Goal: Task Accomplishment & Management: Manage account settings

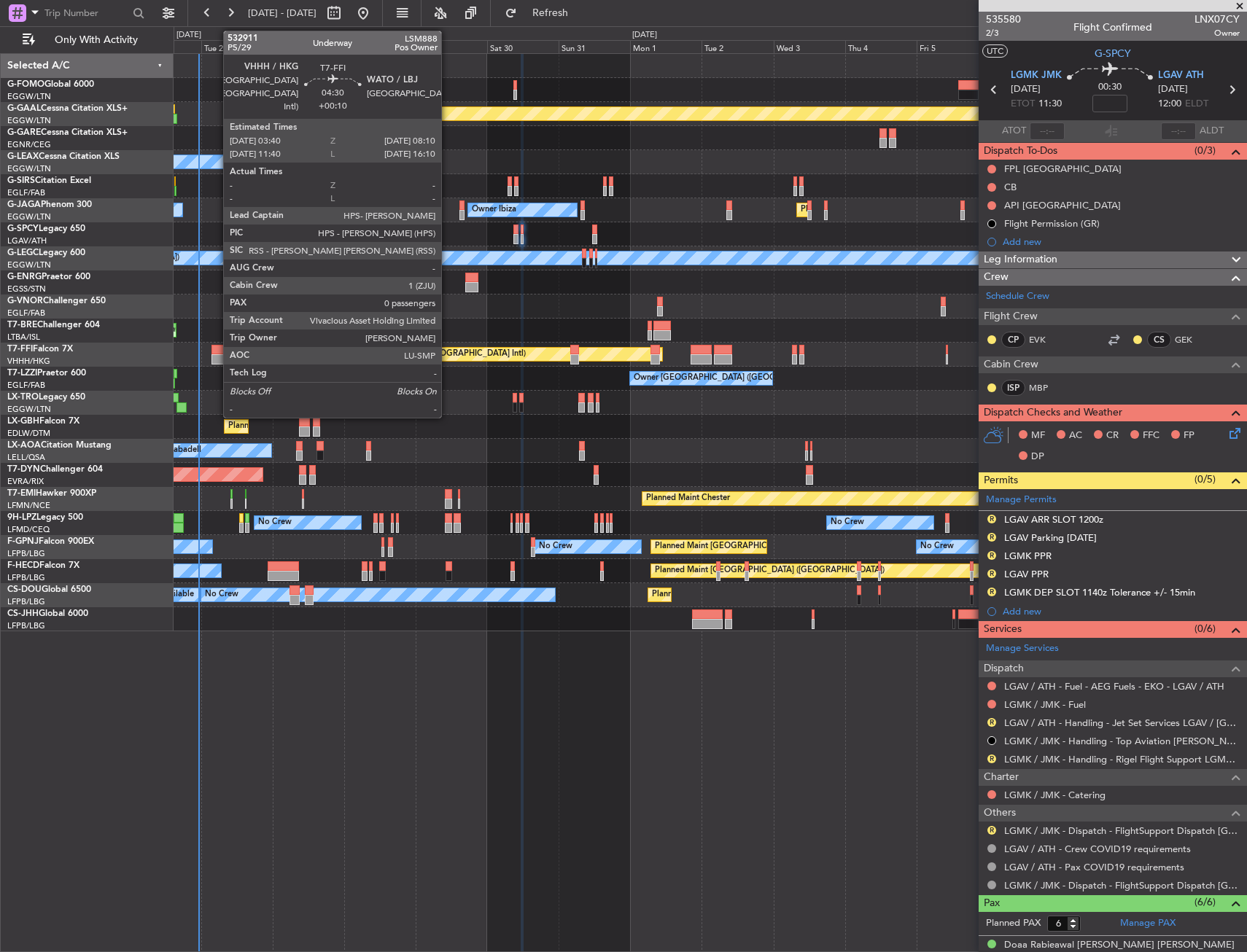
click at [216, 350] on div at bounding box center [218, 349] width 14 height 10
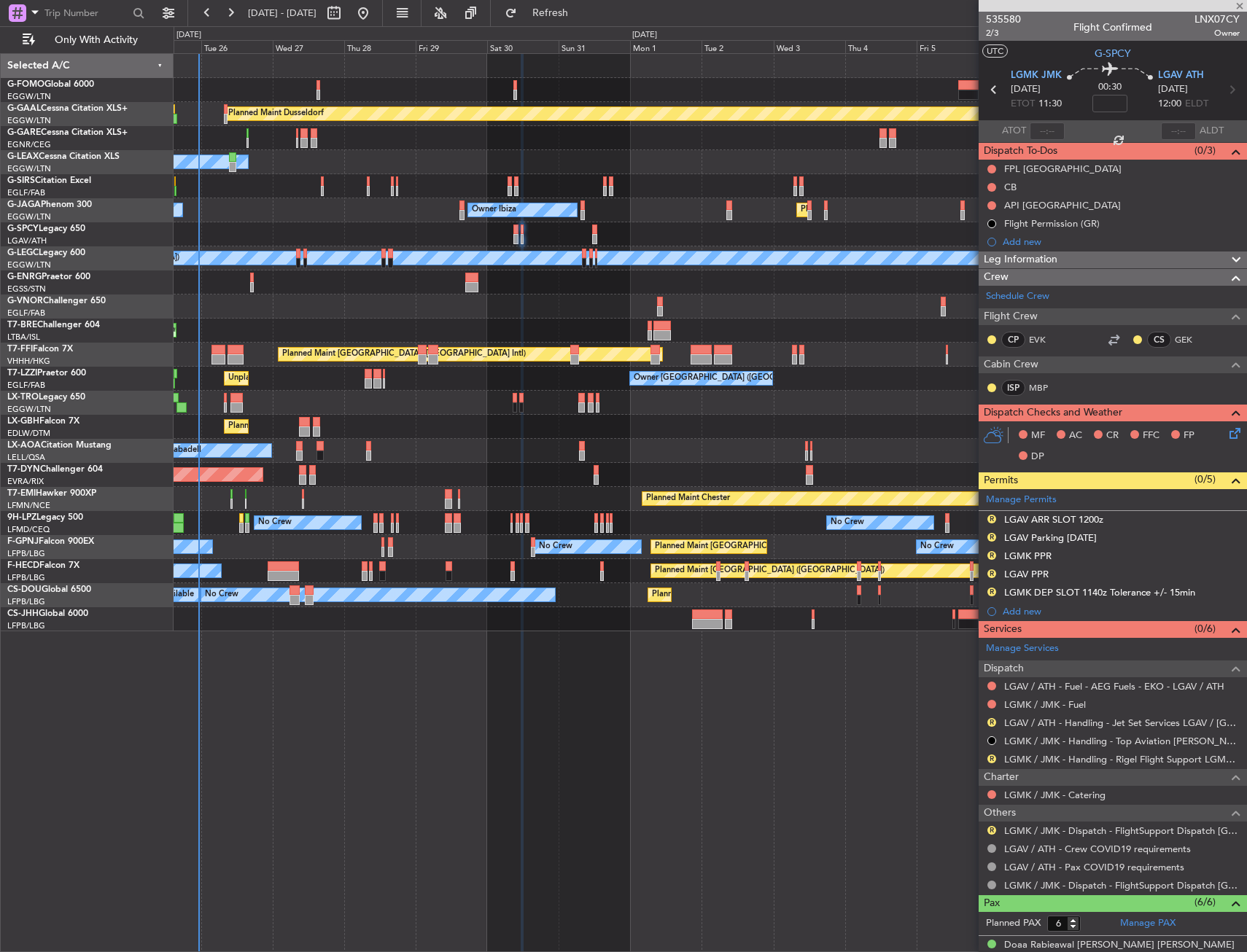
type input "+00:10"
type input "0"
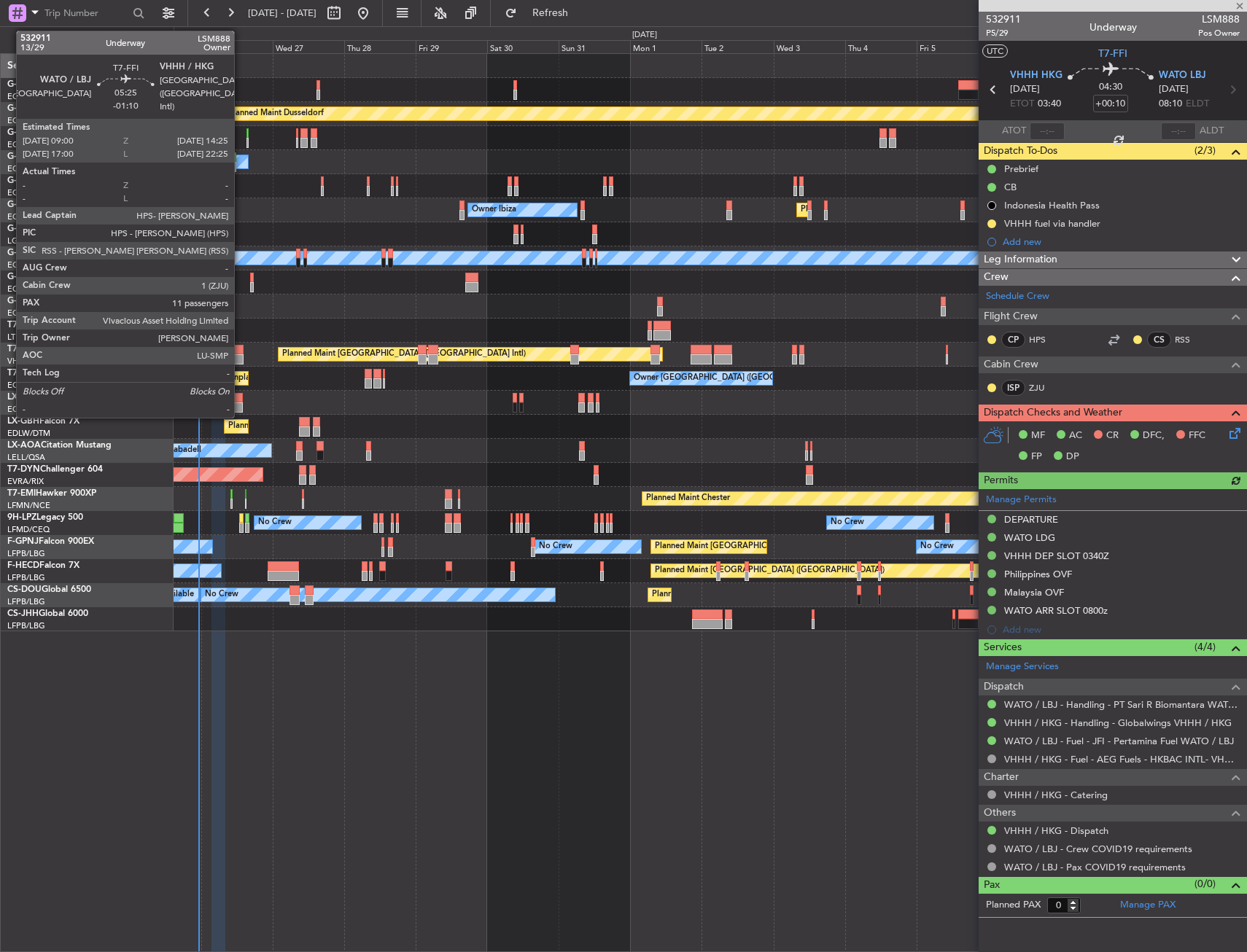
click at [240, 352] on div at bounding box center [236, 349] width 17 height 10
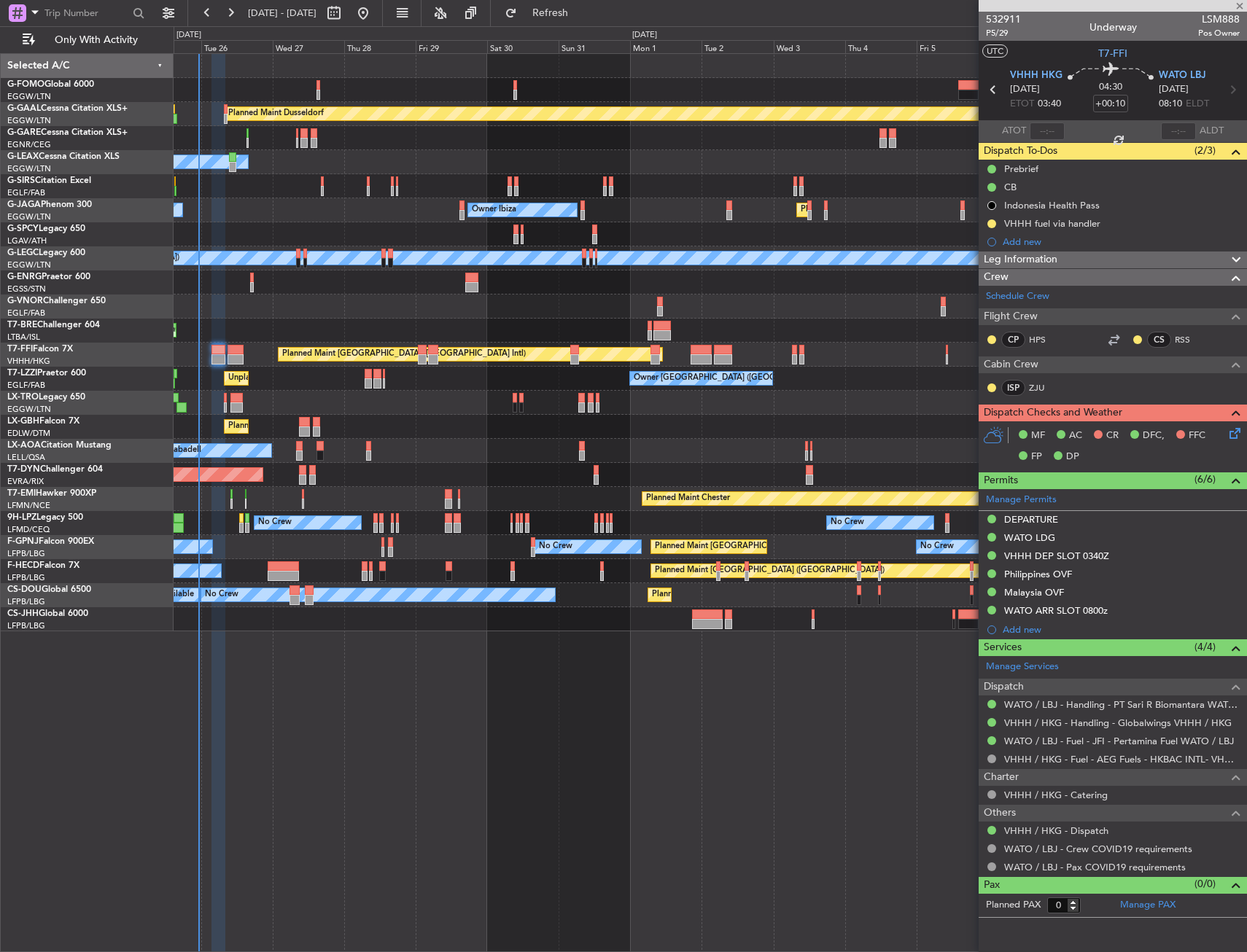
type input "-01:10"
type input "11"
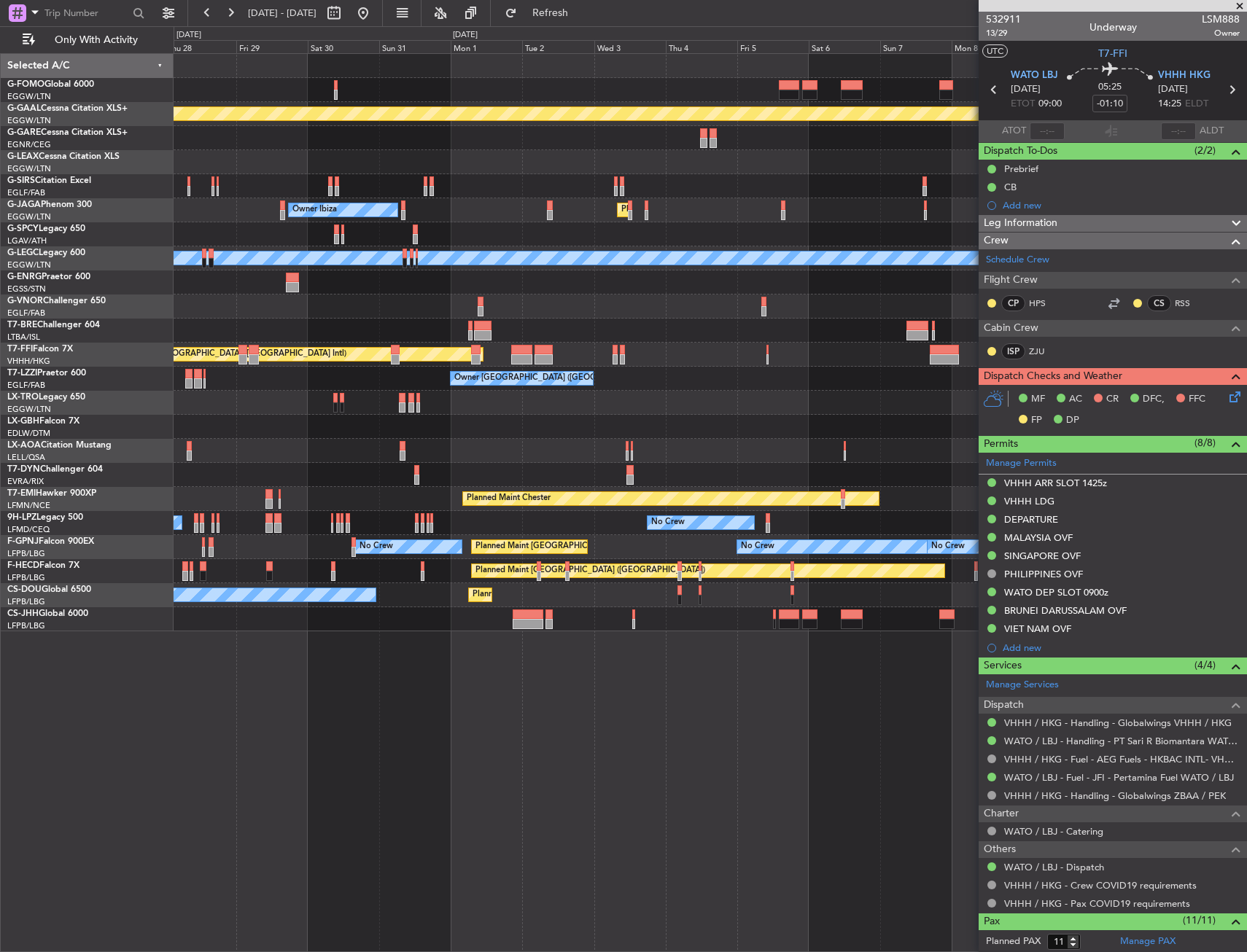
click at [579, 439] on div "Planned Maint Dusseldorf Owner Unplanned Maint [GEOGRAPHIC_DATA] ([GEOGRAPHIC_D…" at bounding box center [710, 342] width 1073 height 577
click at [445, 455] on div "Planned Maint Dusseldorf Owner Unplanned Maint [GEOGRAPHIC_DATA] ([GEOGRAPHIC_D…" at bounding box center [710, 342] width 1073 height 577
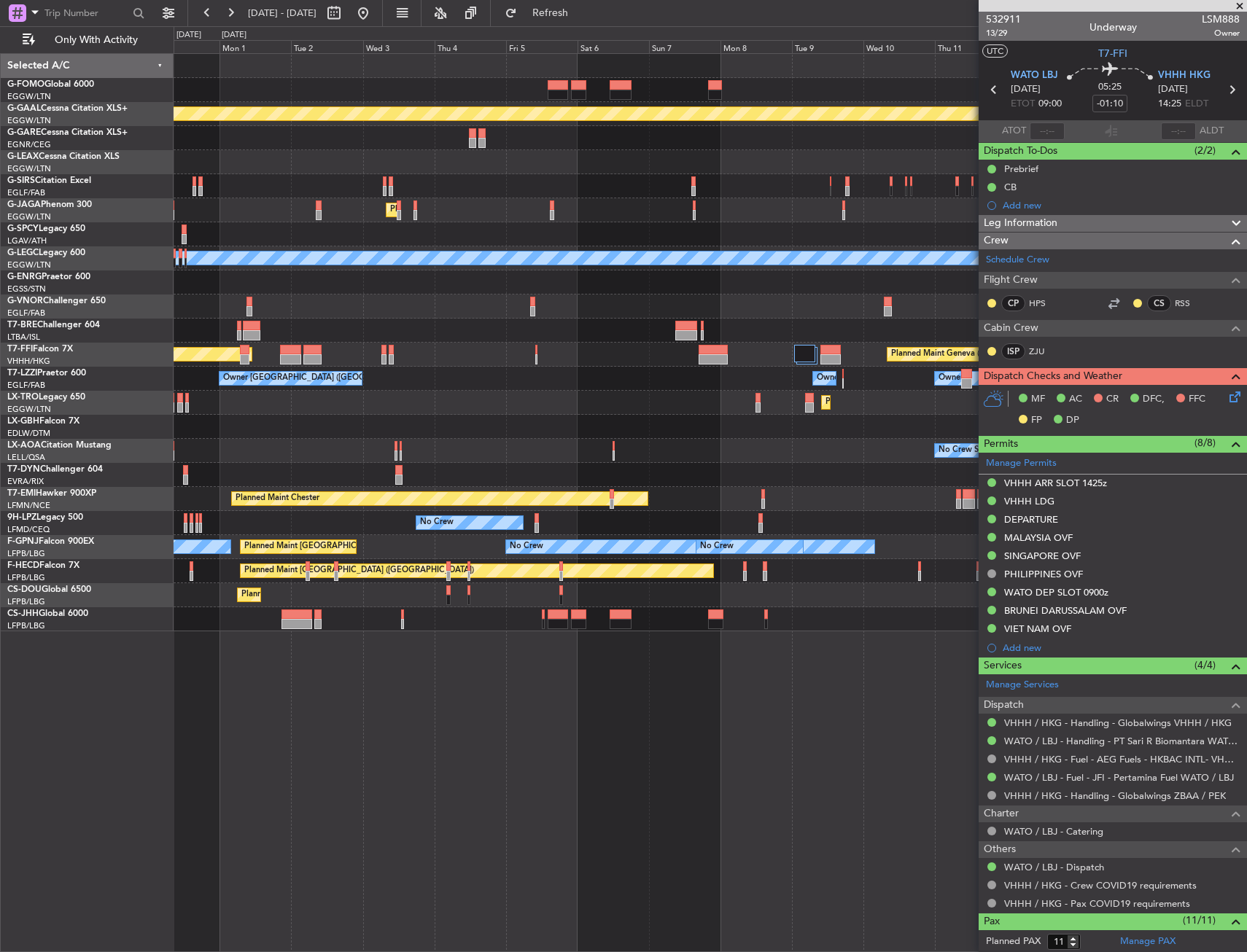
click at [432, 448] on div "Planned Maint Dusseldorf Planned Maint [GEOGRAPHIC_DATA] ([GEOGRAPHIC_DATA]) Ow…" at bounding box center [710, 342] width 1073 height 577
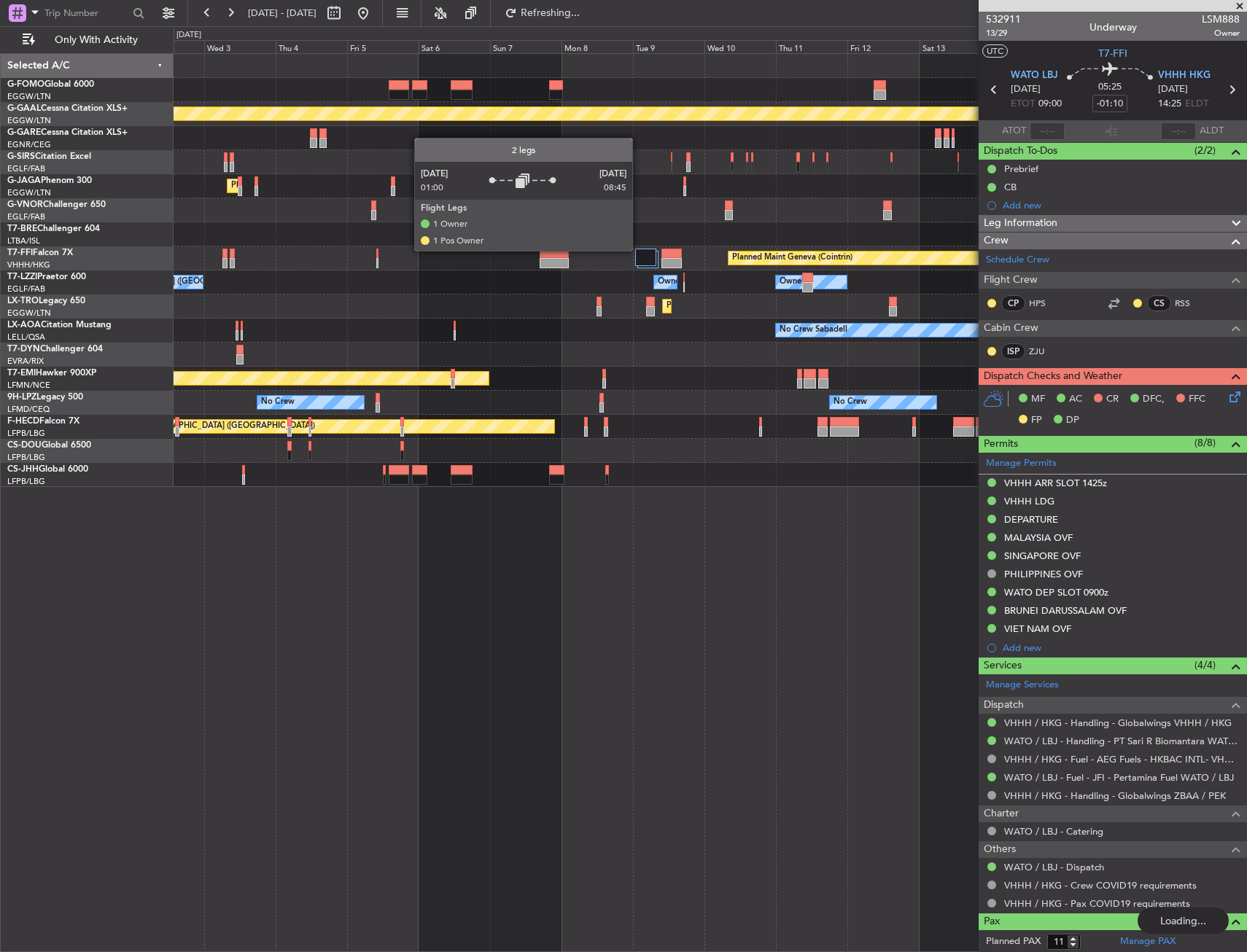
click at [639, 250] on div at bounding box center [645, 257] width 21 height 18
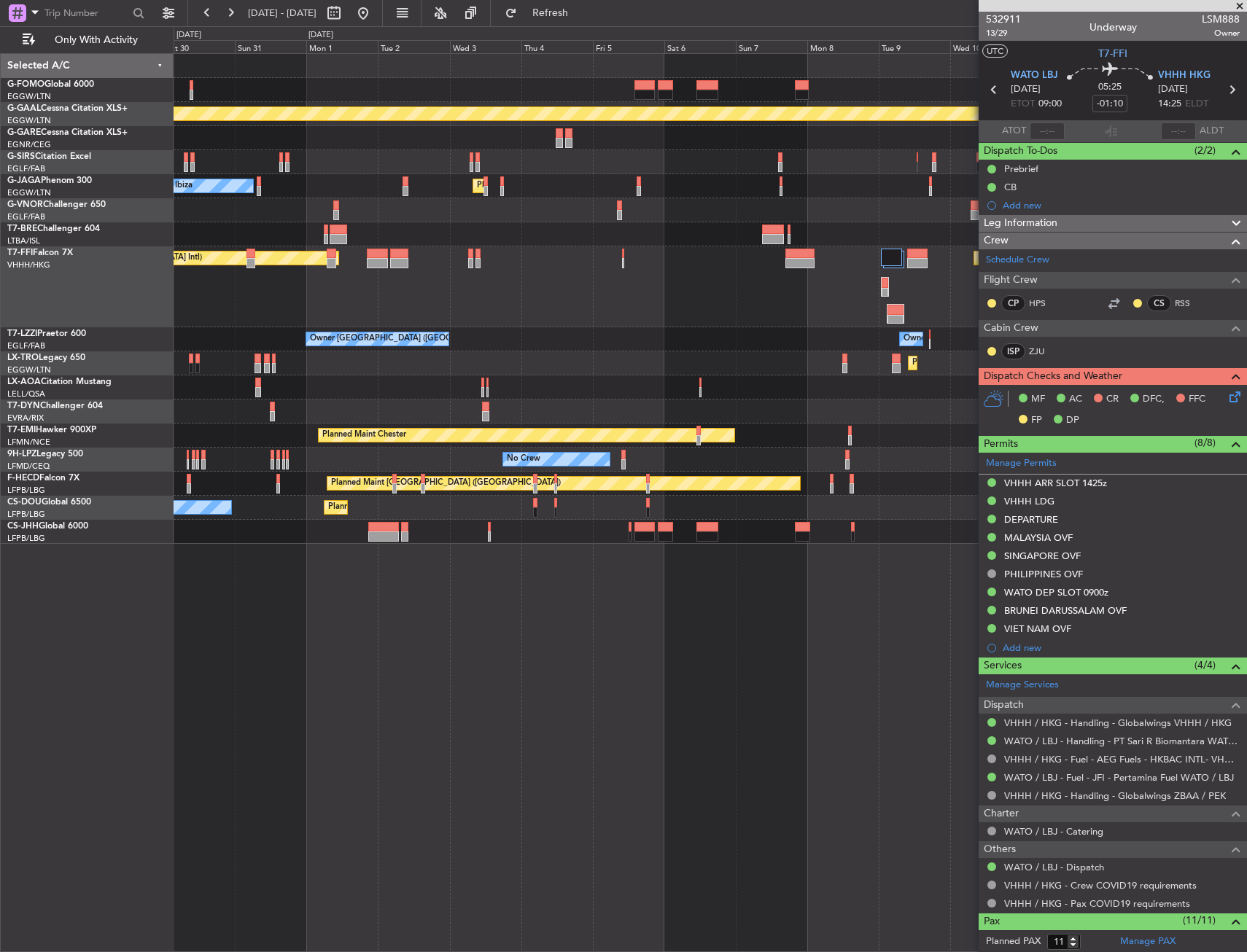
click at [768, 369] on div "Planned Maint Dusseldorf Planned Maint [GEOGRAPHIC_DATA] ([GEOGRAPHIC_DATA]) Ow…" at bounding box center [710, 299] width 1073 height 490
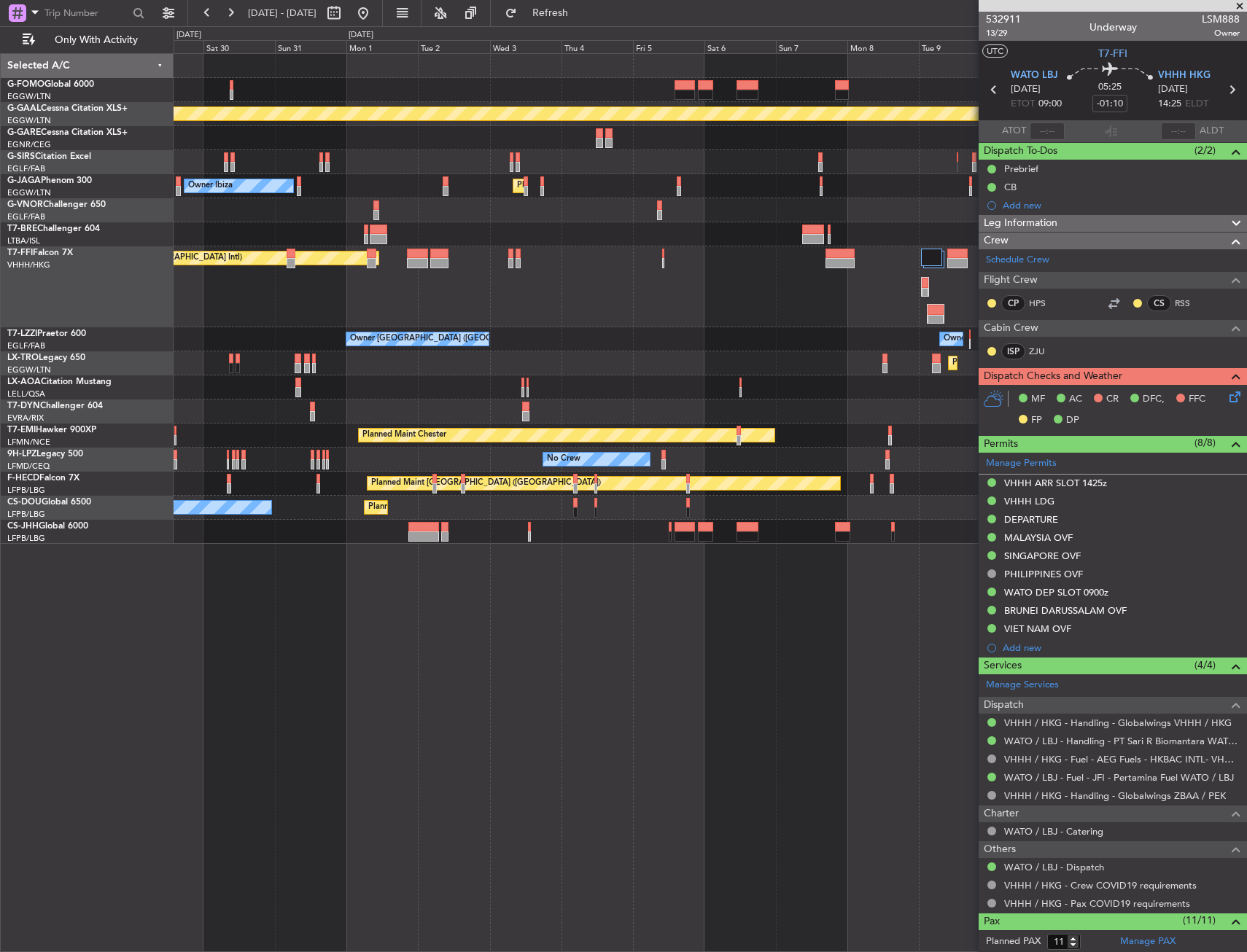
click at [794, 384] on div "Planned Maint Dusseldorf Planned Maint [GEOGRAPHIC_DATA] ([GEOGRAPHIC_DATA]) Ow…" at bounding box center [710, 299] width 1073 height 490
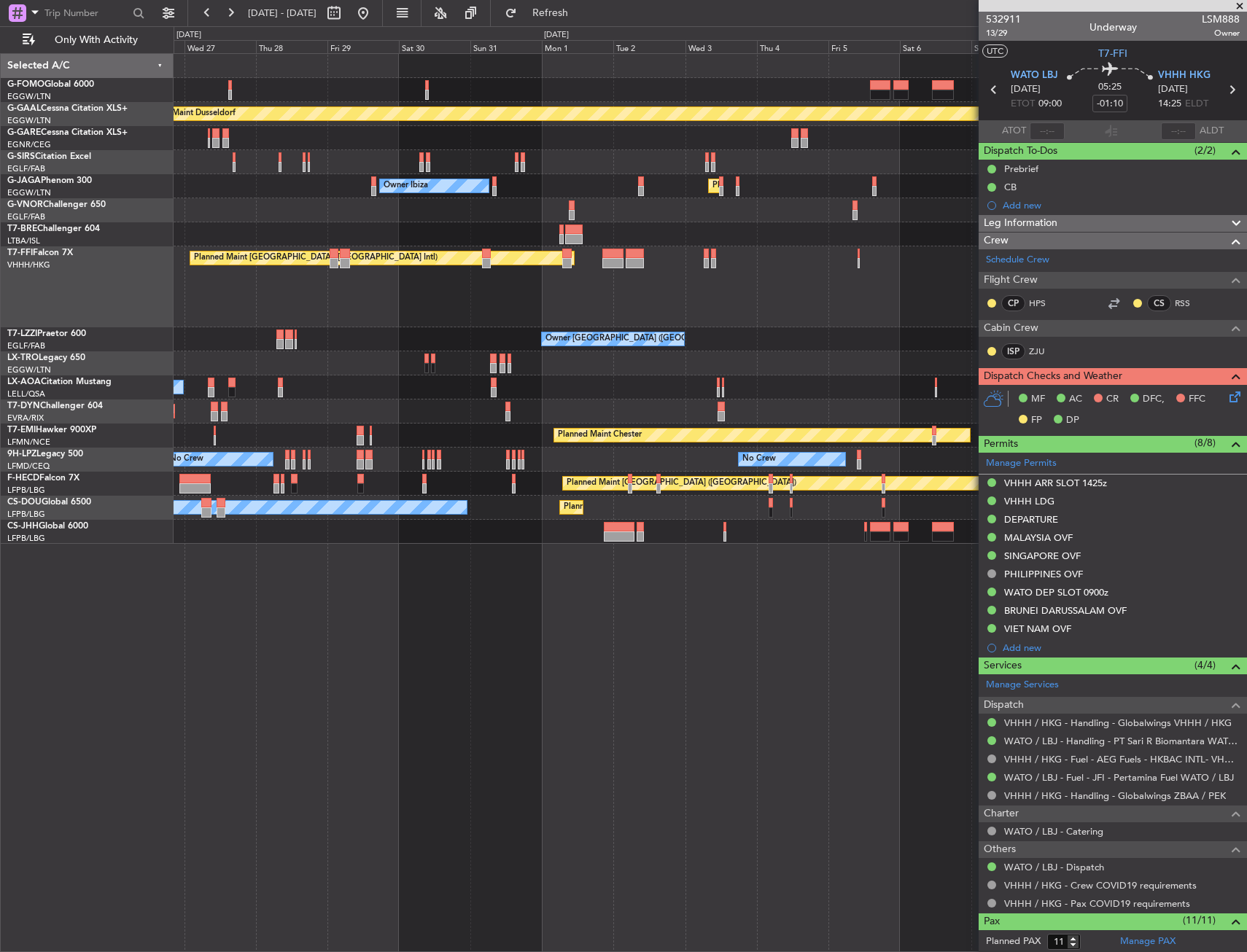
click at [778, 396] on div "Planned Maint Dusseldorf Unplanned Maint [GEOGRAPHIC_DATA] ([GEOGRAPHIC_DATA]) …" at bounding box center [710, 299] width 1073 height 490
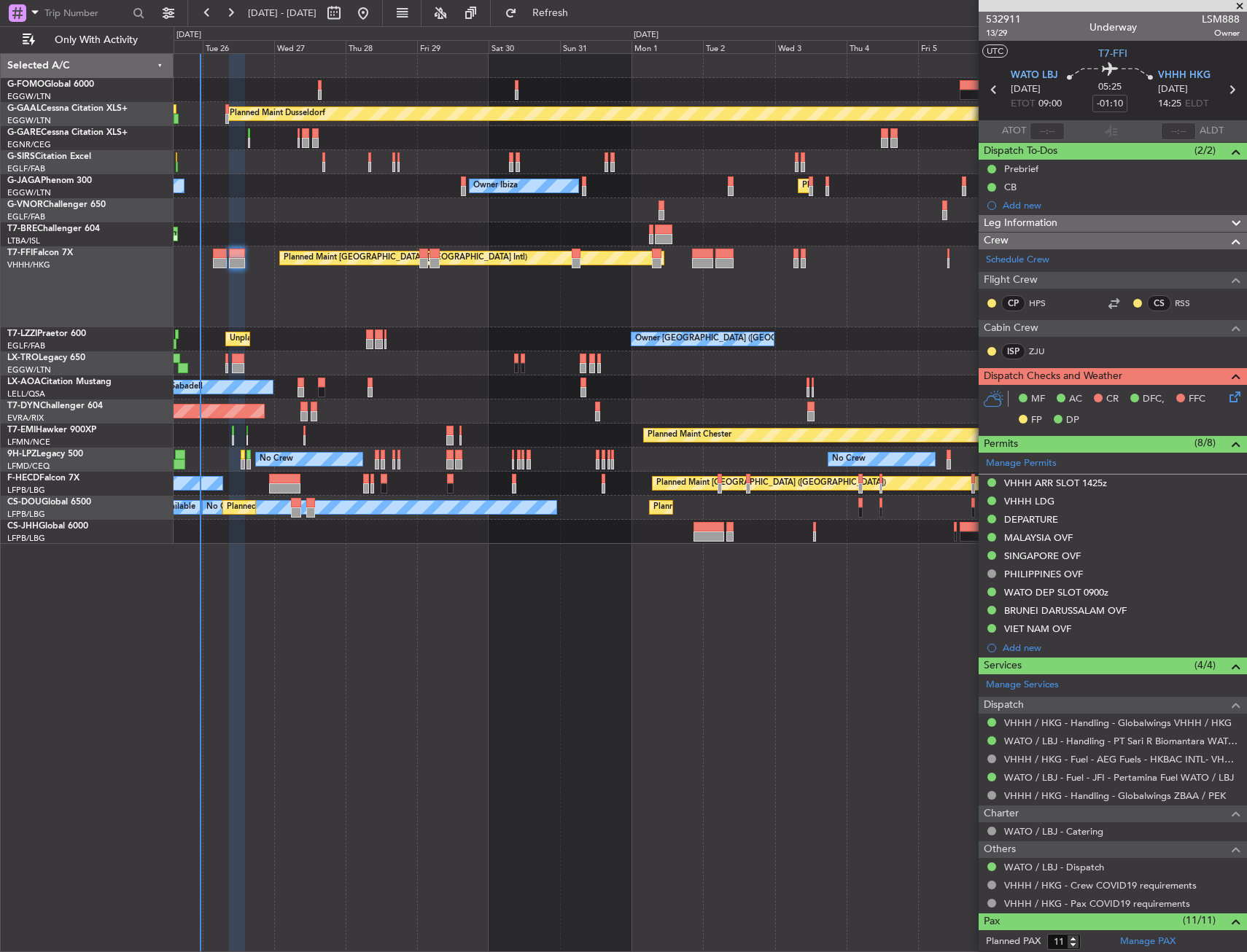
click at [519, 423] on div "AOG Maint Riga (Riga Intl) Planned Maint [GEOGRAPHIC_DATA]-[GEOGRAPHIC_DATA]" at bounding box center [710, 411] width 1073 height 24
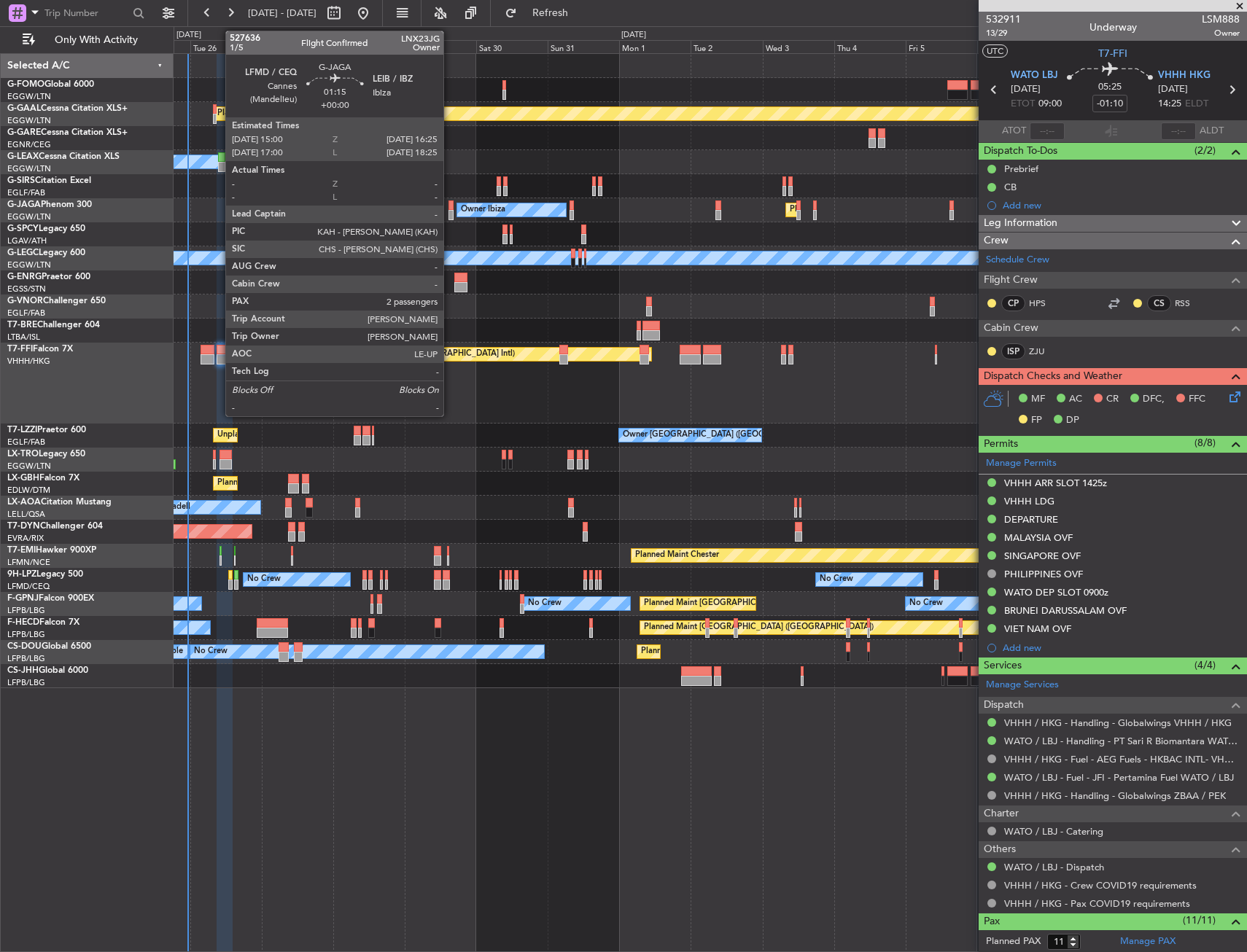
click at [450, 217] on div at bounding box center [451, 214] width 5 height 10
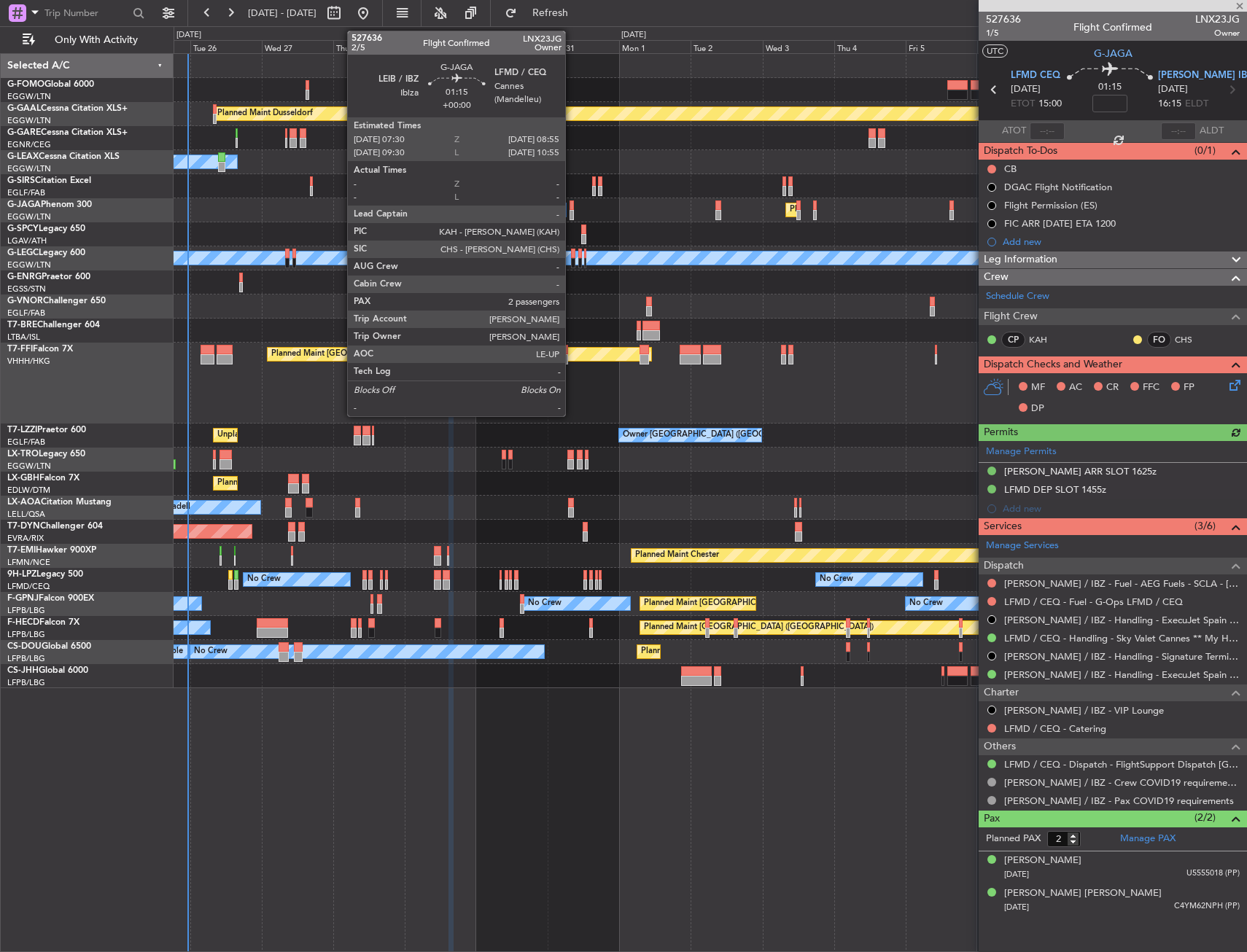
click at [572, 210] on div at bounding box center [572, 214] width 5 height 10
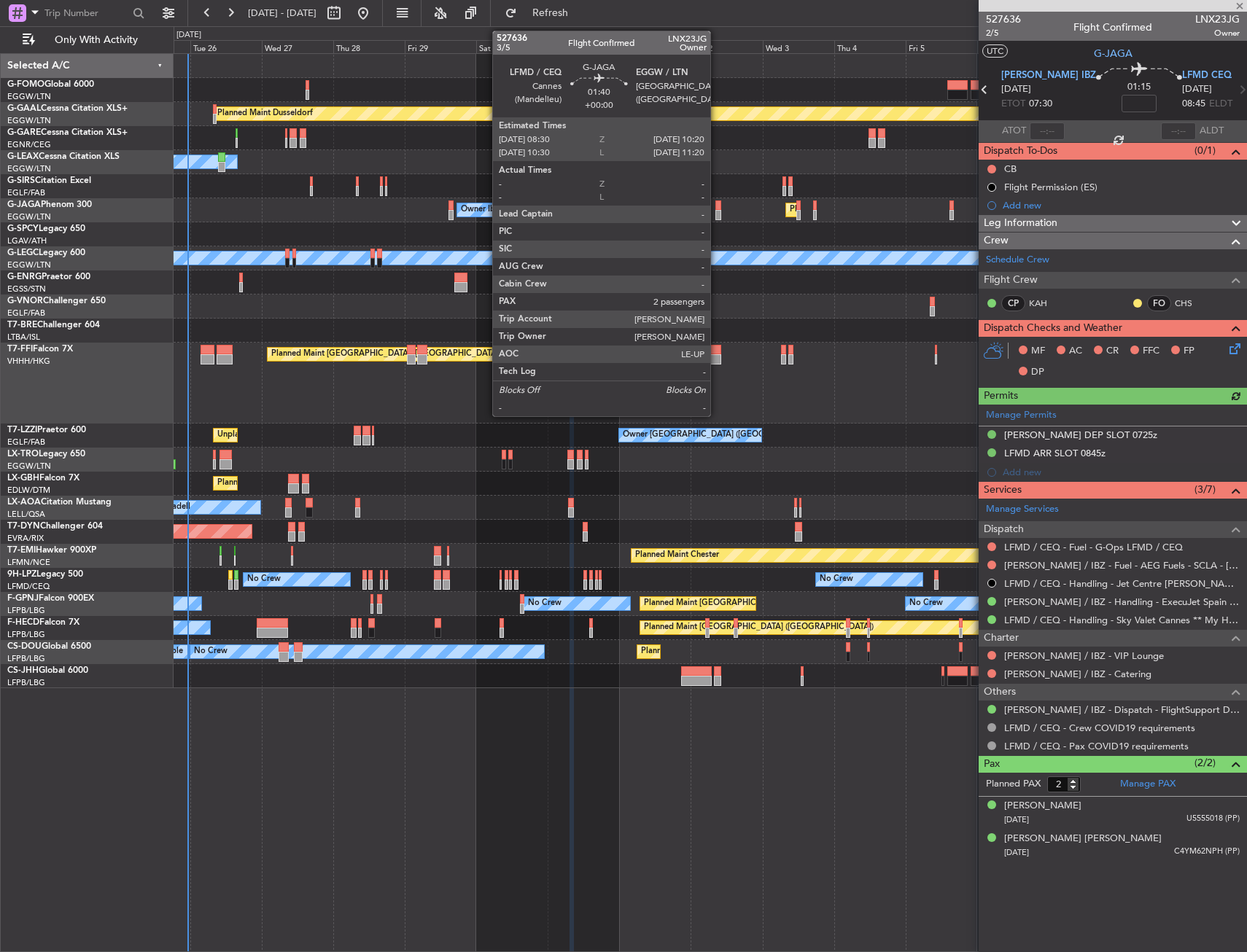
click at [717, 209] on div at bounding box center [718, 205] width 6 height 10
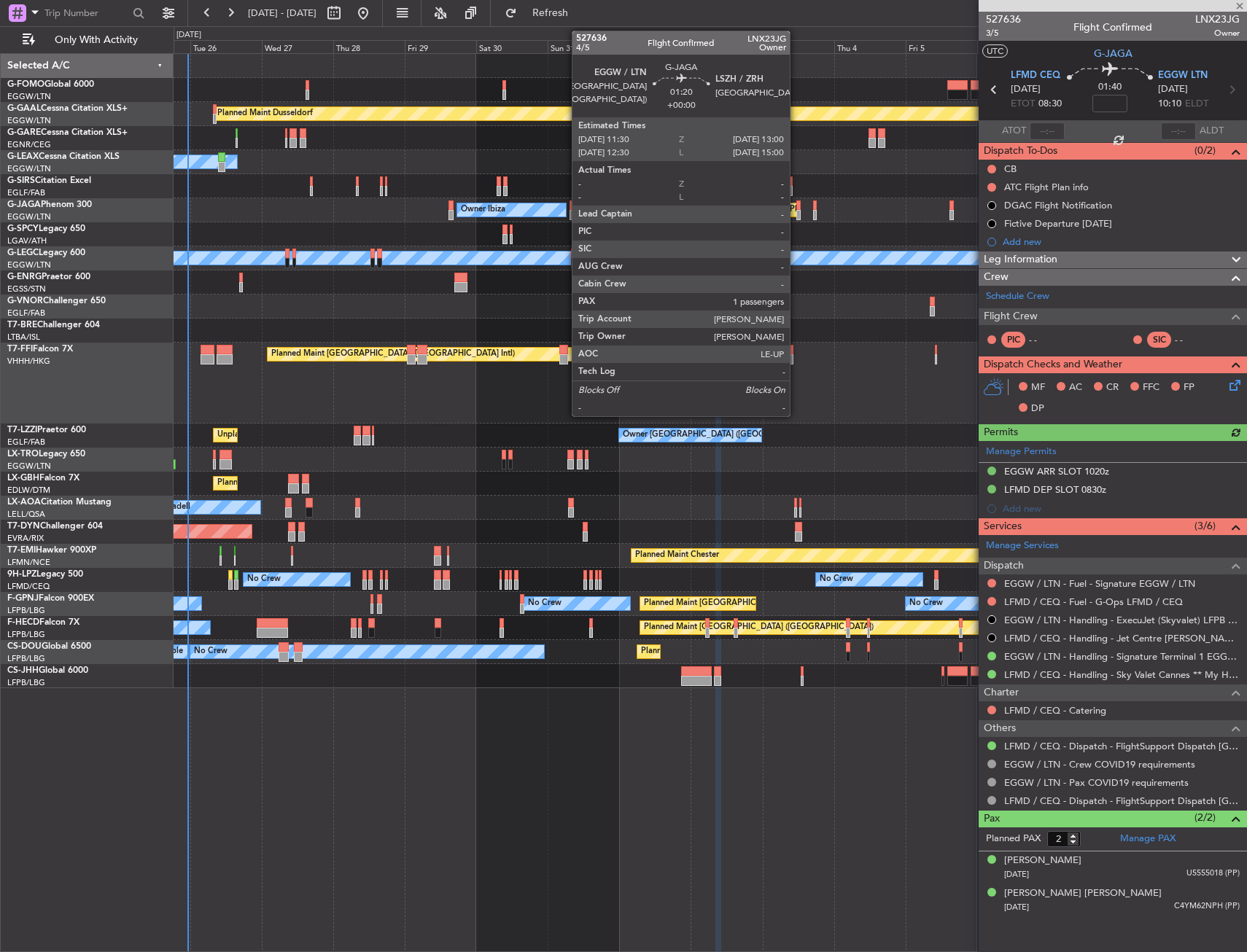
click at [796, 210] on div at bounding box center [798, 214] width 5 height 10
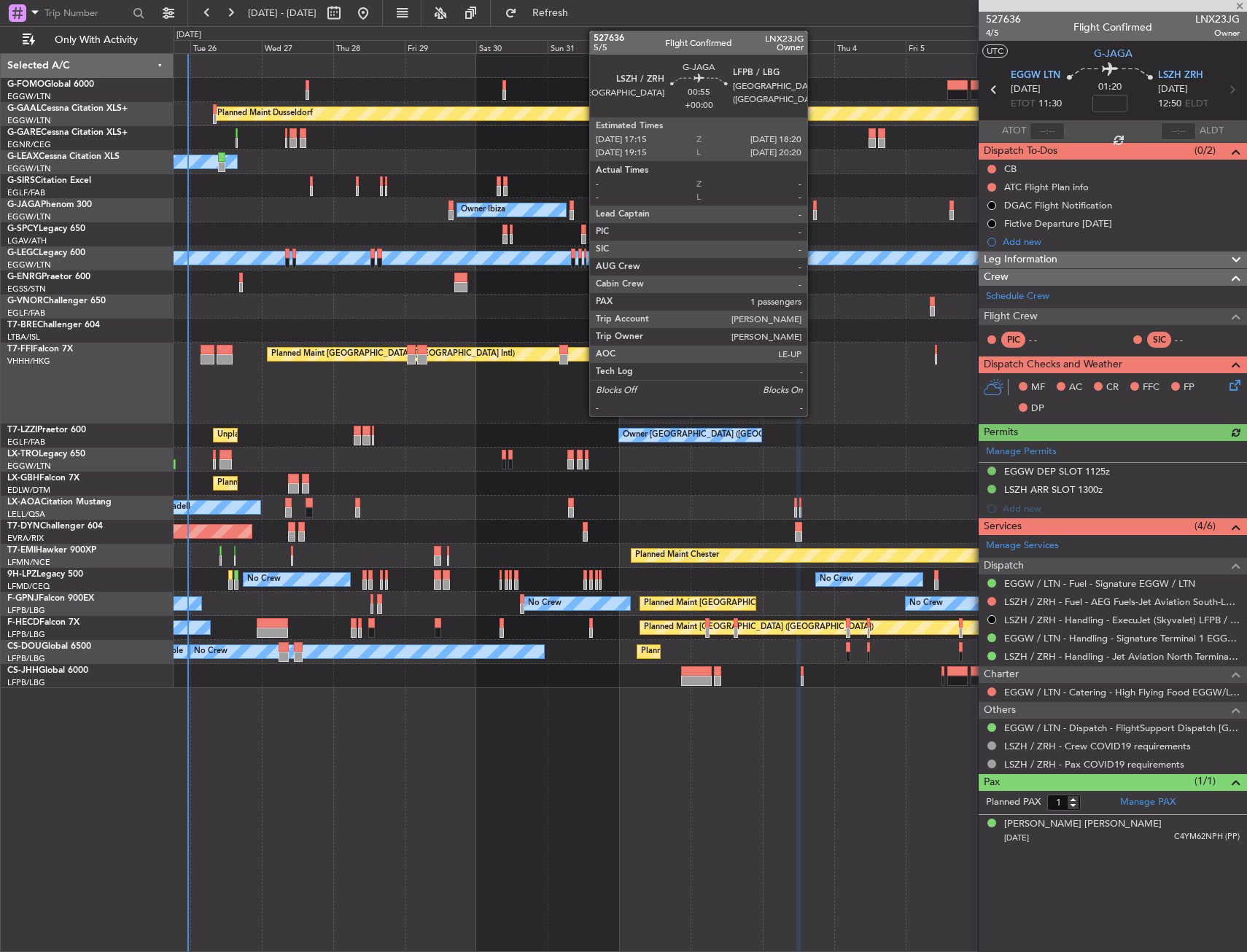
click at [814, 210] on div at bounding box center [815, 214] width 4 height 10
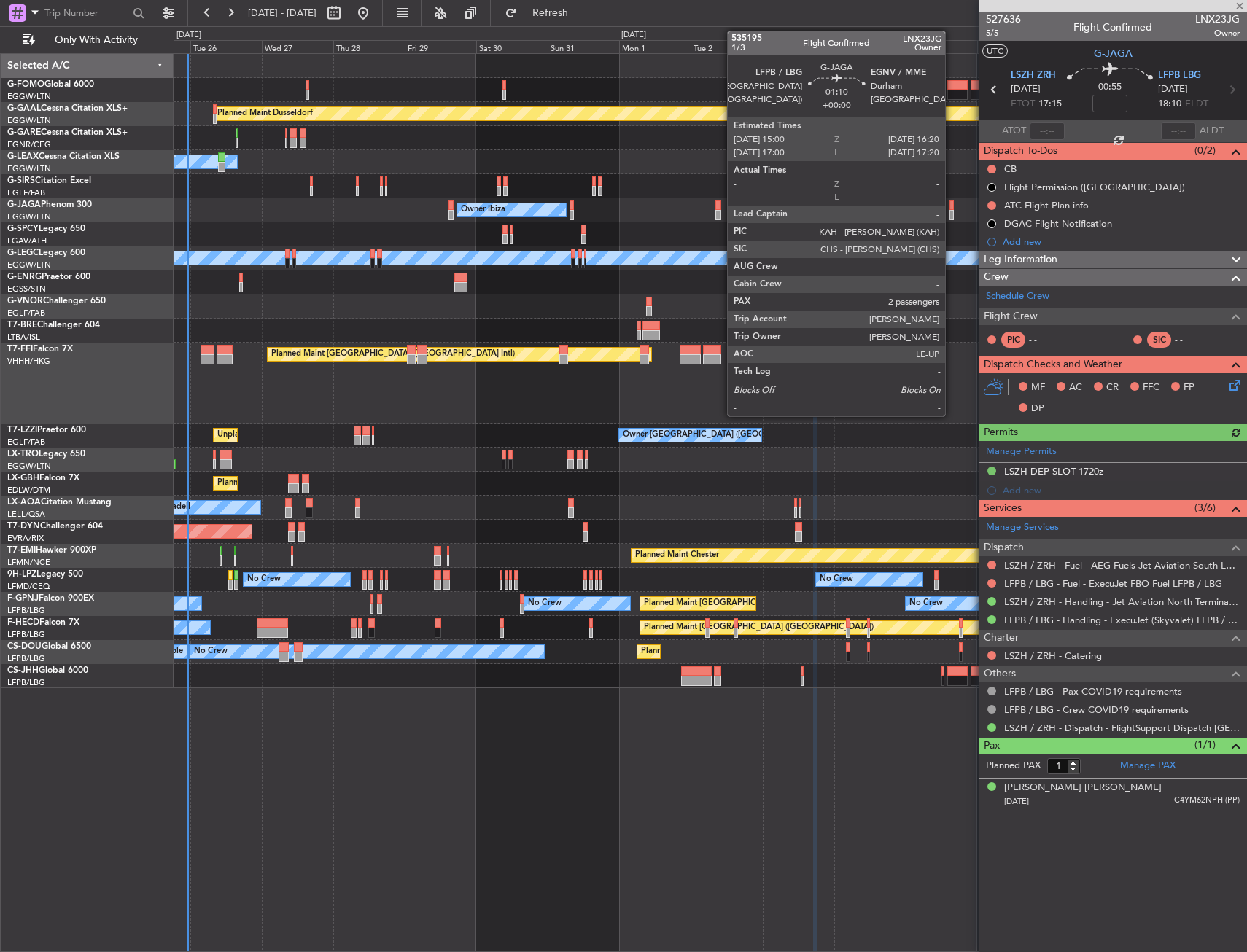
click at [952, 210] on div at bounding box center [952, 214] width 5 height 10
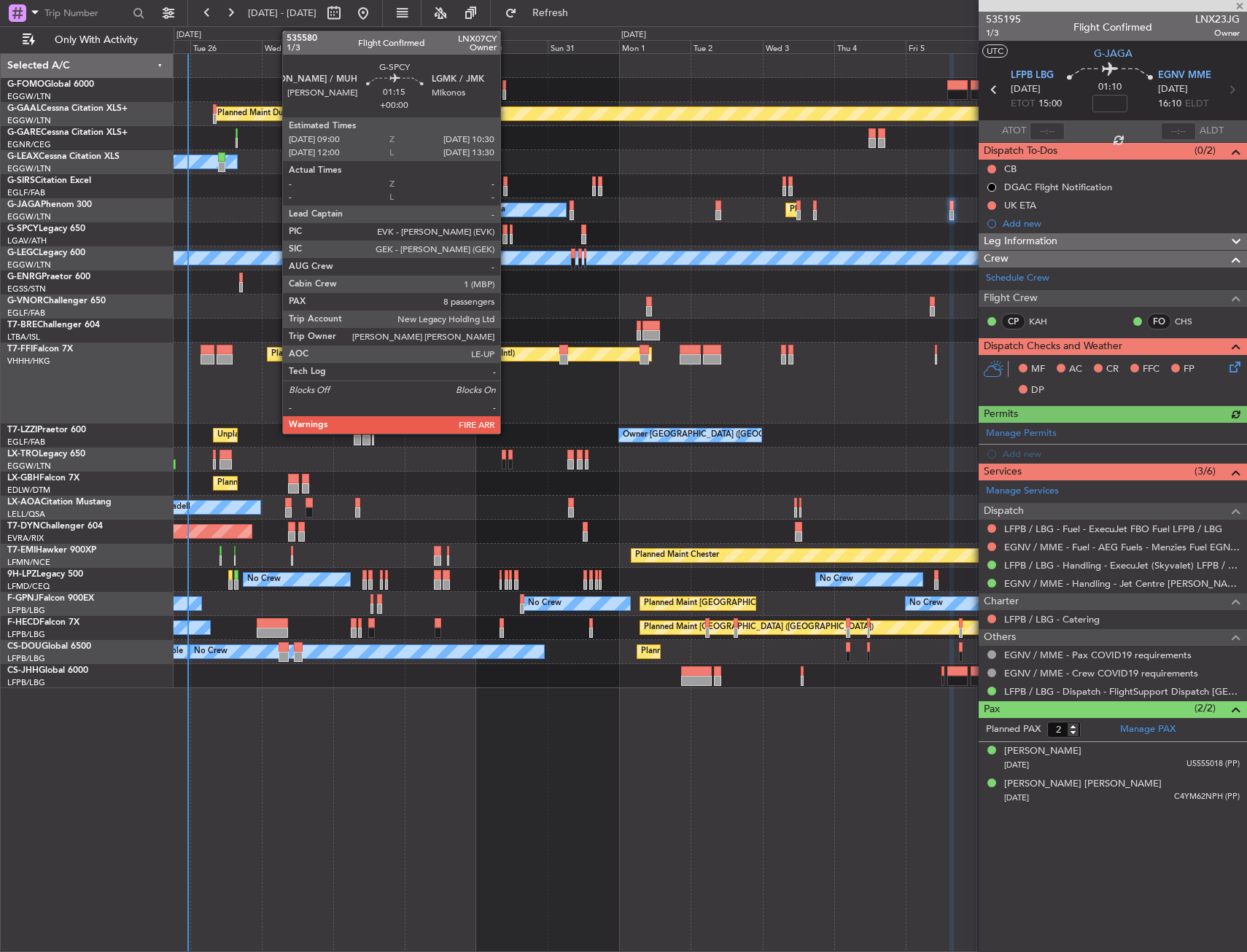
click at [506, 237] on div at bounding box center [505, 239] width 5 height 10
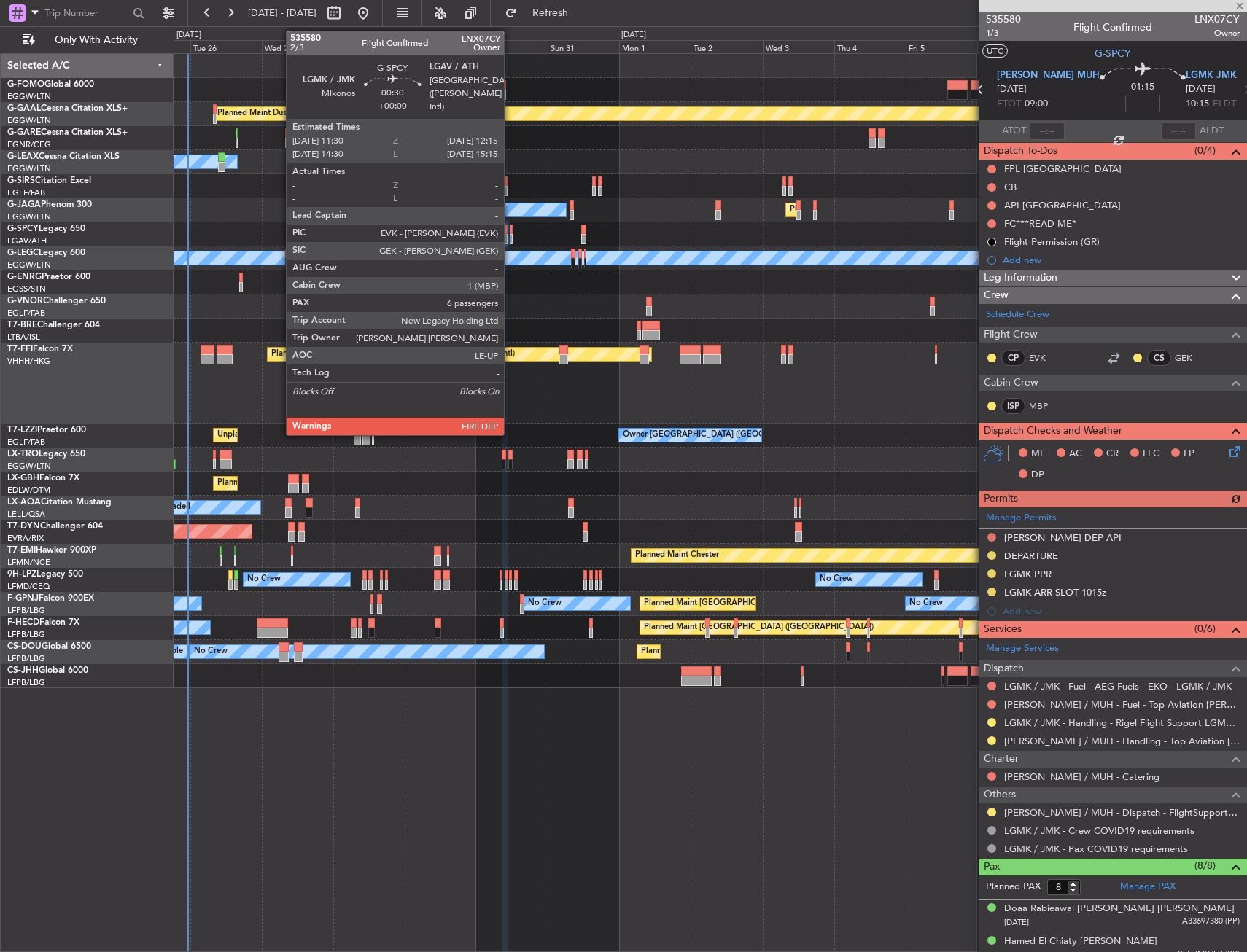
click at [510, 237] on div at bounding box center [511, 239] width 3 height 10
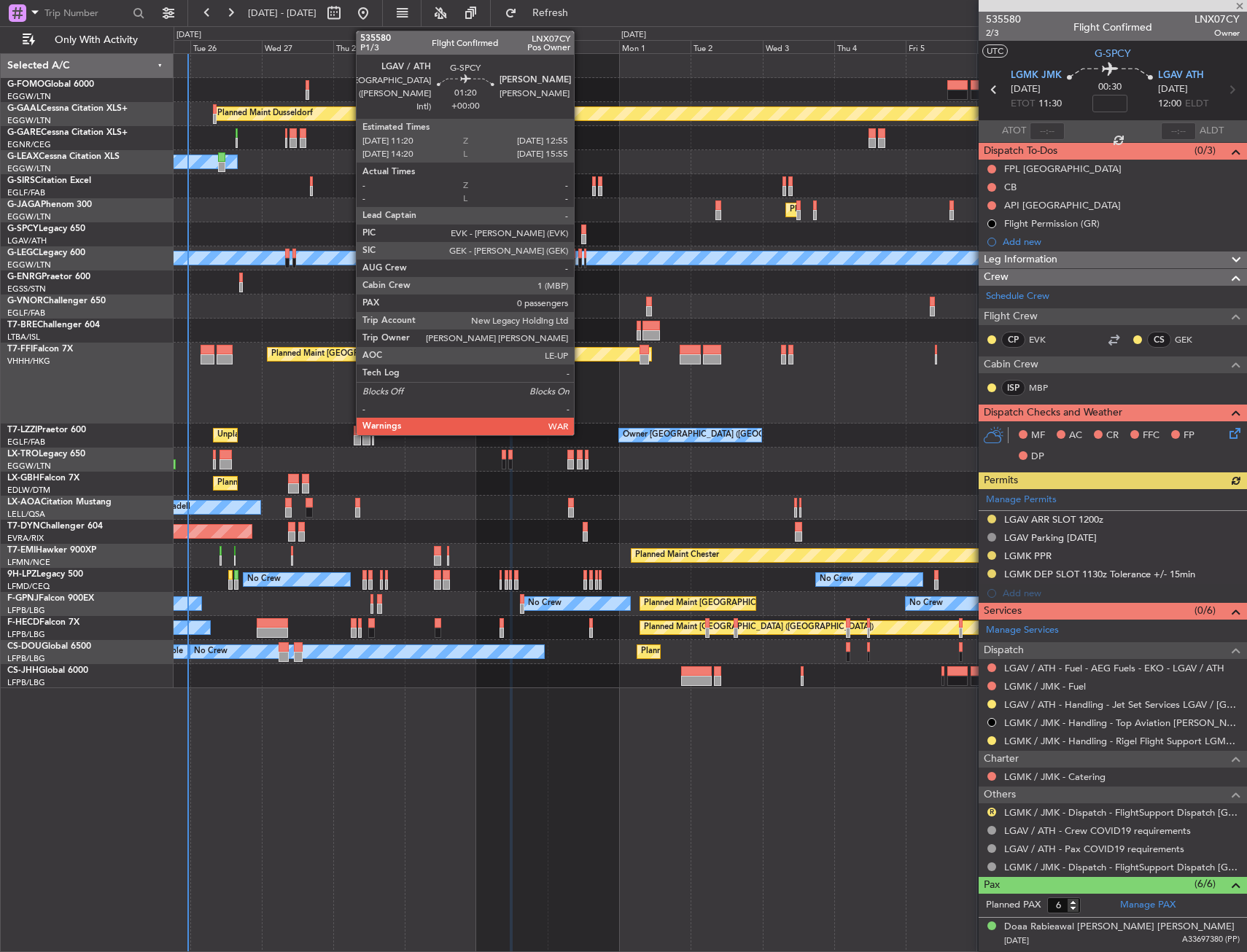
click at [581, 230] on div at bounding box center [583, 229] width 5 height 10
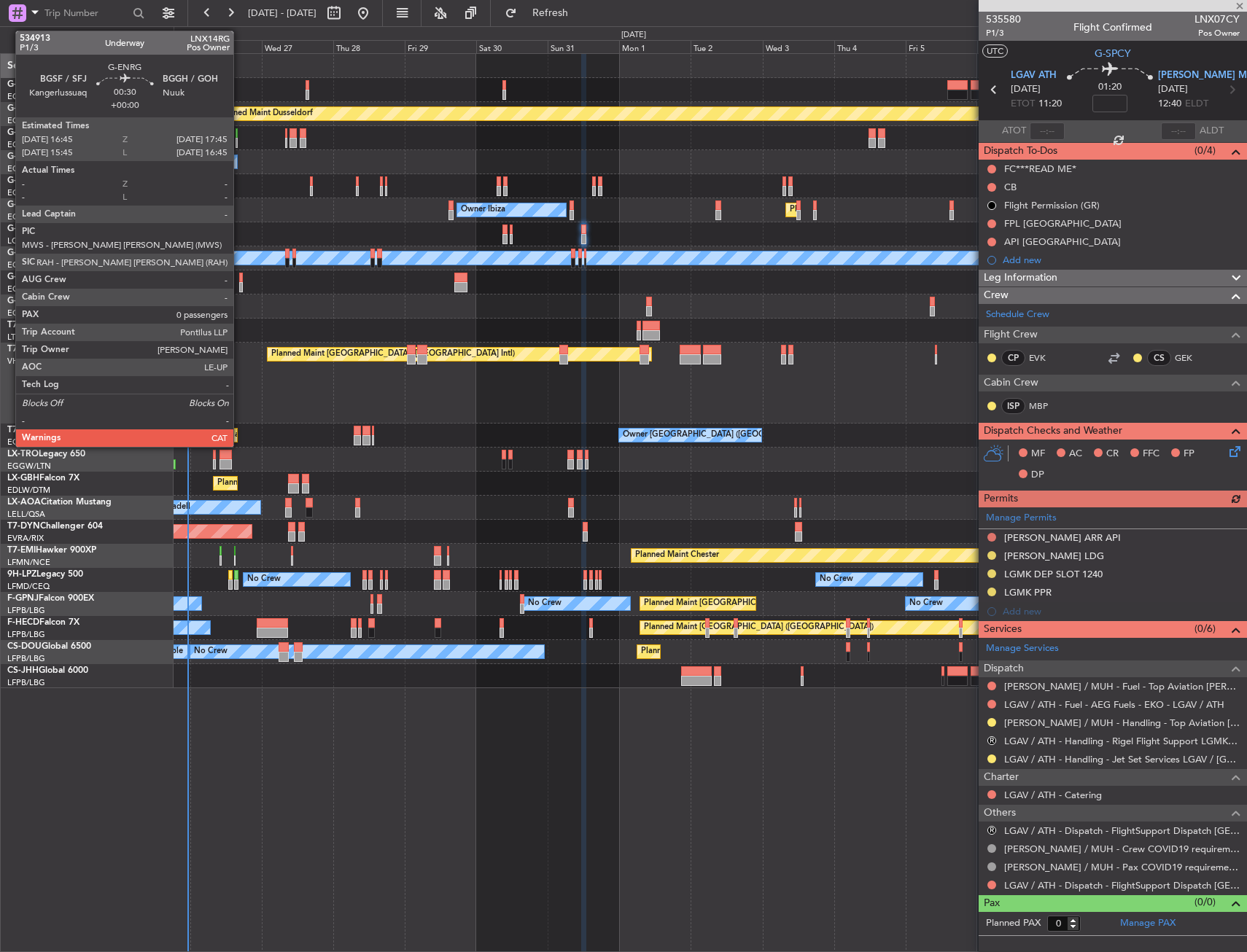
click at [240, 281] on div at bounding box center [240, 278] width 4 height 10
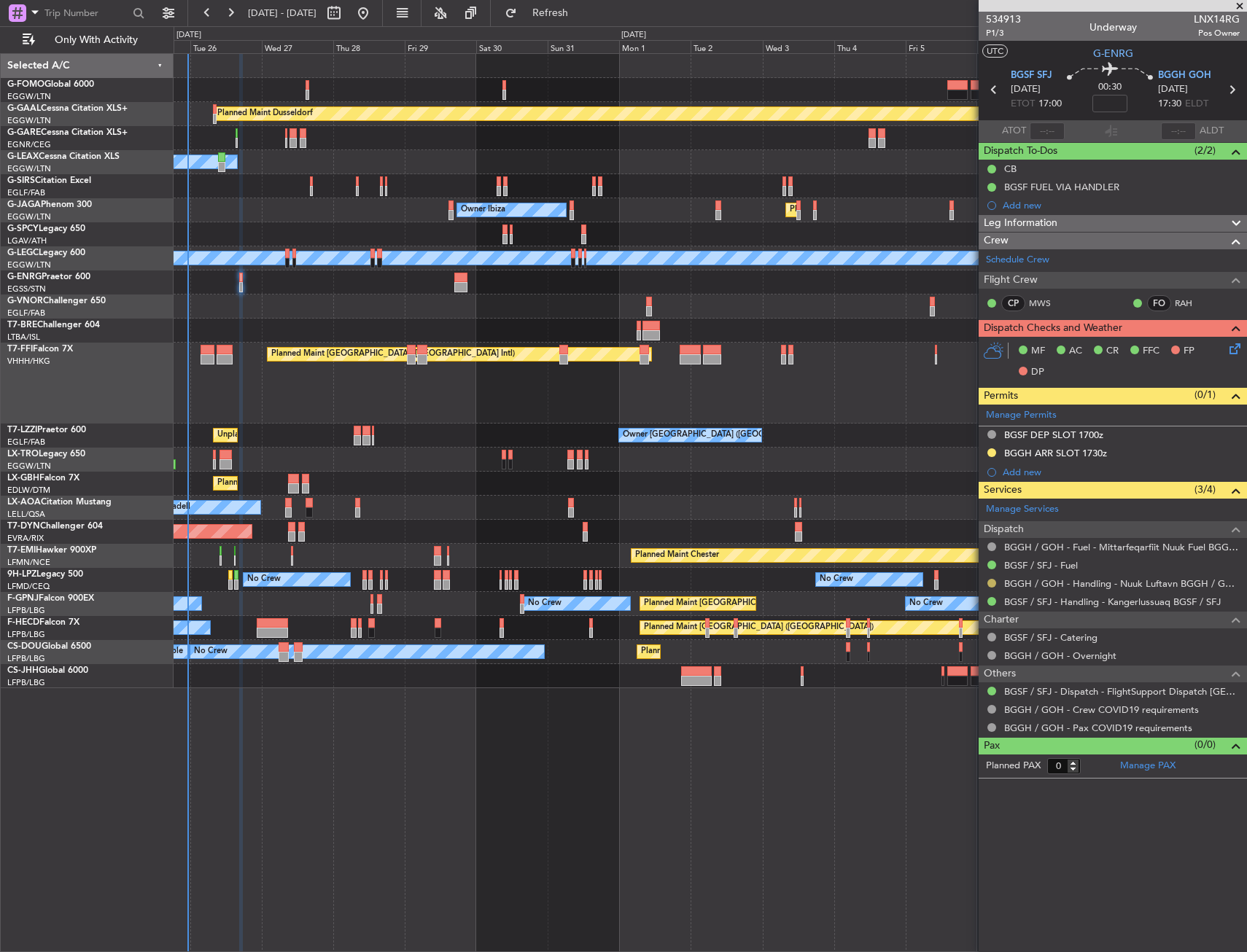
click at [990, 581] on button at bounding box center [991, 583] width 8 height 8
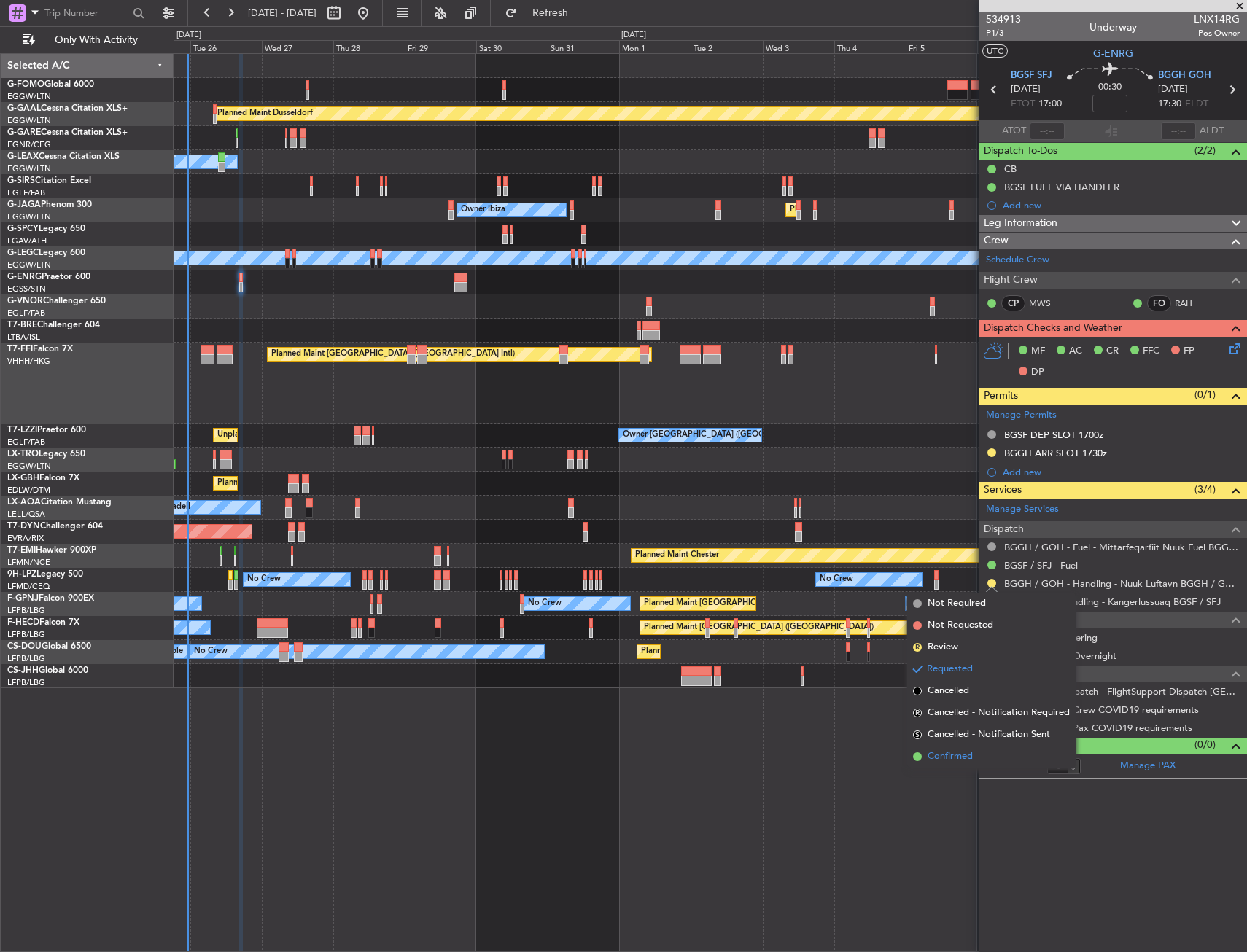
click at [945, 758] on span "Confirmed" at bounding box center [950, 756] width 45 height 15
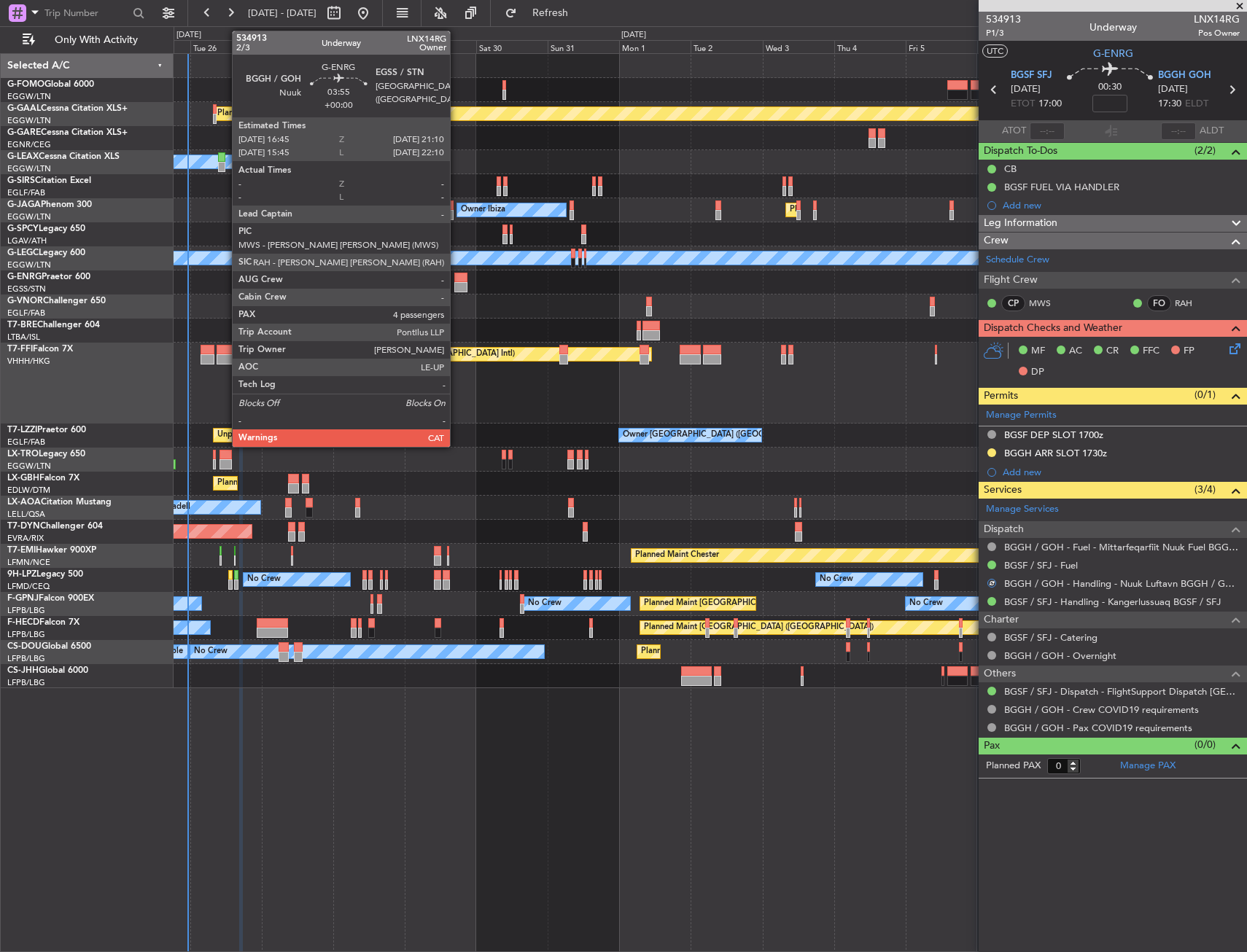
click at [456, 282] on div at bounding box center [461, 287] width 14 height 10
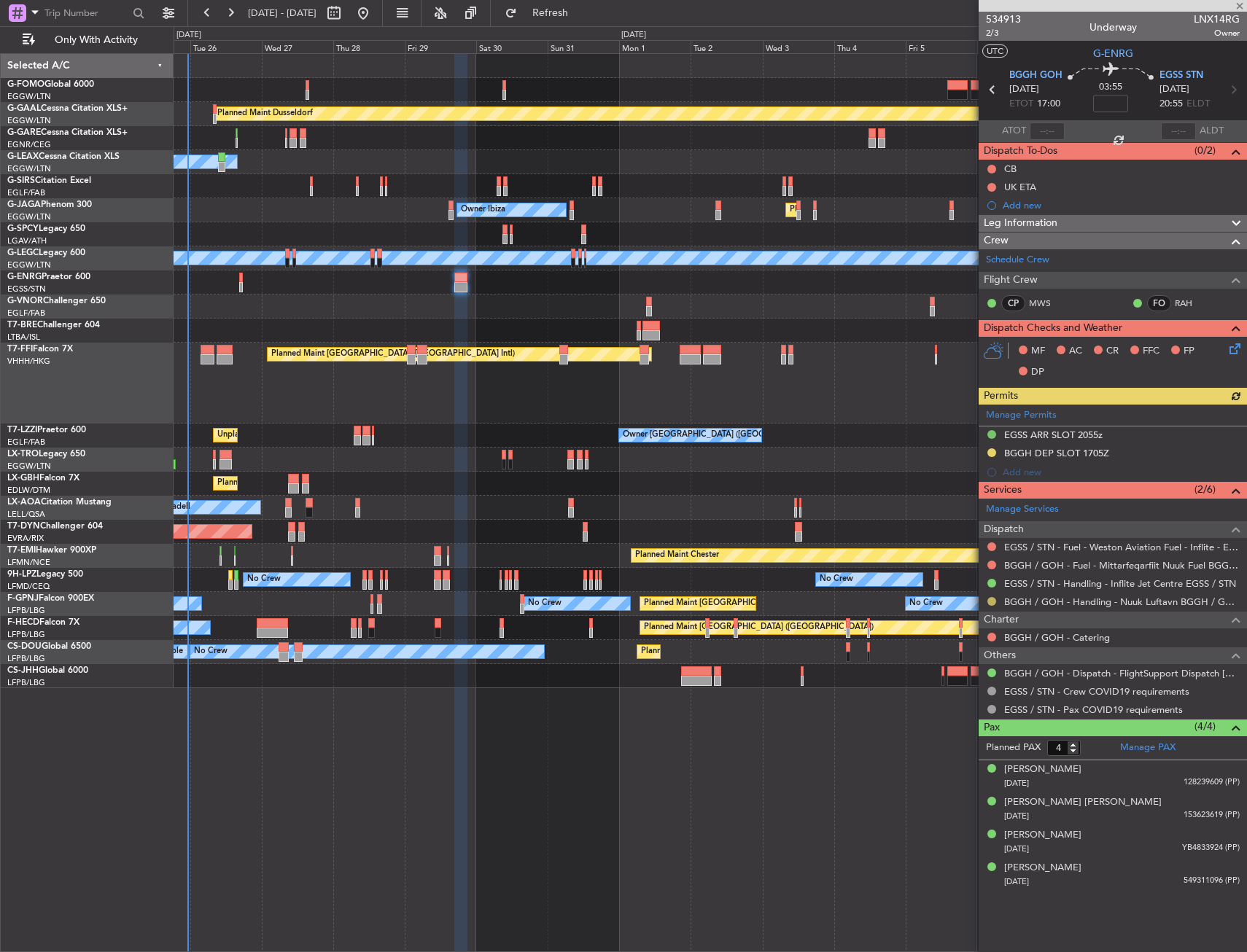
click at [991, 598] on button at bounding box center [991, 601] width 8 height 8
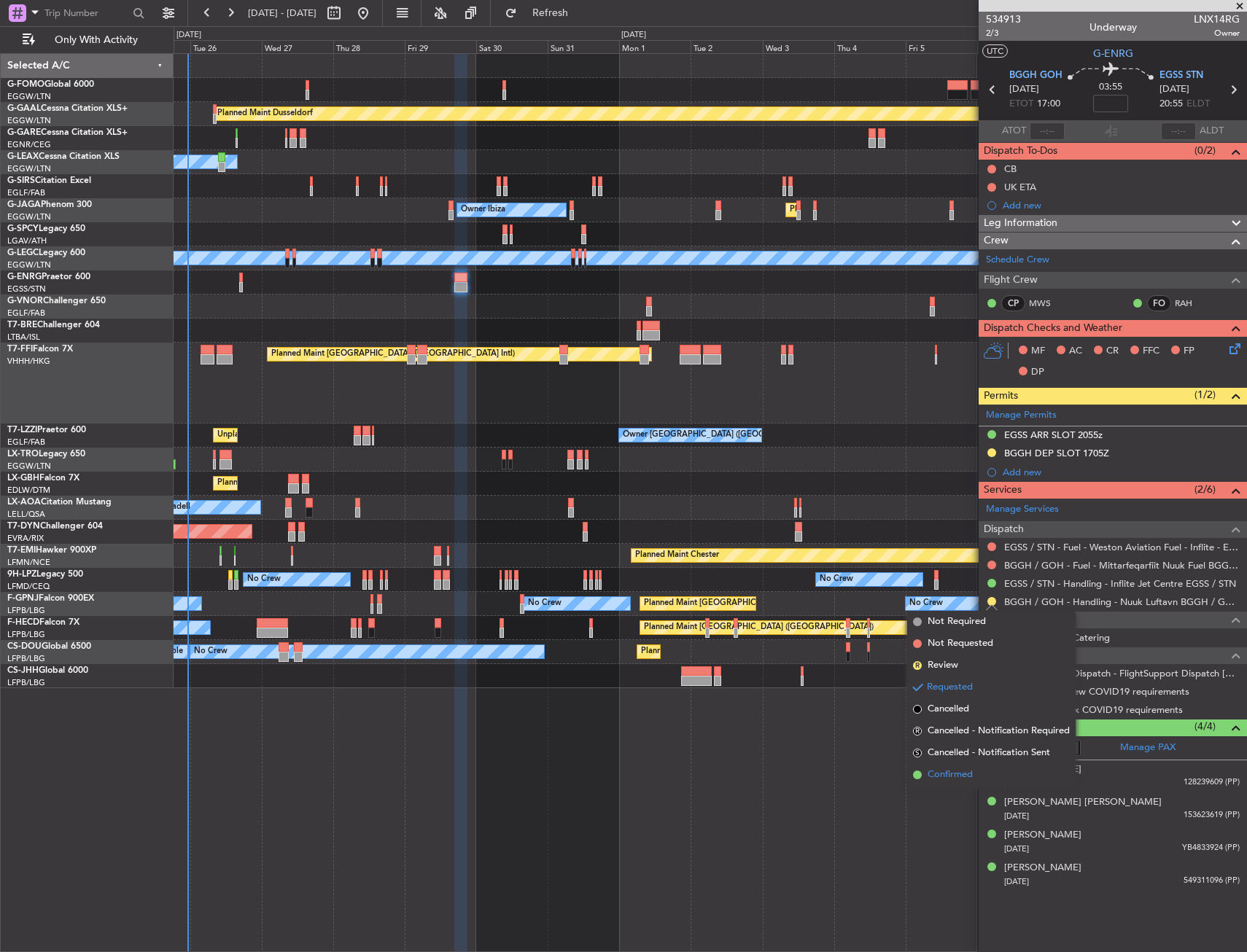
click at [926, 765] on li "Confirmed" at bounding box center [991, 775] width 169 height 22
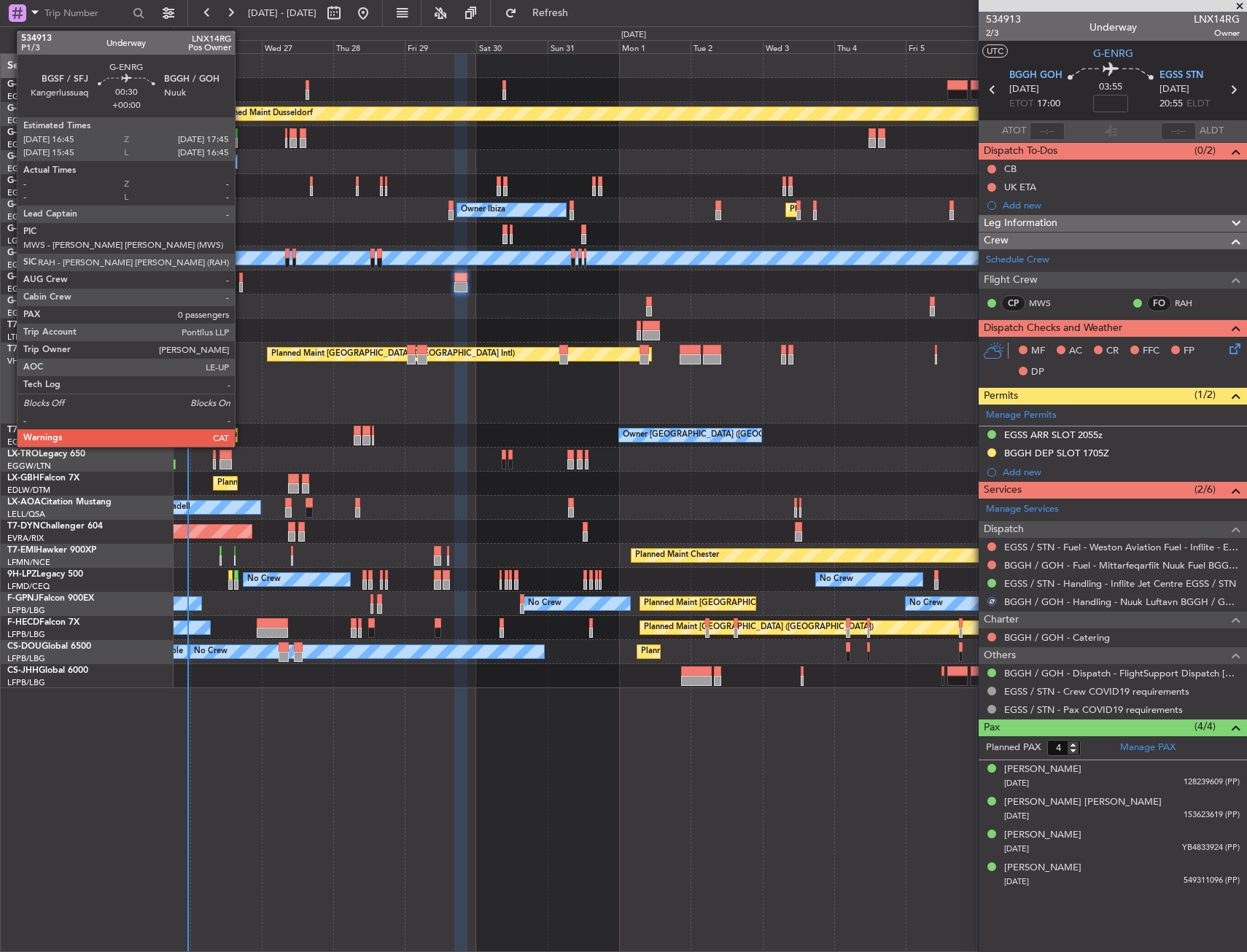
click at [241, 285] on div at bounding box center [240, 287] width 4 height 10
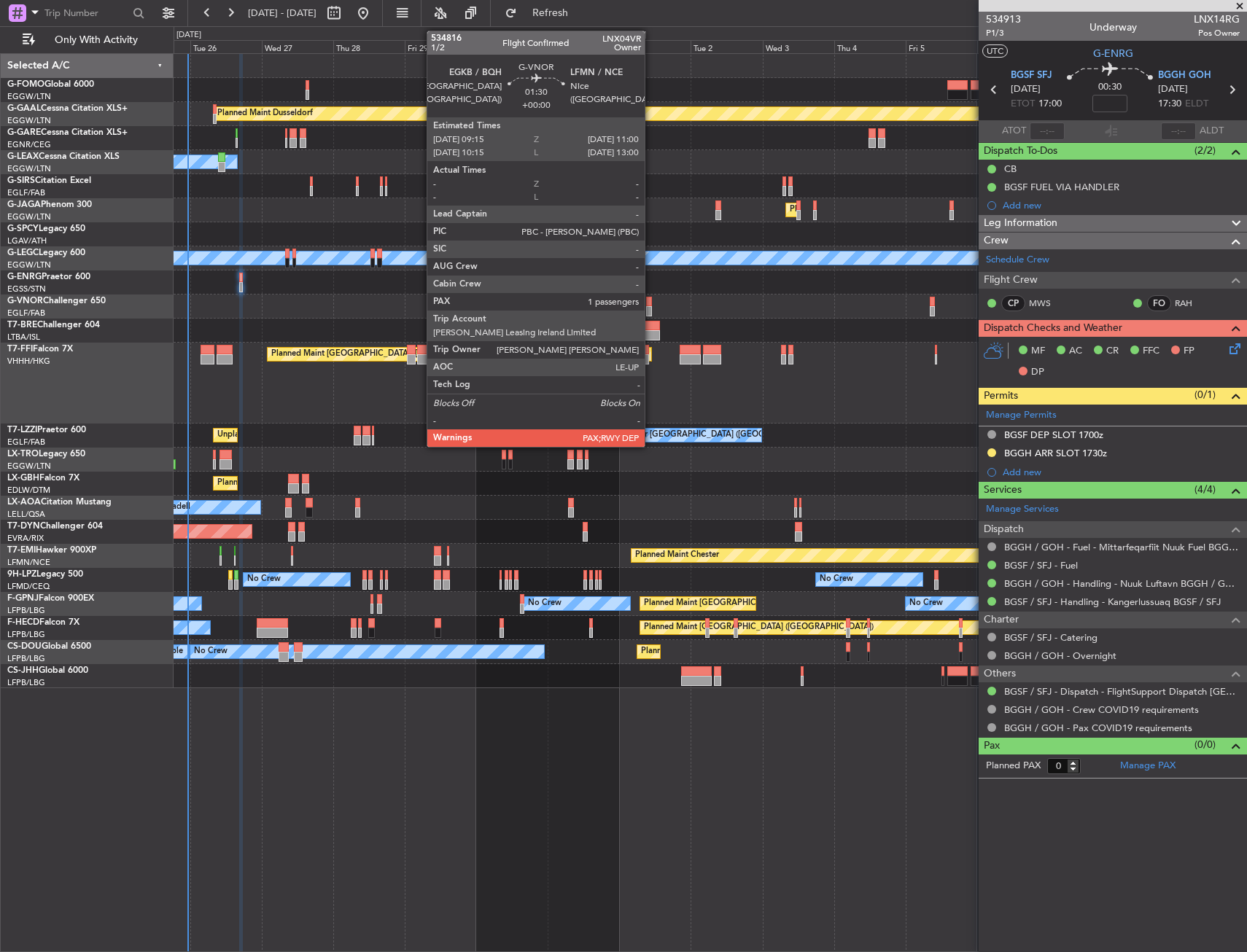
click at [651, 305] on div at bounding box center [649, 301] width 6 height 10
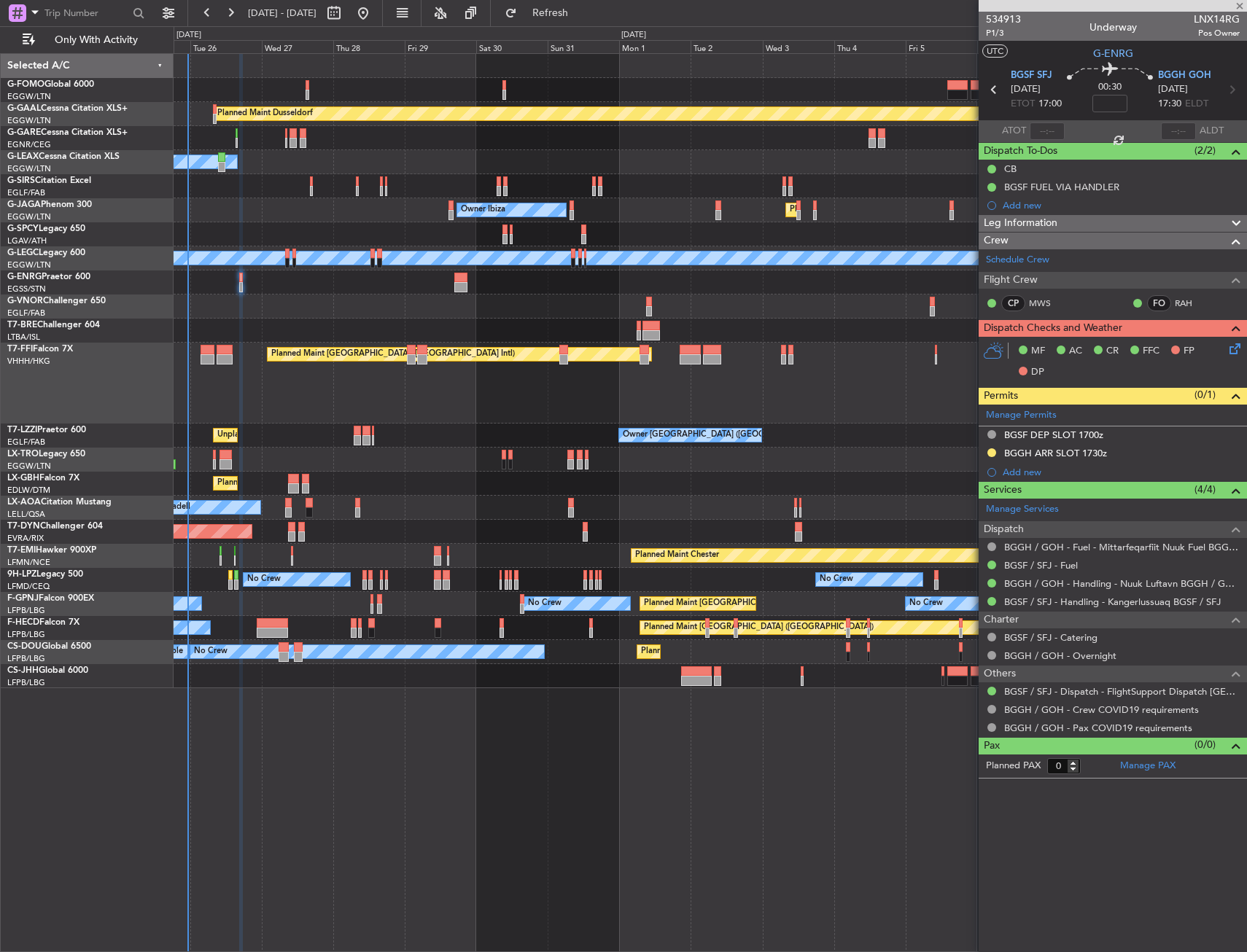
type input "5"
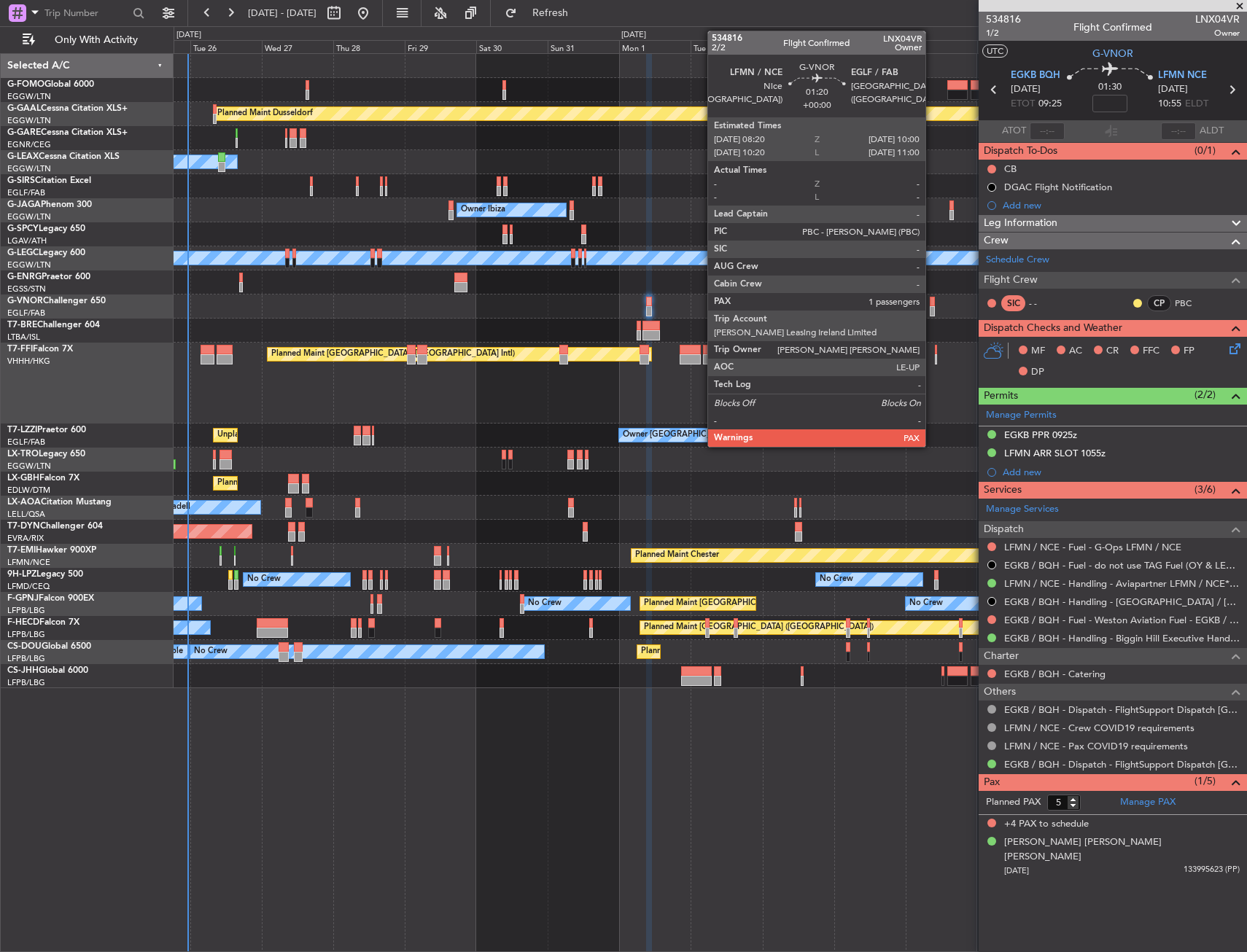
click at [932, 304] on div at bounding box center [932, 301] width 5 height 10
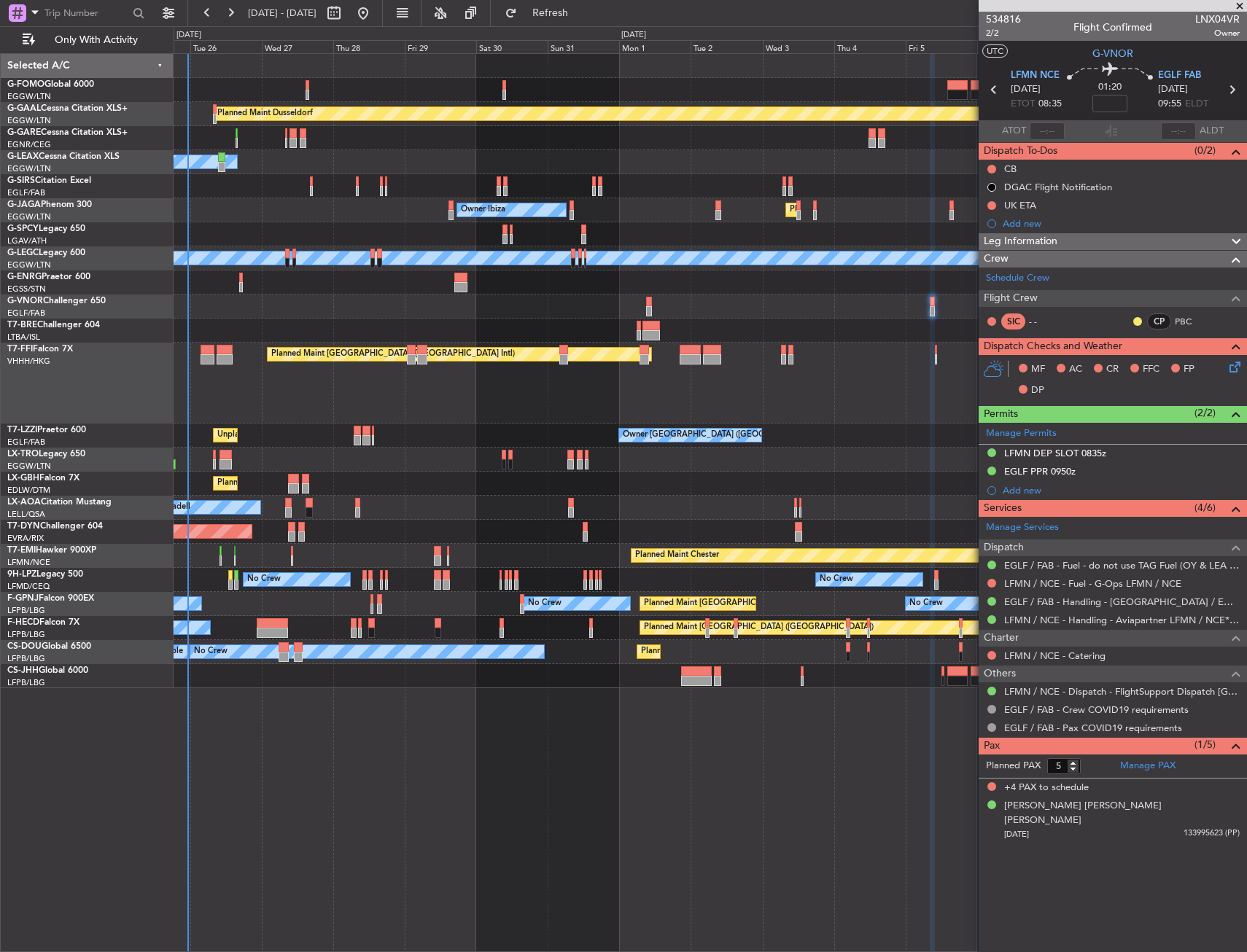
click at [202, 342] on div "Planned Maint Warsaw ([GEOGRAPHIC_DATA])" at bounding box center [710, 330] width 1073 height 24
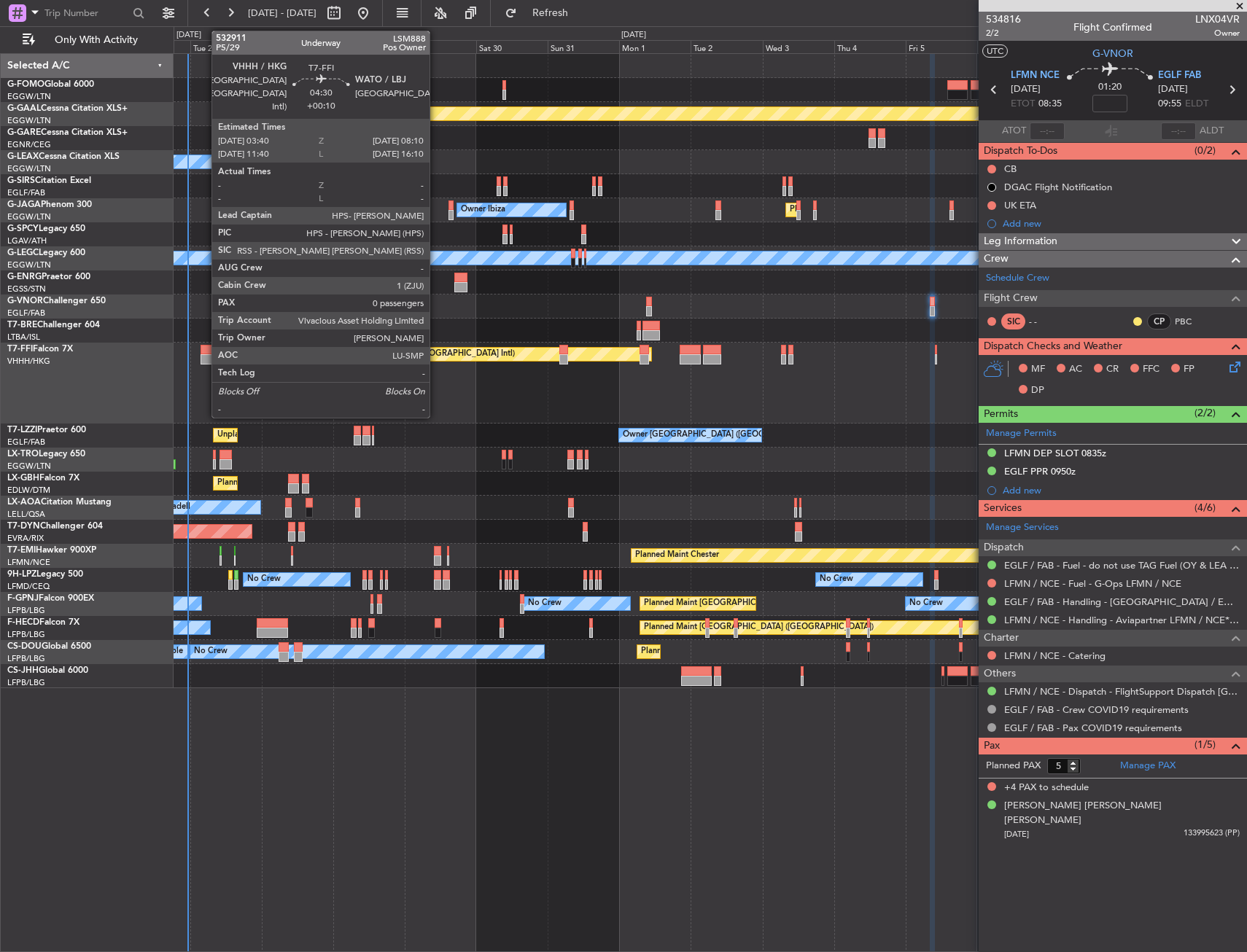
click at [210, 351] on div at bounding box center [207, 349] width 14 height 10
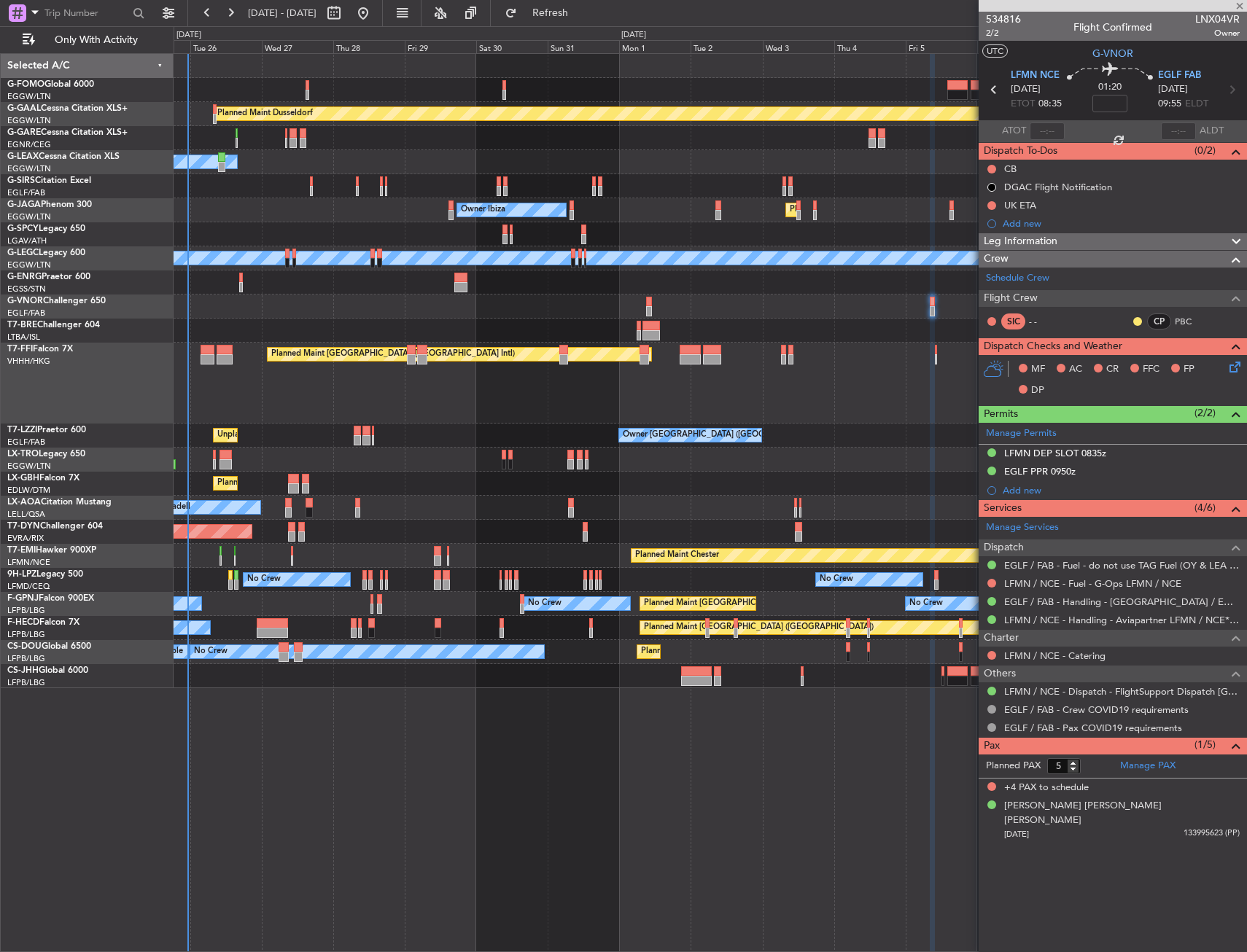
type input "+00:10"
type input "0"
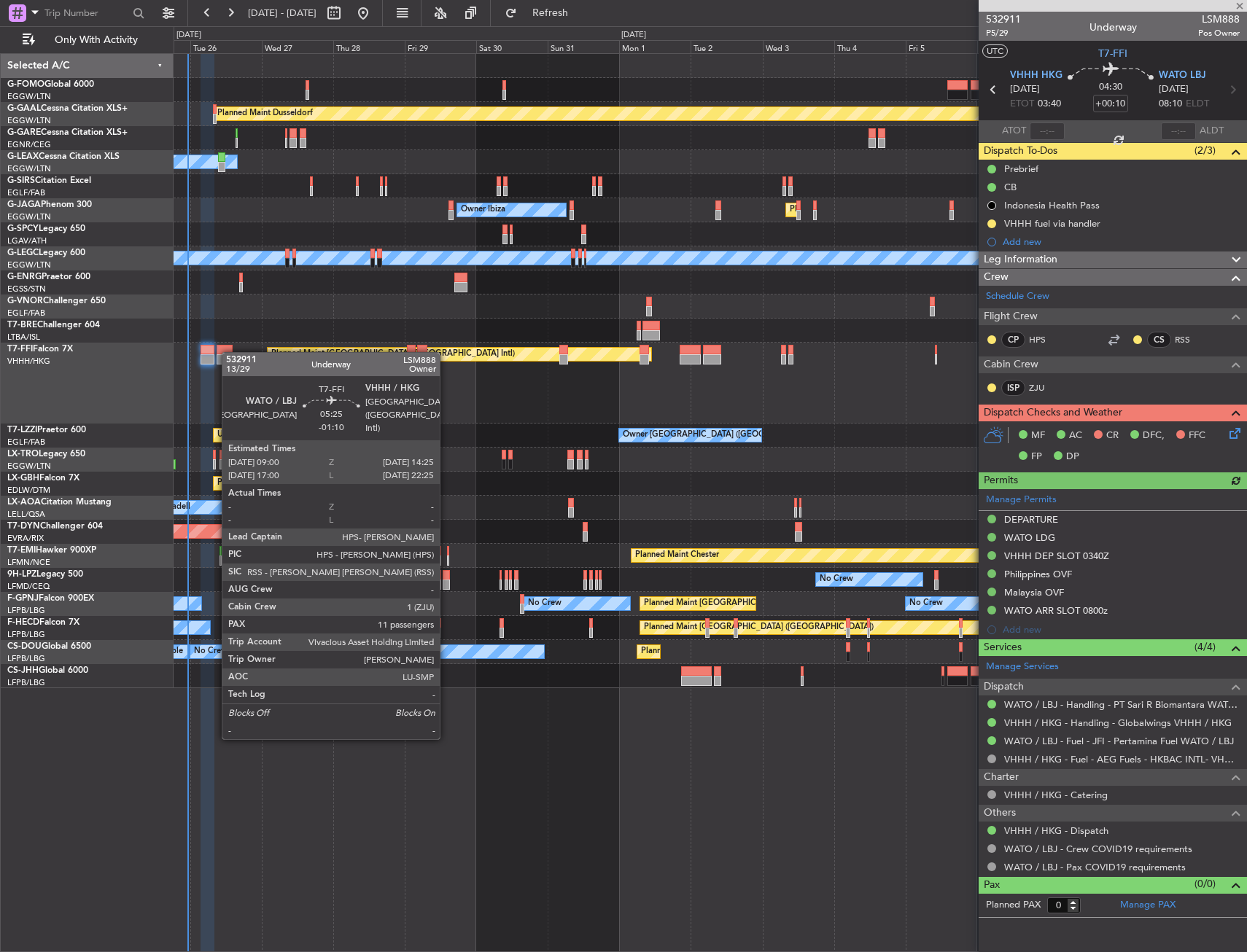
click at [229, 352] on div at bounding box center [225, 349] width 17 height 10
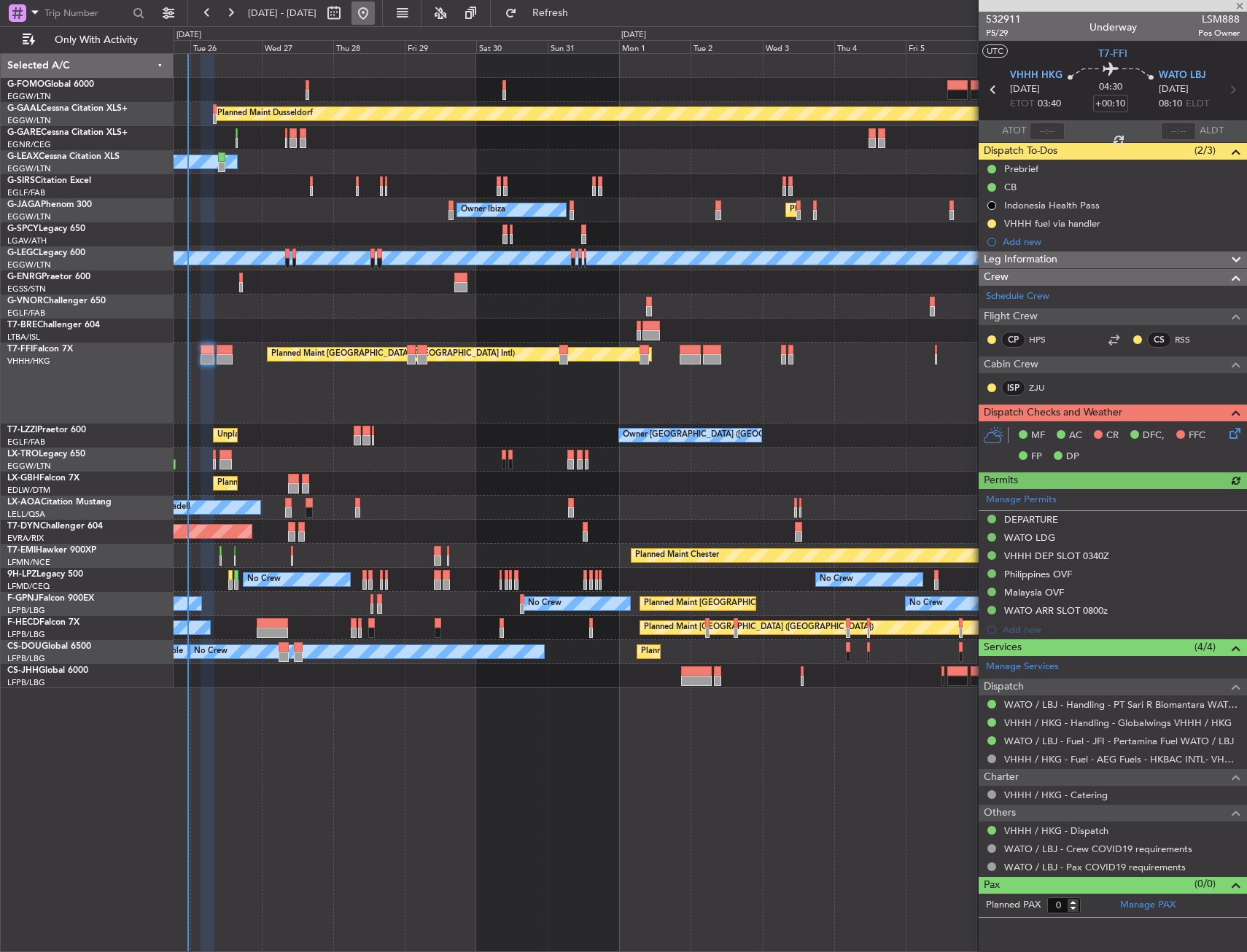
type input "-01:10"
type input "11"
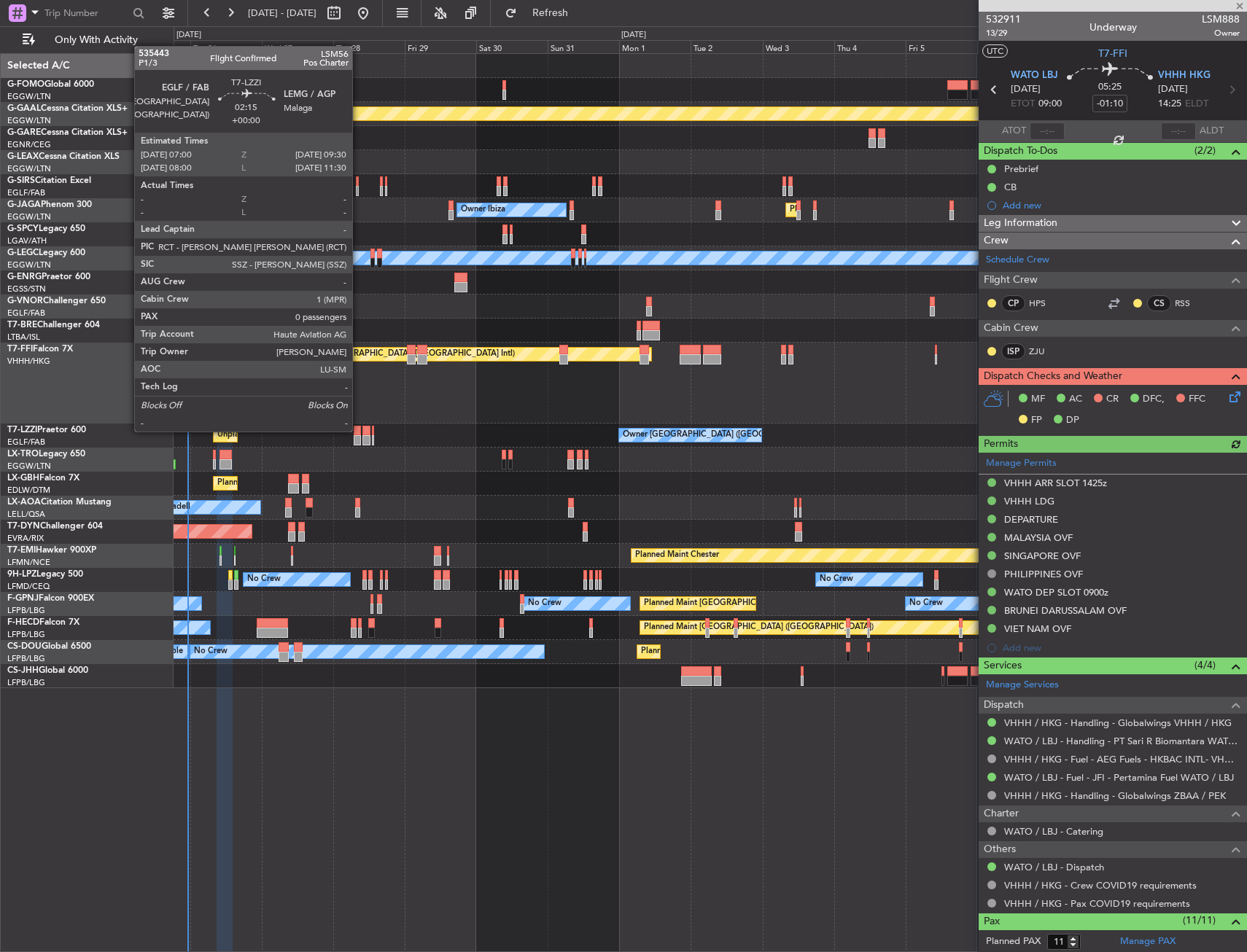
click at [358, 430] on div at bounding box center [358, 430] width 8 height 10
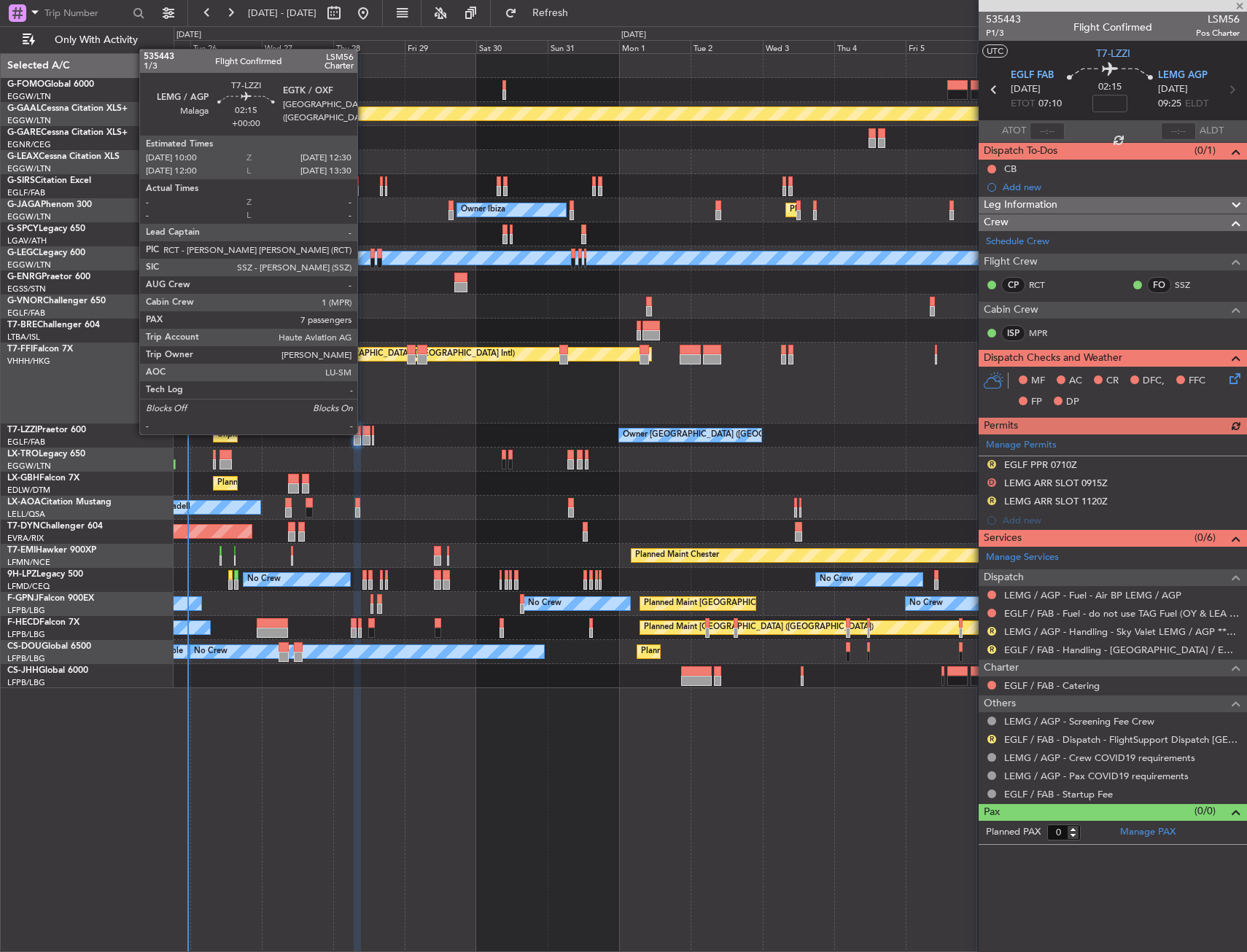
click at [364, 433] on div at bounding box center [366, 430] width 8 height 10
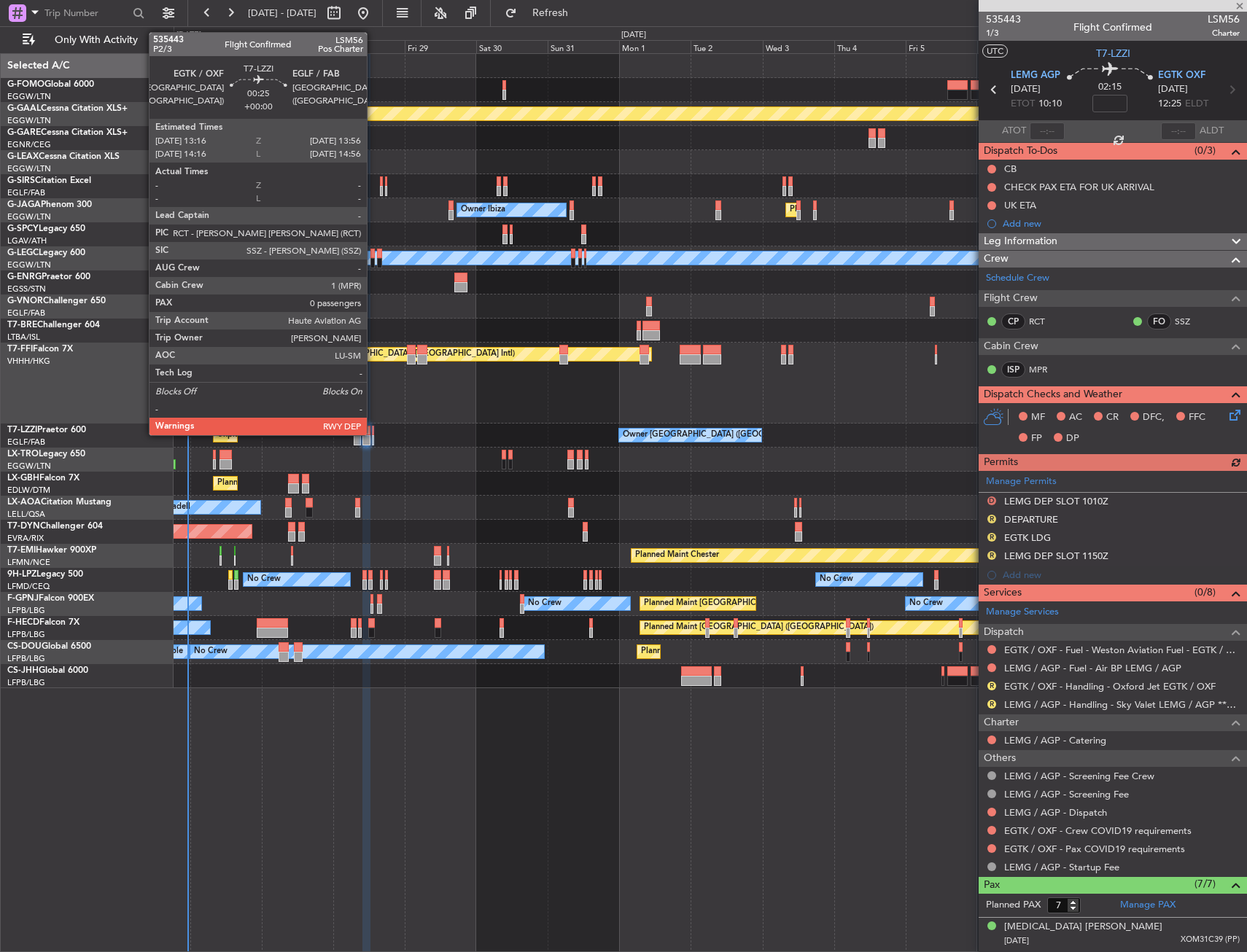
click at [373, 434] on div at bounding box center [372, 430] width 2 height 10
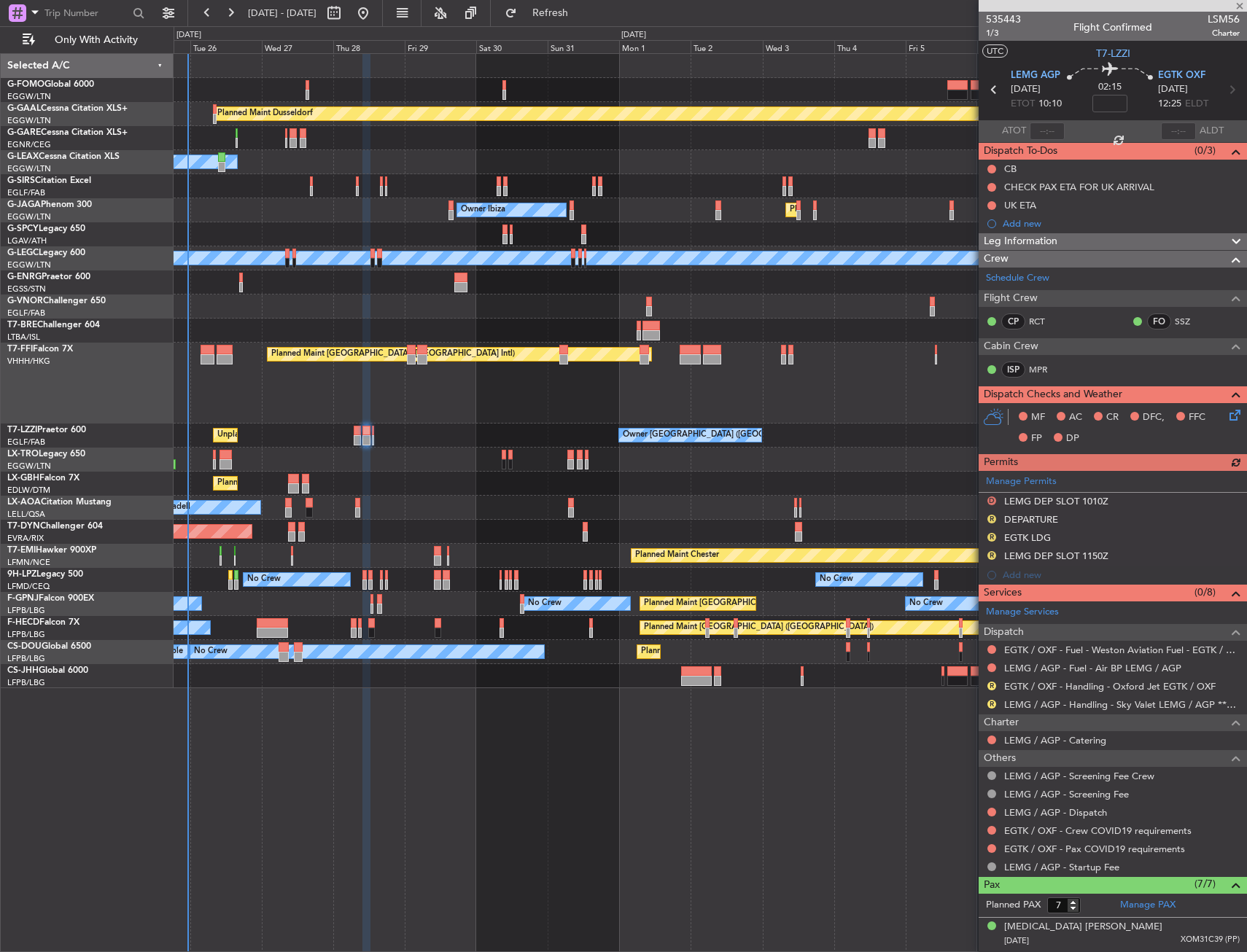
type input "0"
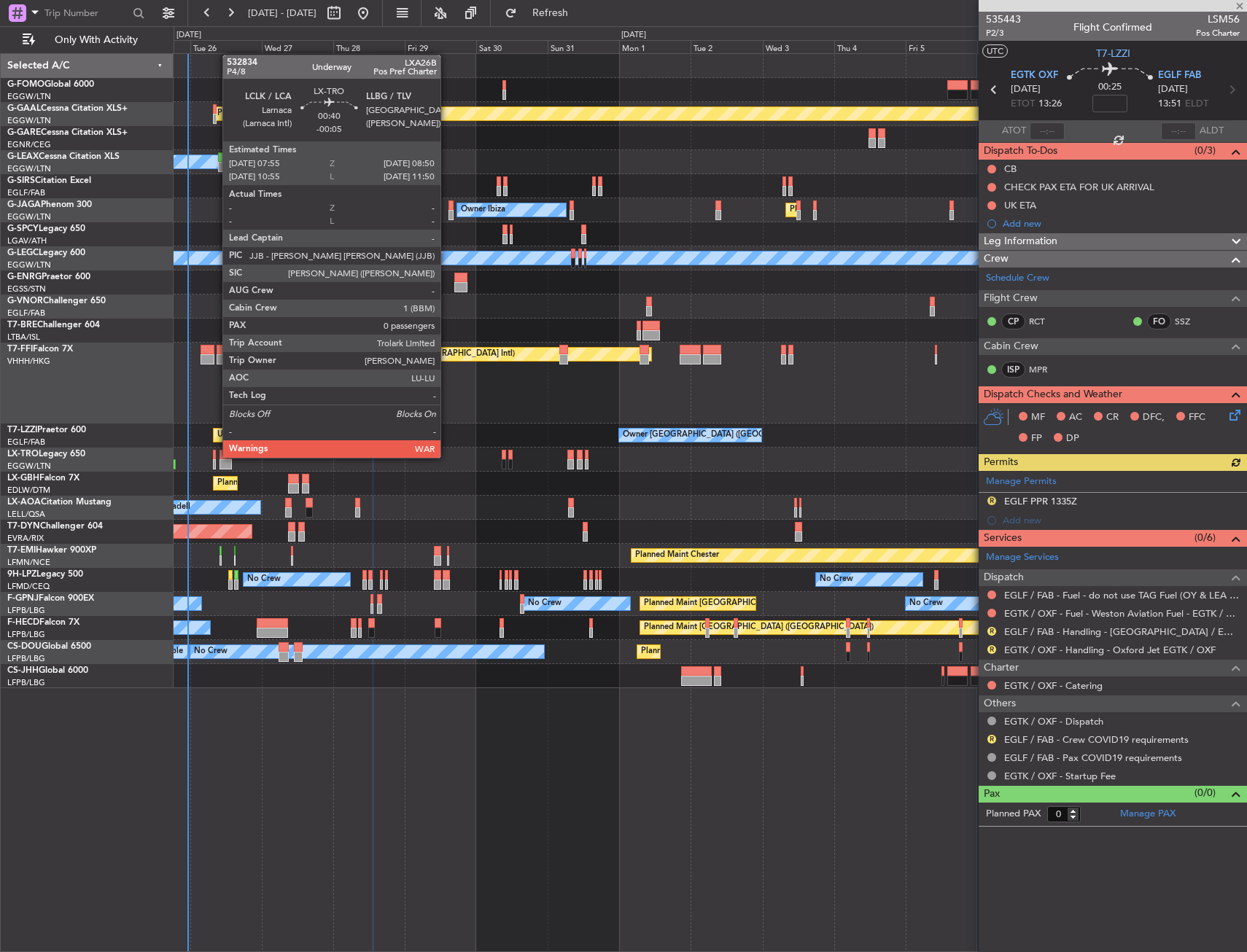
click at [215, 456] on div at bounding box center [214, 455] width 3 height 10
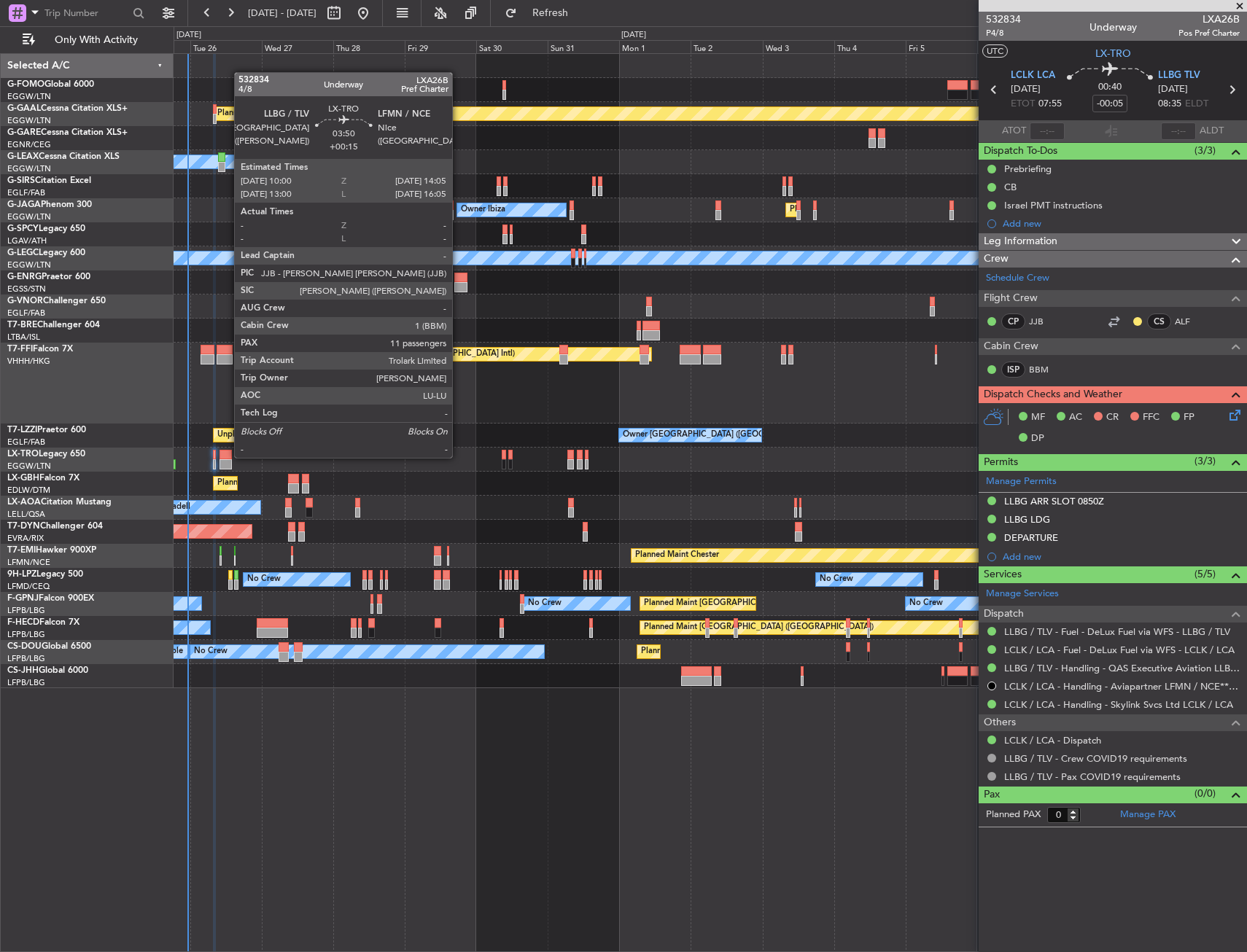
click at [227, 456] on div at bounding box center [226, 455] width 12 height 10
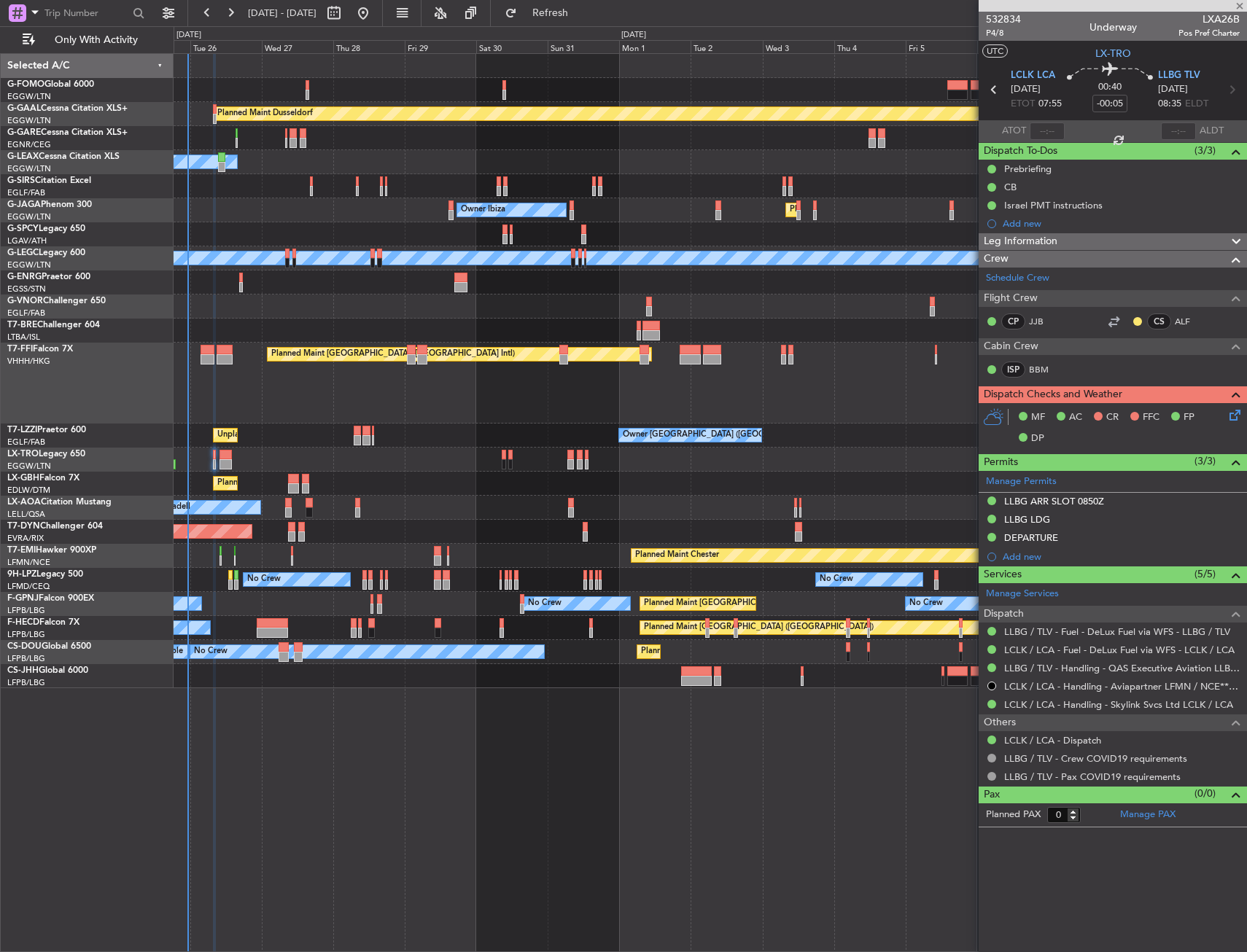
type input "+00:15"
type input "11"
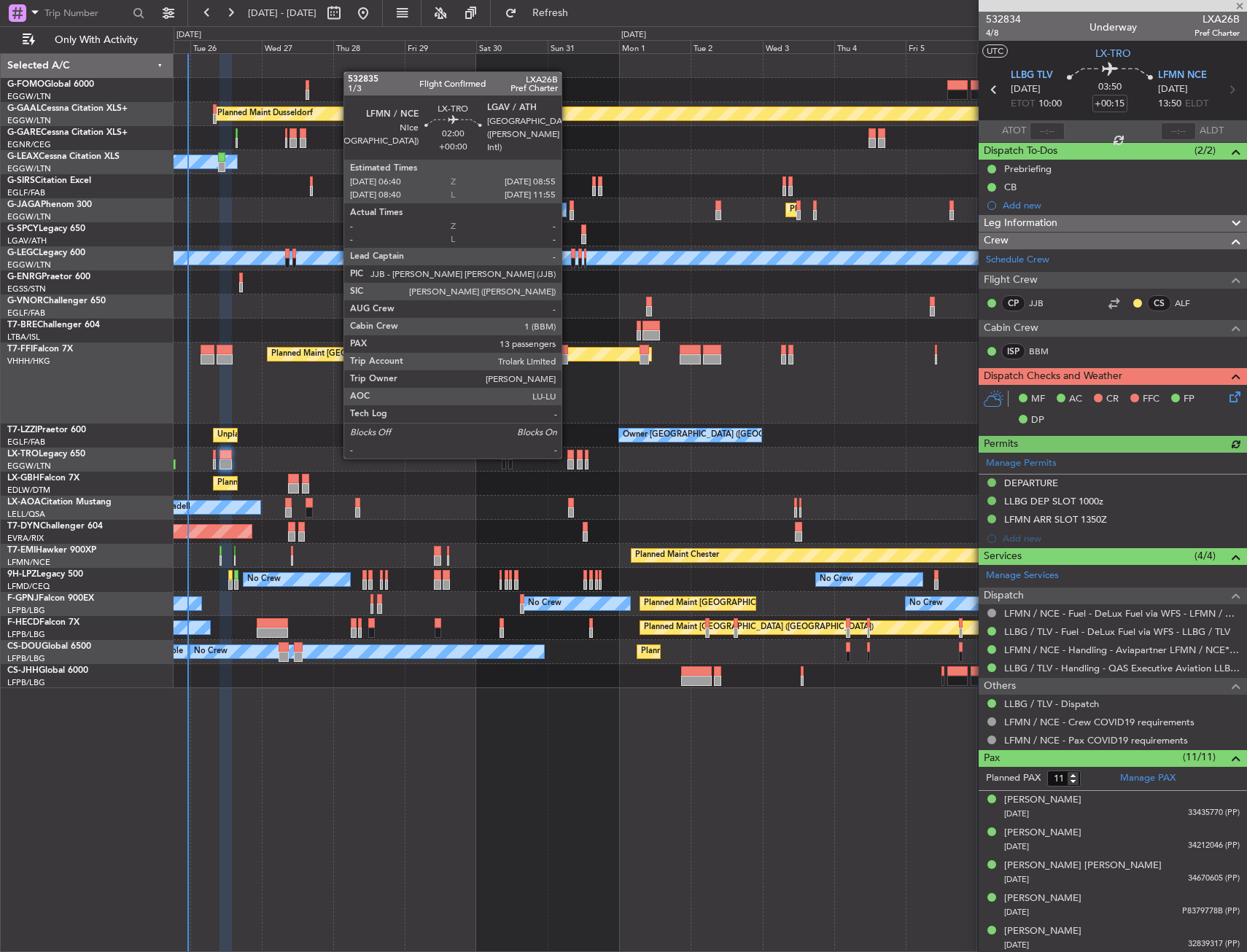
click at [568, 457] on div at bounding box center [570, 455] width 7 height 10
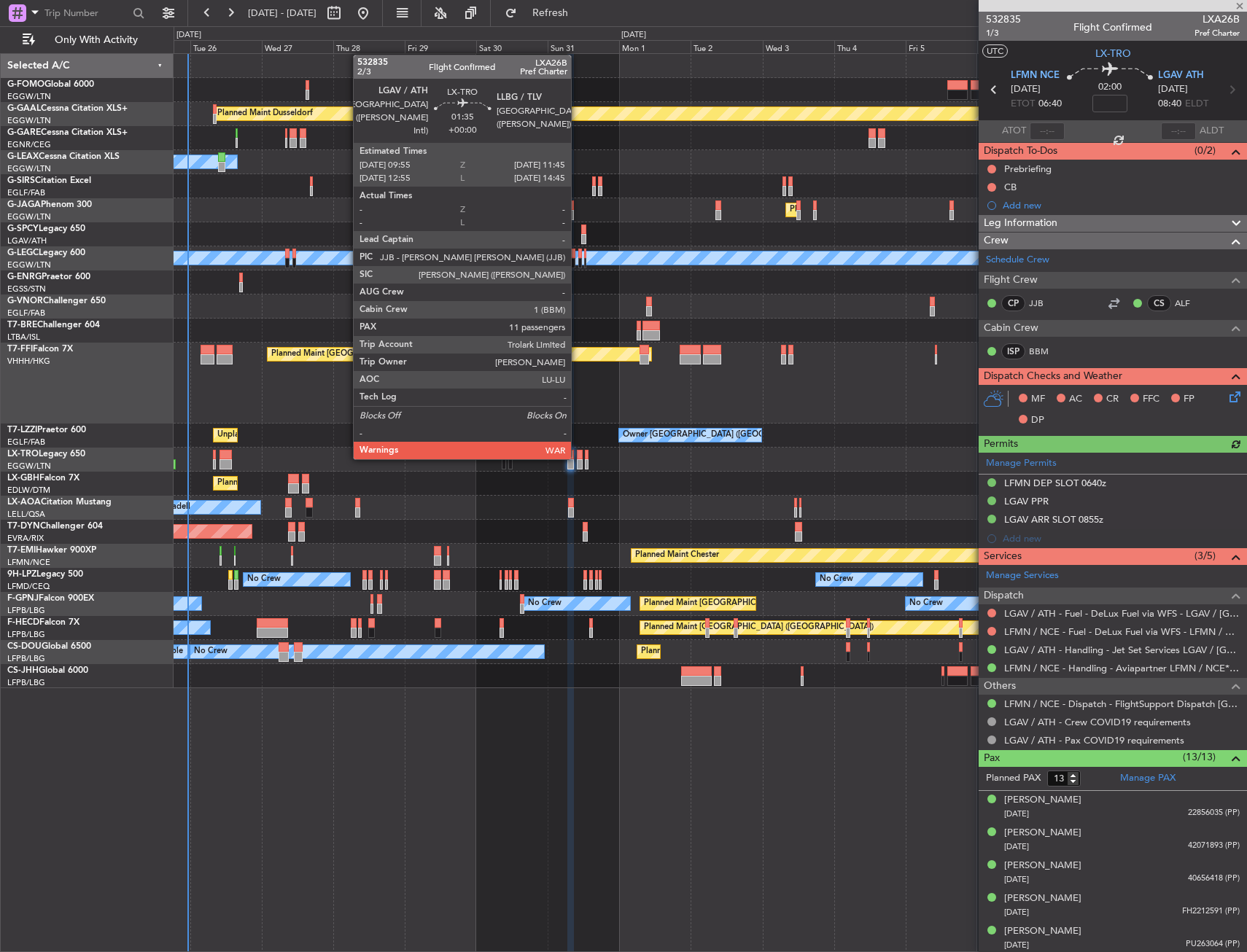
click at [577, 458] on div at bounding box center [580, 455] width 6 height 10
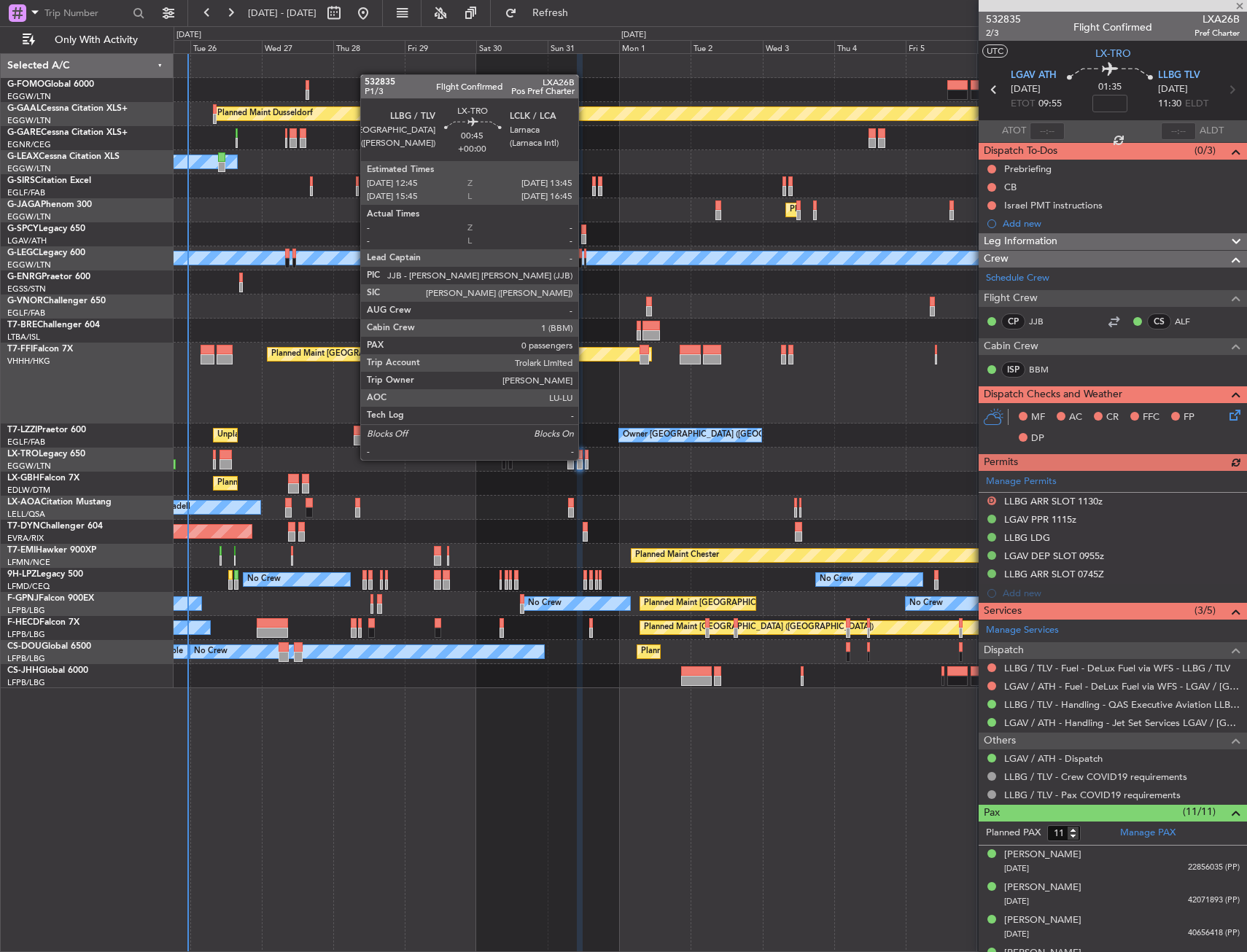
click at [585, 459] on div at bounding box center [587, 455] width 4 height 10
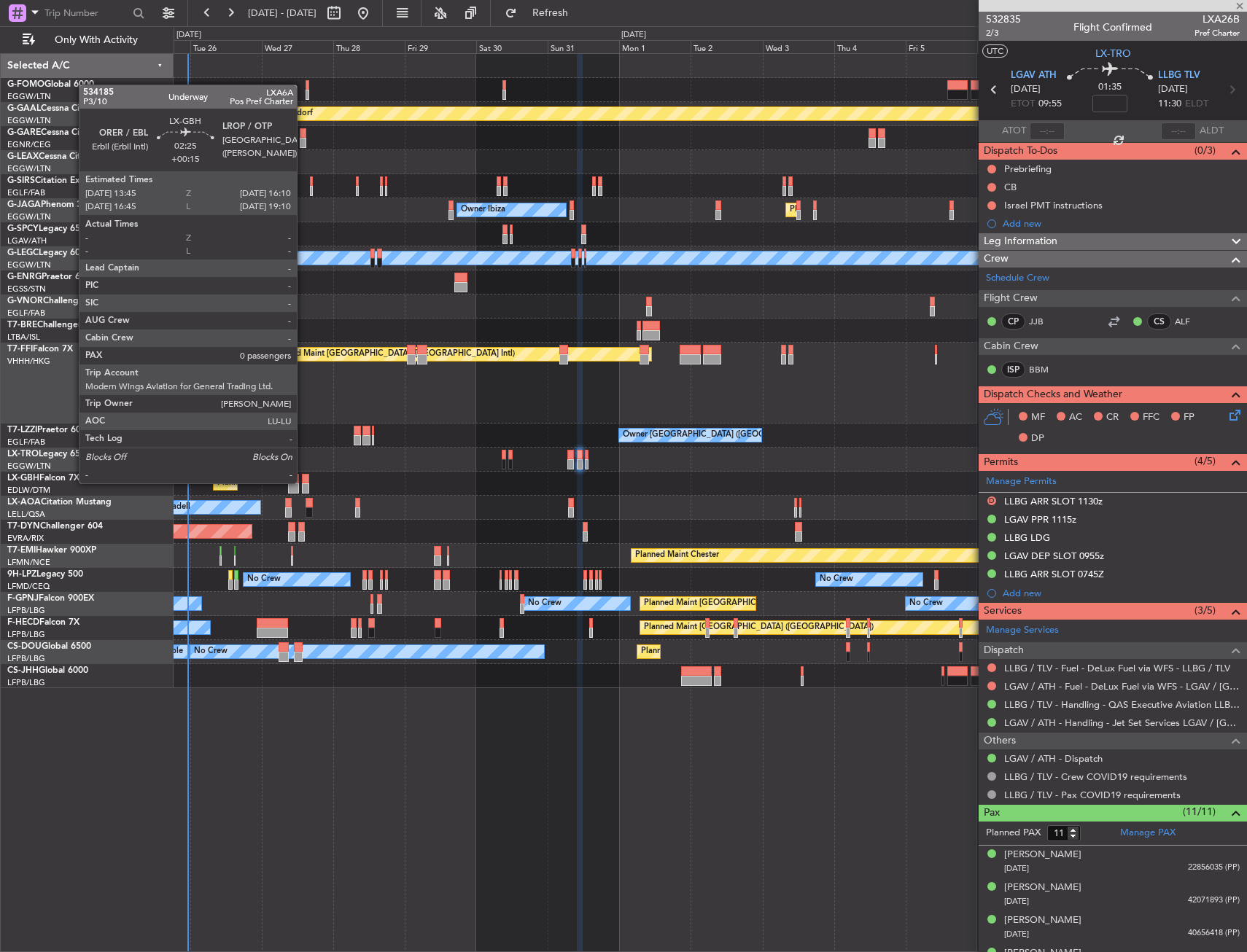
type input "0"
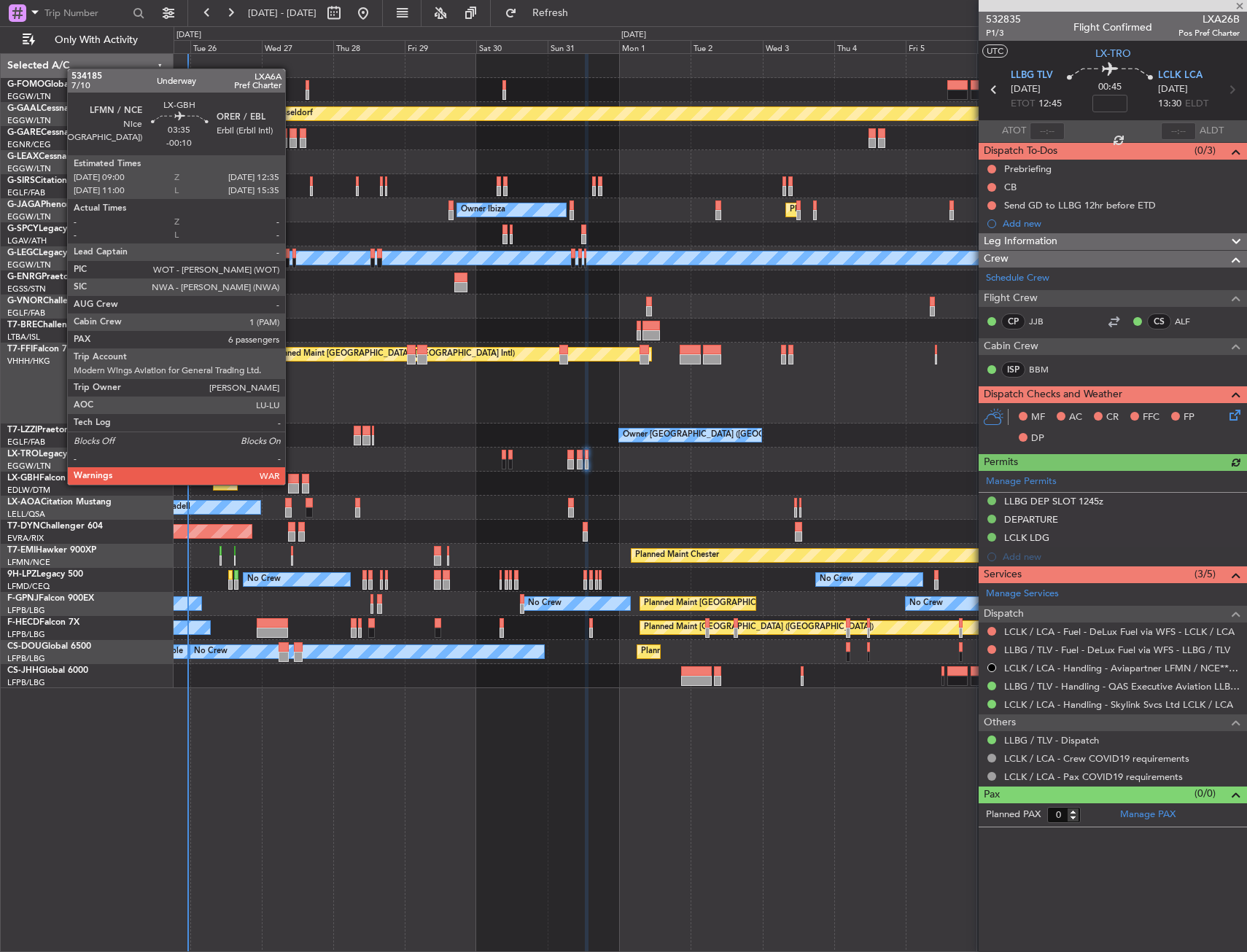
click at [291, 483] on div at bounding box center [294, 488] width 11 height 10
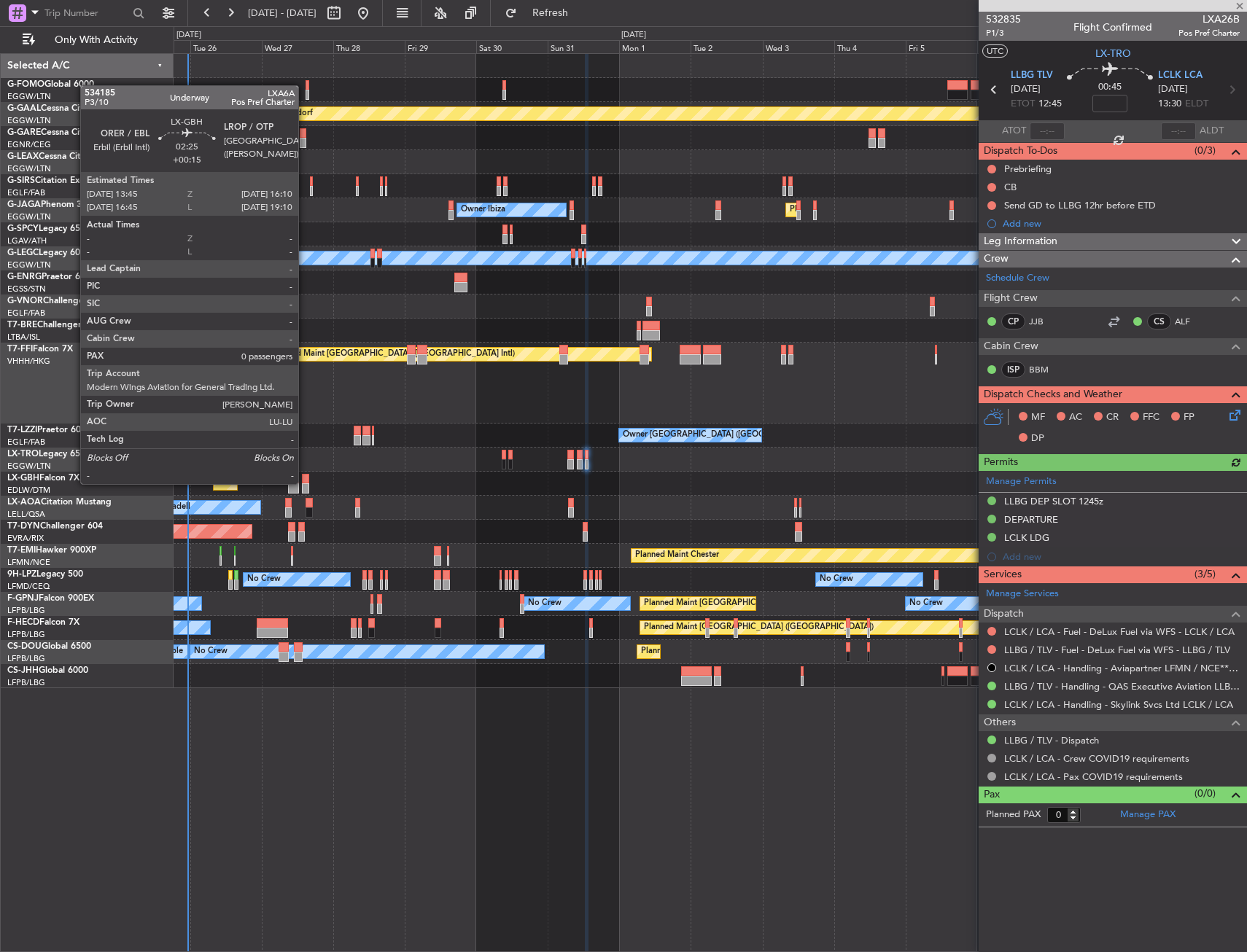
type input "-00:10"
type input "6"
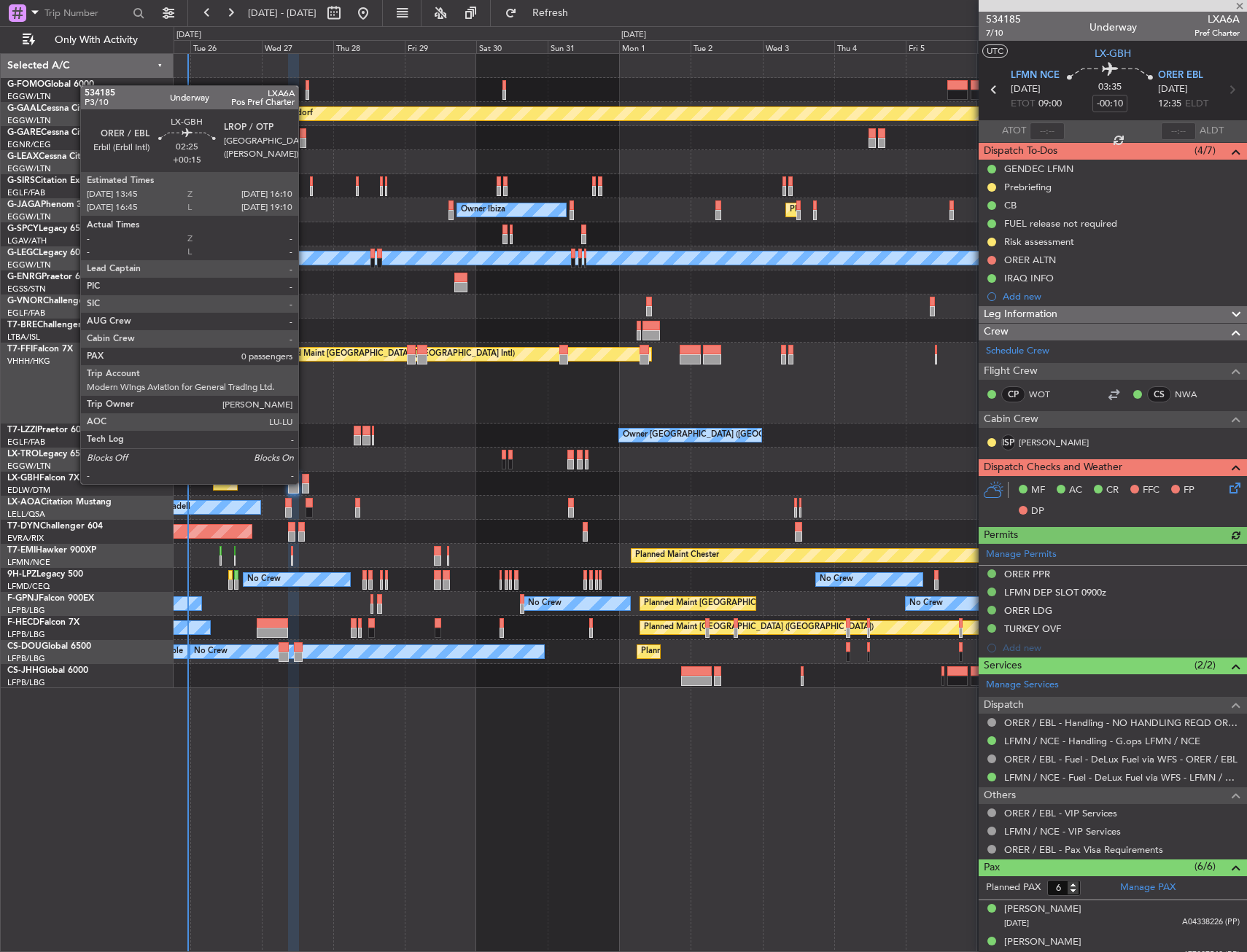
click at [304, 483] on div at bounding box center [305, 479] width 7 height 10
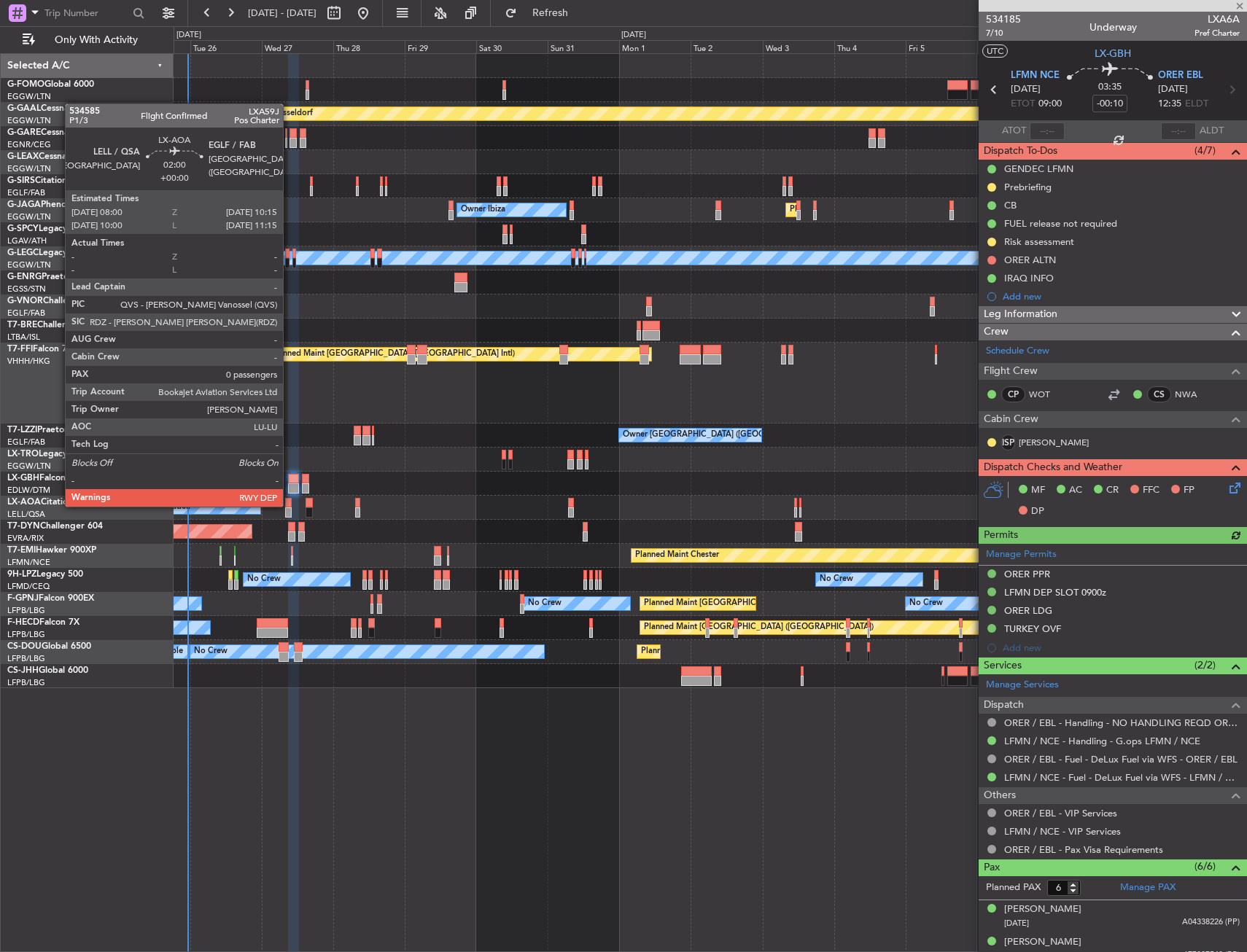
type input "+00:15"
type input "0"
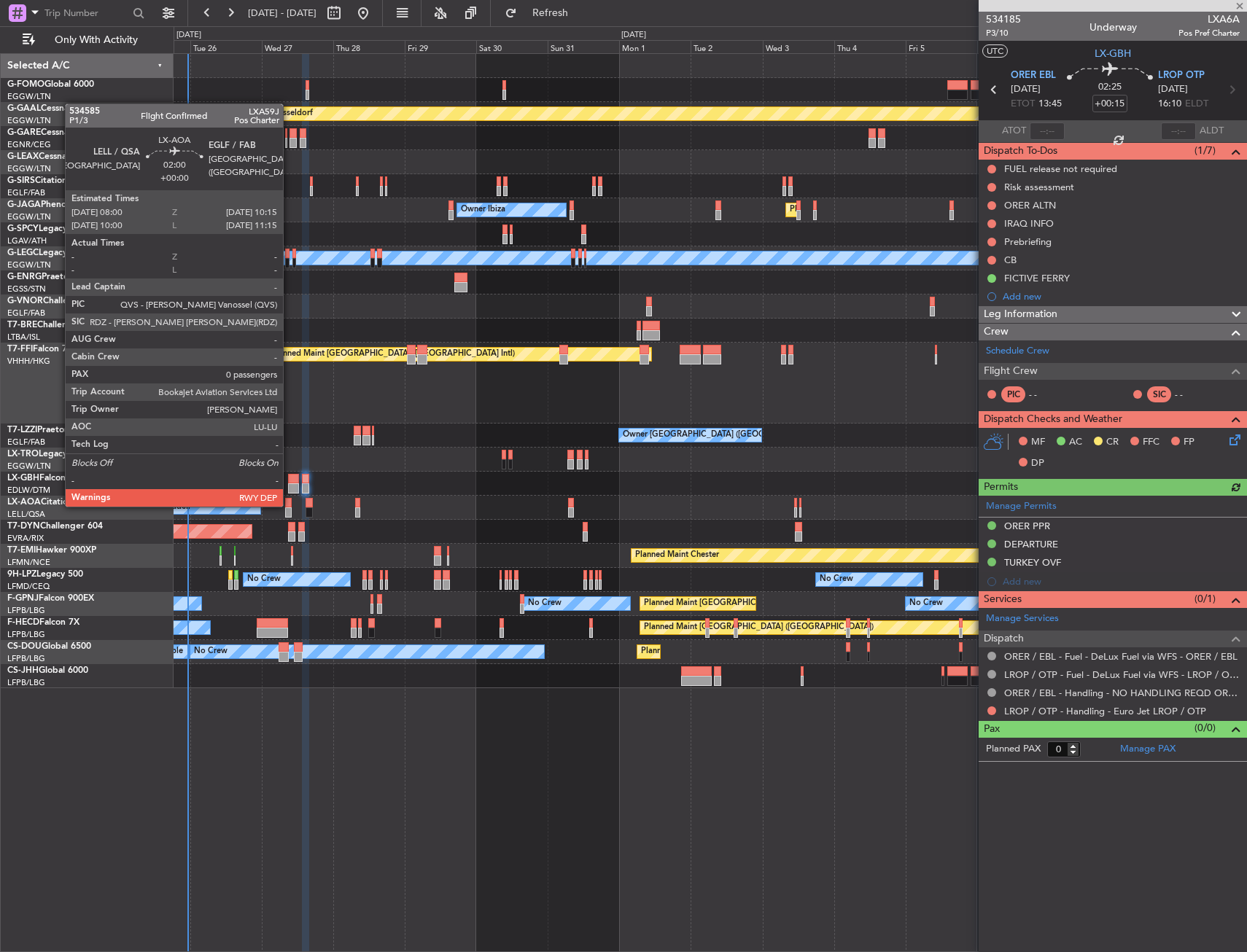
click at [290, 506] on div at bounding box center [288, 503] width 7 height 10
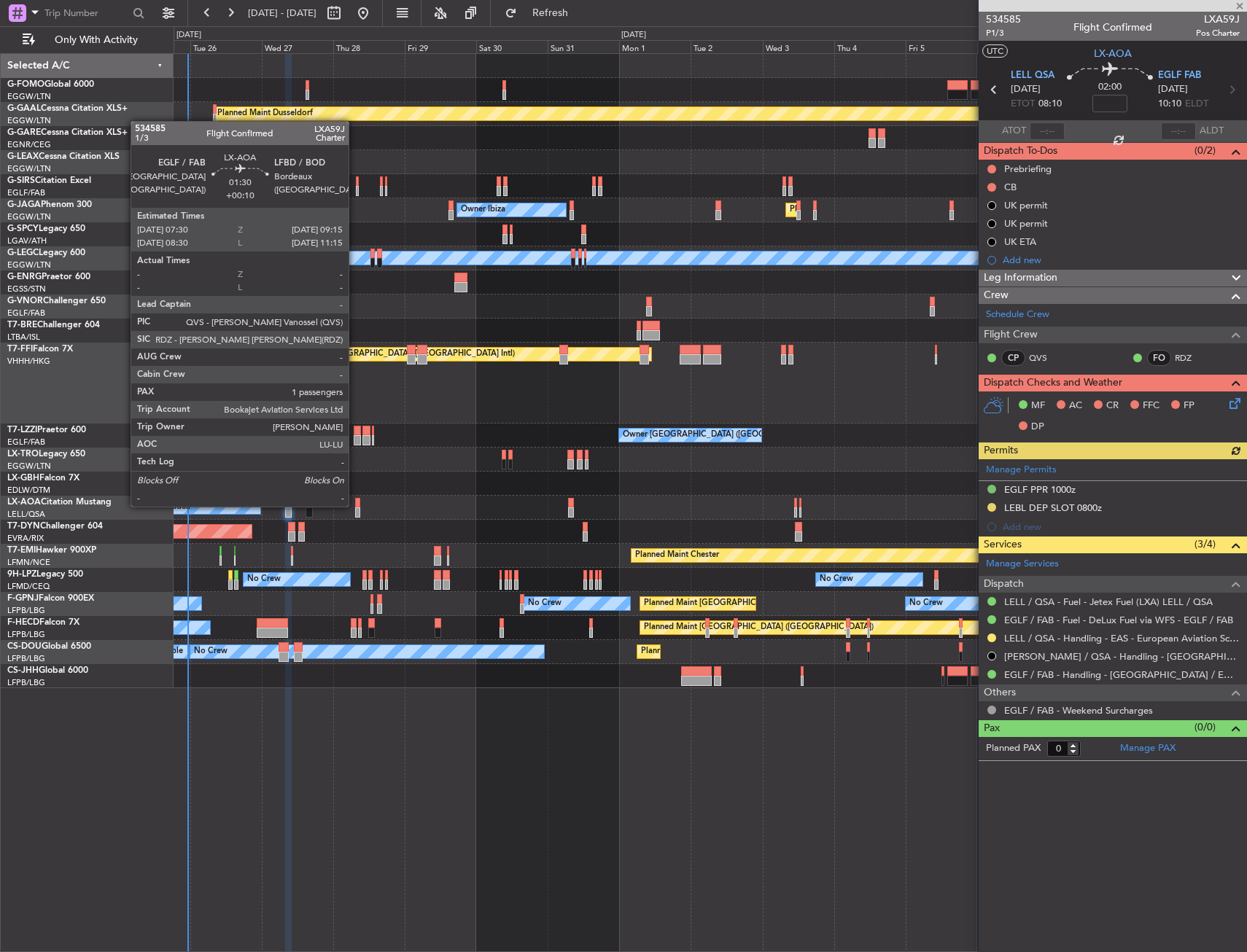
click at [355, 506] on div at bounding box center [358, 503] width 6 height 10
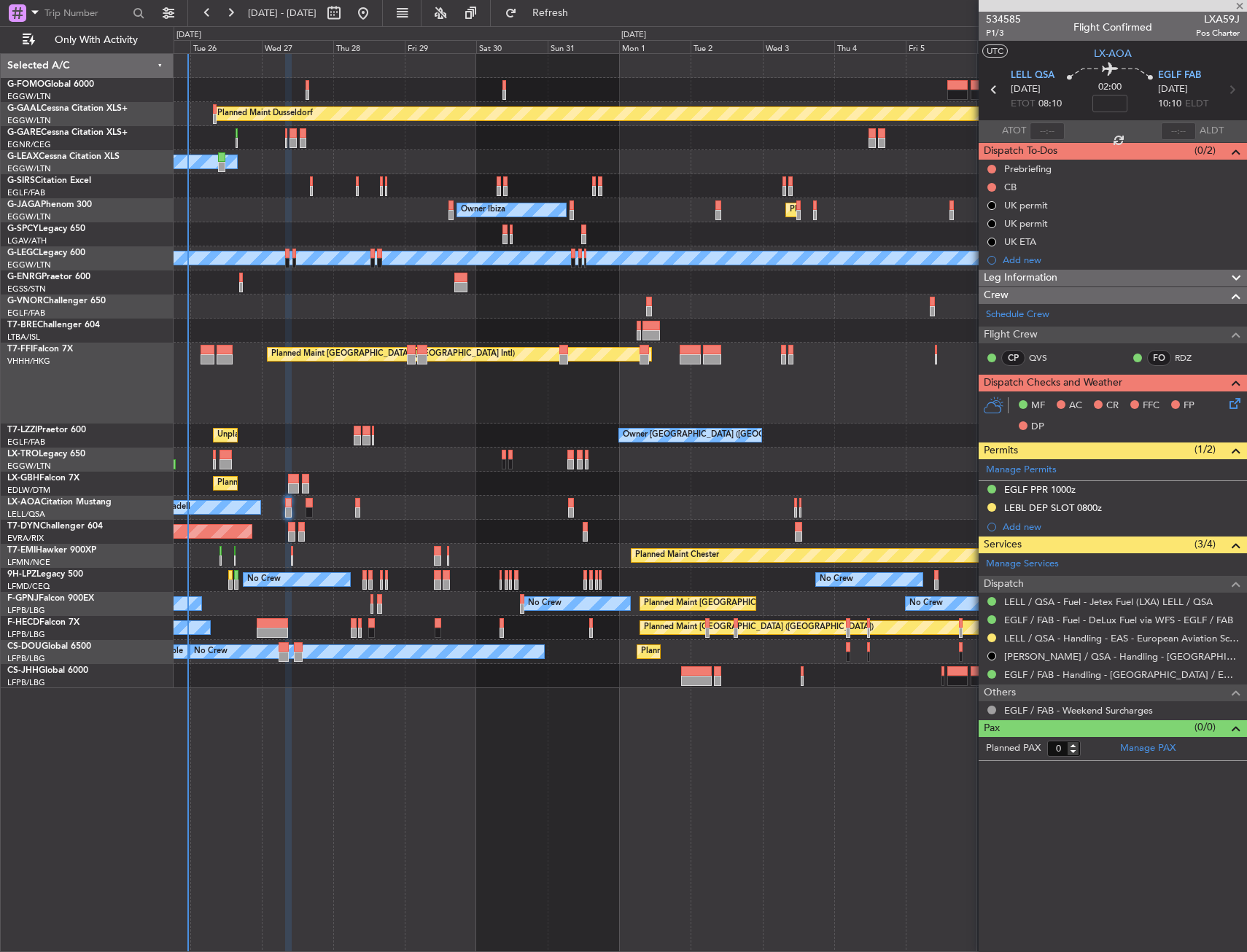
type input "+00:10"
type input "1"
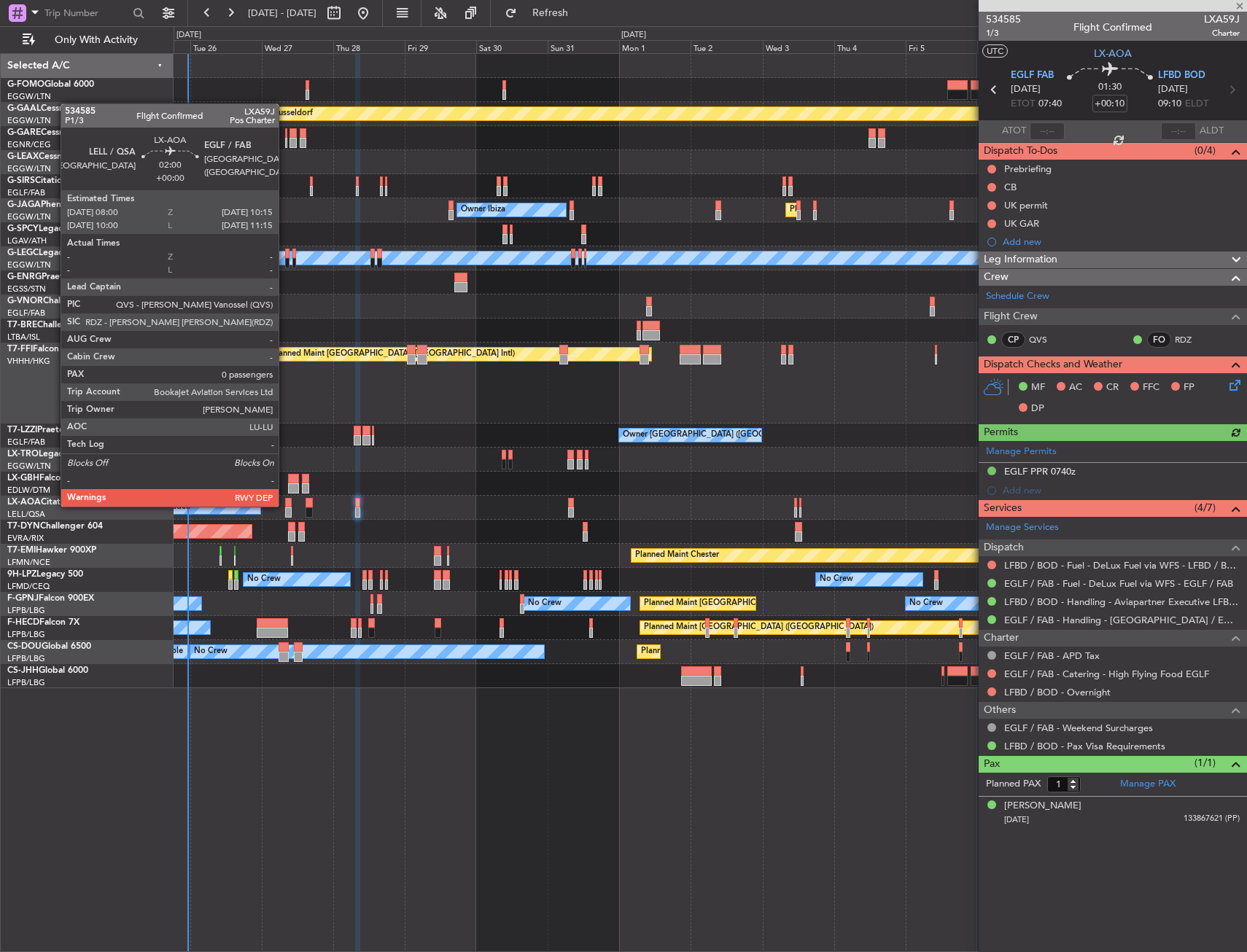
click at [285, 506] on div at bounding box center [288, 503] width 7 height 10
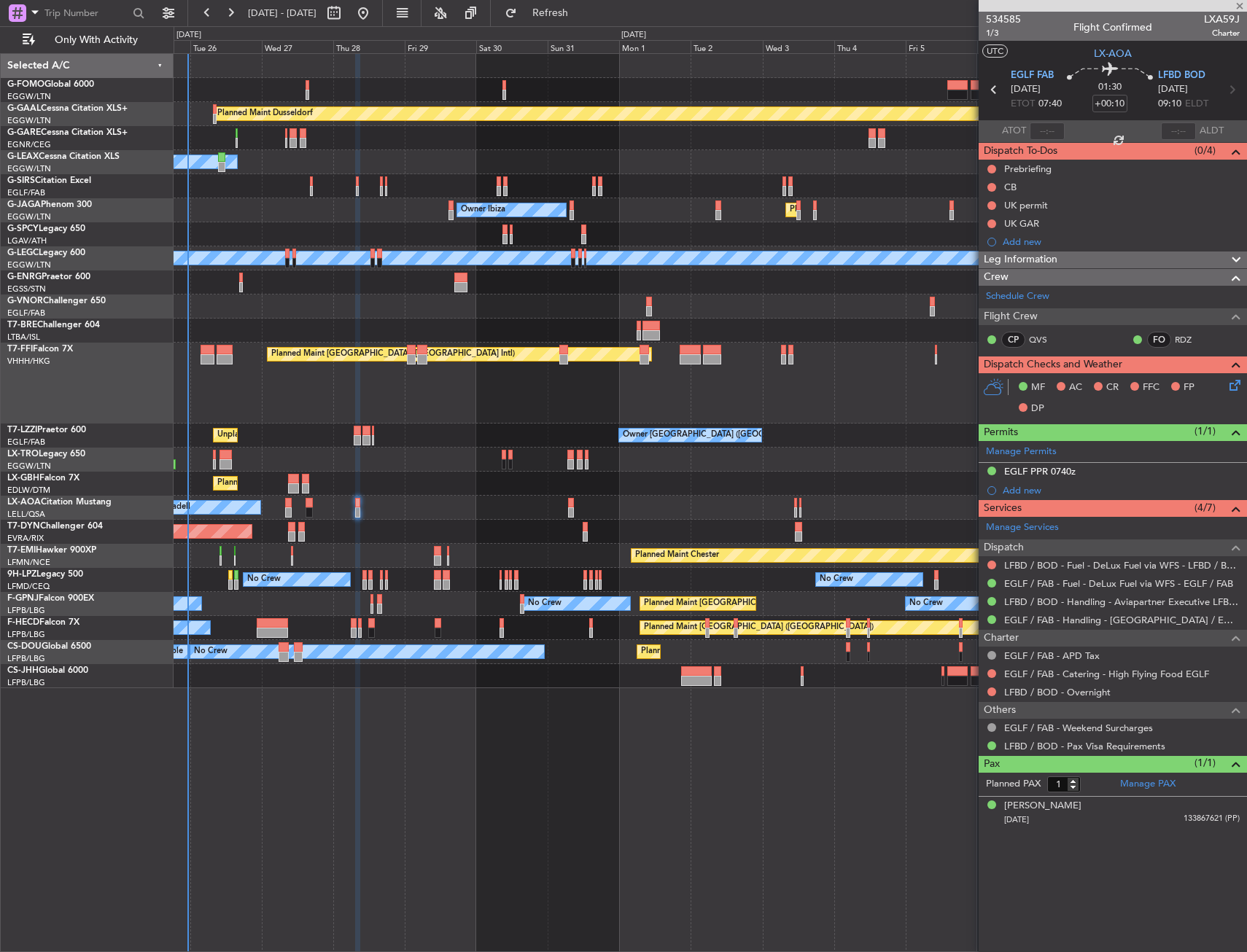
type input "0"
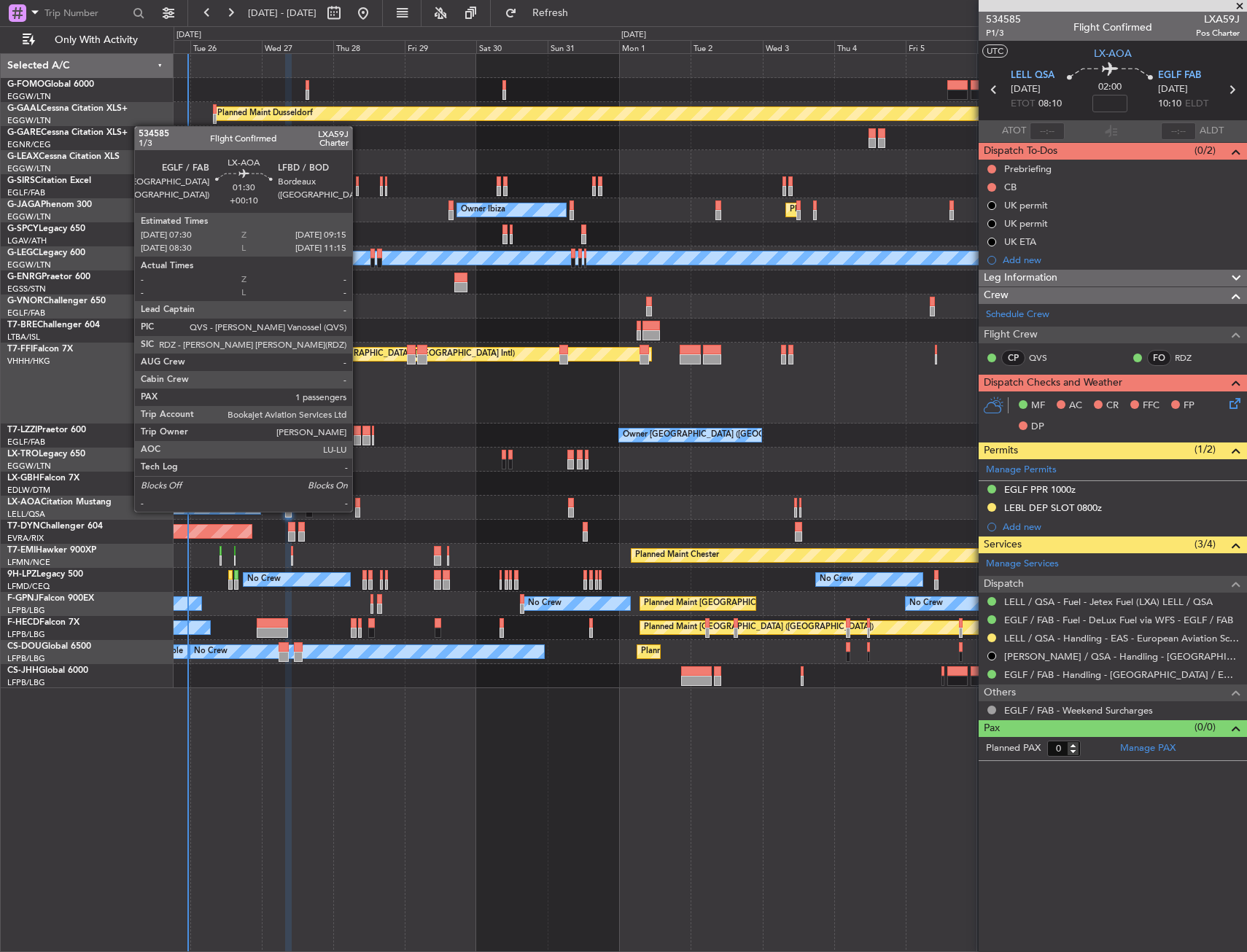
click at [358, 510] on div at bounding box center [358, 512] width 6 height 10
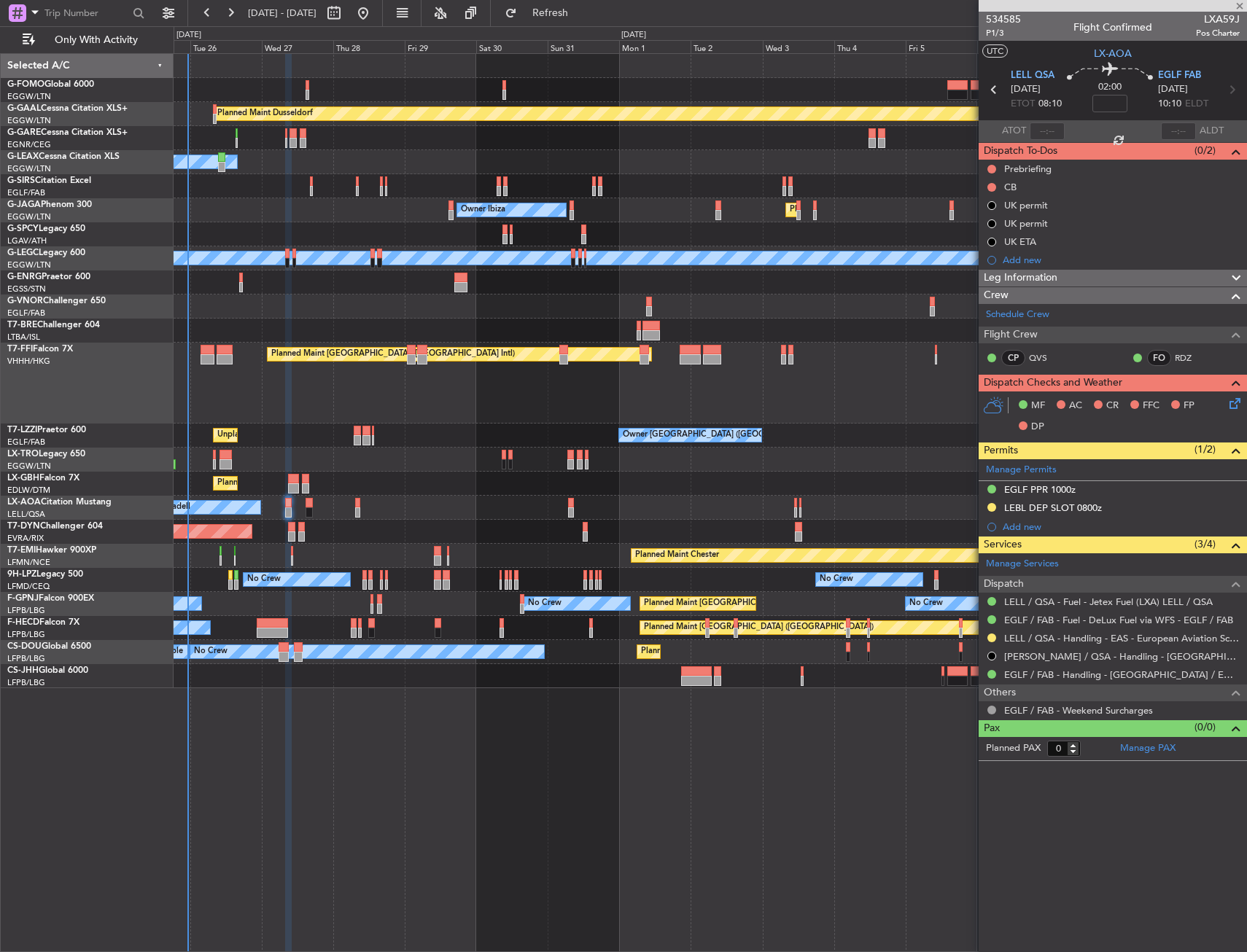
type input "+00:10"
type input "1"
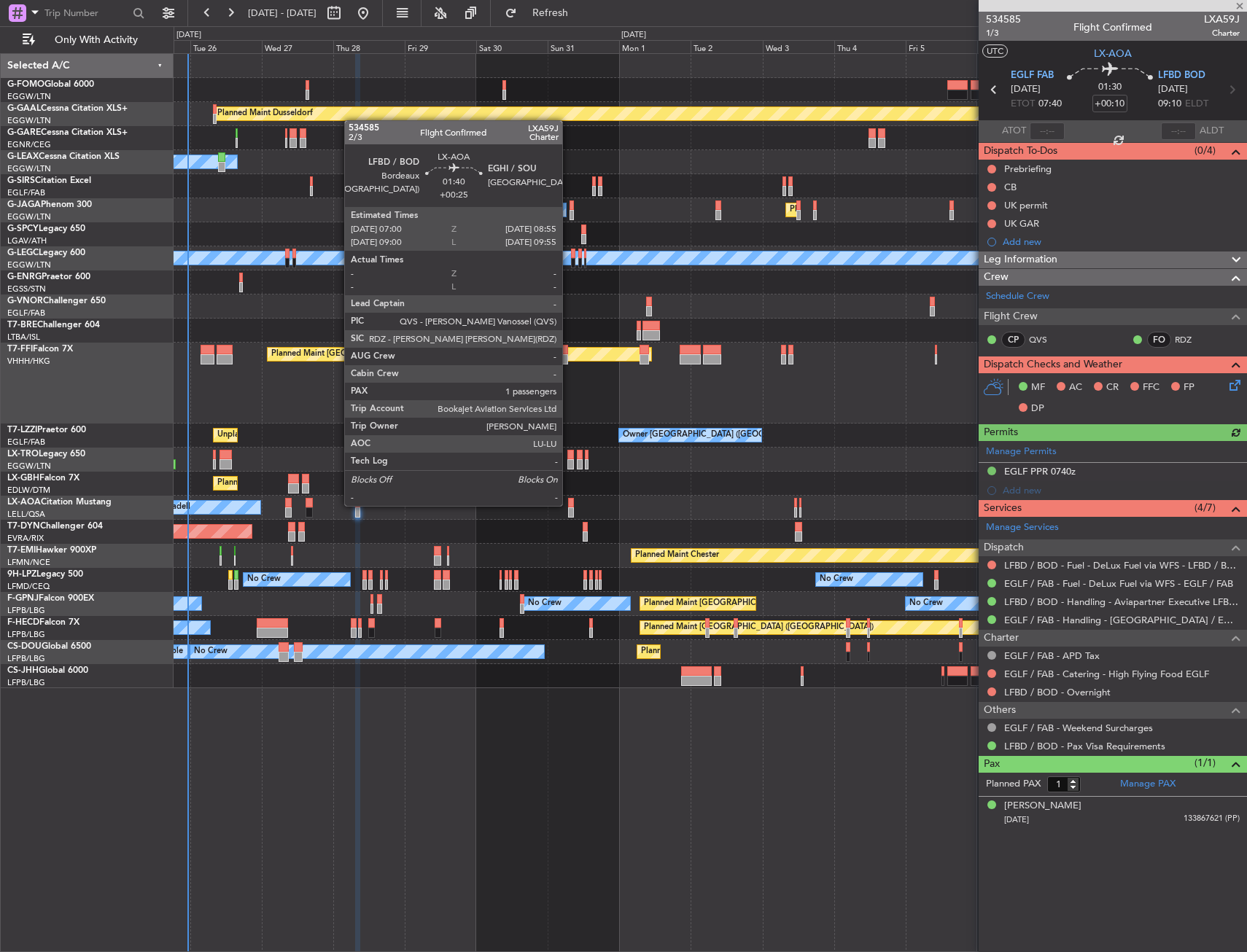
click at [569, 505] on div at bounding box center [571, 503] width 6 height 10
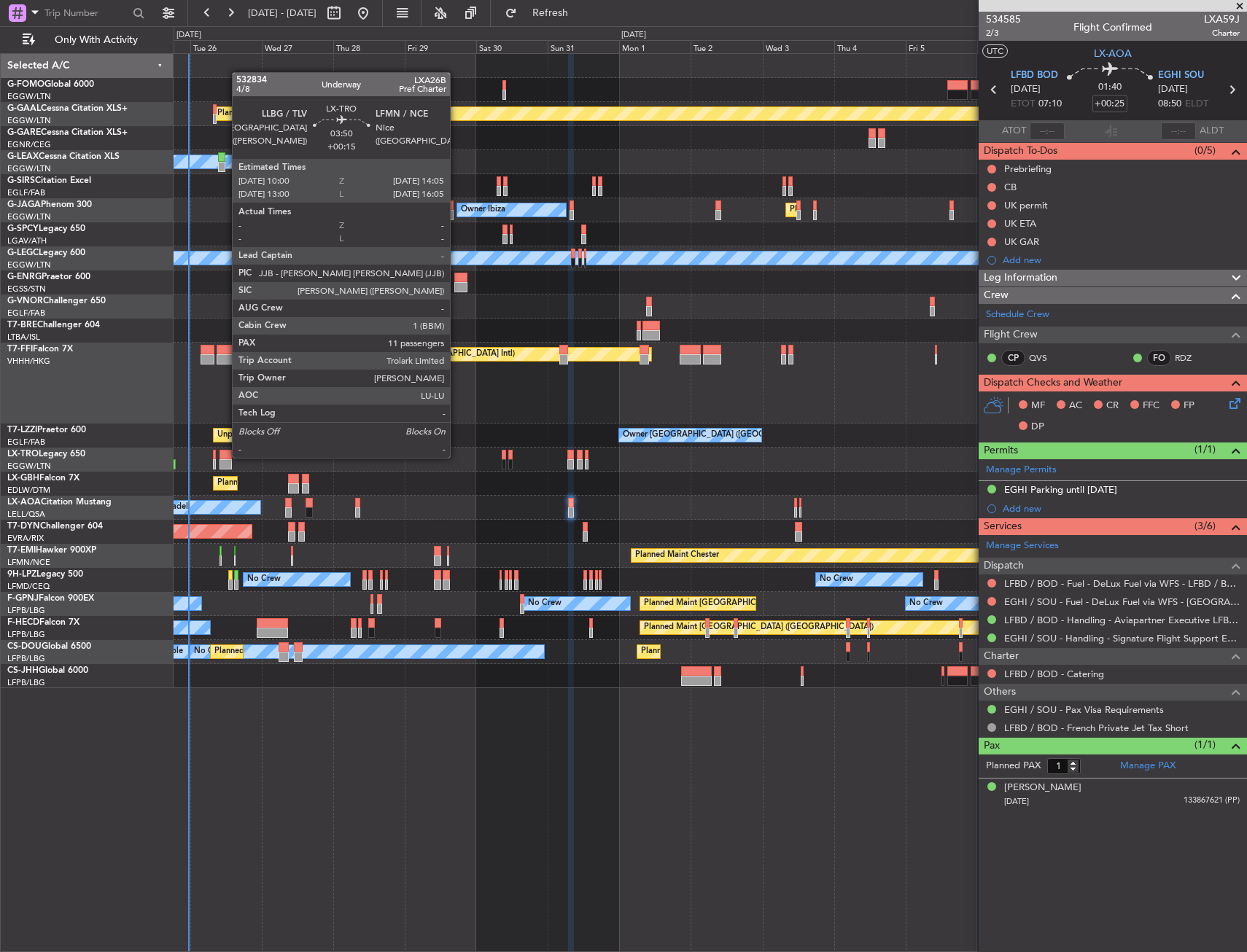
click at [224, 456] on div at bounding box center [226, 455] width 12 height 10
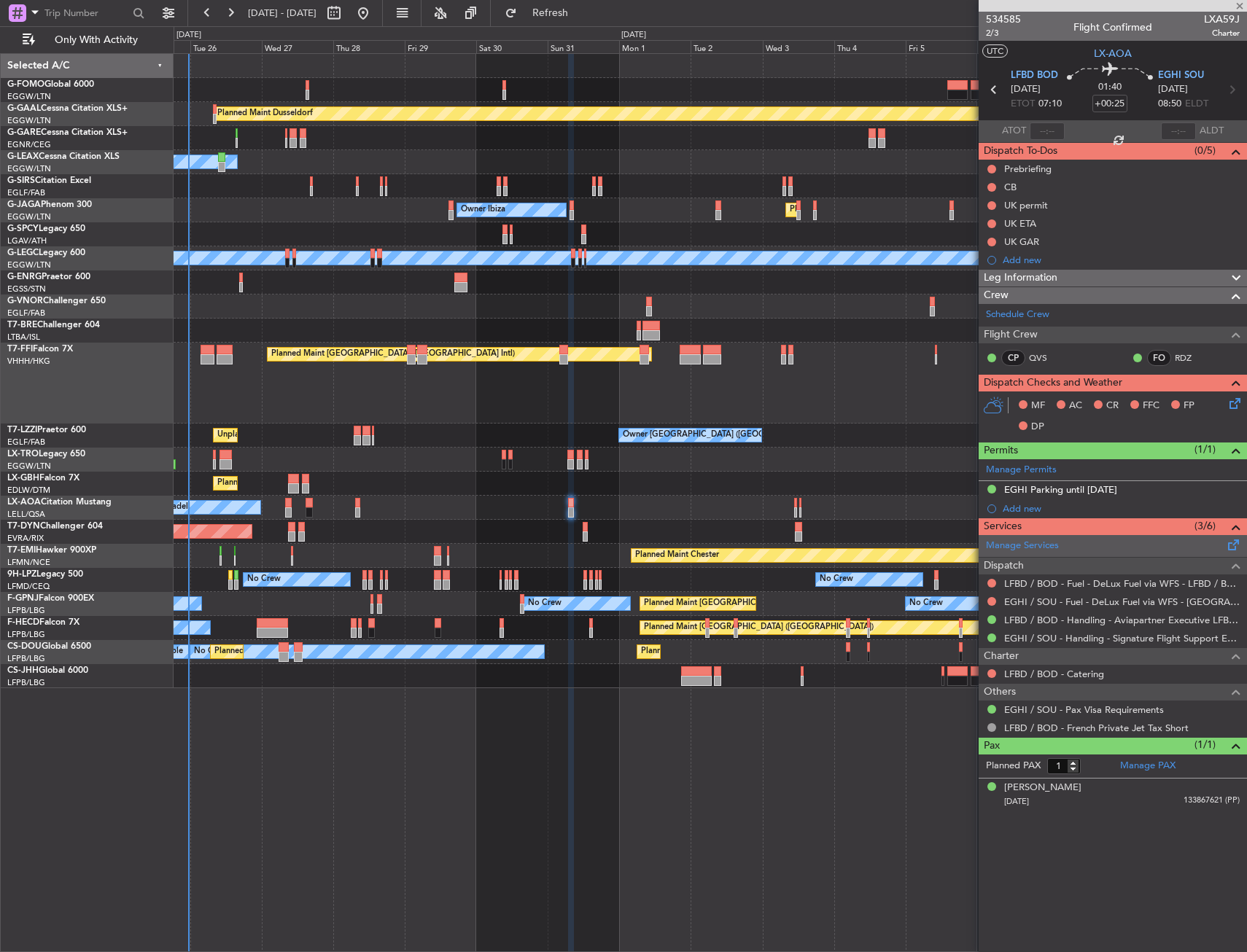
type input "+00:15"
type input "11"
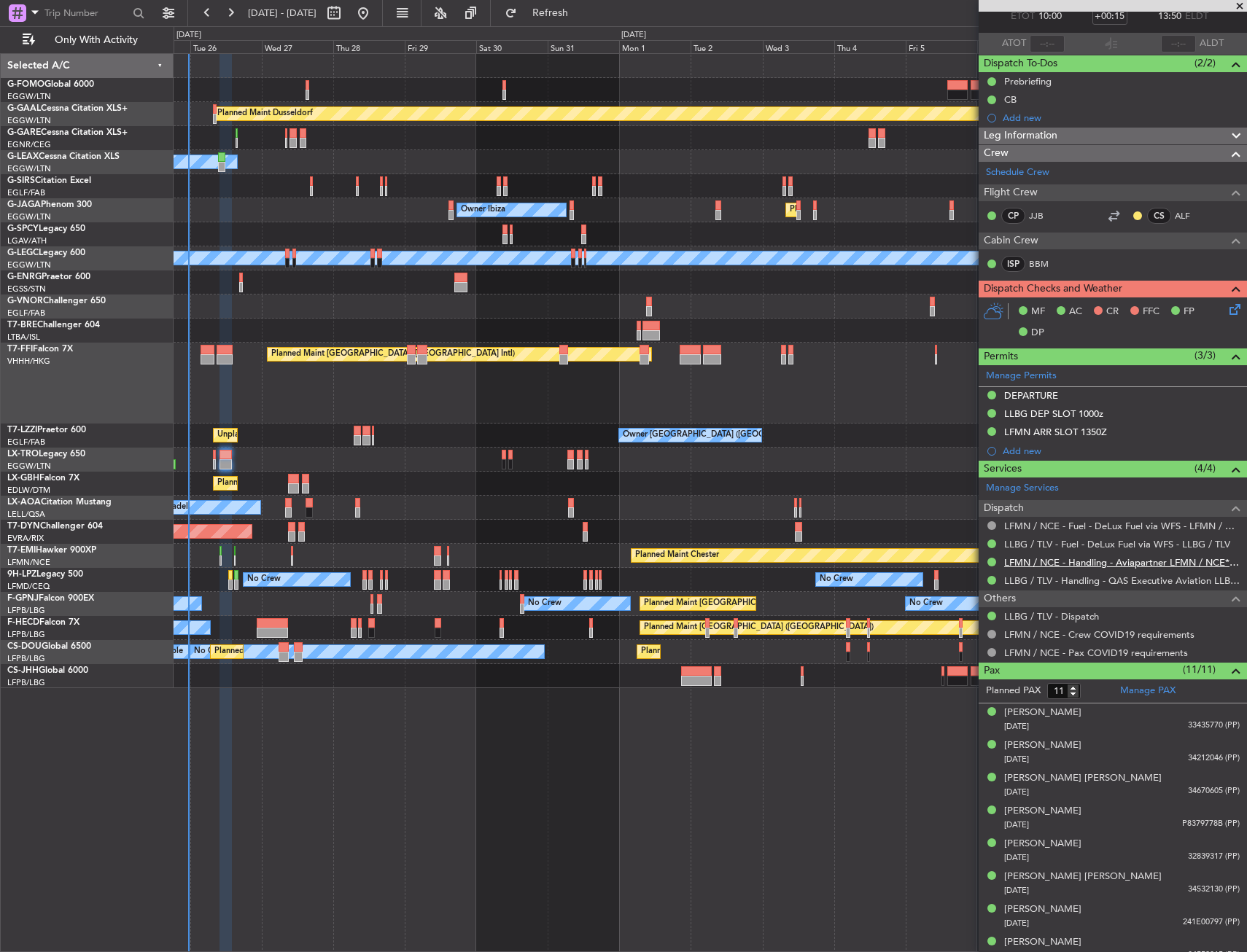
scroll to position [199, 0]
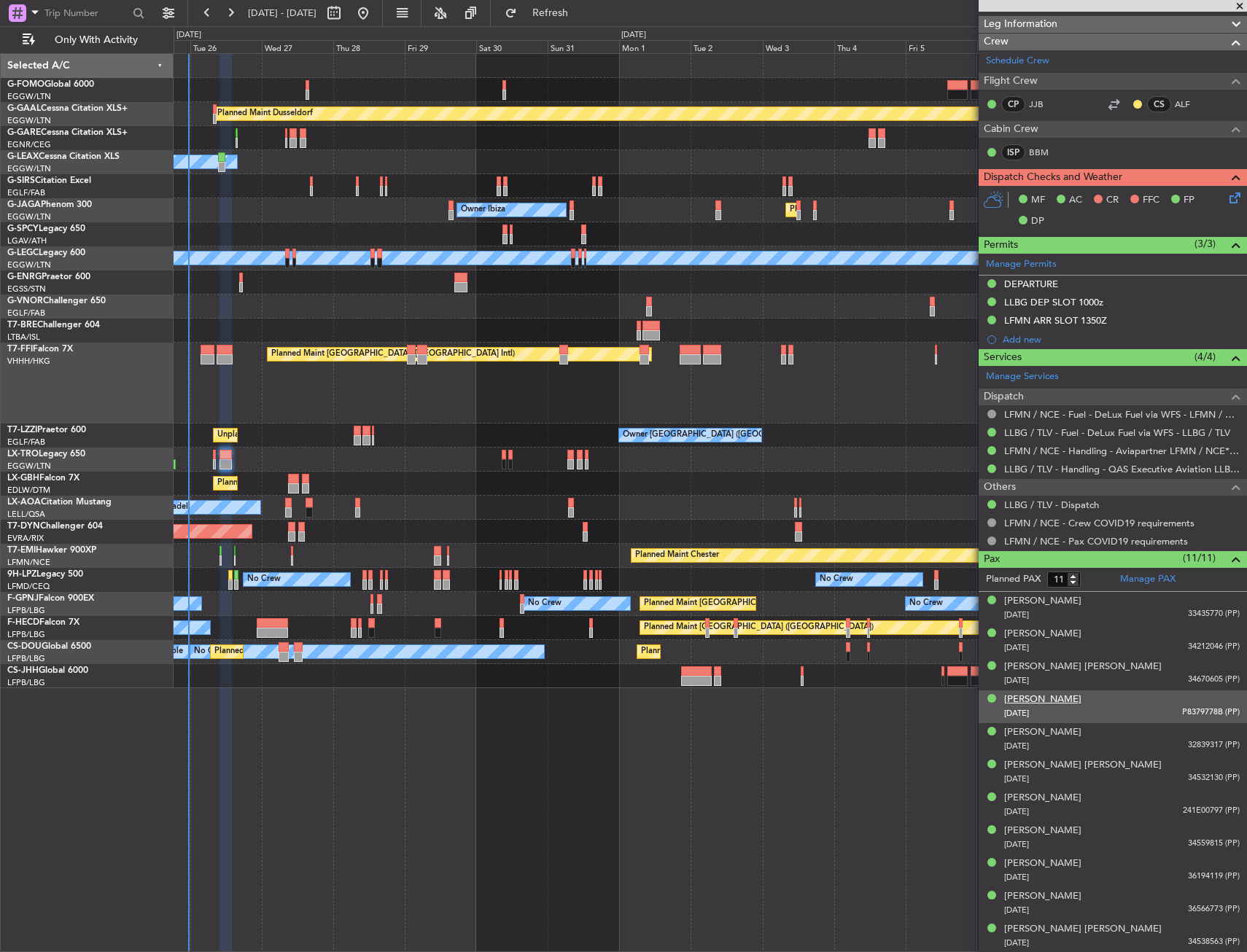
click at [1060, 698] on div "[PERSON_NAME]" at bounding box center [1043, 700] width 77 height 15
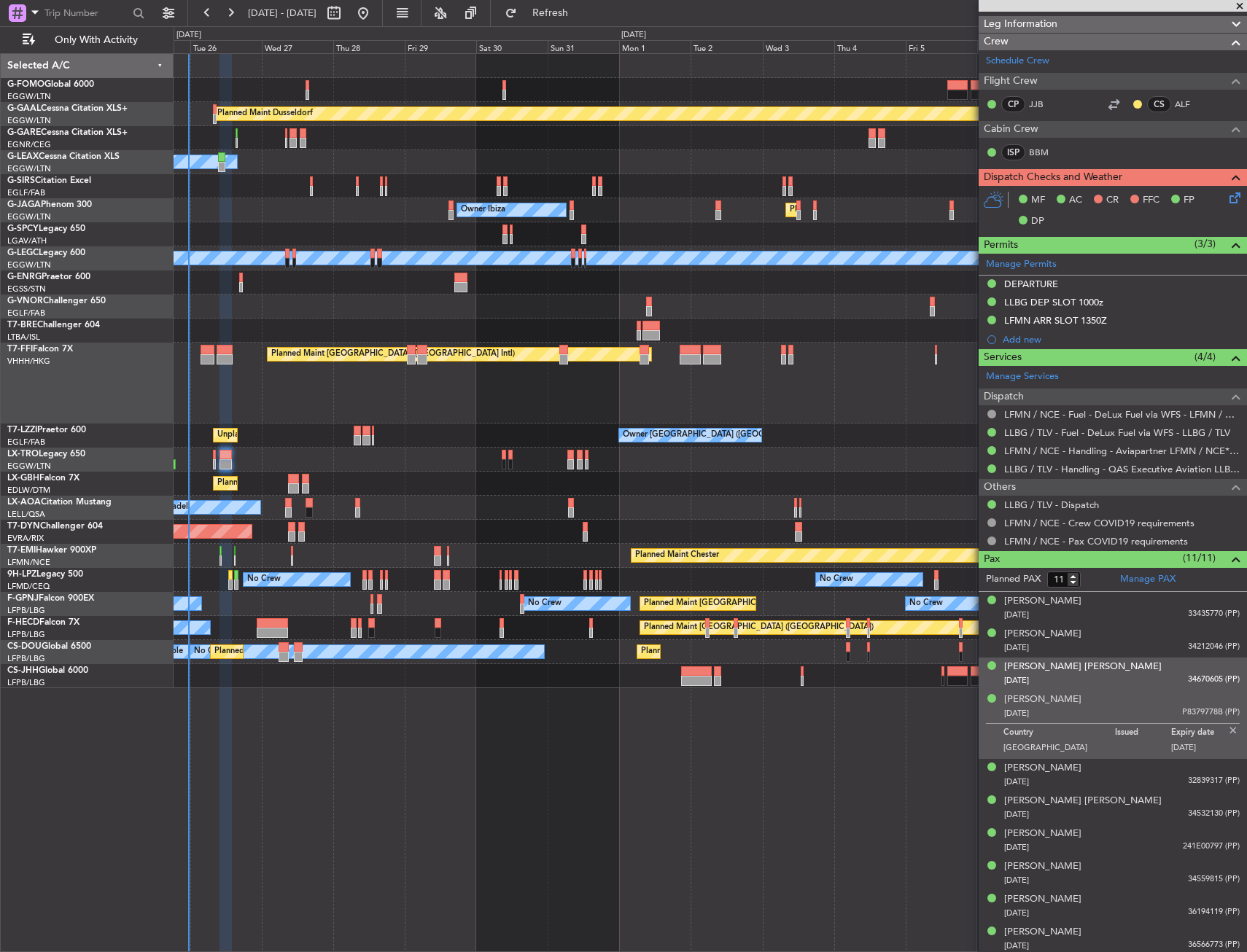
scroll to position [235, 0]
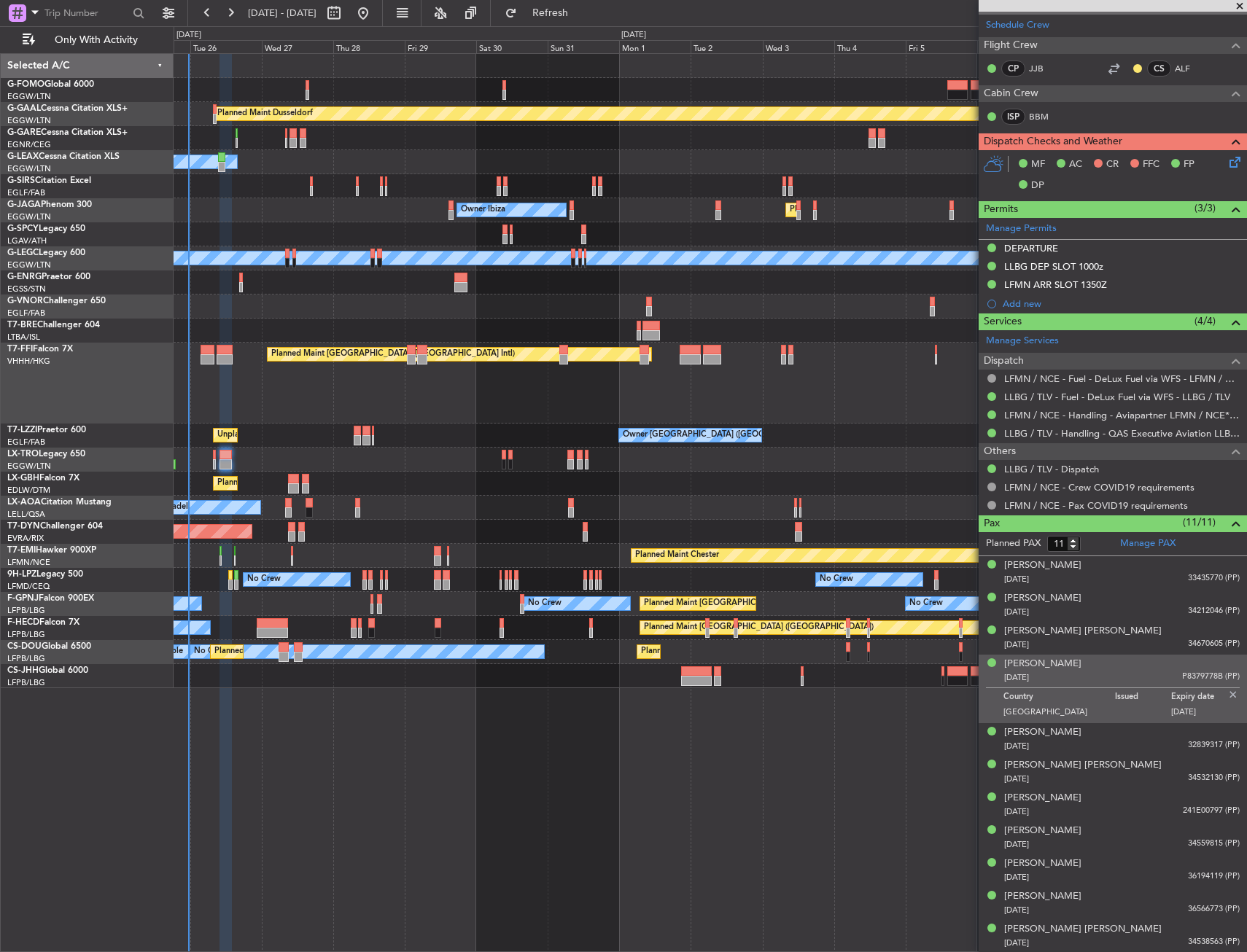
click at [365, 484] on div "Planned Maint Dusseldorf Owner Unplanned Maint [GEOGRAPHIC_DATA] ([GEOGRAPHIC_D…" at bounding box center [710, 371] width 1073 height 634
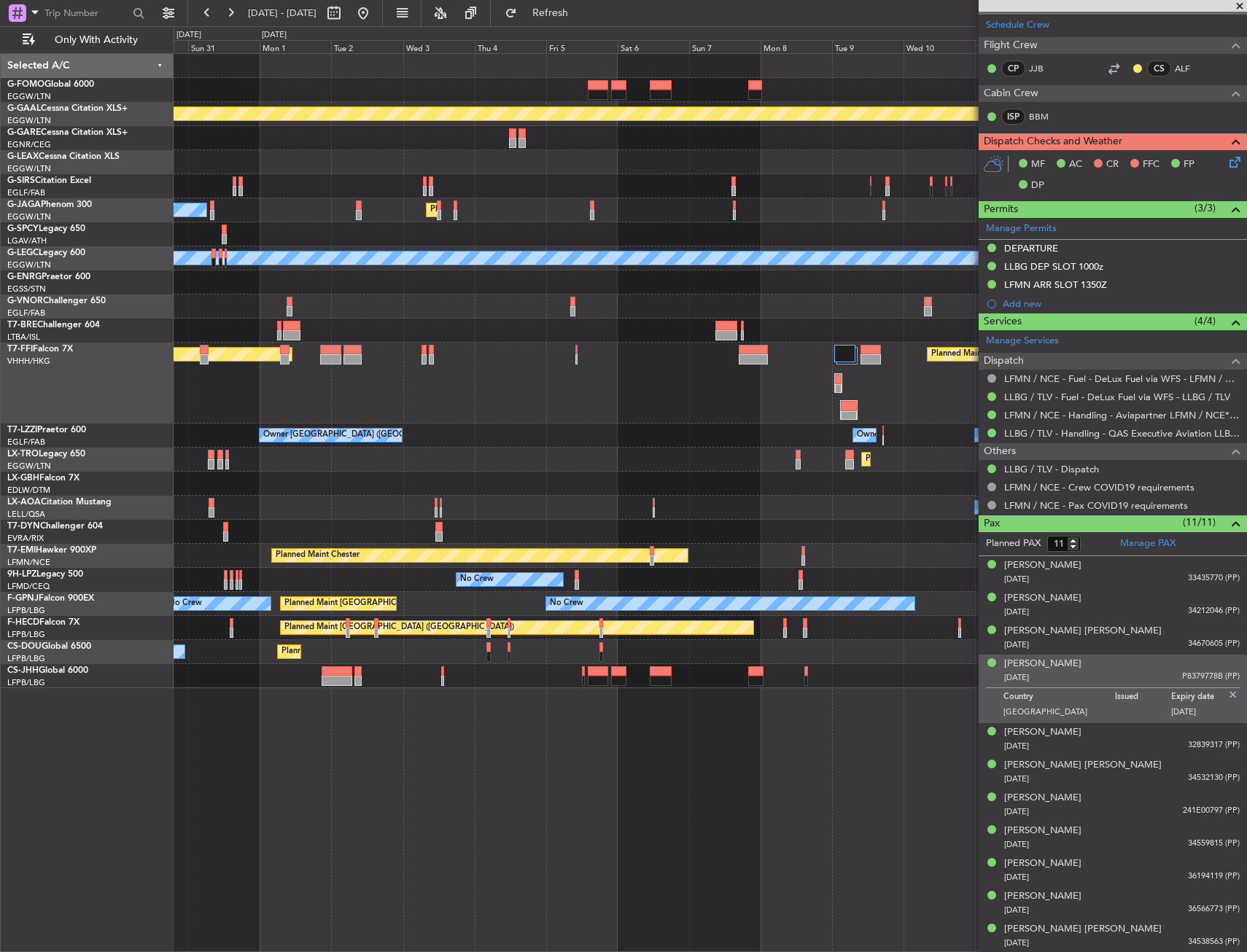
click at [385, 507] on div "Planned Maint Dusseldorf Owner Ibiza Planned Maint [GEOGRAPHIC_DATA] ([GEOGRAPH…" at bounding box center [710, 371] width 1073 height 634
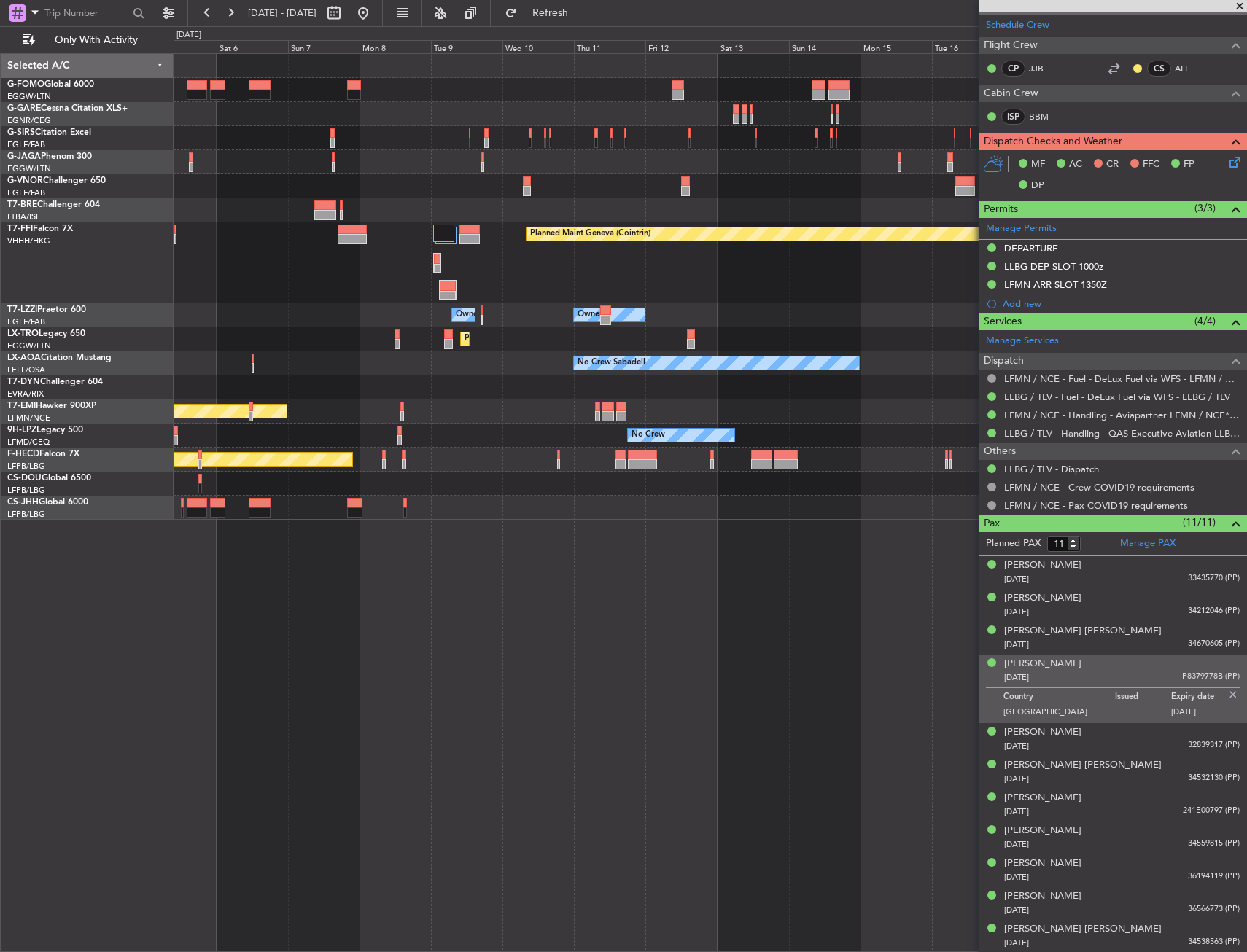
click at [488, 378] on div "Planned Maint [GEOGRAPHIC_DATA] ([GEOGRAPHIC_DATA]) Planned Maint Geneva ([GEOG…" at bounding box center [710, 287] width 1073 height 466
click at [409, 398] on div "Planned Maint [GEOGRAPHIC_DATA] ([GEOGRAPHIC_DATA]) Planned Maint Geneva ([GEOG…" at bounding box center [710, 287] width 1073 height 466
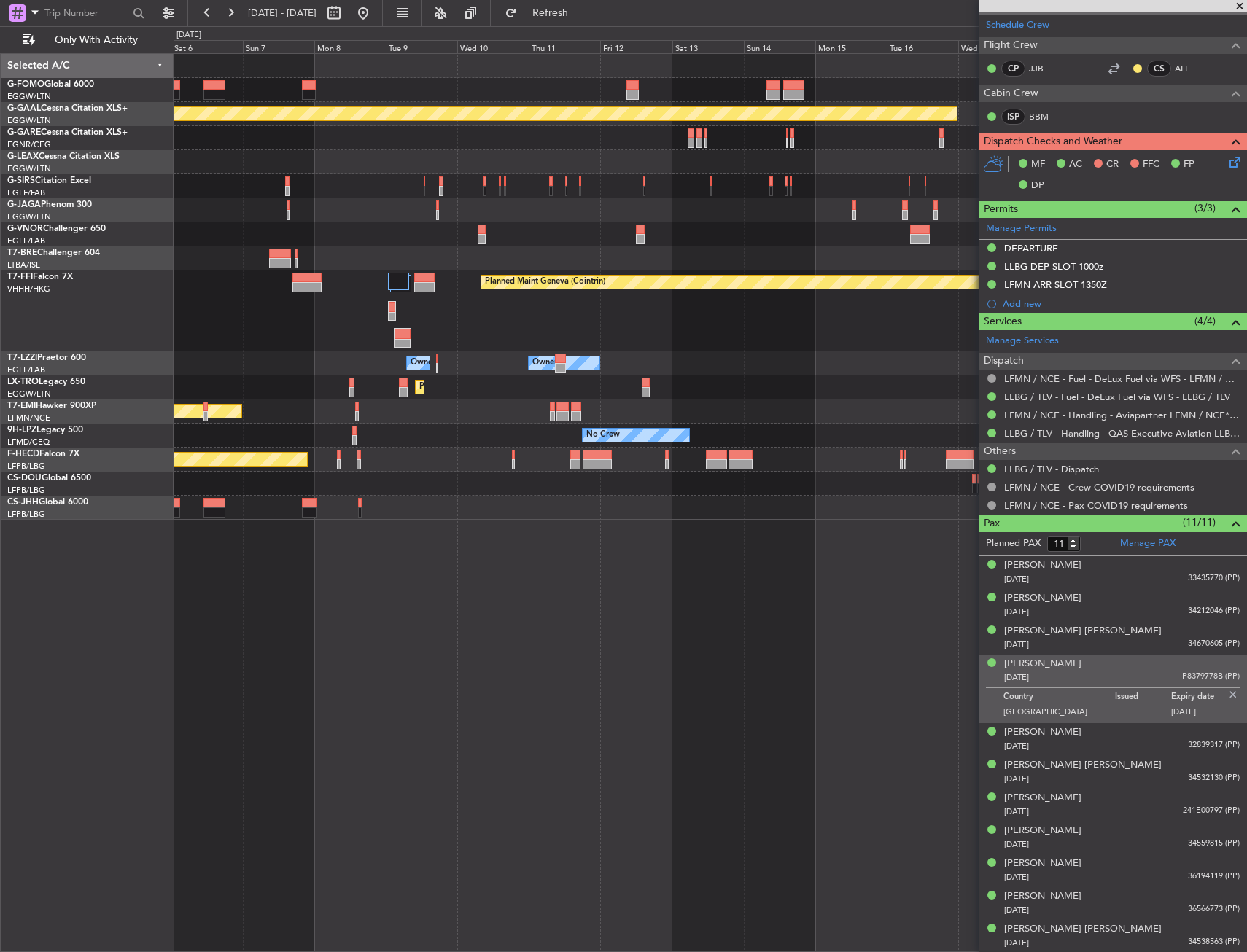
click at [553, 396] on div "Planned Maint Dusseldorf Planned Maint [GEOGRAPHIC_DATA] ([GEOGRAPHIC_DATA]) Pl…" at bounding box center [710, 287] width 1073 height 466
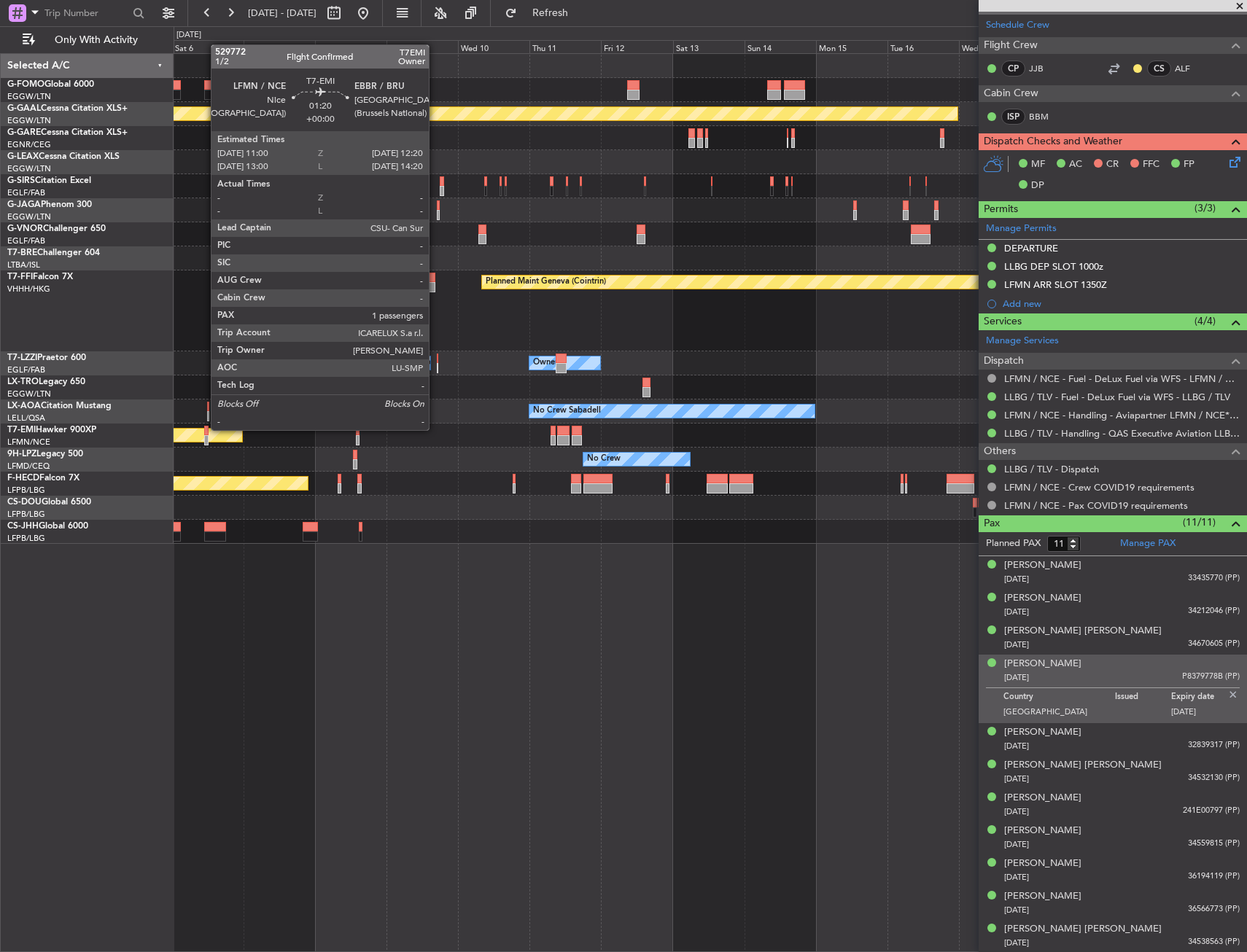
click at [204, 430] on div at bounding box center [207, 430] width 5 height 10
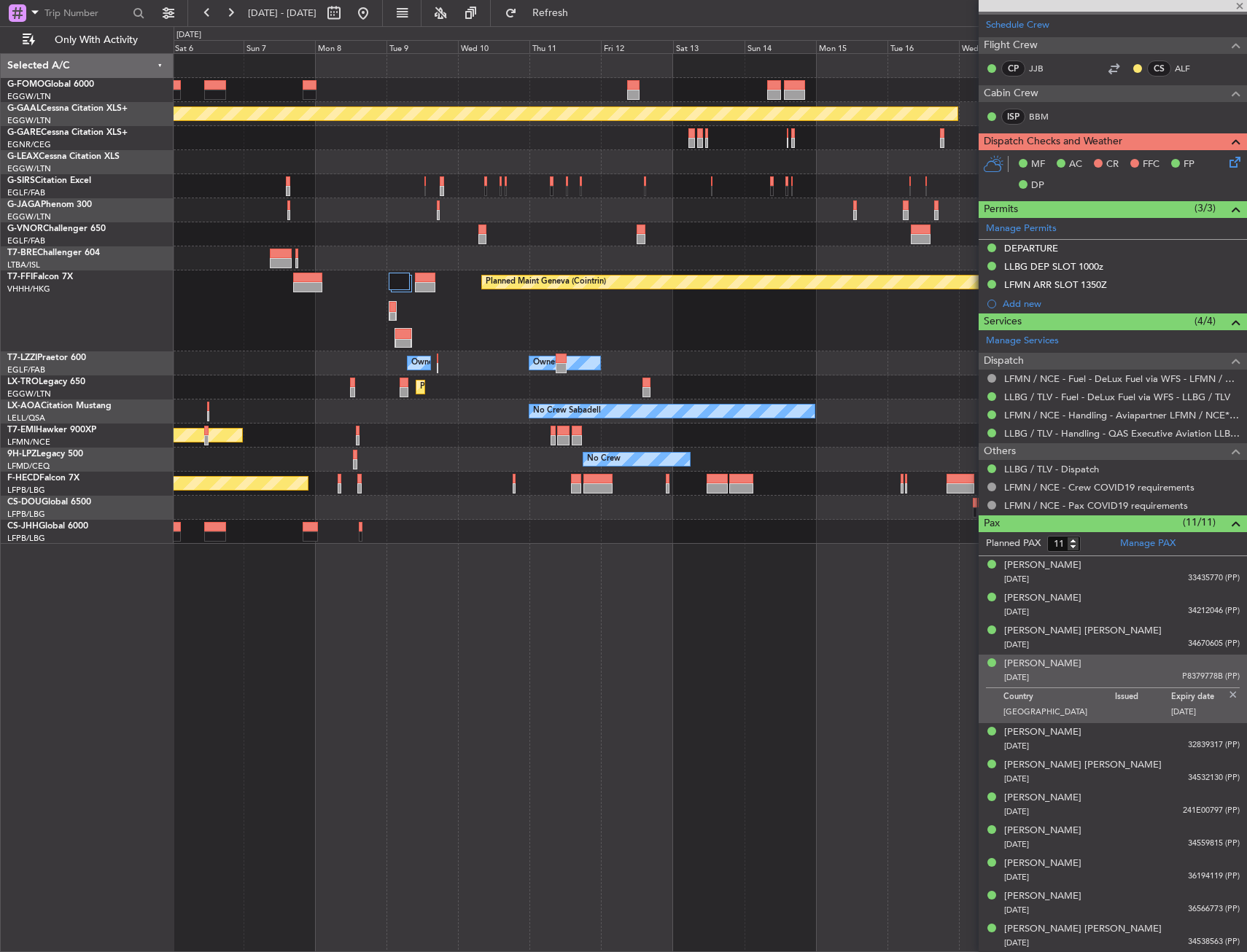
type input "1"
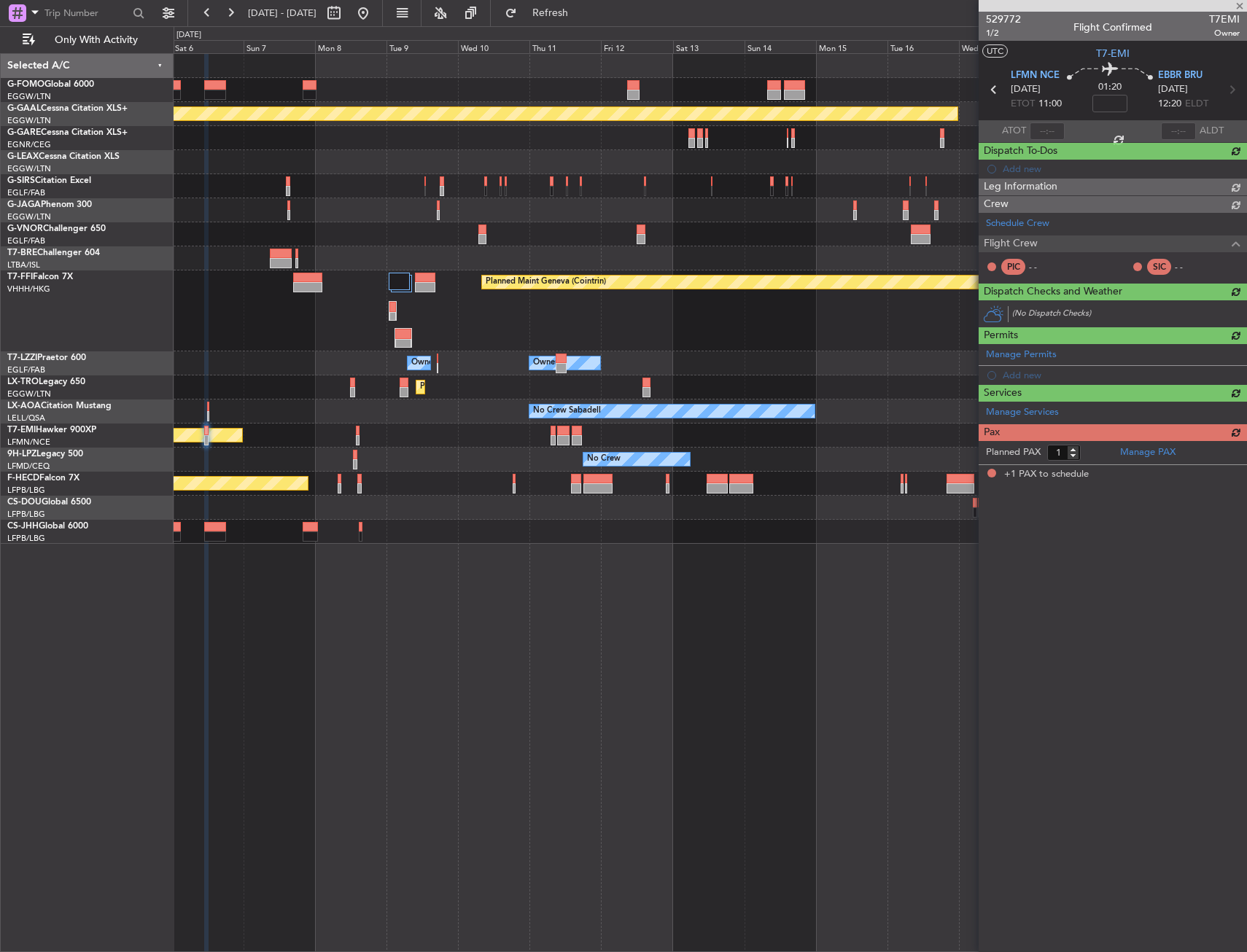
scroll to position [0, 0]
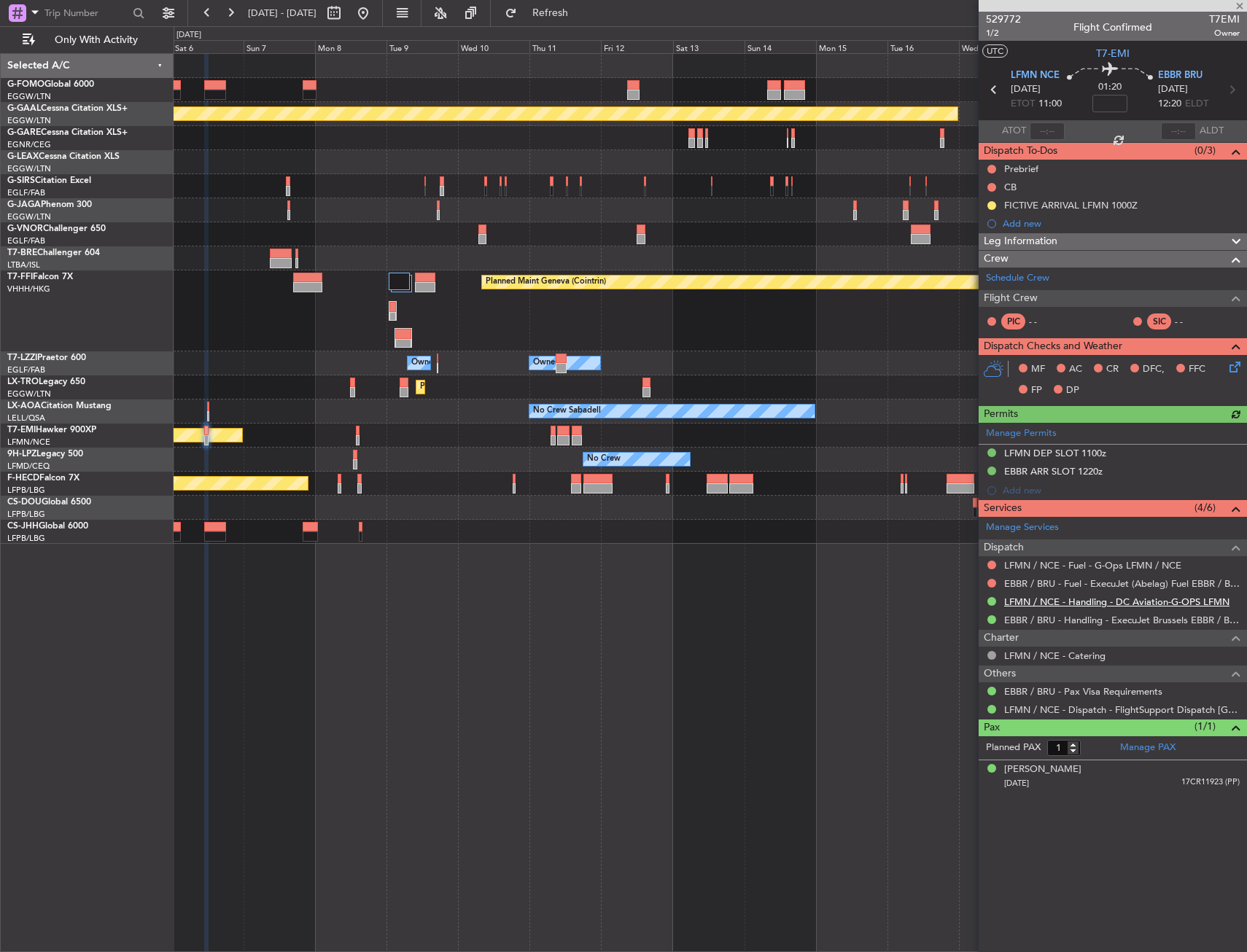
click at [1089, 605] on link "LFMN / NCE - Handling - DC Aviation-G-OPS LFMN" at bounding box center [1117, 602] width 225 height 12
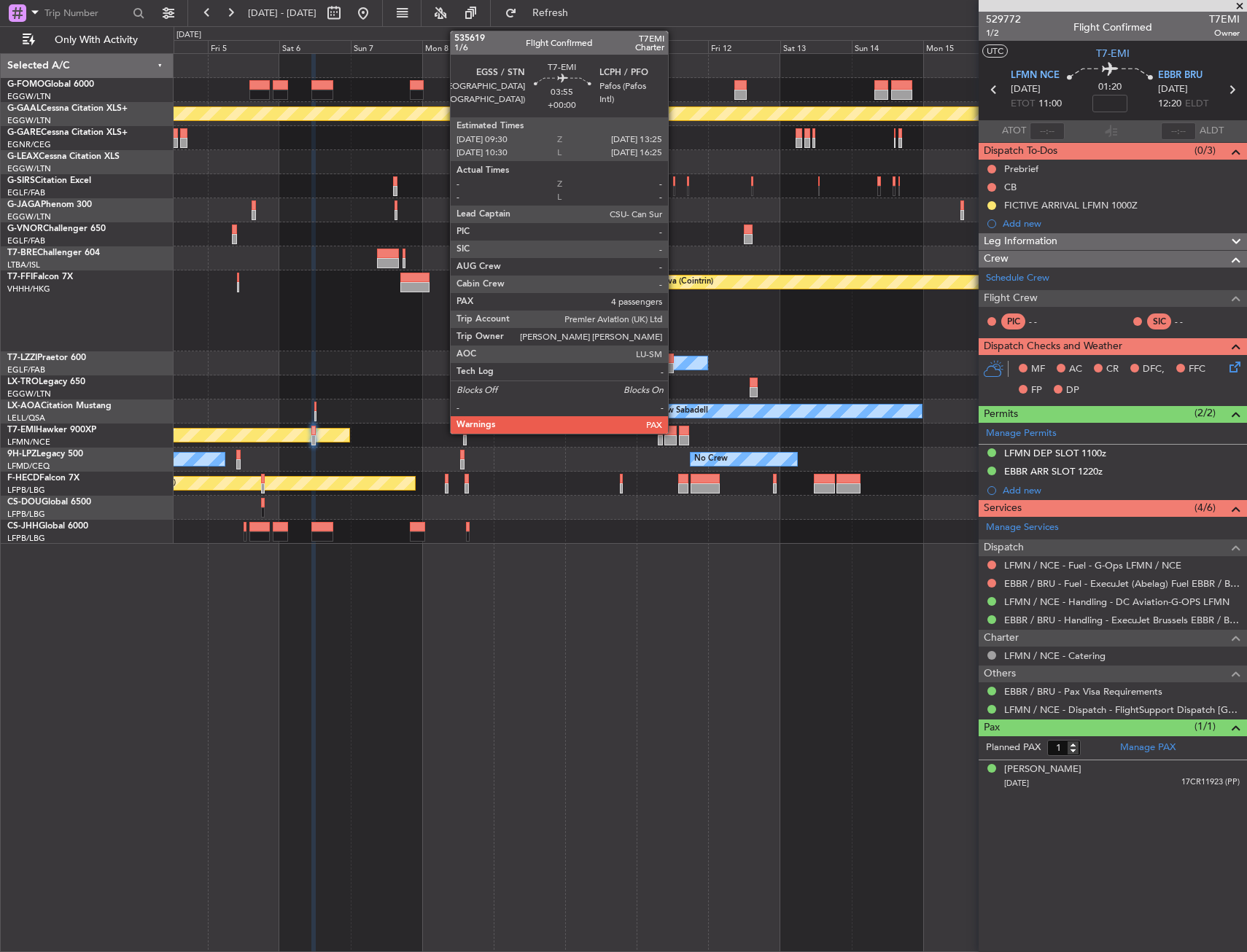
click at [227, 429] on div "Planned Maint Chester" at bounding box center [710, 436] width 1073 height 24
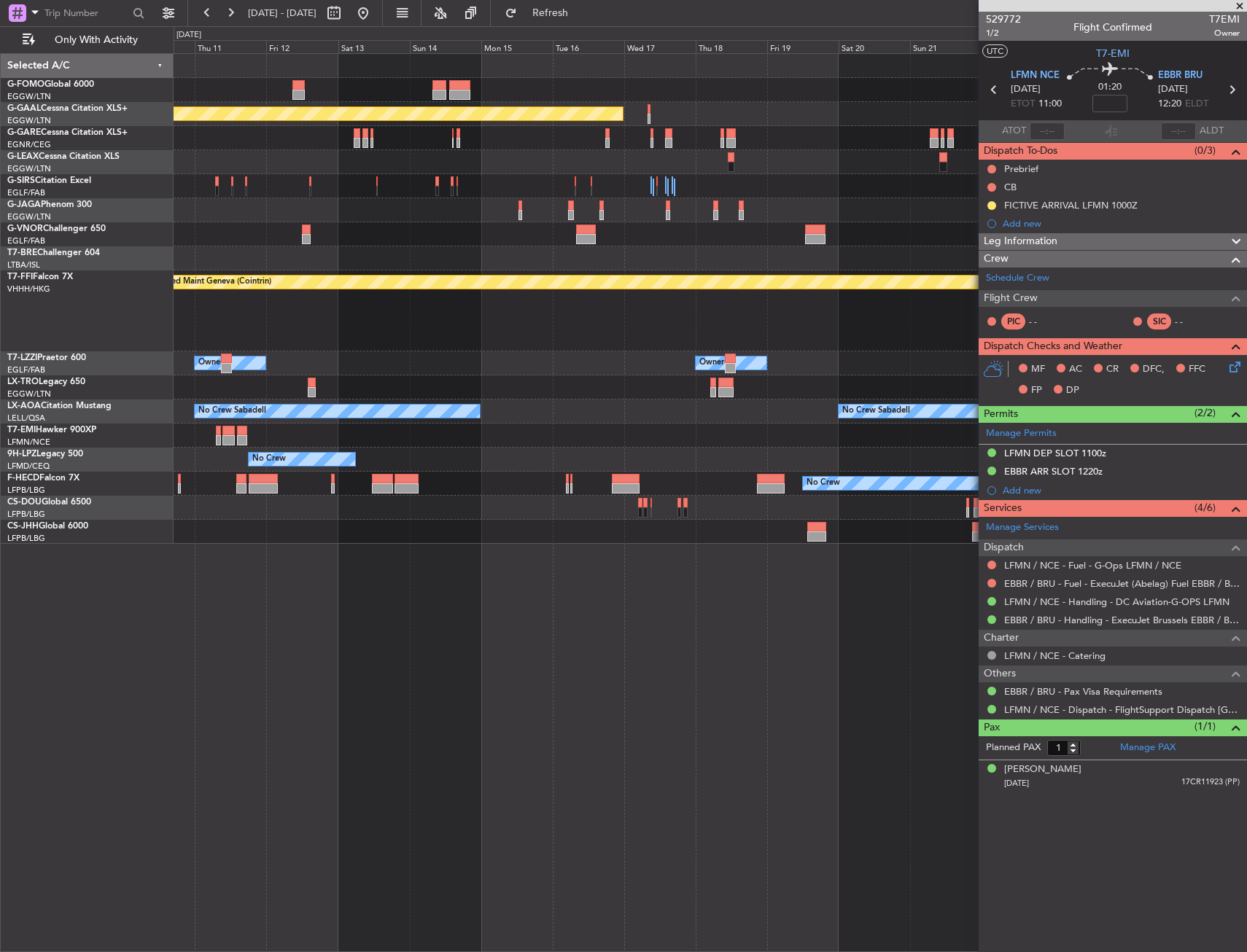
click at [221, 432] on div "Planned Maint Dusseldorf Planned Maint Geneva (Cointrin) Owner Owner Owner Plan…" at bounding box center [710, 299] width 1073 height 490
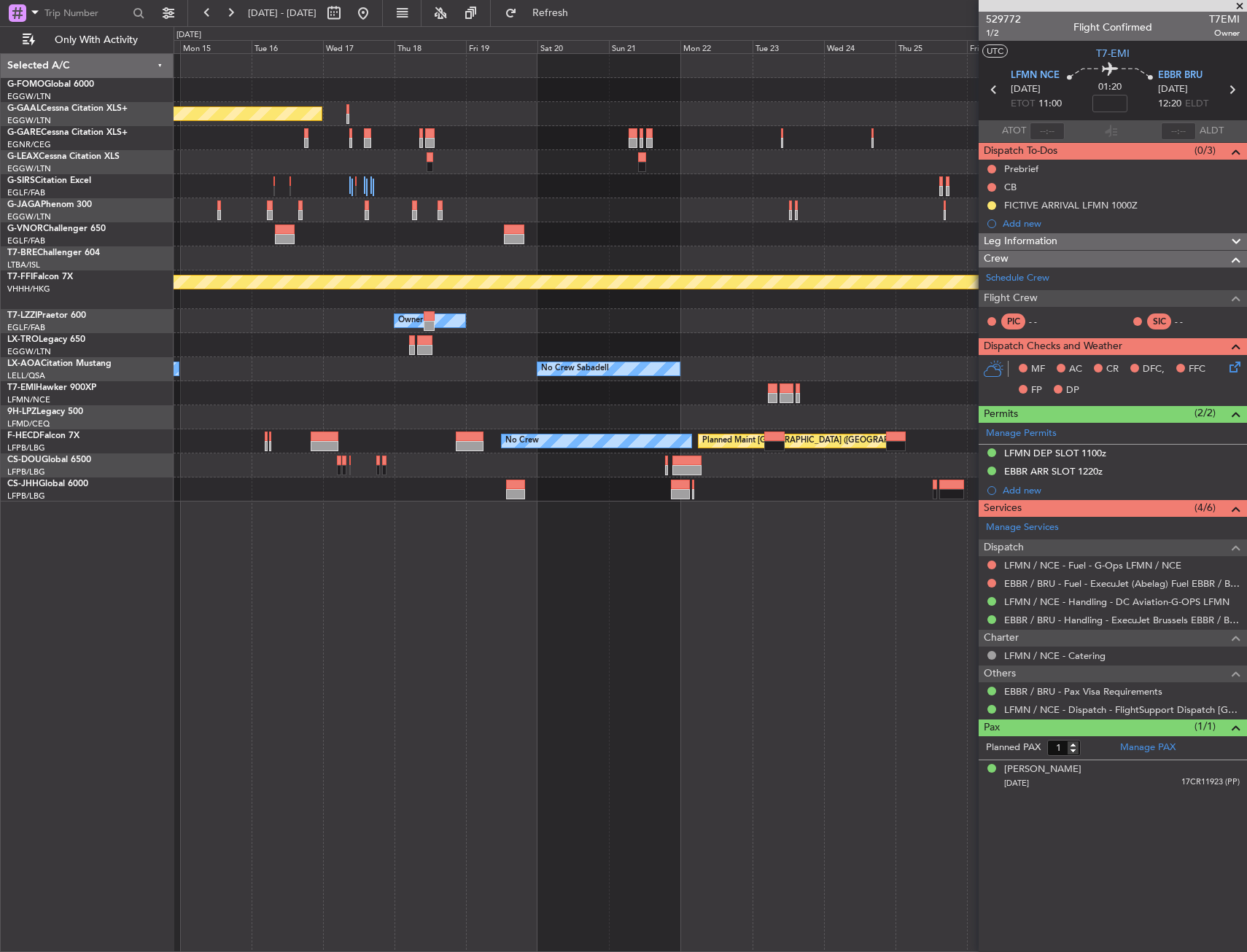
click at [301, 415] on div "Planned Maint Dusseldorf Planned Maint Geneva (Cointrin) Owner Owner No Crew Sa…" at bounding box center [710, 278] width 1073 height 448
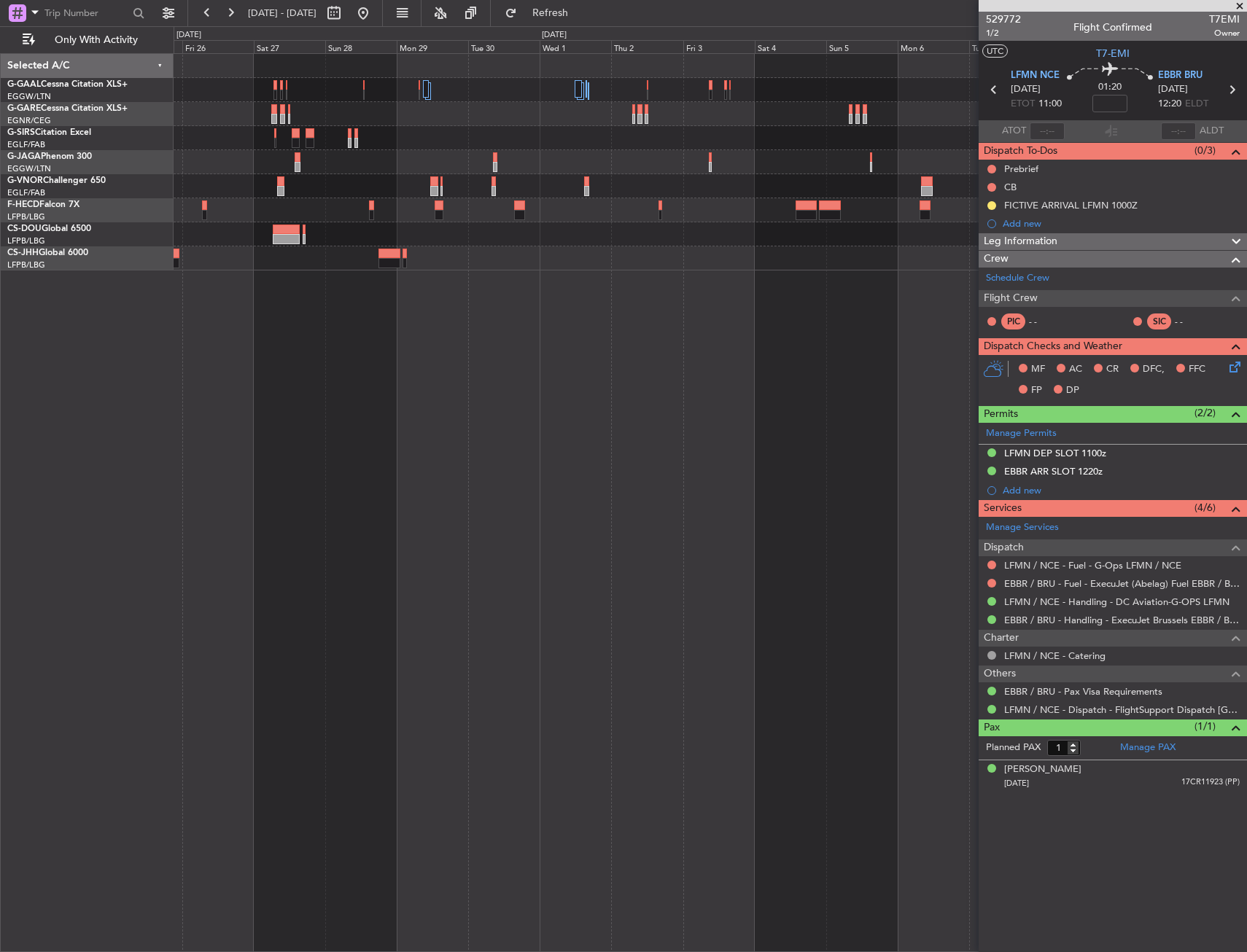
click at [749, 319] on div "Planned Maint Paris (Le Bourget) No Crew" at bounding box center [710, 503] width 1073 height 899
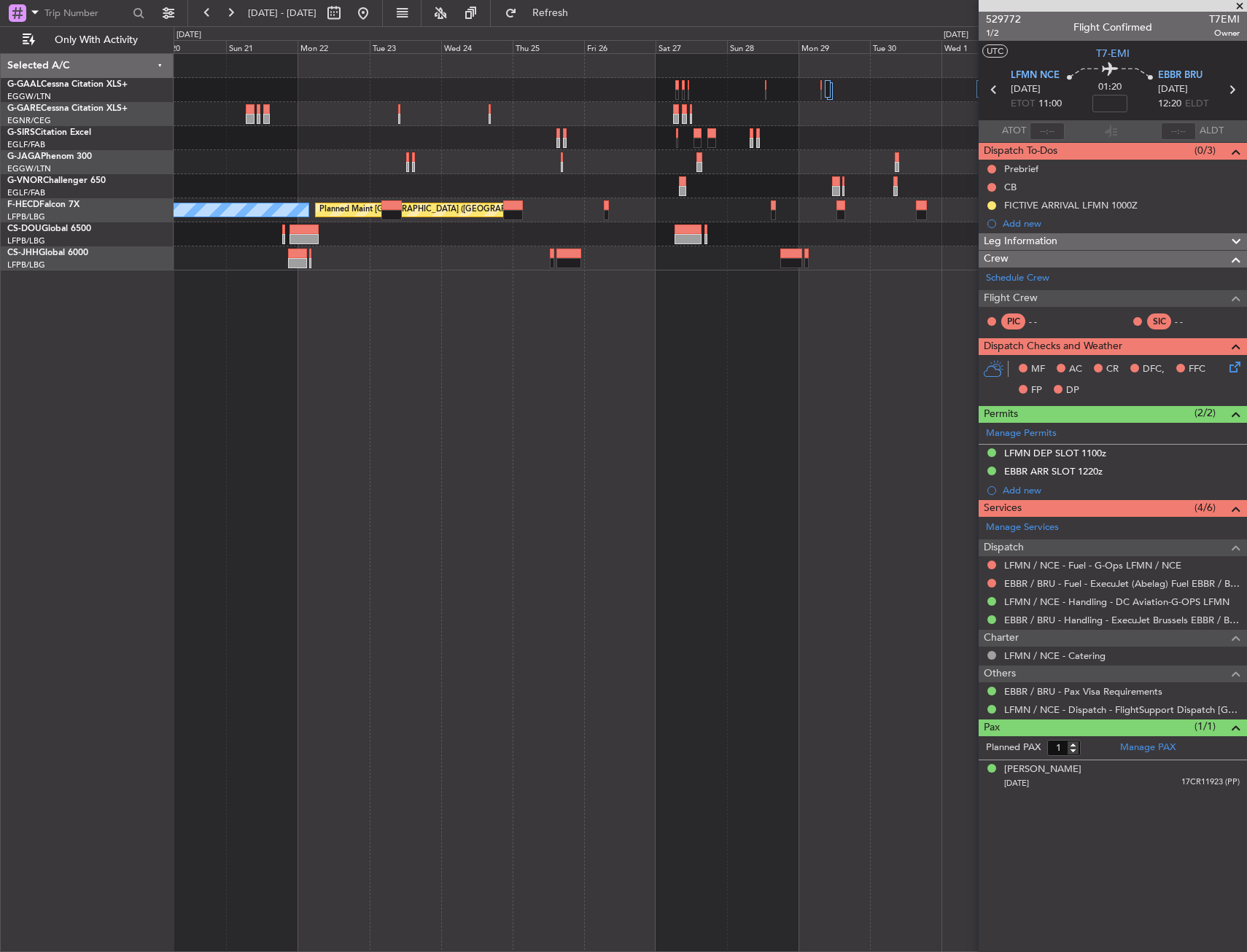
click at [814, 311] on div "Planned Maint Dusseldorf Planned Maint Paris (Le Bourget) No Crew" at bounding box center [710, 503] width 1073 height 899
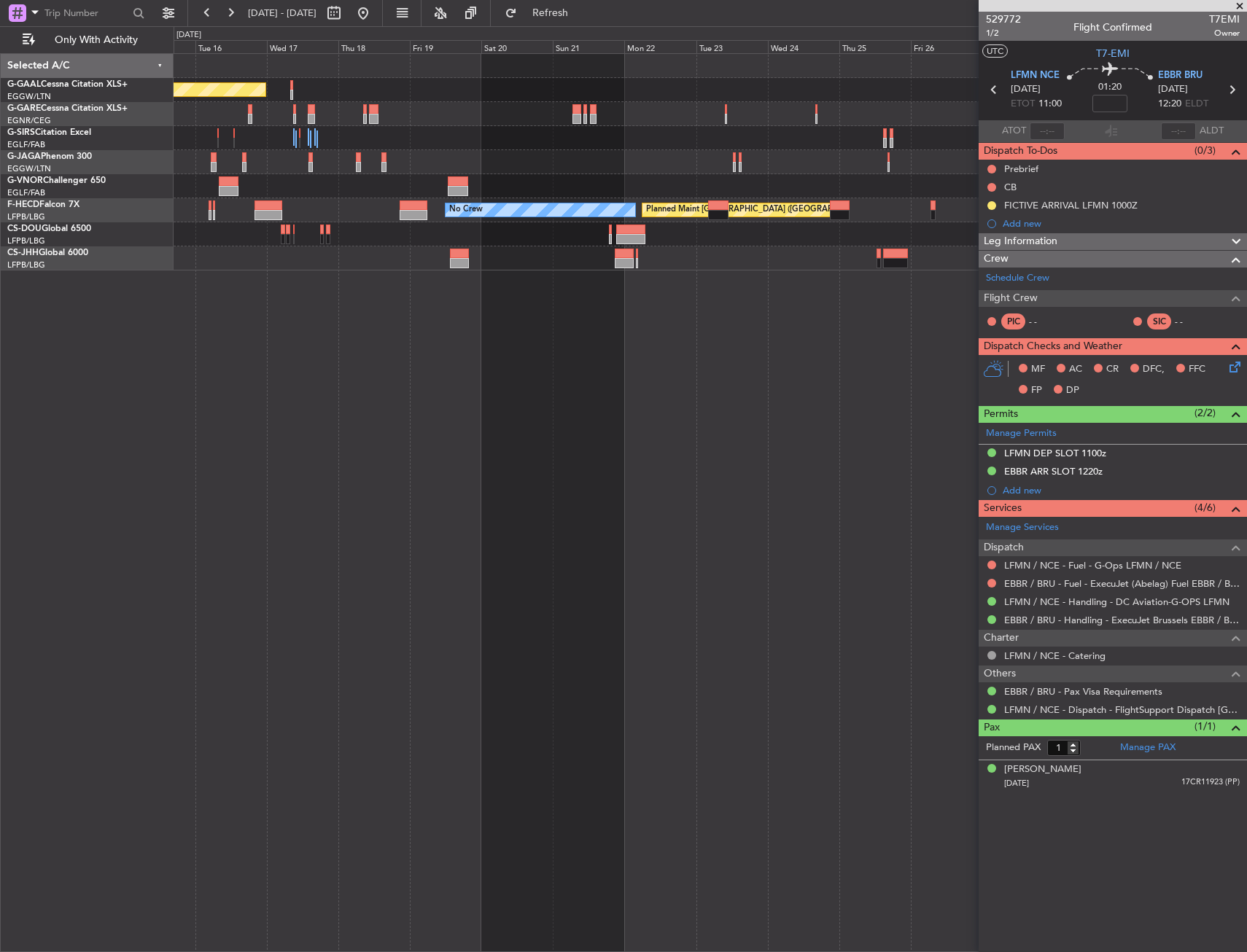
click at [795, 334] on div "Planned Maint Dusseldorf Planned Maint Paris (Le Bourget) No Crew" at bounding box center [710, 503] width 1073 height 899
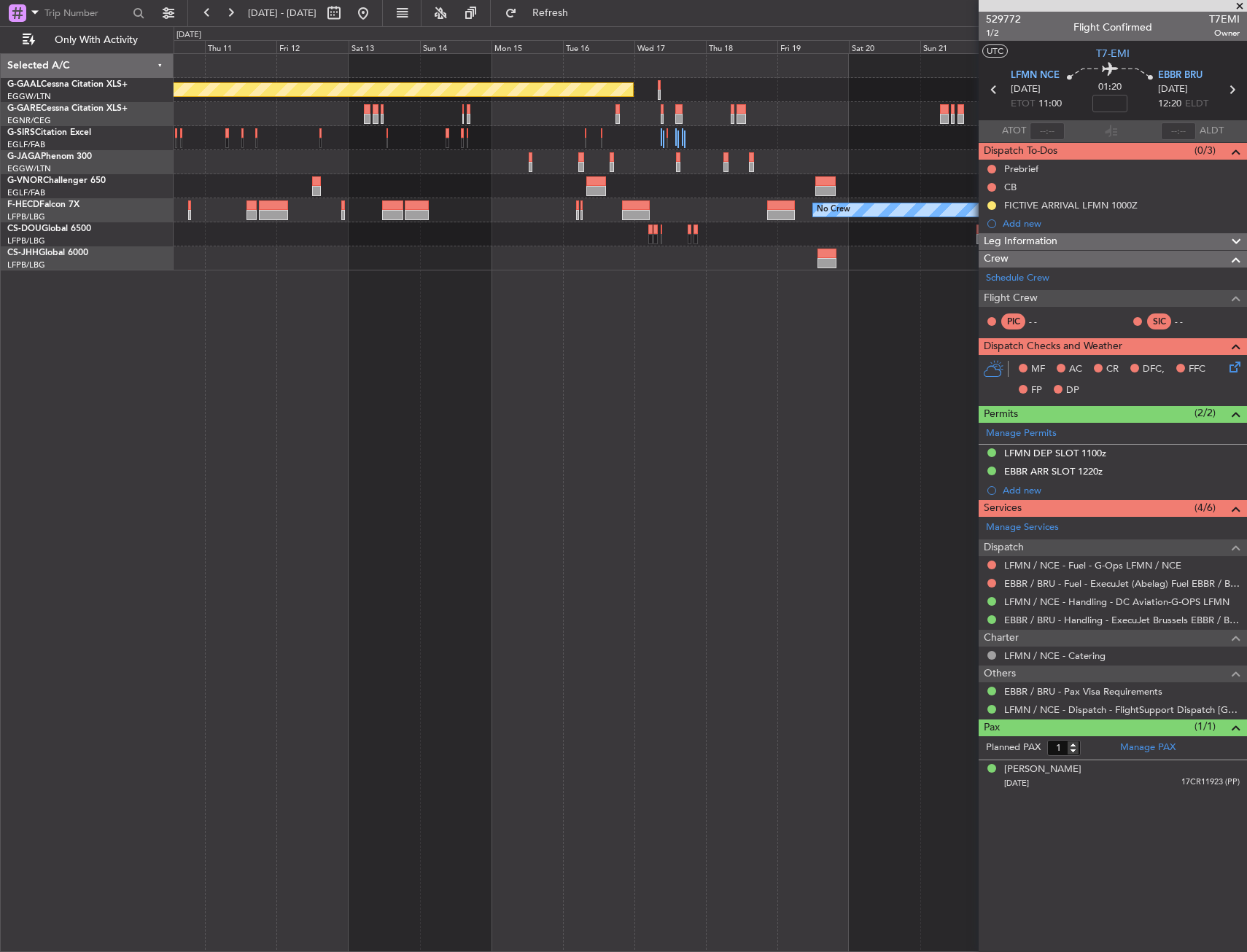
click at [795, 335] on div "Planned Maint Dusseldorf Planned Maint Paris (Le Bourget) No Crew Planned Maint…" at bounding box center [710, 503] width 1073 height 899
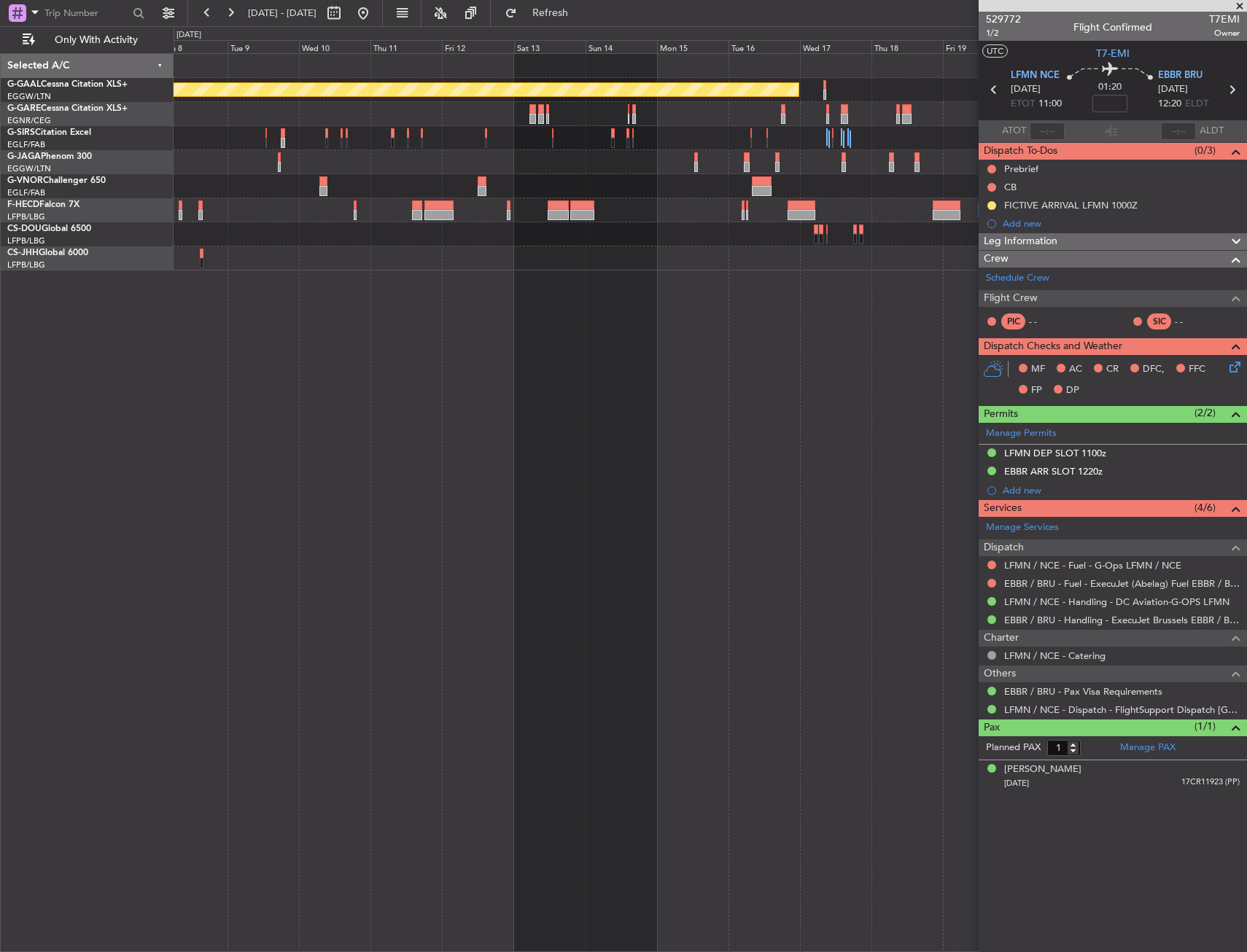
click at [795, 335] on div "Planned Maint Dusseldorf Planned Maint Paris (Le Bourget) No Crew Planned Maint…" at bounding box center [710, 503] width 1073 height 899
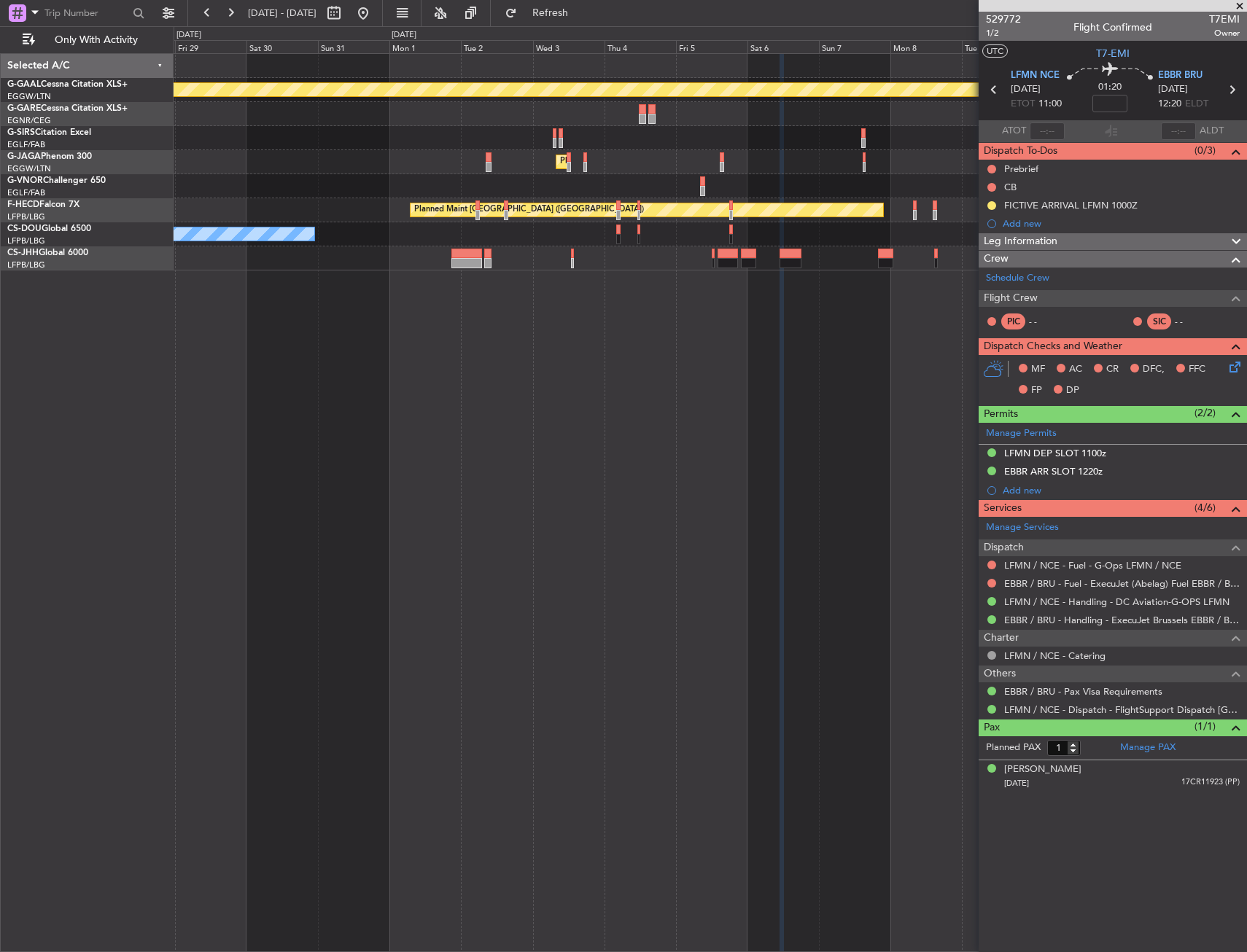
click at [801, 344] on div "Planned Maint Dusseldorf Unplanned Maint Oxford (Kidlington) Planned Maint Lond…" at bounding box center [710, 503] width 1073 height 899
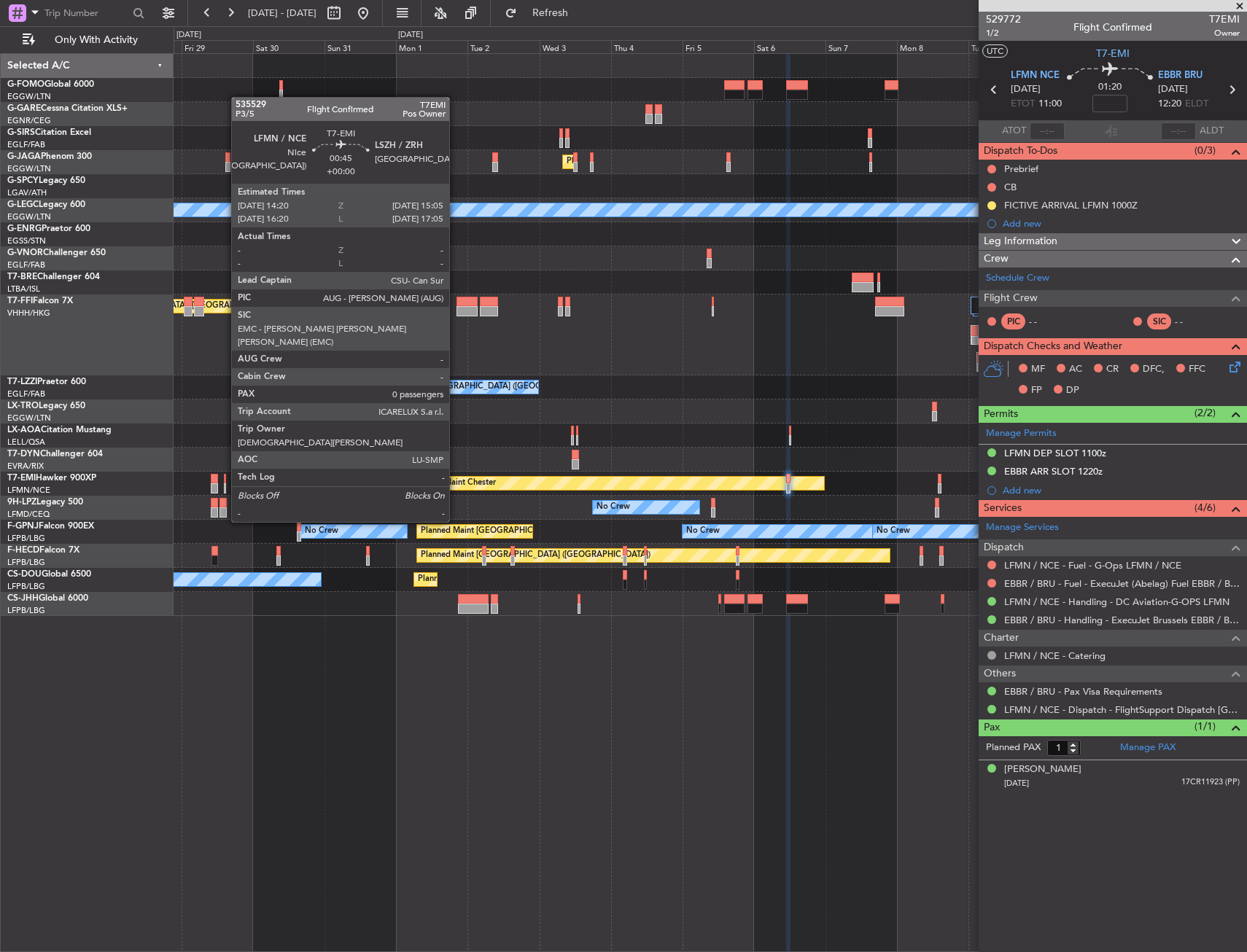
click at [224, 481] on div at bounding box center [225, 479] width 3 height 10
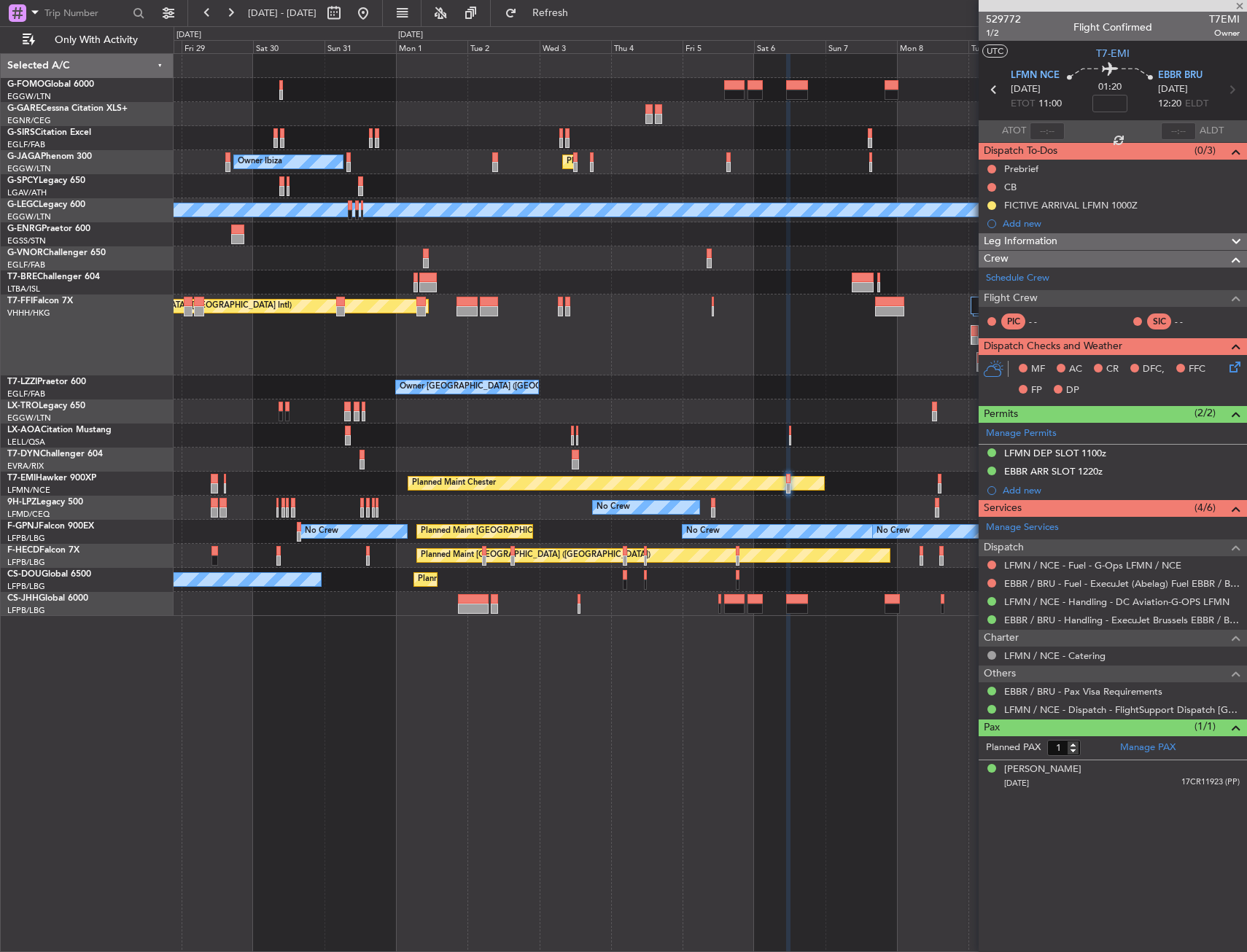
type input "0"
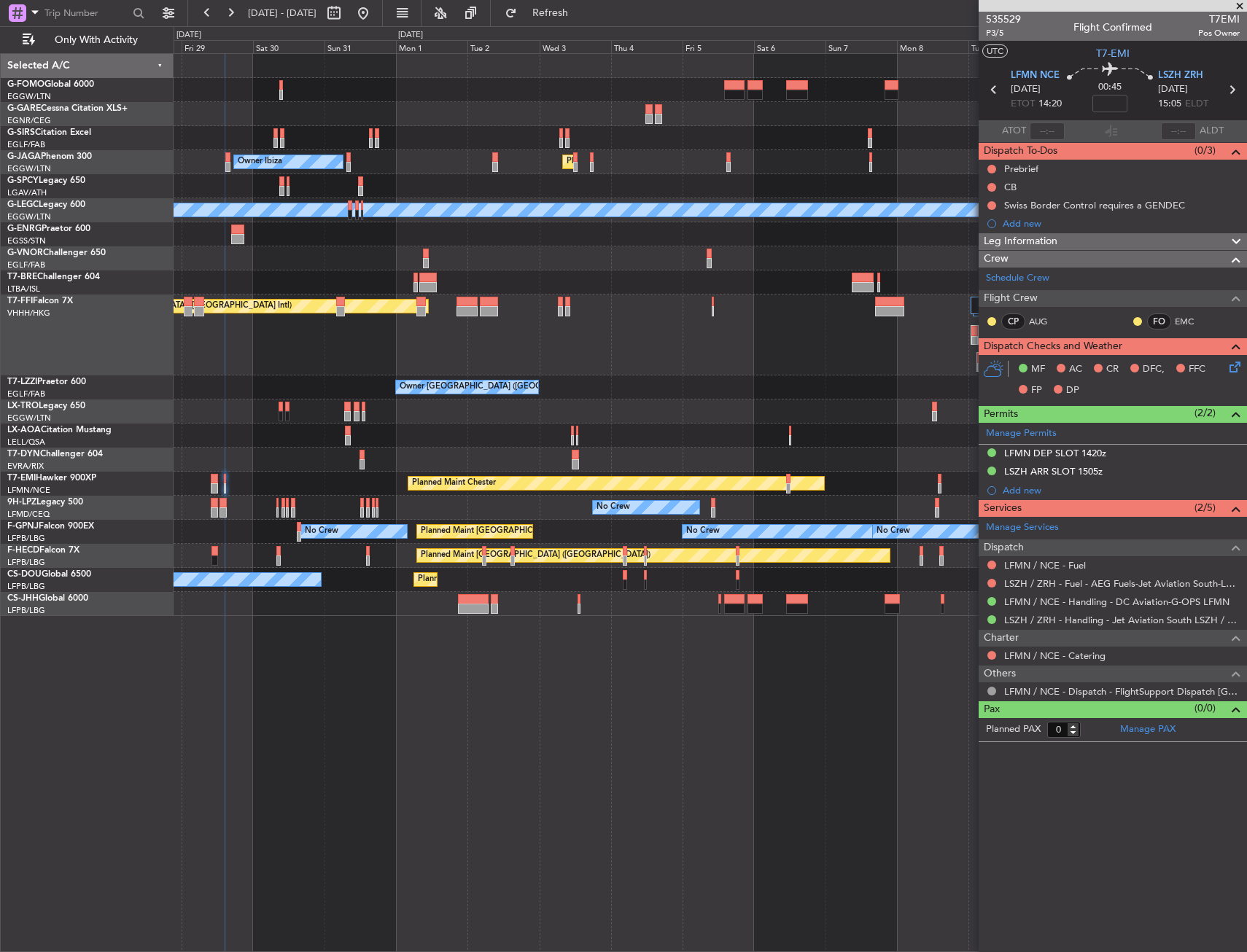
click at [348, 355] on div "Planned Maint Geneva (Cointrin) Planned Maint Hong Kong (Hong Kong Intl)" at bounding box center [710, 335] width 1073 height 81
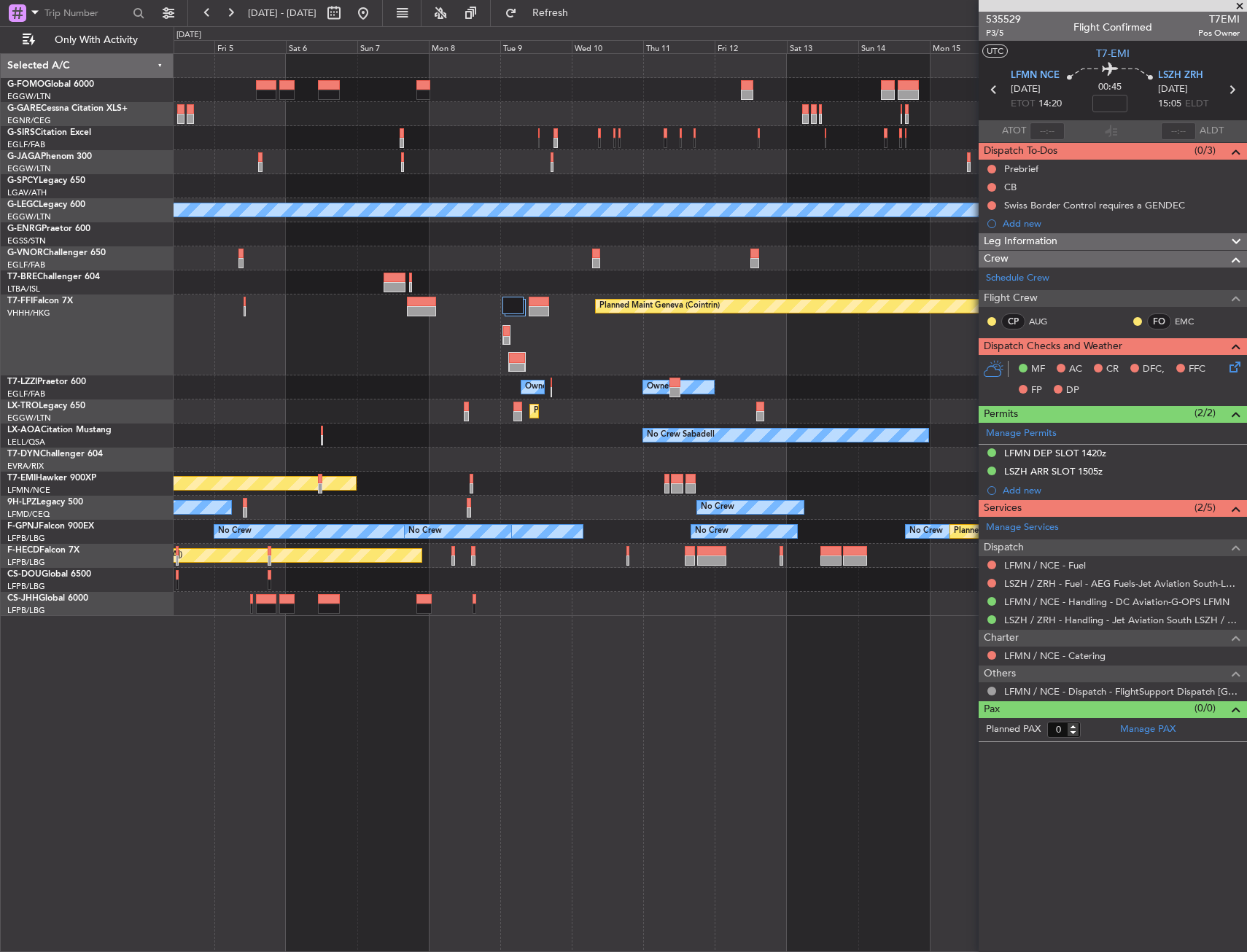
click at [405, 358] on div "Planned Maint Geneva (Cointrin) Planned Maint Hong Kong (Hong Kong Intl)" at bounding box center [710, 335] width 1073 height 81
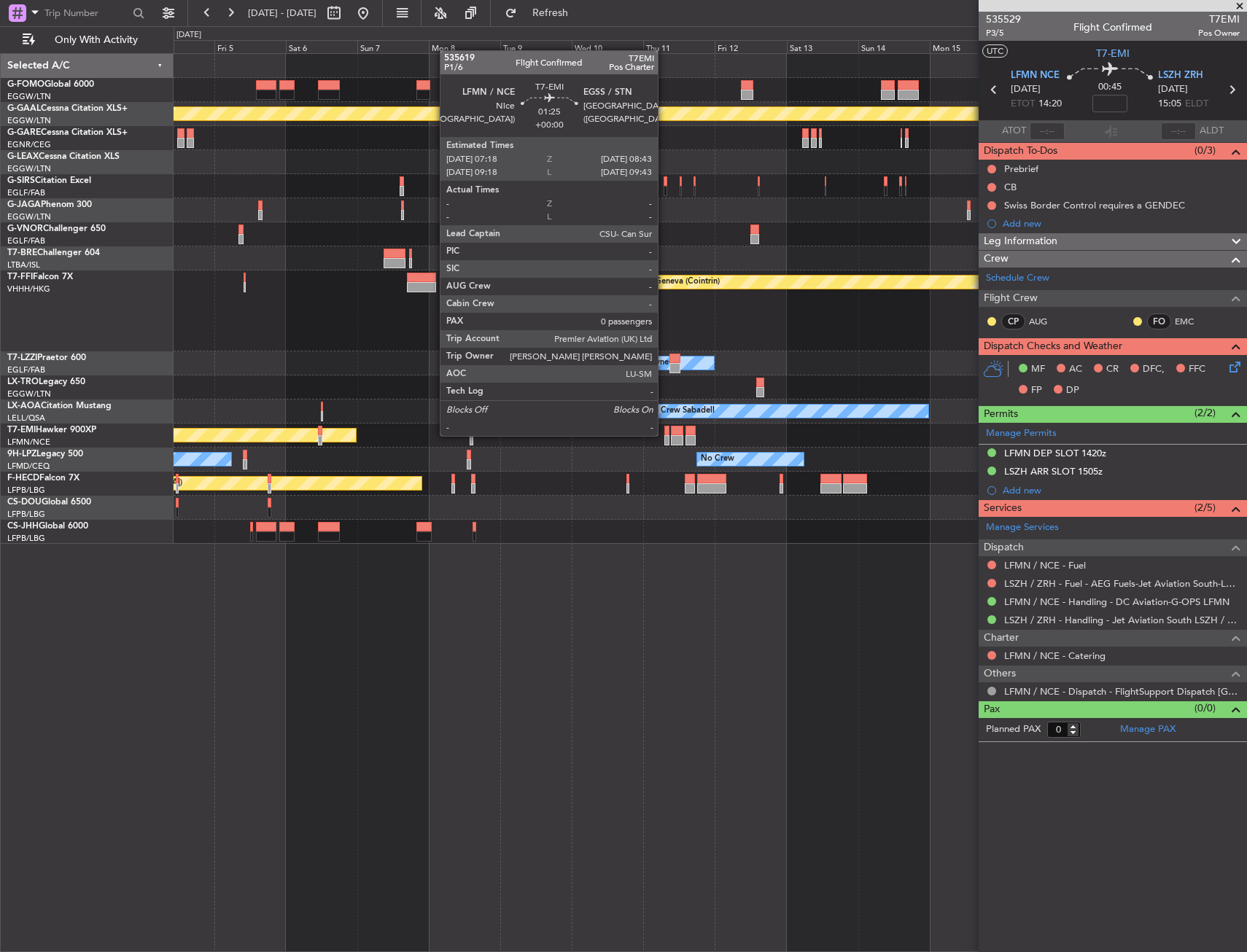
click at [664, 435] on div at bounding box center [667, 430] width 5 height 10
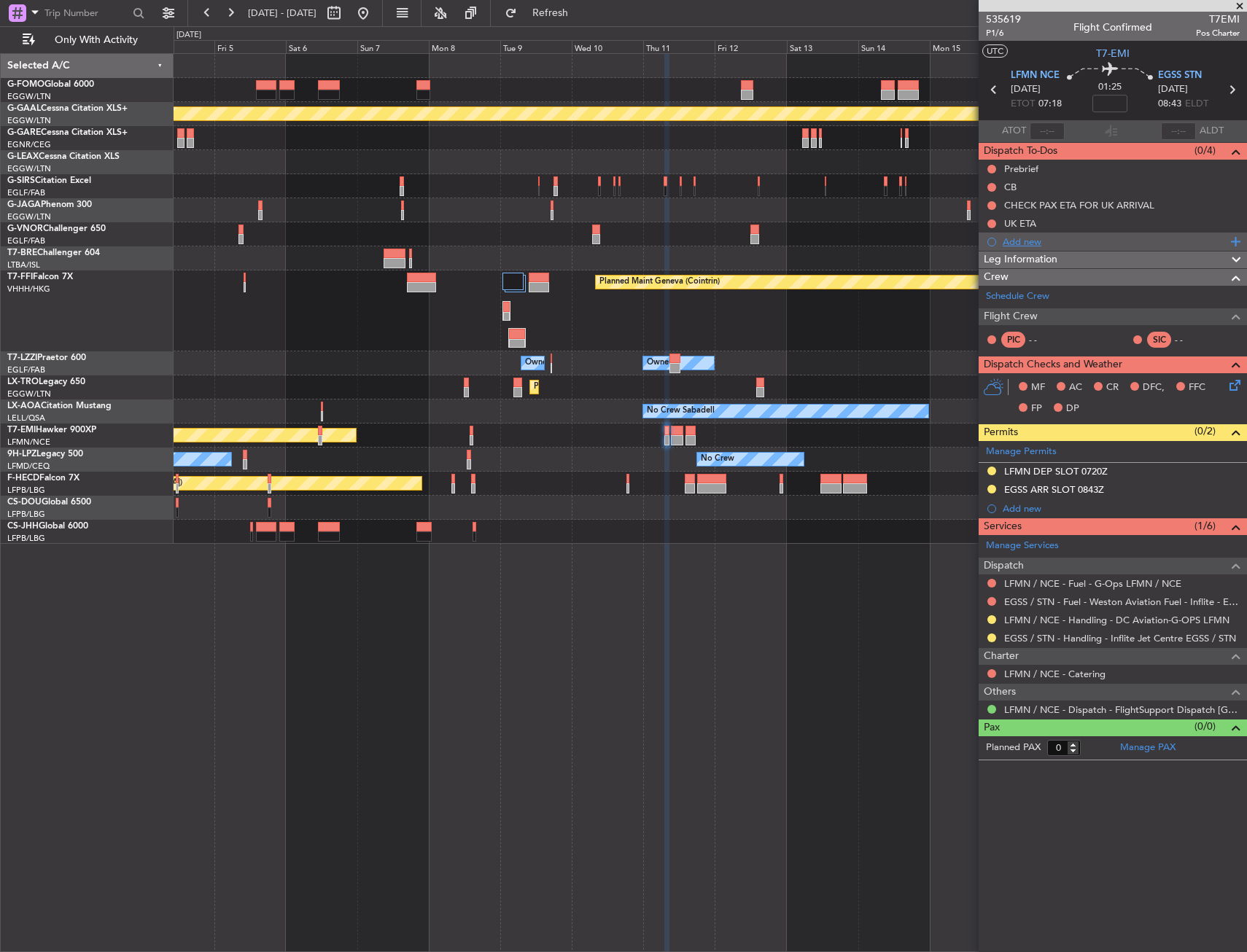
click at [1018, 240] on div "Add new" at bounding box center [1114, 242] width 224 height 12
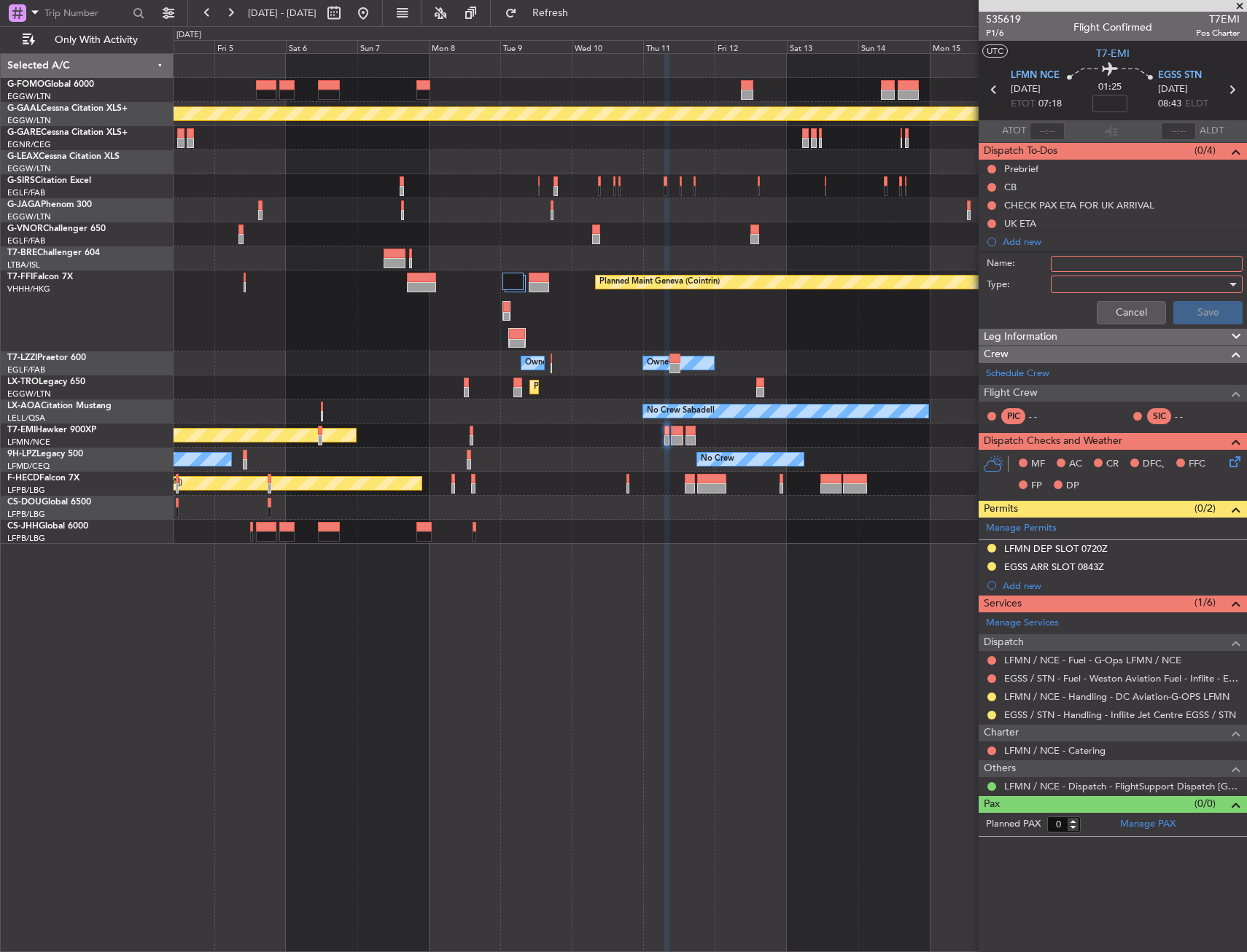
drag, startPoint x: 1084, startPoint y: 264, endPoint x: 1074, endPoint y: 257, distance: 12.2
click at [1084, 264] on input "Name:" at bounding box center [1146, 264] width 192 height 16
click at [1077, 286] on div at bounding box center [1141, 284] width 170 height 22
click at [1078, 308] on span "Generic" at bounding box center [1139, 315] width 179 height 22
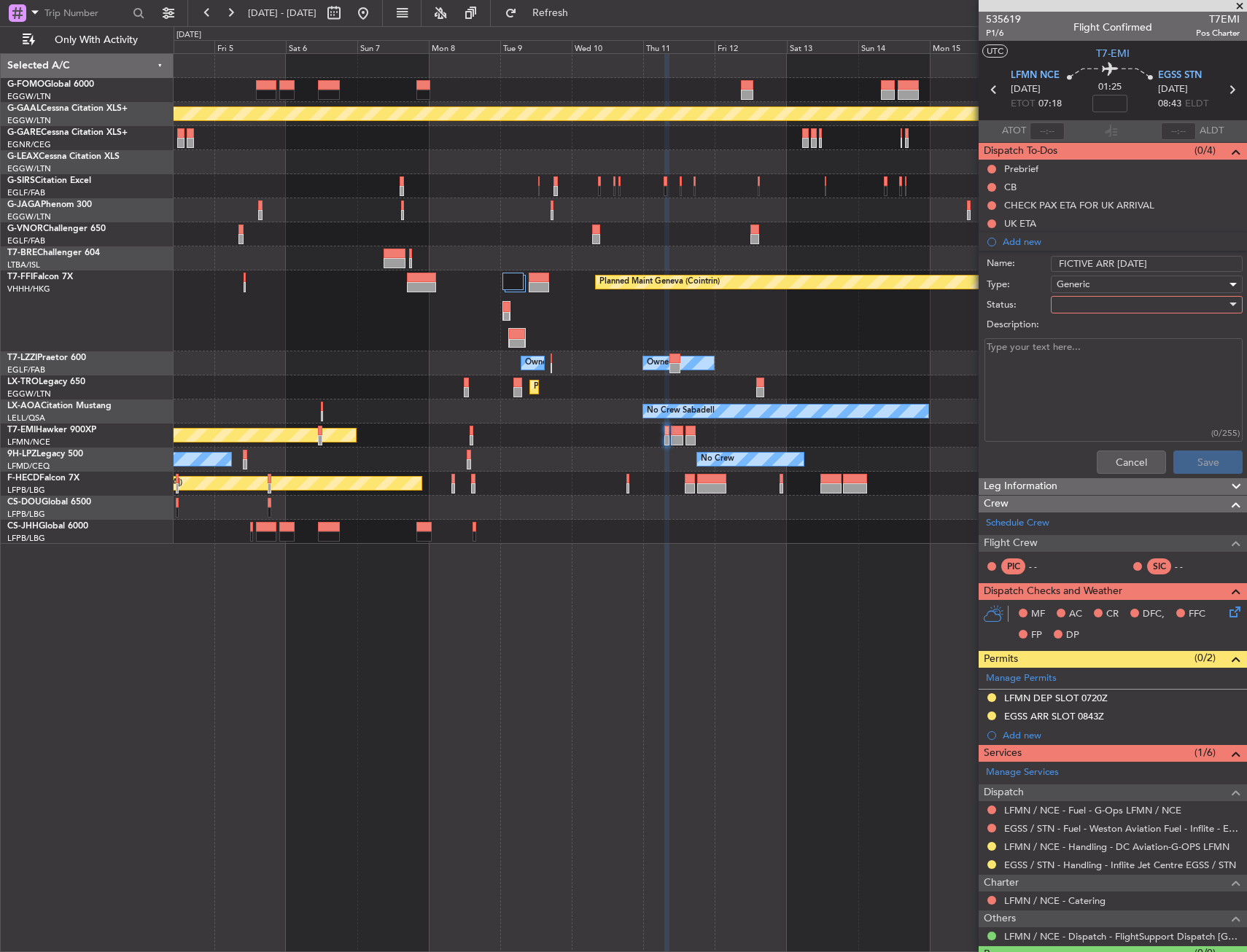
click at [1078, 308] on div at bounding box center [1141, 304] width 170 height 22
click at [1075, 349] on span "In Progress" at bounding box center [1139, 355] width 170 height 22
click at [1054, 265] on input "FICTIVE ARR 09SEP" at bounding box center [1146, 264] width 192 height 16
type input "LFMN FICTIVE ARR 09SEP"
click at [1173, 453] on button "Save" at bounding box center [1208, 463] width 69 height 23
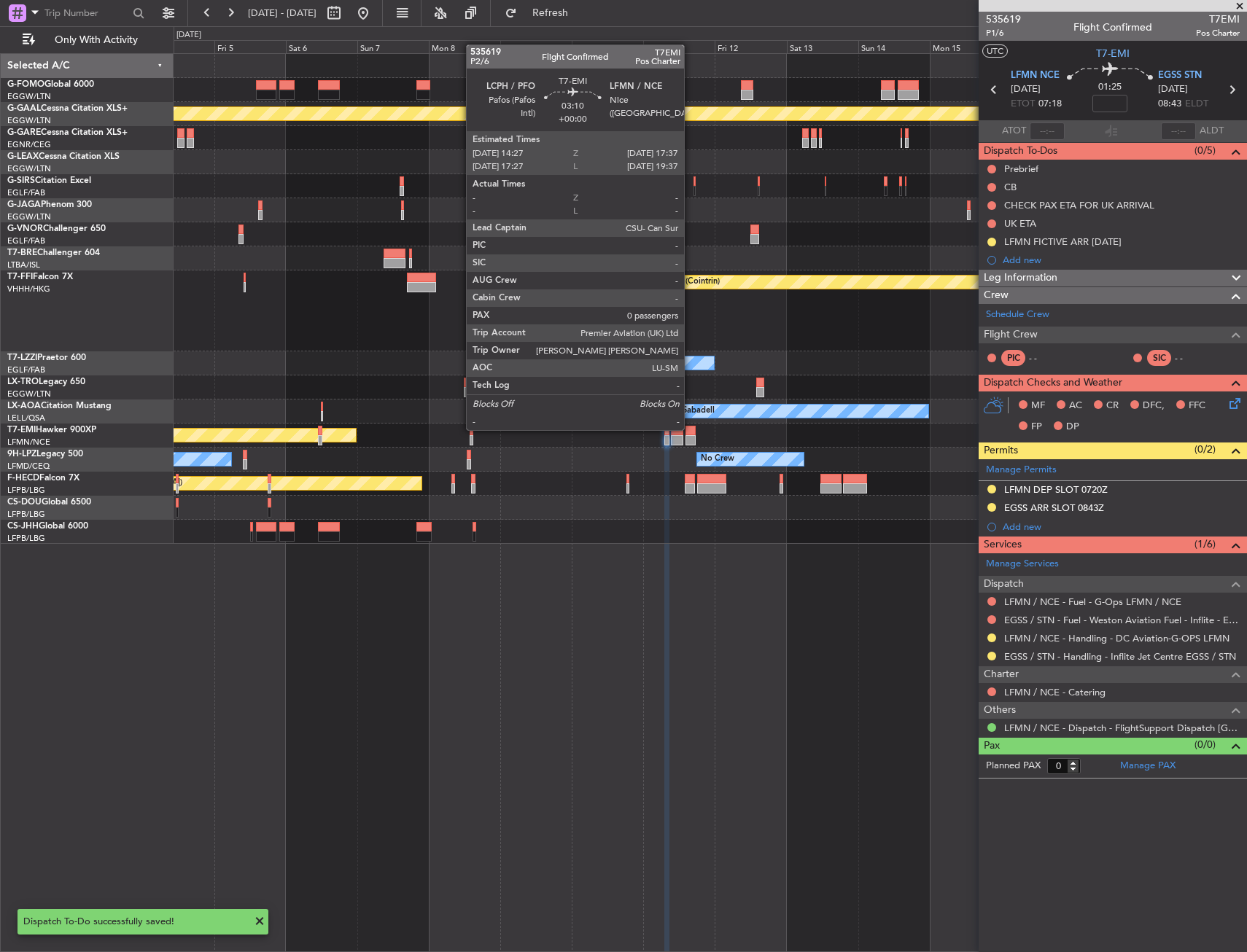
click at [691, 429] on div at bounding box center [690, 430] width 9 height 10
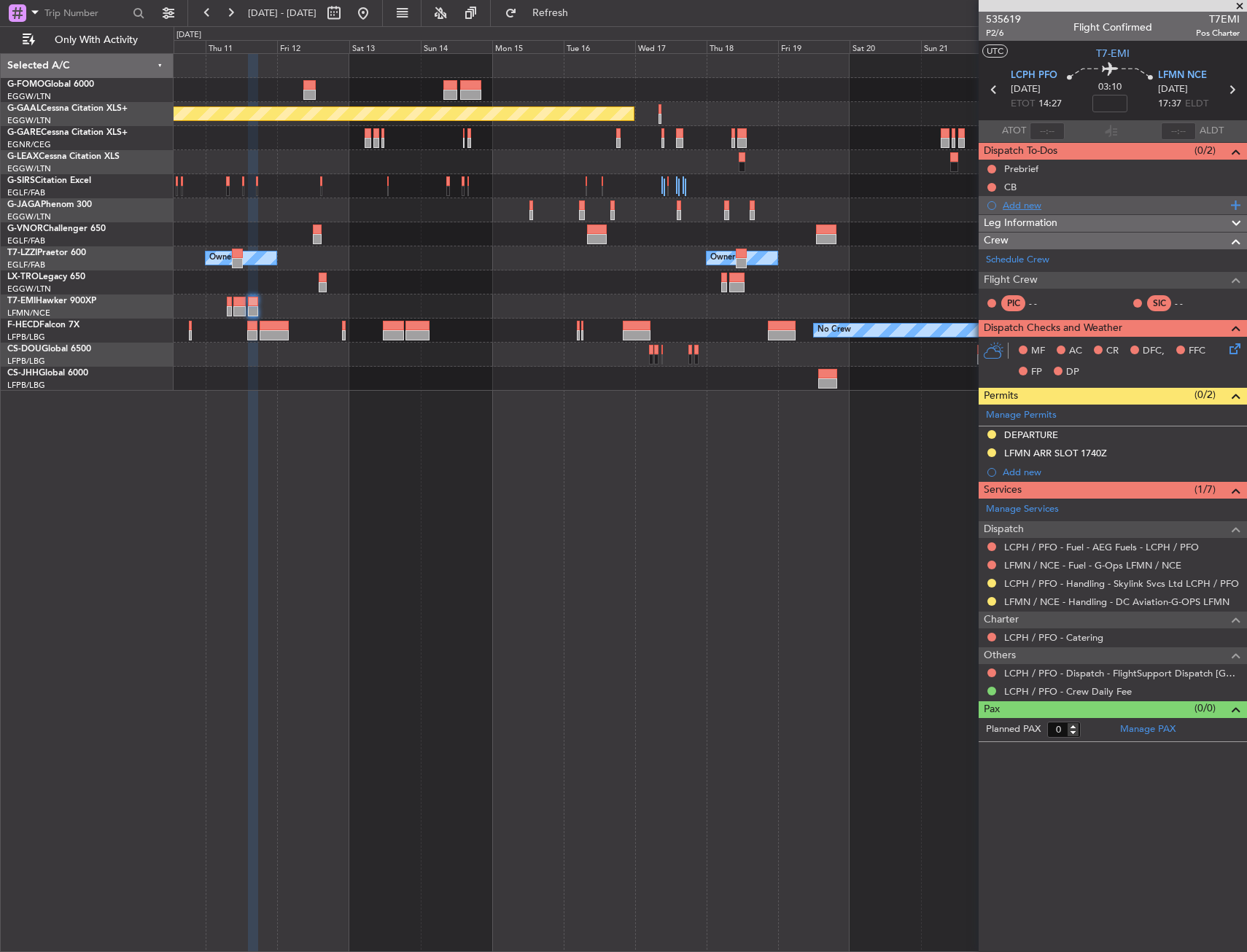
click at [1033, 204] on div "Add new" at bounding box center [1114, 205] width 224 height 12
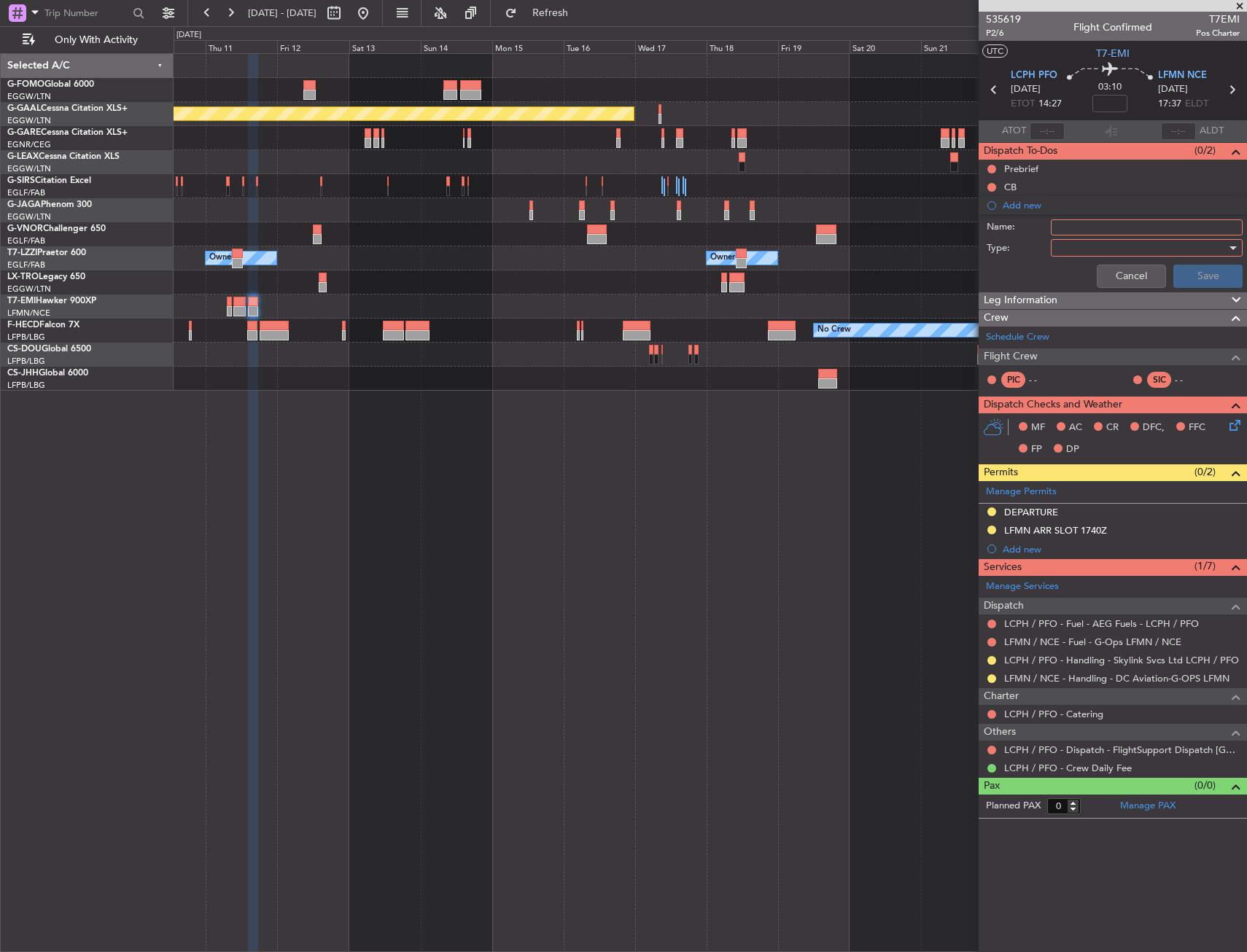
click at [1056, 225] on input "Name:" at bounding box center [1146, 227] width 192 height 16
type input "F"
type input "LFMN FICTIVE DEP 20SEP"
click at [1081, 250] on div at bounding box center [1141, 247] width 170 height 22
click at [1077, 274] on span "Generic" at bounding box center [1139, 278] width 179 height 22
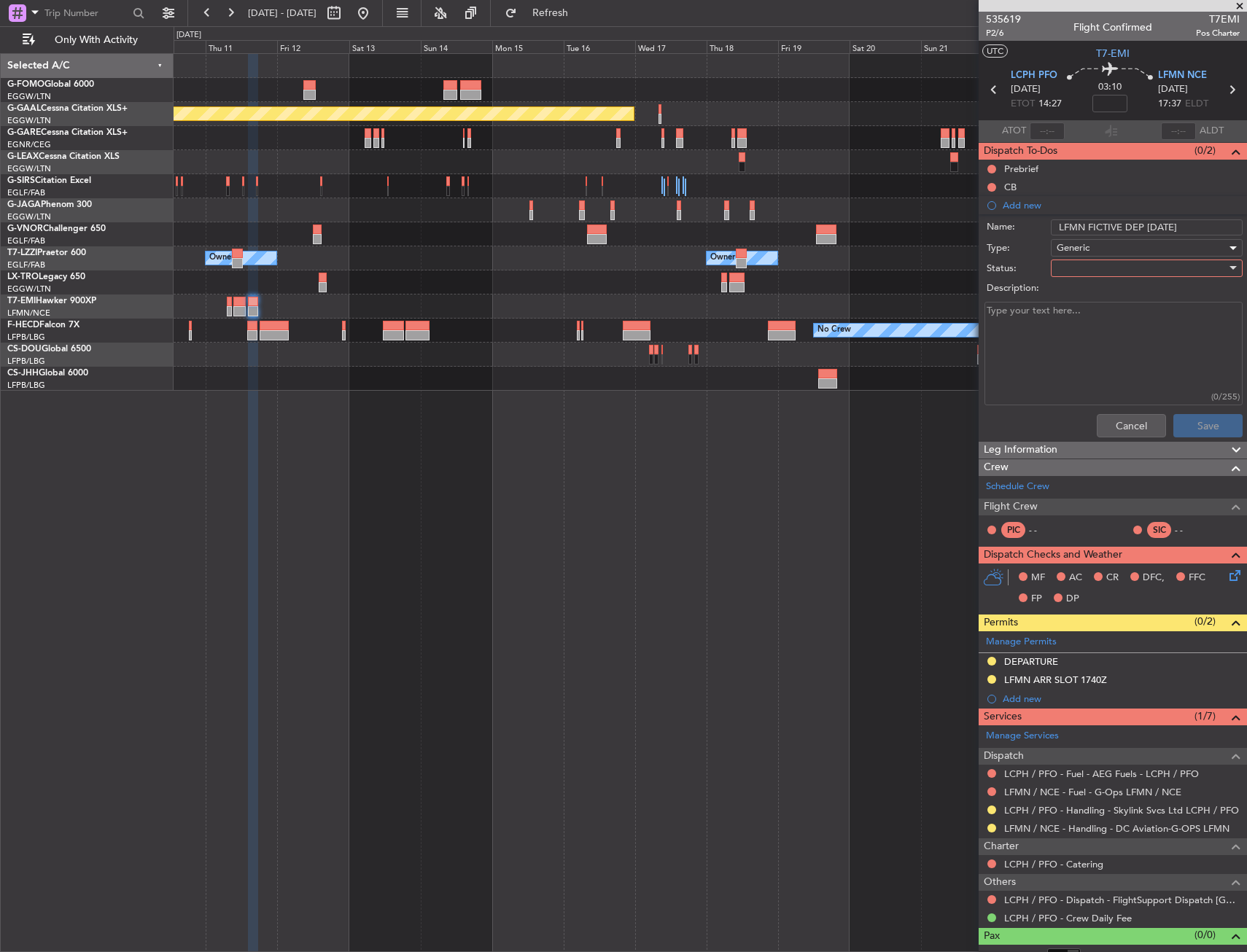
click at [1078, 264] on div at bounding box center [1141, 268] width 170 height 22
click at [1081, 318] on span "In Progress" at bounding box center [1139, 319] width 170 height 22
click at [1198, 428] on button "Save" at bounding box center [1208, 426] width 69 height 23
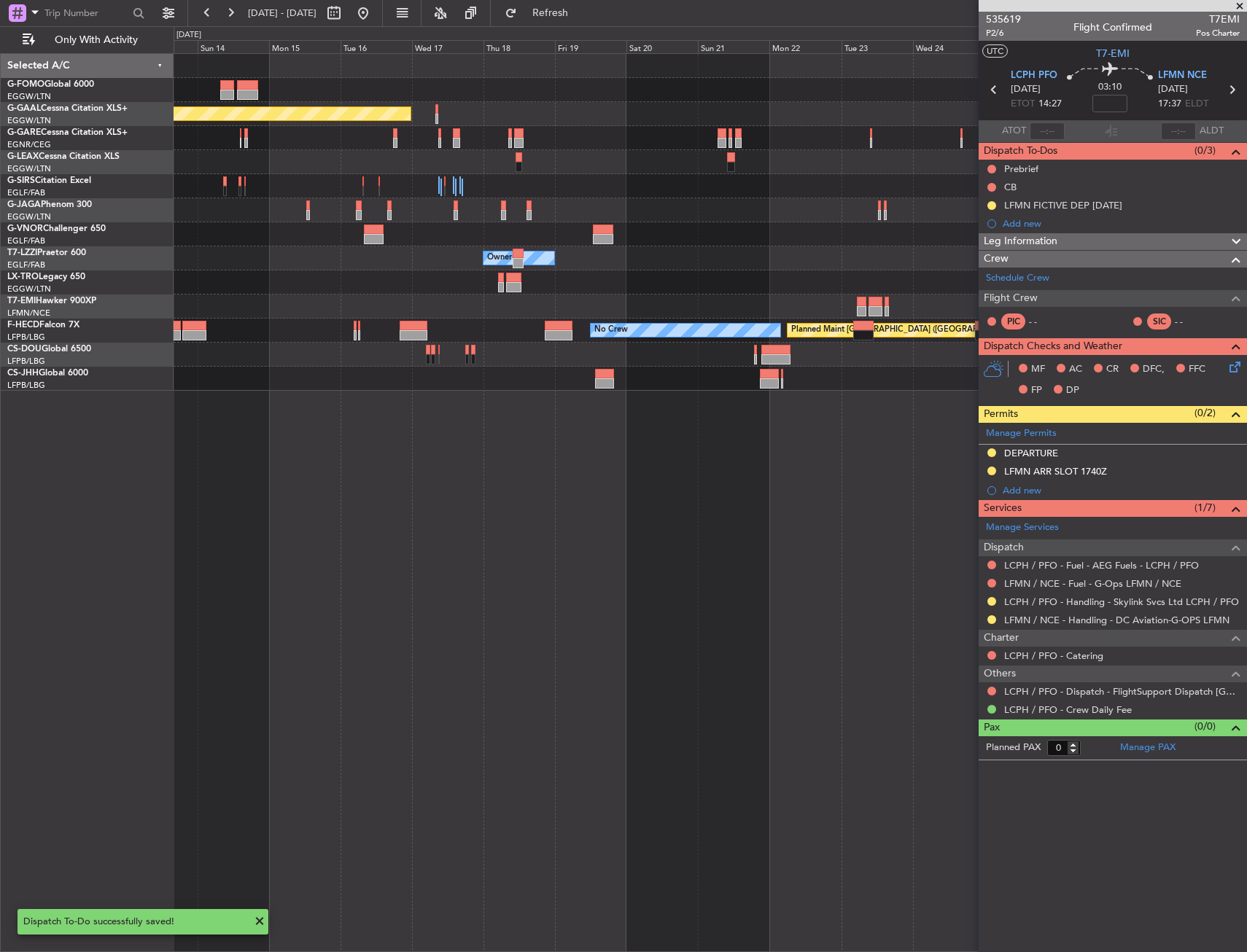
click at [394, 396] on div "Planned Maint Dusseldorf Owner Owner No Crew Planned Maint Paris (Le Bourget)" at bounding box center [710, 503] width 1073 height 899
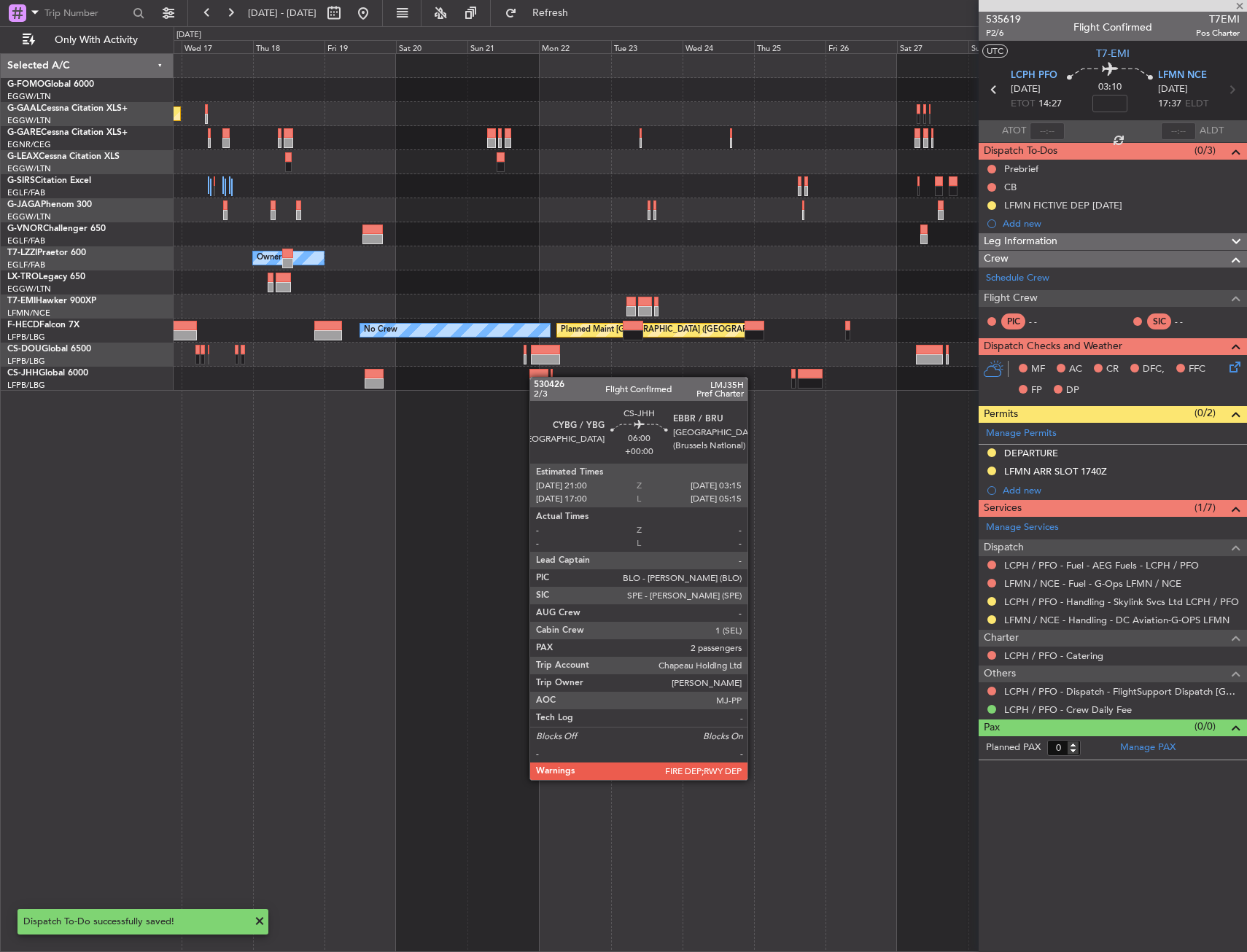
click at [536, 377] on div "Planned Maint Dusseldorf Owner No Crew Planned Maint Paris (Le Bourget)" at bounding box center [710, 222] width 1073 height 337
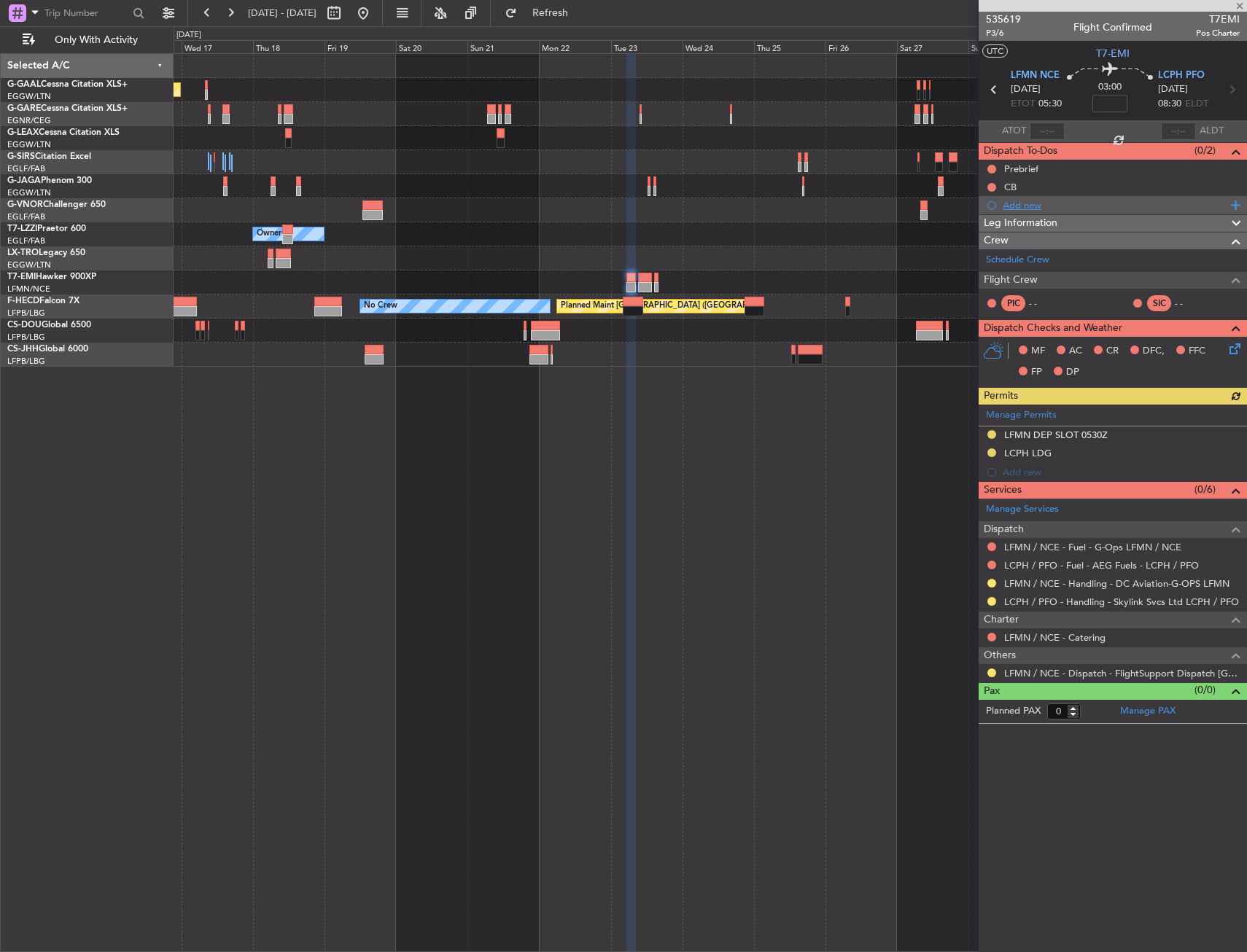
click at [1024, 210] on div "Add new" at bounding box center [1113, 205] width 268 height 19
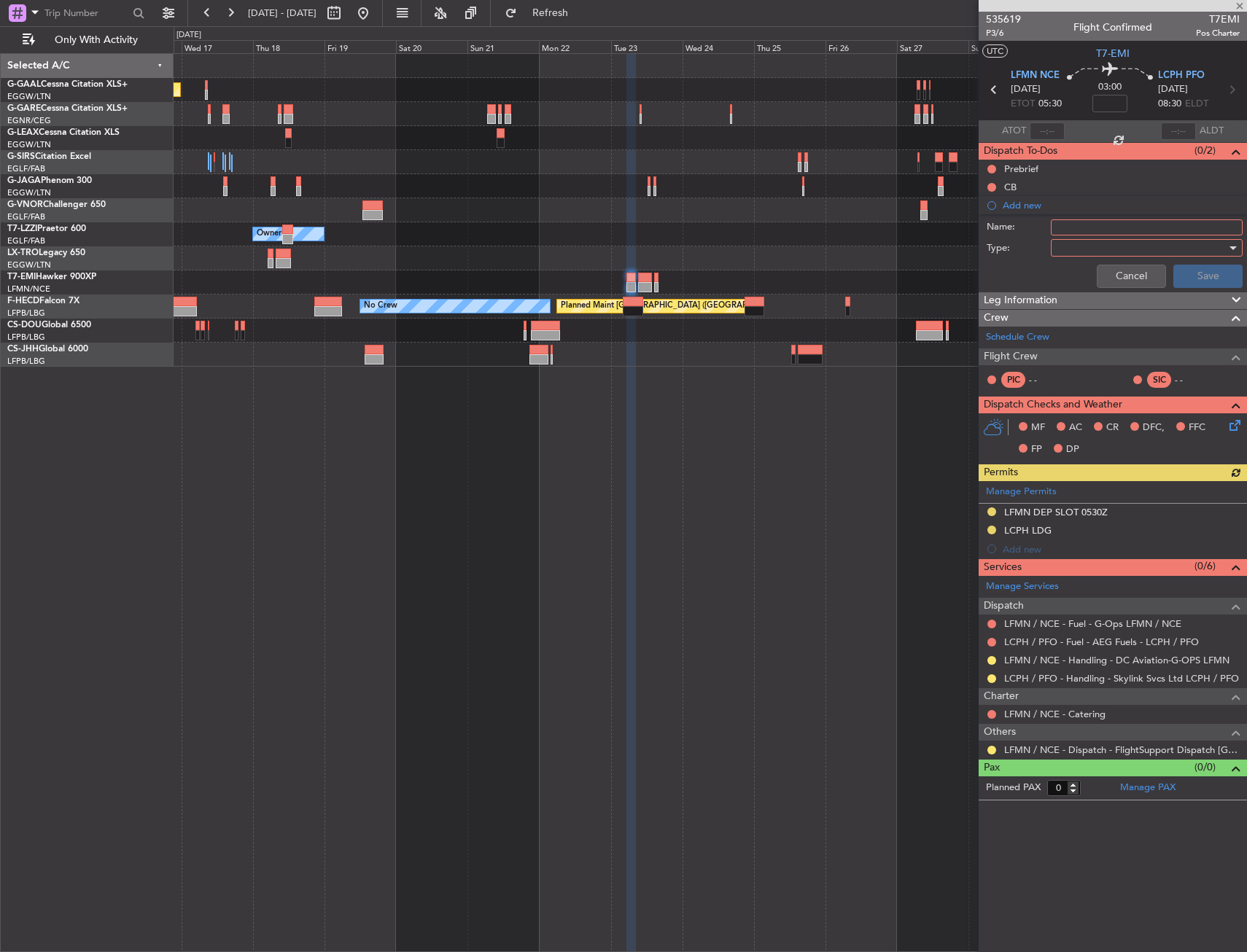
click at [1074, 227] on input "Name:" at bounding box center [1146, 227] width 192 height 16
type input "LFMN FICTIVE ARR 21SEP"
click at [1060, 251] on div at bounding box center [1141, 247] width 170 height 22
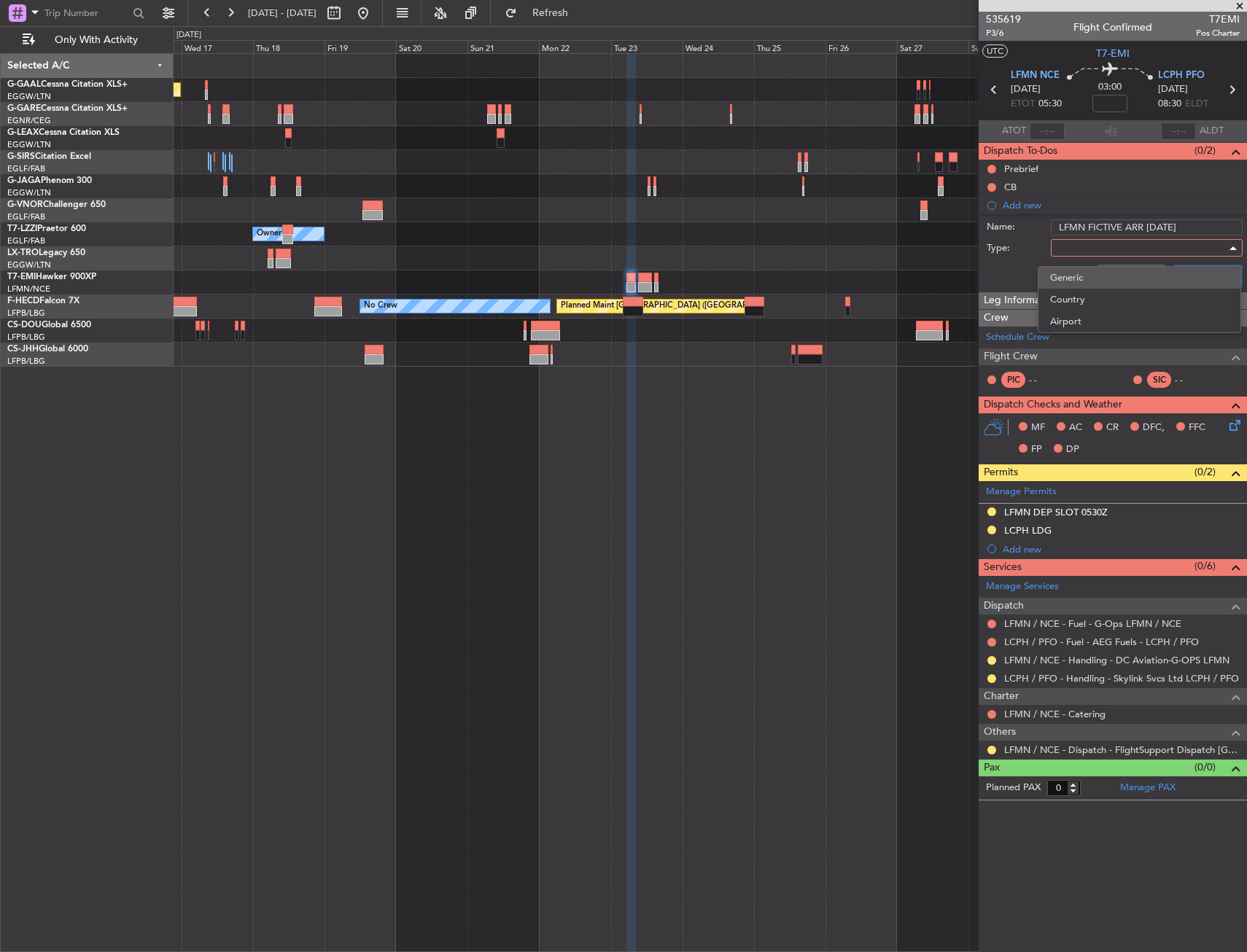
click at [1065, 276] on span "Generic" at bounding box center [1139, 278] width 179 height 22
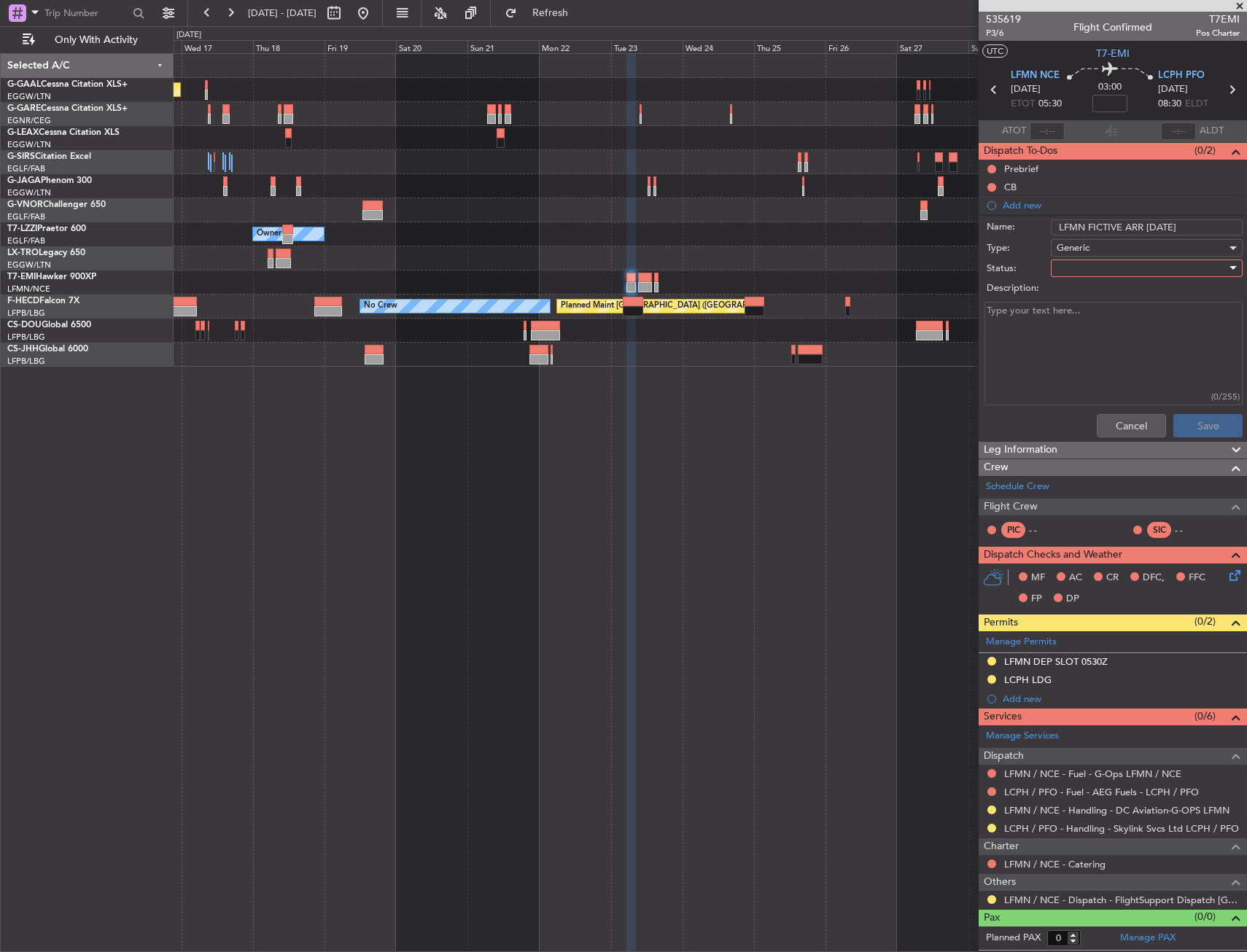
click at [1067, 275] on div at bounding box center [1141, 268] width 170 height 22
click at [1079, 312] on span "In Progress" at bounding box center [1139, 319] width 179 height 22
click at [1184, 419] on button "Save" at bounding box center [1208, 426] width 69 height 23
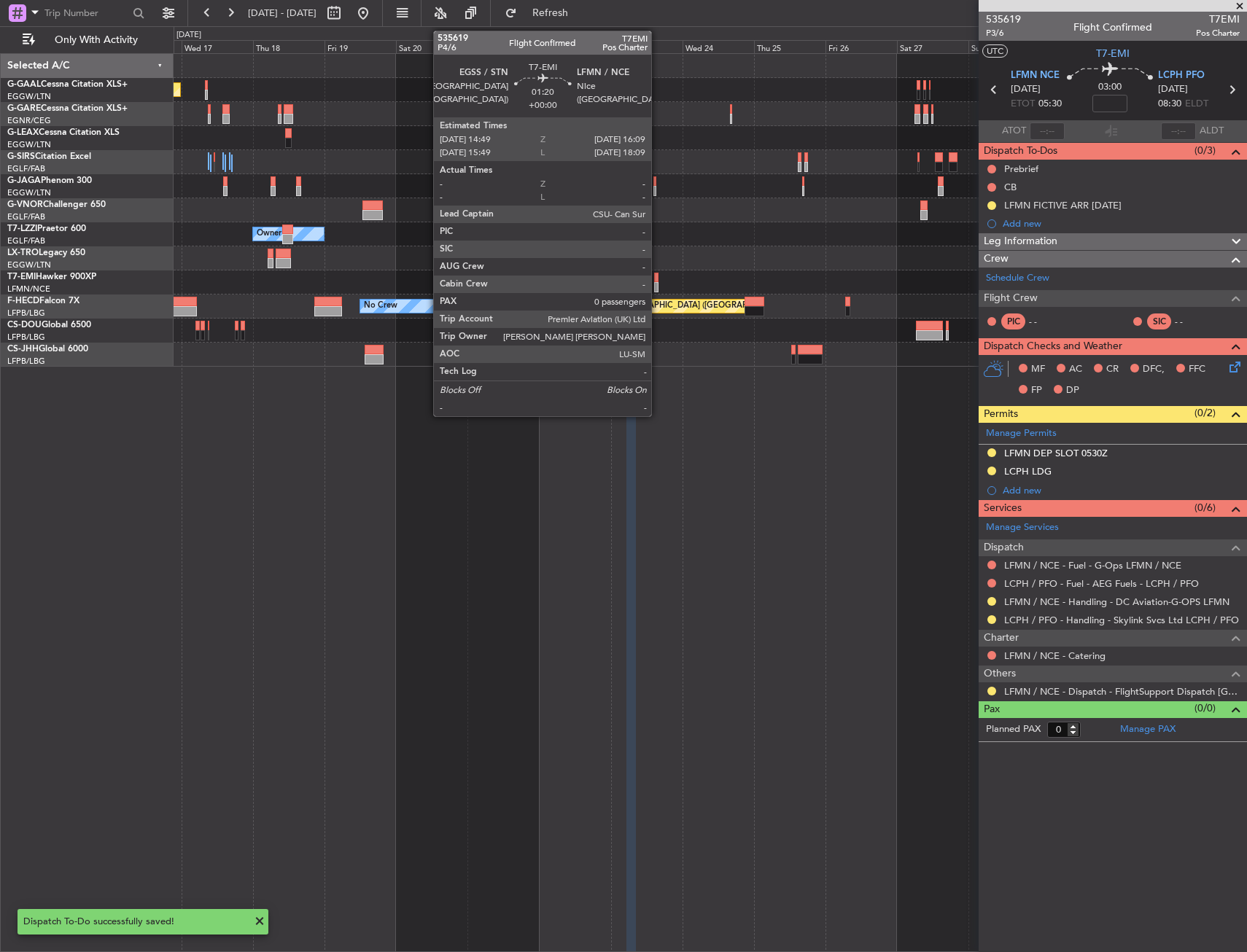
click at [657, 279] on div at bounding box center [657, 278] width 5 height 10
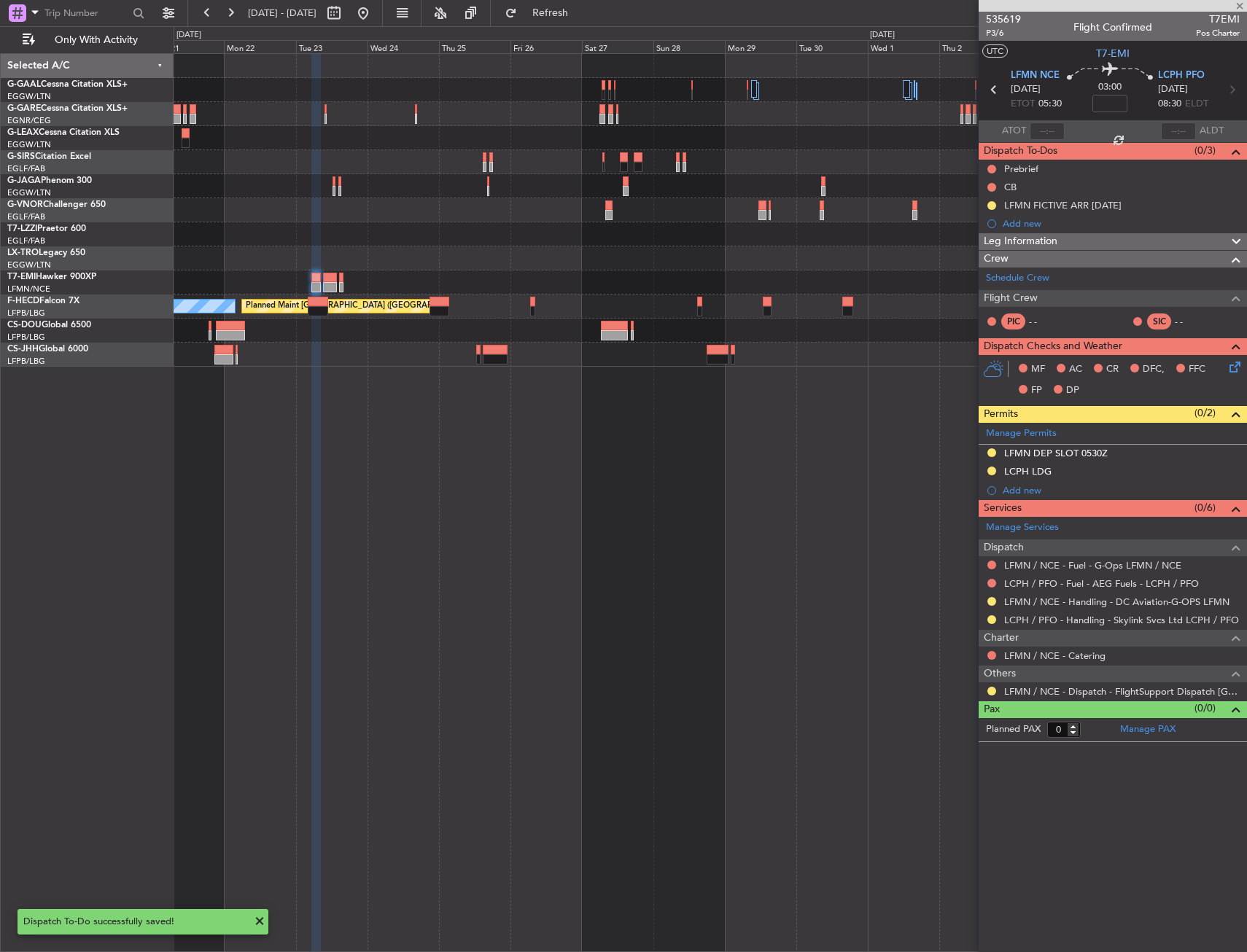
click at [447, 326] on div "Owner No Crew Planned Maint Paris (Le Bourget)" at bounding box center [710, 210] width 1073 height 313
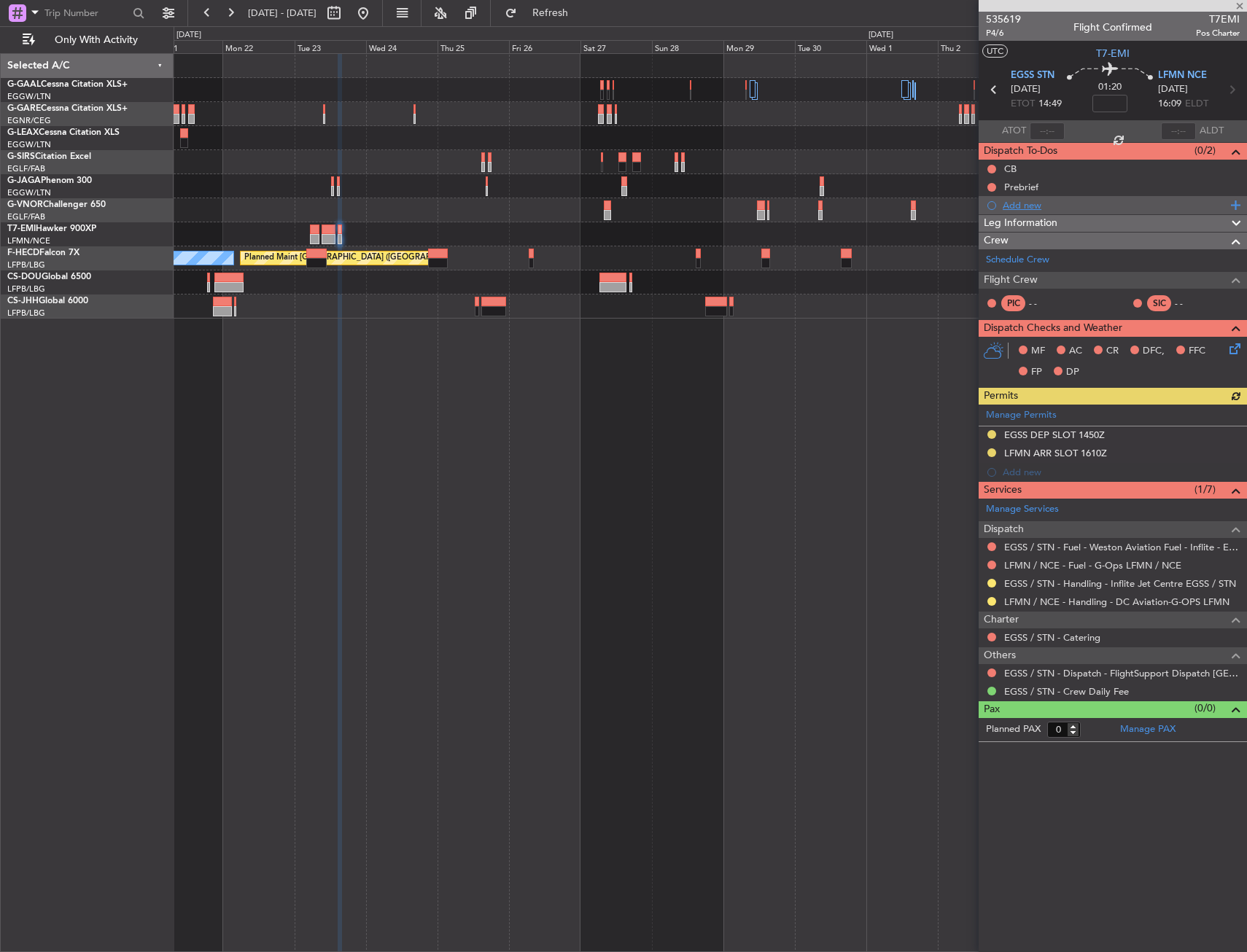
click at [1016, 206] on div "Add new" at bounding box center [1114, 205] width 224 height 12
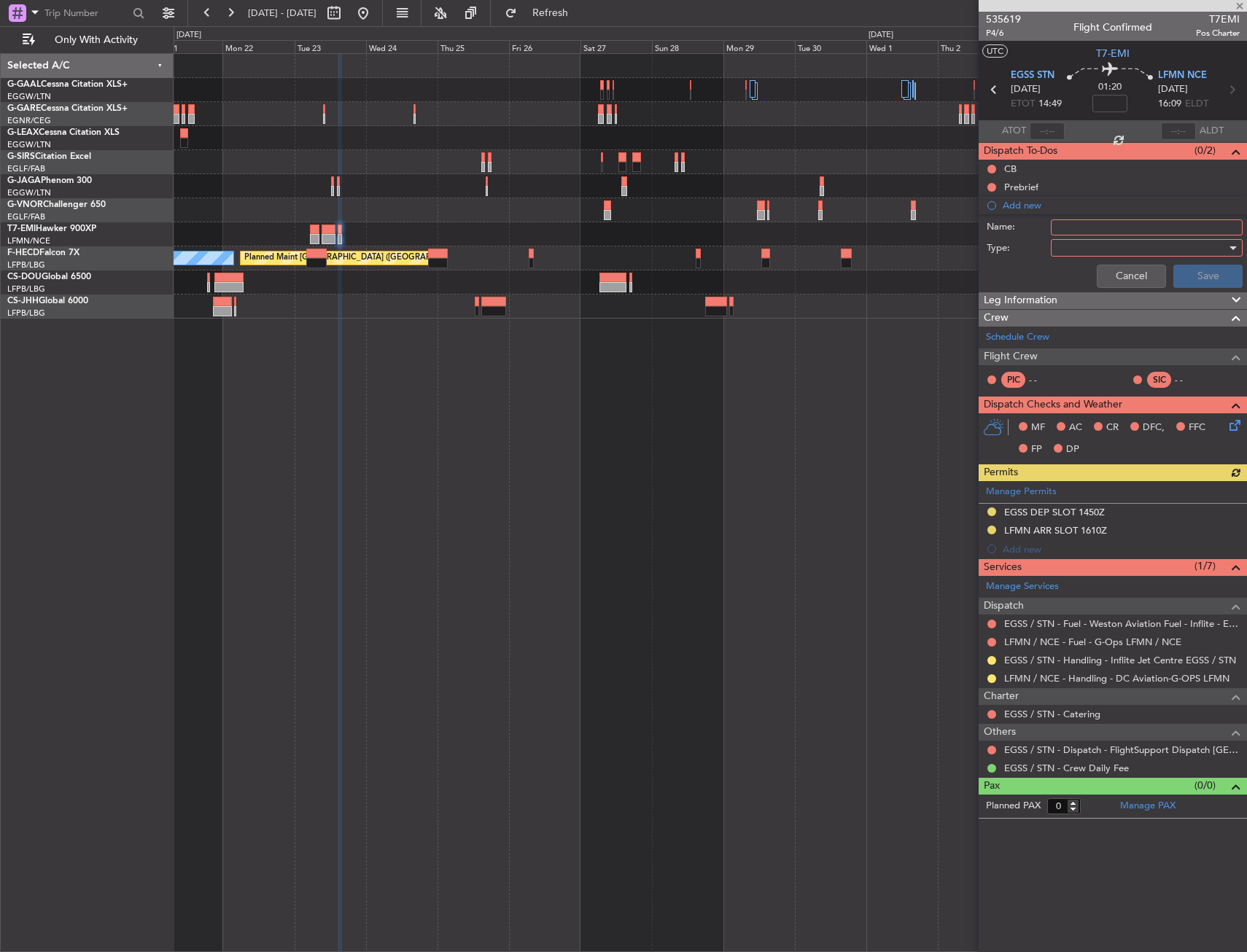
click at [1062, 235] on div "Name:" at bounding box center [1112, 227] width 283 height 22
click at [1064, 222] on input "Name:" at bounding box center [1146, 227] width 192 height 16
type input "F"
type input "LFMN FICTIVE DEP 03OCT"
click at [1074, 246] on div at bounding box center [1141, 247] width 170 height 22
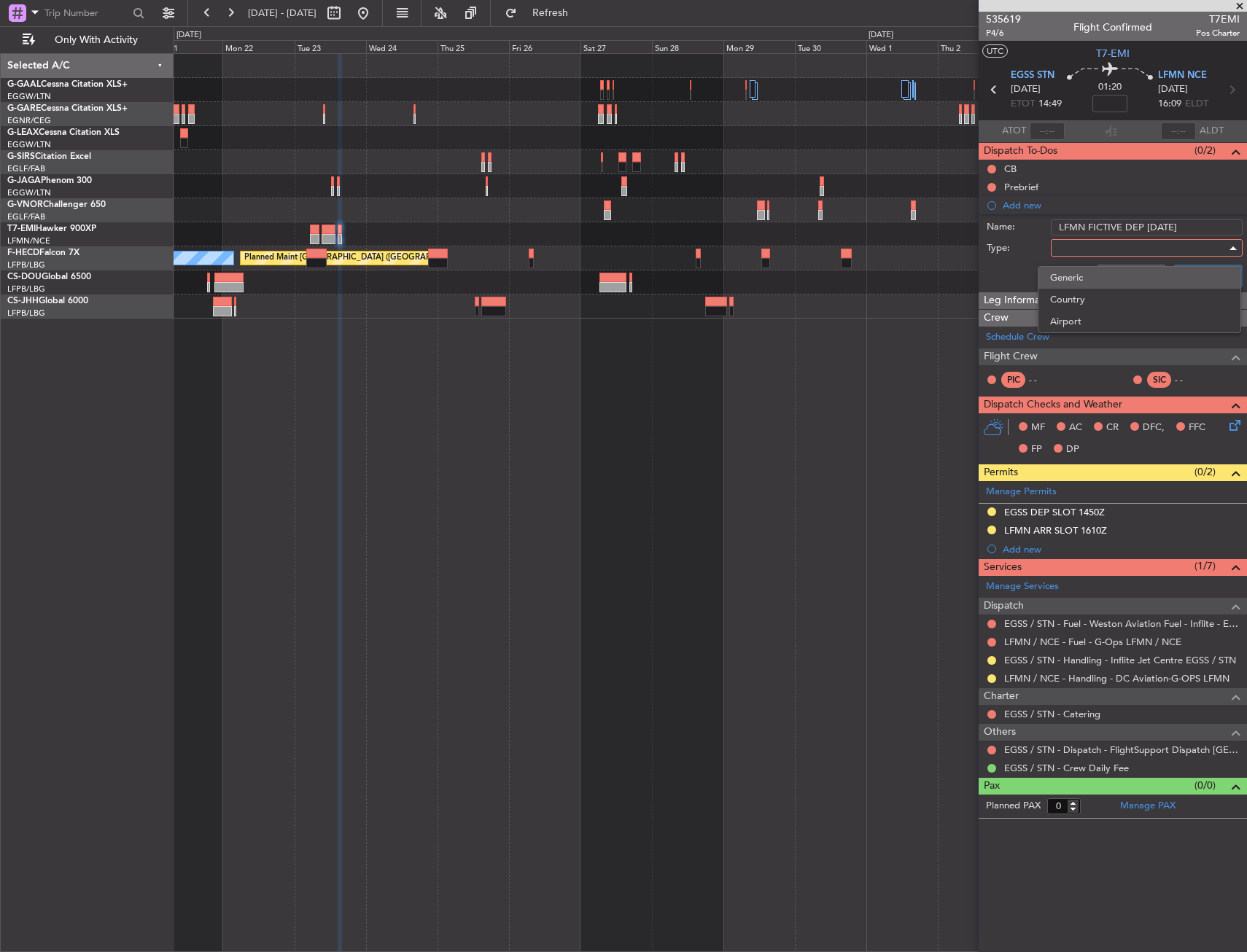
click at [1076, 267] on span "Generic" at bounding box center [1139, 278] width 179 height 22
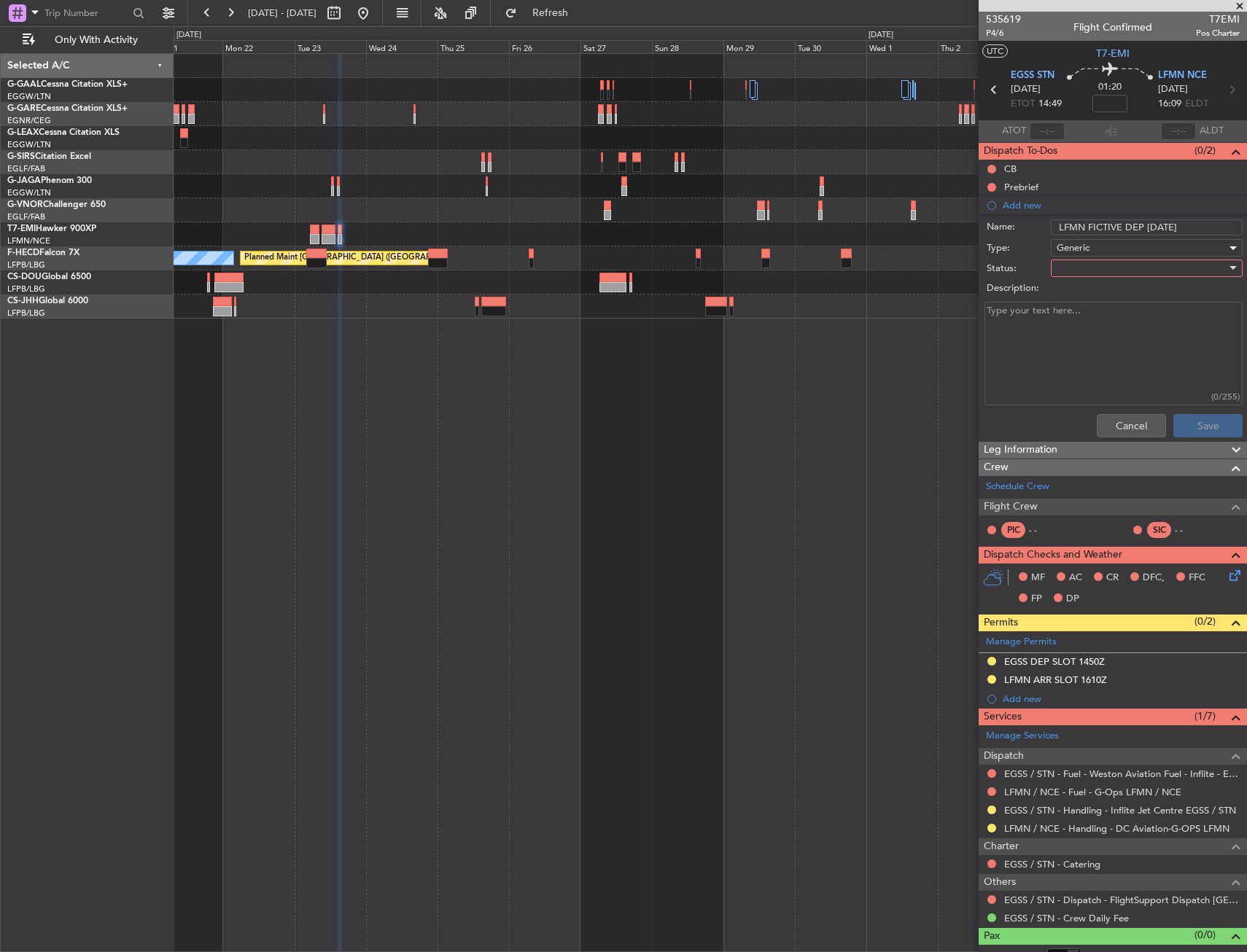
click at [1076, 267] on div at bounding box center [1141, 268] width 170 height 22
click at [1075, 318] on span "In Progress" at bounding box center [1139, 319] width 170 height 22
click at [1198, 429] on button "Save" at bounding box center [1208, 426] width 69 height 23
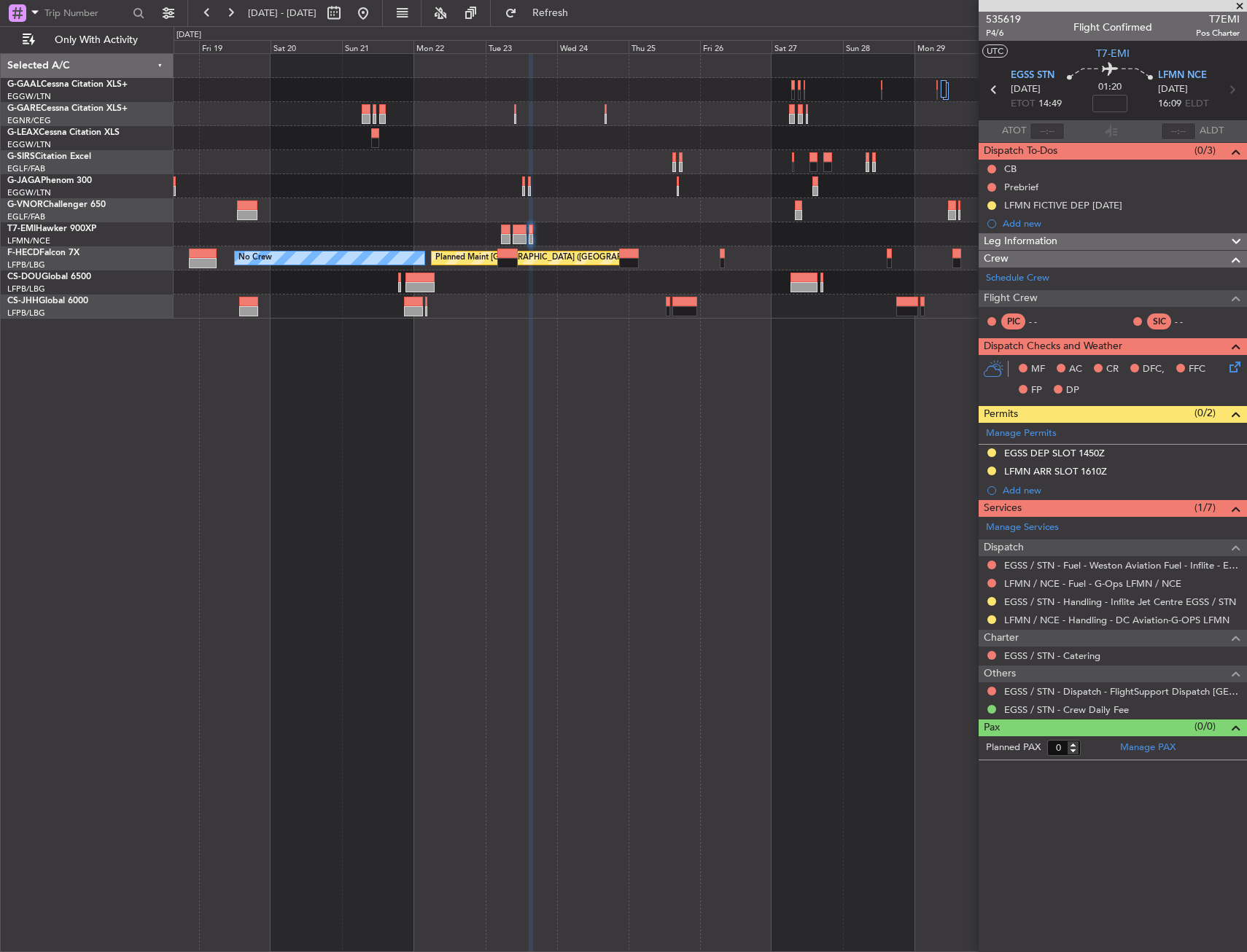
click at [546, 297] on div at bounding box center [710, 306] width 1073 height 24
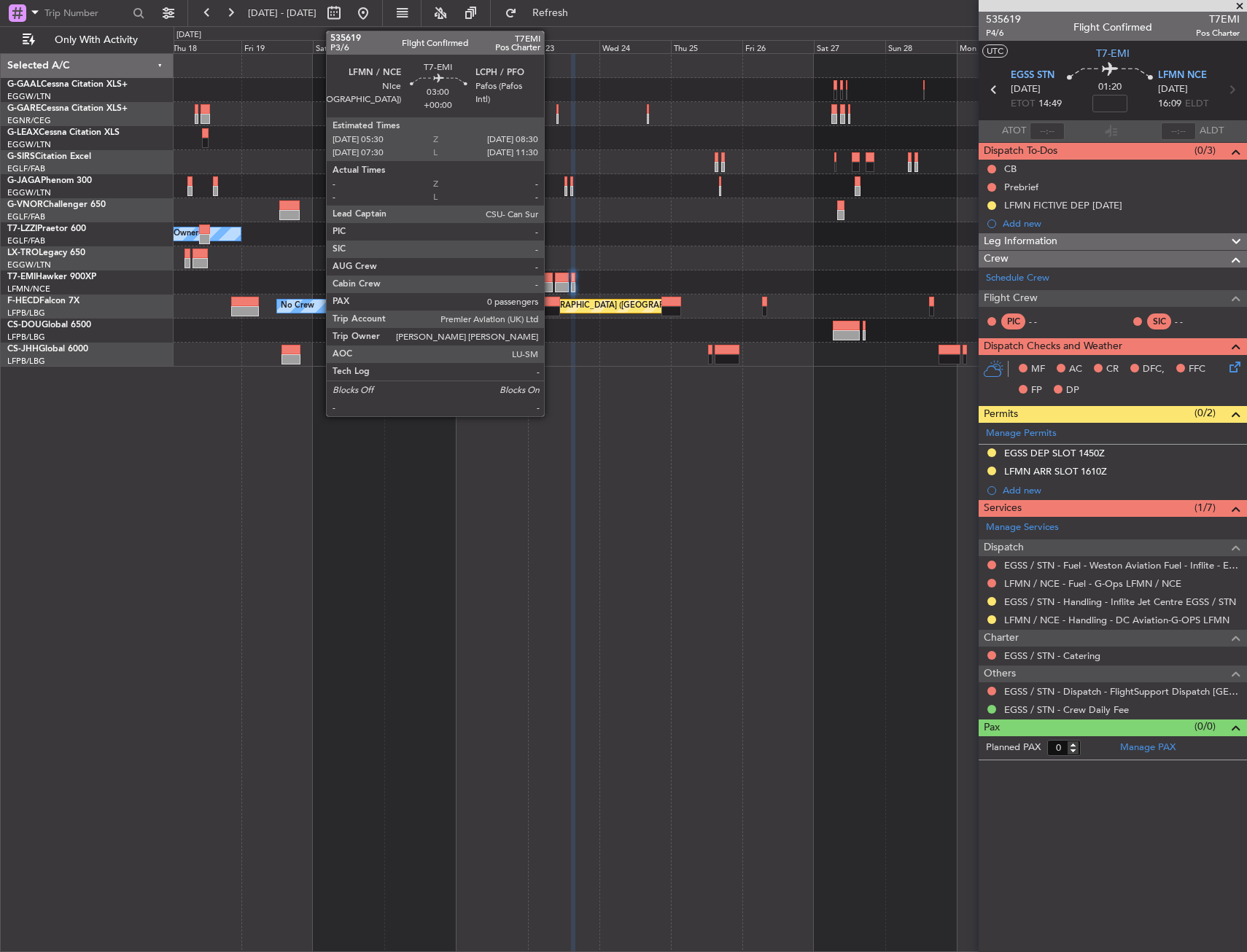
click at [550, 277] on div at bounding box center [548, 278] width 9 height 10
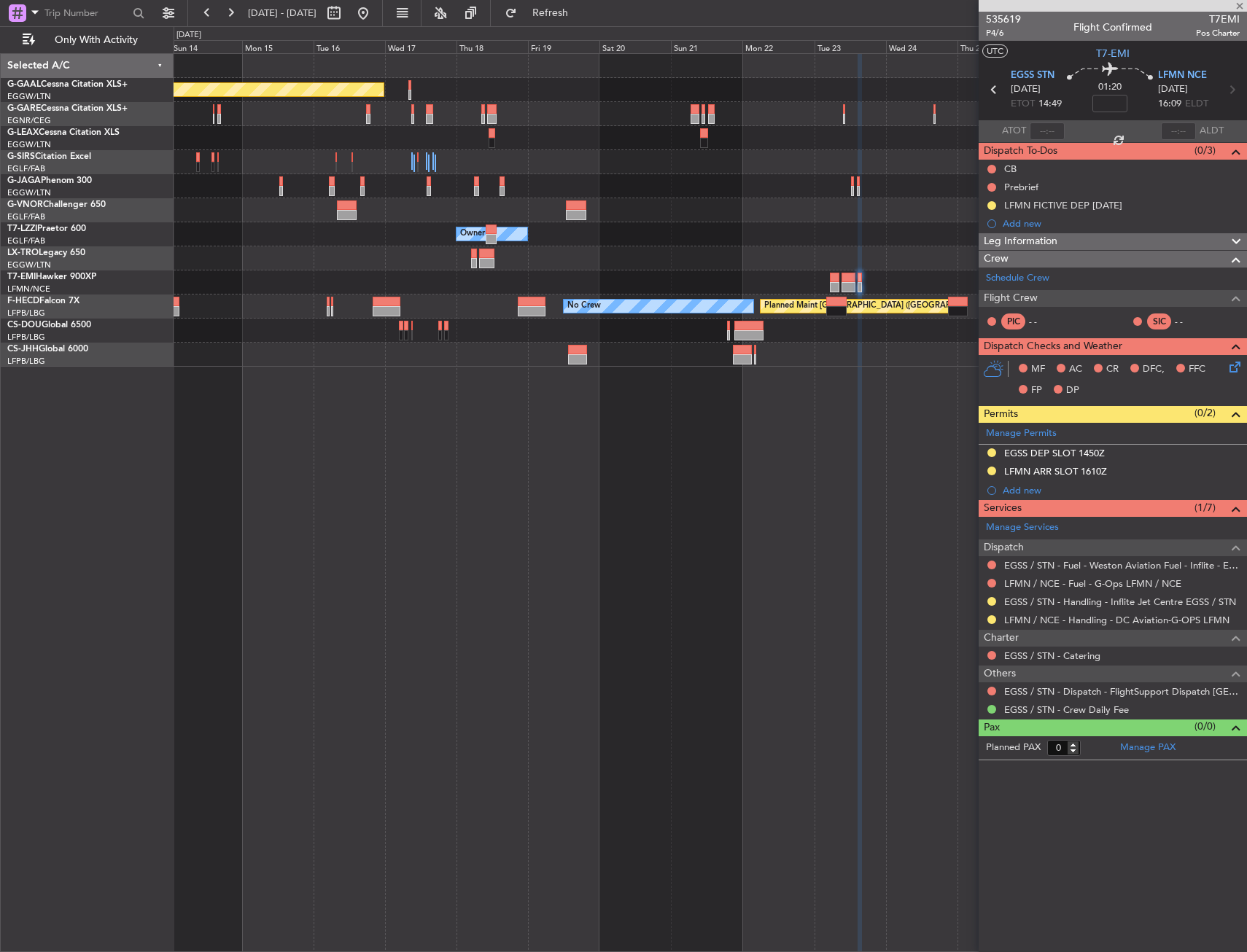
click at [670, 264] on div "Planned Maint Dusseldorf Owner Owner No Crew Planned Maint Paris (Le Bourget)" at bounding box center [710, 210] width 1073 height 313
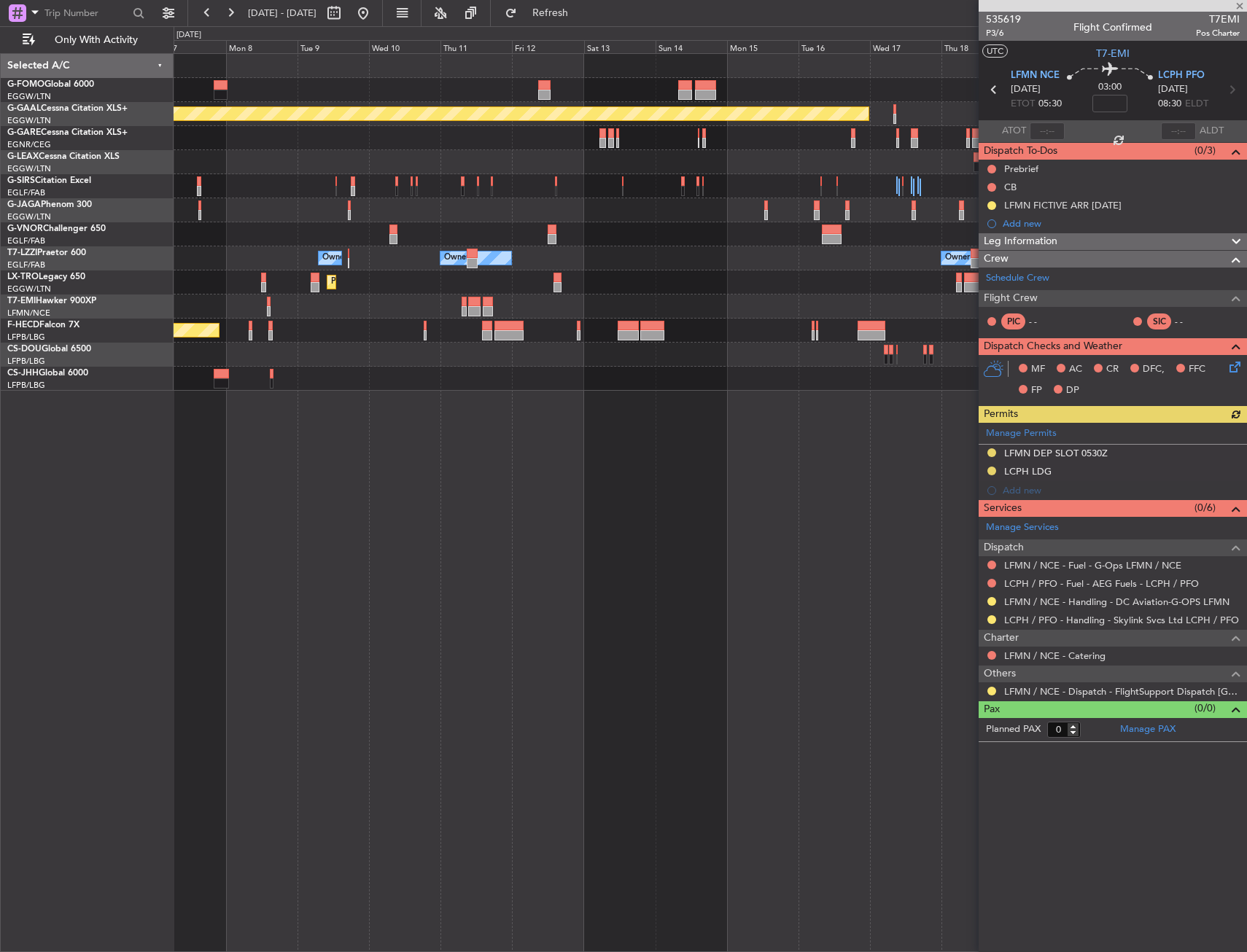
click at [911, 278] on div "Planned Maint Dusseldorf Owner Owner Owner Planned Maint Dusseldorf Planned Mai…" at bounding box center [710, 222] width 1073 height 337
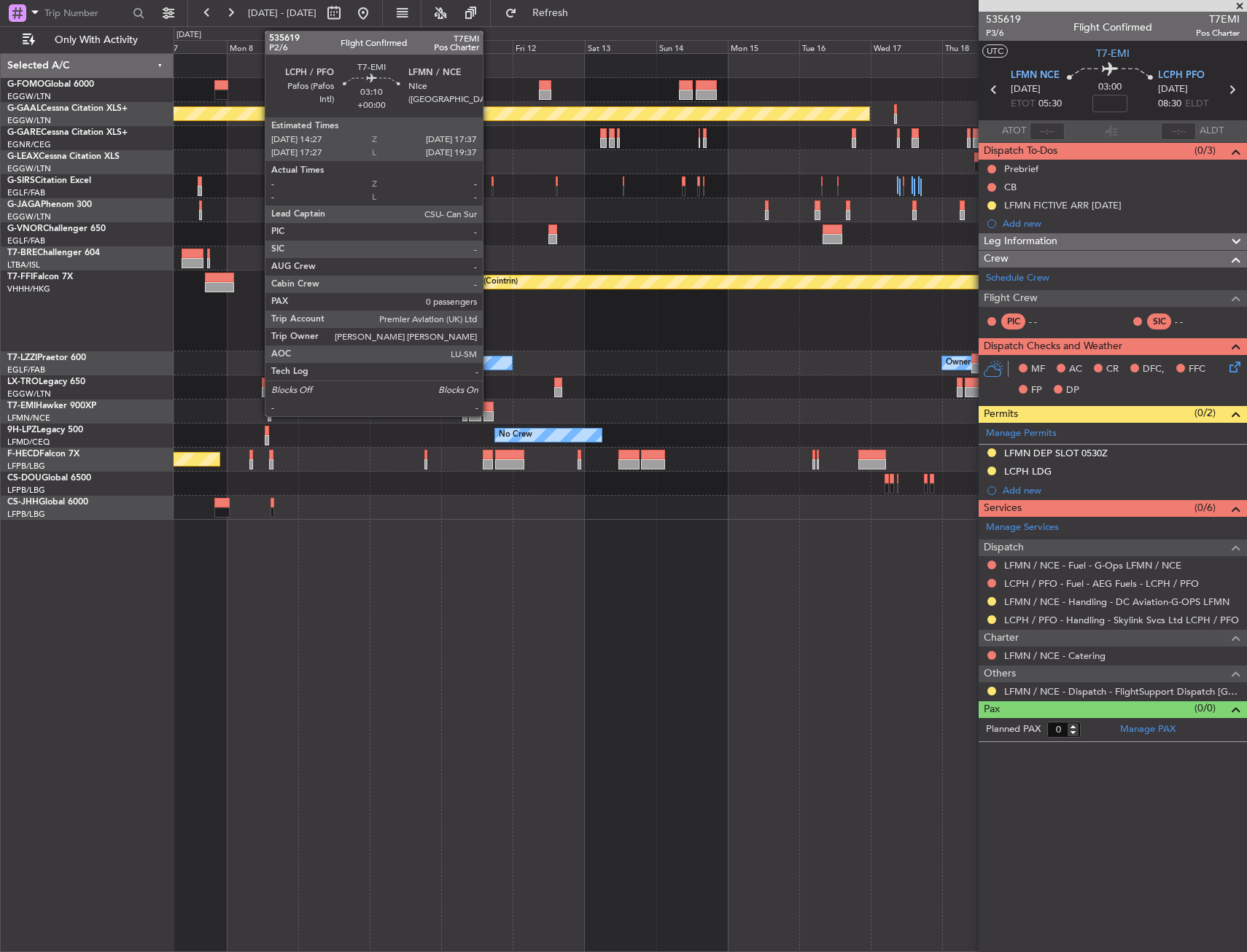
click at [489, 412] on div at bounding box center [488, 416] width 9 height 10
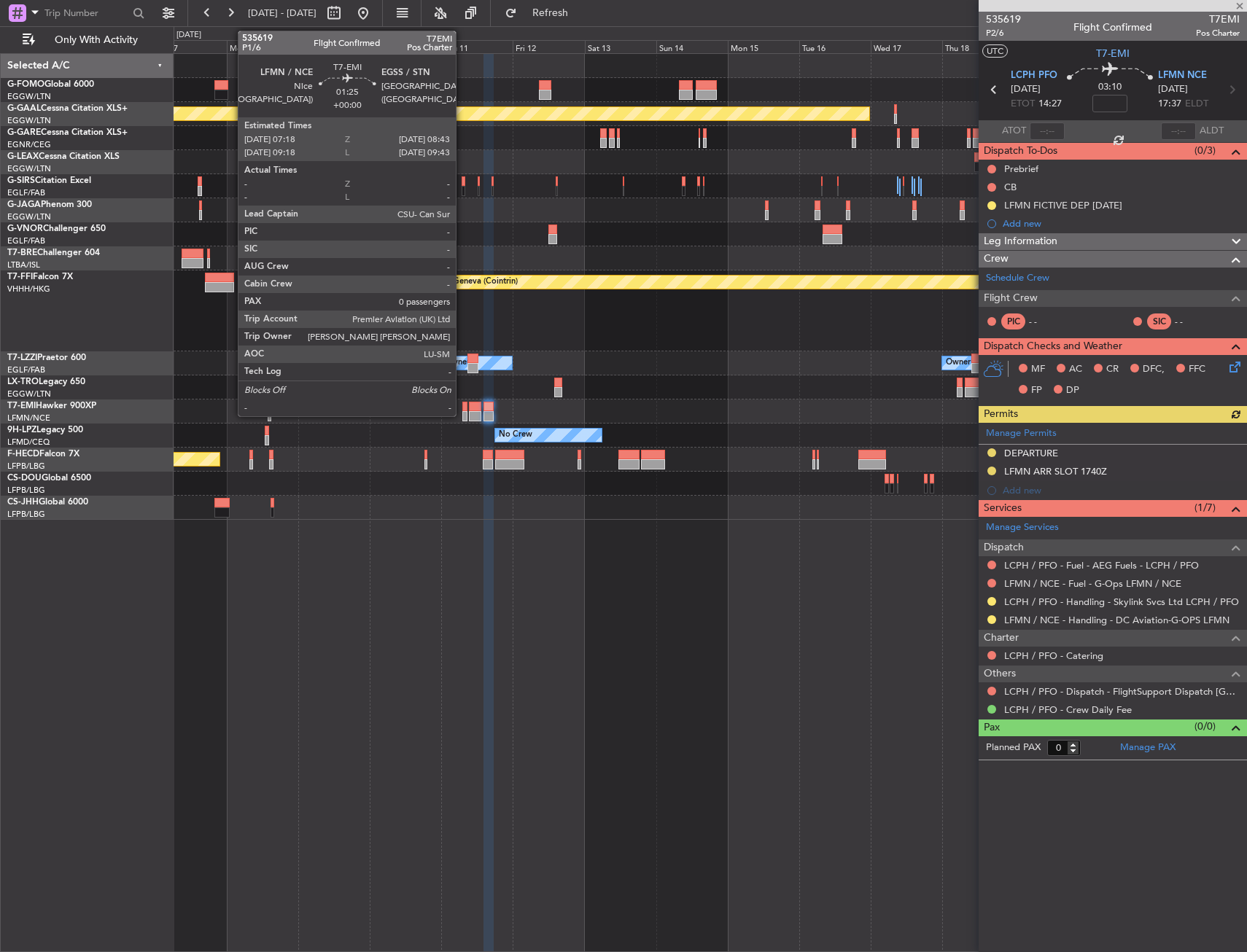
click at [462, 410] on div at bounding box center [465, 406] width 5 height 10
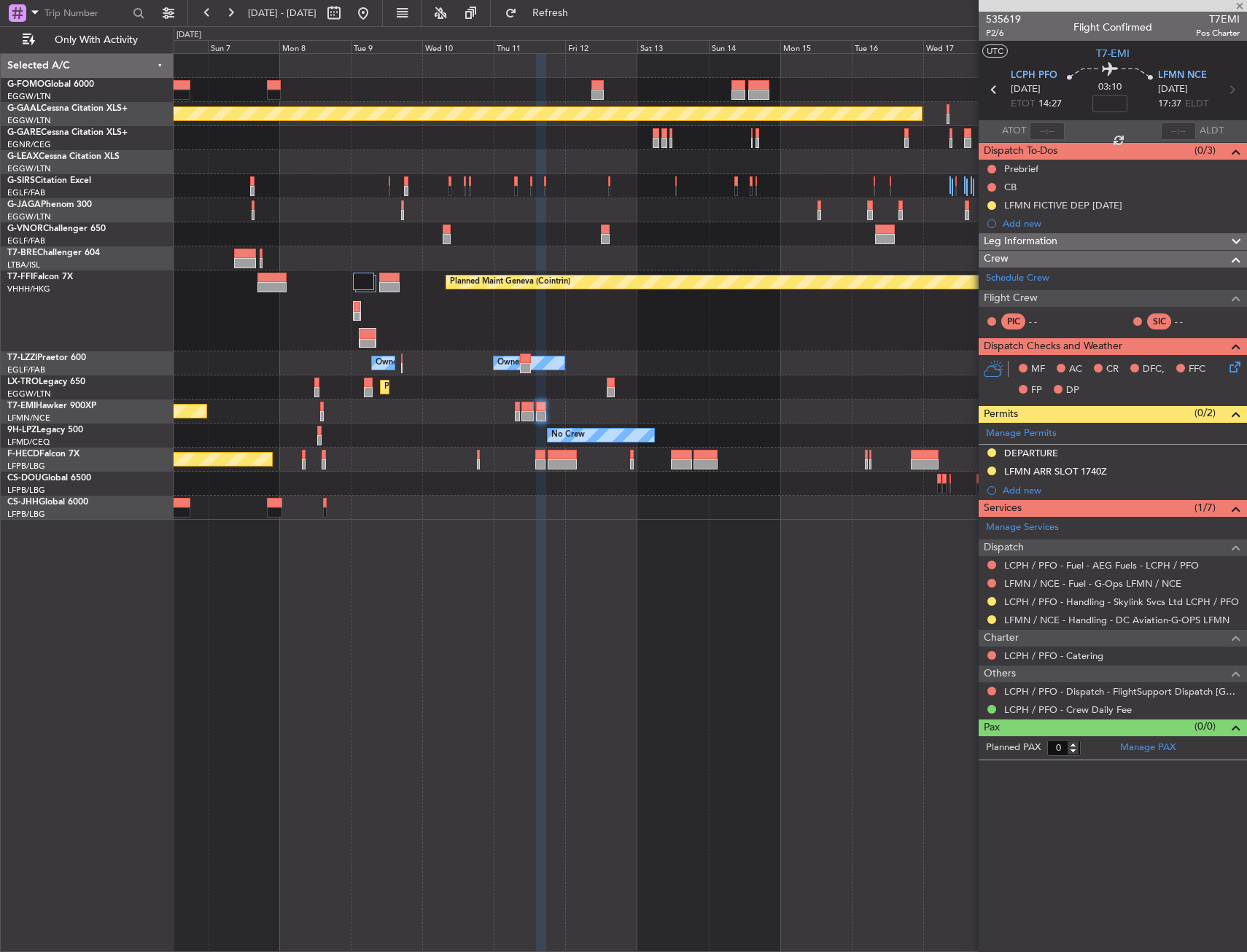
click at [369, 403] on div "Planned Maint Chester" at bounding box center [710, 411] width 1073 height 24
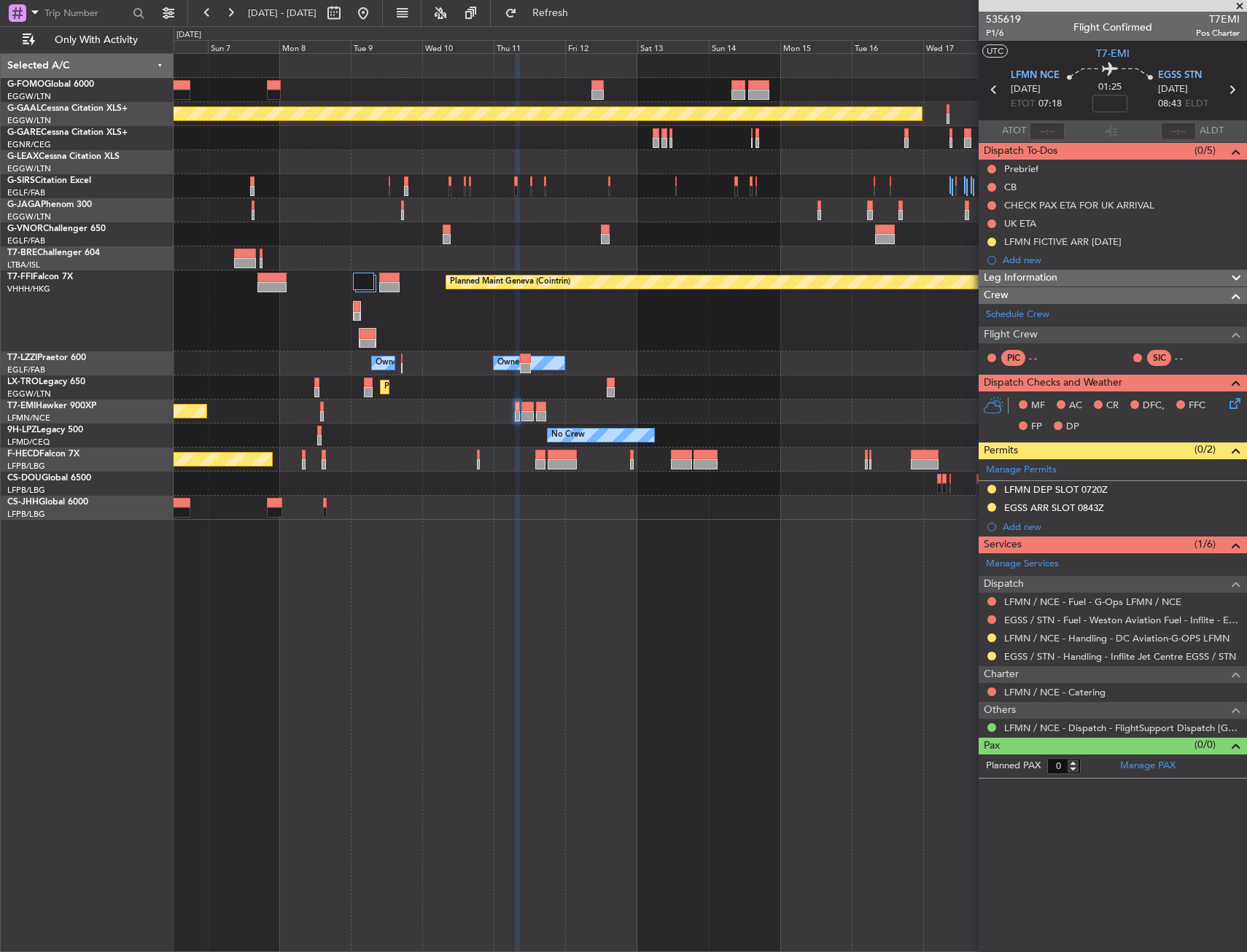
click at [719, 432] on div "Planned Maint Dusseldorf Planned Maint London (Luton) Planned Maint Geneva (Coi…" at bounding box center [710, 287] width 1073 height 466
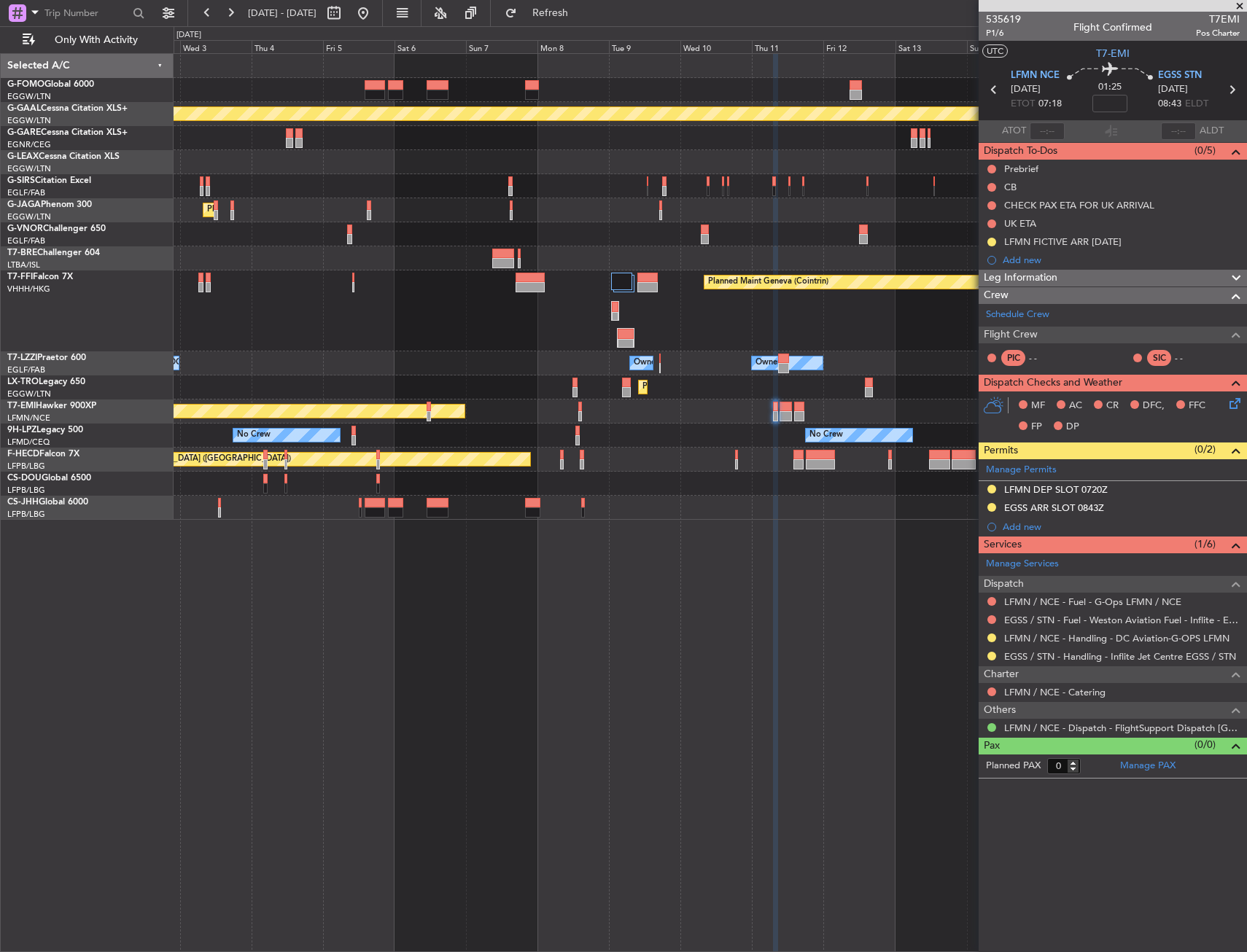
click at [699, 436] on div "Planned Maint Dusseldorf Planned Maint London (Luton) Owner Ibiza Planned Maint…" at bounding box center [710, 287] width 1073 height 466
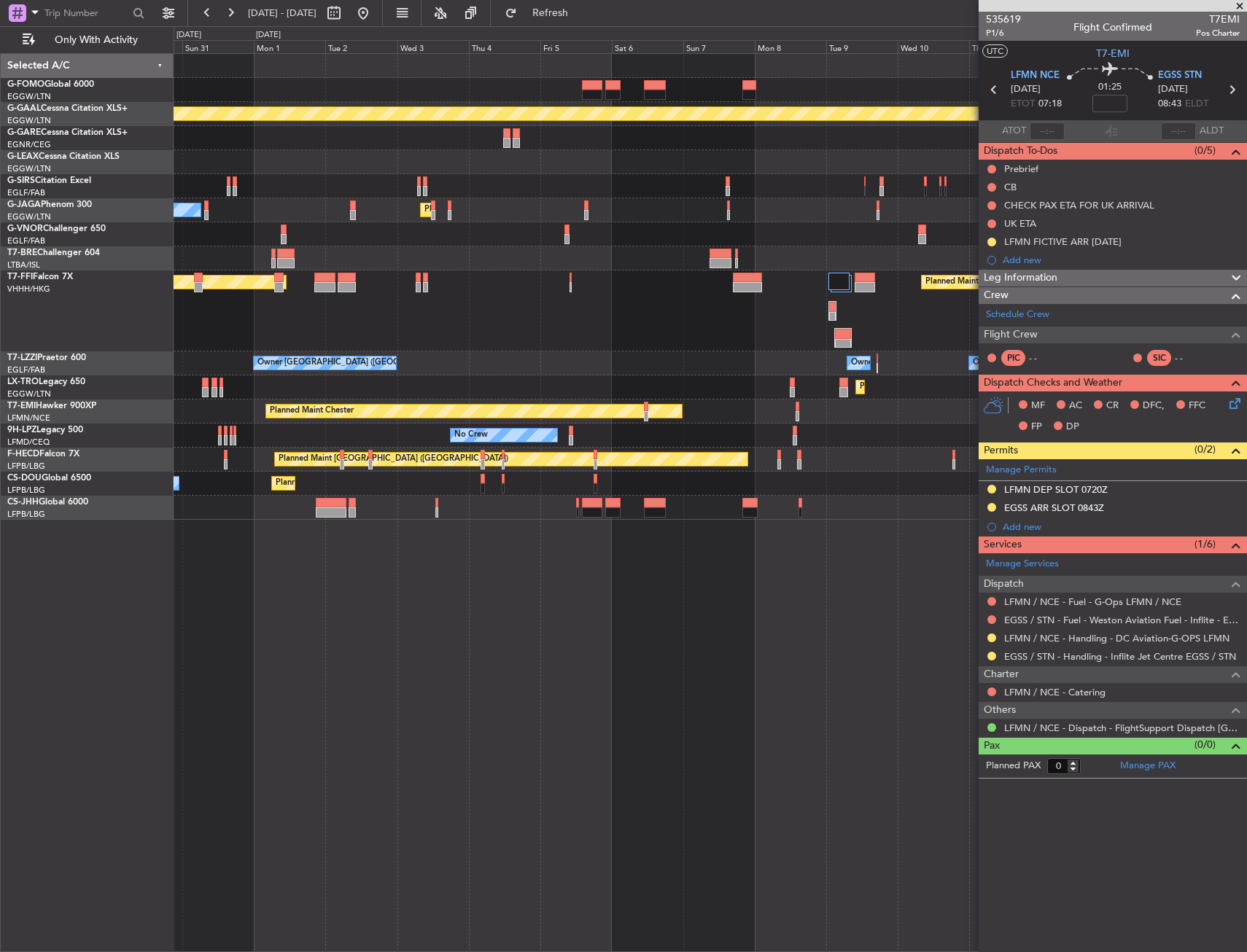
click at [691, 431] on div "No Crew No Crew No Crew" at bounding box center [710, 436] width 1073 height 24
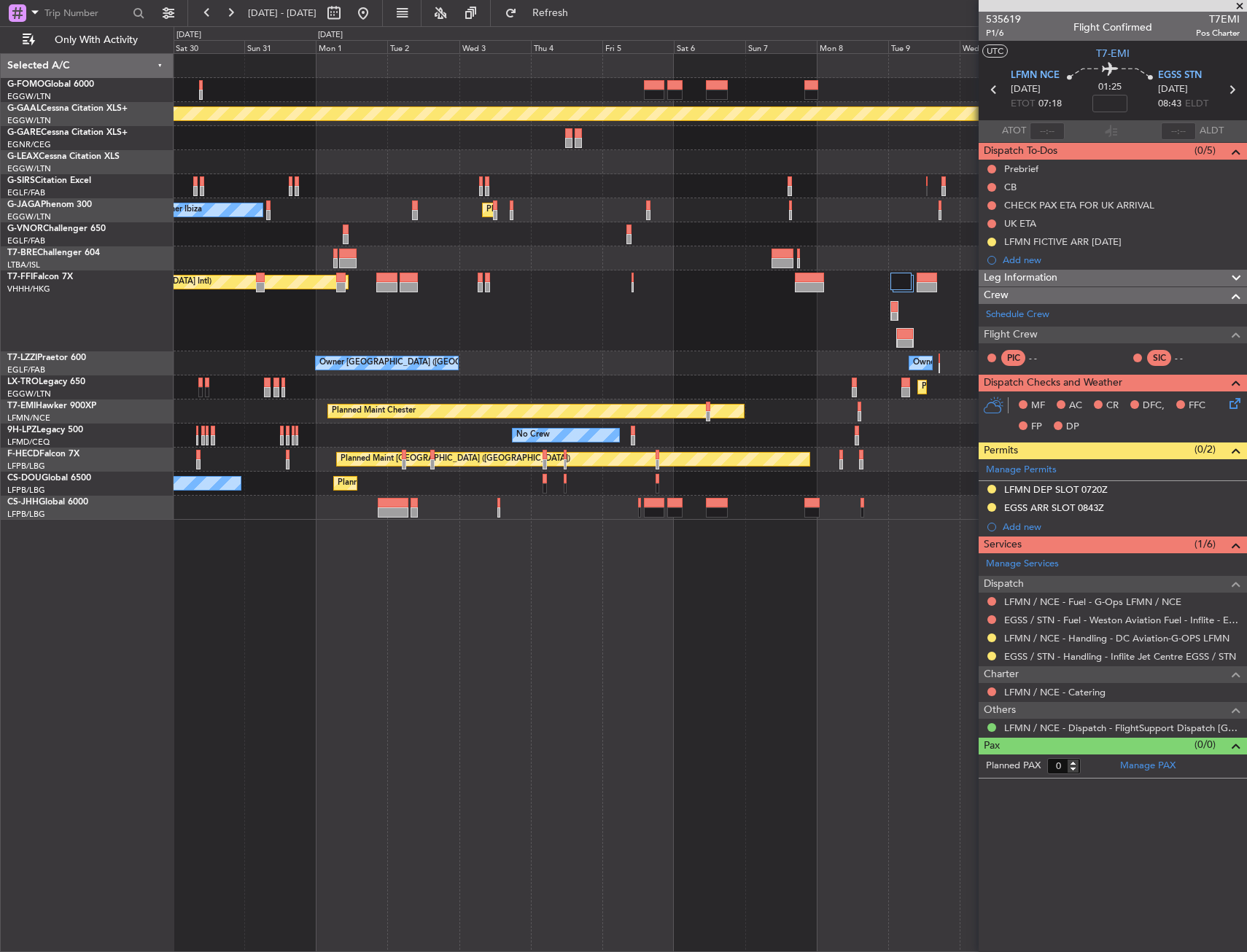
click at [672, 436] on div "Planned Maint Dusseldorf Planned Maint London (Luton) Owner Ibiza Planned Maint…" at bounding box center [710, 287] width 1073 height 466
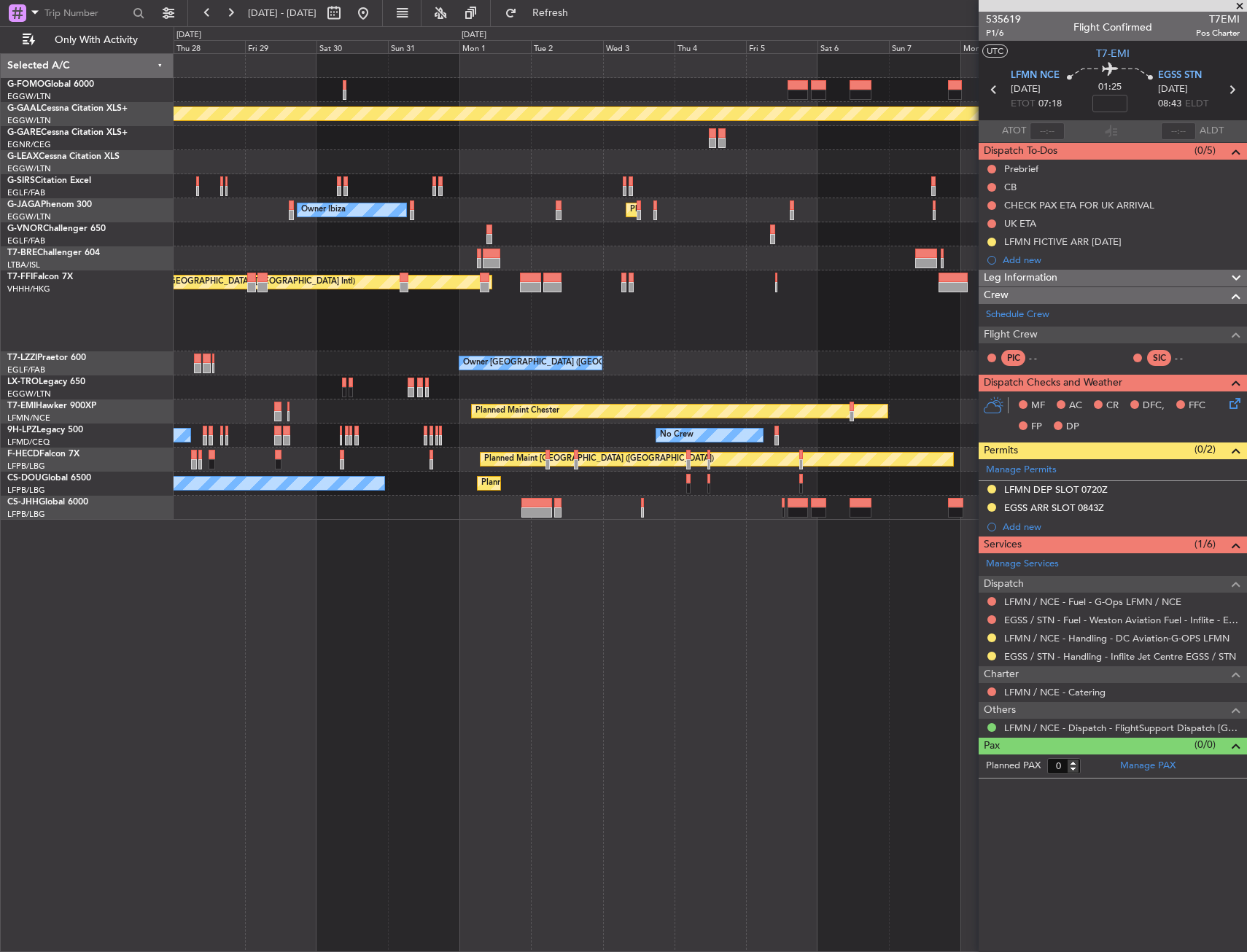
click at [736, 425] on div "No Crew No Crew No Crew" at bounding box center [710, 436] width 1073 height 24
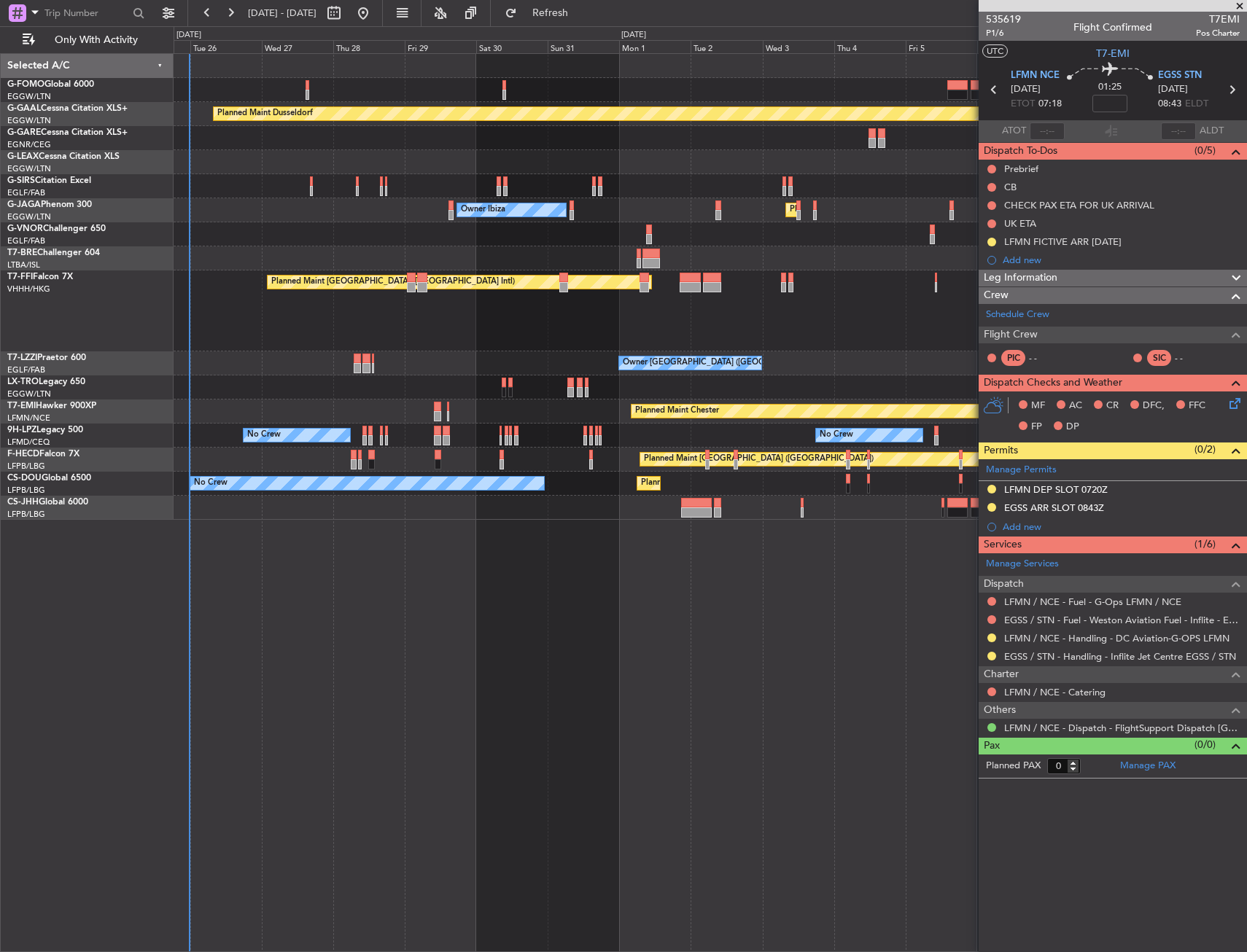
click at [517, 455] on div "Planned Maint Dusseldorf Unplanned Maint Oxford (Kidlington) Planned Maint Lond…" at bounding box center [710, 287] width 1073 height 466
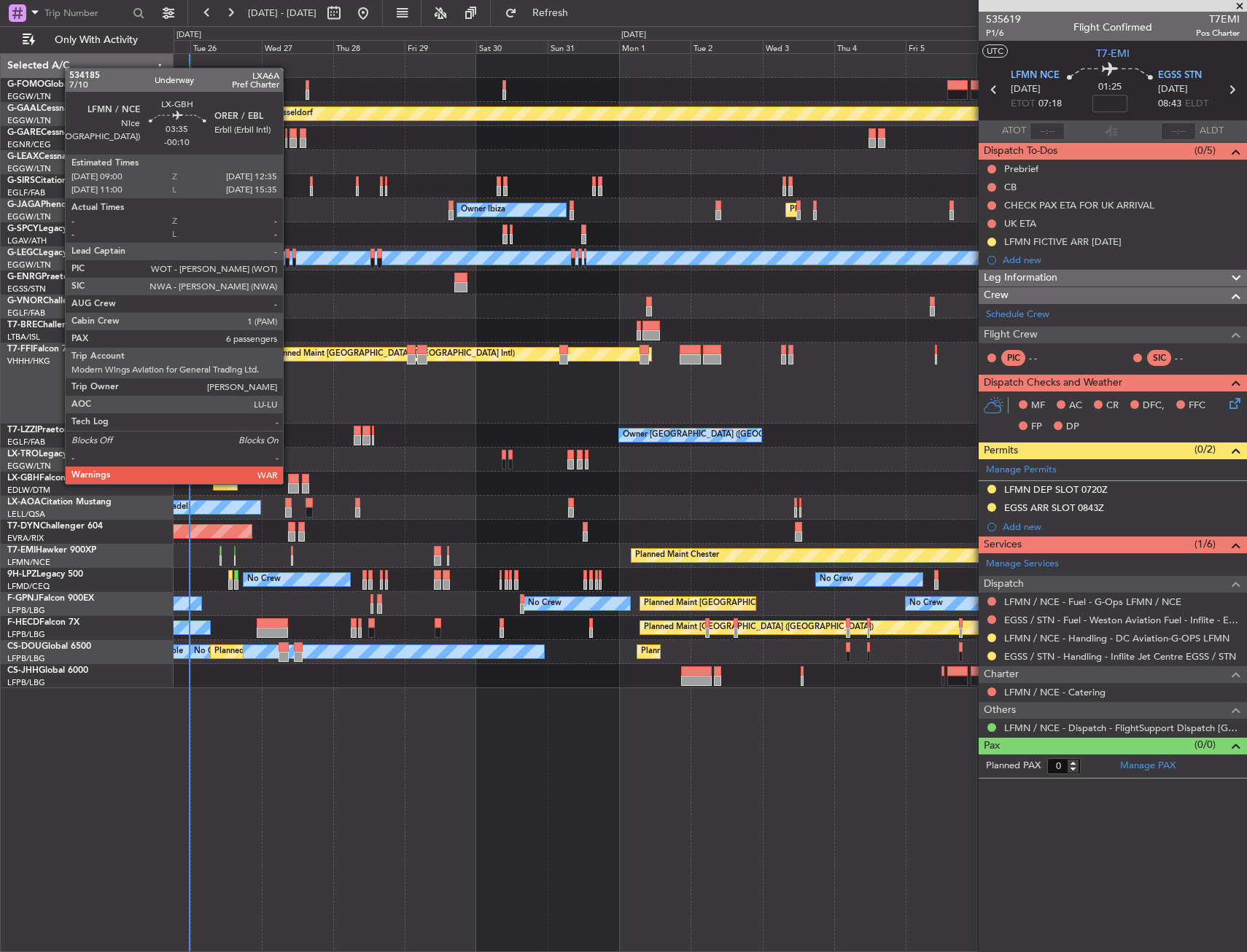
click at [290, 483] on div at bounding box center [294, 479] width 11 height 10
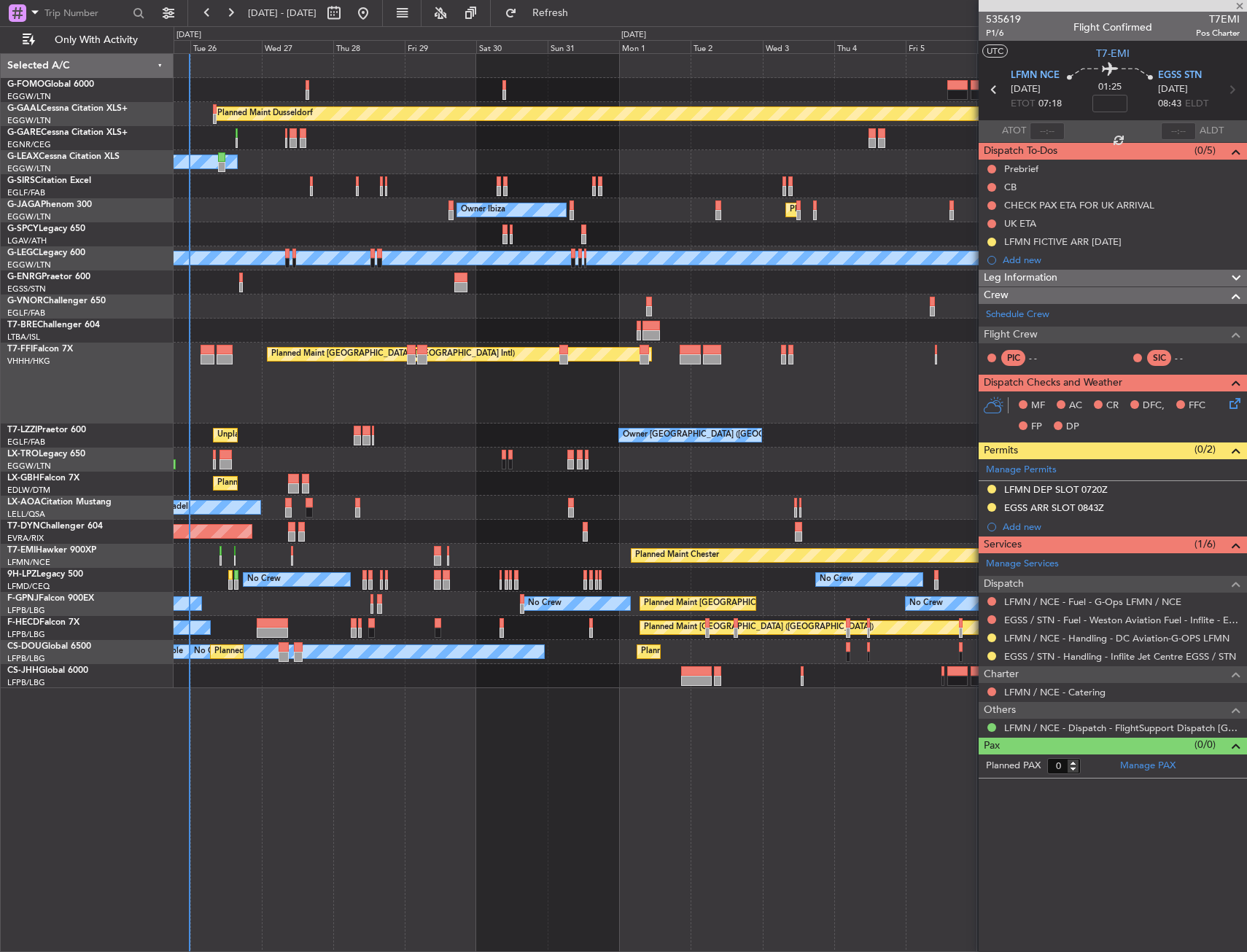
type input "-00:10"
type input "6"
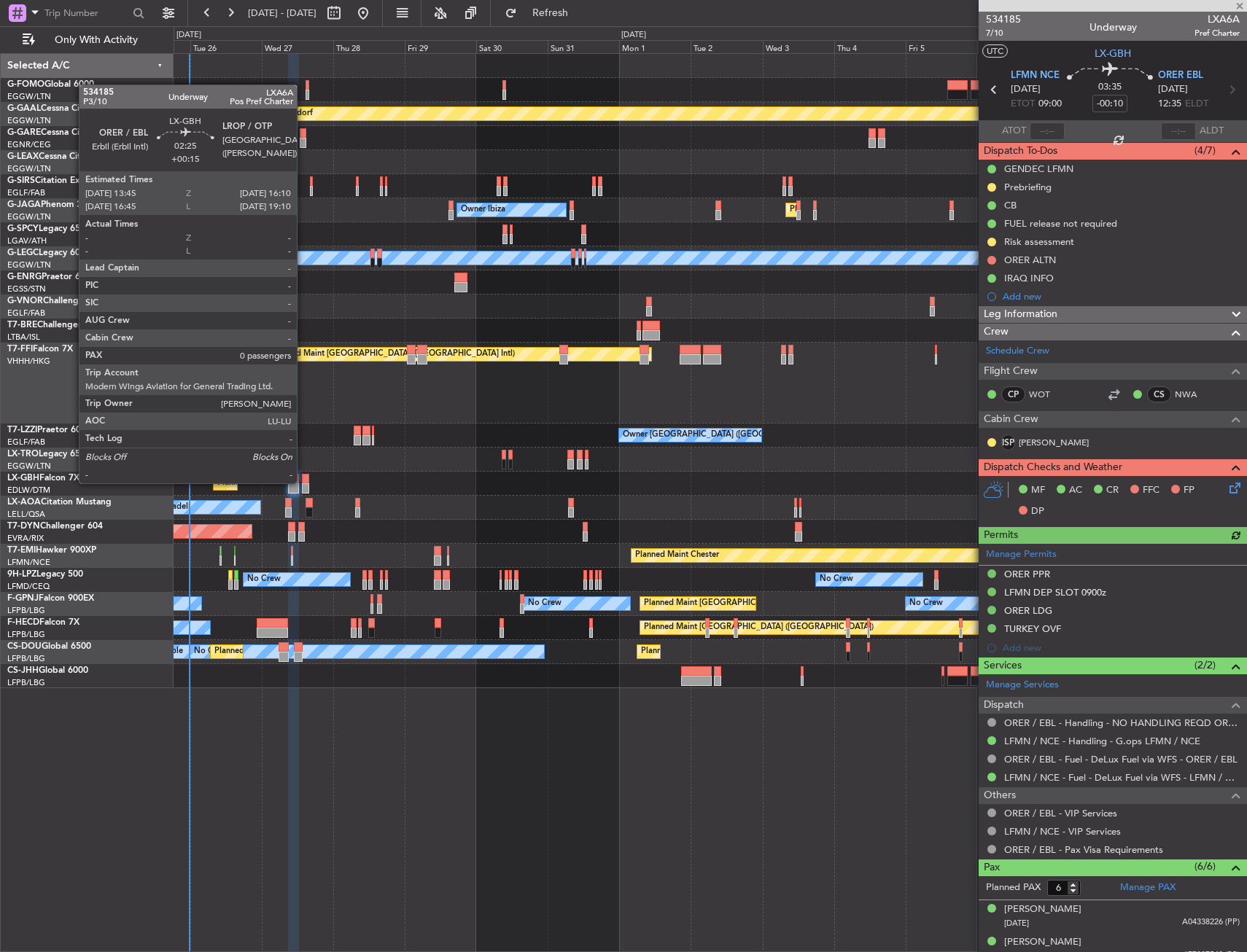
click at [304, 482] on div at bounding box center [305, 479] width 7 height 10
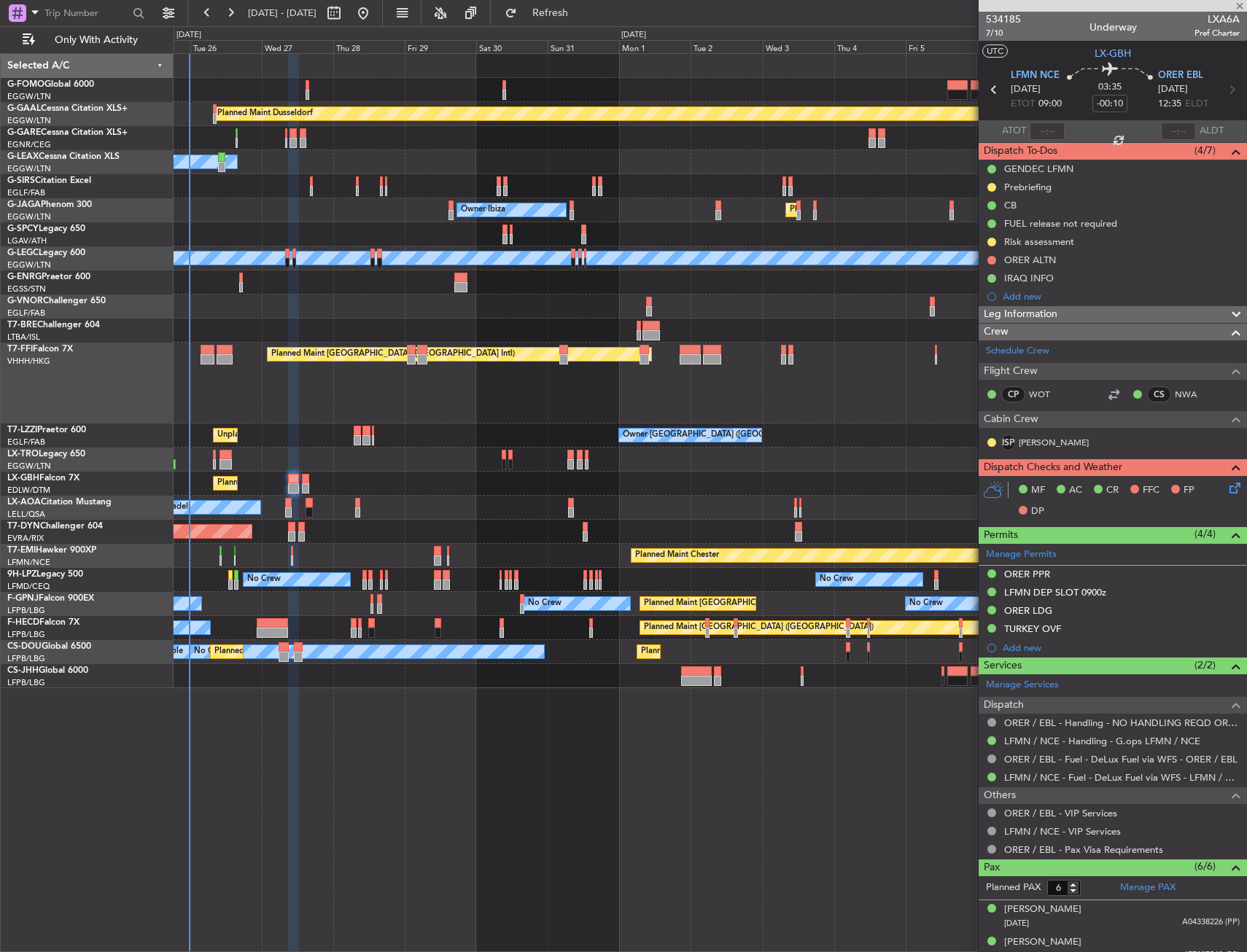
type input "+00:15"
type input "0"
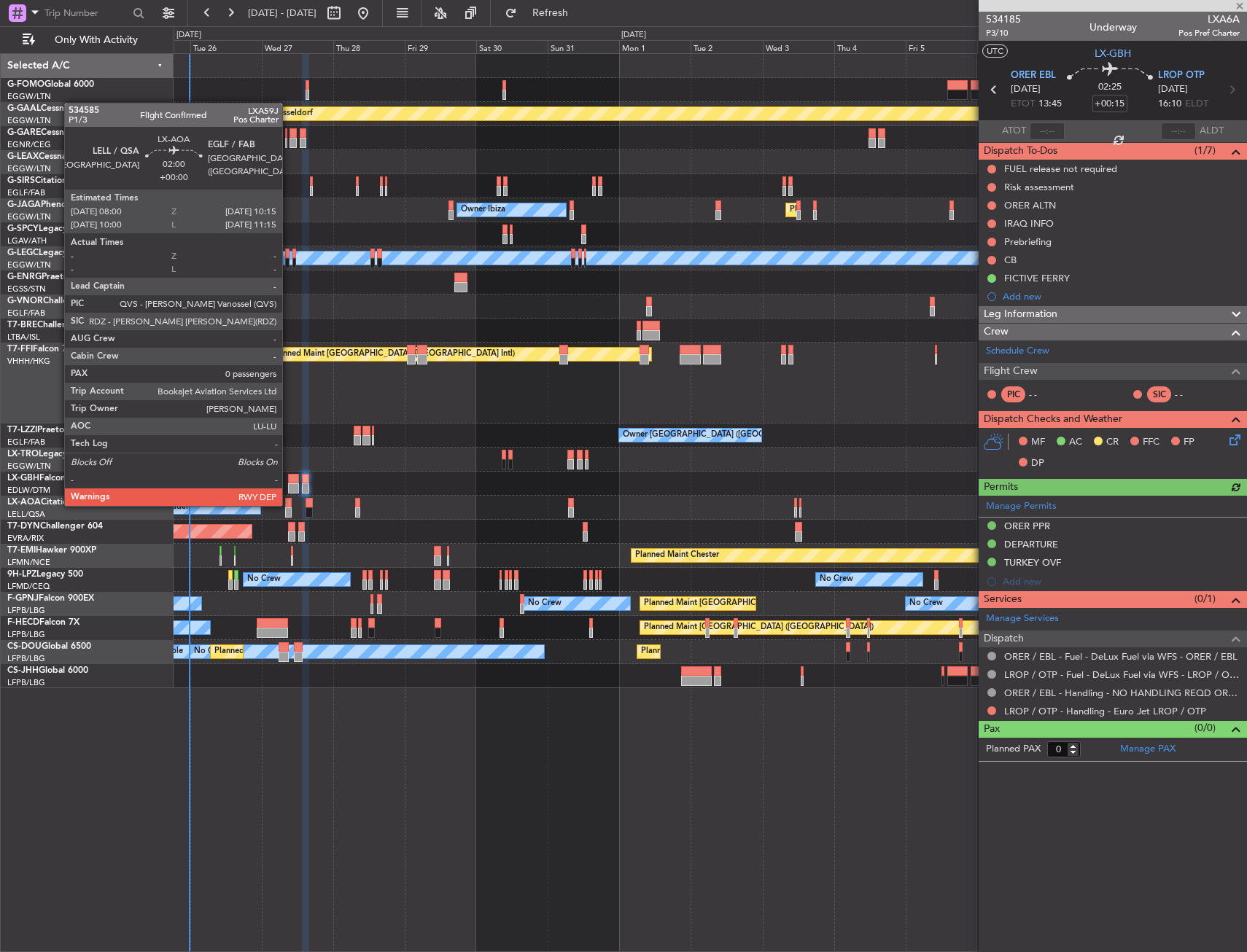
click at [289, 505] on div at bounding box center [288, 503] width 7 height 10
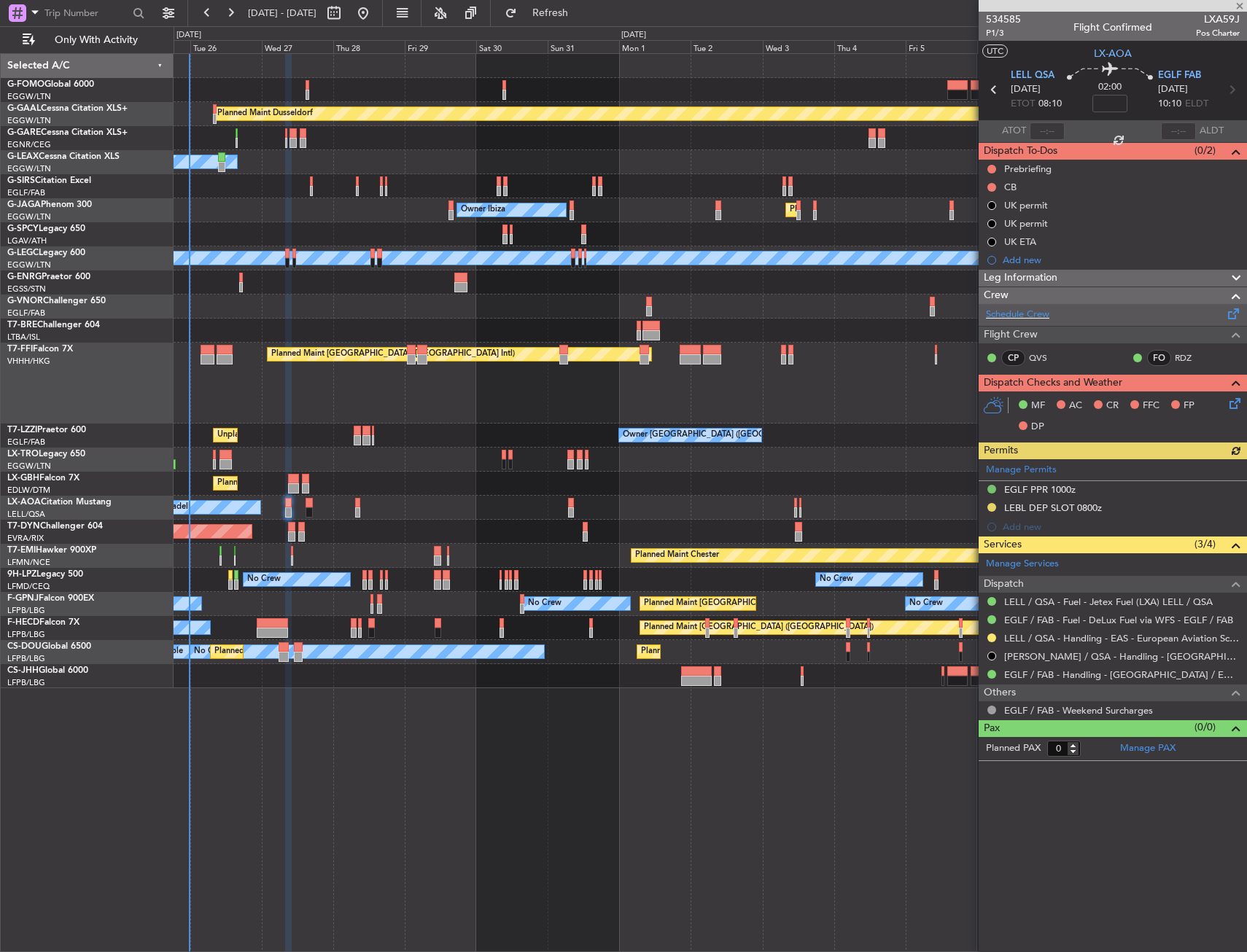
click at [1041, 321] on div "Schedule Crew" at bounding box center [1113, 315] width 268 height 22
click at [1169, 80] on span "EGLF FAB" at bounding box center [1179, 76] width 43 height 15
click at [1235, 402] on icon at bounding box center [1232, 401] width 12 height 12
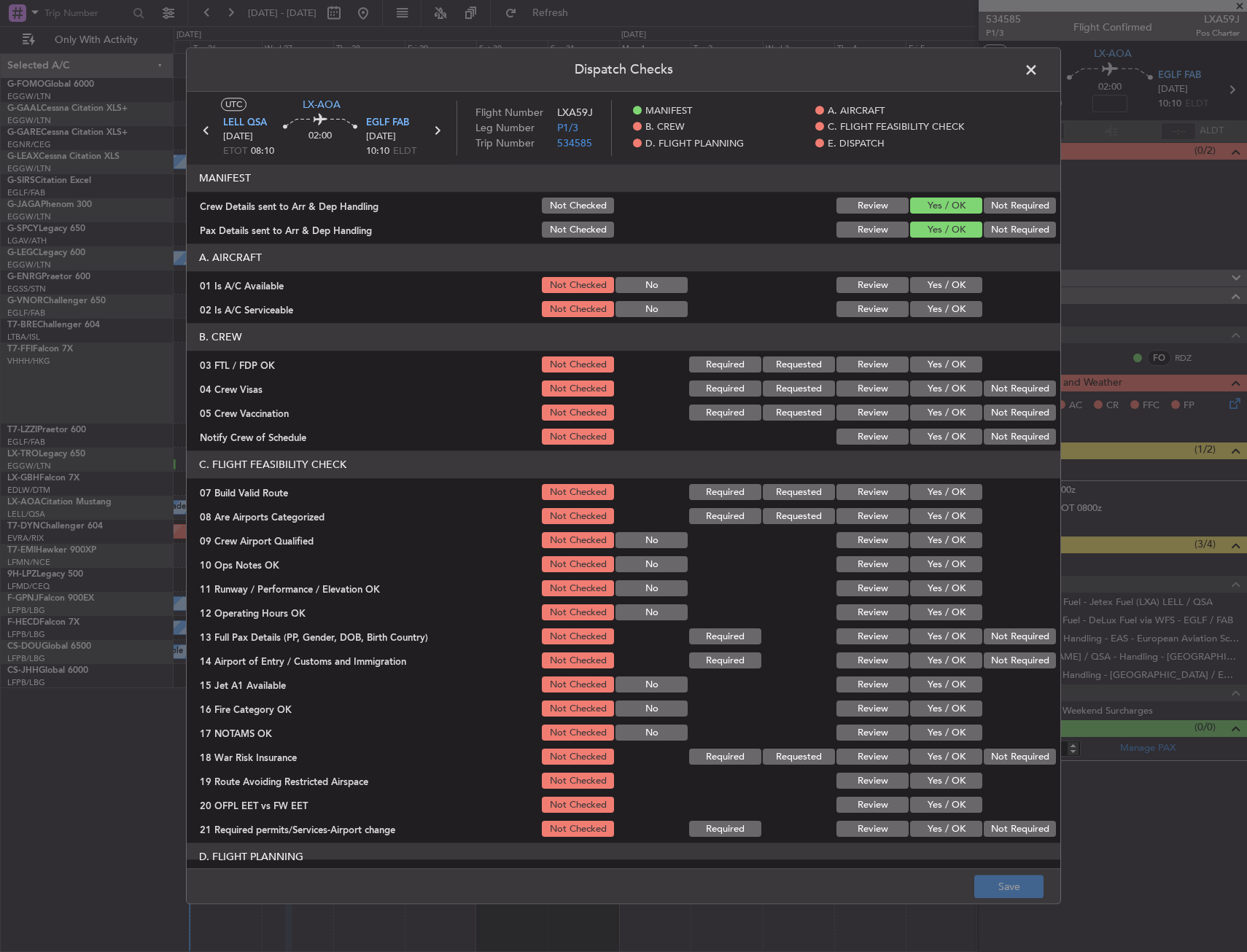
click at [926, 368] on button "Yes / OK" at bounding box center [946, 365] width 72 height 16
drag, startPoint x: 989, startPoint y: 384, endPoint x: 988, endPoint y: 407, distance: 23.0
click at [989, 385] on button "Not Required" at bounding box center [1020, 389] width 72 height 16
click at [988, 407] on button "Not Required" at bounding box center [1020, 413] width 72 height 16
drag, startPoint x: 954, startPoint y: 432, endPoint x: 947, endPoint y: 444, distance: 13.9
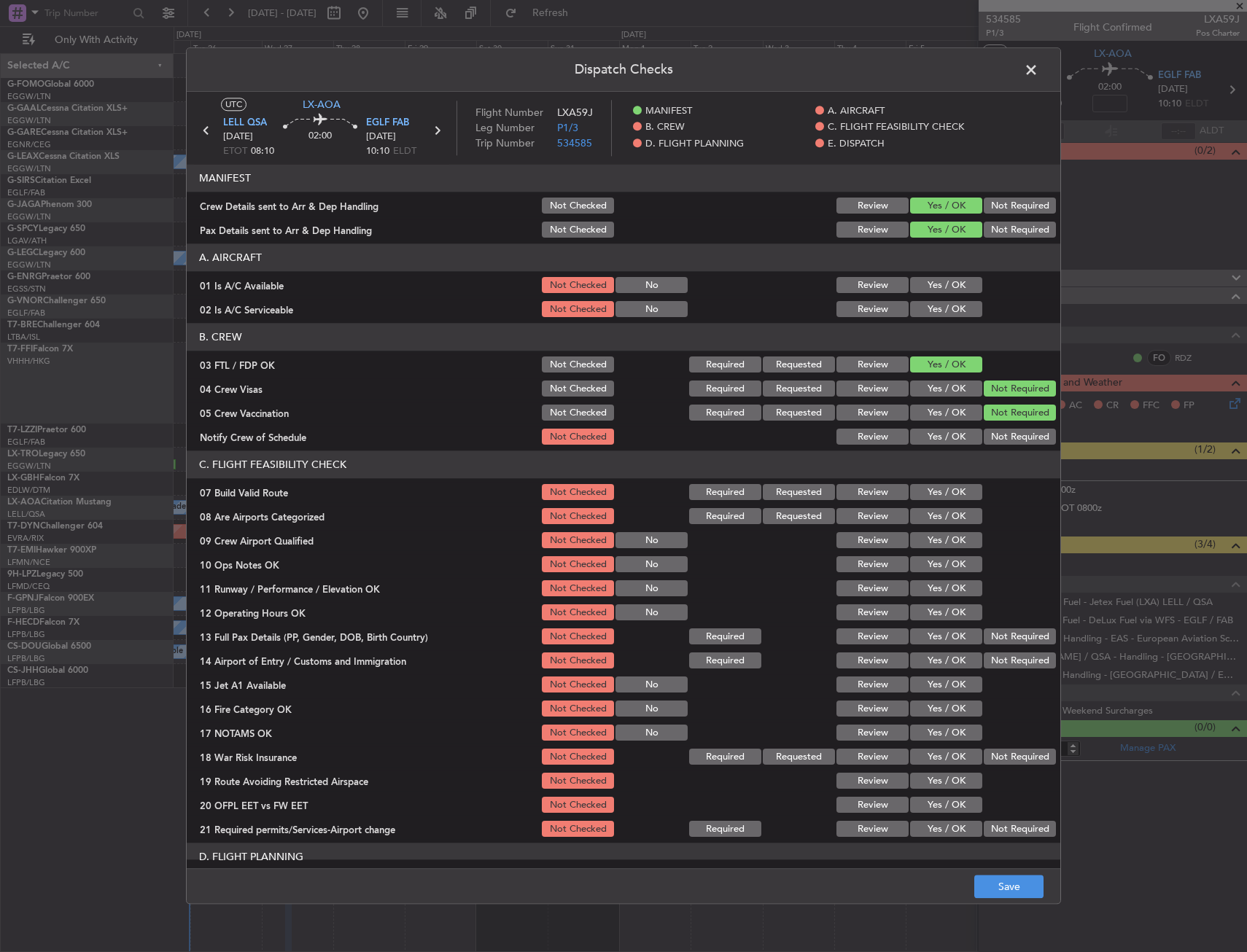
click at [953, 432] on button "Yes / OK" at bounding box center [946, 437] width 72 height 16
drag, startPoint x: 918, startPoint y: 513, endPoint x: 918, endPoint y: 528, distance: 15.0
click at [918, 514] on button "Yes / OK" at bounding box center [946, 516] width 72 height 16
click at [918, 533] on button "Yes / OK" at bounding box center [946, 541] width 72 height 16
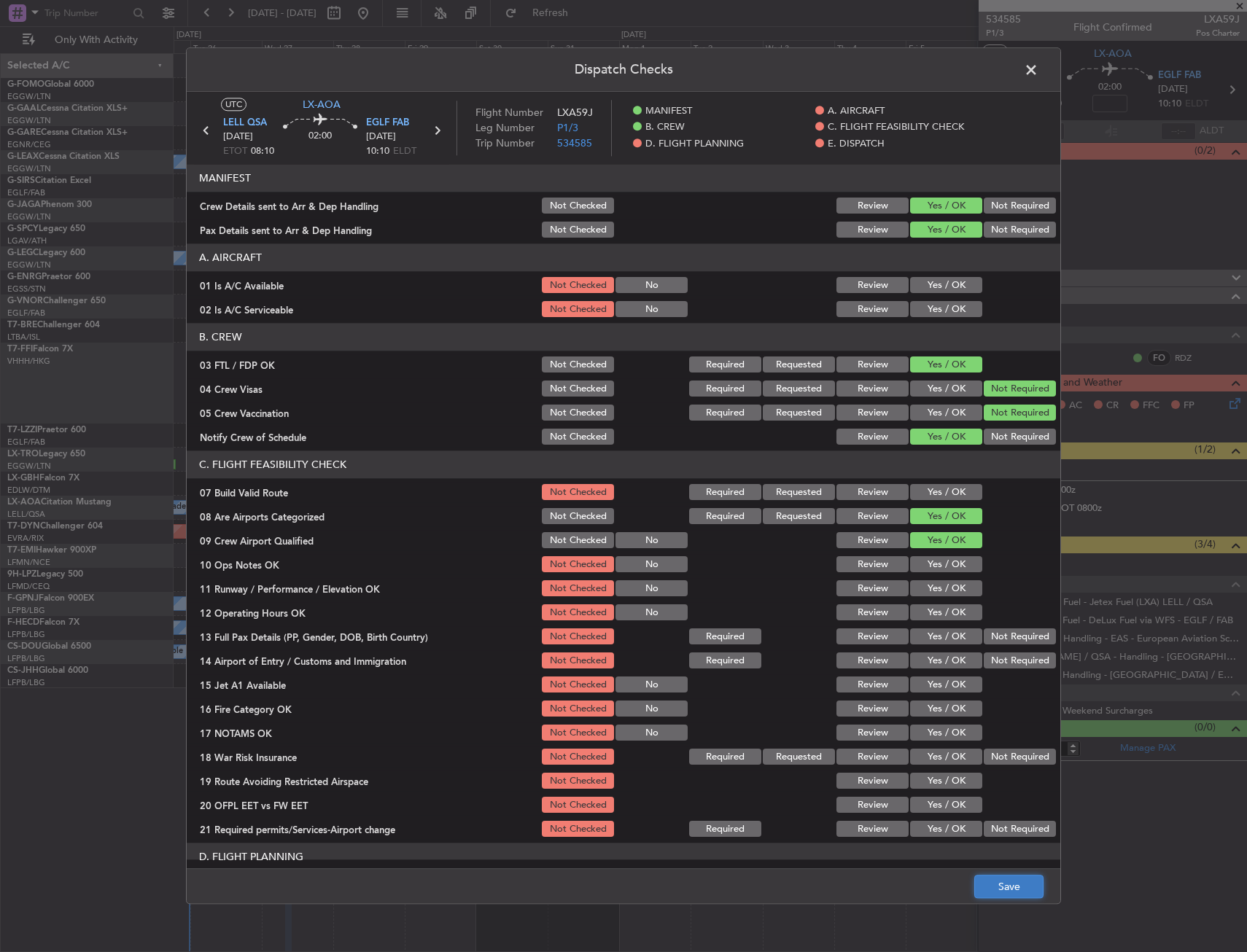
click at [999, 885] on button "Save" at bounding box center [1009, 887] width 69 height 23
click at [1038, 66] on span at bounding box center [1038, 74] width 0 height 29
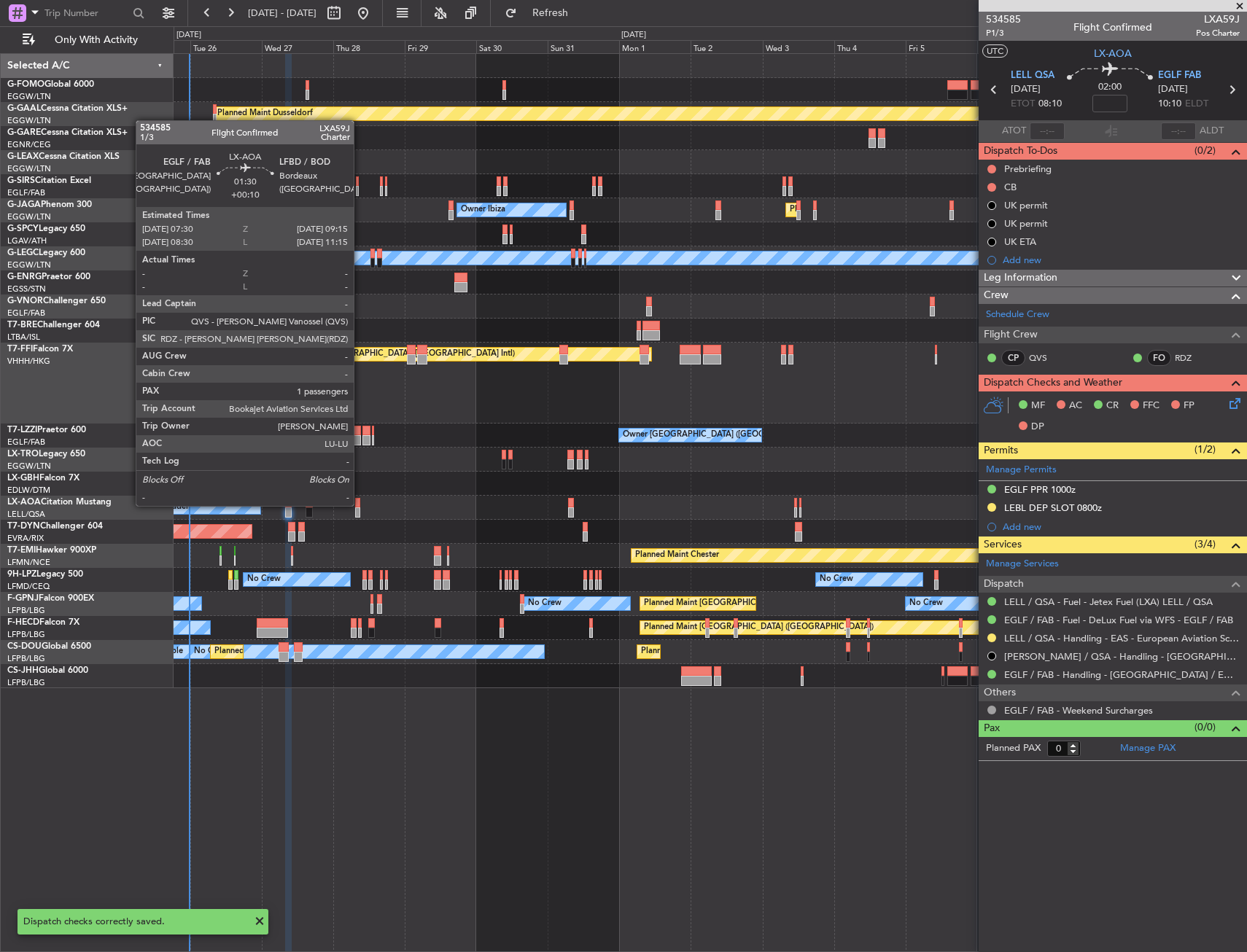
click at [360, 505] on div at bounding box center [358, 503] width 6 height 10
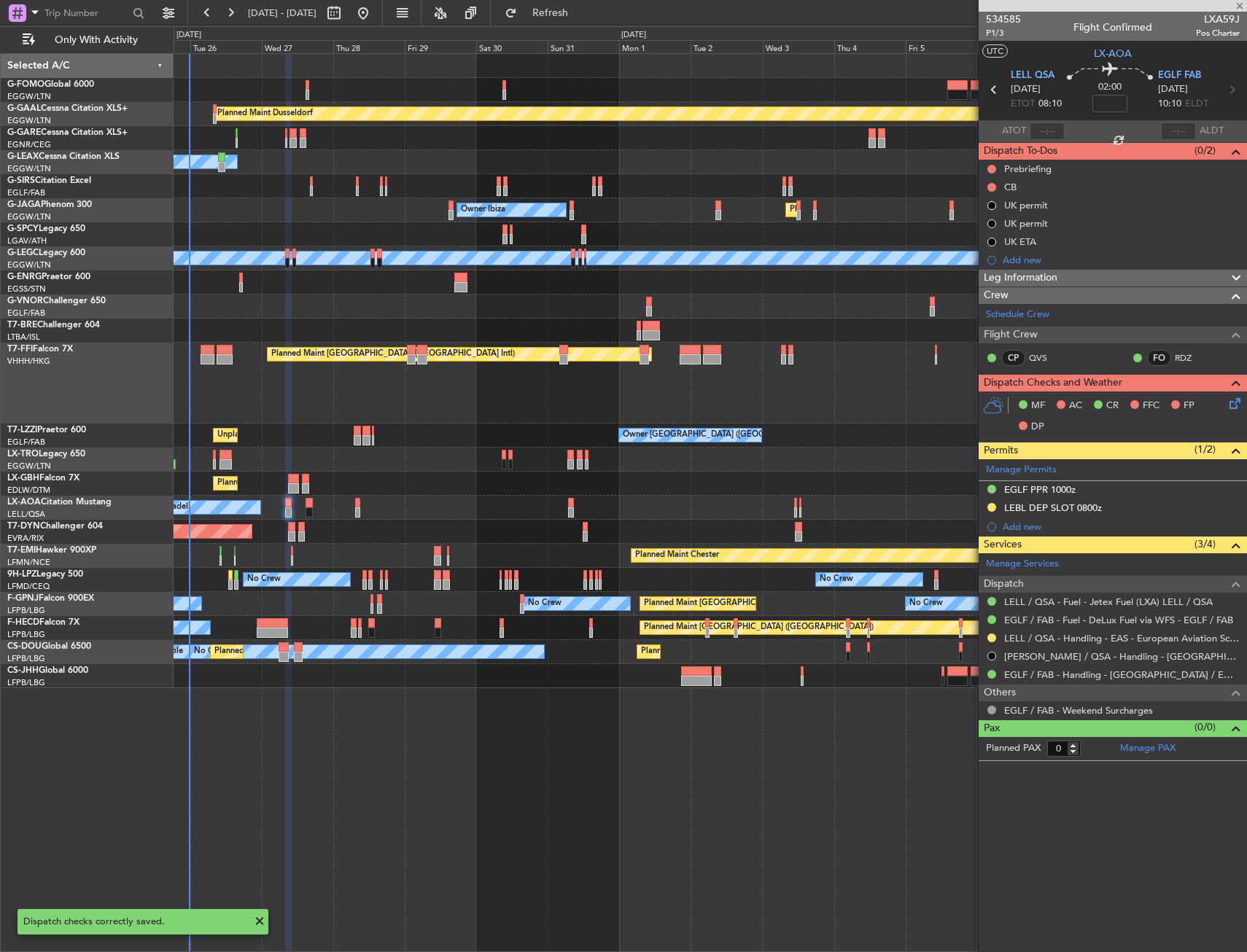
type input "+00:10"
type input "1"
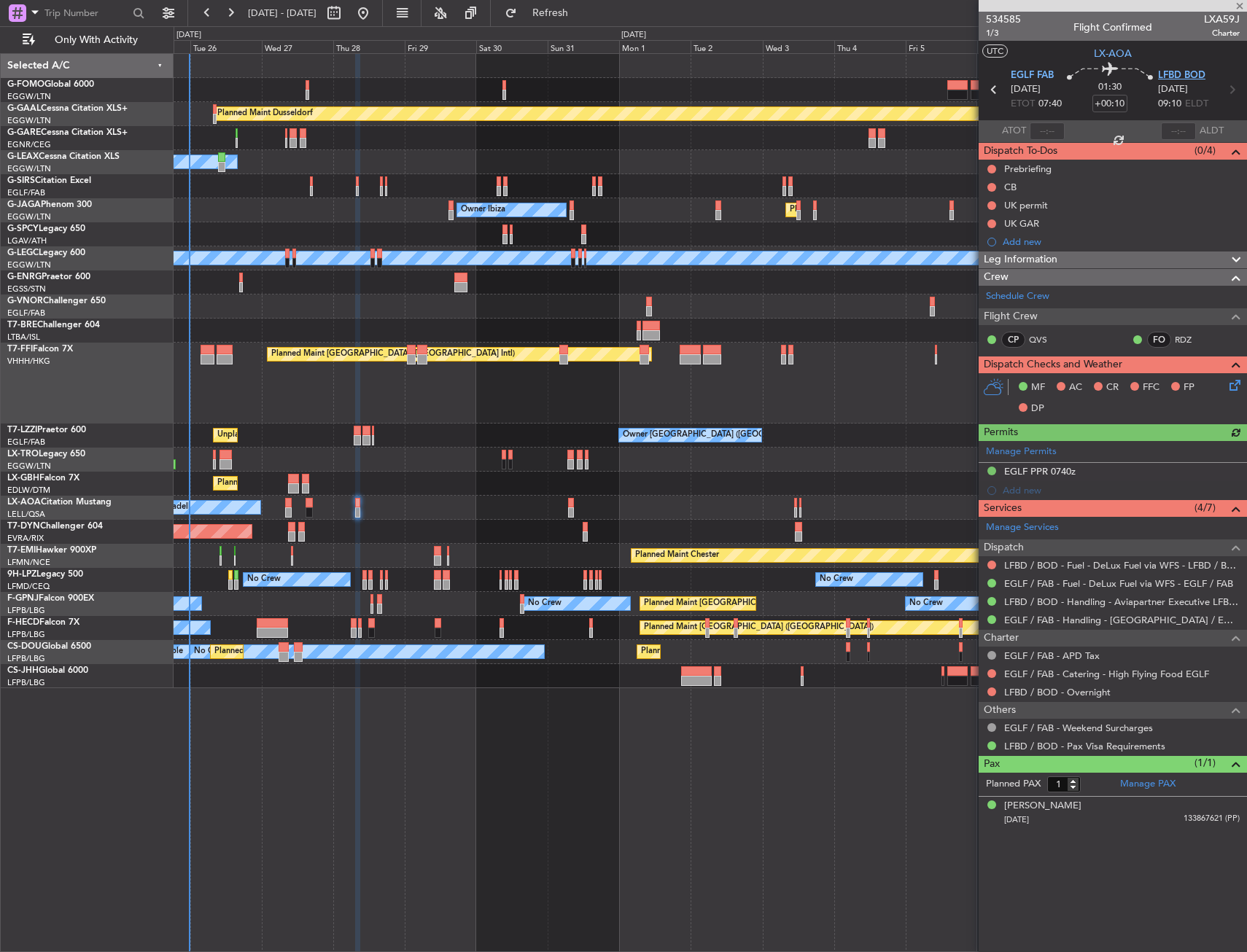
click at [1189, 72] on span "LFBD BOD" at bounding box center [1181, 76] width 47 height 15
click at [1235, 383] on icon at bounding box center [1232, 382] width 12 height 12
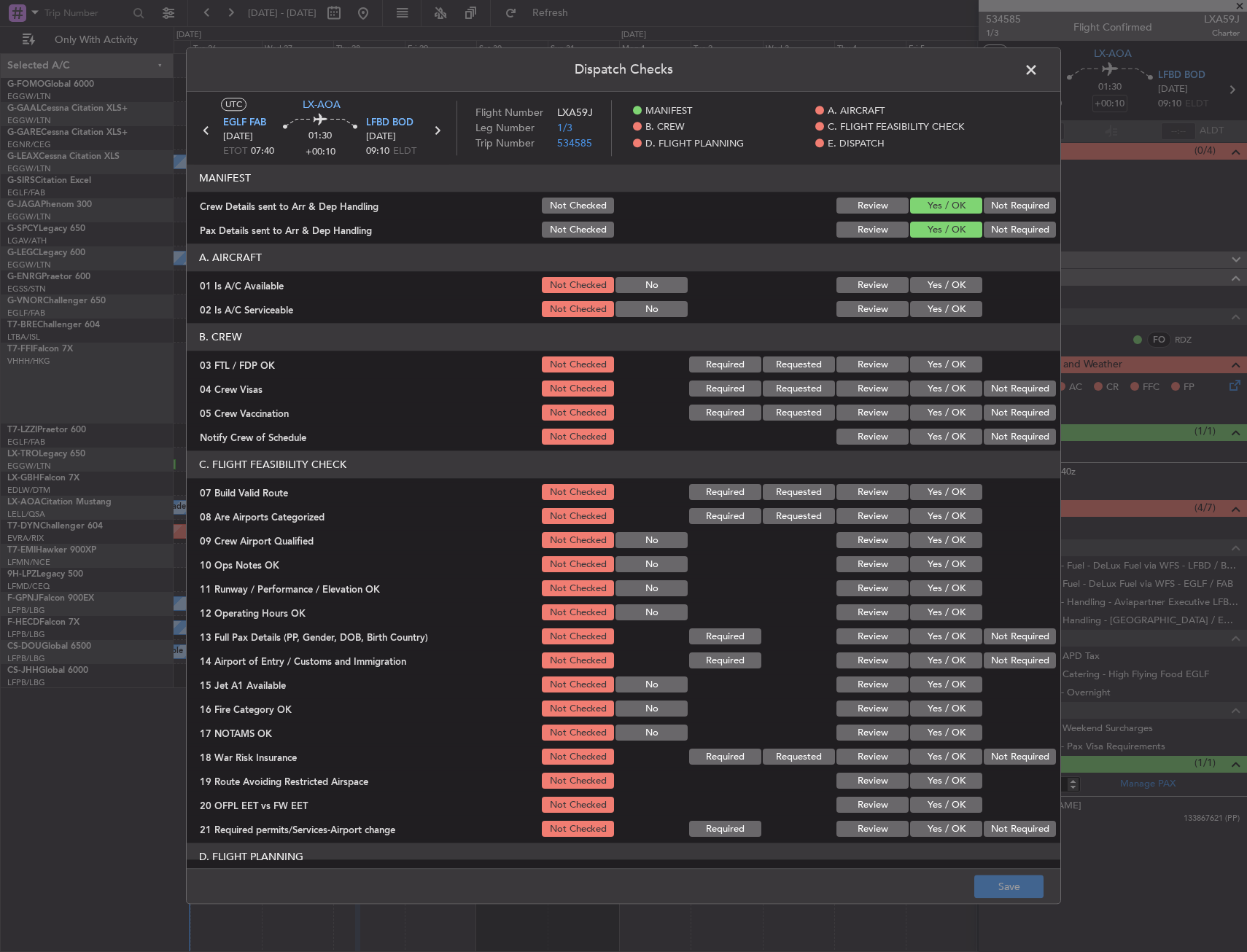
click at [946, 369] on button "Yes / OK" at bounding box center [946, 365] width 72 height 16
click at [1002, 386] on button "Not Required" at bounding box center [1020, 389] width 72 height 16
click at [1000, 413] on button "Not Required" at bounding box center [1020, 413] width 72 height 16
click at [959, 436] on button "Yes / OK" at bounding box center [946, 437] width 72 height 16
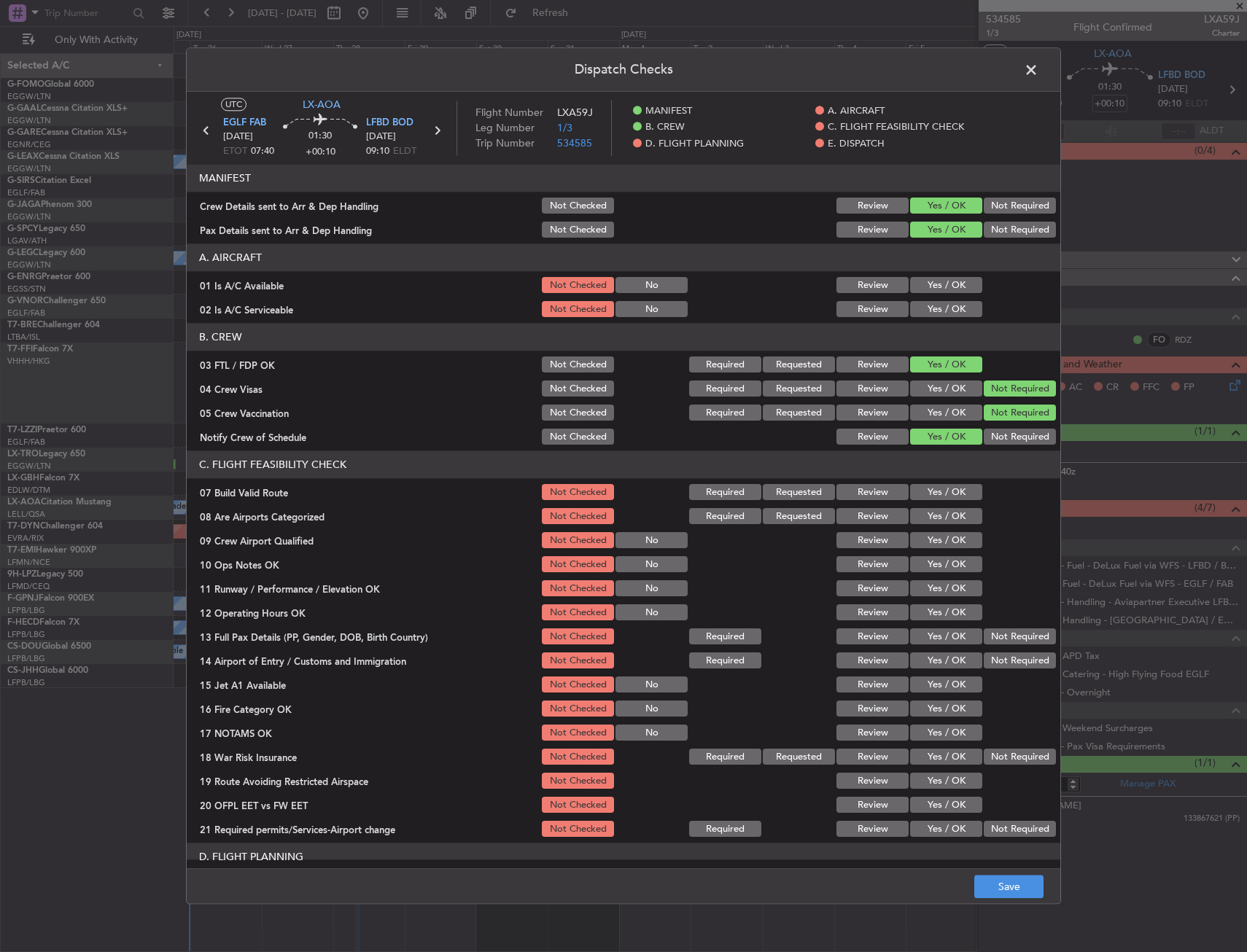
click at [935, 516] on button "Yes / OK" at bounding box center [946, 516] width 72 height 16
drag, startPoint x: 936, startPoint y: 540, endPoint x: 936, endPoint y: 574, distance: 34.0
click at [936, 540] on button "Yes / OK" at bounding box center [946, 541] width 72 height 16
click at [1003, 881] on button "Save" at bounding box center [1009, 887] width 69 height 23
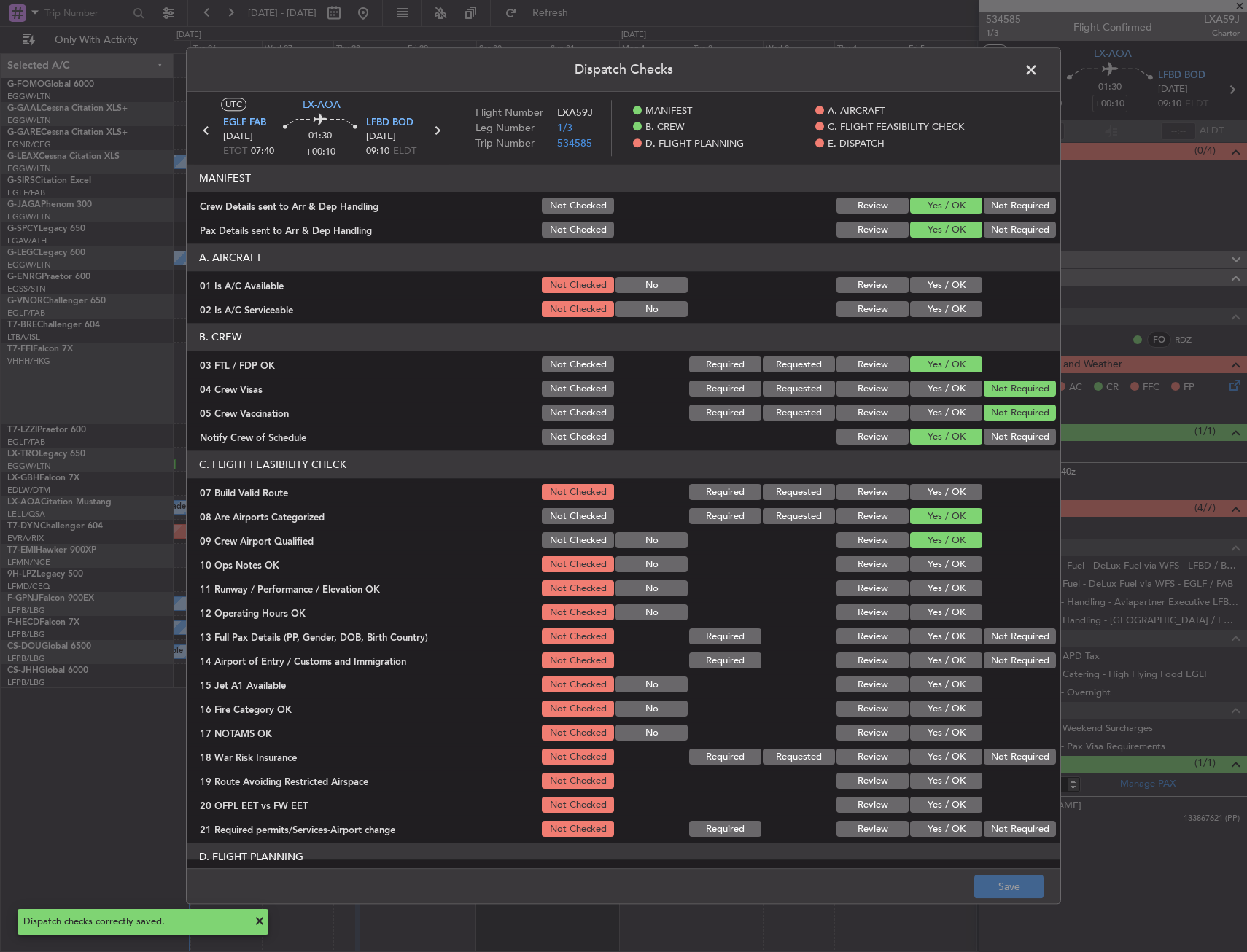
click at [1038, 66] on span at bounding box center [1038, 74] width 0 height 29
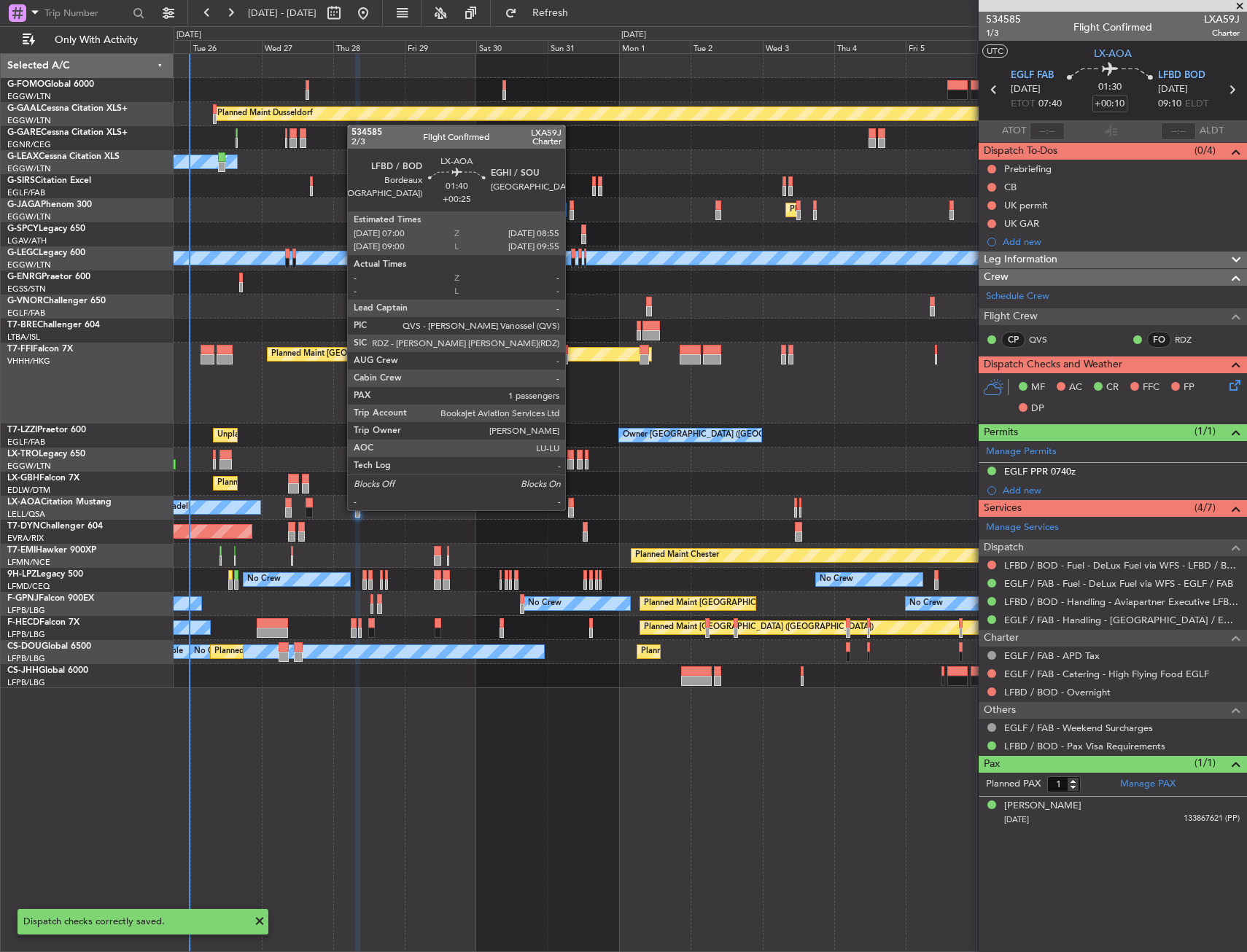
click at [572, 509] on div at bounding box center [571, 512] width 6 height 10
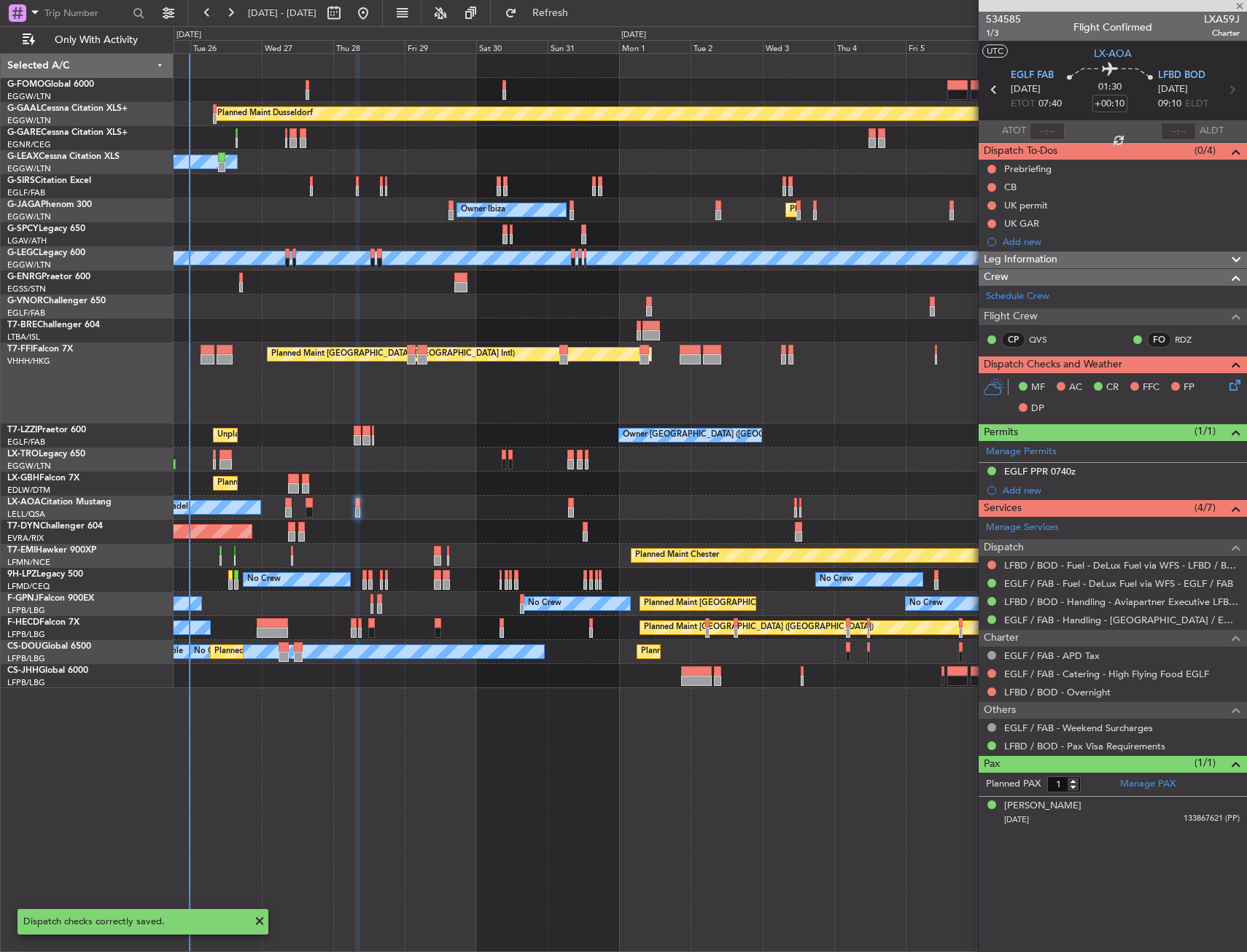
type input "+00:25"
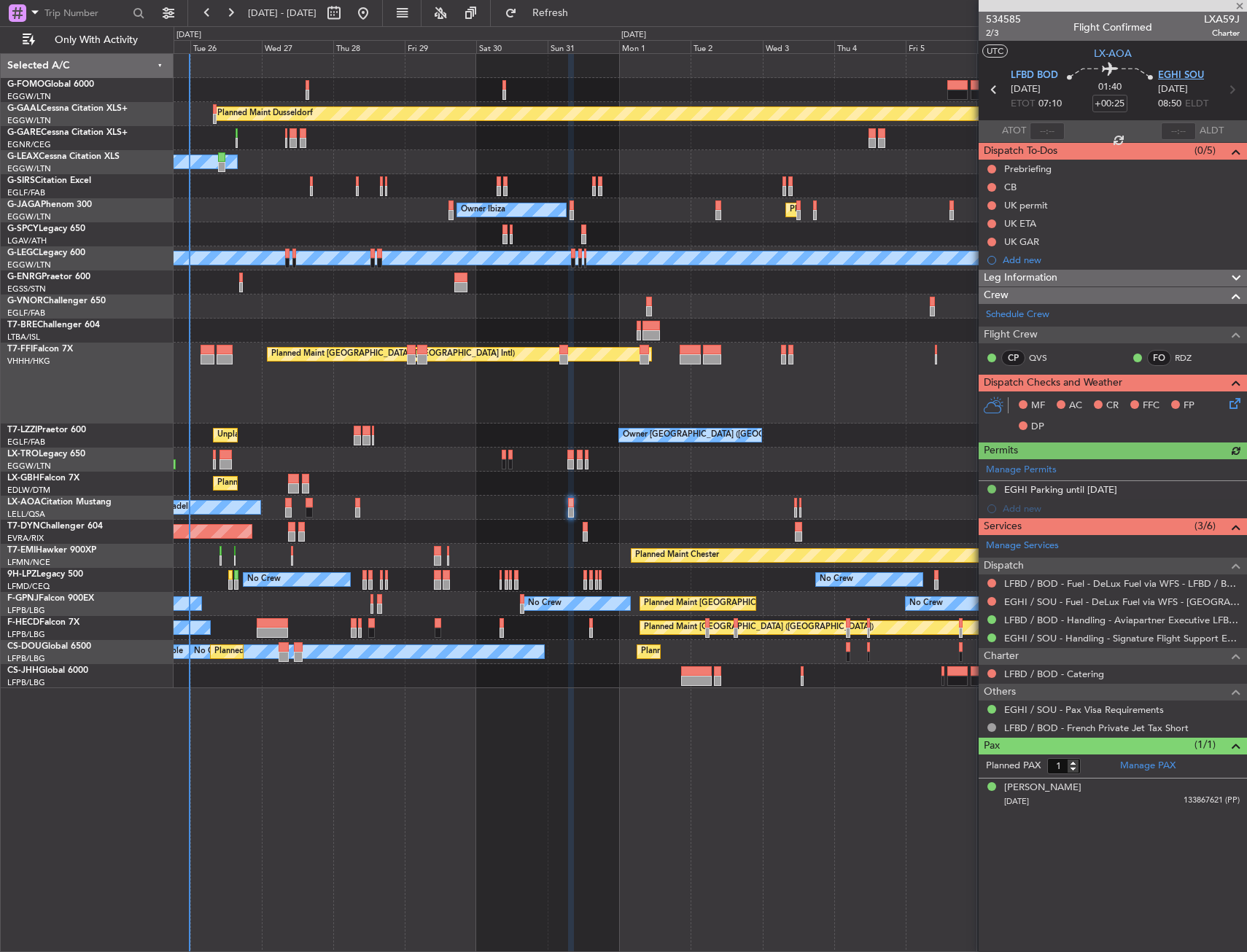
click at [1167, 74] on span "EGHI SOU" at bounding box center [1181, 76] width 46 height 15
click at [1019, 315] on link "Schedule Crew" at bounding box center [1017, 315] width 63 height 15
click at [1231, 406] on icon at bounding box center [1232, 401] width 12 height 12
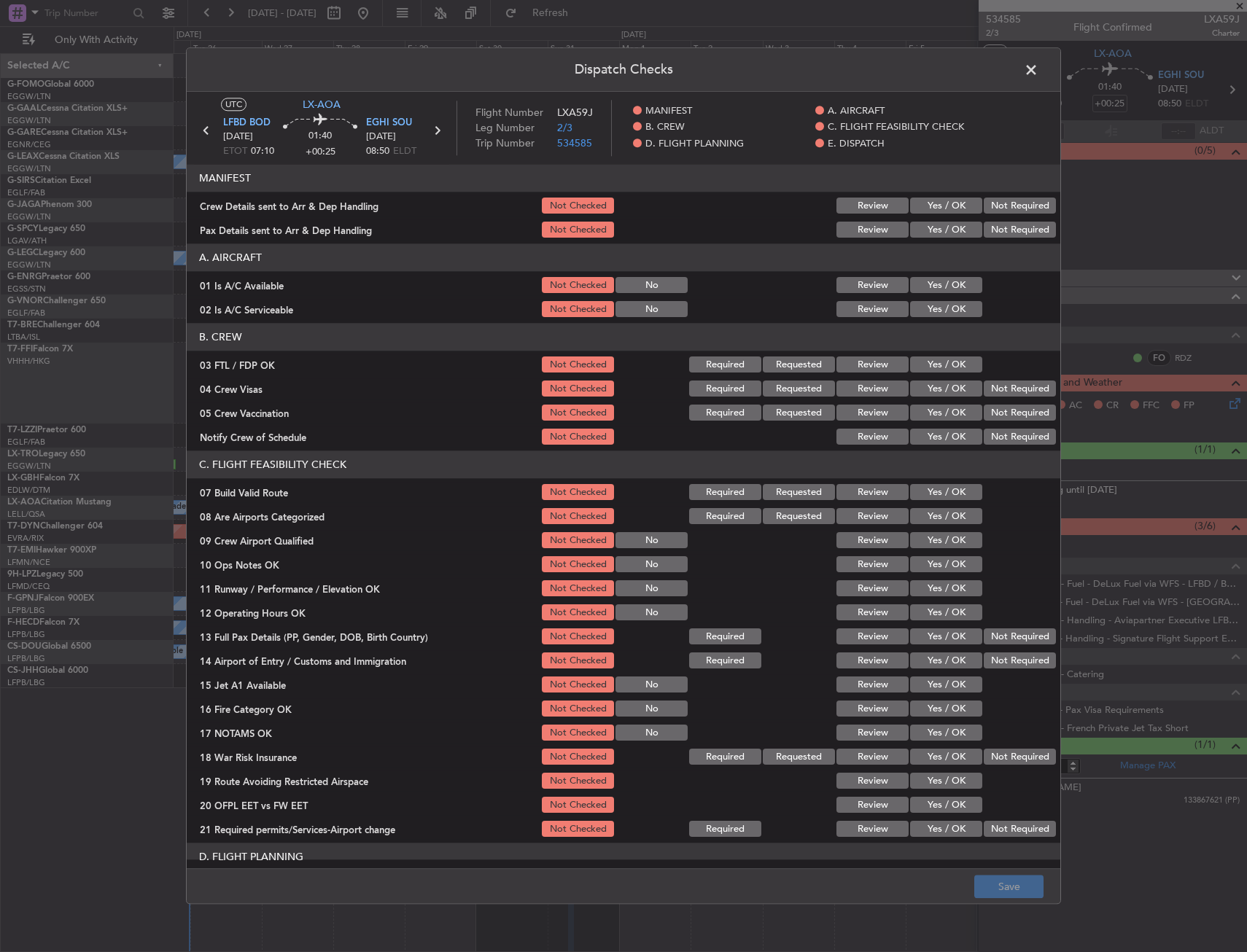
click at [956, 363] on button "Yes / OK" at bounding box center [946, 365] width 72 height 16
click at [995, 380] on div "Not Required" at bounding box center [1018, 389] width 74 height 20
click at [997, 393] on button "Not Required" at bounding box center [1020, 389] width 72 height 16
click at [993, 409] on button "Not Required" at bounding box center [1020, 413] width 72 height 16
click at [937, 444] on button "Yes / OK" at bounding box center [946, 437] width 72 height 16
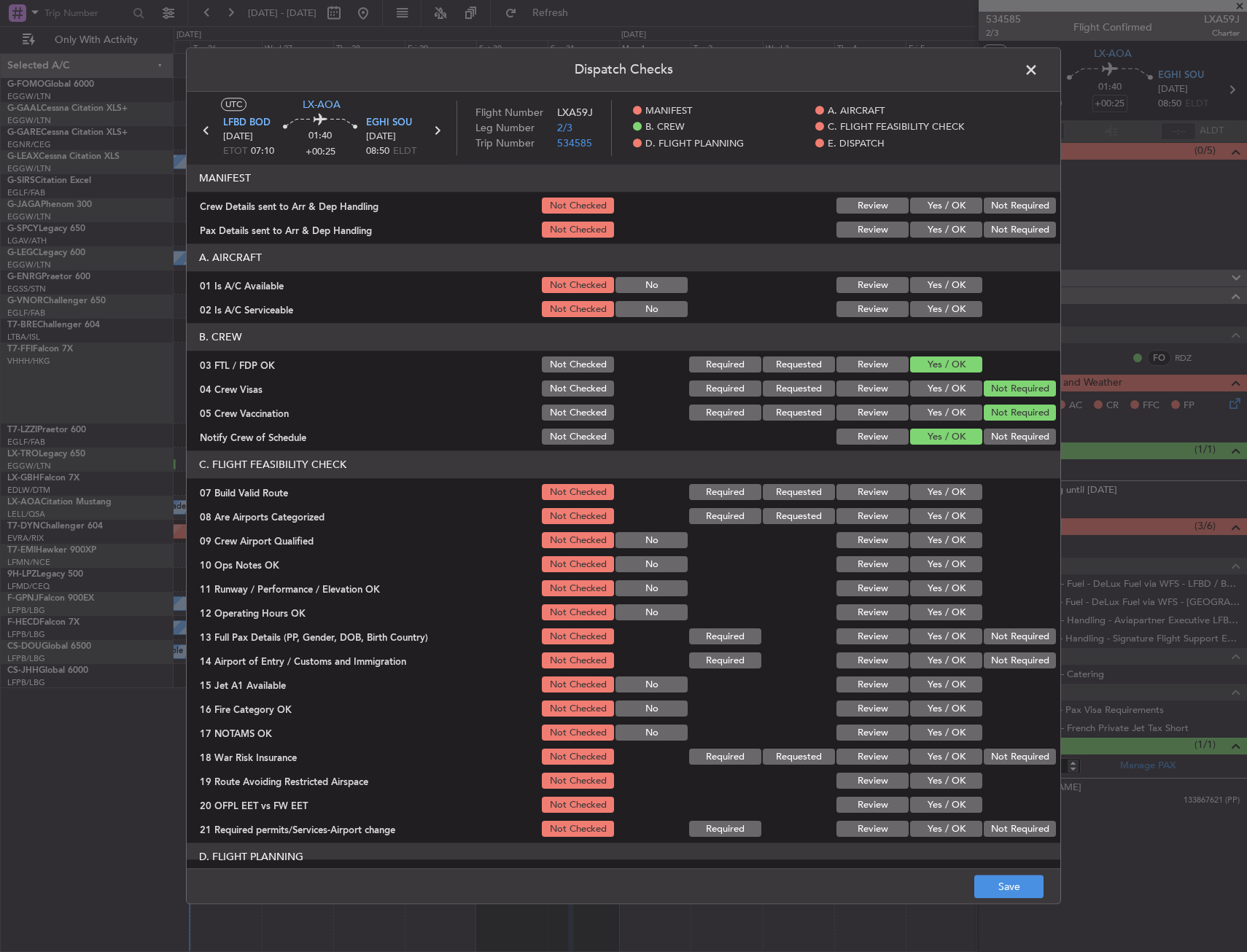
click at [931, 525] on div "Yes / OK" at bounding box center [945, 516] width 74 height 20
click at [931, 523] on button "Yes / OK" at bounding box center [946, 516] width 72 height 16
click at [931, 537] on button "Yes / OK" at bounding box center [946, 541] width 72 height 16
click at [998, 877] on button "Save" at bounding box center [1009, 887] width 69 height 23
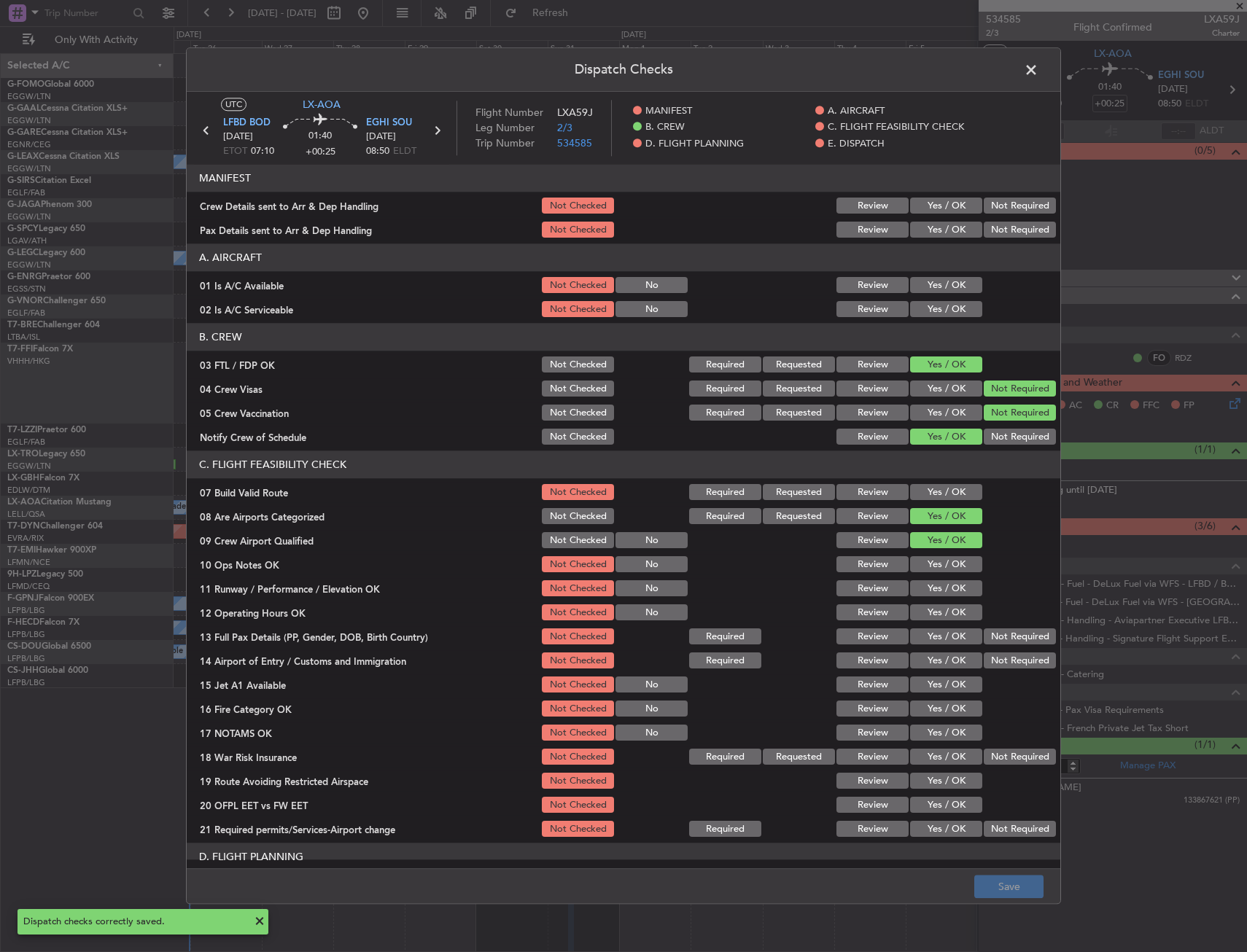
click at [1038, 72] on span at bounding box center [1038, 74] width 0 height 29
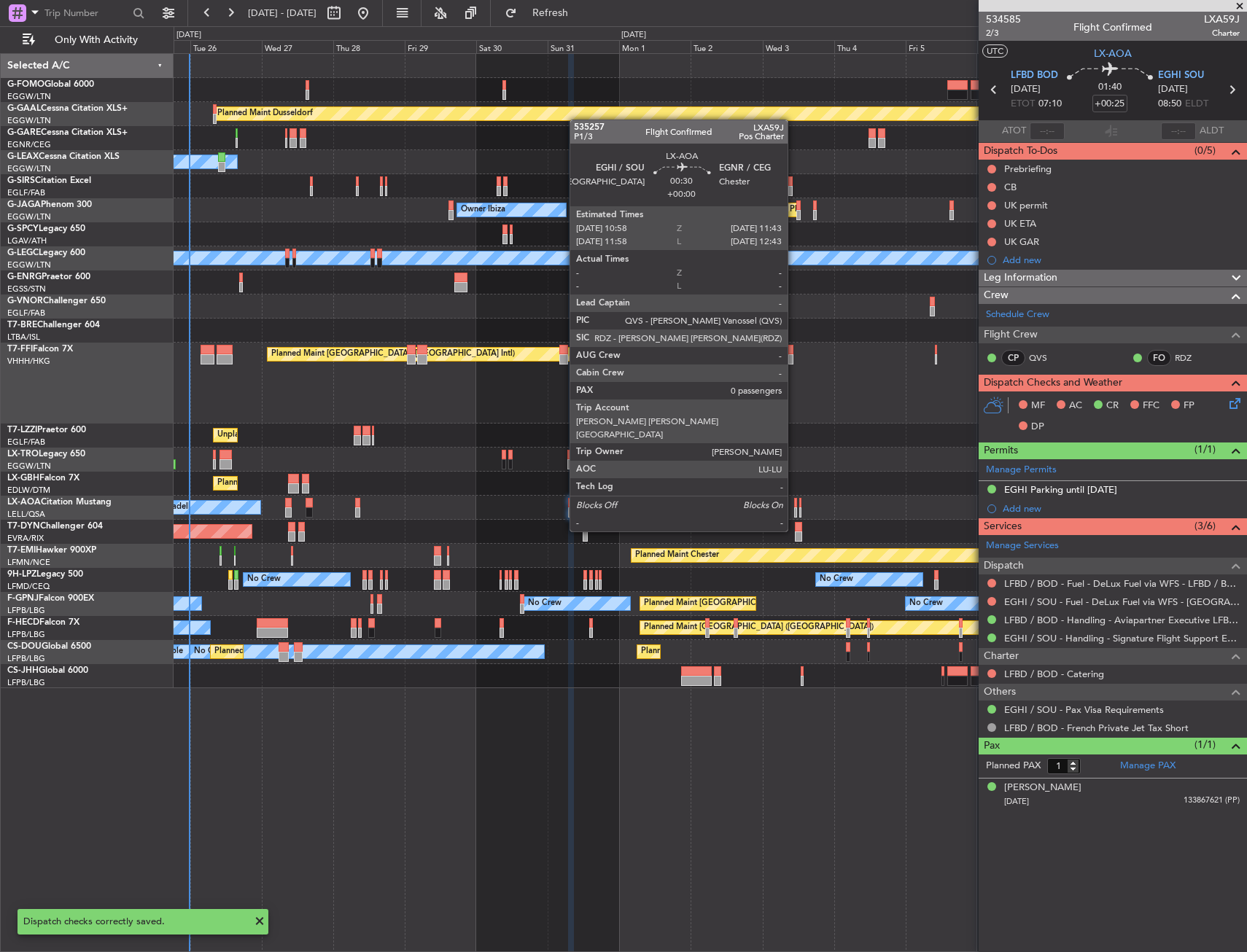
click at [794, 504] on div at bounding box center [795, 503] width 3 height 10
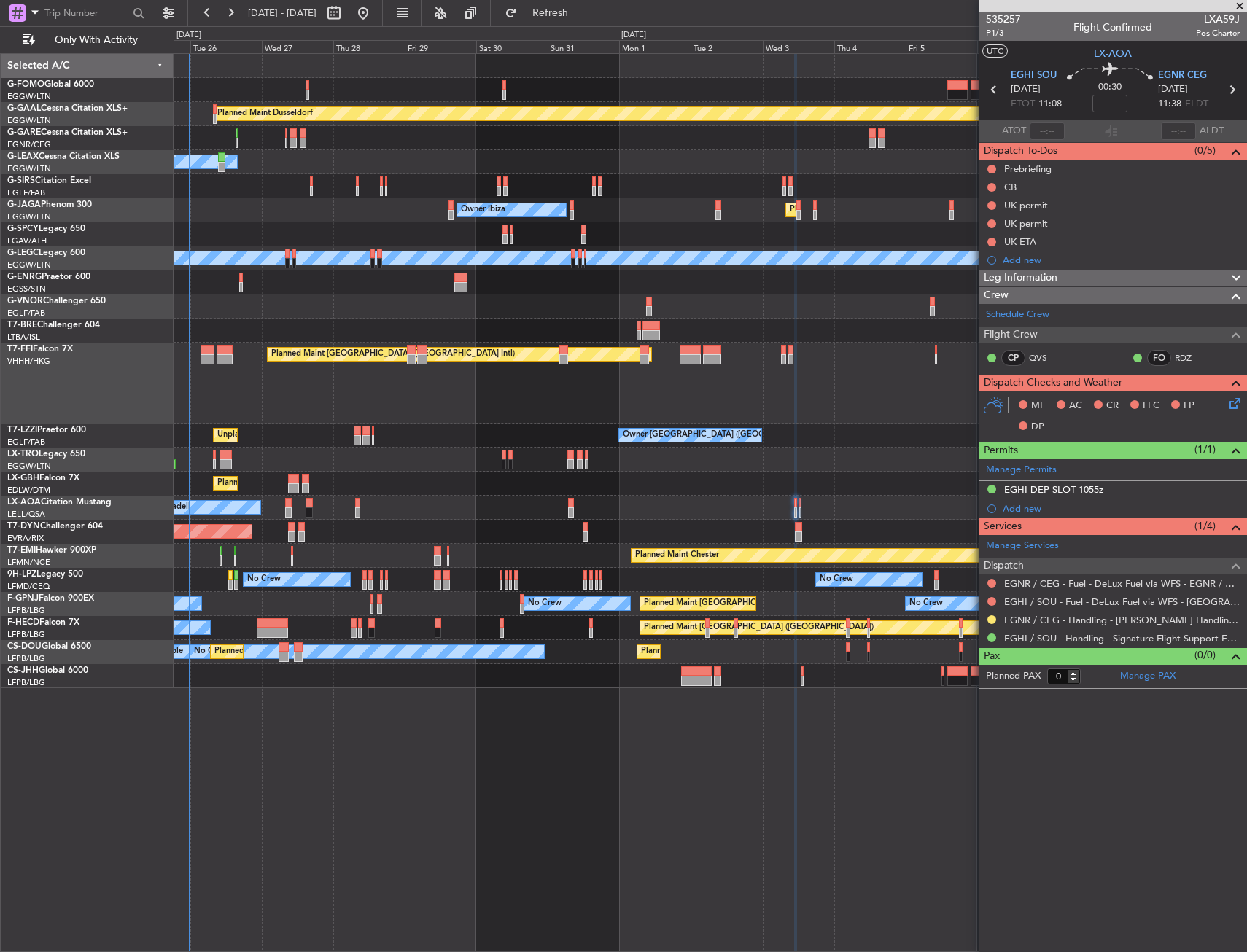
click at [1198, 75] on span "EGNR CEG" at bounding box center [1181, 76] width 49 height 15
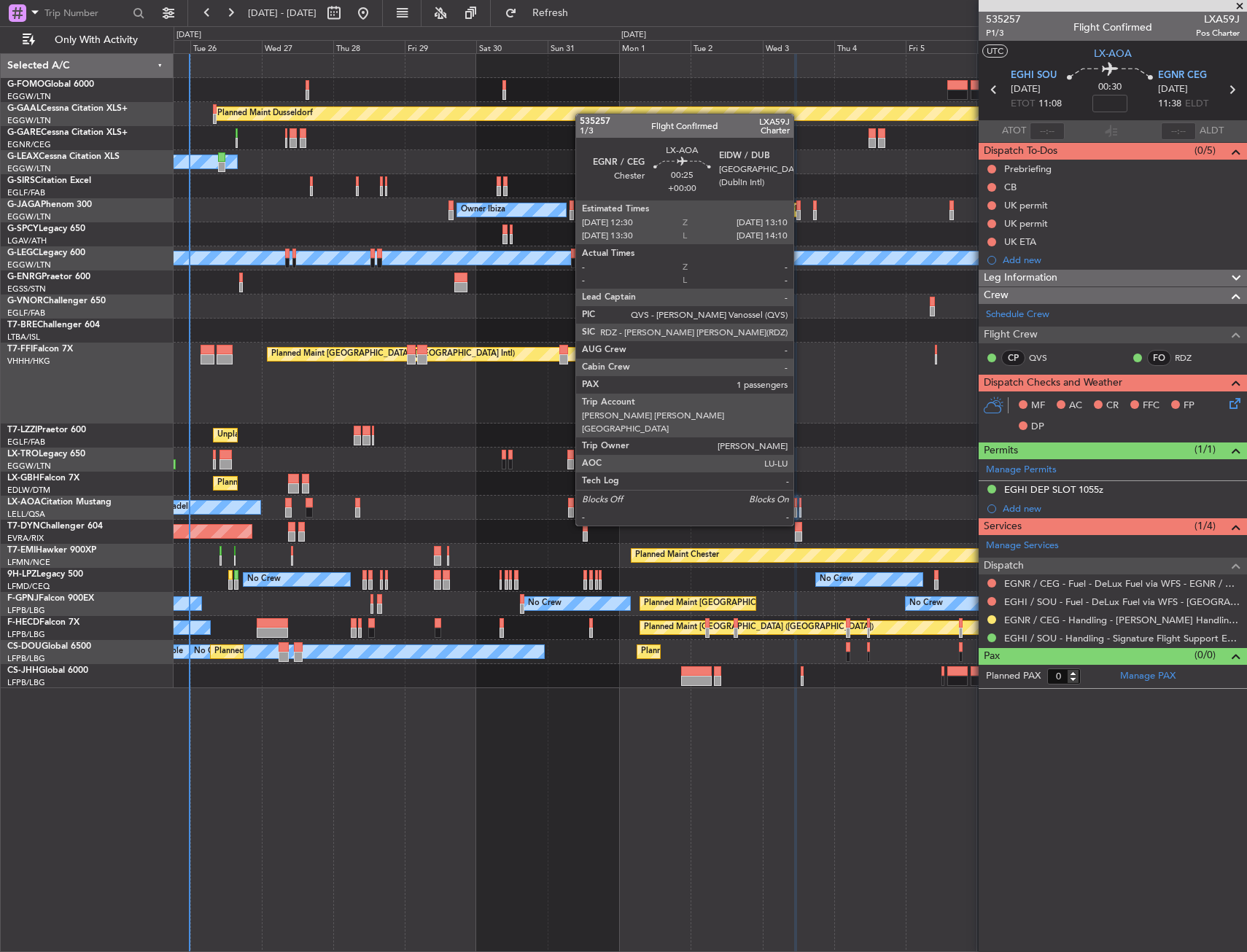
click at [800, 498] on div at bounding box center [800, 503] width 2 height 10
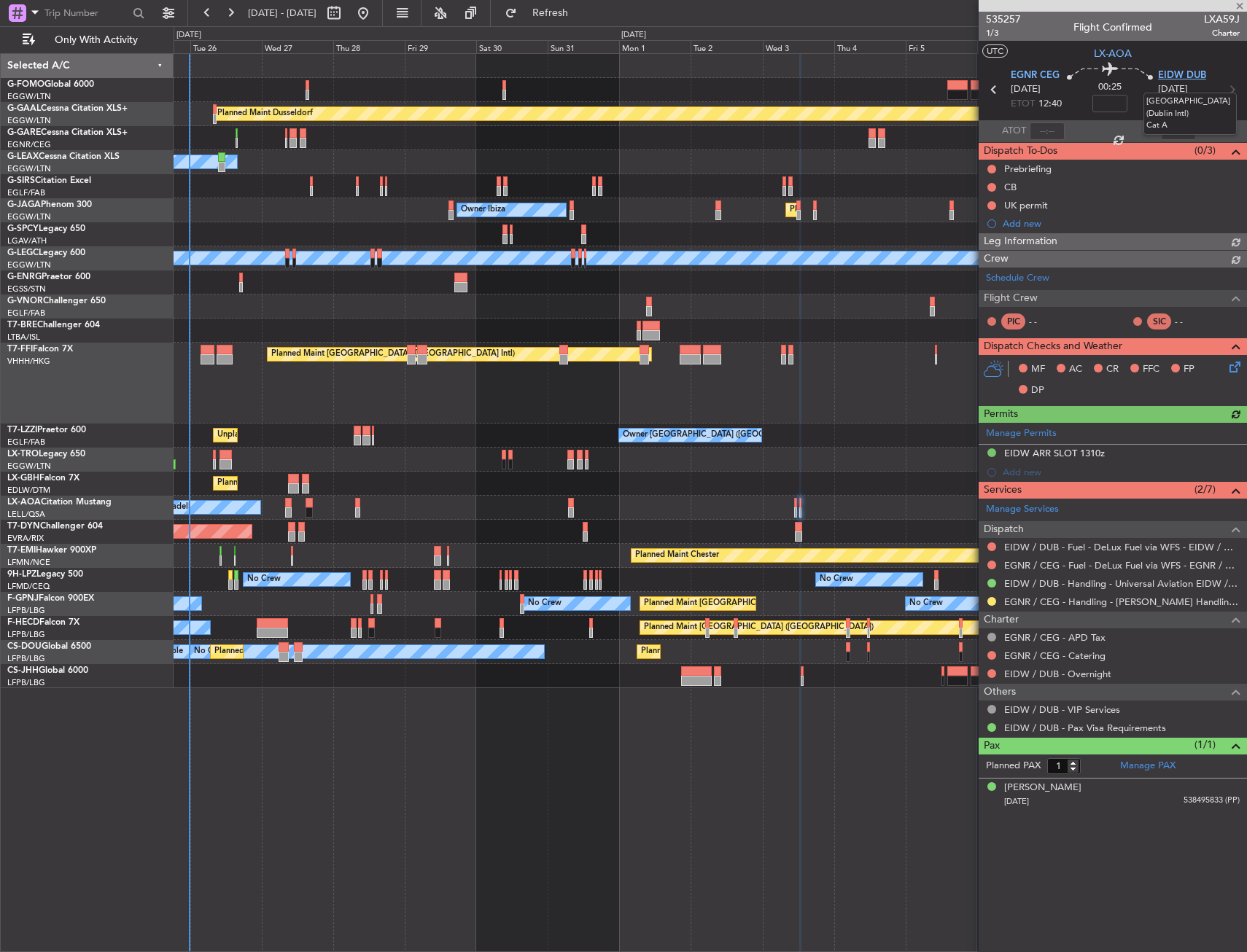
click at [1178, 72] on span "EIDW DUB" at bounding box center [1181, 76] width 48 height 15
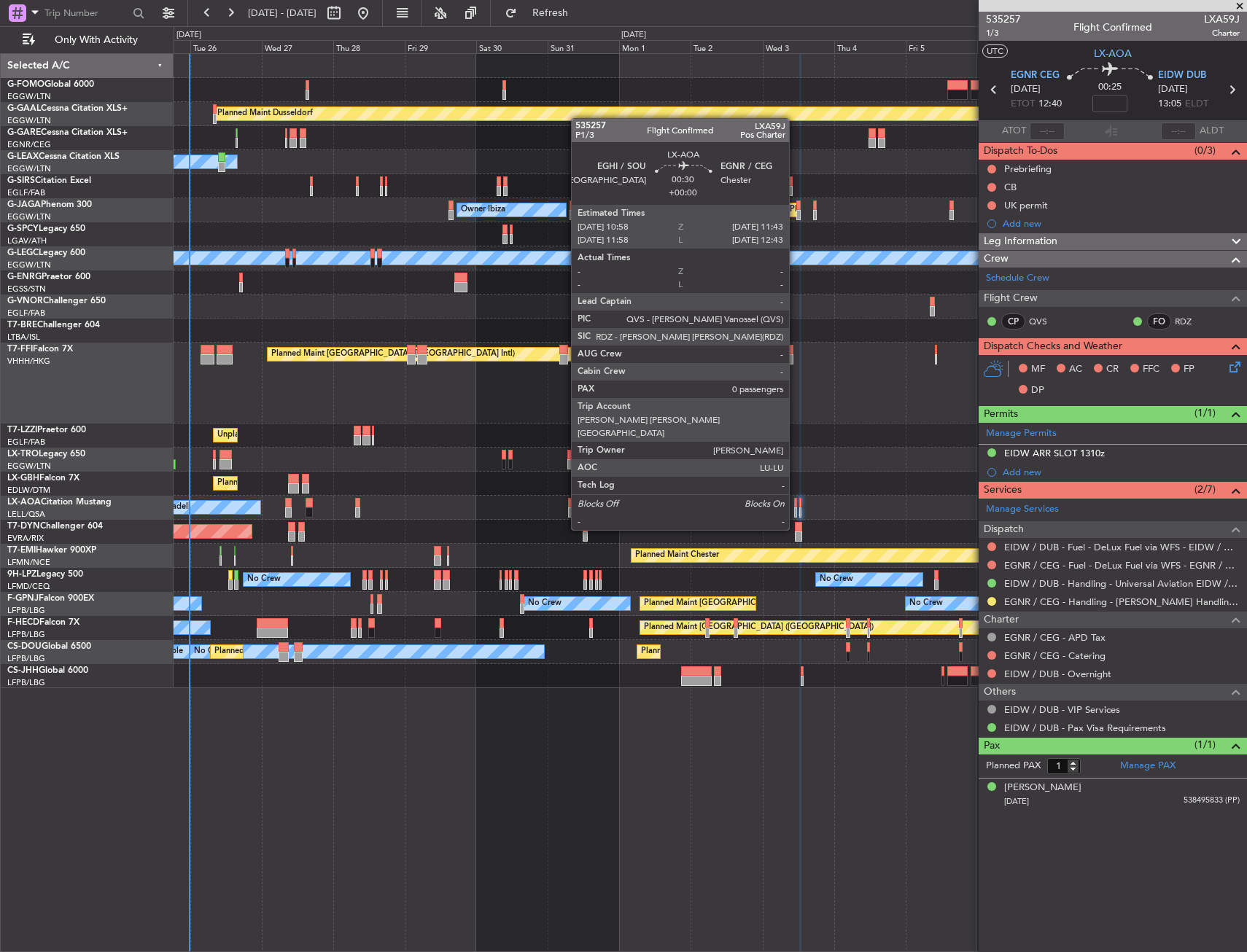
click at [795, 503] on div at bounding box center [795, 503] width 3 height 10
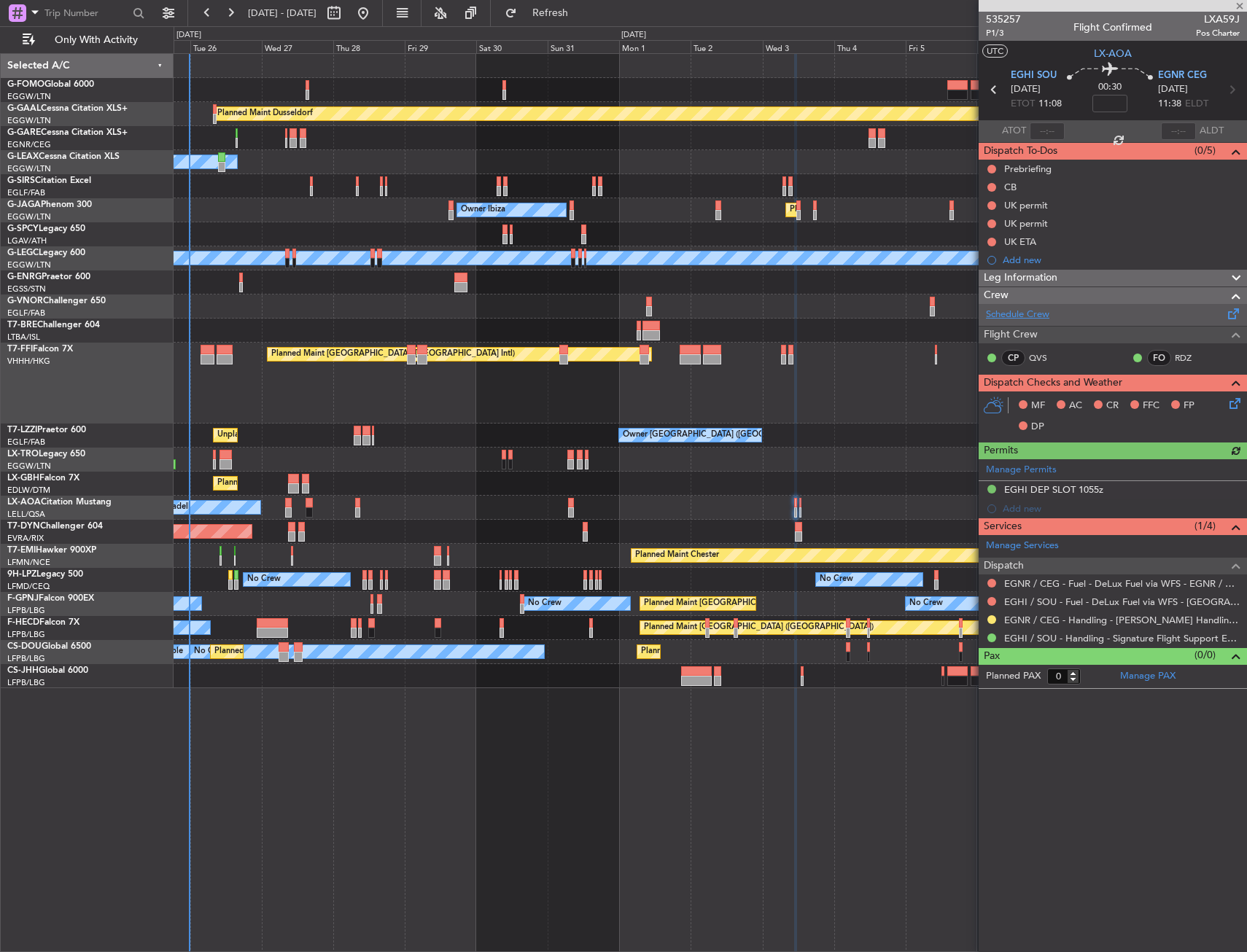
click at [1023, 313] on link "Schedule Crew" at bounding box center [1017, 315] width 63 height 15
click at [1046, 72] on span "EGHI SOU" at bounding box center [1034, 76] width 46 height 15
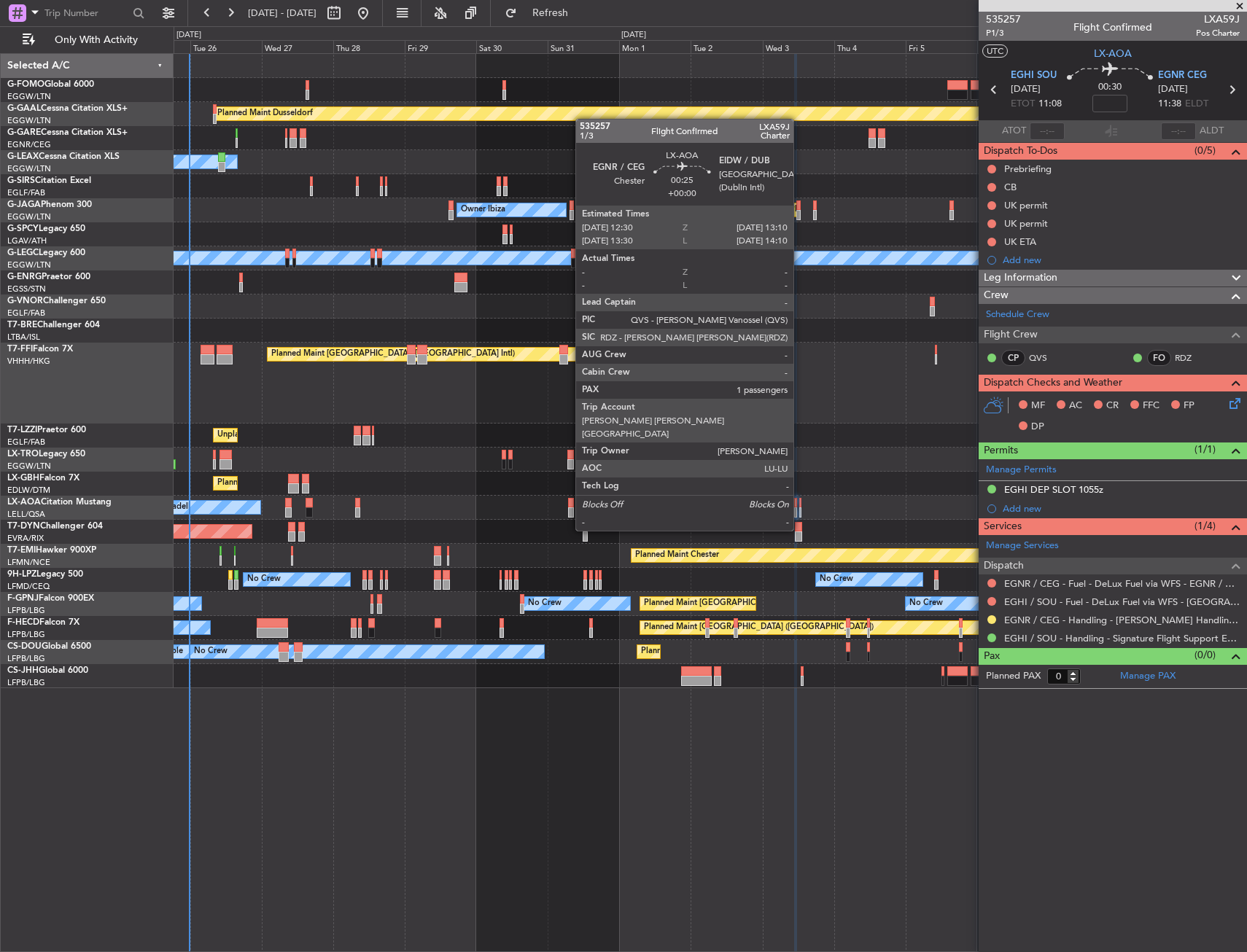
click at [800, 503] on div at bounding box center [800, 503] width 2 height 10
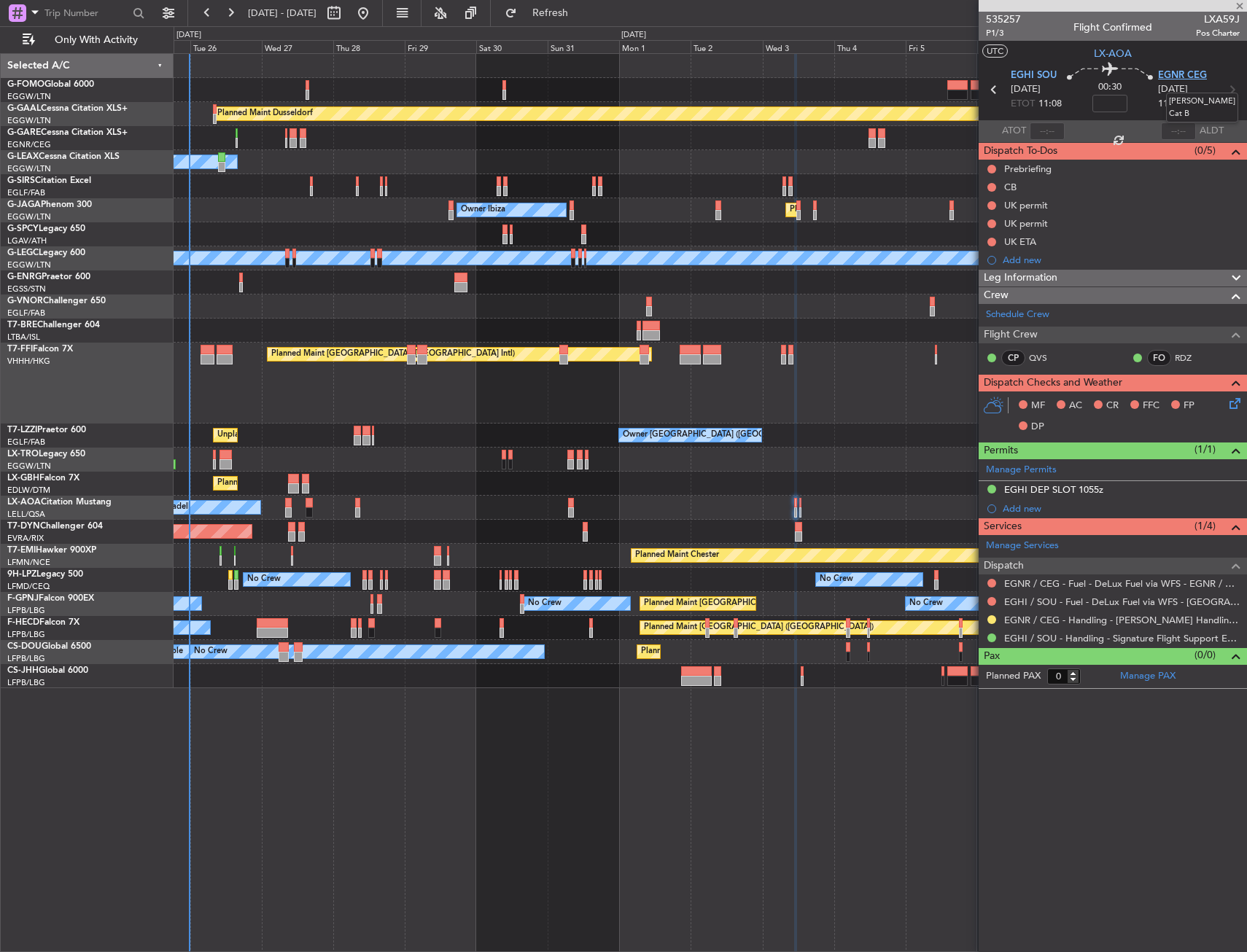
type input "1"
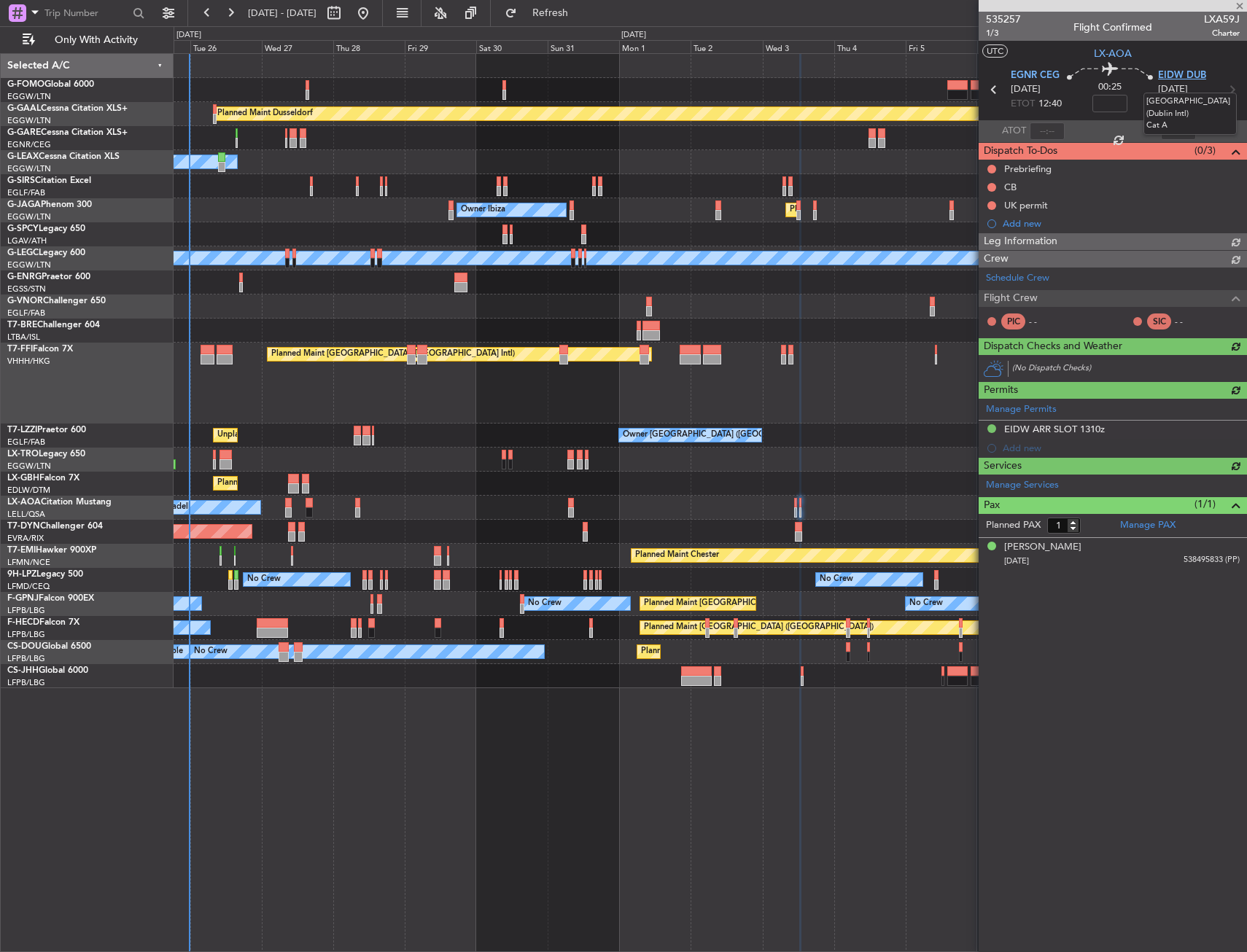
click at [1168, 79] on span "EIDW DUB" at bounding box center [1181, 76] width 48 height 15
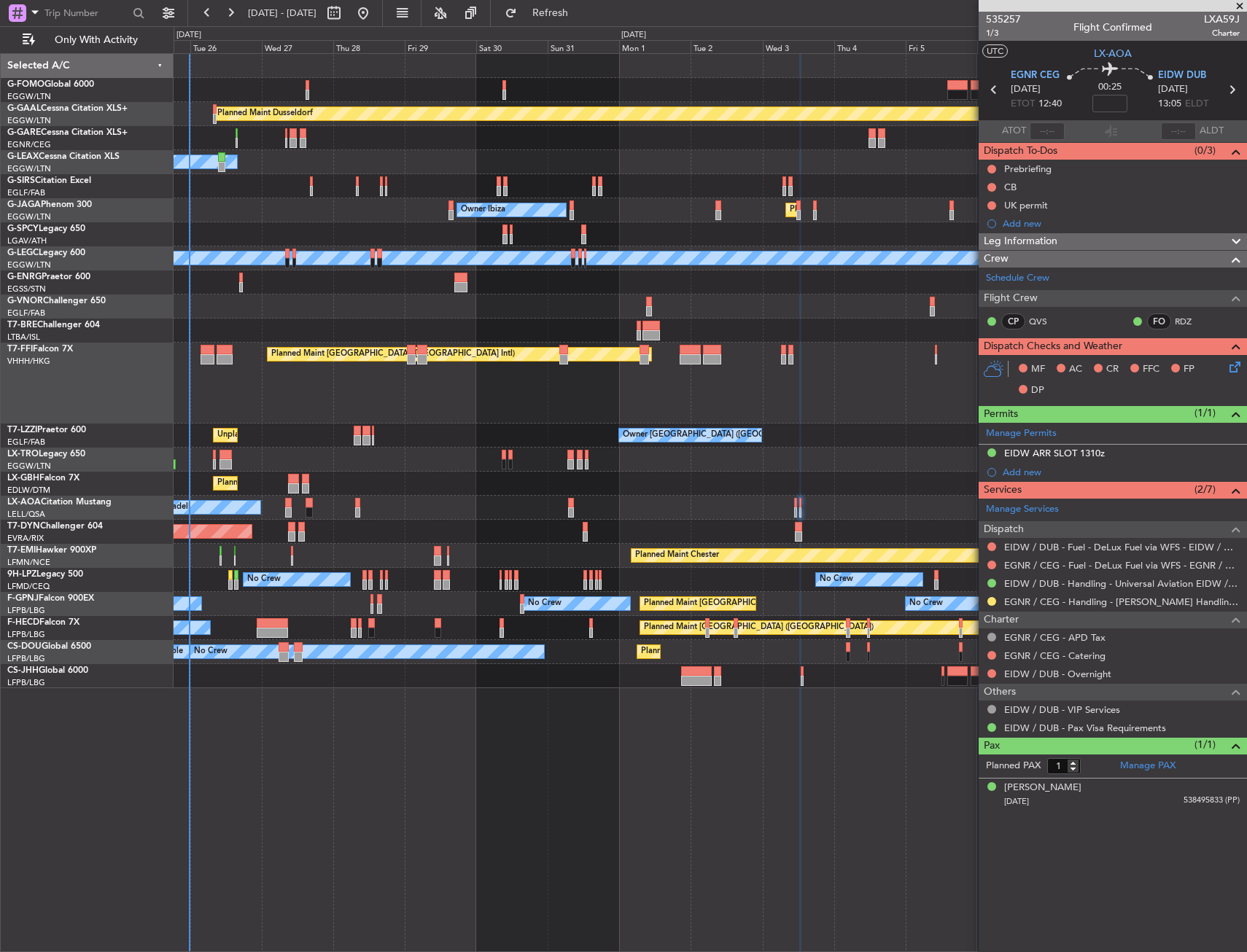
click at [1231, 367] on icon at bounding box center [1232, 364] width 12 height 12
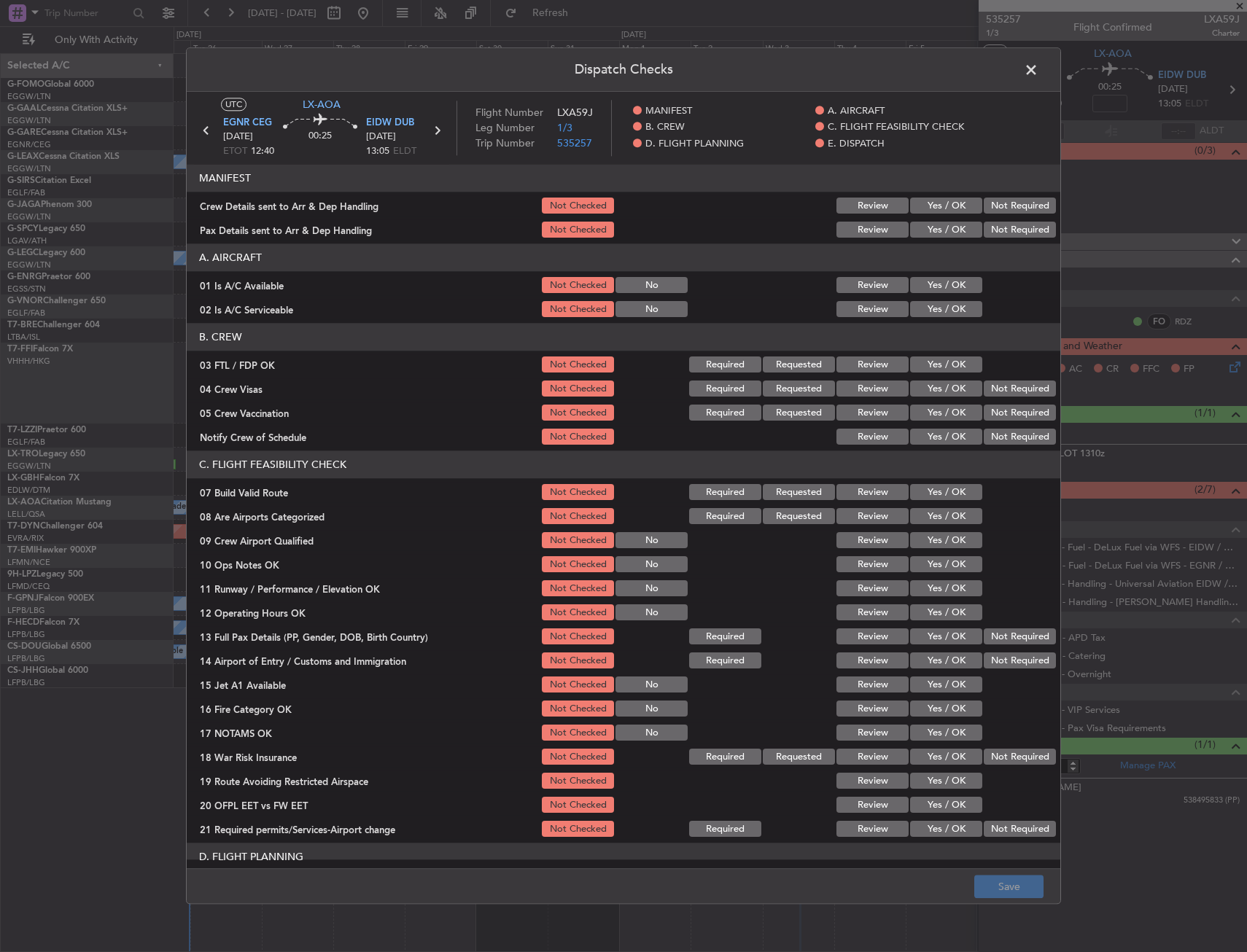
click at [925, 368] on button "Yes / OK" at bounding box center [946, 365] width 72 height 16
drag, startPoint x: 983, startPoint y: 378, endPoint x: 986, endPoint y: 389, distance: 11.4
click at [984, 381] on div "Not Required" at bounding box center [1018, 389] width 74 height 20
click at [986, 389] on button "Not Required" at bounding box center [1020, 389] width 72 height 16
drag, startPoint x: 983, startPoint y: 410, endPoint x: 973, endPoint y: 426, distance: 18.9
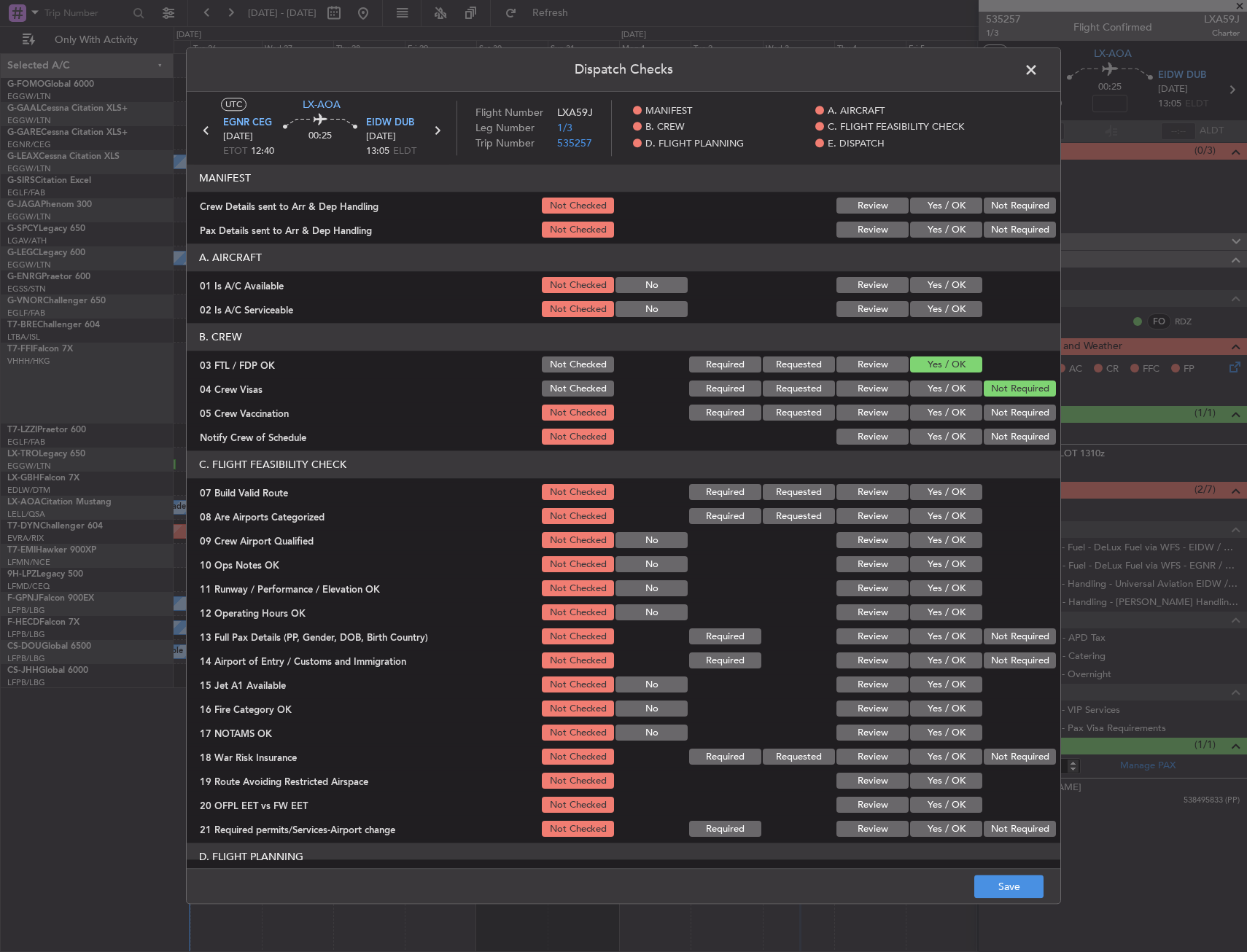
click at [984, 410] on button "Not Required" at bounding box center [1020, 413] width 72 height 16
click at [956, 433] on button "Yes / OK" at bounding box center [946, 437] width 72 height 16
click at [792, 514] on button "Requested" at bounding box center [799, 516] width 72 height 16
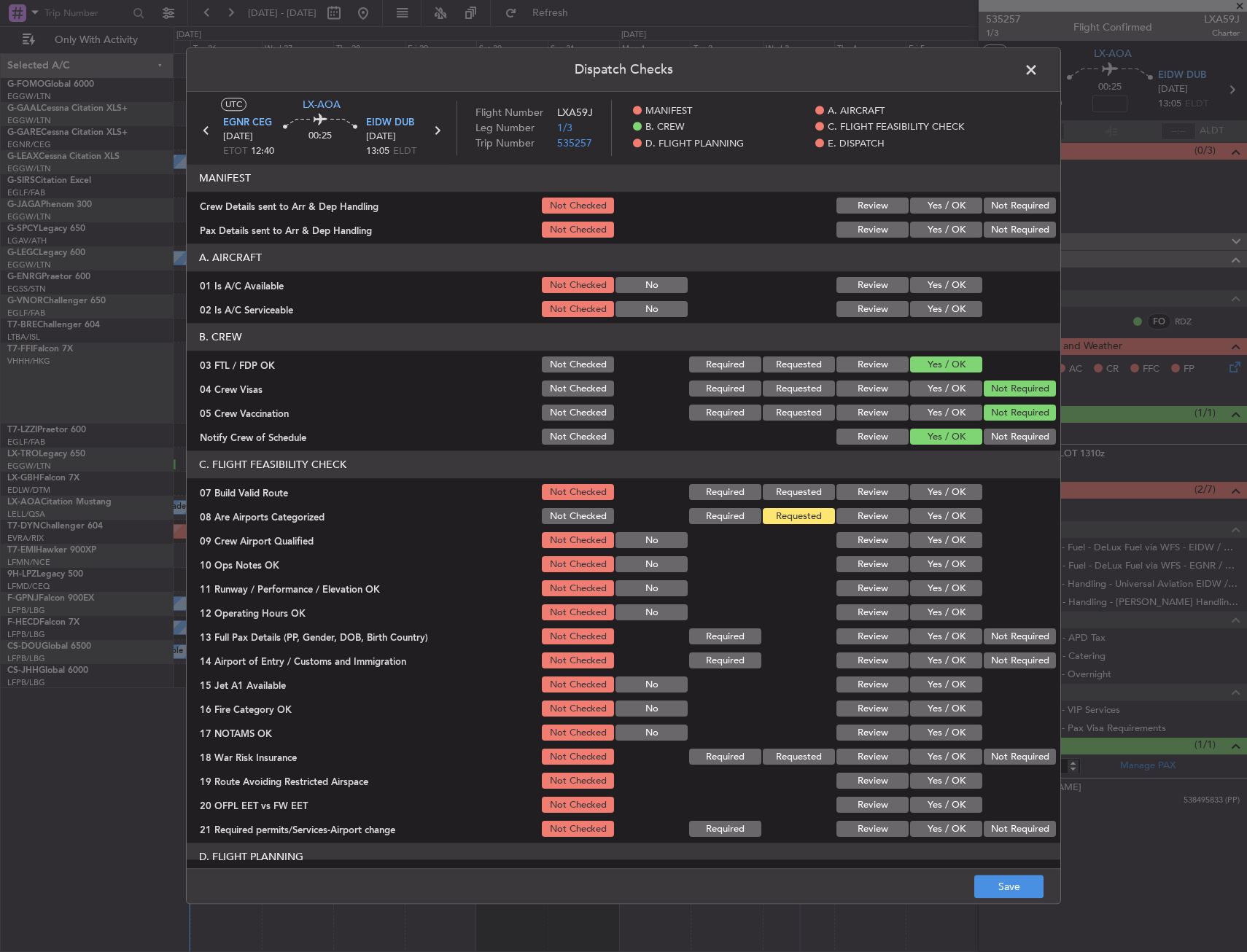
click at [919, 539] on button "Yes / OK" at bounding box center [946, 541] width 72 height 16
click at [1008, 889] on button "Save" at bounding box center [1009, 887] width 69 height 23
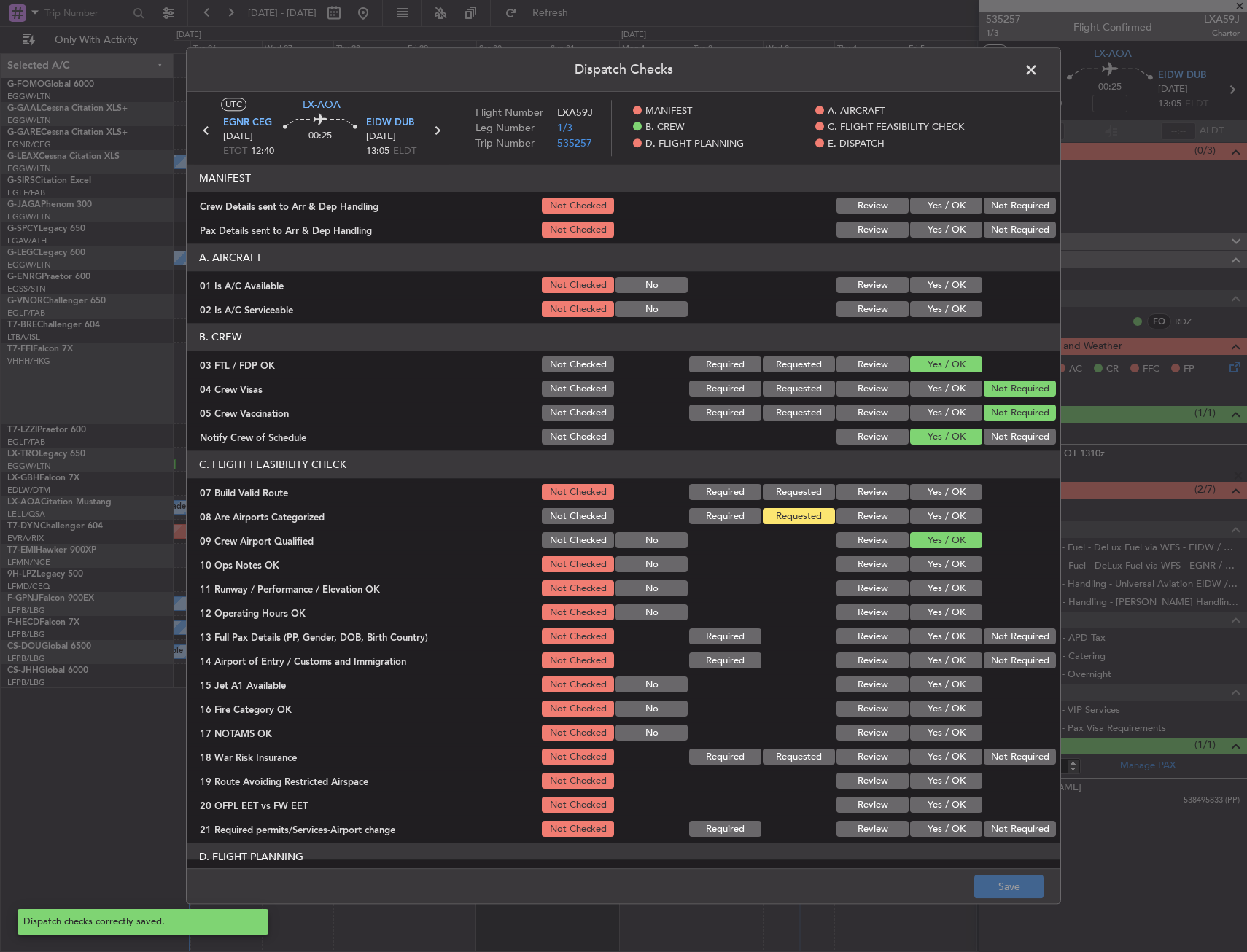
click at [1038, 71] on span at bounding box center [1038, 74] width 0 height 29
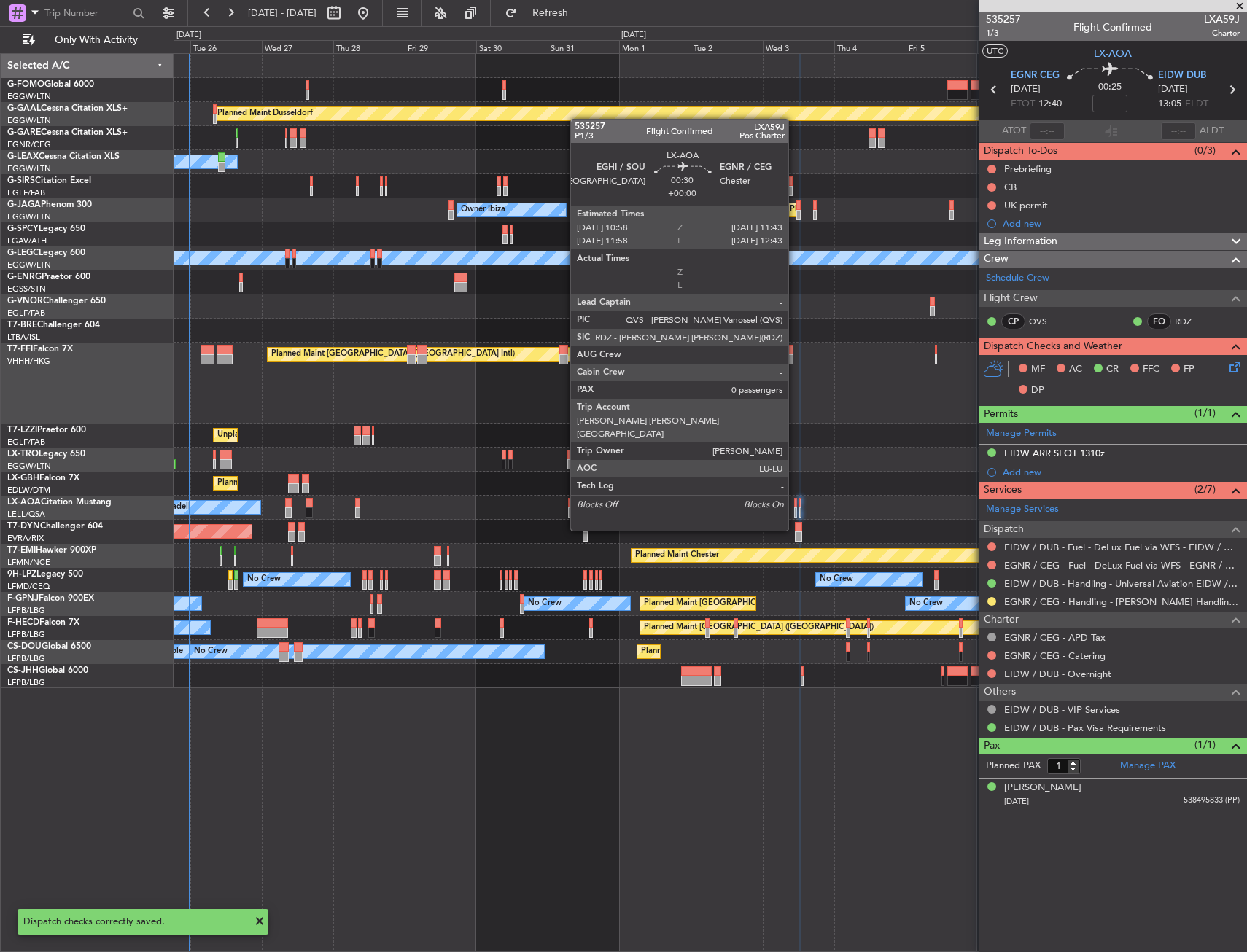
click at [795, 503] on div at bounding box center [795, 503] width 3 height 10
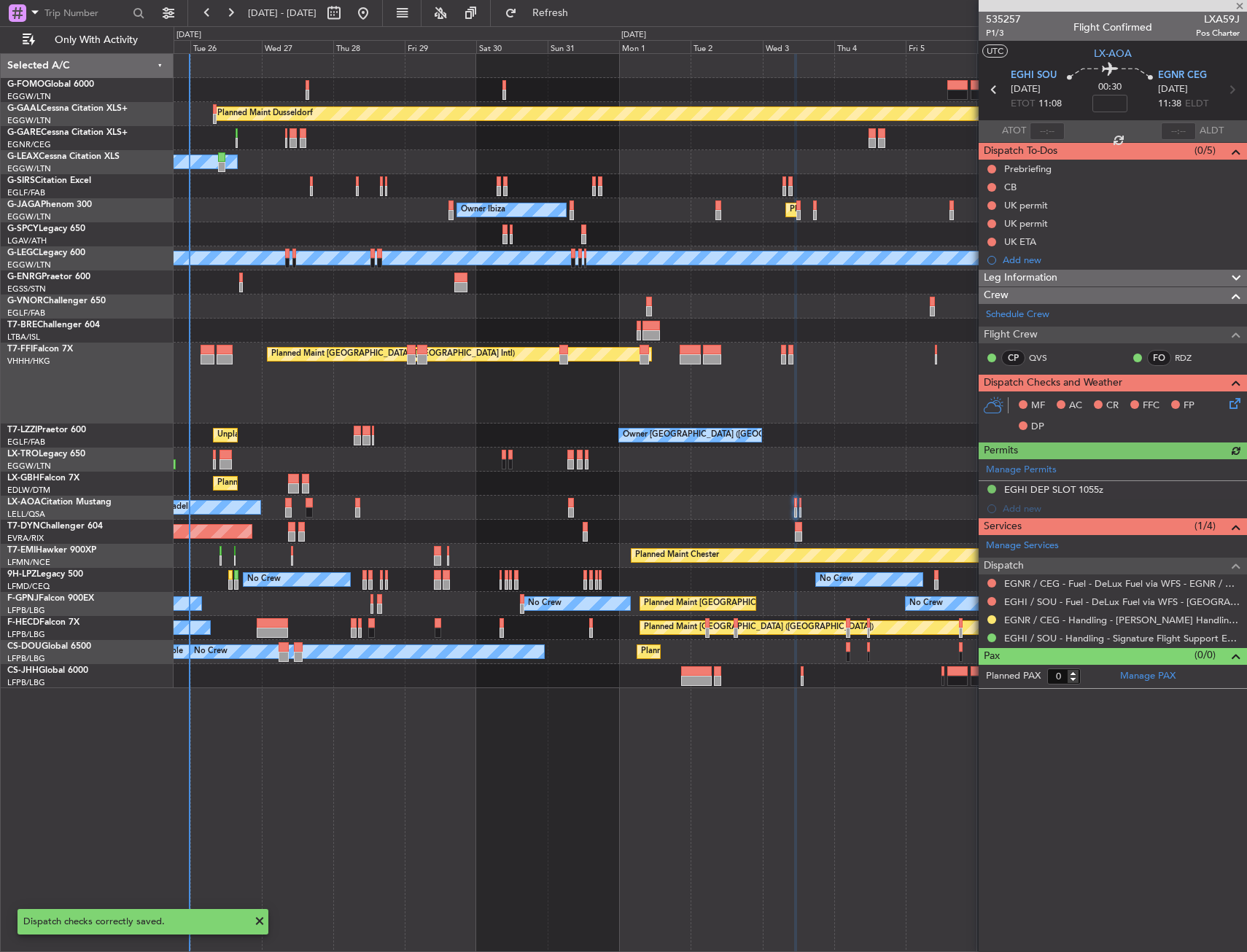
click at [1231, 399] on icon at bounding box center [1232, 401] width 12 height 12
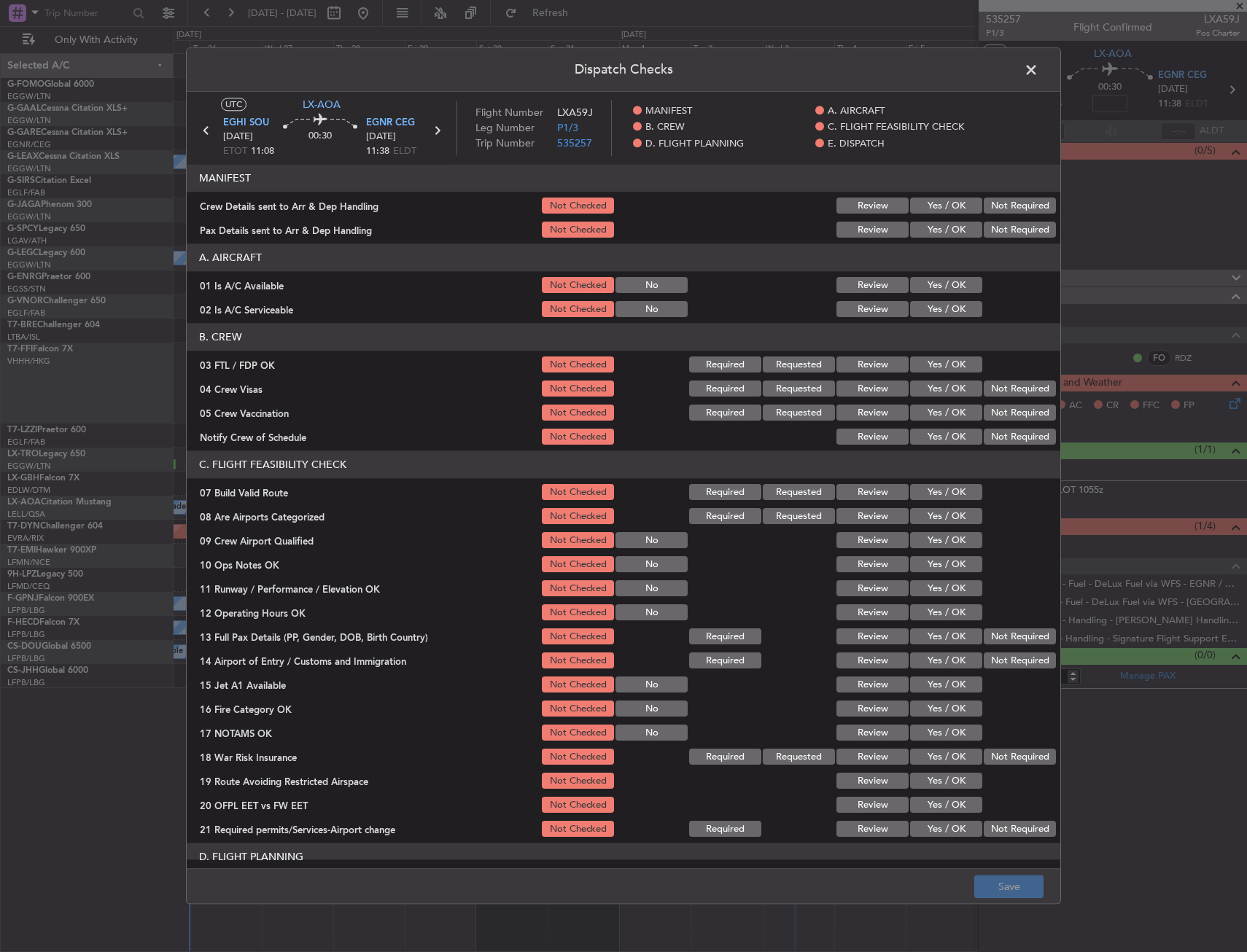
click at [921, 360] on button "Yes / OK" at bounding box center [946, 365] width 72 height 16
click at [993, 393] on button "Not Required" at bounding box center [1020, 389] width 72 height 16
click at [989, 415] on button "Not Required" at bounding box center [1020, 413] width 72 height 16
drag, startPoint x: 938, startPoint y: 439, endPoint x: 914, endPoint y: 483, distance: 50.1
click at [937, 439] on button "Yes / OK" at bounding box center [946, 437] width 72 height 16
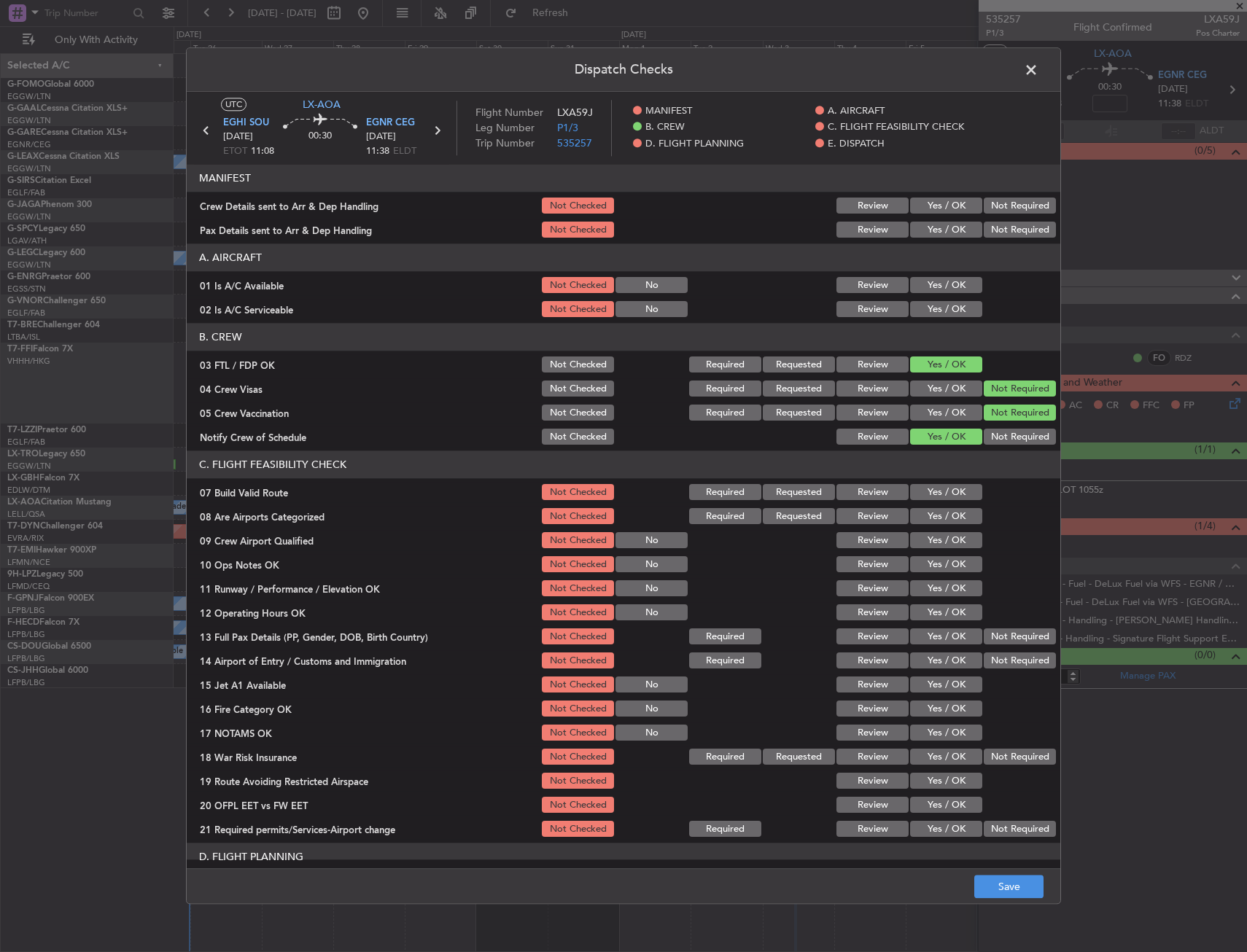
click at [791, 514] on button "Requested" at bounding box center [799, 516] width 72 height 16
click at [876, 537] on button "Review" at bounding box center [872, 541] width 72 height 16
click at [929, 536] on button "Yes / OK" at bounding box center [946, 541] width 72 height 16
click at [997, 888] on button "Save" at bounding box center [1009, 887] width 69 height 23
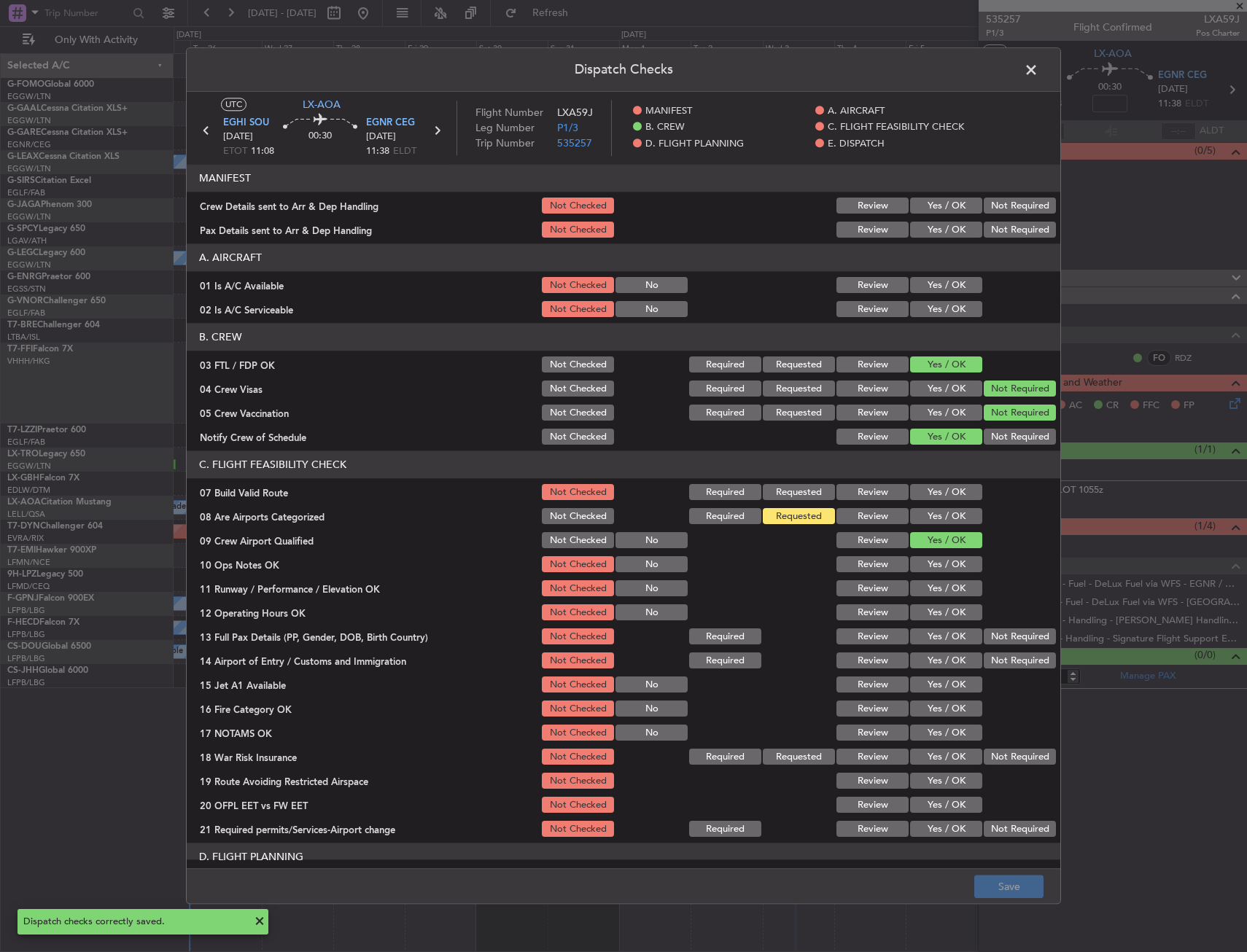
click at [1038, 72] on span at bounding box center [1038, 74] width 0 height 29
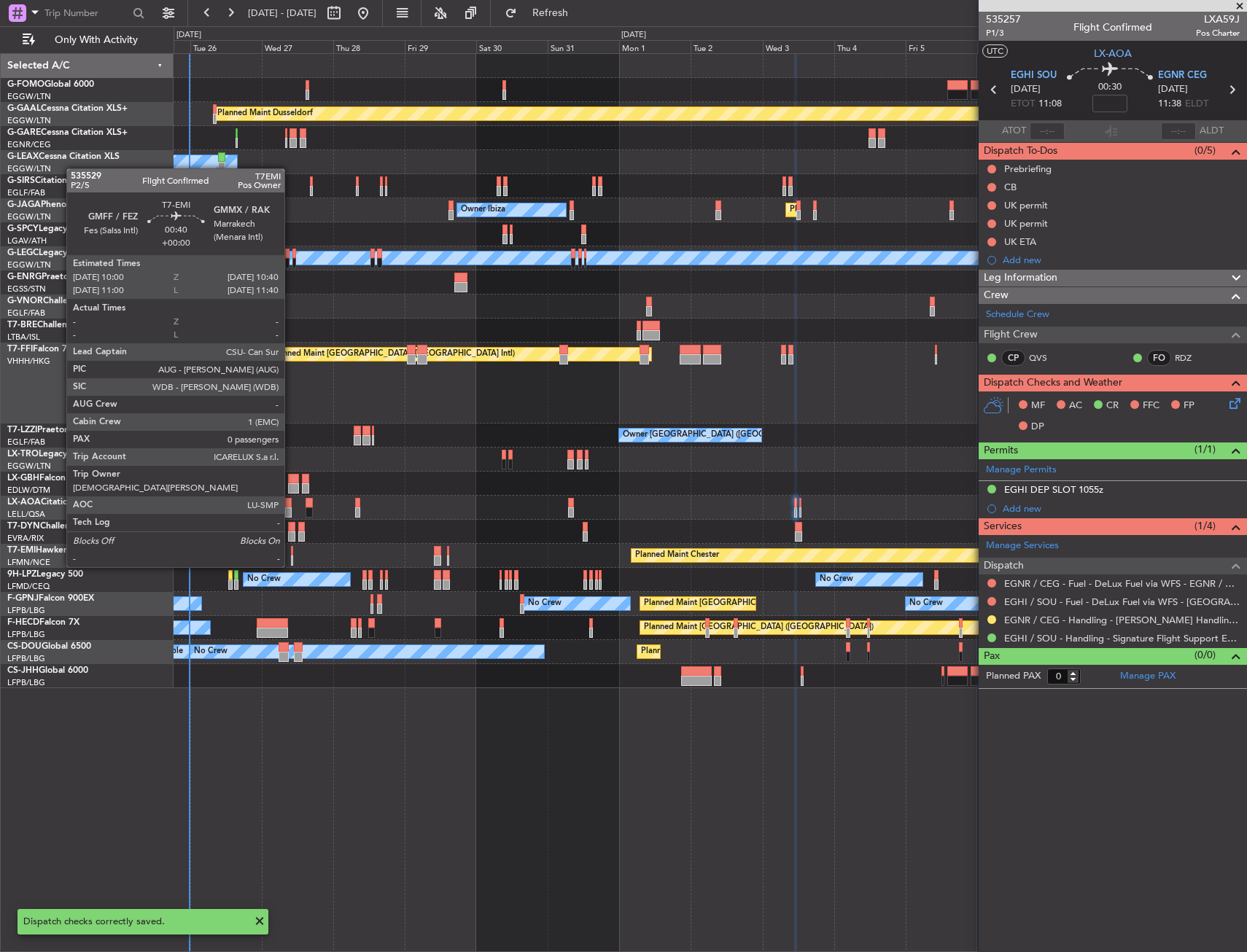
click at [291, 553] on div at bounding box center [291, 551] width 2 height 10
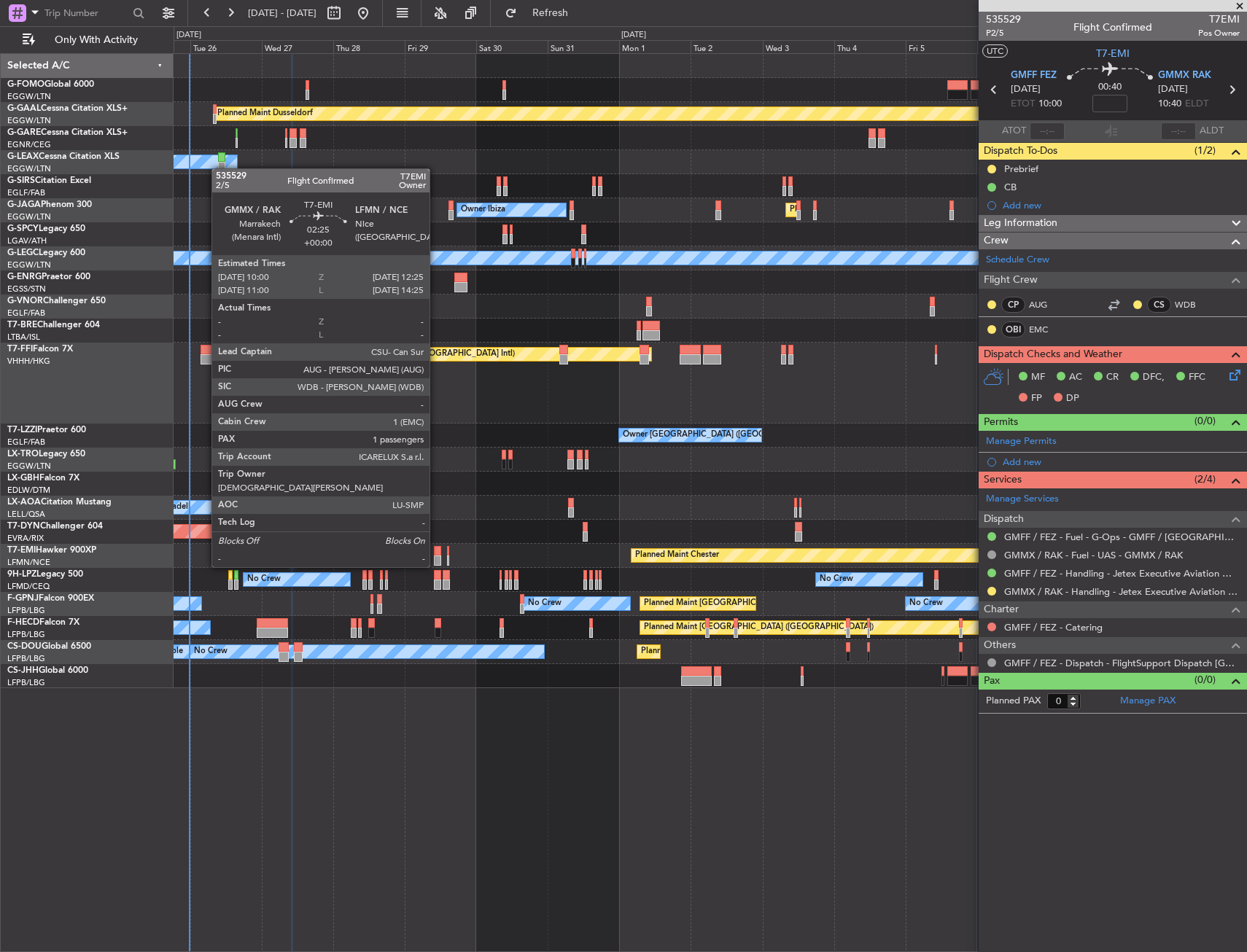
click at [436, 553] on div at bounding box center [437, 551] width 7 height 10
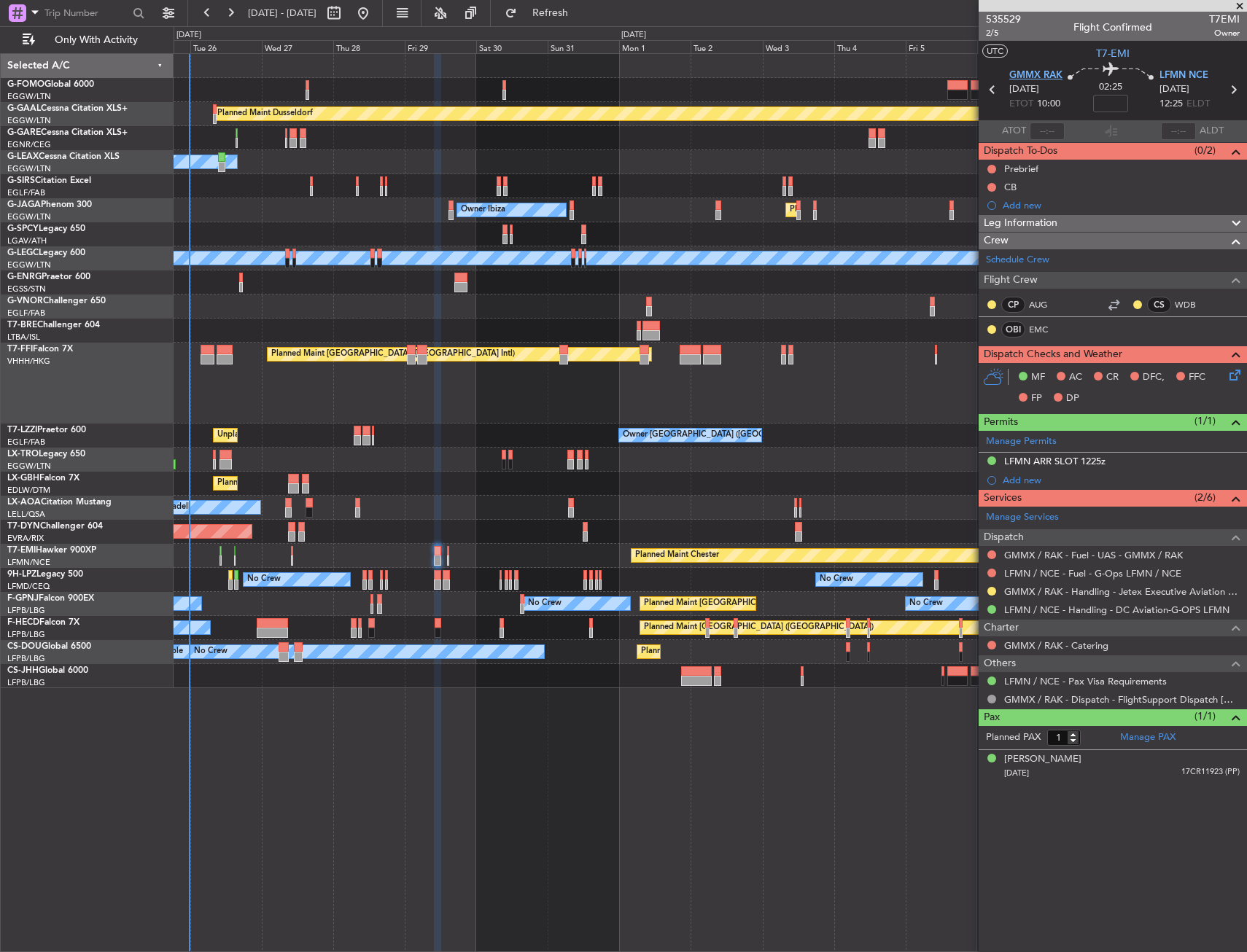
click at [1032, 73] on span "GMMX RAK" at bounding box center [1035, 76] width 53 height 15
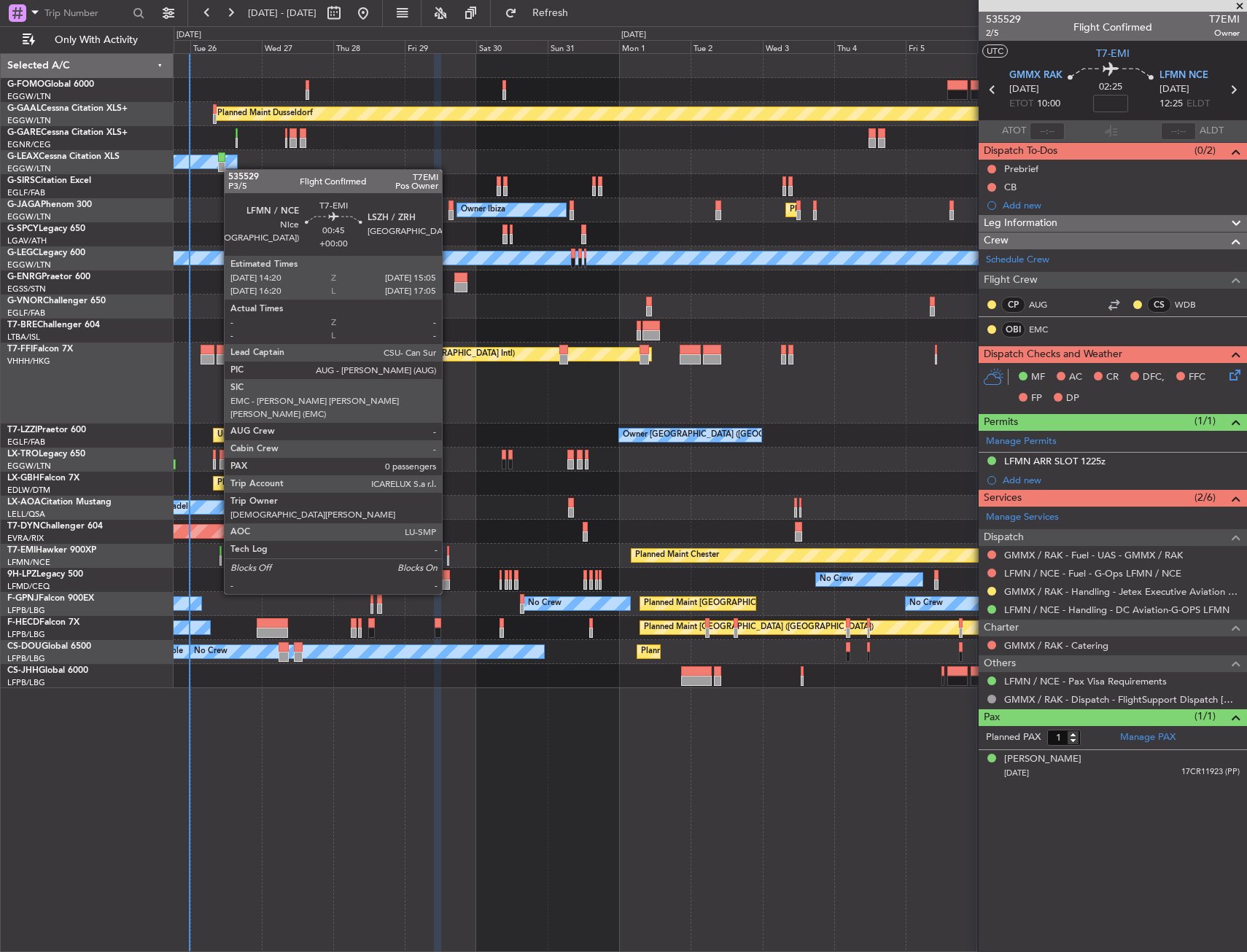
click at [449, 553] on div at bounding box center [449, 551] width 3 height 10
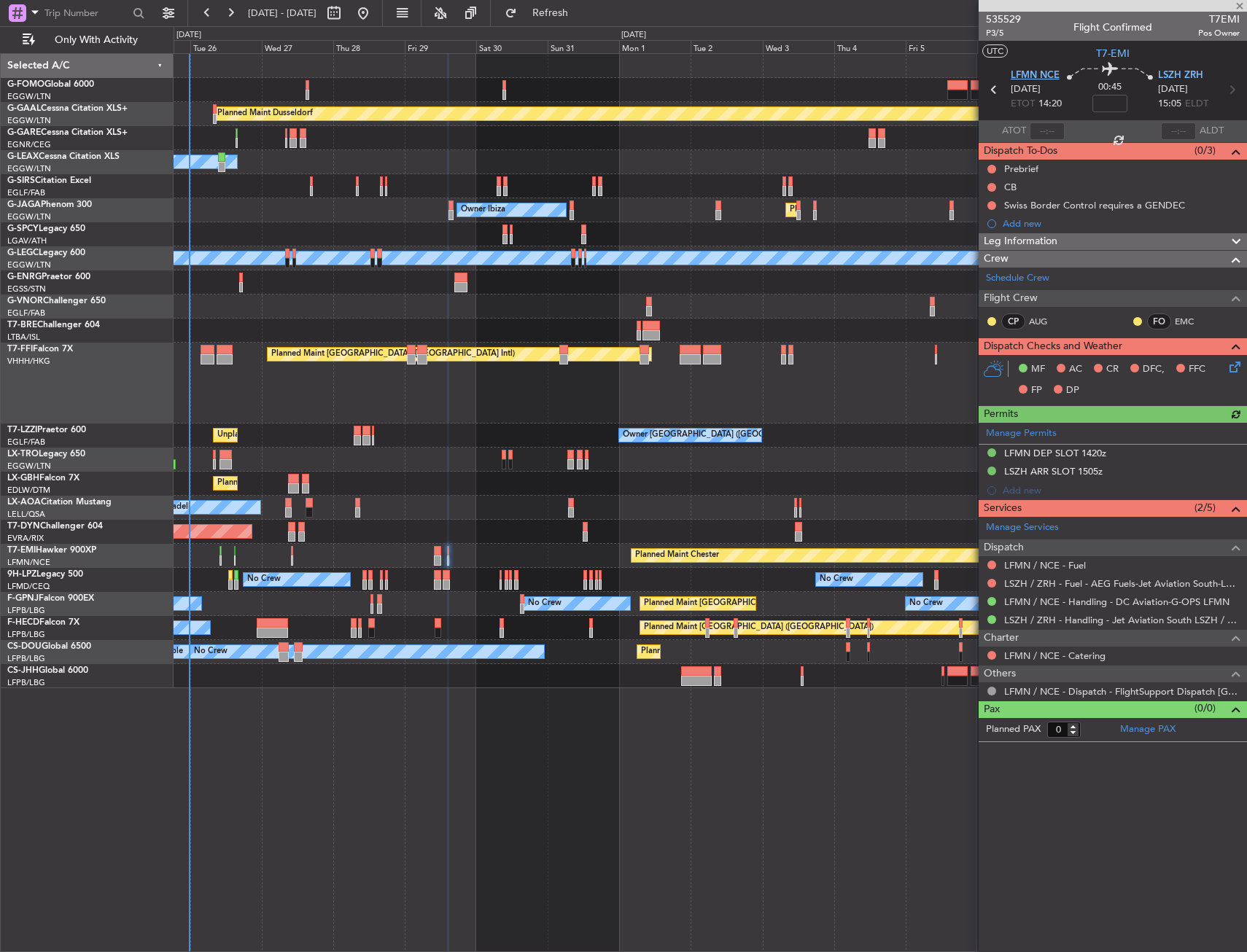
click at [1019, 74] on span "LFMN NCE" at bounding box center [1034, 76] width 49 height 15
click at [1173, 76] on span "LSZH ZRH" at bounding box center [1180, 76] width 45 height 15
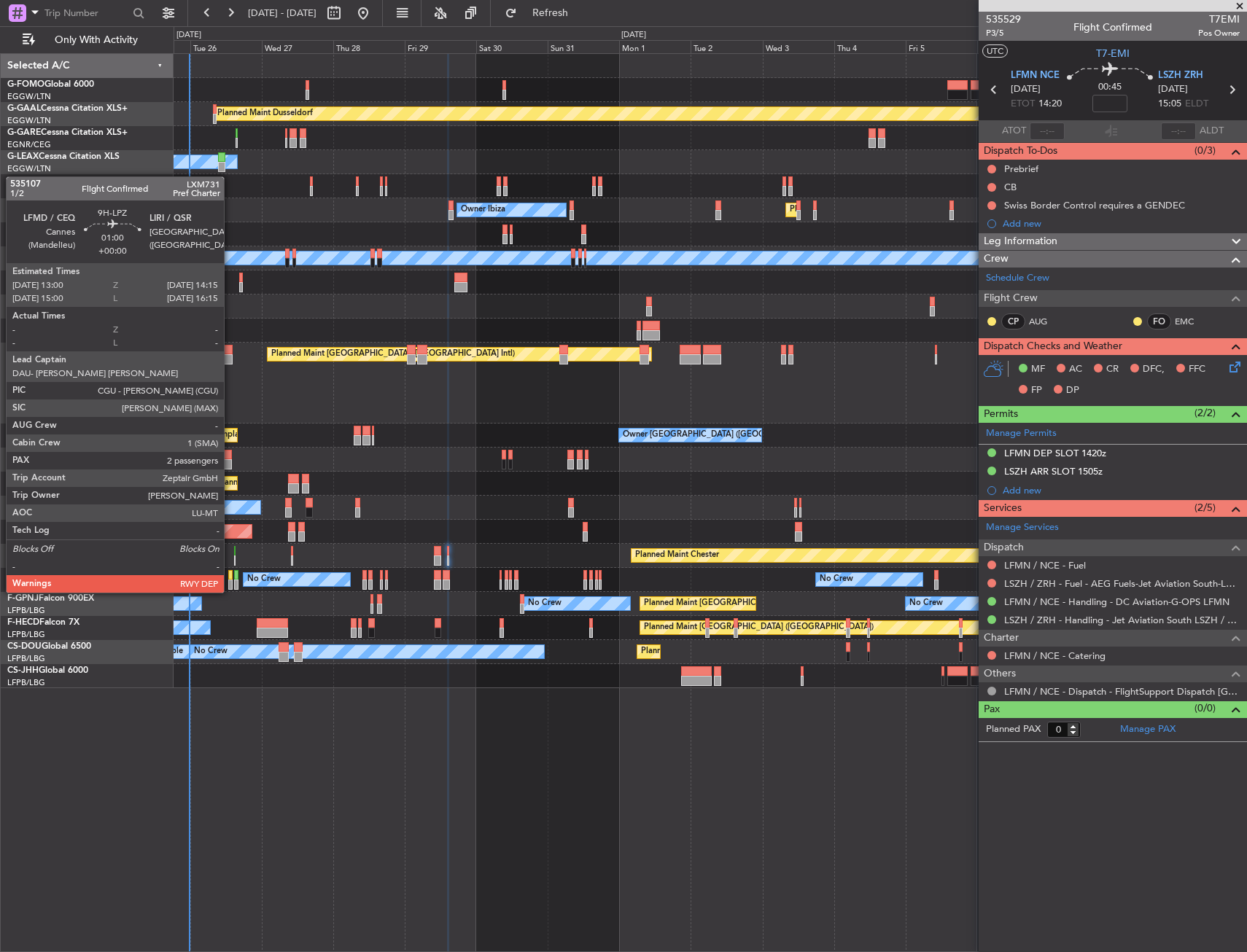
click at [230, 578] on div at bounding box center [230, 575] width 5 height 10
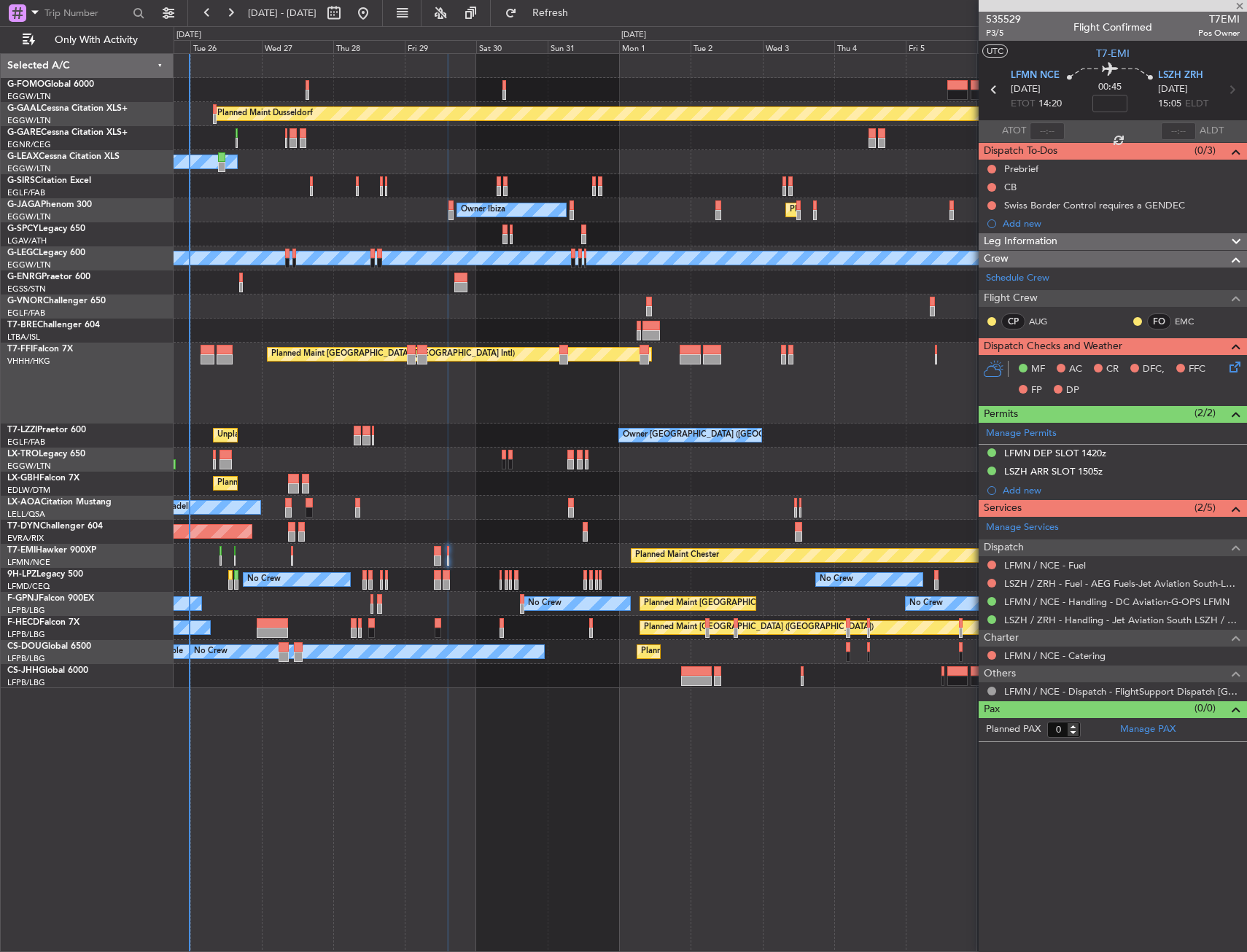
type input "2"
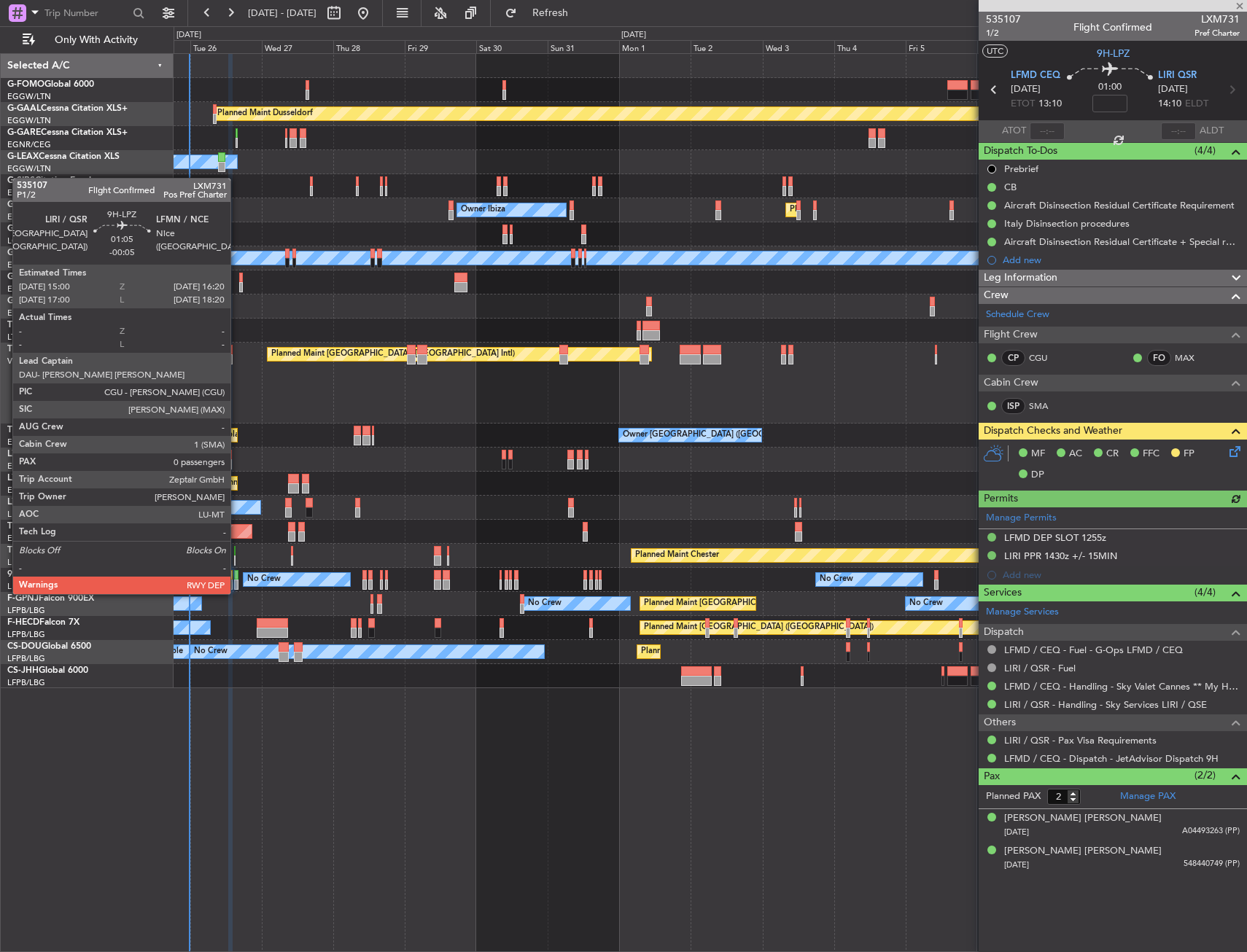
click at [237, 580] on div at bounding box center [237, 584] width 5 height 10
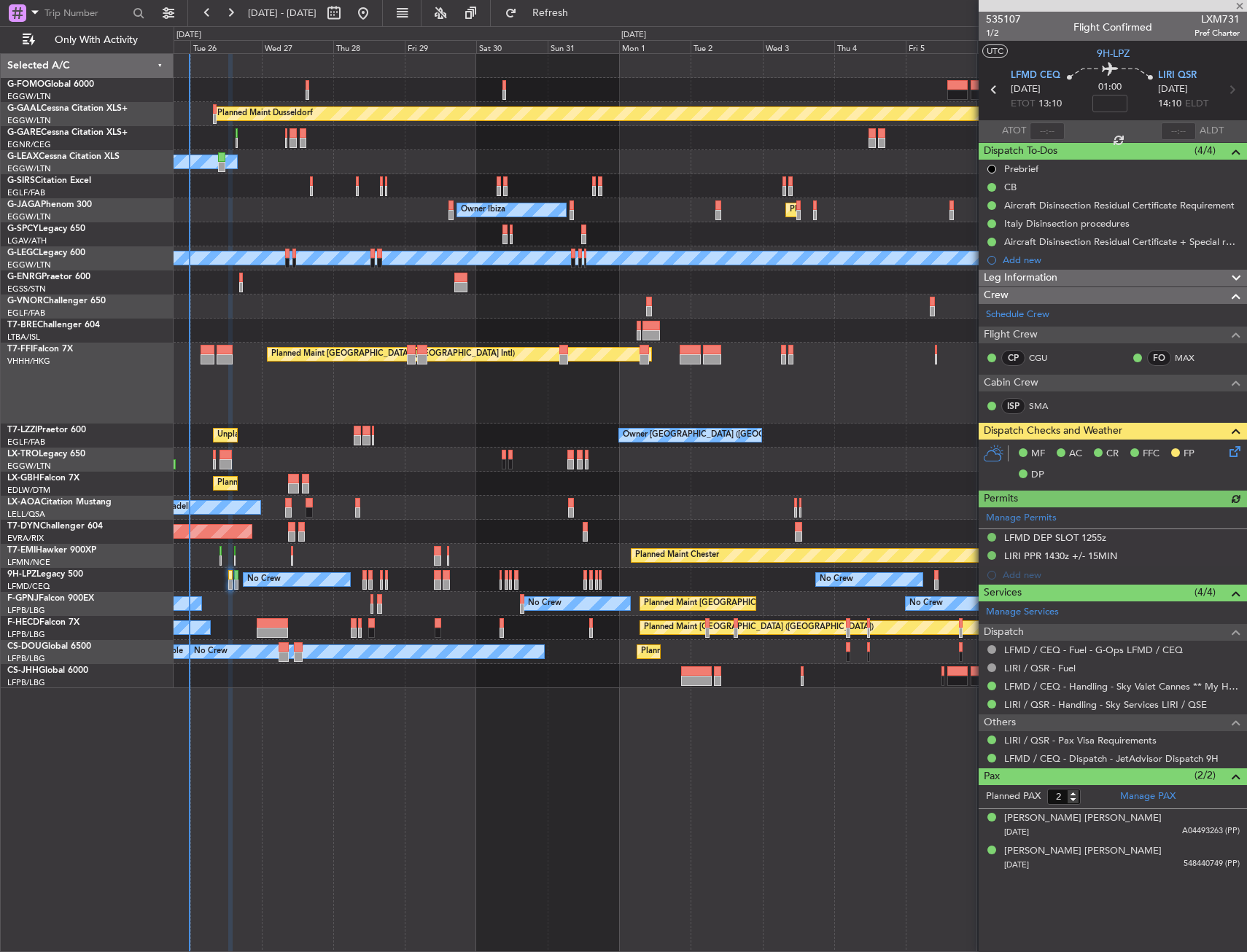
type input "-00:05"
type input "0"
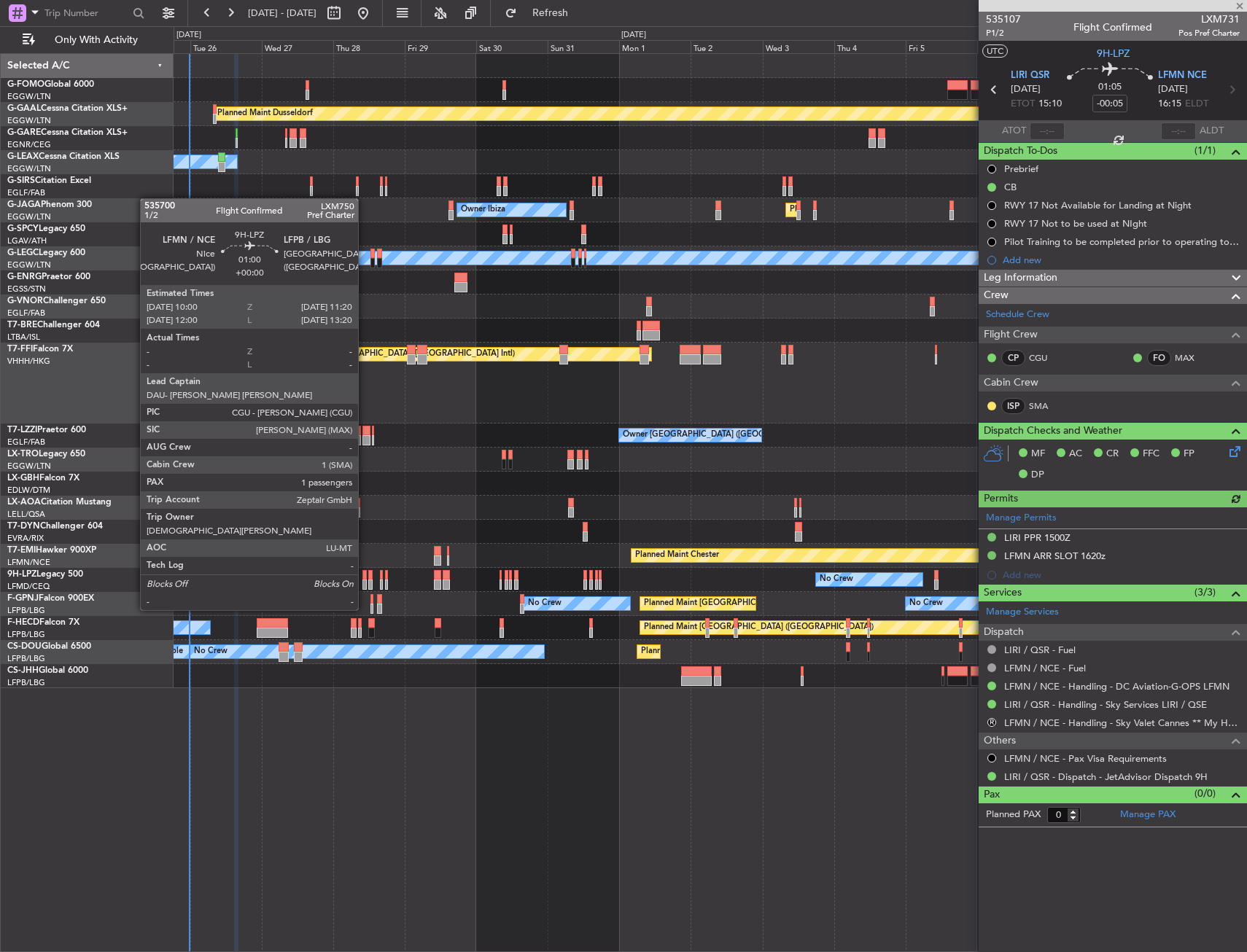
click at [365, 583] on div at bounding box center [365, 584] width 5 height 10
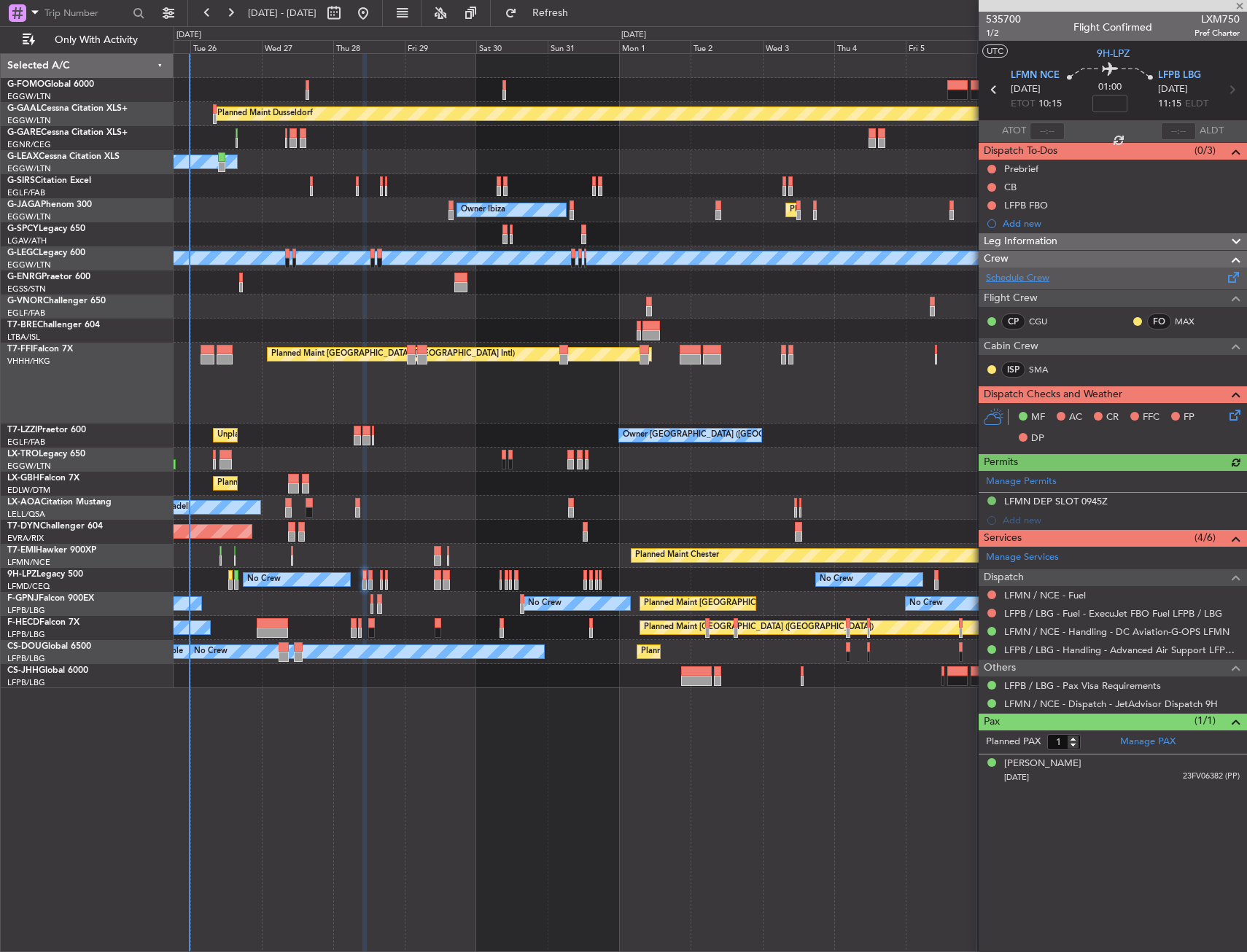
click at [1017, 281] on link "Schedule Crew" at bounding box center [1017, 278] width 63 height 15
click at [1168, 70] on span "LFPB LBG" at bounding box center [1179, 76] width 43 height 15
click at [1022, 84] on span "[DATE]" at bounding box center [1025, 89] width 30 height 15
click at [1022, 78] on span "LFMN NCE" at bounding box center [1034, 76] width 49 height 15
click at [1228, 413] on icon at bounding box center [1232, 412] width 12 height 12
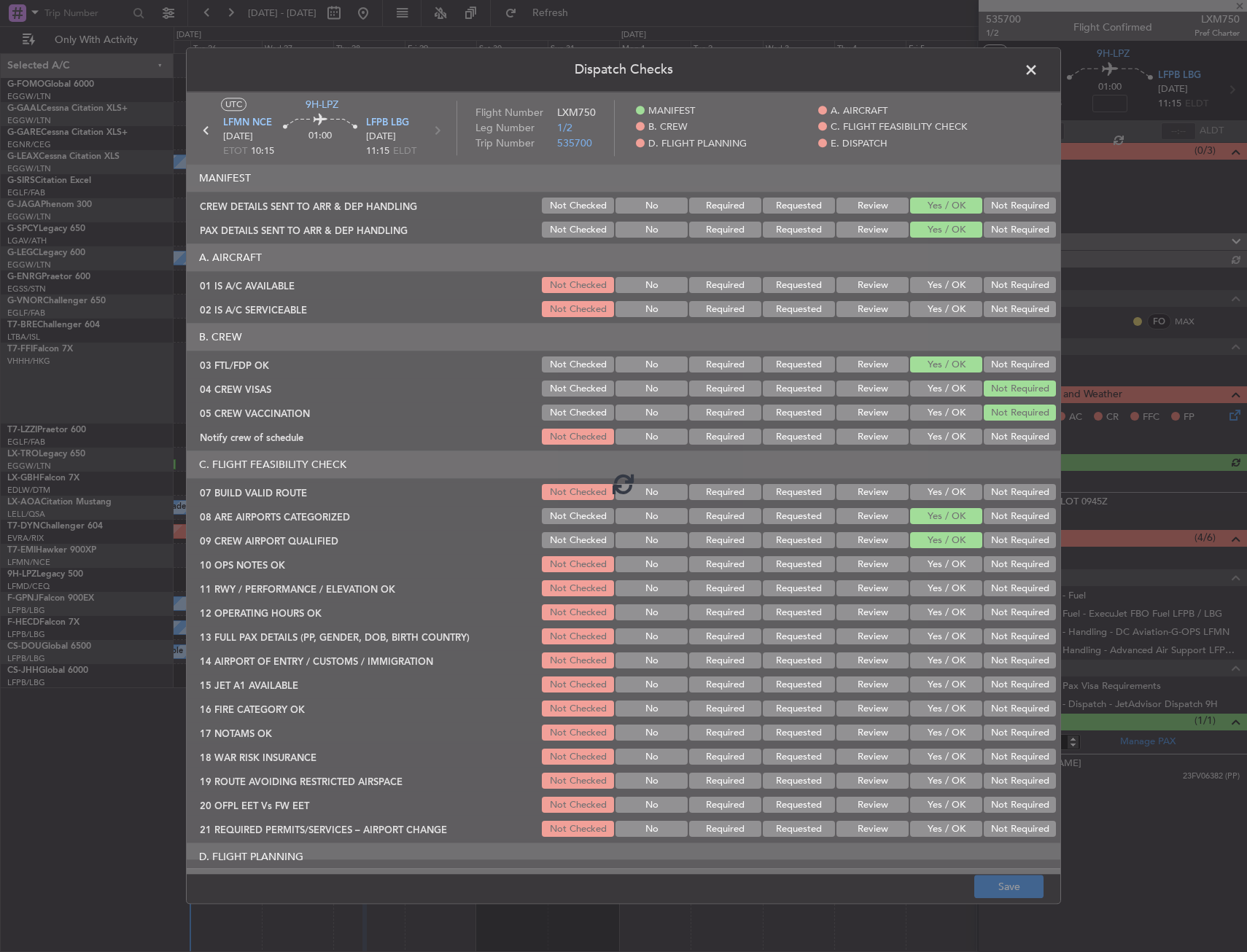
click at [1038, 72] on span at bounding box center [1038, 74] width 0 height 29
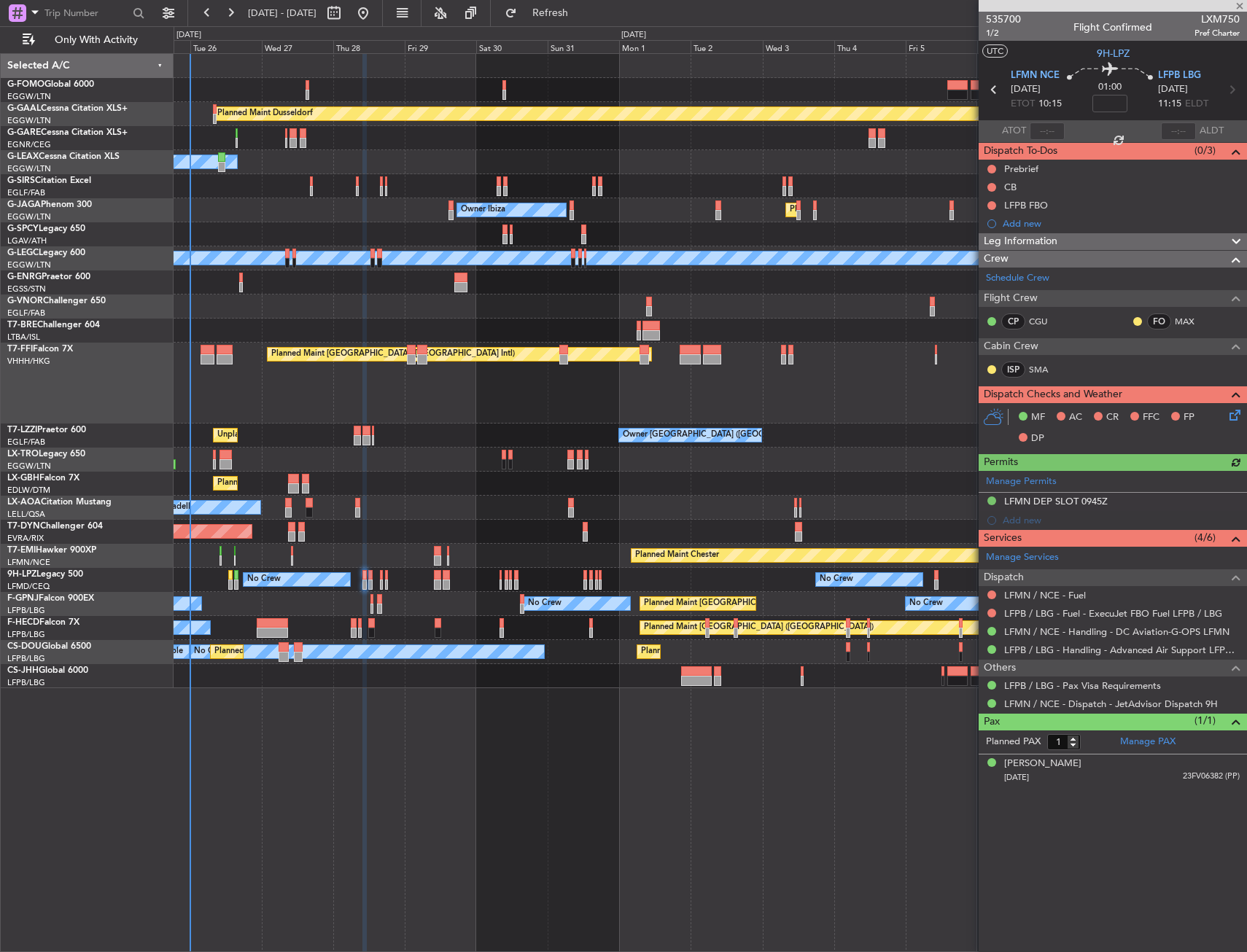
click at [1236, 412] on icon at bounding box center [1232, 412] width 12 height 12
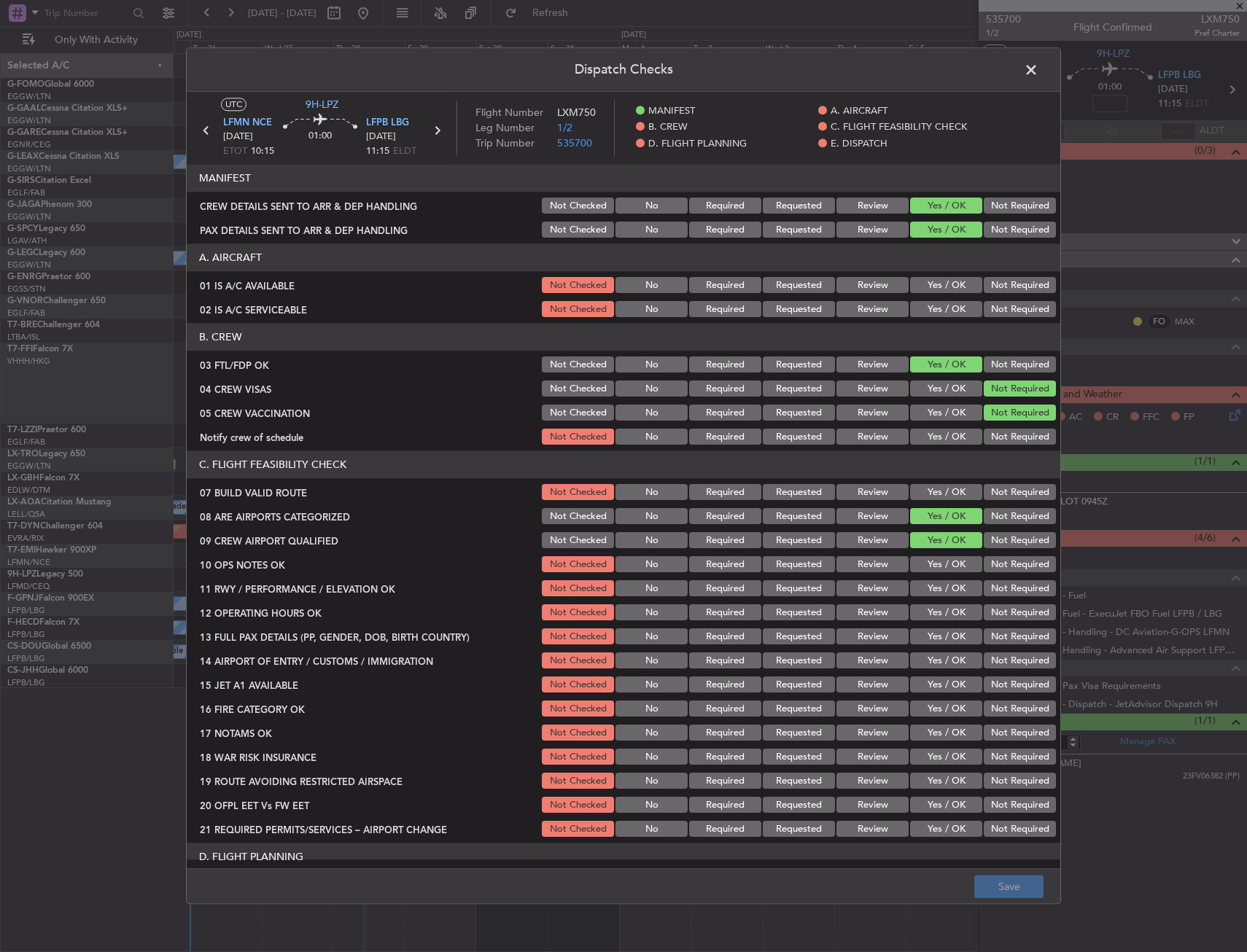
click at [954, 438] on button "Yes / OK" at bounding box center [946, 437] width 72 height 16
click at [1003, 876] on button "Save" at bounding box center [1009, 887] width 69 height 23
click at [1038, 64] on span at bounding box center [1038, 74] width 0 height 29
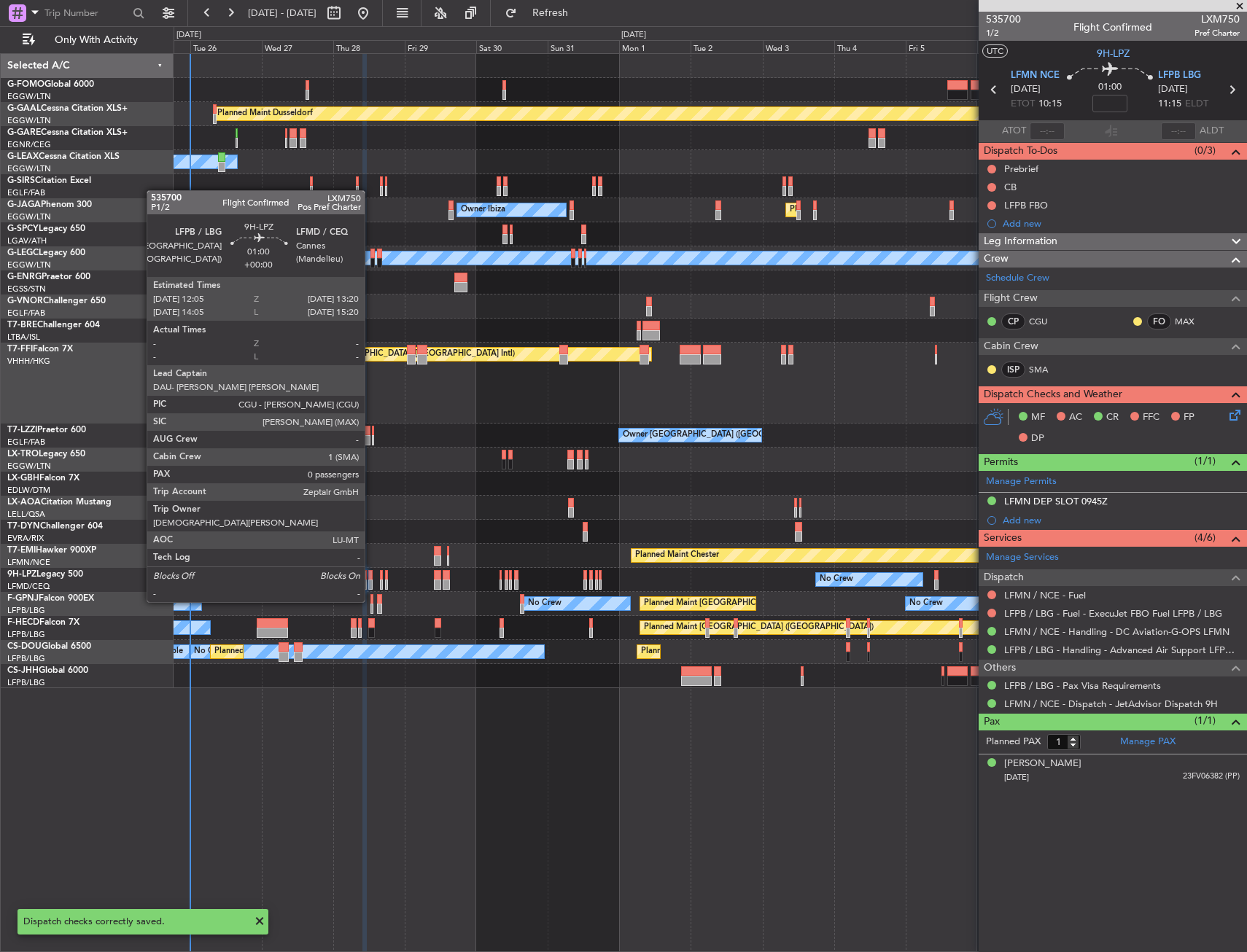
click at [371, 574] on div at bounding box center [371, 575] width 5 height 10
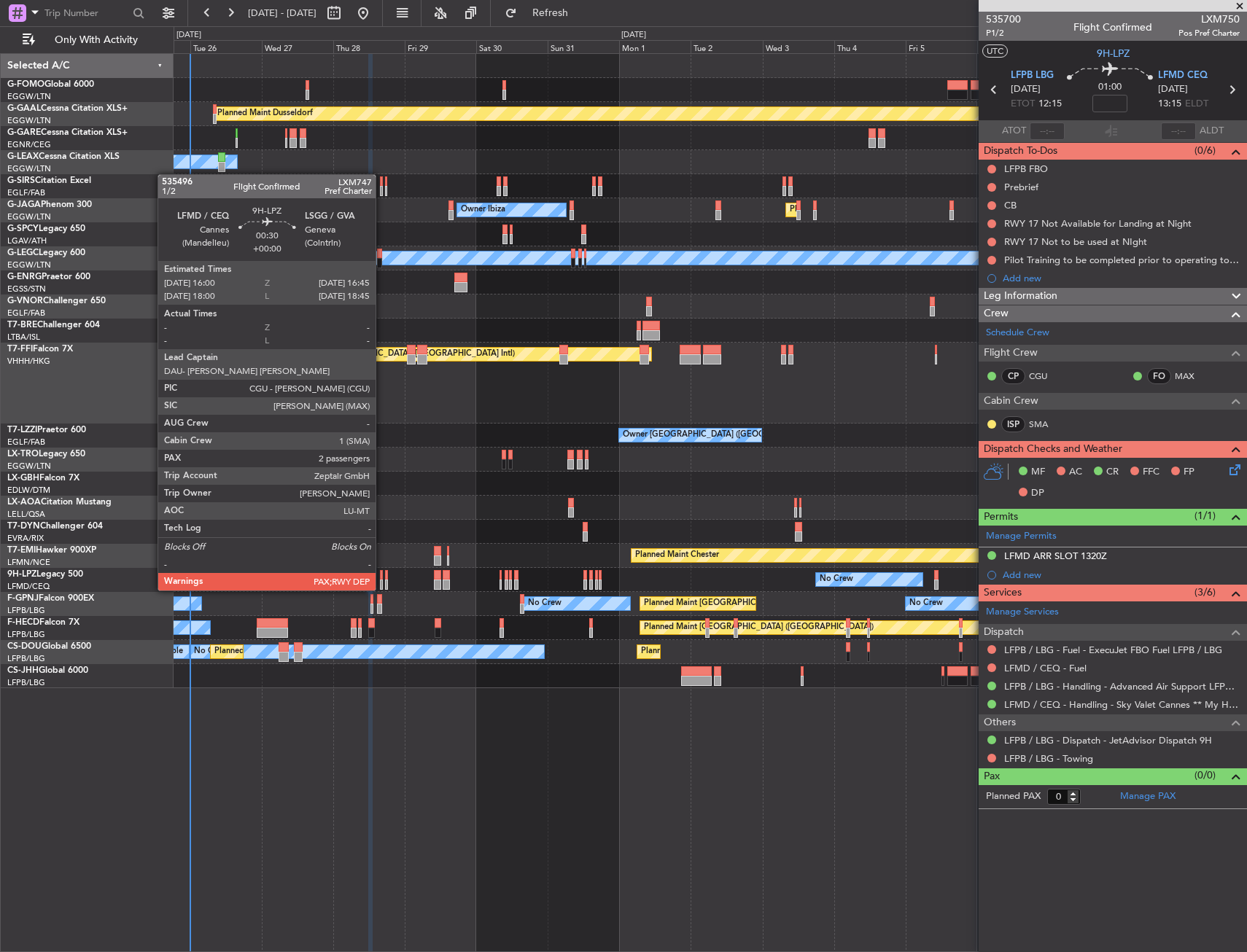
click at [382, 576] on div at bounding box center [381, 575] width 3 height 10
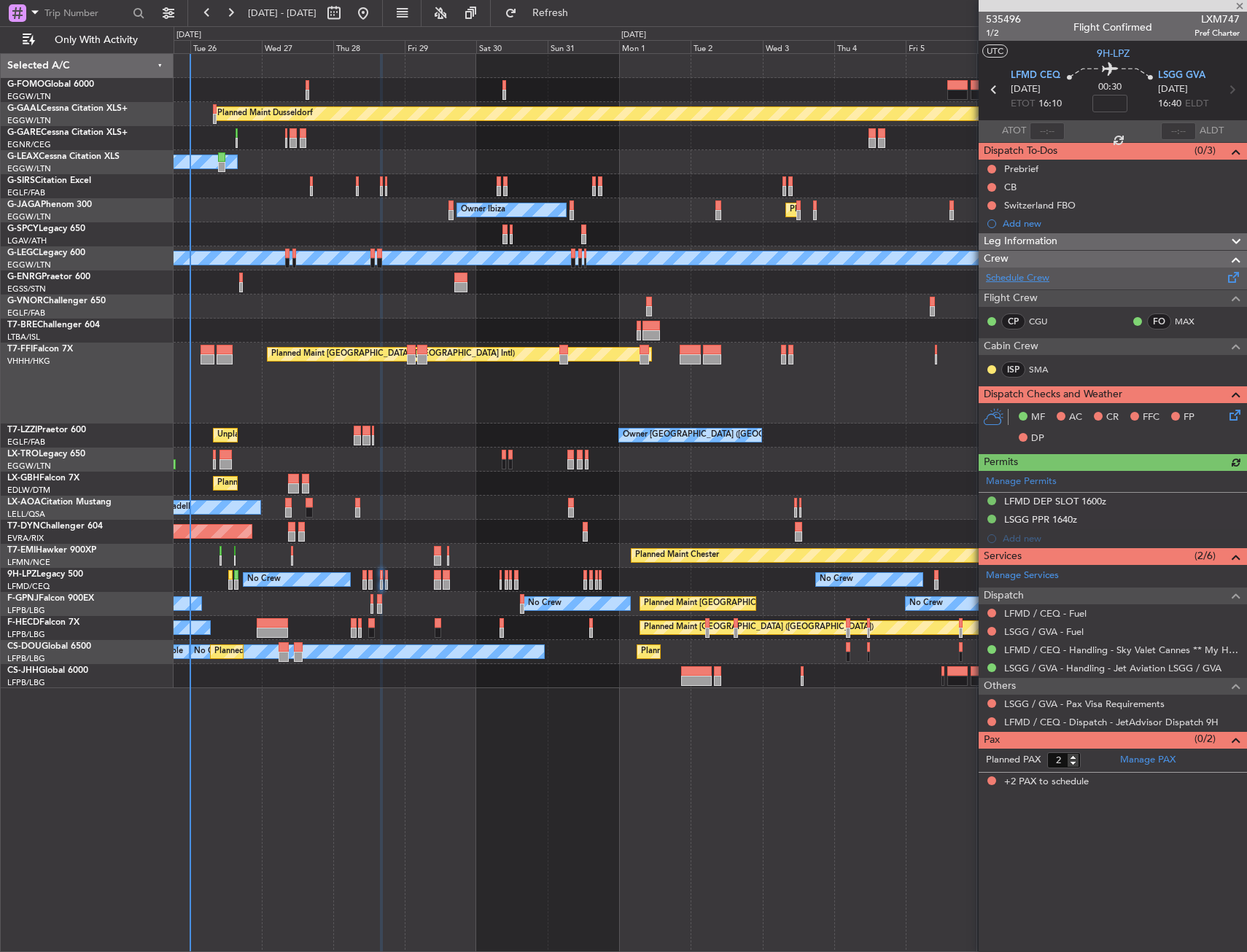
click at [1006, 271] on link "Schedule Crew" at bounding box center [1017, 278] width 63 height 15
click at [1169, 75] on span "LSGG GVA" at bounding box center [1181, 76] width 47 height 15
click at [1232, 412] on icon at bounding box center [1232, 412] width 12 height 12
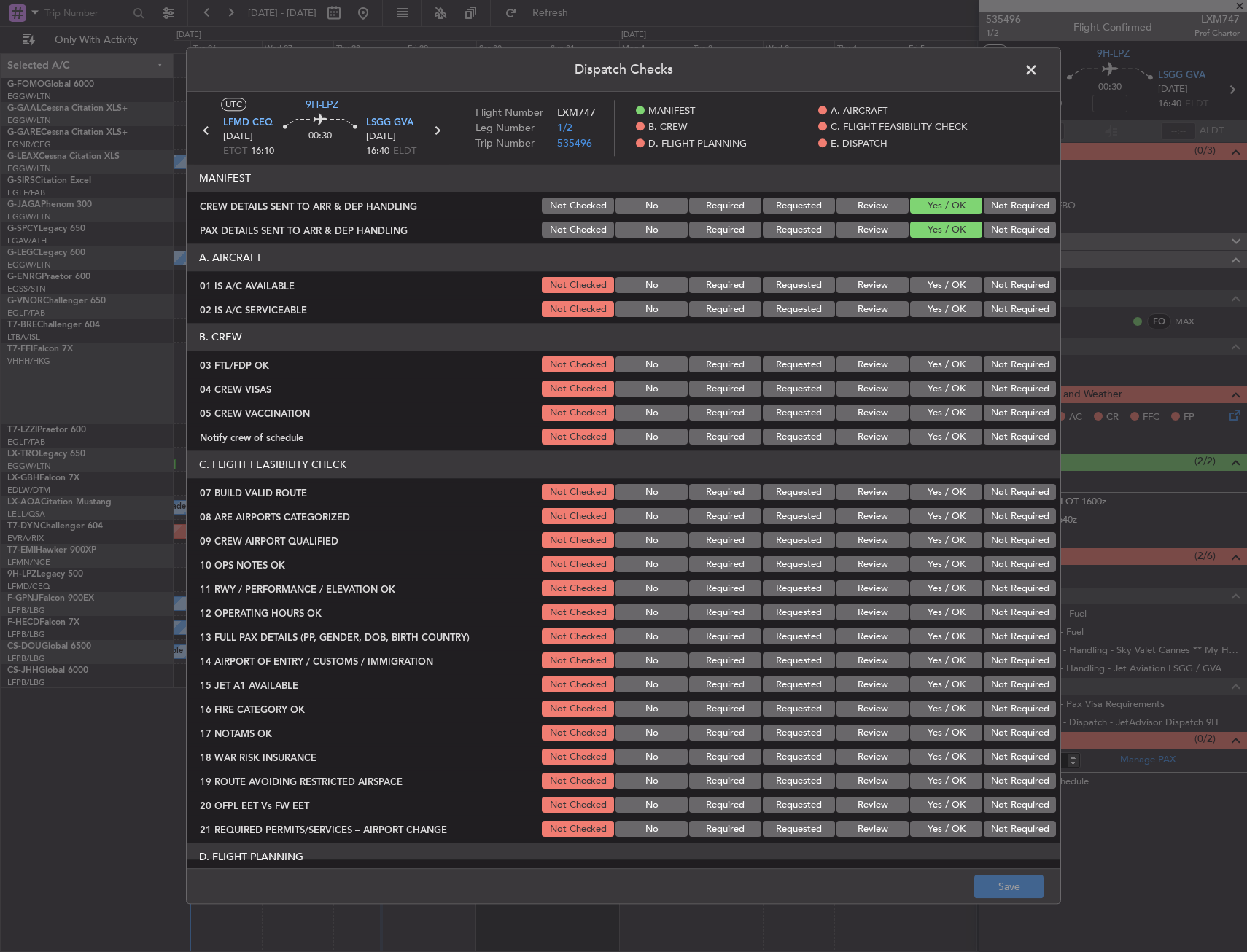
click at [920, 358] on button "Yes / OK" at bounding box center [946, 365] width 72 height 16
click at [987, 383] on button "Not Required" at bounding box center [1020, 389] width 72 height 16
click at [984, 422] on div "Not Required" at bounding box center [1018, 413] width 74 height 20
click at [983, 416] on button "Not Required" at bounding box center [1020, 413] width 72 height 16
drag, startPoint x: 947, startPoint y: 439, endPoint x: 922, endPoint y: 476, distance: 44.7
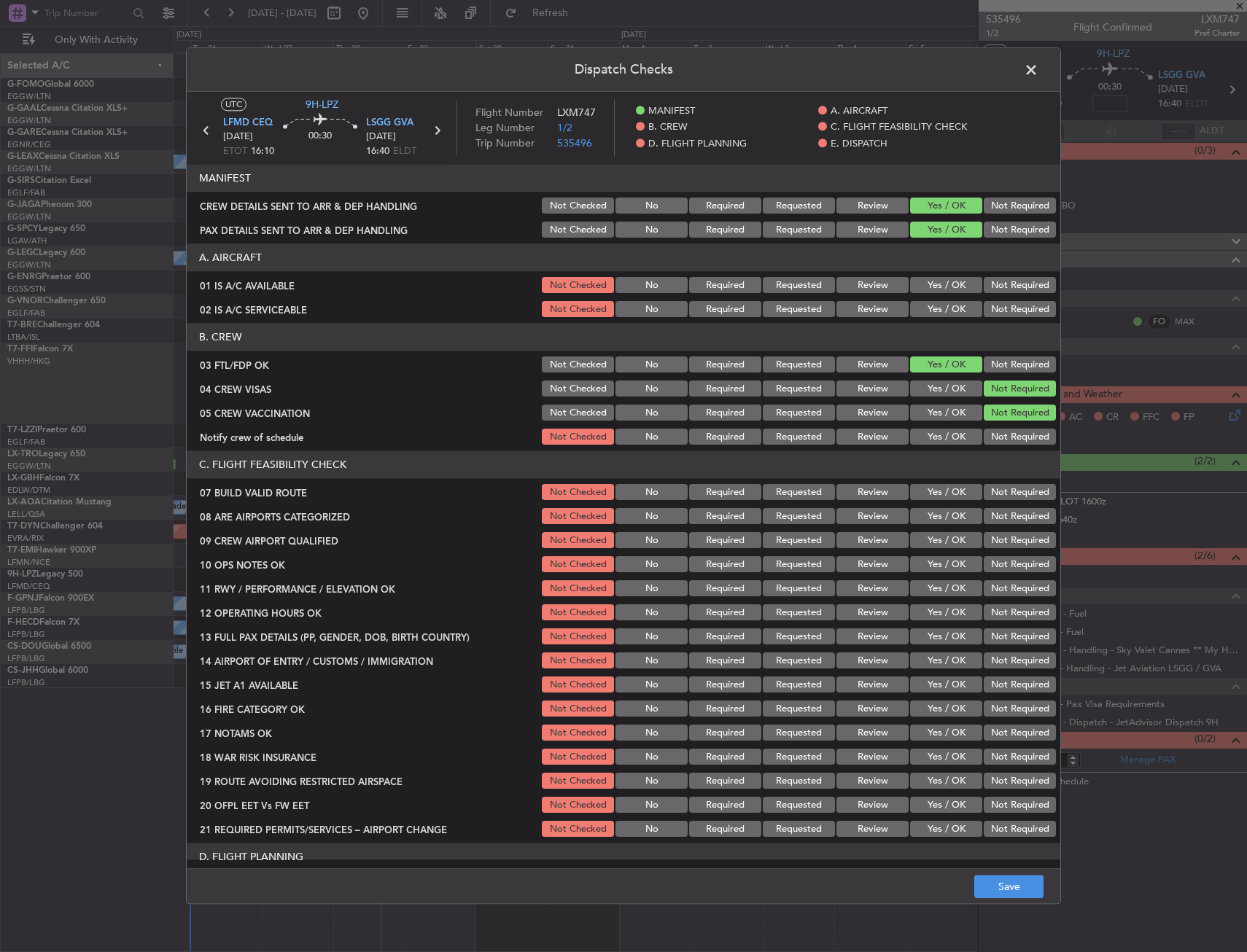
click at [946, 439] on button "Yes / OK" at bounding box center [946, 437] width 72 height 16
click at [916, 516] on button "Yes / OK" at bounding box center [946, 516] width 72 height 16
click at [924, 544] on button "Yes / OK" at bounding box center [946, 541] width 72 height 16
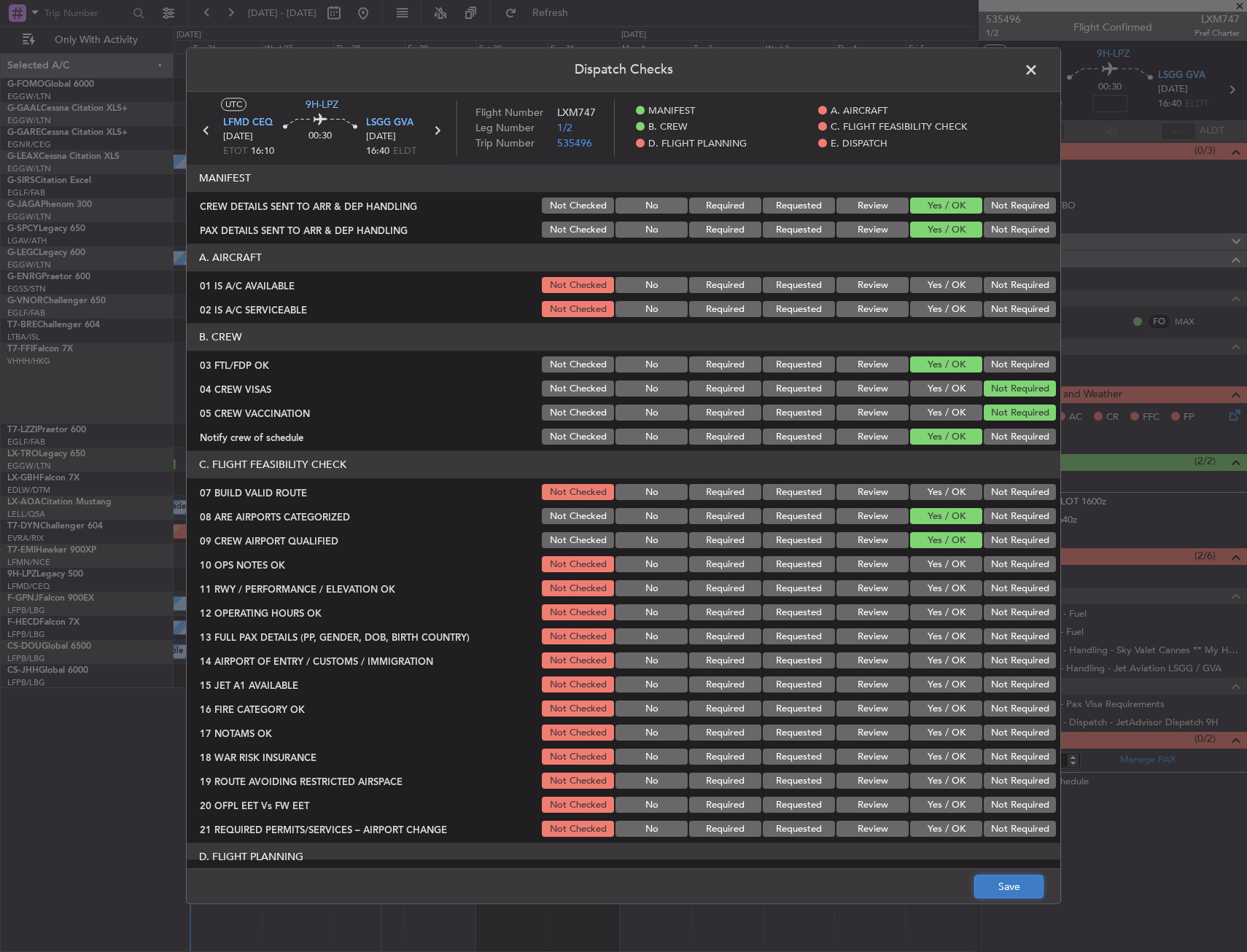
click at [1005, 893] on button "Save" at bounding box center [1009, 887] width 69 height 23
click at [1038, 65] on span at bounding box center [1038, 74] width 0 height 29
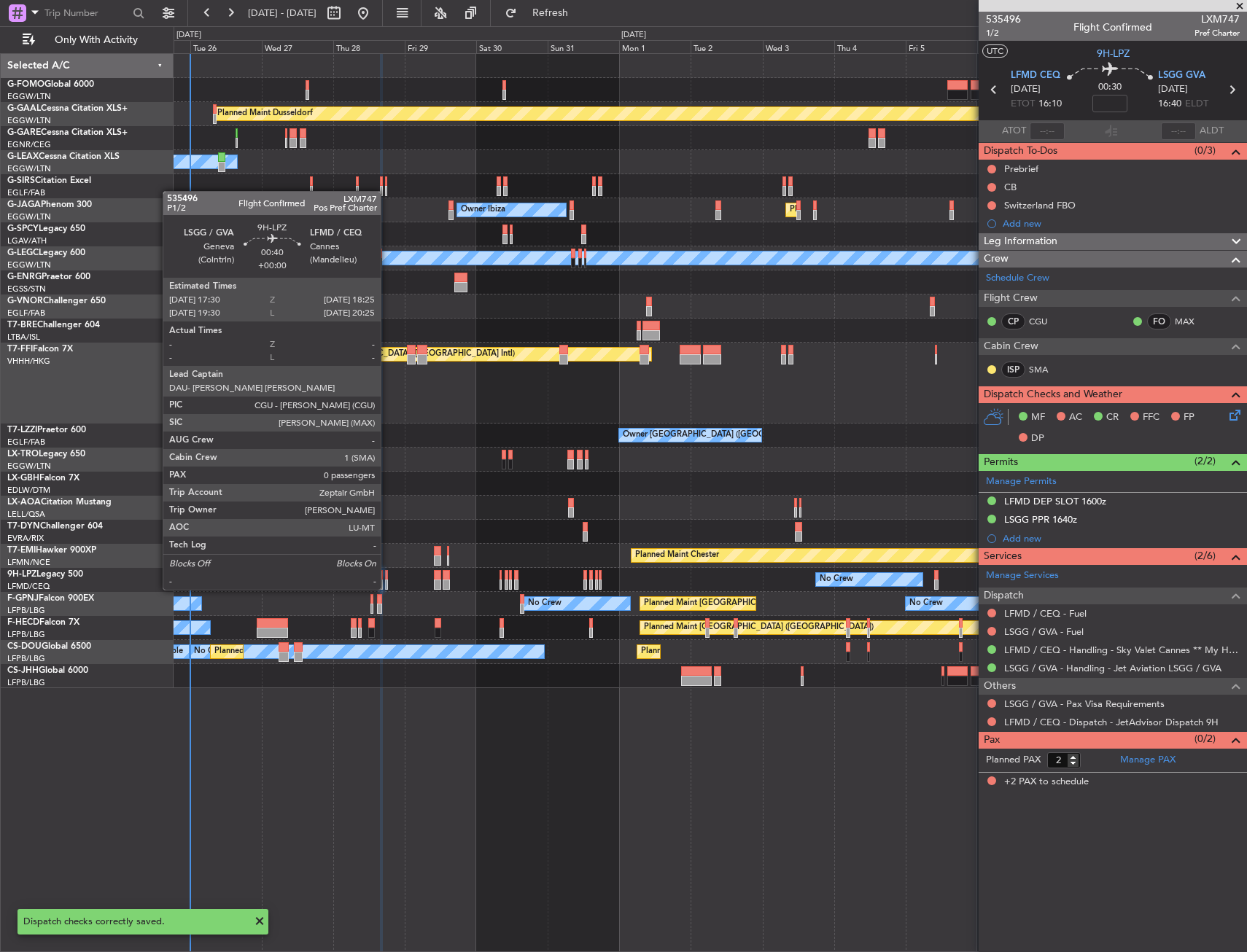
click at [387, 575] on div at bounding box center [386, 575] width 3 height 10
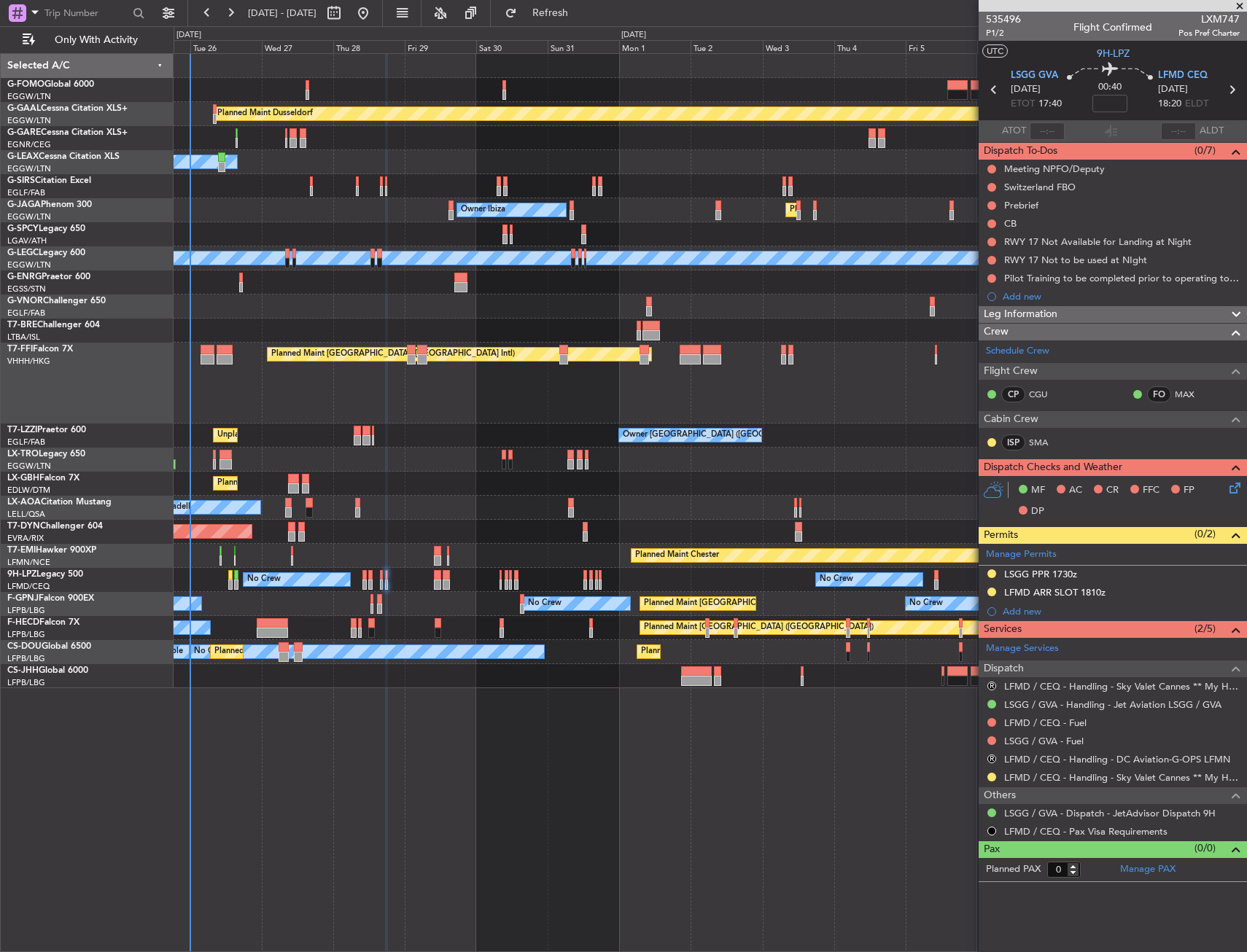
click at [1234, 480] on icon at bounding box center [1232, 485] width 12 height 12
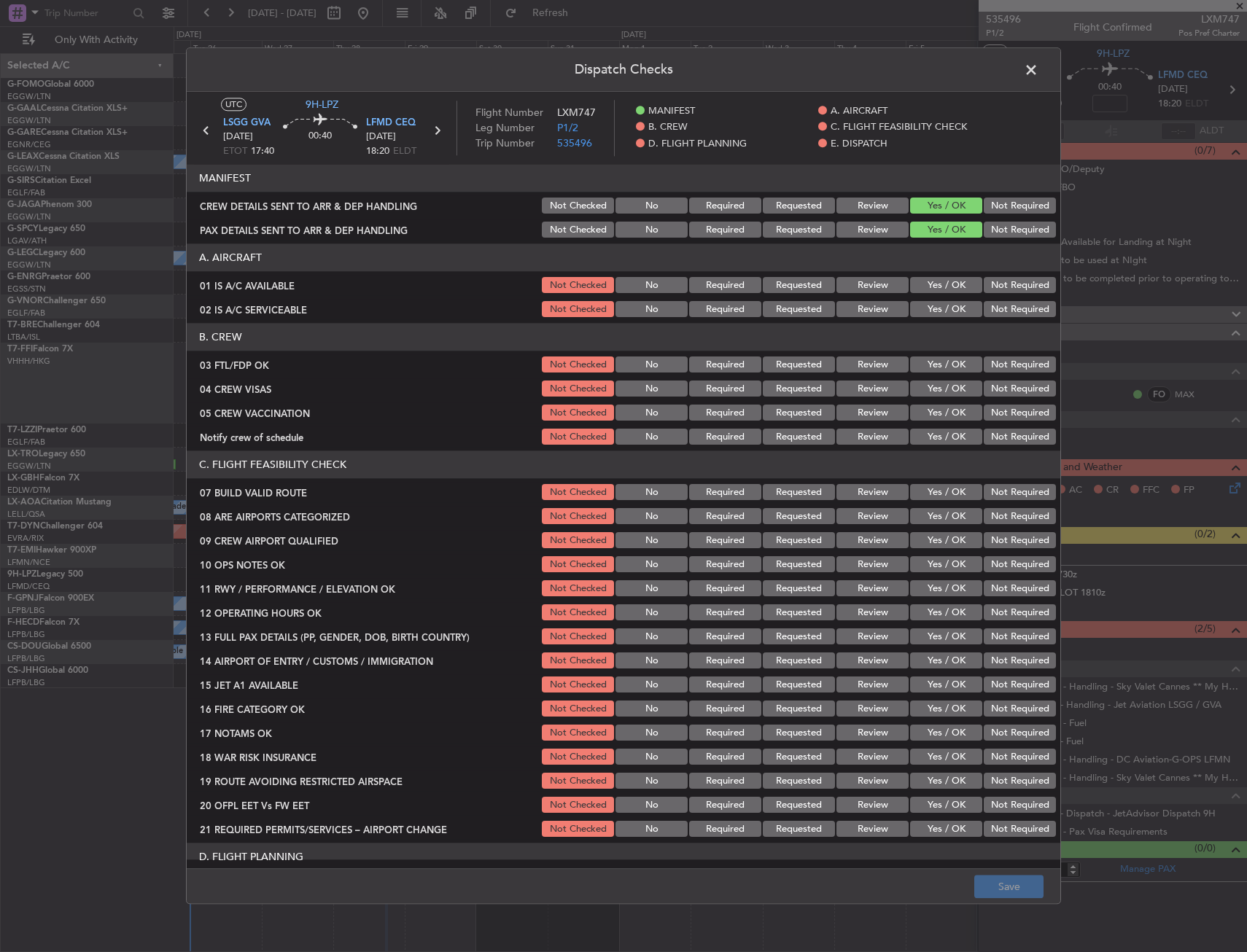
click at [934, 365] on button "Yes / OK" at bounding box center [946, 365] width 72 height 16
drag, startPoint x: 986, startPoint y: 387, endPoint x: 983, endPoint y: 409, distance: 22.2
click at [986, 388] on button "Not Required" at bounding box center [1020, 389] width 72 height 16
click at [983, 411] on button "Not Required" at bounding box center [1020, 413] width 72 height 16
click at [941, 436] on button "Yes / OK" at bounding box center [946, 437] width 72 height 16
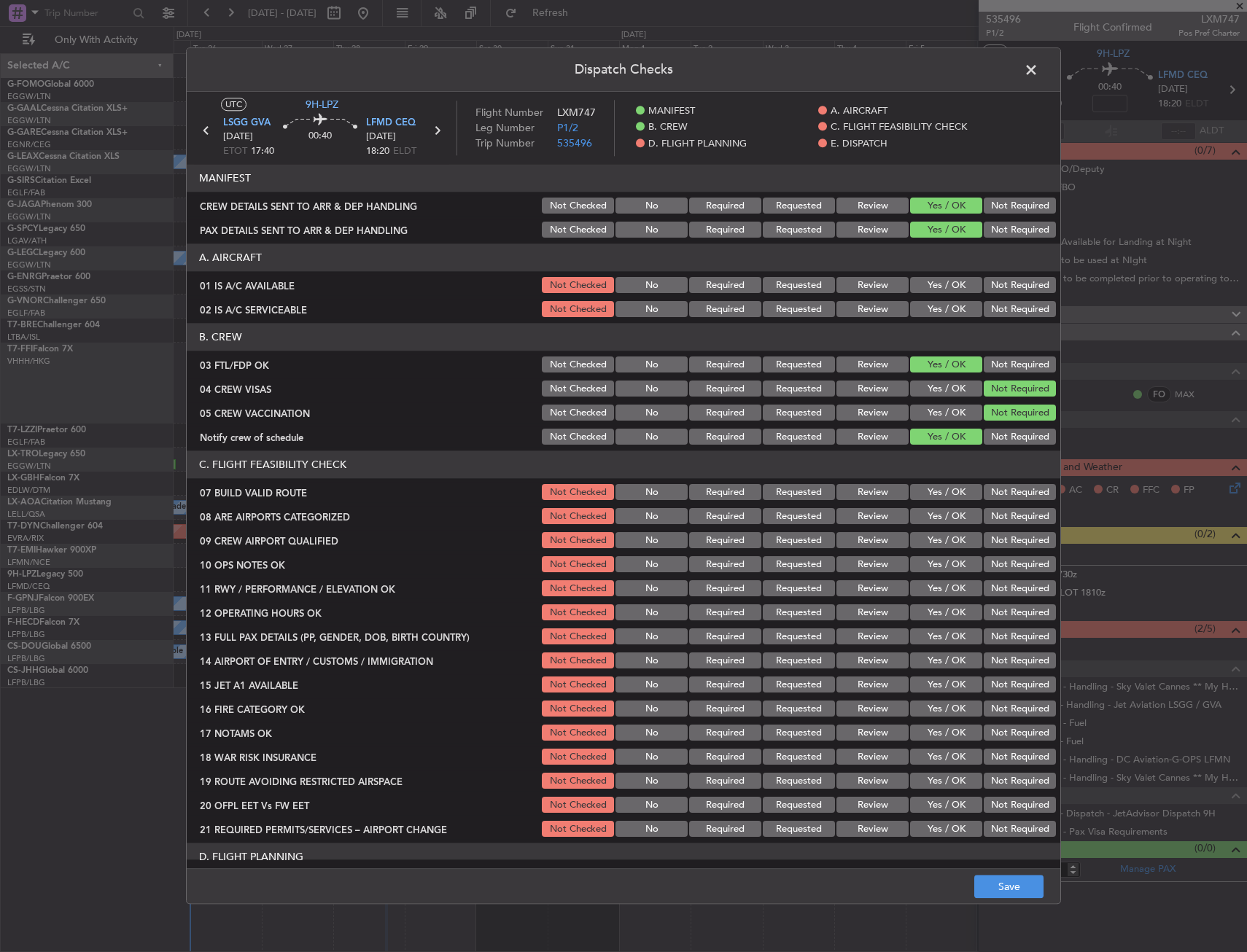
click at [938, 518] on button "Yes / OK" at bounding box center [946, 516] width 72 height 16
click at [939, 535] on button "Yes / OK" at bounding box center [946, 541] width 72 height 16
click at [992, 884] on button "Save" at bounding box center [1009, 887] width 69 height 23
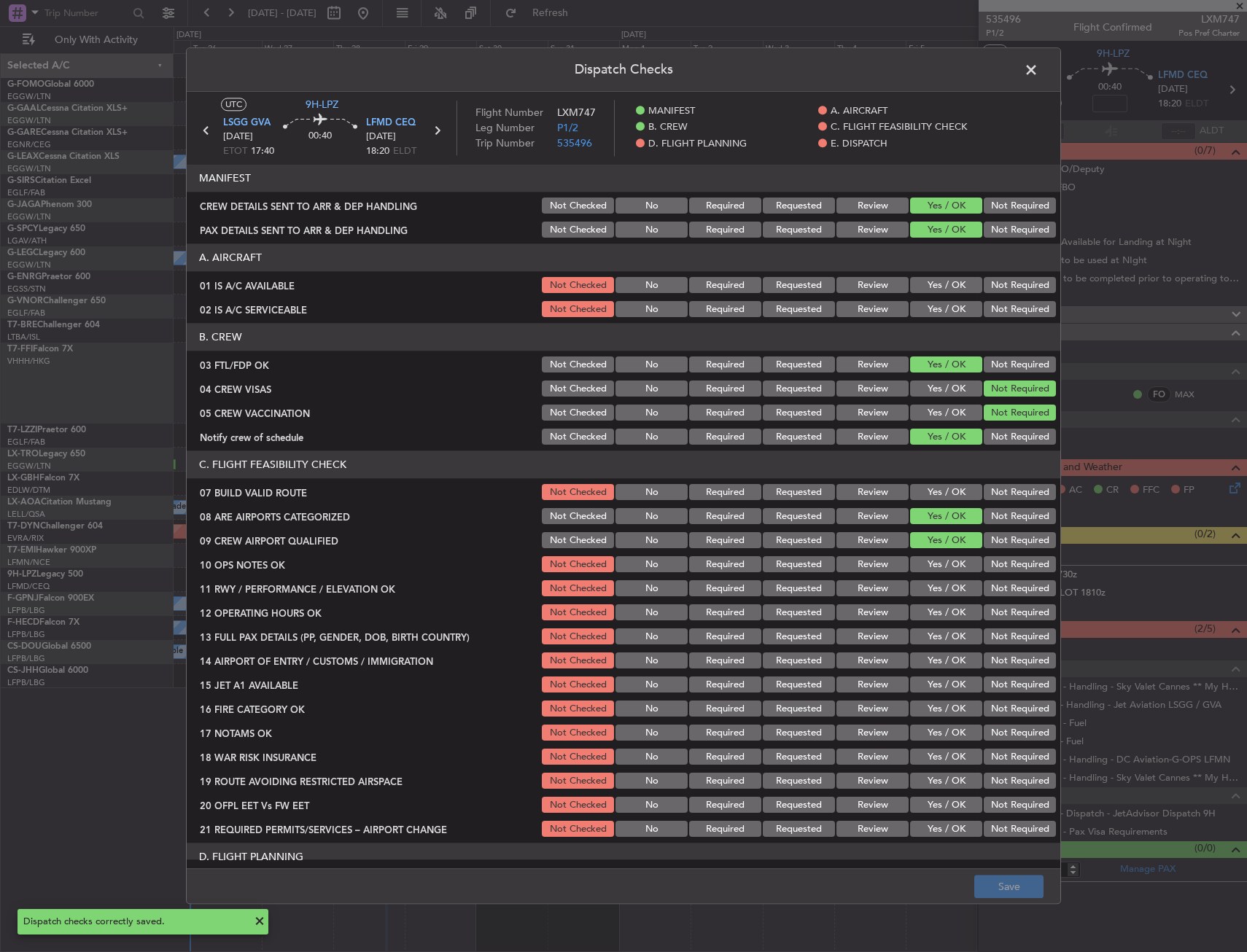
click at [1038, 63] on span at bounding box center [1038, 74] width 0 height 29
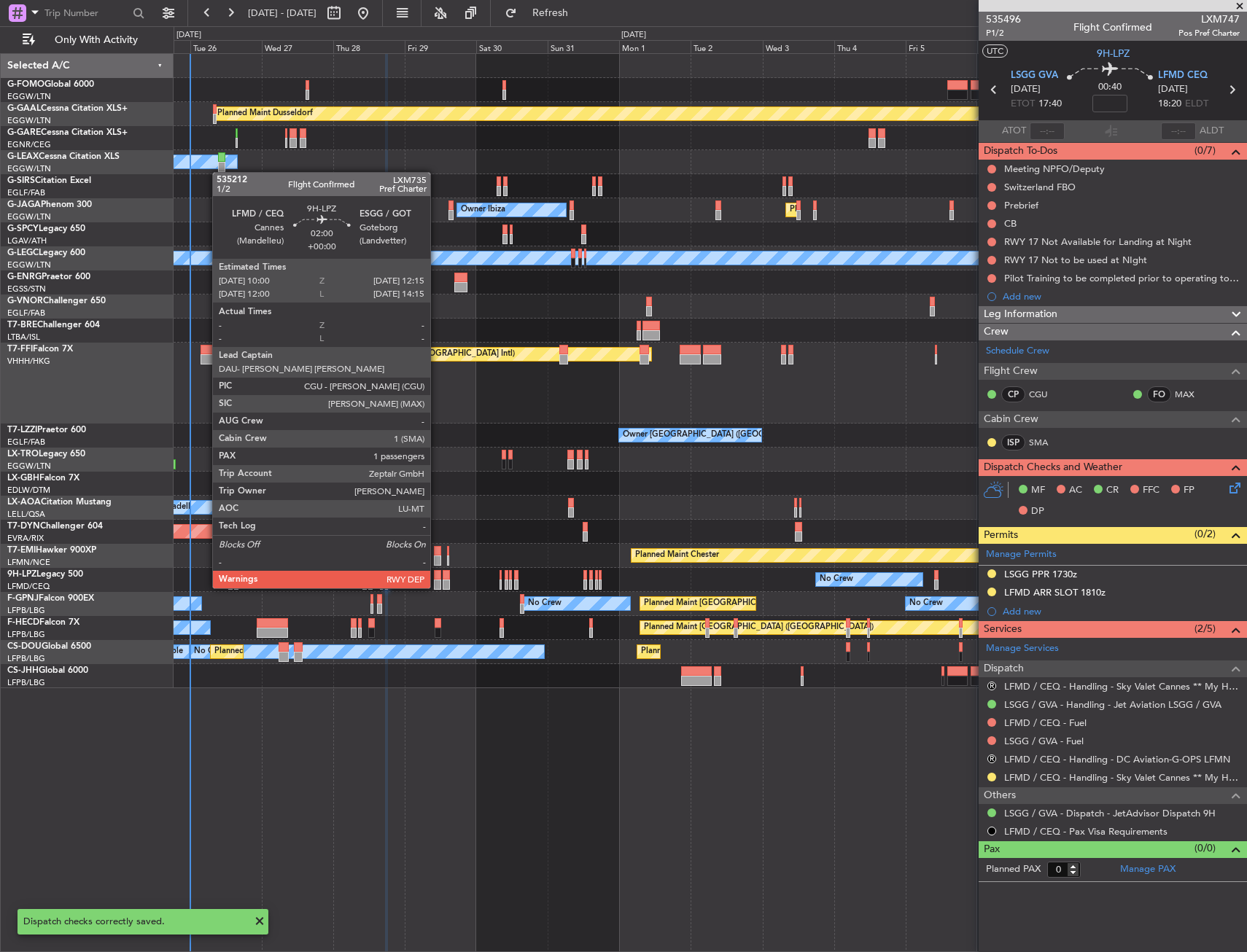
click at [437, 574] on div at bounding box center [437, 575] width 7 height 10
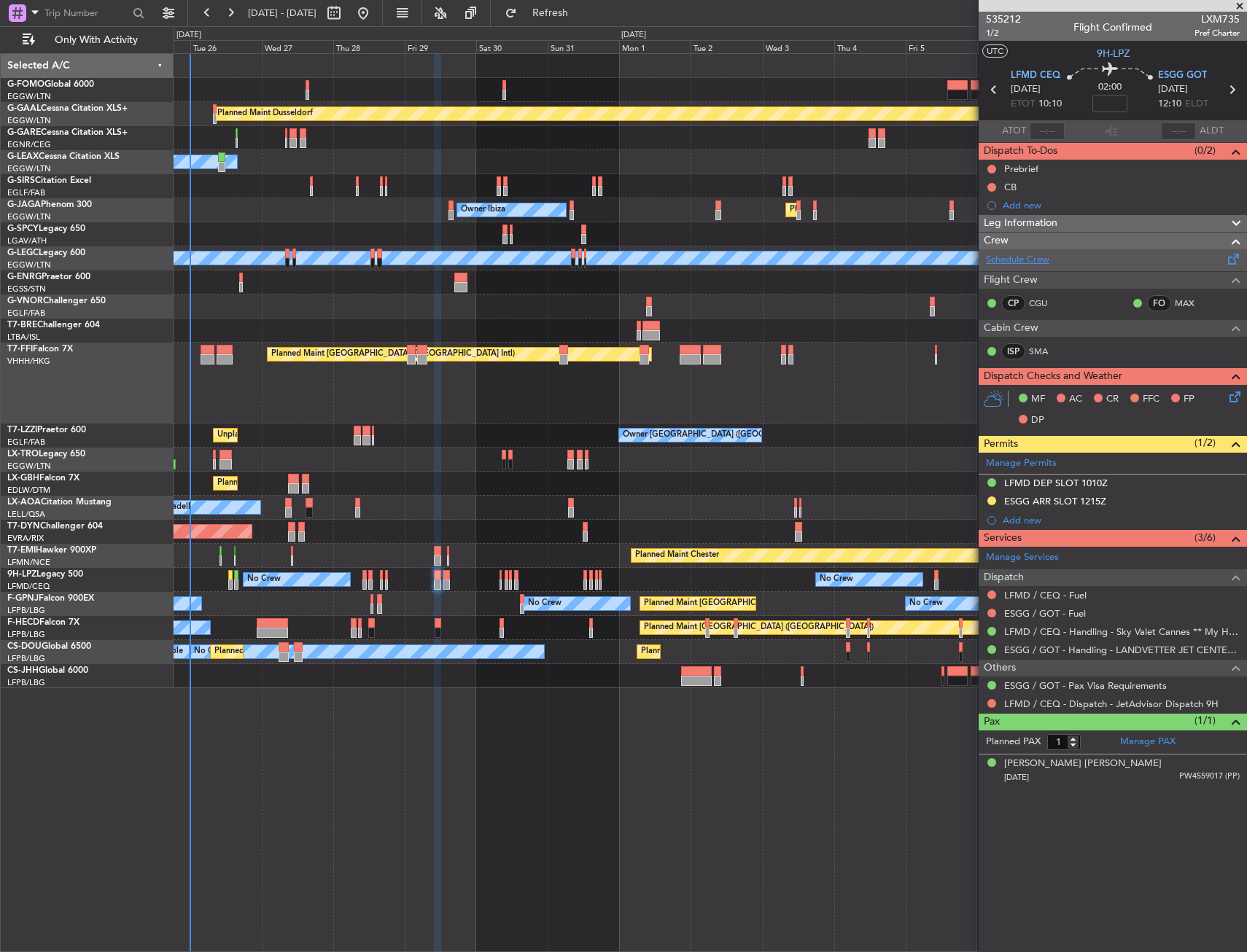
click at [1019, 261] on link "Schedule Crew" at bounding box center [1017, 260] width 63 height 15
click at [1161, 79] on span "ESGG GOT" at bounding box center [1181, 76] width 49 height 15
click at [1237, 397] on icon at bounding box center [1232, 394] width 12 height 12
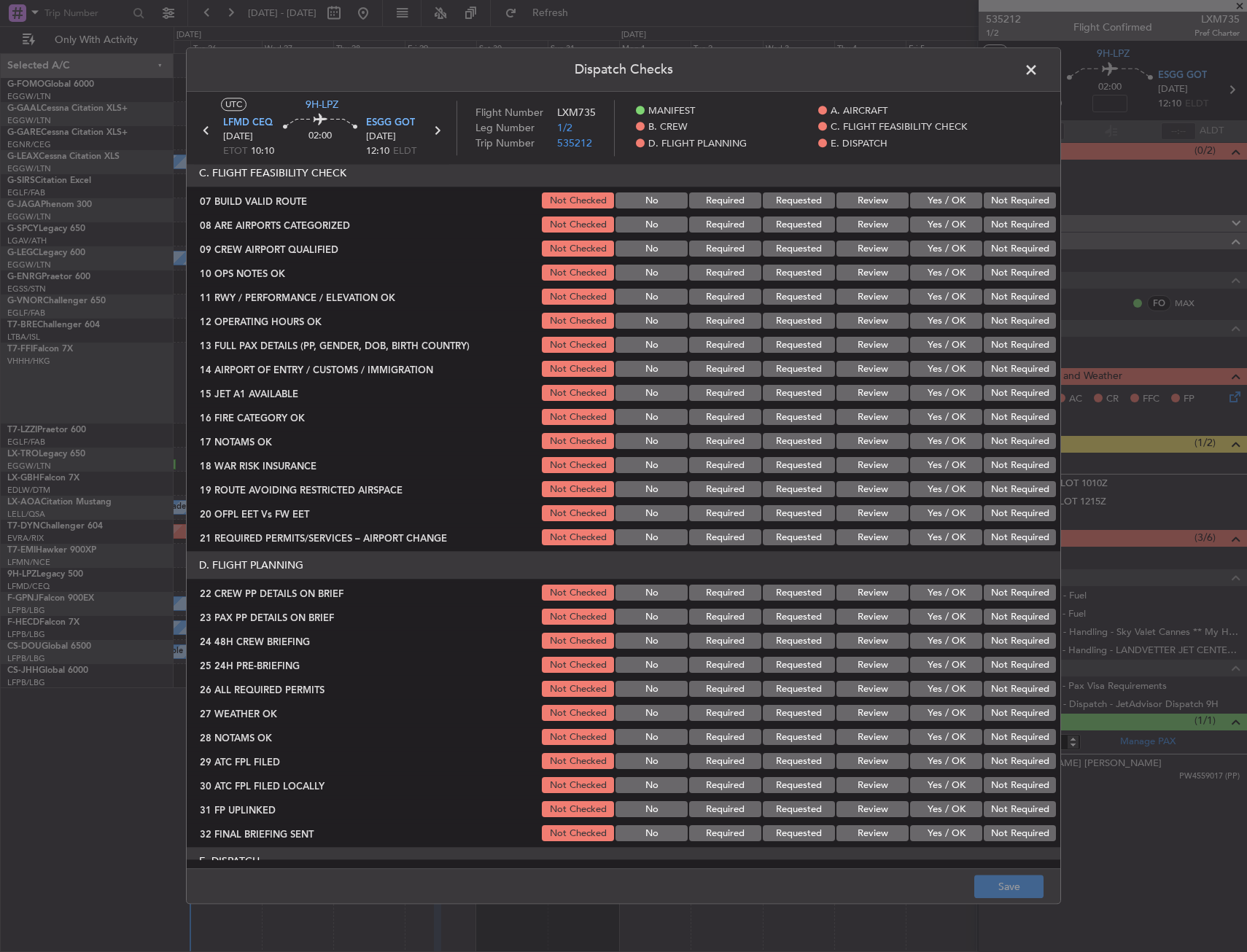
scroll to position [146, 0]
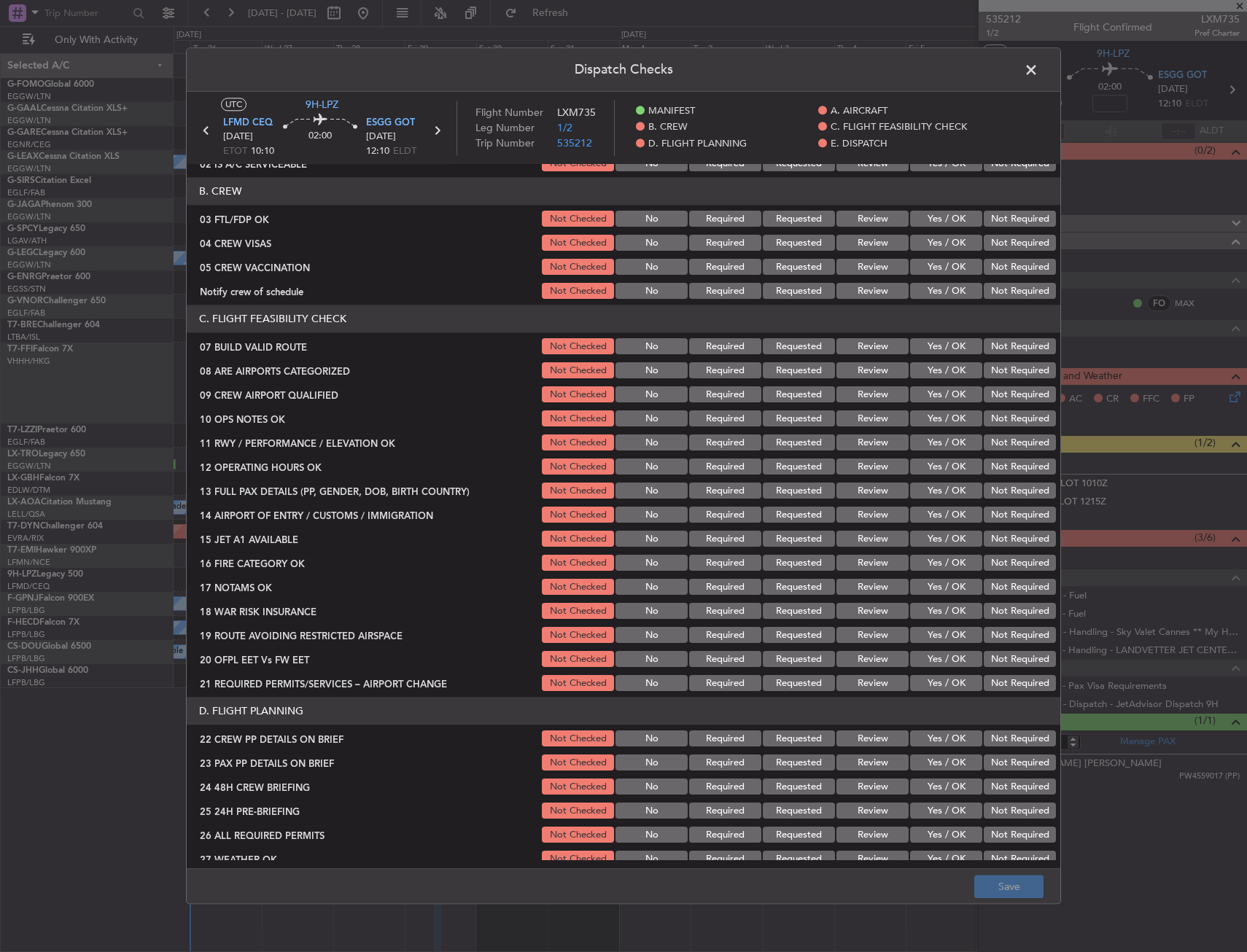
drag, startPoint x: 934, startPoint y: 226, endPoint x: 969, endPoint y: 236, distance: 36.4
click at [935, 226] on button "Yes / OK" at bounding box center [946, 219] width 72 height 16
click at [987, 239] on button "Not Required" at bounding box center [1020, 244] width 72 height 16
click at [989, 262] on button "Not Required" at bounding box center [1020, 267] width 72 height 16
click at [945, 291] on button "Yes / OK" at bounding box center [946, 291] width 72 height 16
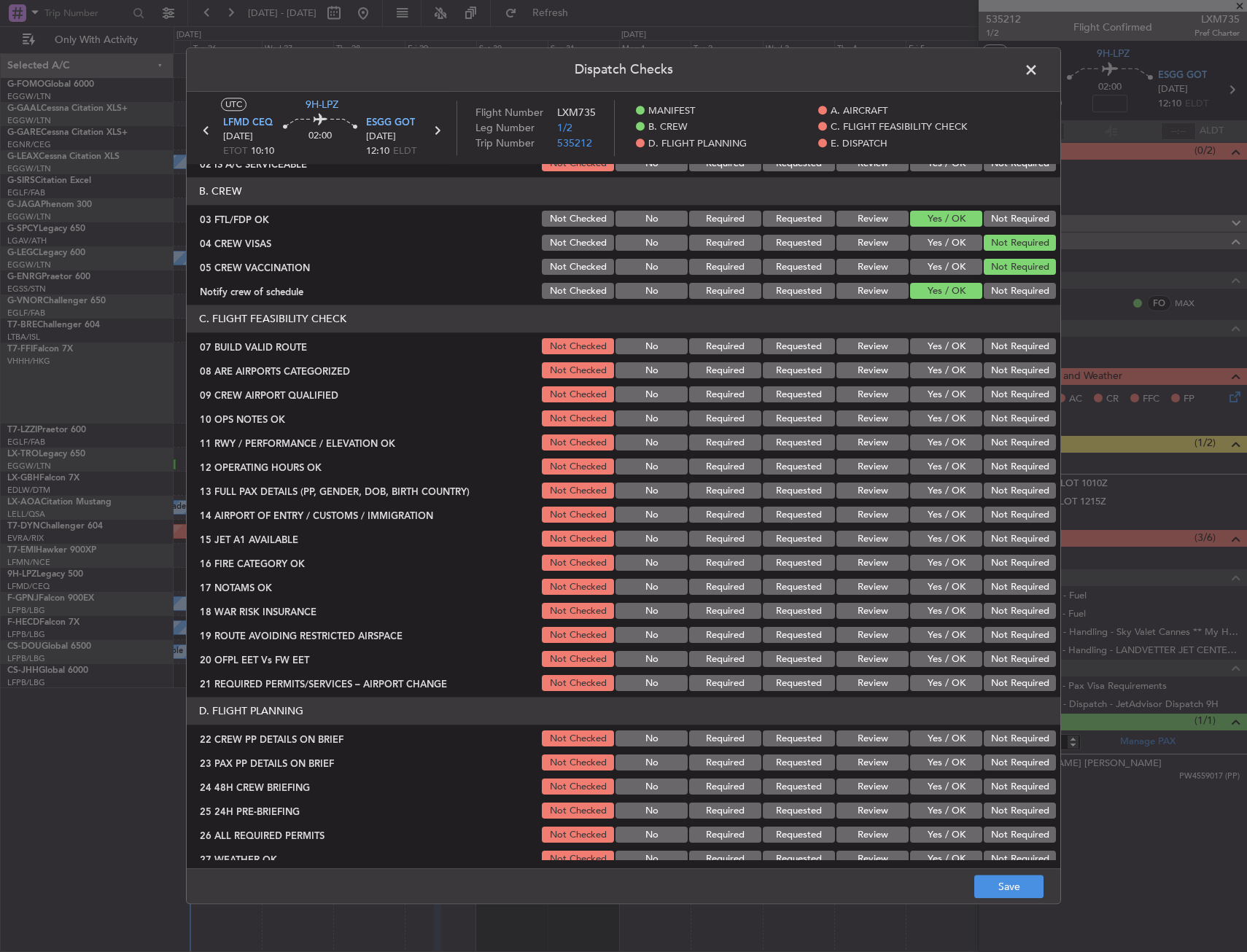
click at [929, 366] on button "Yes / OK" at bounding box center [946, 371] width 72 height 16
click at [931, 391] on button "Yes / OK" at bounding box center [946, 395] width 72 height 16
click at [992, 884] on button "Save" at bounding box center [1009, 887] width 69 height 23
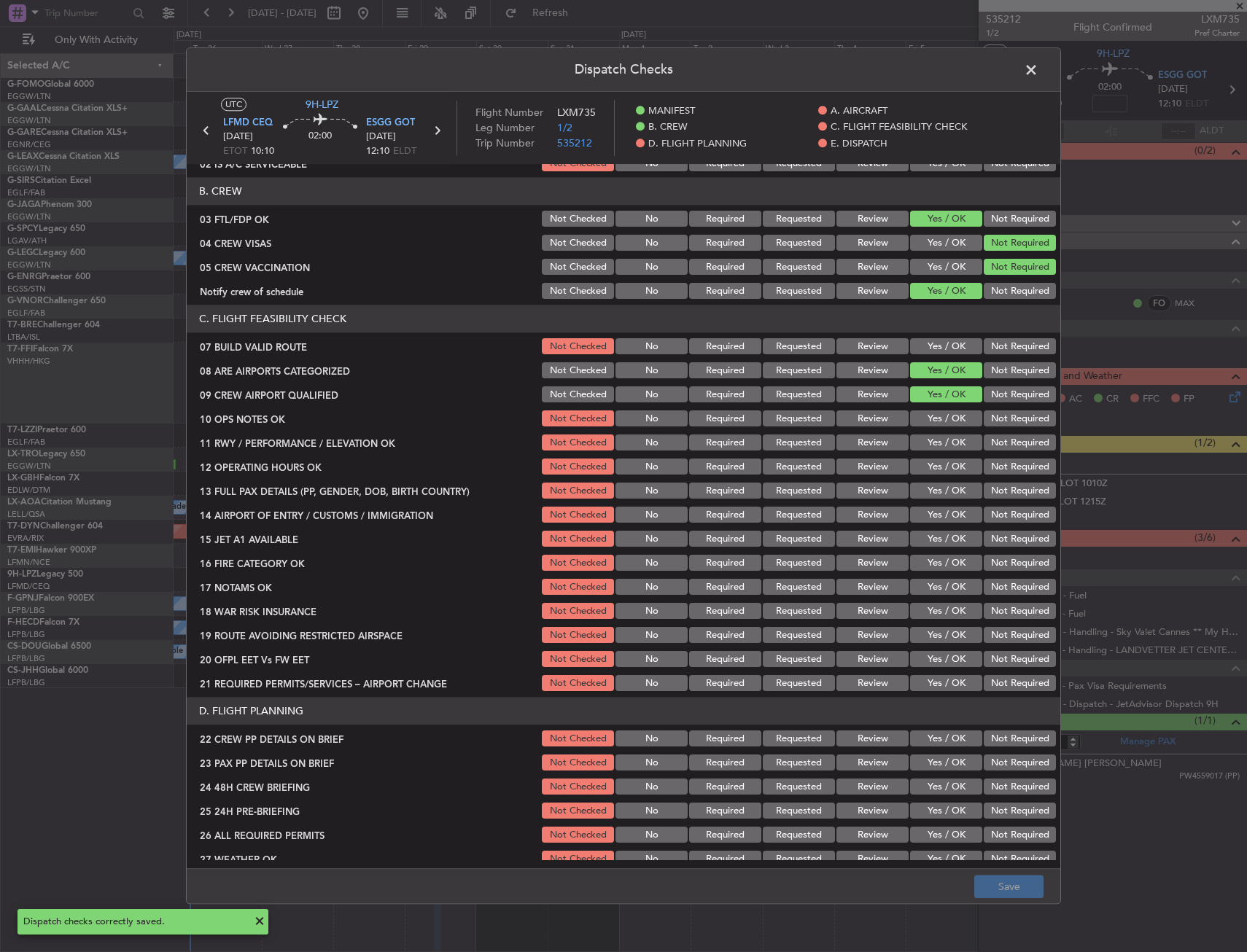
click at [1038, 72] on span at bounding box center [1038, 74] width 0 height 29
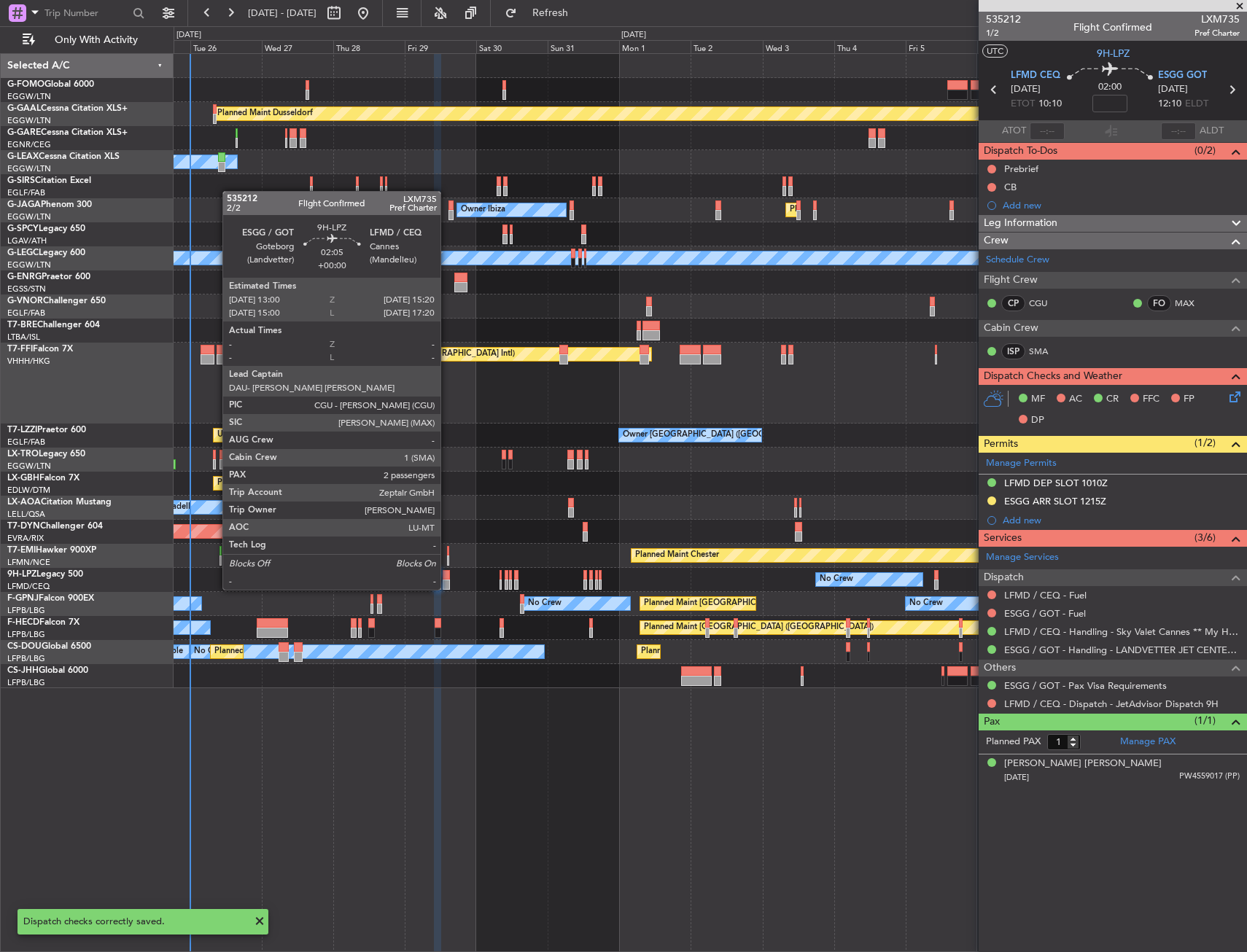
click at [447, 575] on div at bounding box center [445, 575] width 7 height 10
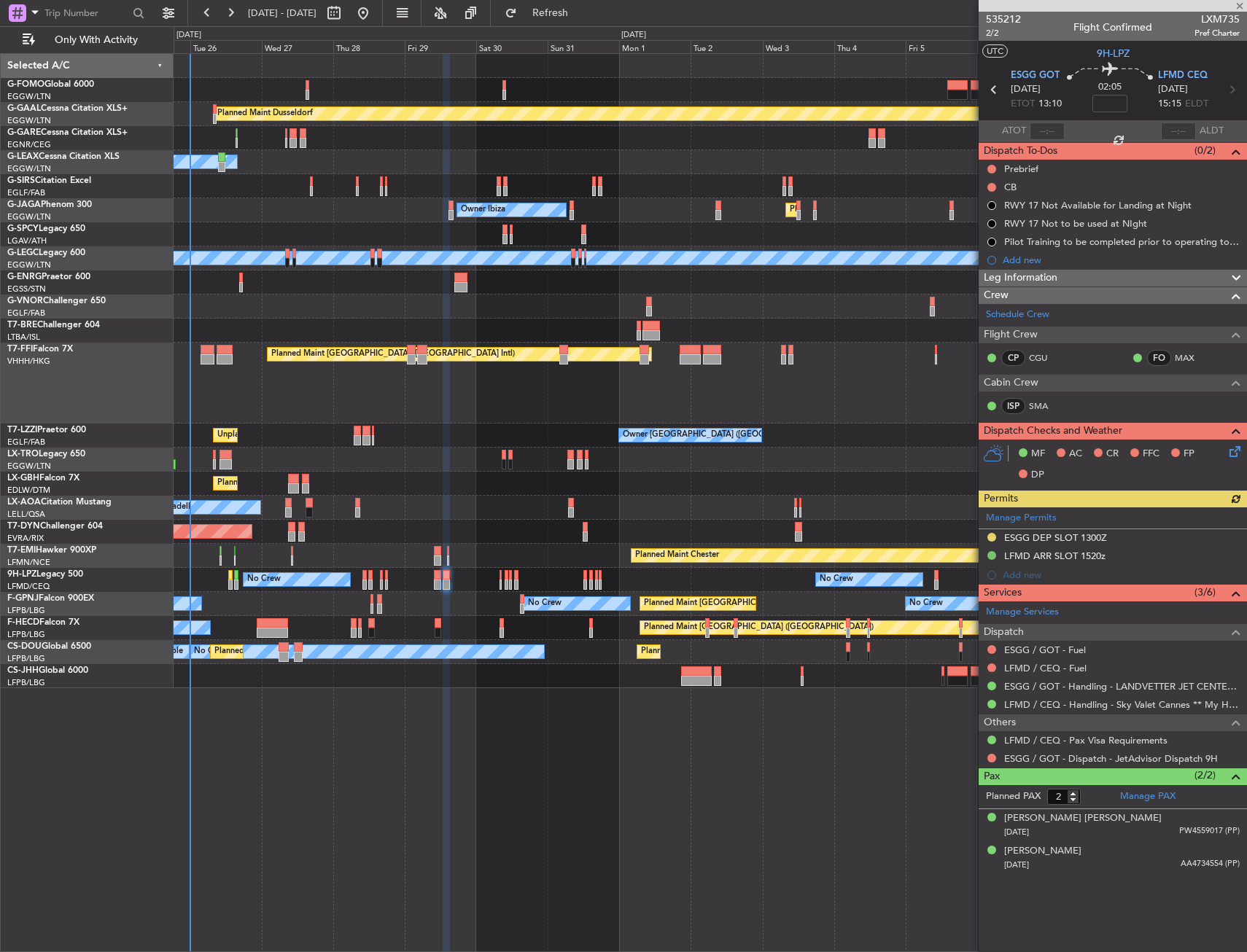
click at [1235, 451] on icon at bounding box center [1232, 449] width 12 height 12
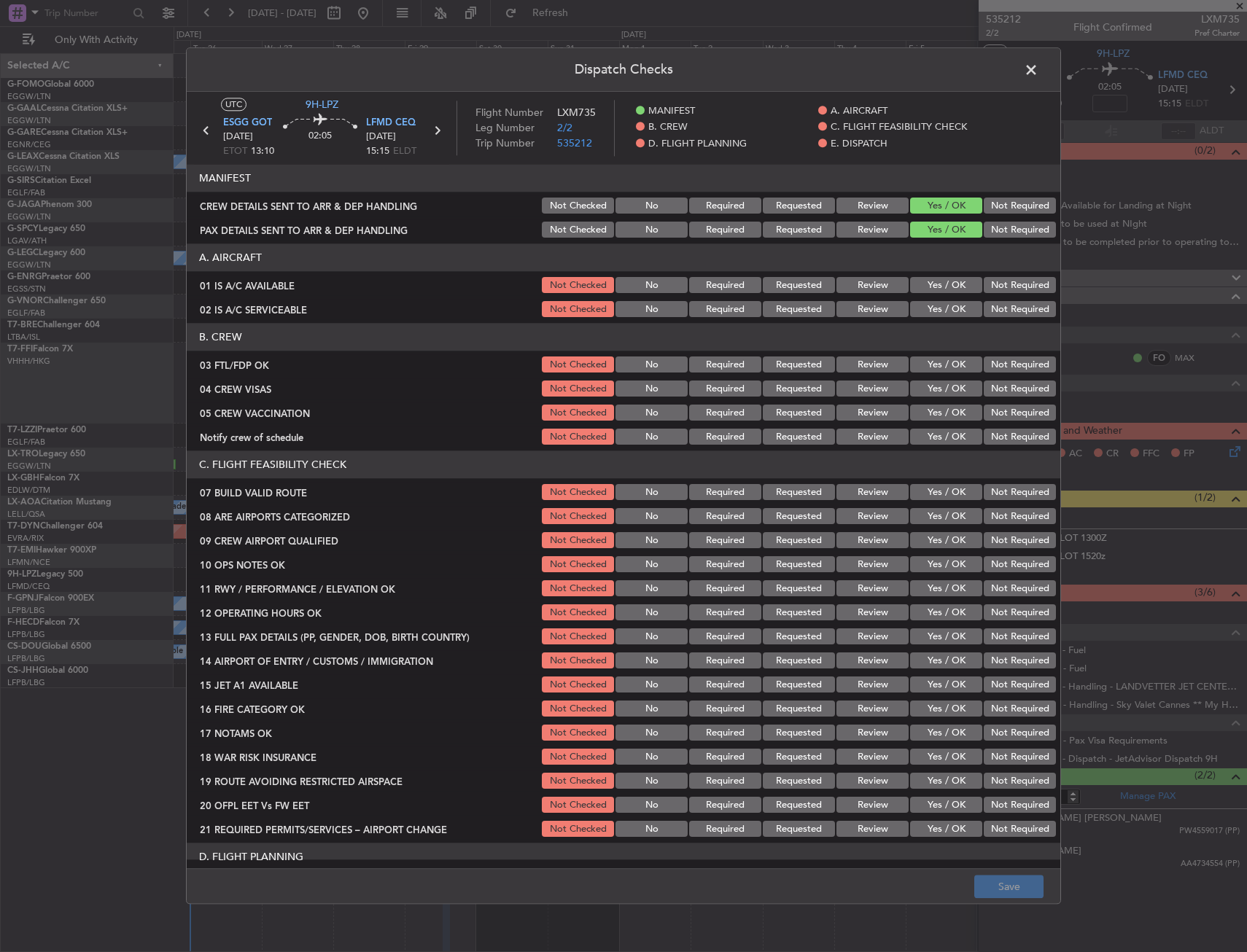
click at [936, 368] on button "Yes / OK" at bounding box center [946, 365] width 72 height 16
click at [1002, 384] on button "Not Required" at bounding box center [1020, 389] width 72 height 16
drag, startPoint x: 996, startPoint y: 406, endPoint x: 976, endPoint y: 422, distance: 25.6
click at [996, 407] on button "Not Required" at bounding box center [1020, 413] width 72 height 16
click at [950, 439] on button "Yes / OK" at bounding box center [946, 437] width 72 height 16
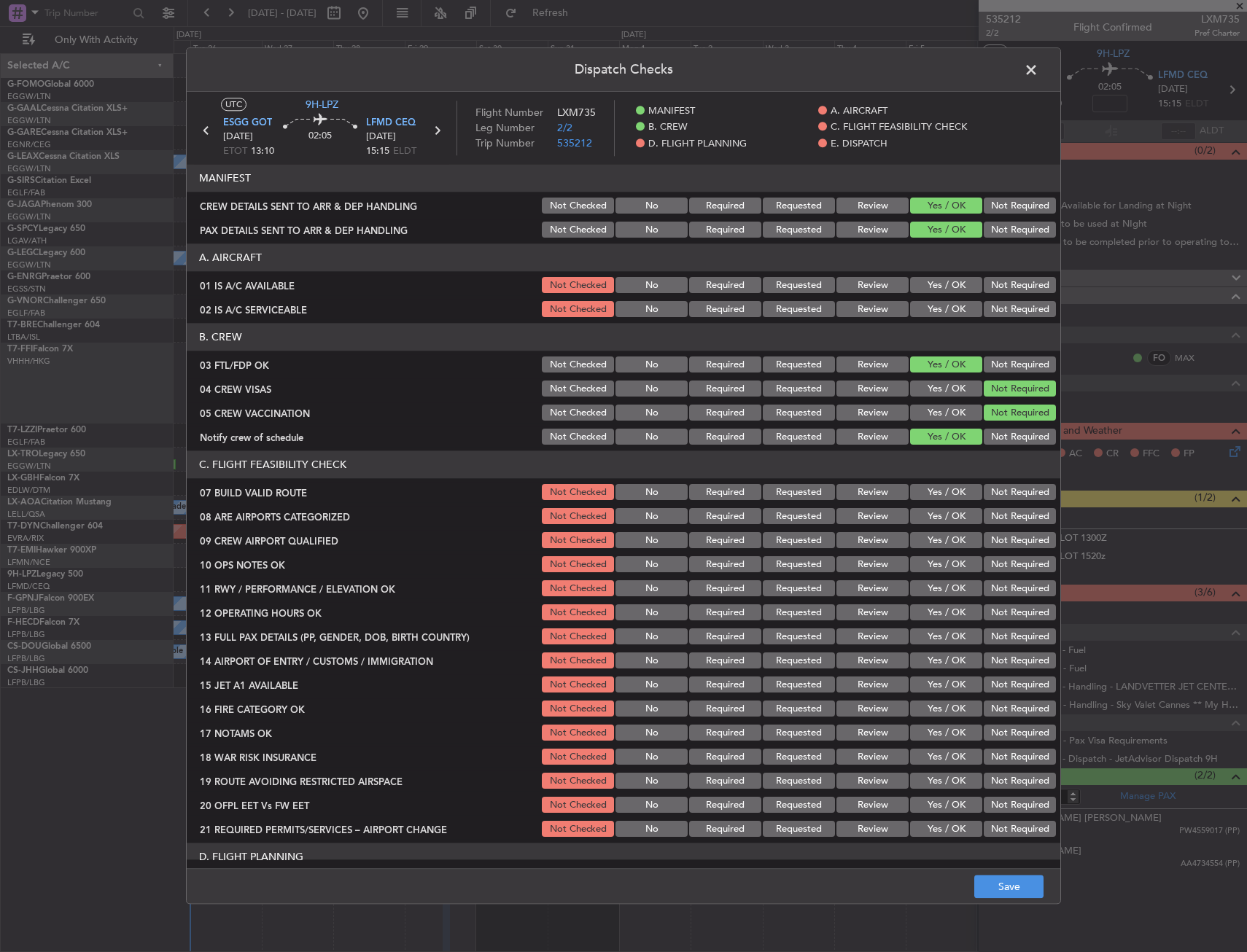
click at [933, 515] on button "Yes / OK" at bounding box center [946, 516] width 72 height 16
click at [933, 539] on button "Yes / OK" at bounding box center [946, 541] width 72 height 16
click at [988, 878] on button "Save" at bounding box center [1009, 887] width 69 height 23
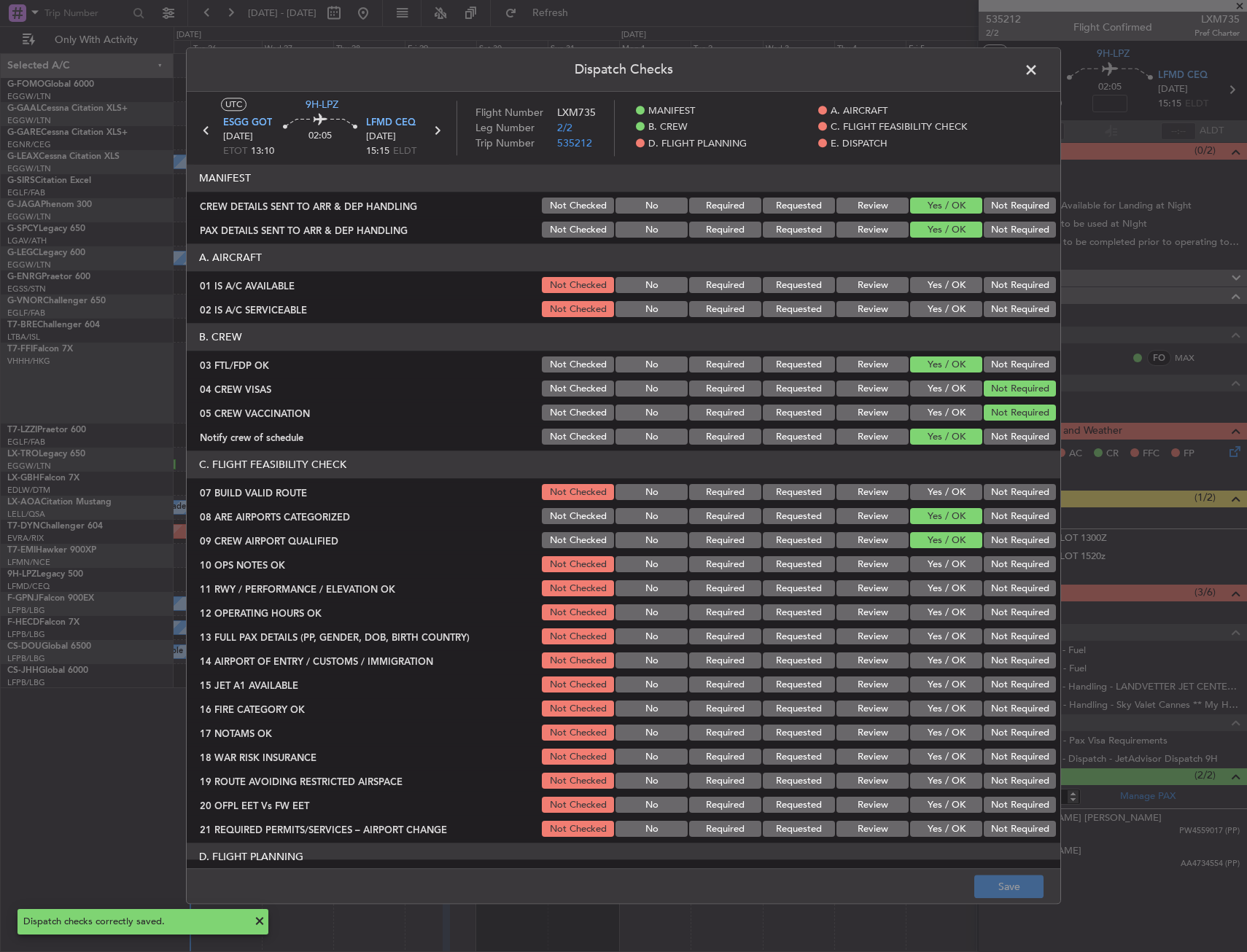
click at [1018, 72] on header "Dispatch Checks" at bounding box center [623, 69] width 873 height 44
click at [1038, 69] on span at bounding box center [1038, 74] width 0 height 29
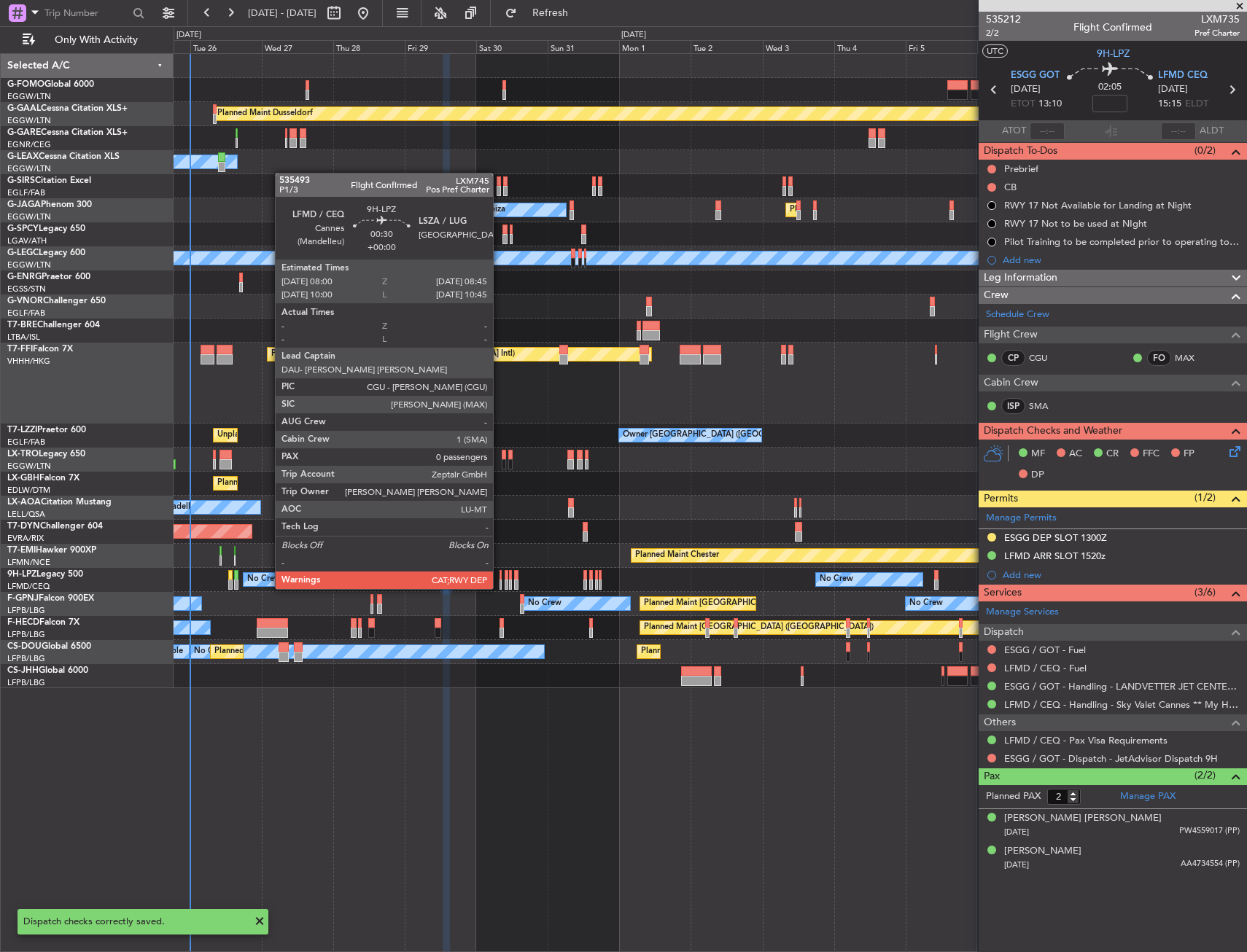
click at [499, 574] on div at bounding box center [501, 575] width 3 height 10
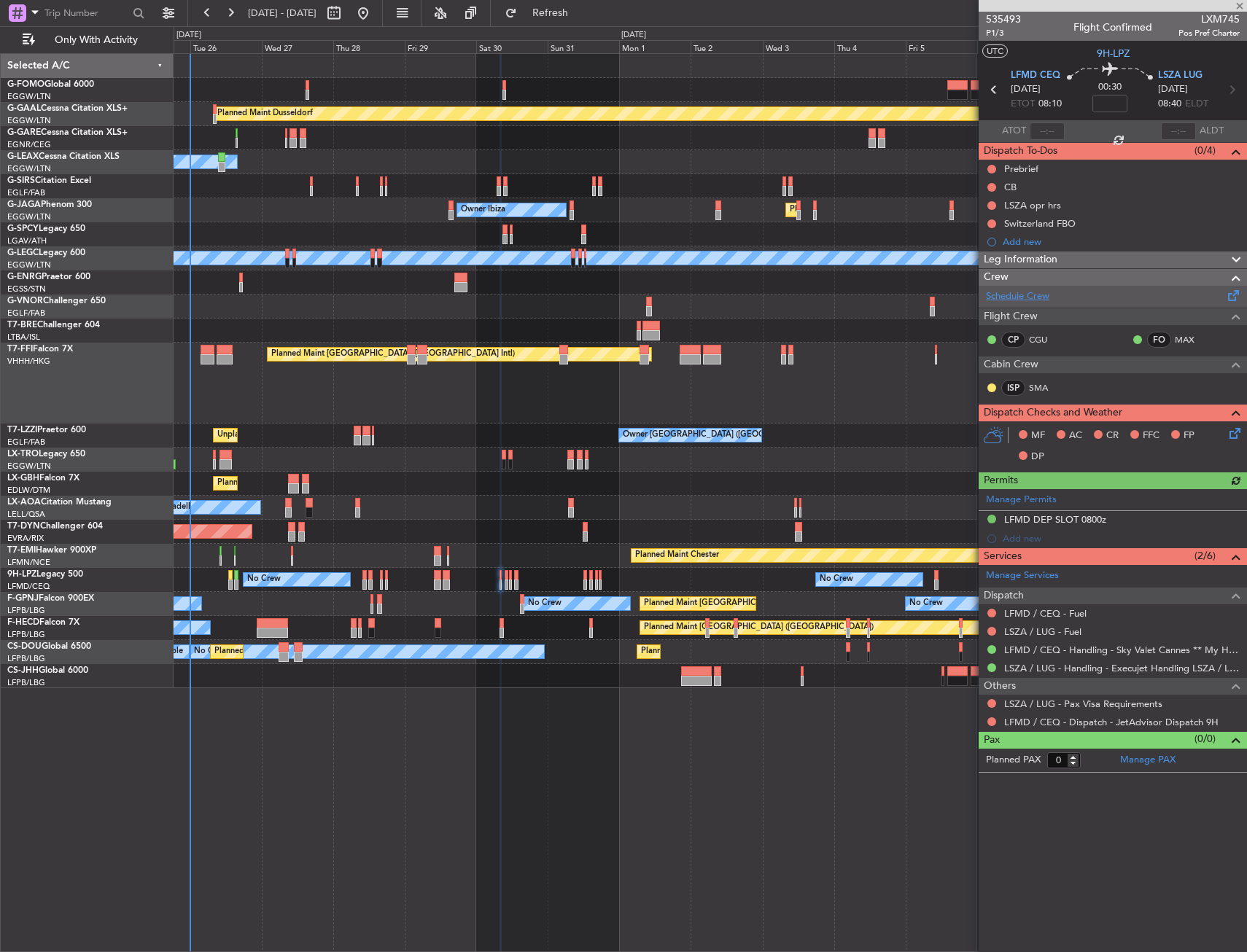
click at [1037, 294] on link "Schedule Crew" at bounding box center [1017, 297] width 63 height 15
click at [1176, 72] on span "LSZA LUG" at bounding box center [1180, 76] width 45 height 15
click at [1038, 336] on link "CGU" at bounding box center [1045, 339] width 33 height 13
click at [1230, 434] on icon at bounding box center [1232, 431] width 12 height 12
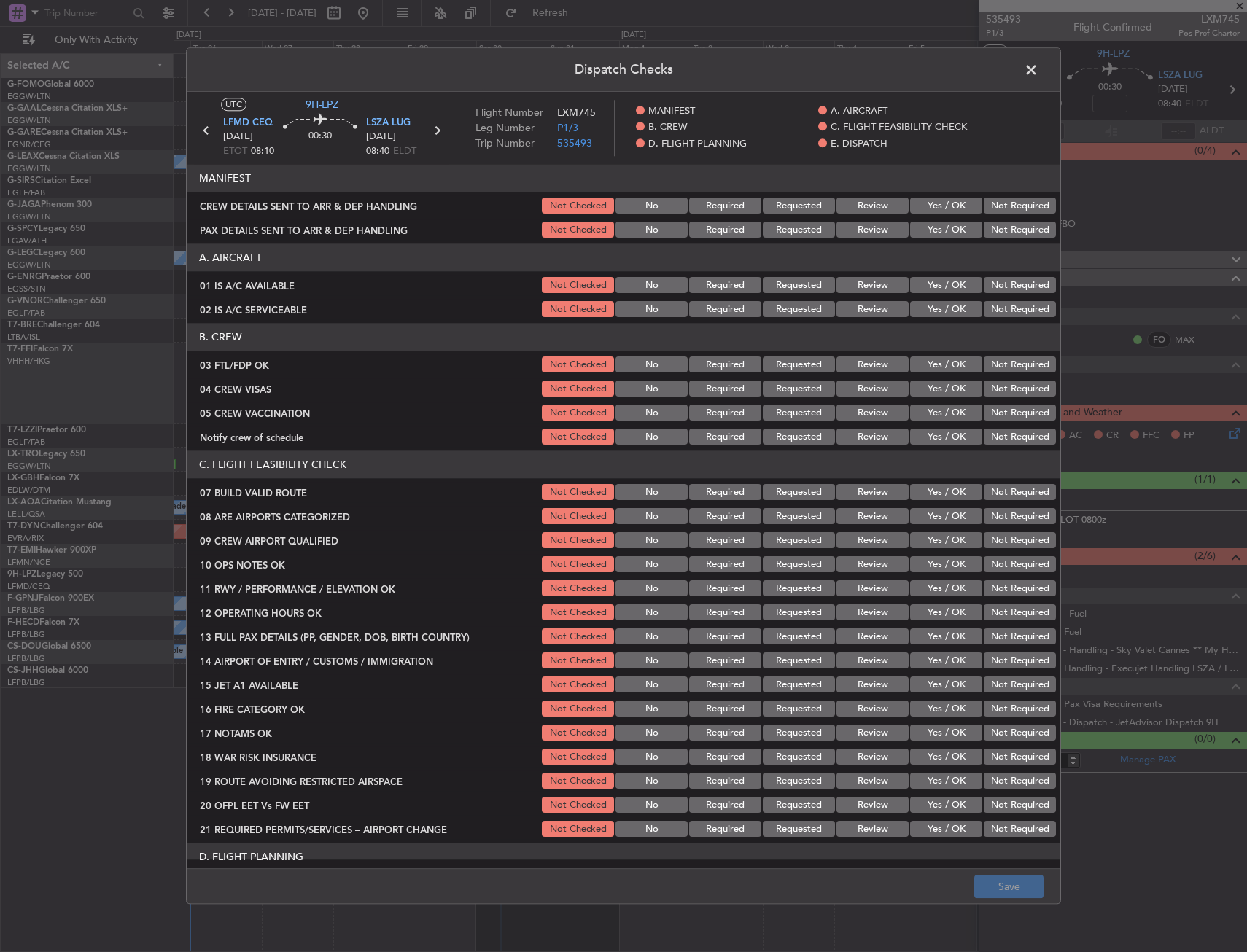
click at [956, 372] on button "Yes / OK" at bounding box center [946, 365] width 72 height 16
click at [987, 392] on button "Not Required" at bounding box center [1020, 389] width 72 height 16
click at [990, 408] on button "Not Required" at bounding box center [1020, 413] width 72 height 16
click at [940, 438] on button "Yes / OK" at bounding box center [946, 437] width 72 height 16
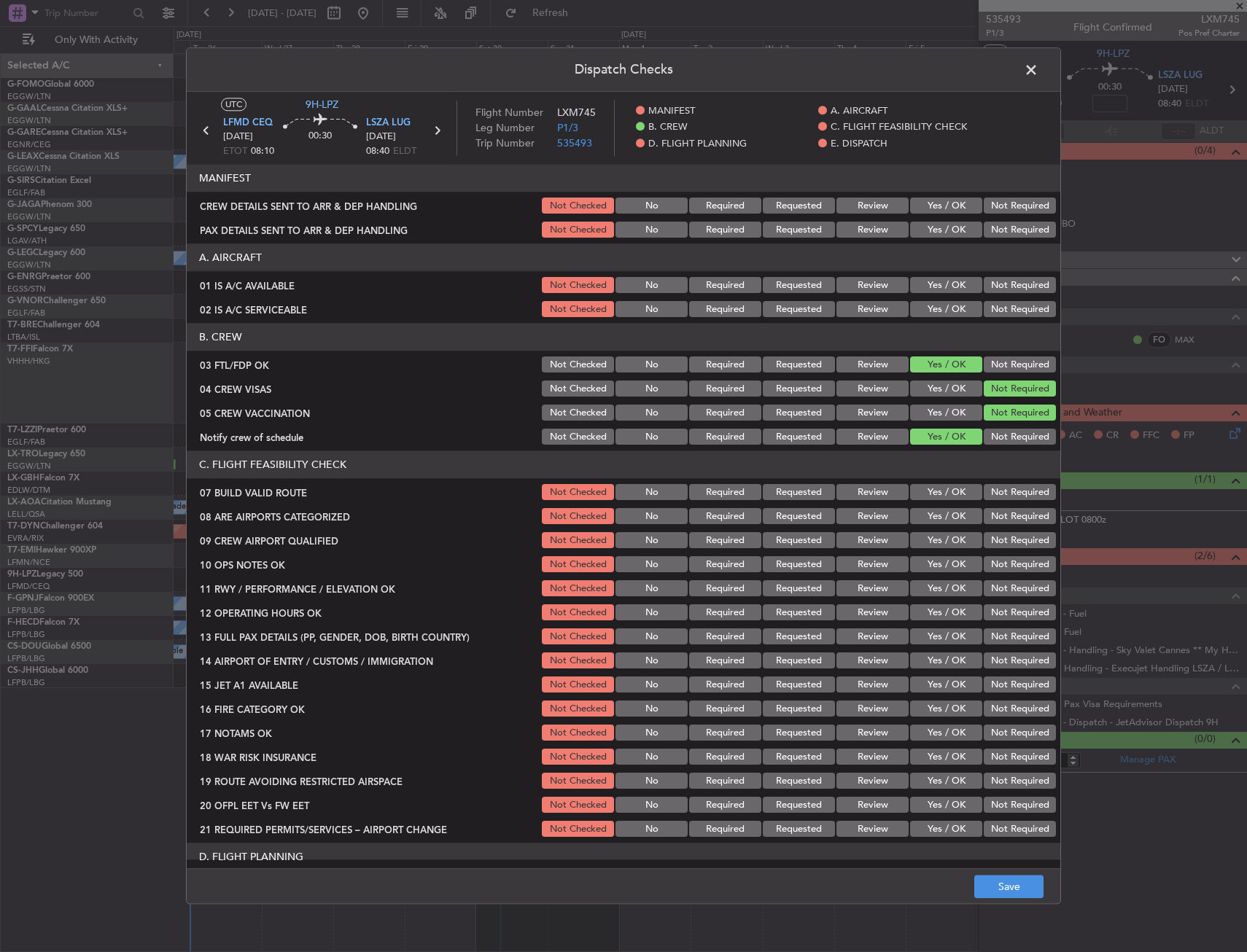
drag, startPoint x: 920, startPoint y: 513, endPoint x: 923, endPoint y: 531, distance: 18.2
click at [921, 516] on button "Yes / OK" at bounding box center [946, 516] width 72 height 16
click at [925, 543] on button "Yes / OK" at bounding box center [946, 541] width 72 height 16
click at [997, 886] on button "Save" at bounding box center [1009, 887] width 69 height 23
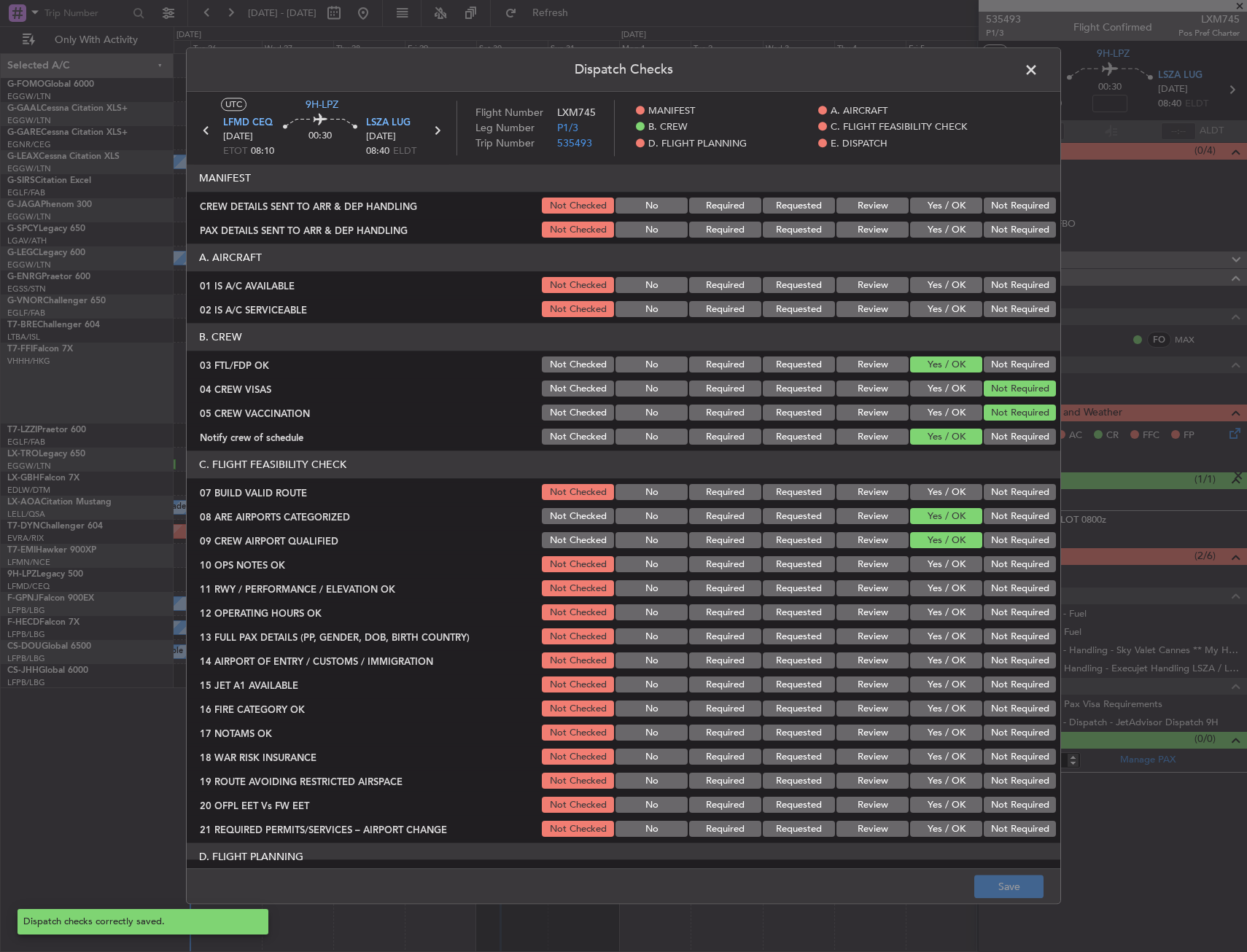
click at [1038, 66] on span at bounding box center [1038, 74] width 0 height 29
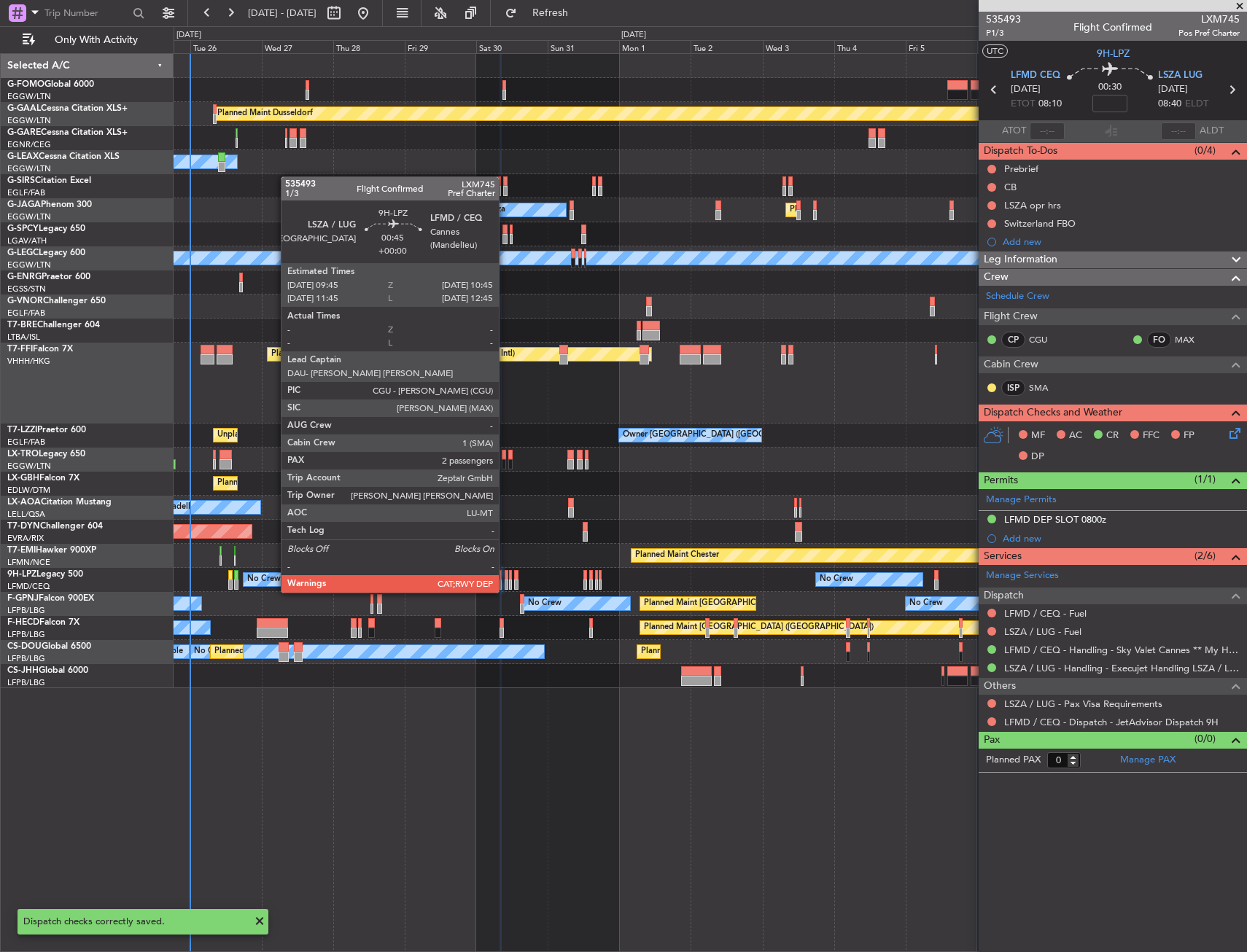
click at [506, 578] on div at bounding box center [506, 575] width 4 height 10
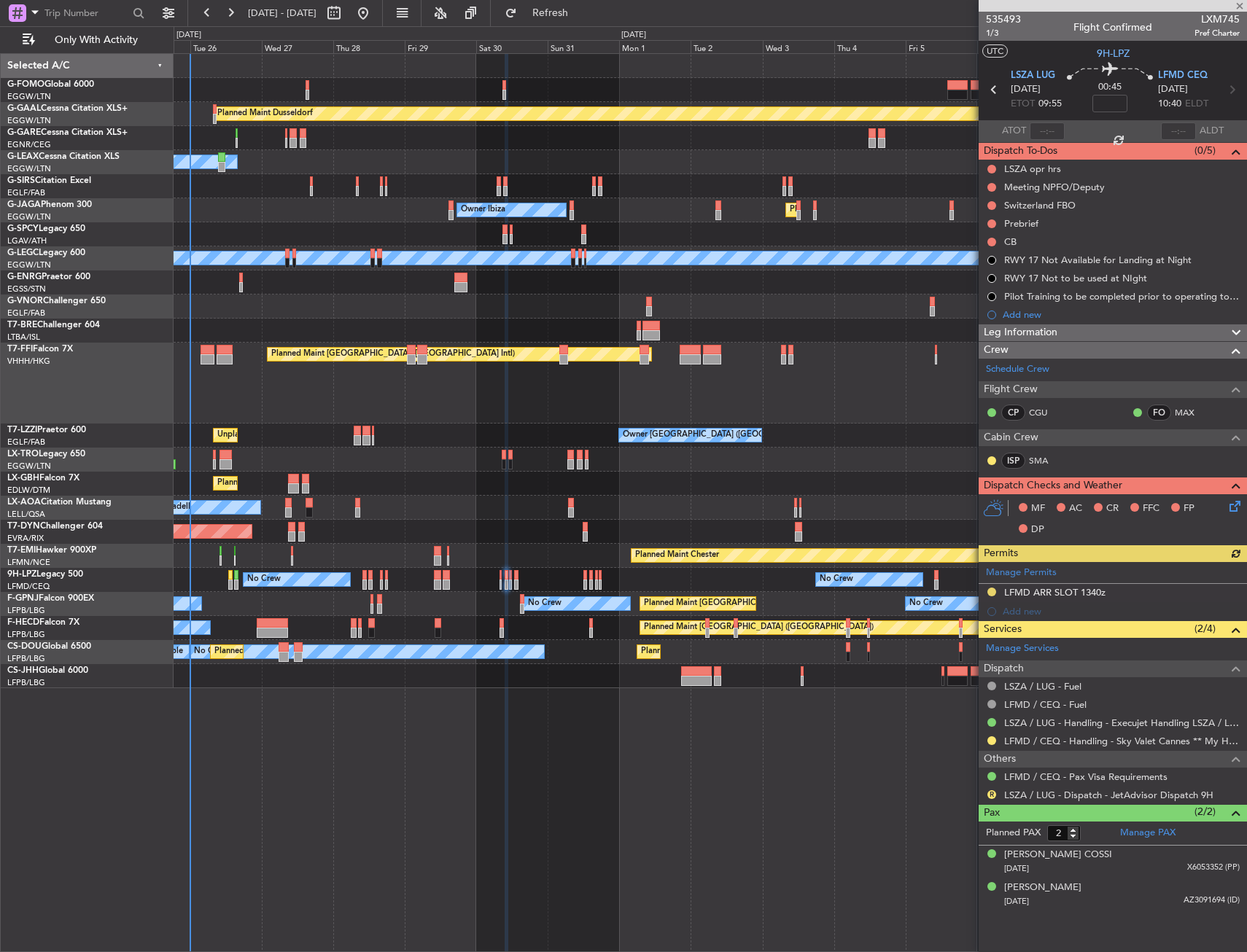
click at [1229, 503] on icon at bounding box center [1232, 503] width 12 height 12
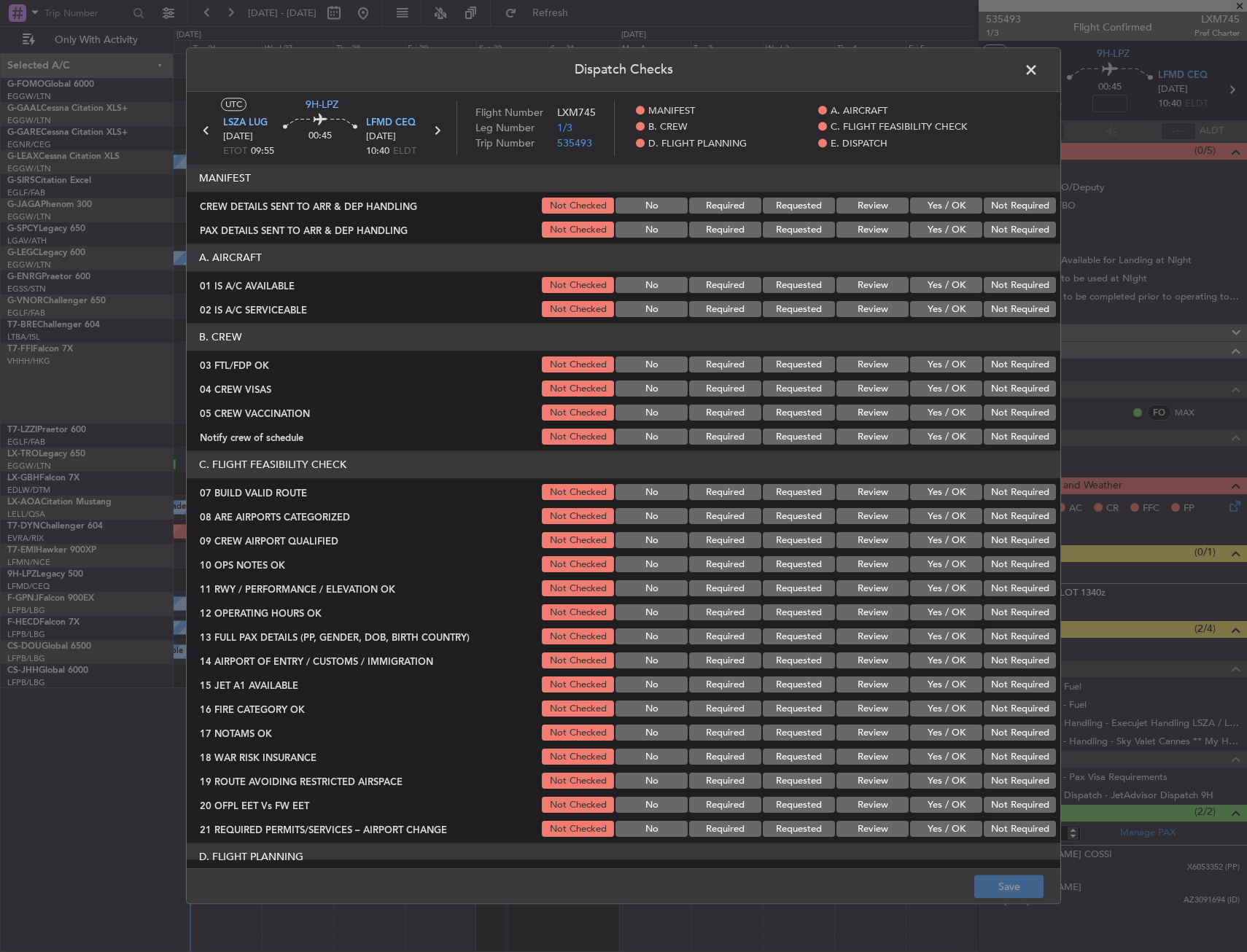
click at [930, 366] on button "Yes / OK" at bounding box center [946, 365] width 72 height 16
click at [989, 389] on button "Not Required" at bounding box center [1020, 389] width 72 height 16
click at [987, 412] on button "Not Required" at bounding box center [1020, 413] width 72 height 16
click at [945, 439] on button "Yes / OK" at bounding box center [946, 437] width 72 height 16
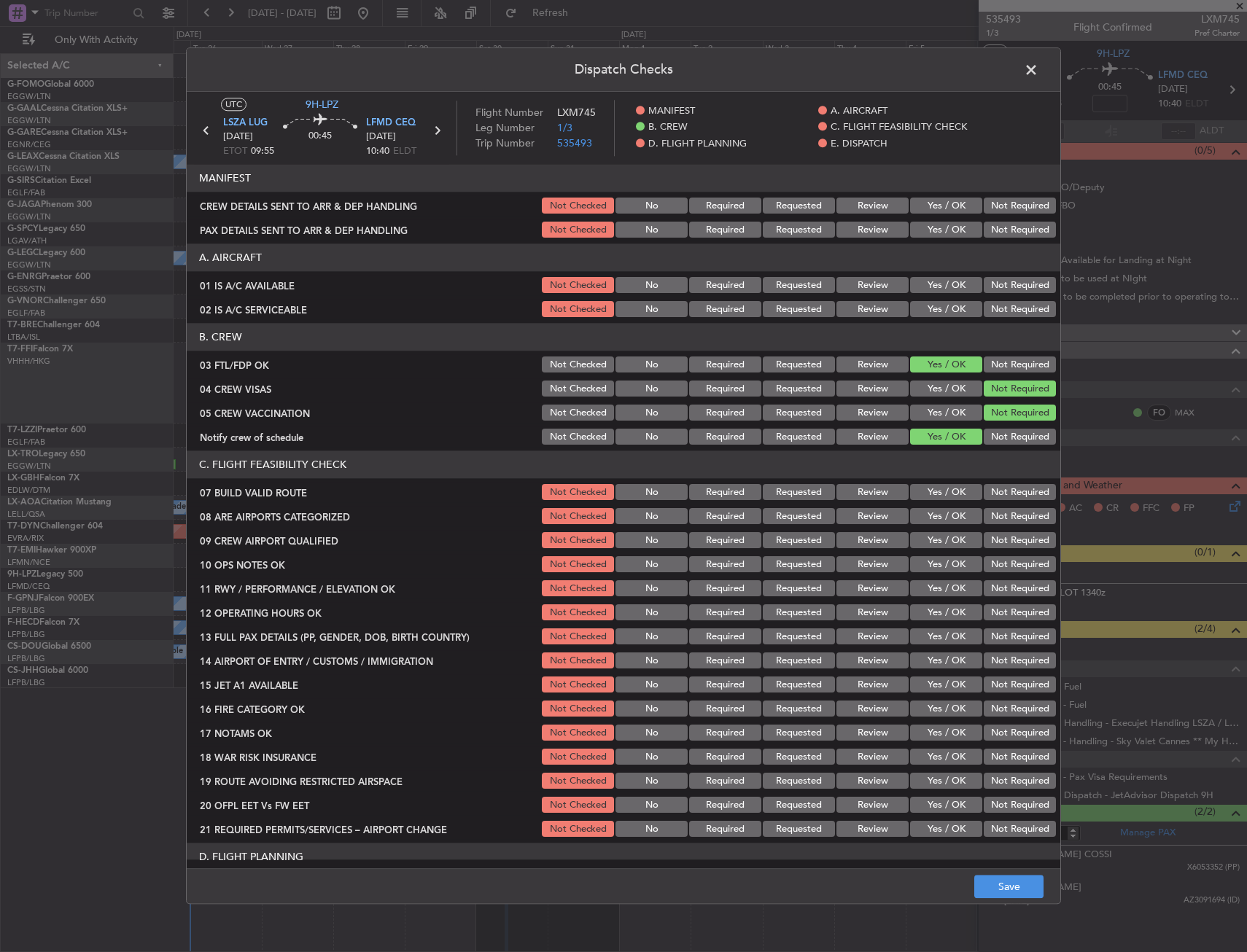
click at [927, 516] on button "Yes / OK" at bounding box center [946, 516] width 72 height 16
click at [933, 545] on button "Yes / OK" at bounding box center [946, 541] width 72 height 16
click at [989, 899] on footer "Save" at bounding box center [623, 886] width 873 height 35
click at [990, 886] on button "Save" at bounding box center [1009, 887] width 69 height 23
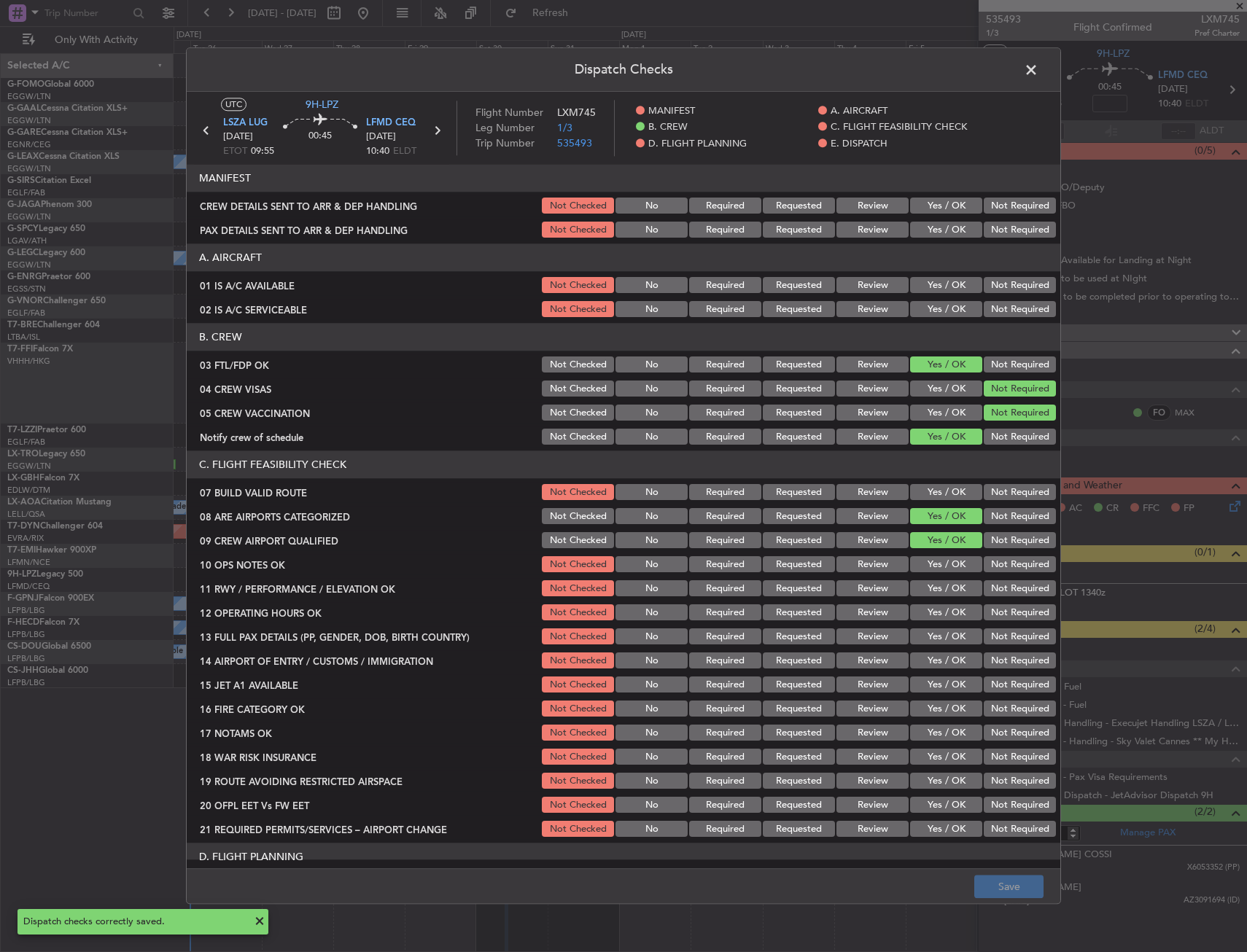
click at [1038, 69] on span at bounding box center [1038, 74] width 0 height 29
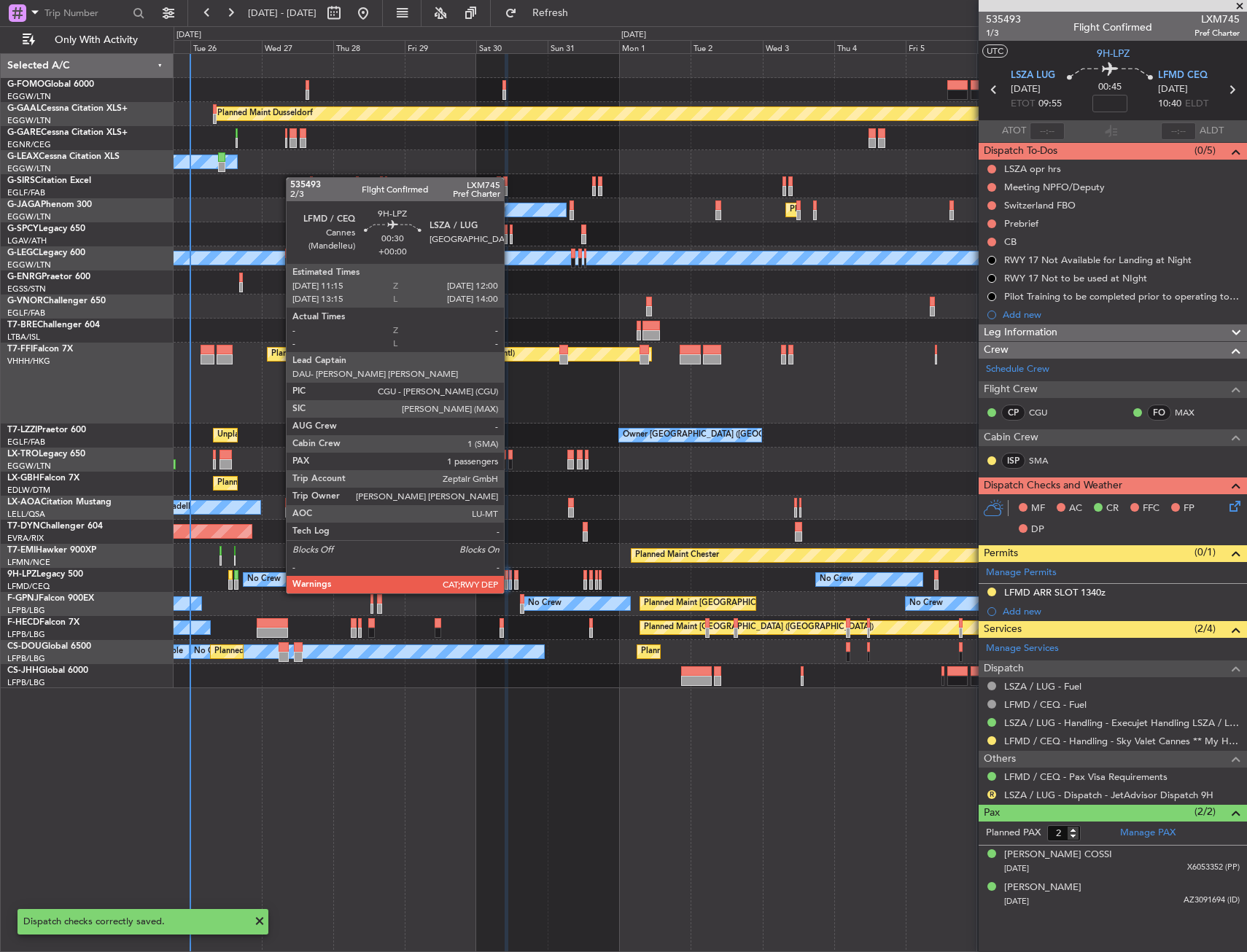
click at [510, 579] on div at bounding box center [510, 575] width 3 height 10
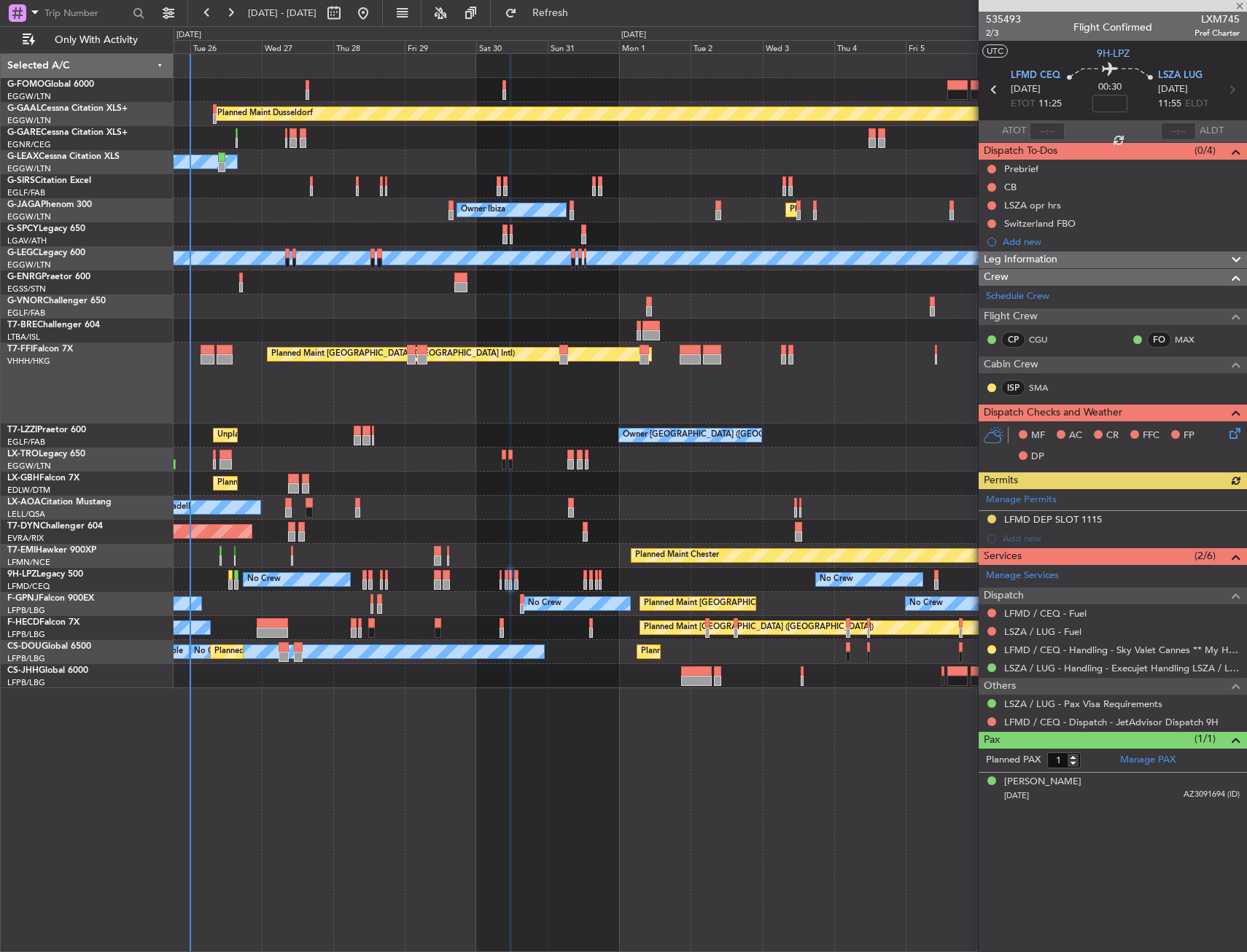
click at [1231, 432] on icon at bounding box center [1232, 431] width 12 height 12
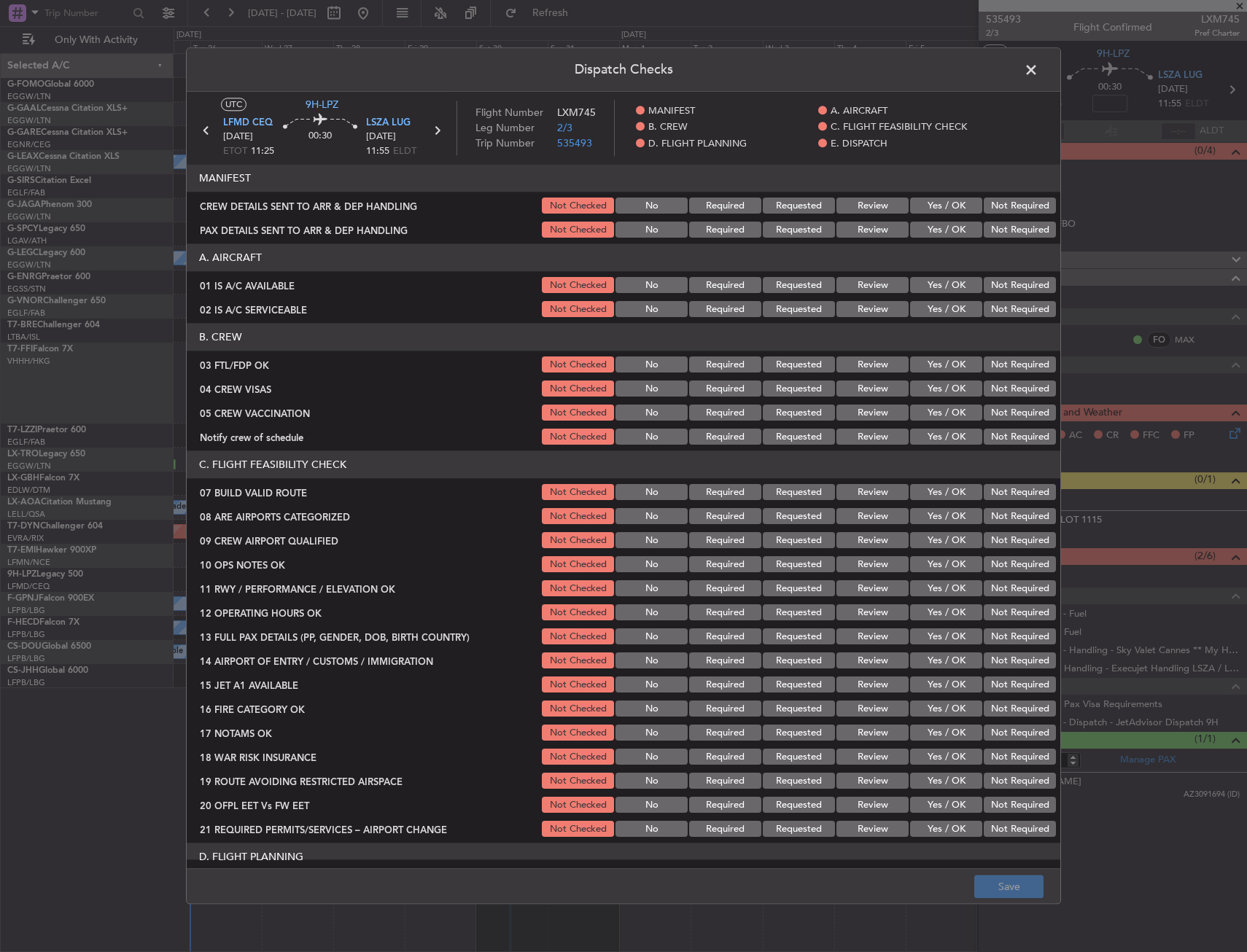
drag, startPoint x: 929, startPoint y: 362, endPoint x: 970, endPoint y: 375, distance: 43.0
click at [932, 362] on button "Yes / OK" at bounding box center [946, 365] width 72 height 16
click at [992, 387] on button "Not Required" at bounding box center [1020, 389] width 72 height 16
click at [990, 407] on button "Not Required" at bounding box center [1020, 413] width 72 height 16
click at [956, 431] on button "Yes / OK" at bounding box center [946, 437] width 72 height 16
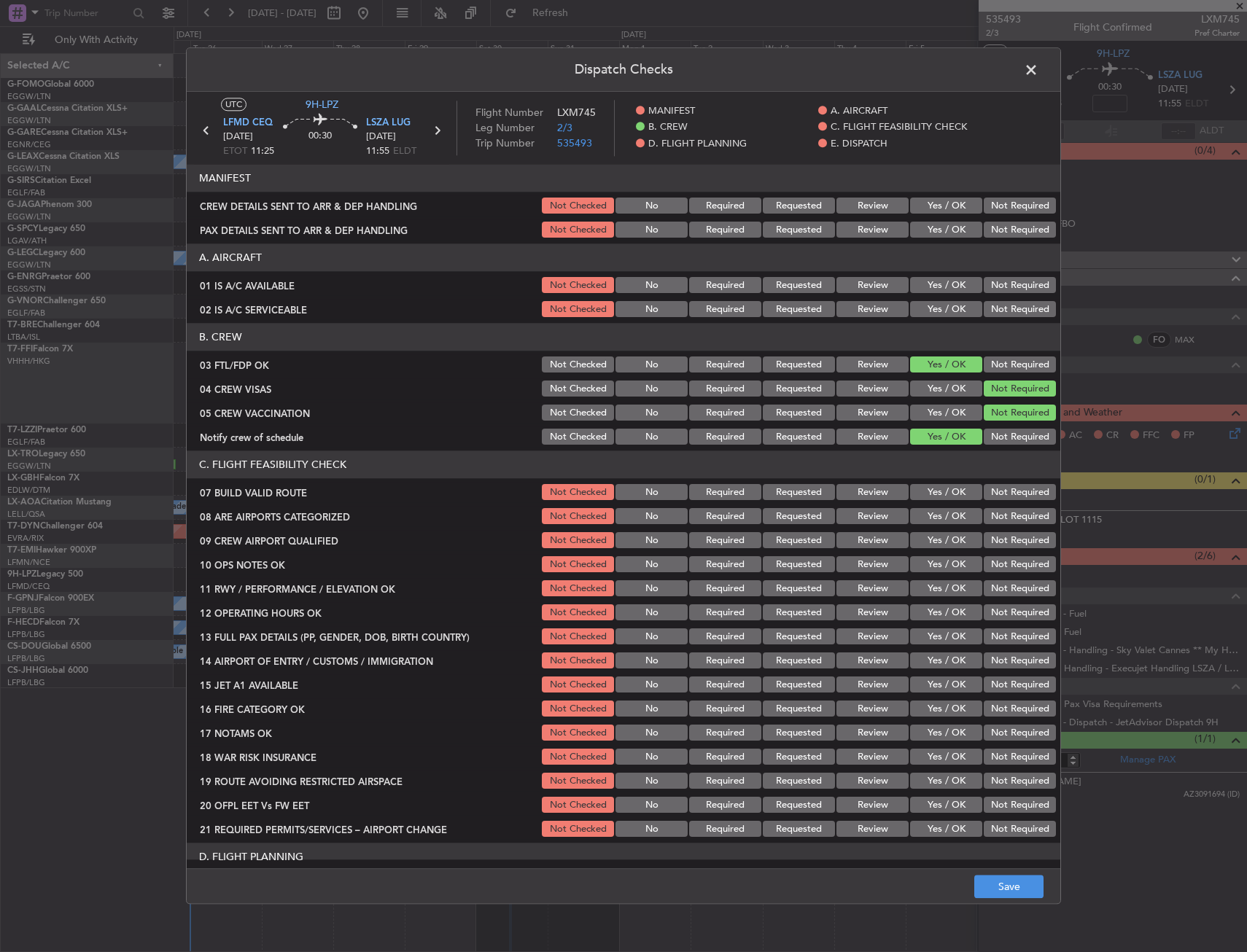
drag, startPoint x: 922, startPoint y: 517, endPoint x: 925, endPoint y: 537, distance: 20.2
click at [922, 518] on button "Yes / OK" at bounding box center [946, 516] width 72 height 16
click at [925, 539] on button "Yes / OK" at bounding box center [946, 541] width 72 height 16
click at [1001, 874] on footer "Save" at bounding box center [623, 886] width 873 height 35
click at [1001, 879] on button "Save" at bounding box center [1009, 887] width 69 height 23
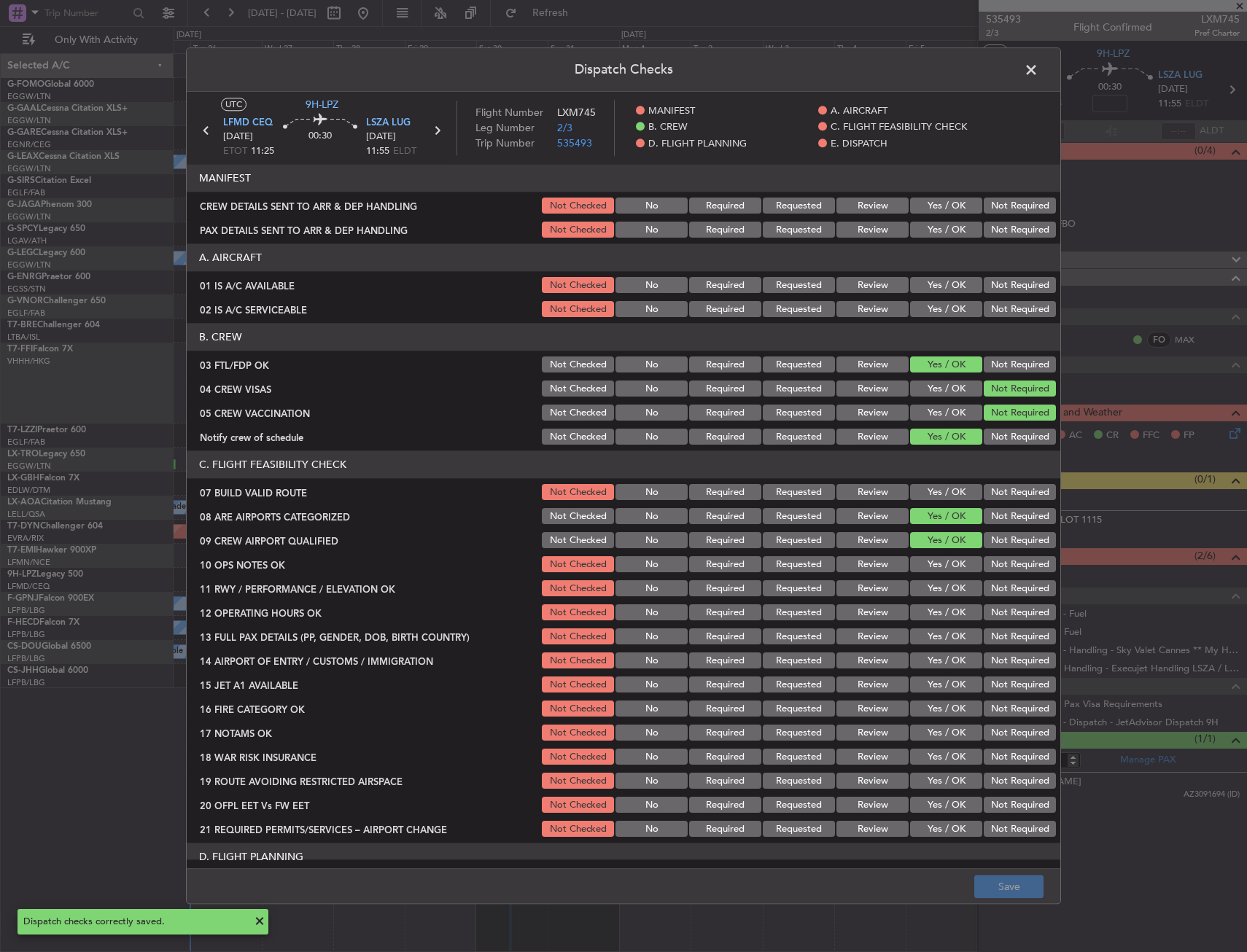
click at [1038, 69] on span at bounding box center [1038, 74] width 0 height 29
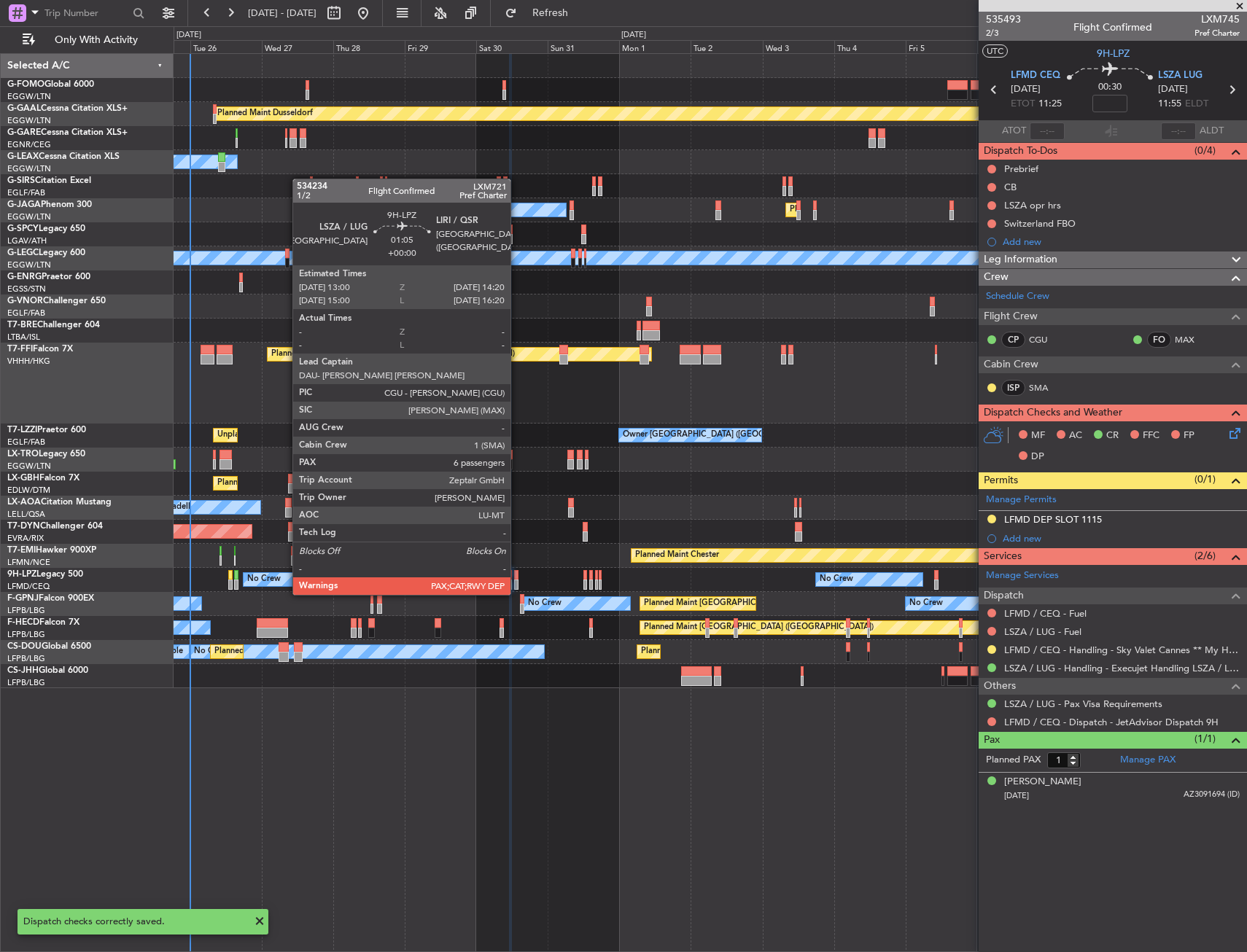
click at [517, 580] on div at bounding box center [516, 584] width 5 height 10
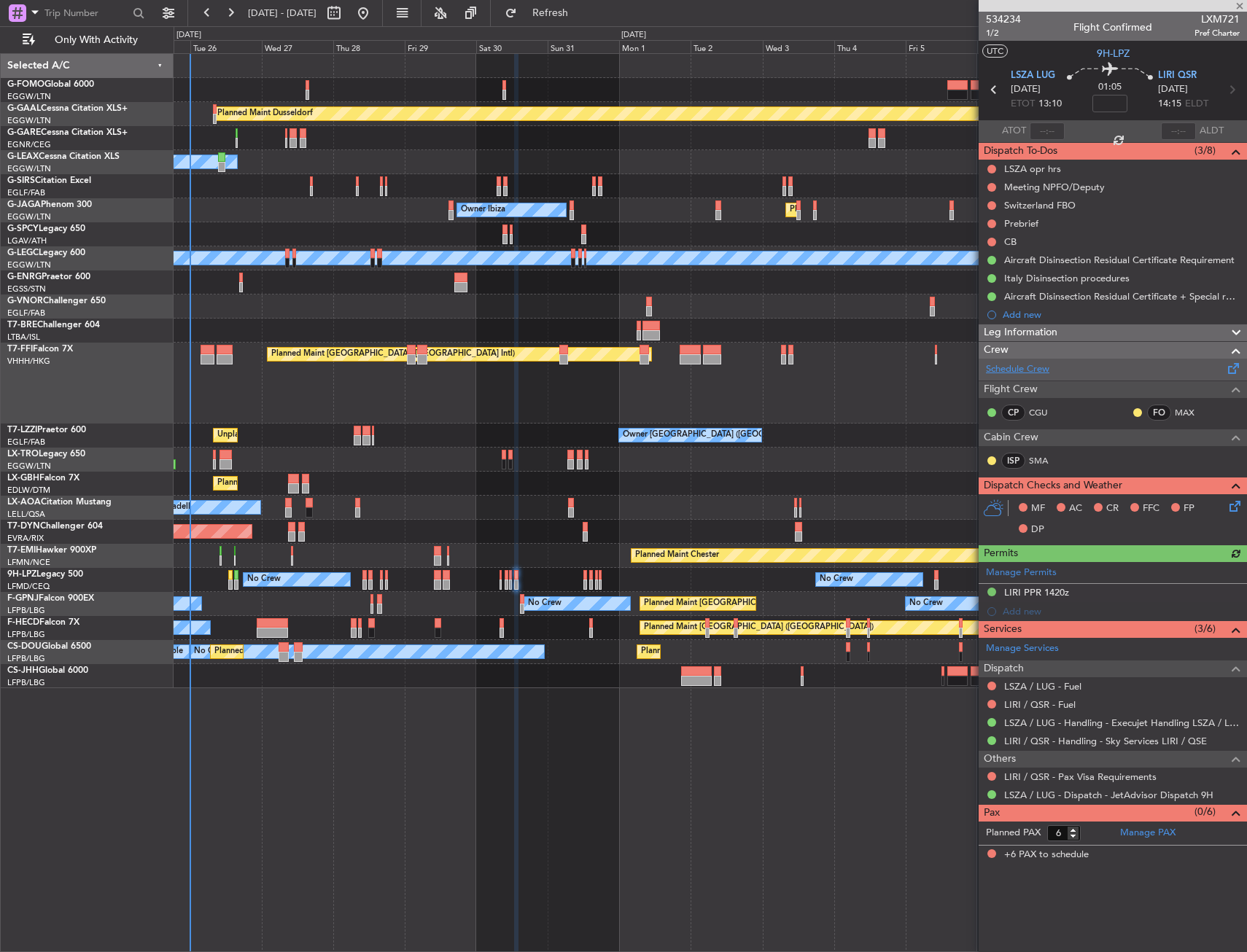
click at [1005, 370] on link "Schedule Crew" at bounding box center [1017, 369] width 63 height 15
click at [1171, 69] on span "LIRI QSR" at bounding box center [1177, 76] width 39 height 15
click at [1230, 508] on icon at bounding box center [1232, 503] width 12 height 12
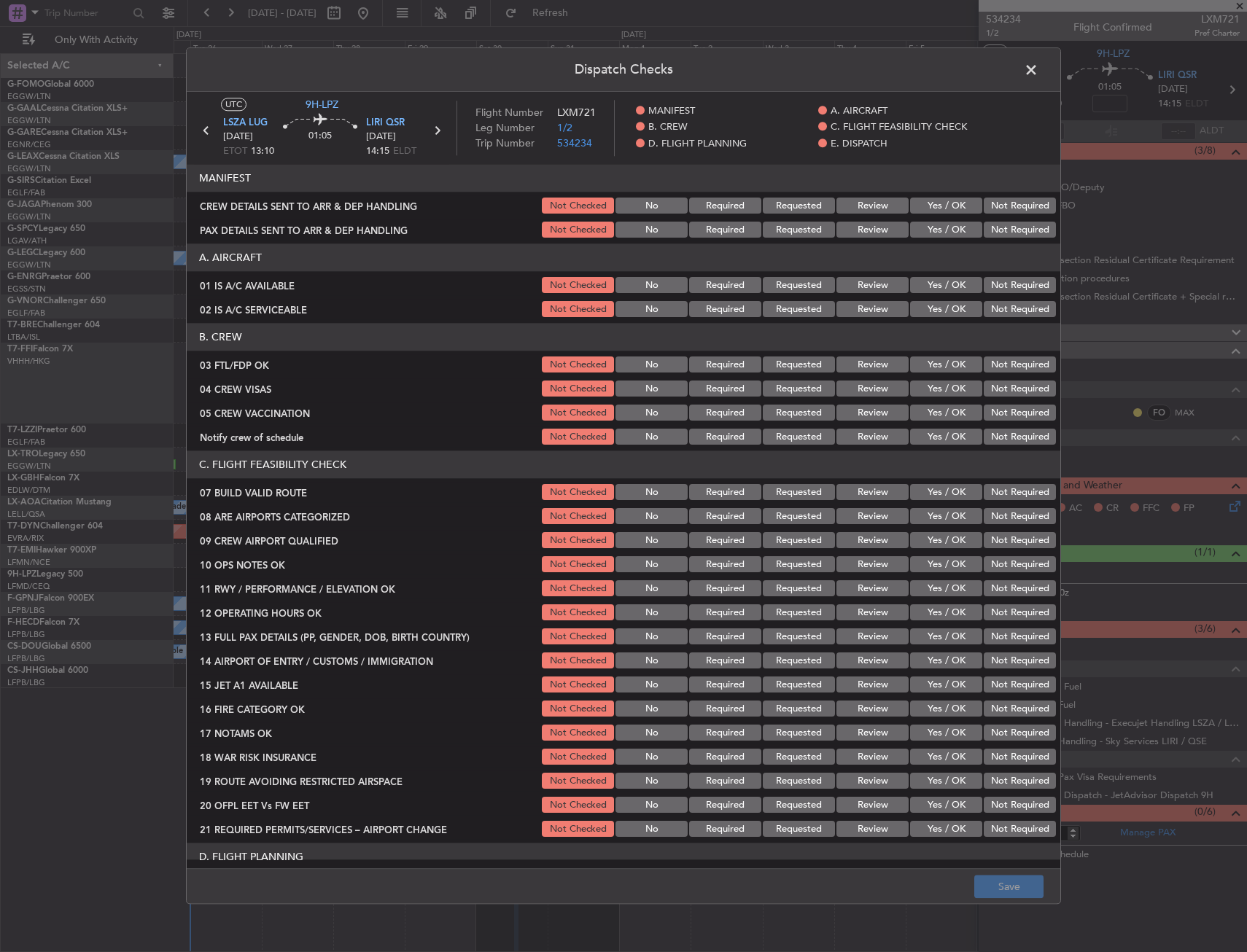
click at [936, 368] on button "Yes / OK" at bounding box center [946, 365] width 72 height 16
click at [983, 388] on button "Not Required" at bounding box center [1020, 389] width 72 height 16
click at [983, 405] on button "Not Required" at bounding box center [1020, 413] width 72 height 16
click at [952, 429] on button "Yes / OK" at bounding box center [946, 437] width 72 height 16
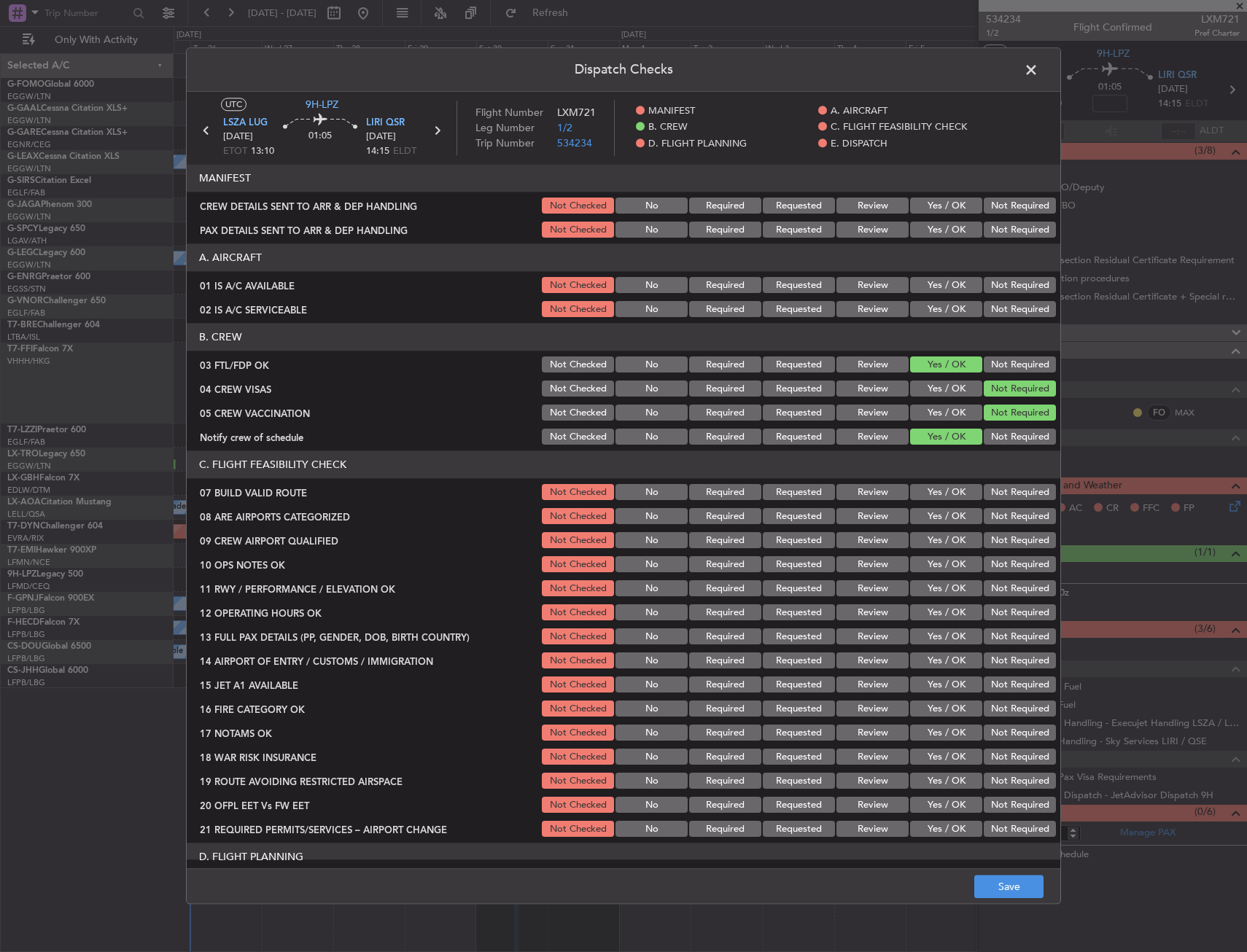
drag, startPoint x: 931, startPoint y: 517, endPoint x: 928, endPoint y: 540, distance: 23.2
click at [930, 517] on button "Yes / OK" at bounding box center [946, 516] width 72 height 16
click at [928, 541] on button "Yes / OK" at bounding box center [946, 541] width 72 height 16
click at [1007, 887] on button "Save" at bounding box center [1009, 887] width 69 height 23
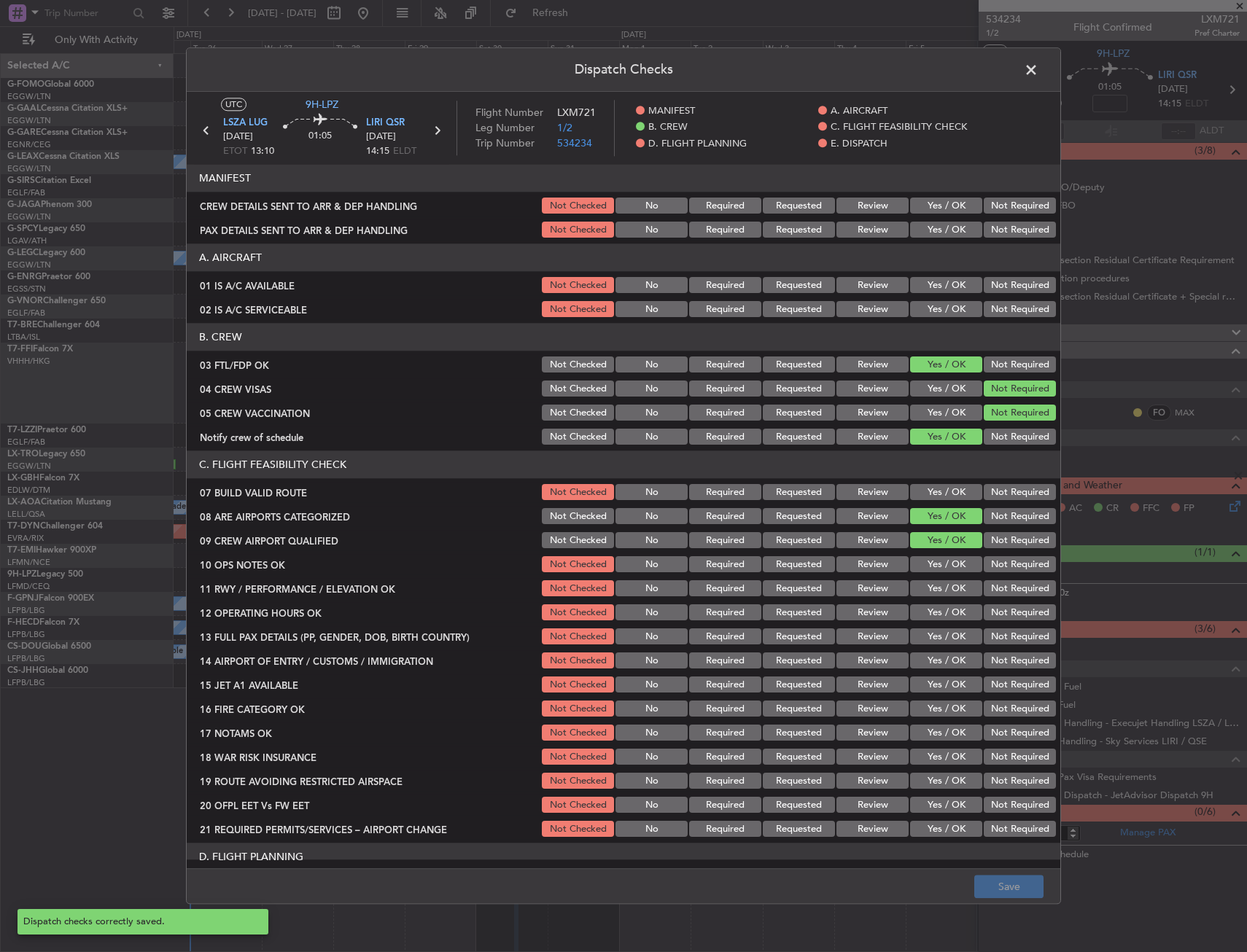
click at [1038, 69] on span at bounding box center [1038, 74] width 0 height 29
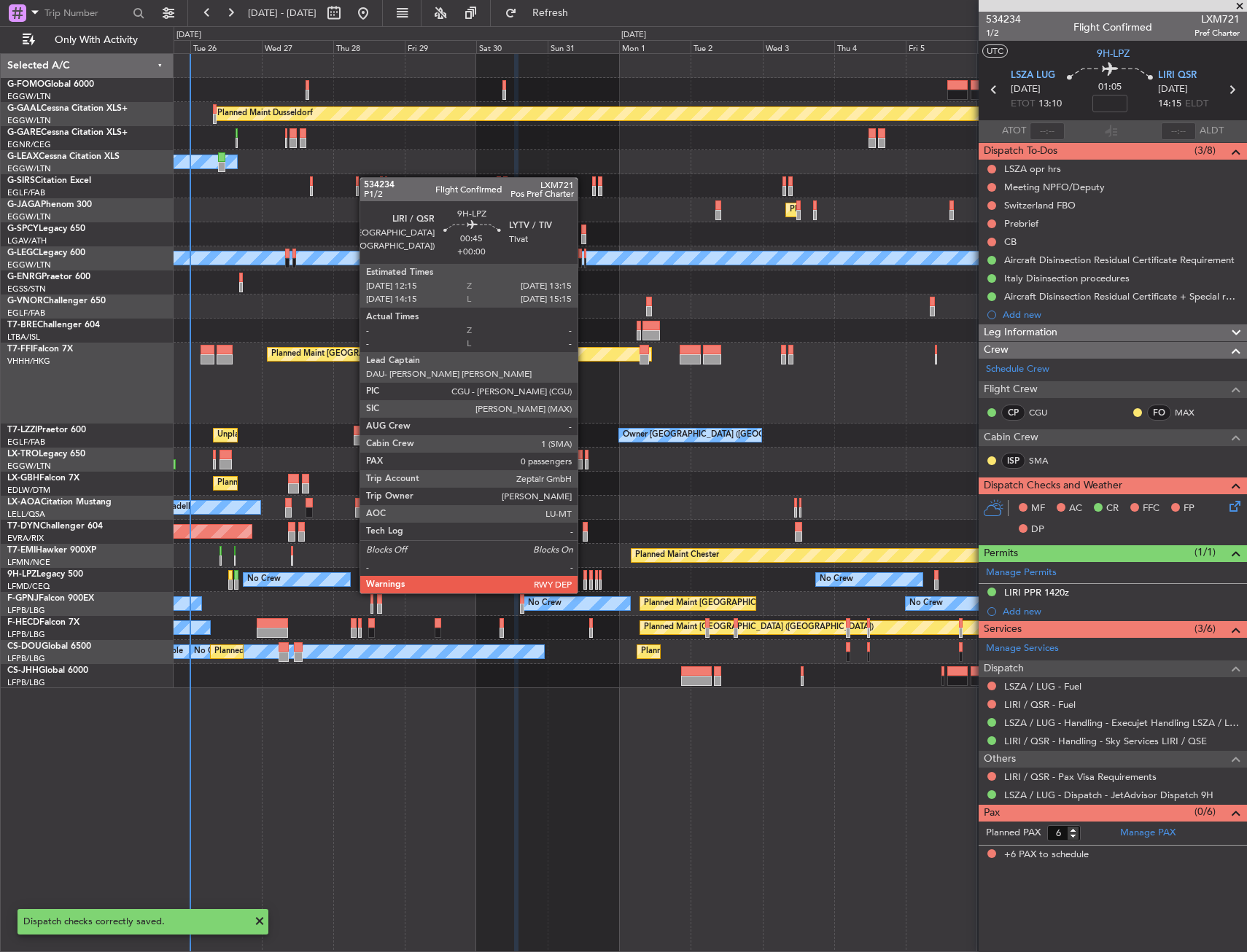
click at [584, 579] on div at bounding box center [585, 575] width 4 height 10
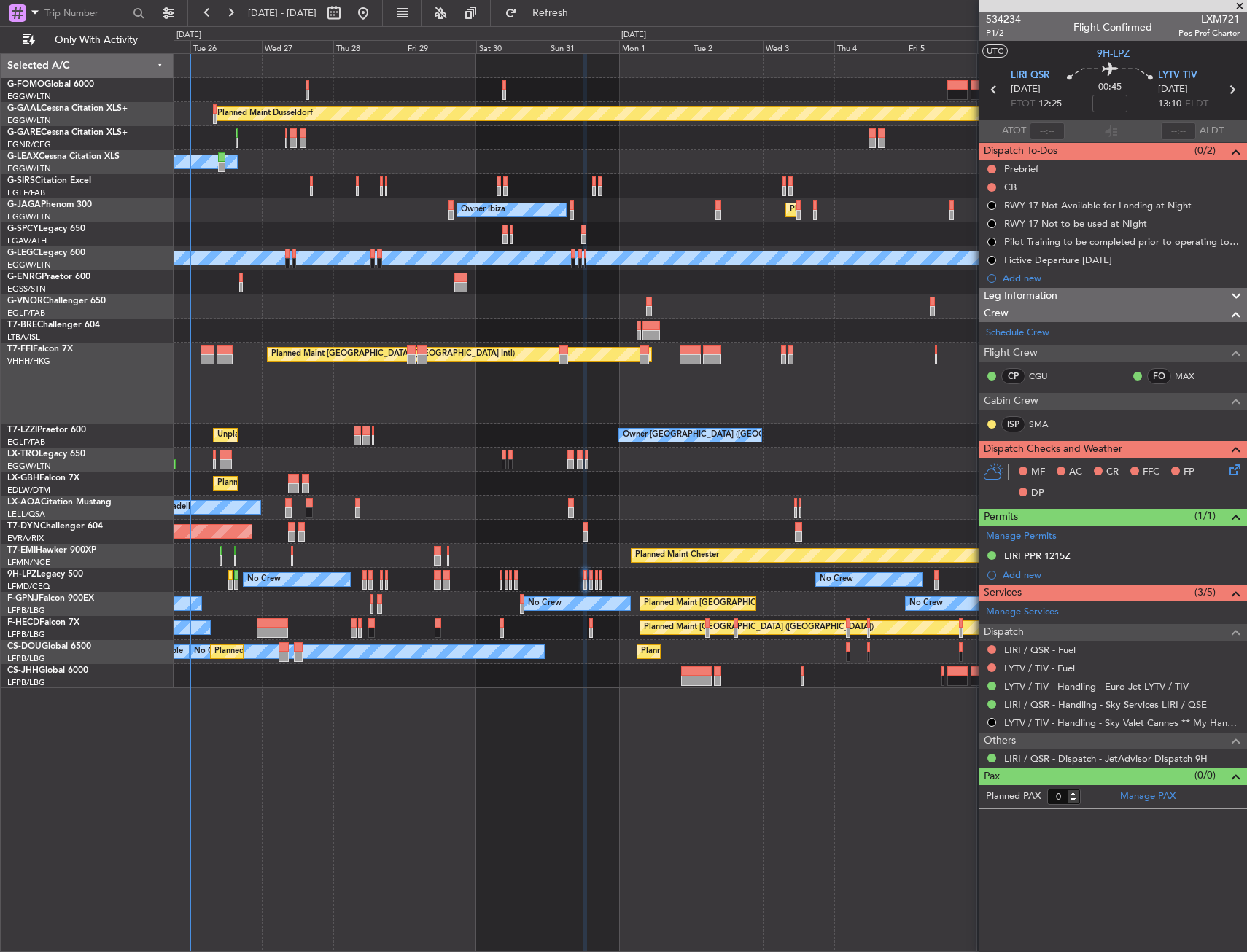
click at [1175, 72] on span "LYTV TIV" at bounding box center [1177, 76] width 39 height 15
click at [1227, 467] on icon at bounding box center [1232, 467] width 12 height 12
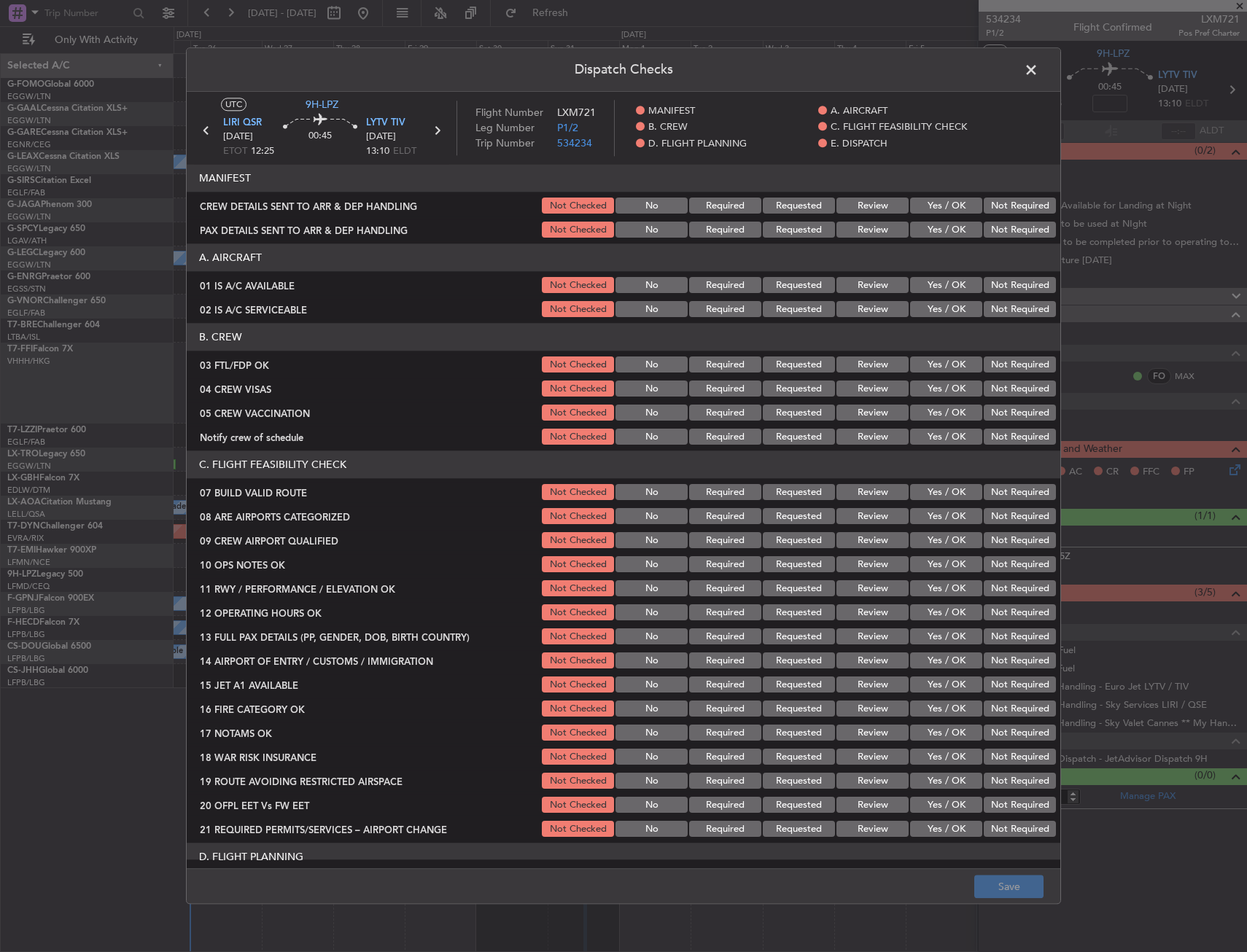
click at [933, 356] on div "Yes / OK" at bounding box center [945, 365] width 74 height 20
drag, startPoint x: 952, startPoint y: 365, endPoint x: 977, endPoint y: 380, distance: 29.2
click at [952, 365] on button "Yes / OK" at bounding box center [946, 365] width 72 height 16
drag, startPoint x: 990, startPoint y: 385, endPoint x: 987, endPoint y: 396, distance: 11.4
click at [990, 385] on button "Not Required" at bounding box center [1020, 389] width 72 height 16
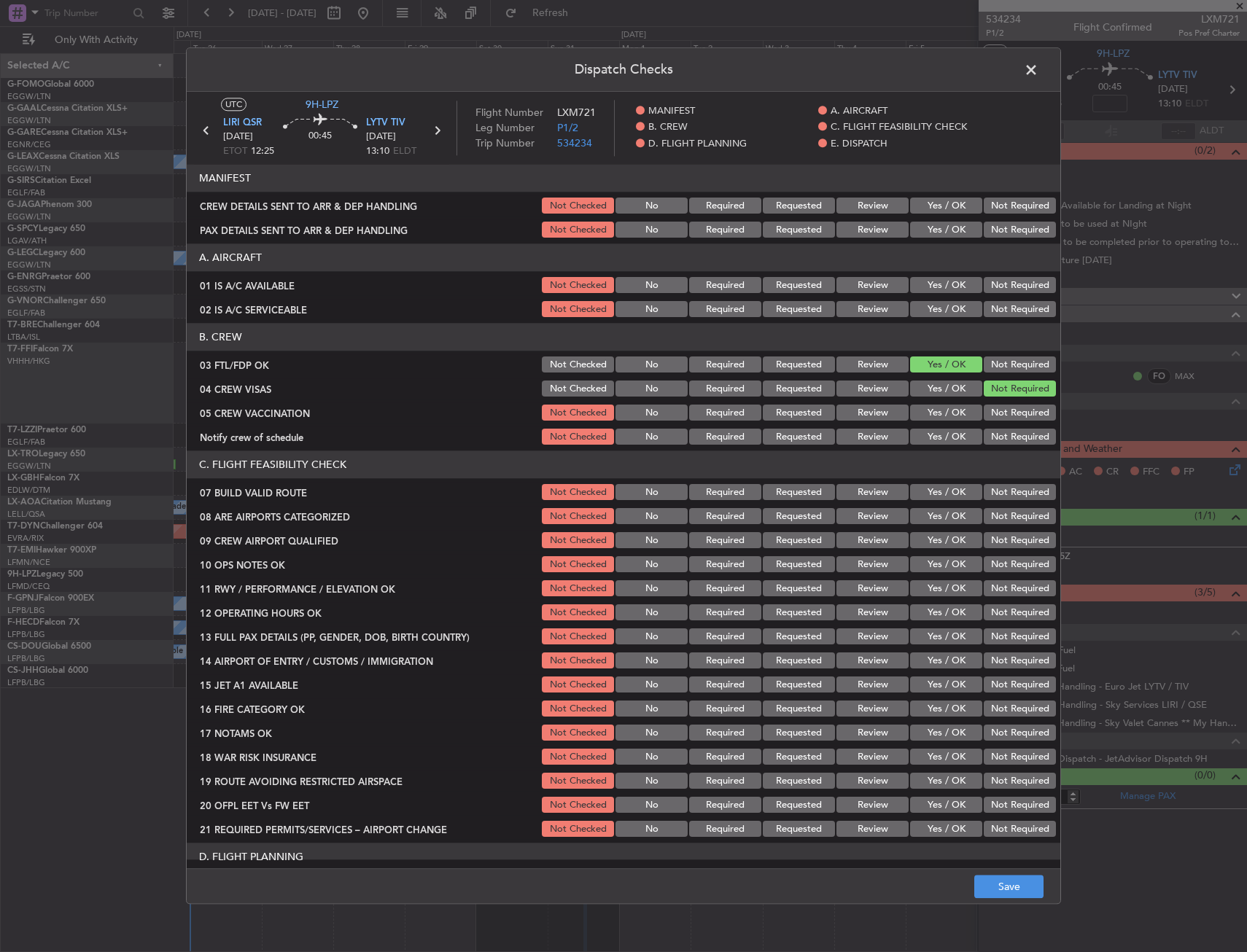
click at [987, 406] on button "Not Required" at bounding box center [1020, 413] width 72 height 16
click at [956, 436] on button "Yes / OK" at bounding box center [946, 437] width 72 height 16
click at [796, 513] on button "Requested" at bounding box center [799, 516] width 72 height 16
click at [796, 537] on button "Requested" at bounding box center [799, 541] width 72 height 16
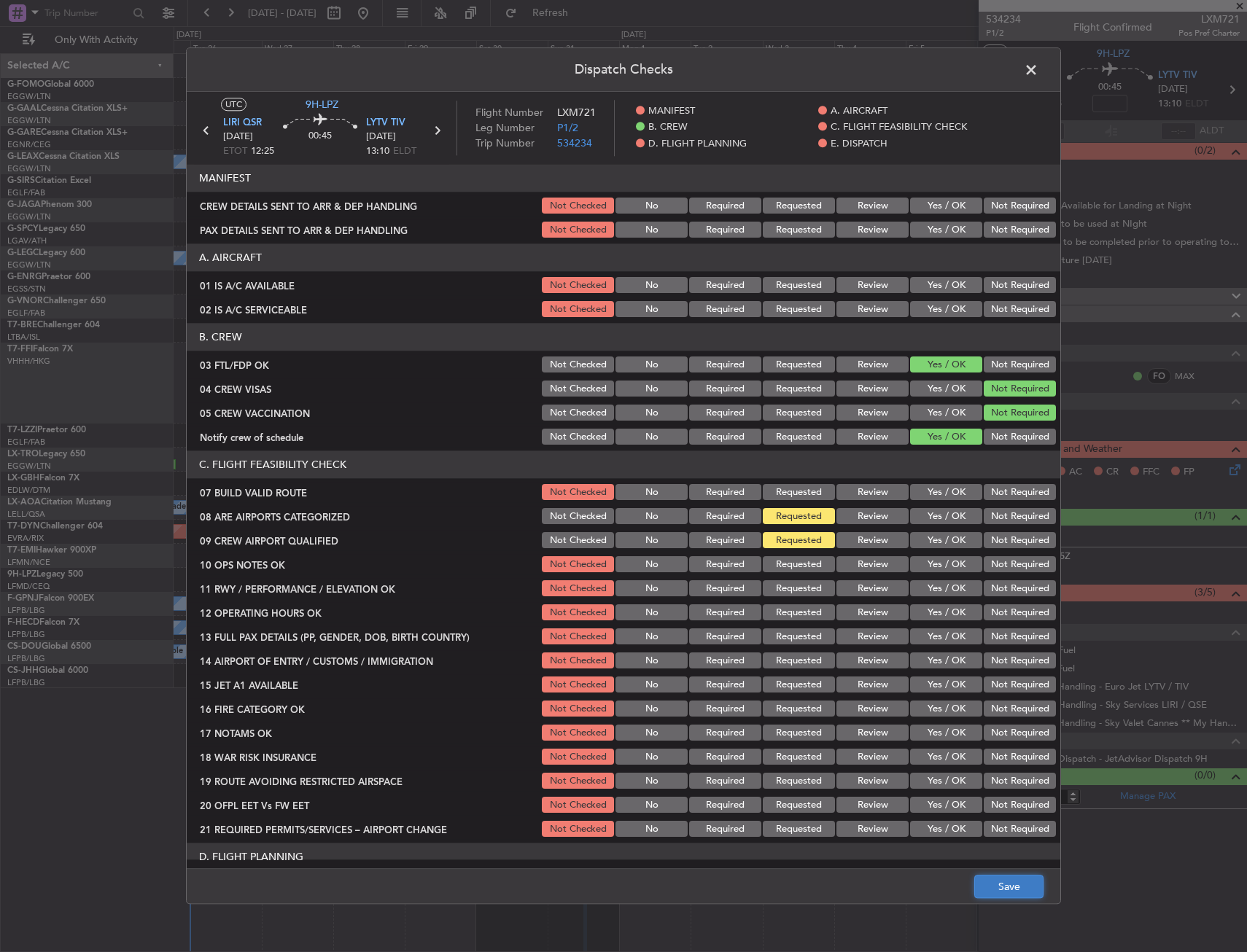
click at [1006, 890] on button "Save" at bounding box center [1009, 887] width 69 height 23
click at [1038, 72] on span at bounding box center [1038, 74] width 0 height 29
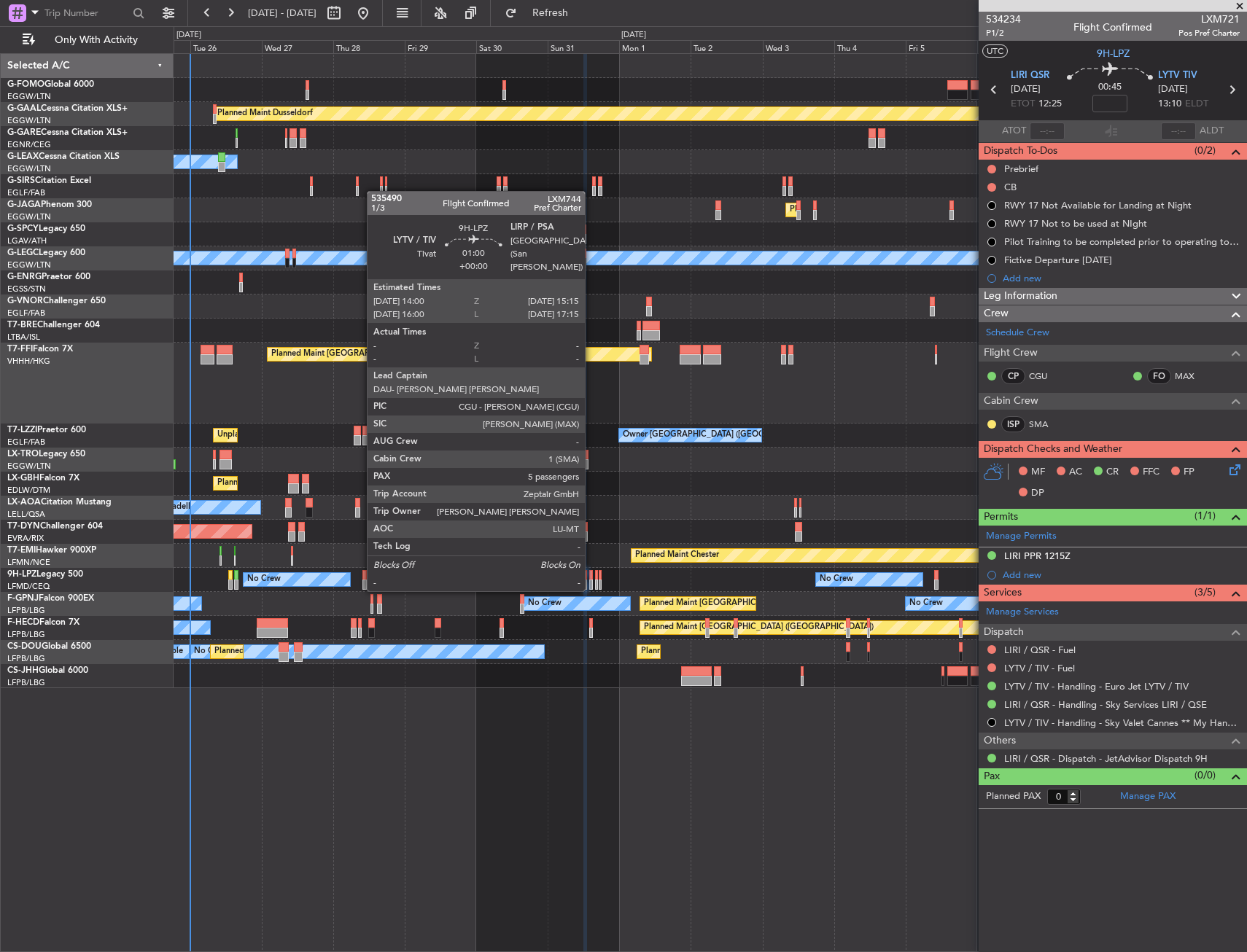
click at [591, 575] on div at bounding box center [591, 575] width 5 height 10
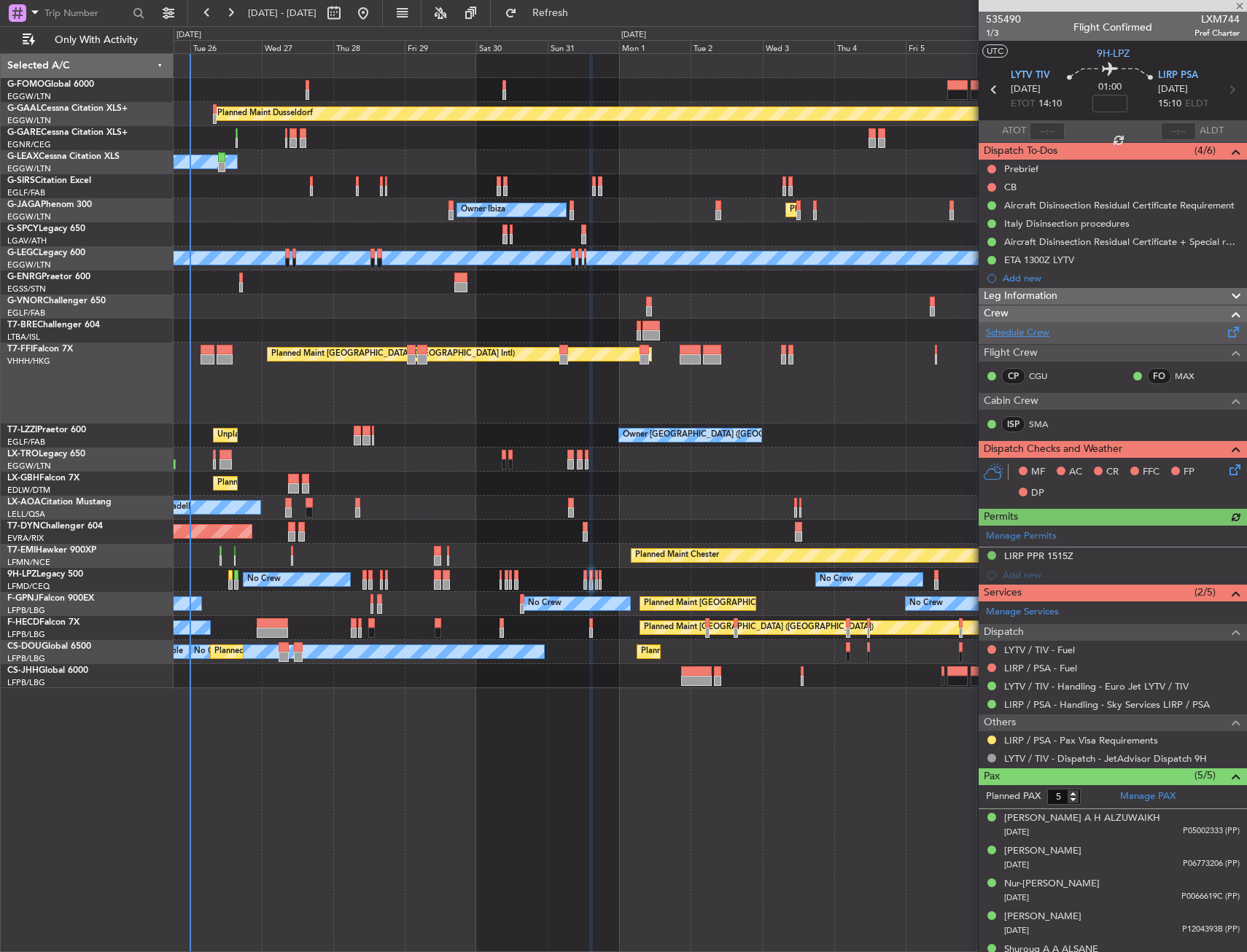
click at [1016, 339] on link "Schedule Crew" at bounding box center [1017, 333] width 63 height 15
click at [1161, 69] on span "LIRP PSA" at bounding box center [1178, 76] width 40 height 15
click at [1226, 469] on icon at bounding box center [1232, 467] width 12 height 12
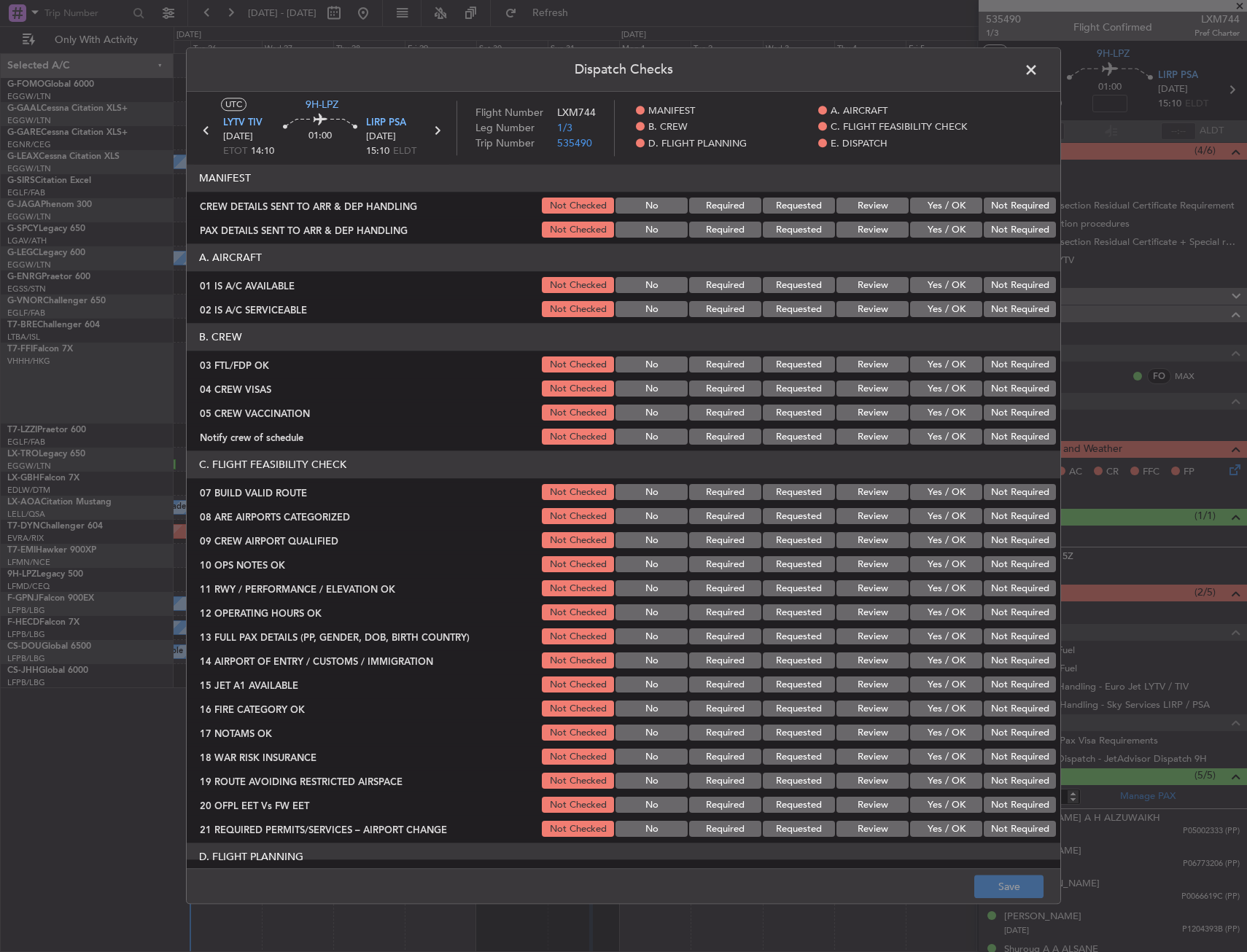
drag, startPoint x: 918, startPoint y: 368, endPoint x: 930, endPoint y: 372, distance: 12.6
click at [921, 368] on button "Yes / OK" at bounding box center [946, 365] width 72 height 16
click at [987, 395] on button "Not Required" at bounding box center [1020, 389] width 72 height 16
click at [983, 409] on button "Not Required" at bounding box center [1020, 413] width 72 height 16
click at [945, 434] on button "Yes / OK" at bounding box center [946, 437] width 72 height 16
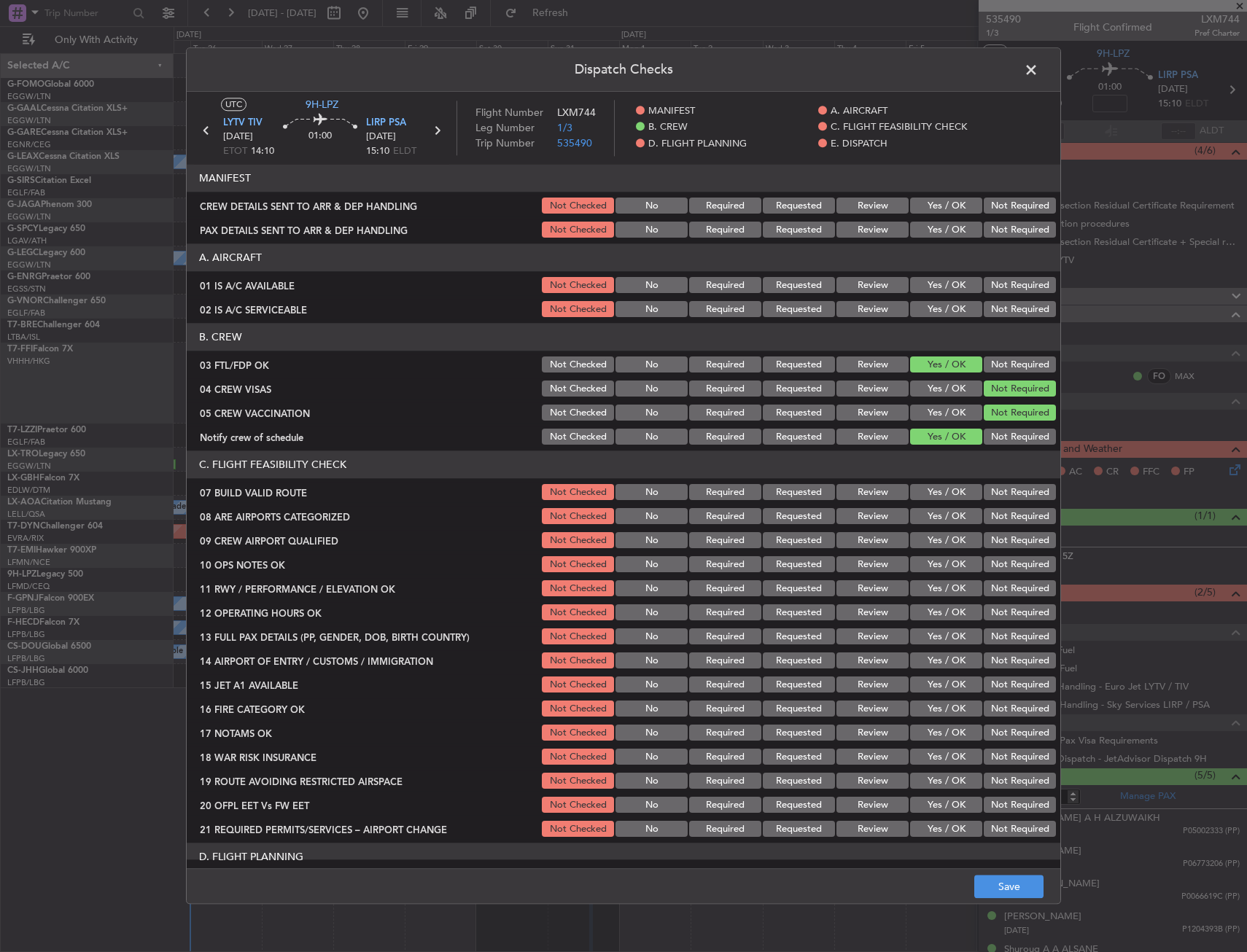
click at [791, 520] on button "Requested" at bounding box center [799, 516] width 72 height 16
click at [795, 538] on button "Requested" at bounding box center [799, 541] width 72 height 16
click at [1003, 893] on button "Save" at bounding box center [1009, 887] width 69 height 23
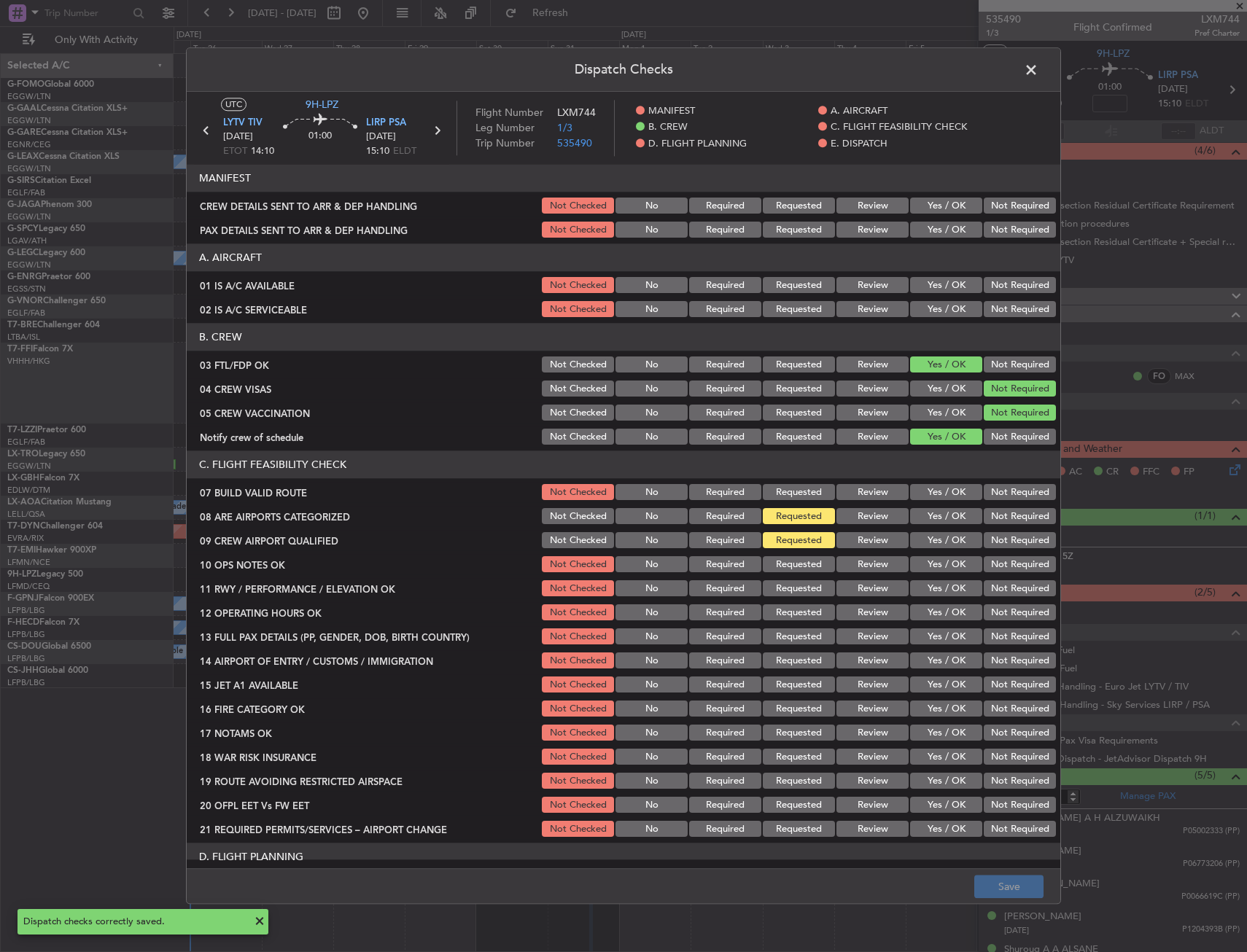
click at [1038, 66] on span at bounding box center [1038, 74] width 0 height 29
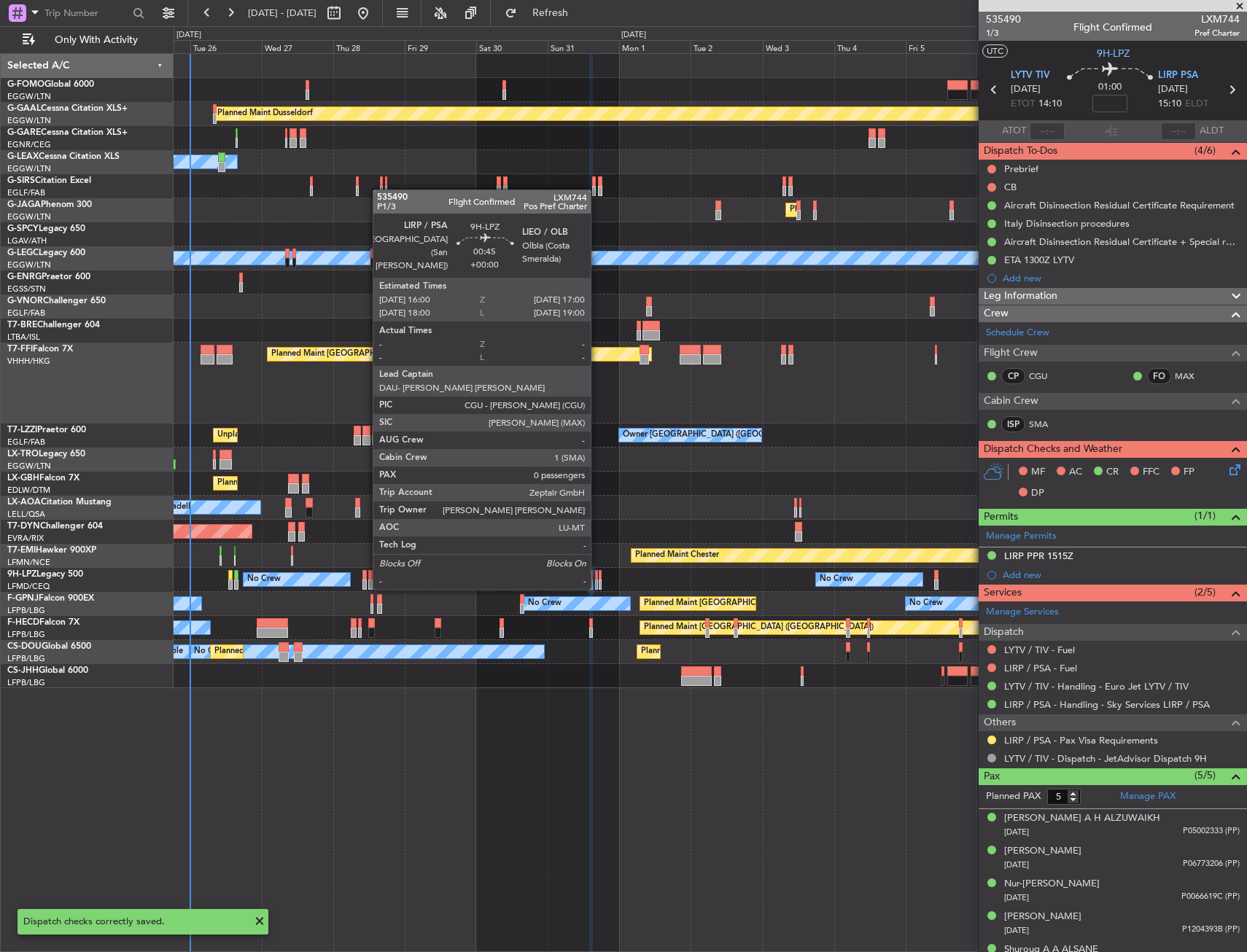
click at [597, 574] on div at bounding box center [597, 575] width 4 height 10
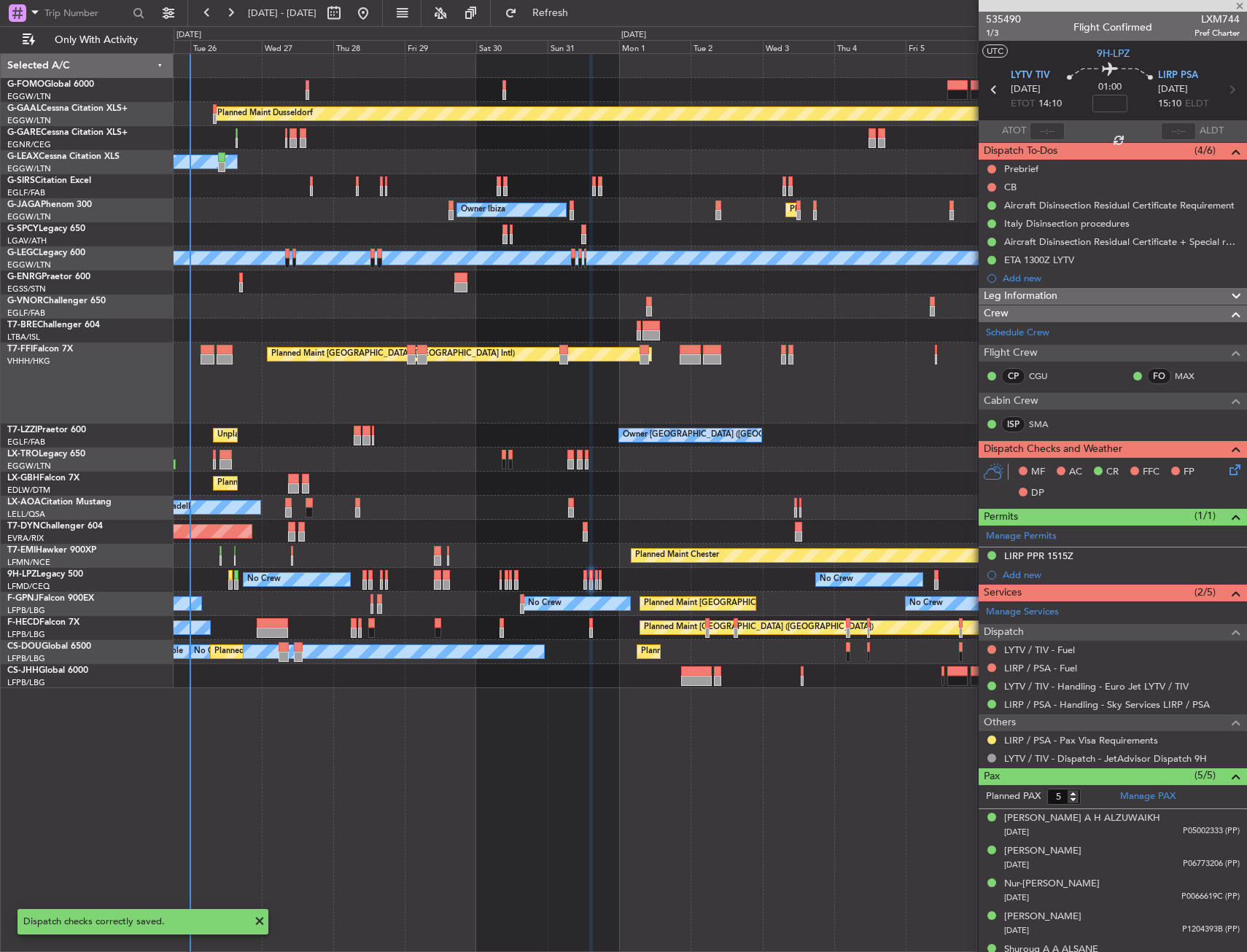
type input "0"
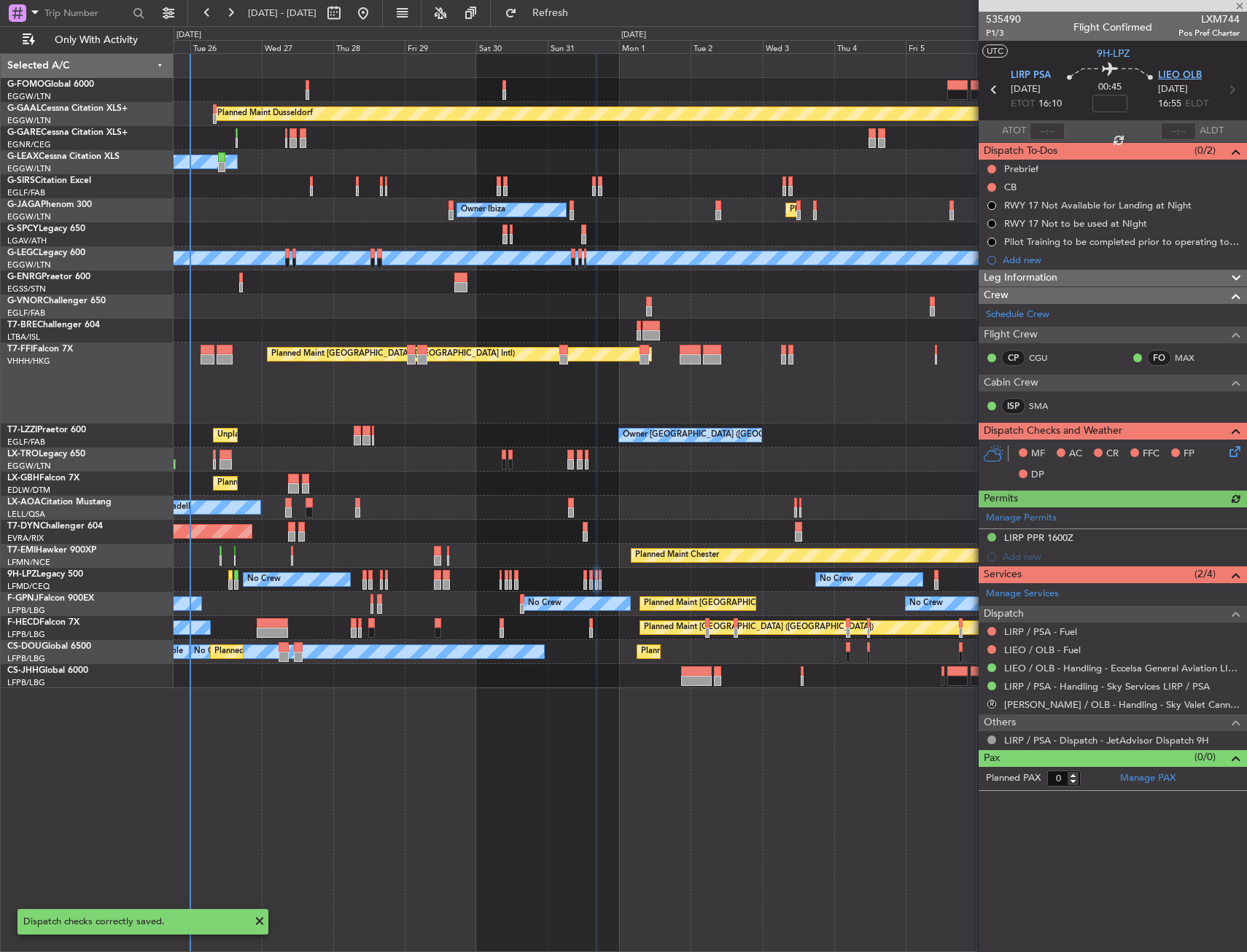
click at [1175, 76] on span "LIEO OLB" at bounding box center [1179, 76] width 44 height 15
click at [1232, 452] on icon at bounding box center [1232, 449] width 12 height 12
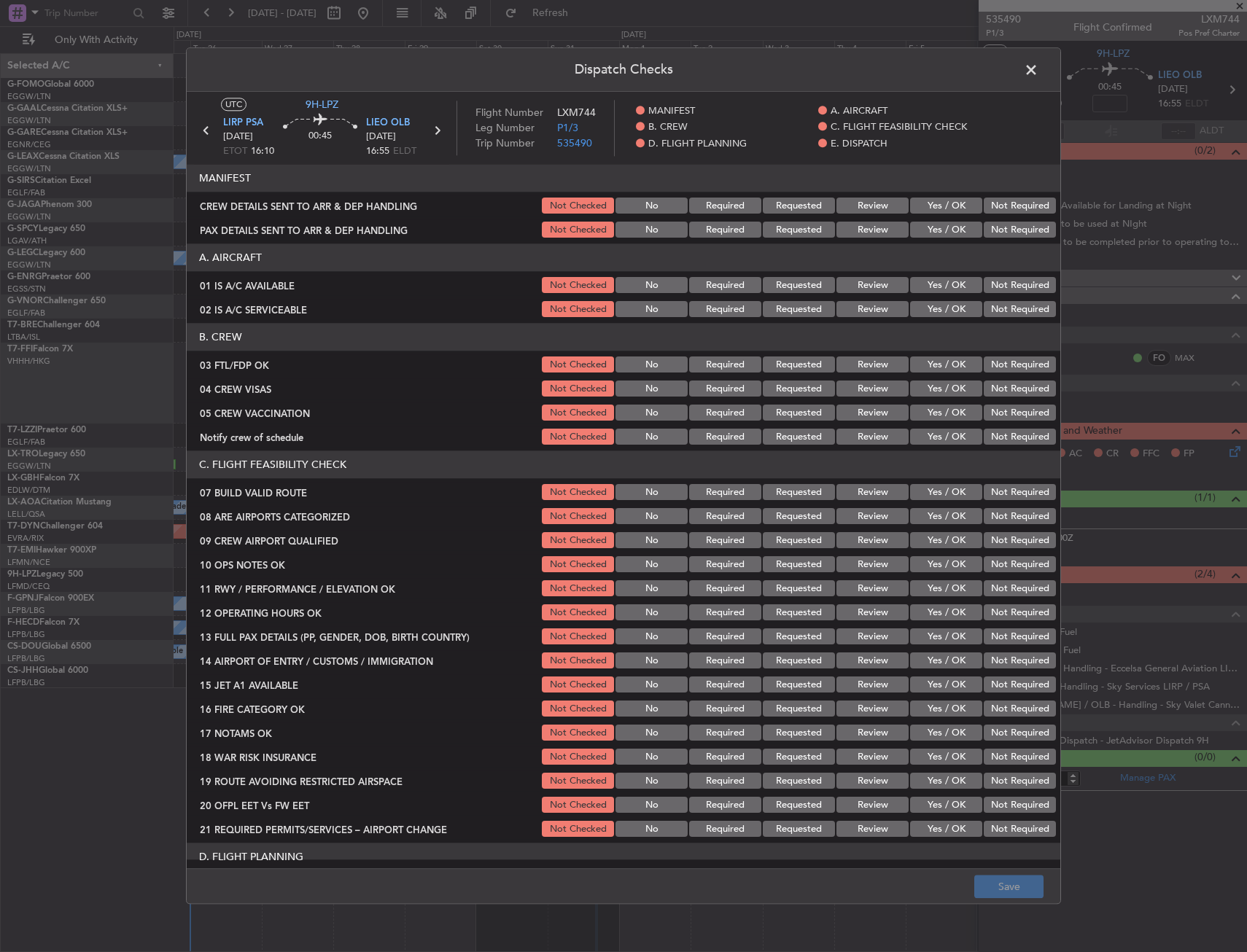
click at [914, 359] on button "Yes / OK" at bounding box center [946, 365] width 72 height 16
click at [1006, 382] on button "Not Required" at bounding box center [1020, 389] width 72 height 16
click at [1000, 409] on button "Not Required" at bounding box center [1020, 413] width 72 height 16
click at [941, 436] on button "Yes / OK" at bounding box center [946, 437] width 72 height 16
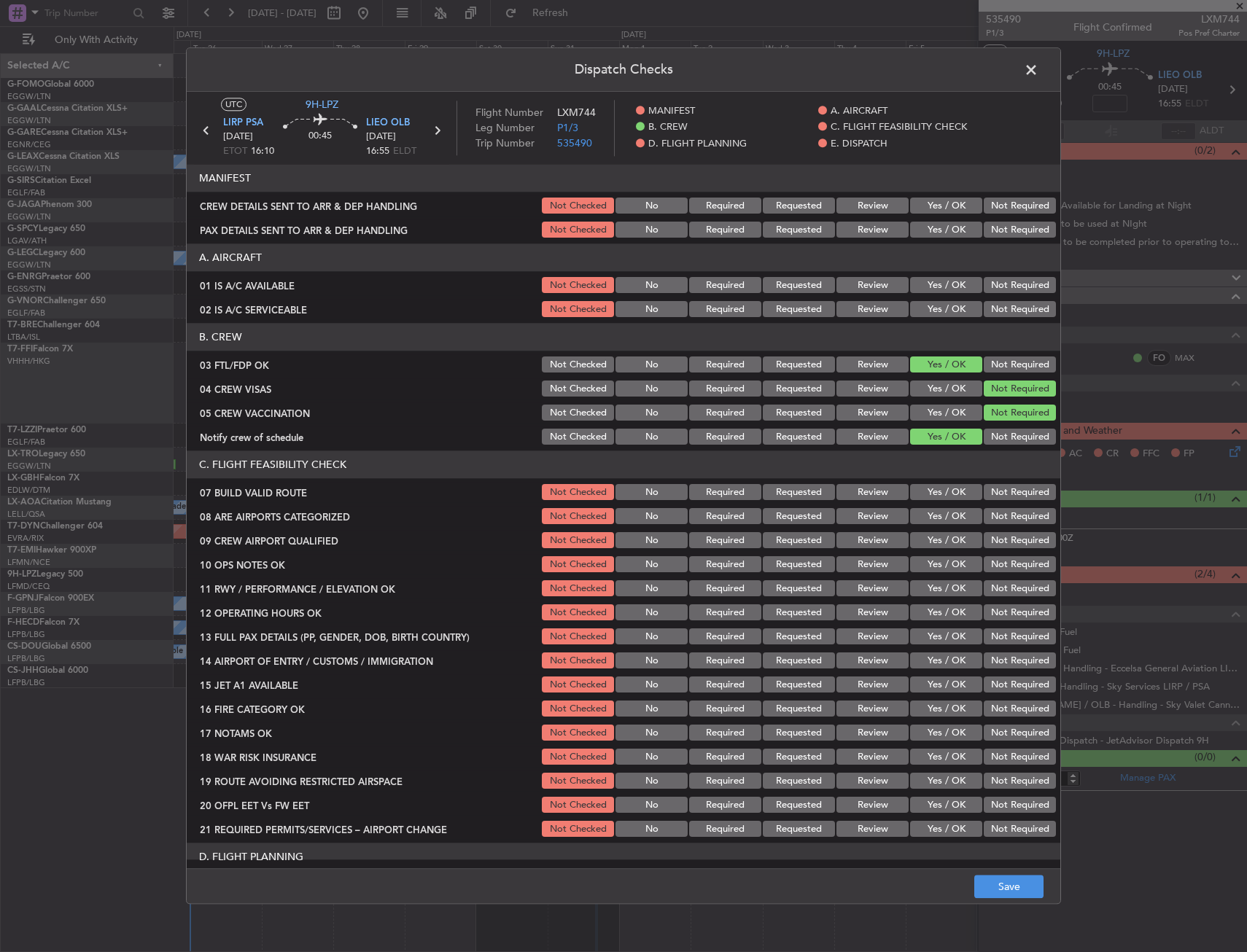
click at [800, 513] on button "Requested" at bounding box center [799, 516] width 72 height 16
click at [802, 537] on button "Requested" at bounding box center [799, 541] width 72 height 16
click at [1000, 879] on button "Save" at bounding box center [1009, 887] width 69 height 23
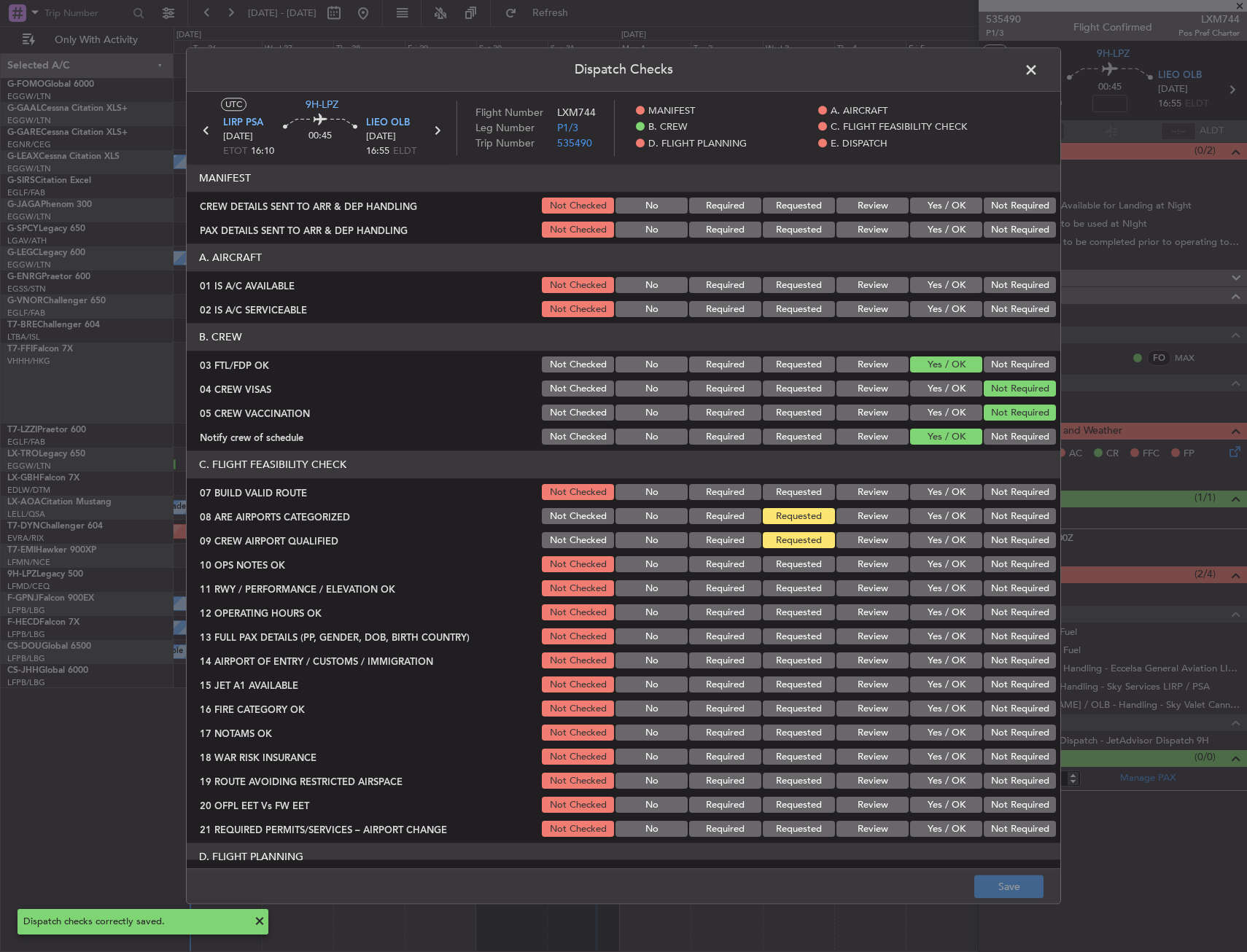
click at [1038, 68] on span at bounding box center [1038, 74] width 0 height 29
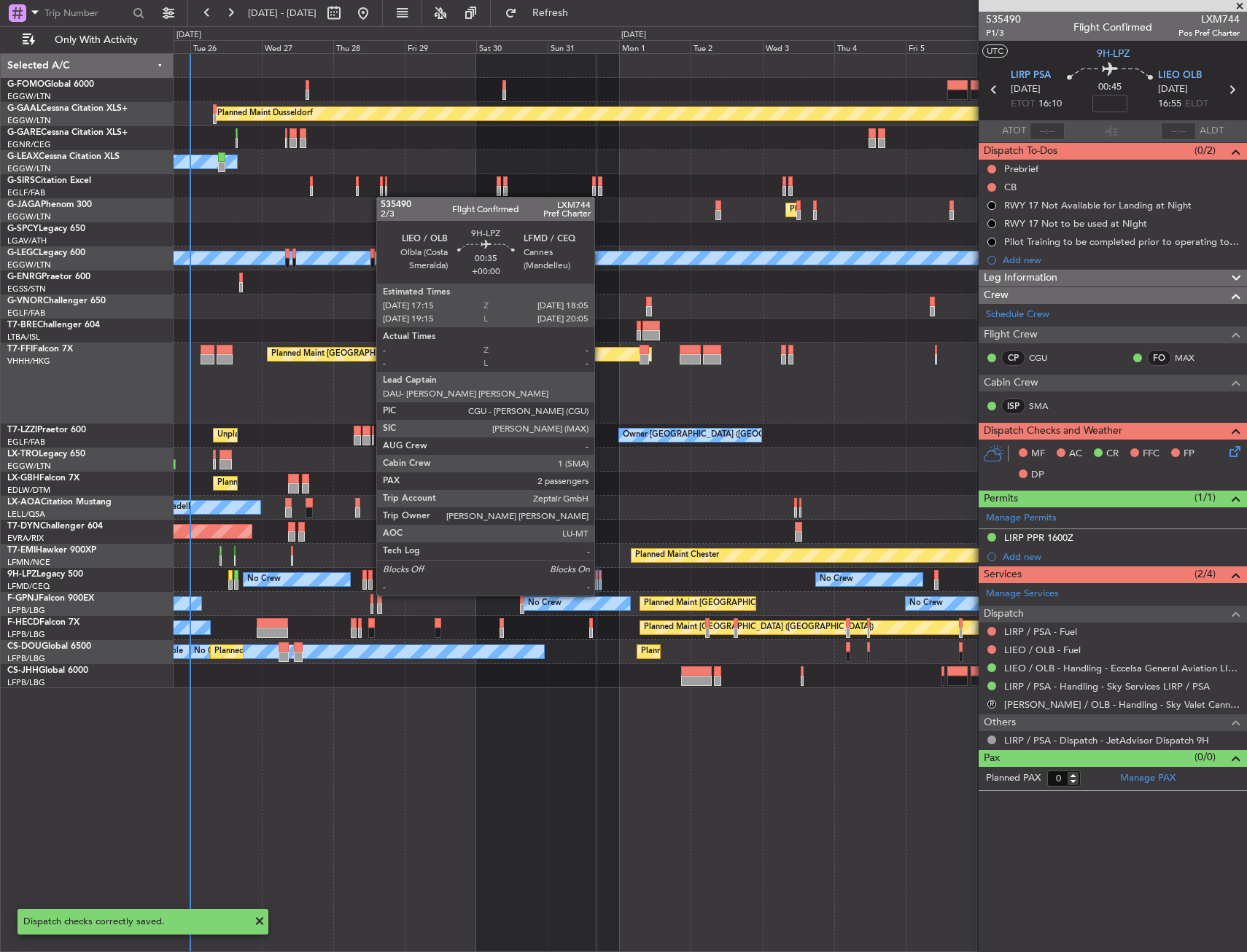
click at [600, 581] on div at bounding box center [600, 584] width 3 height 10
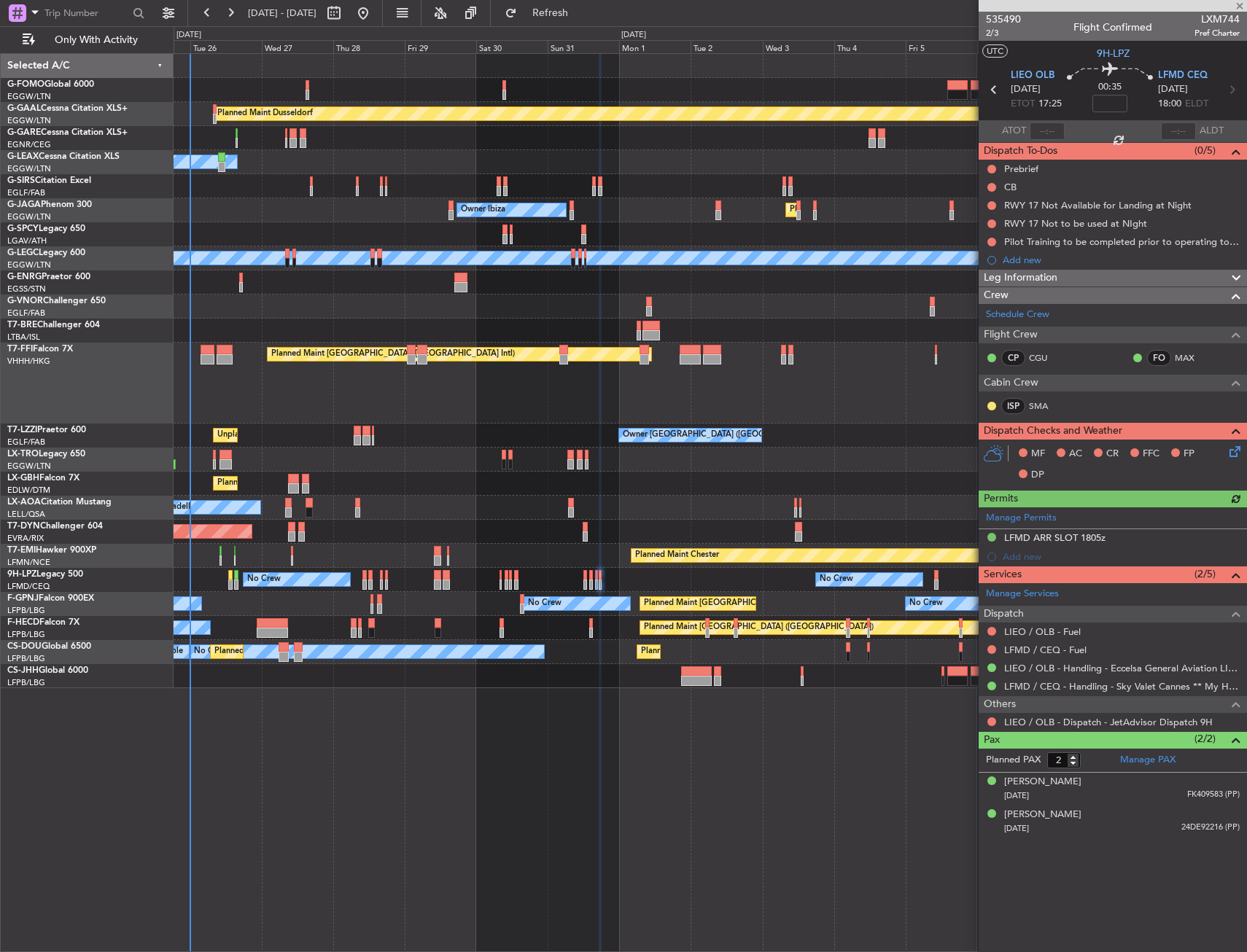
click at [1227, 445] on icon at bounding box center [1232, 449] width 12 height 12
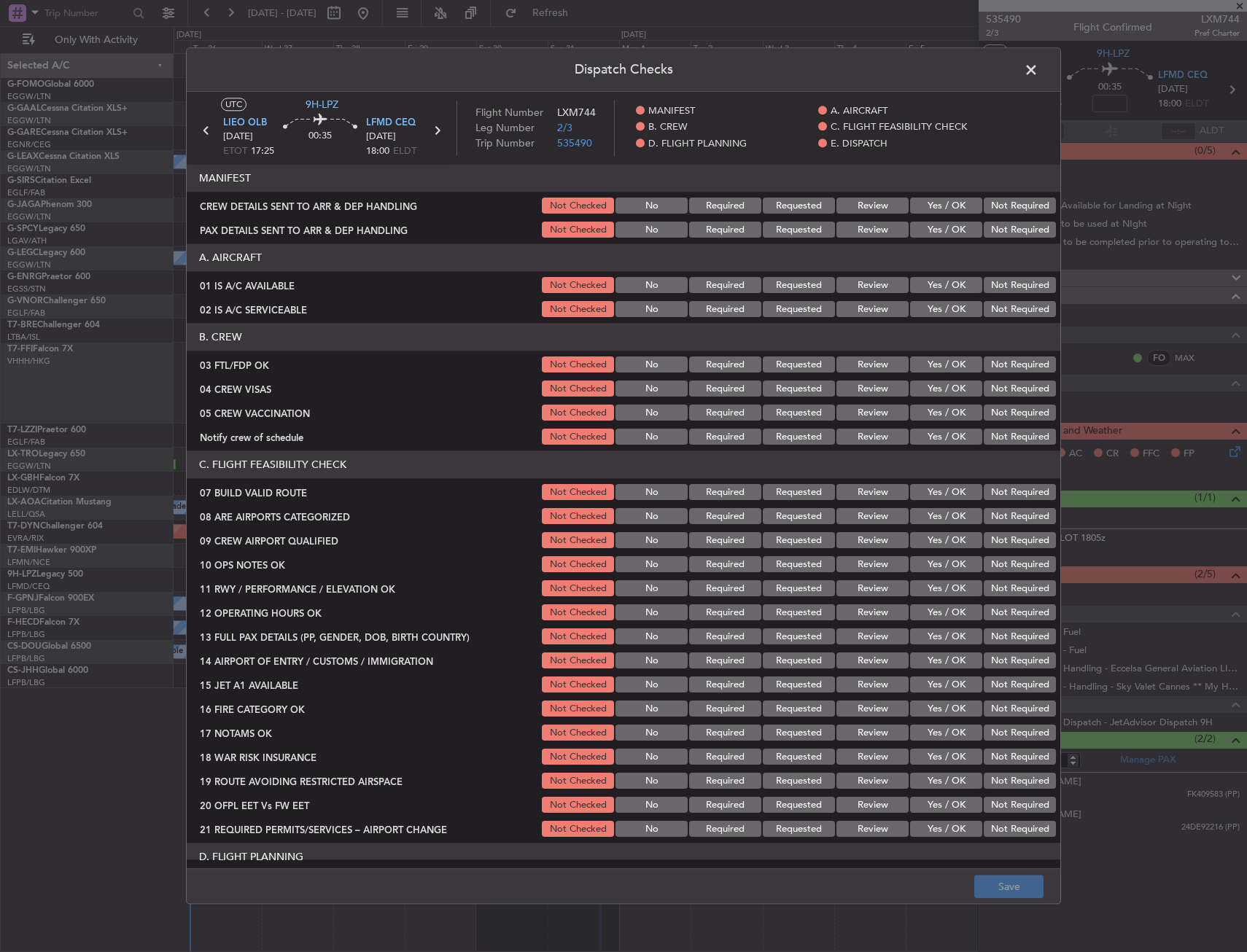
click at [926, 365] on button "Yes / OK" at bounding box center [946, 365] width 72 height 16
drag, startPoint x: 996, startPoint y: 392, endPoint x: 991, endPoint y: 406, distance: 14.9
click at [996, 393] on button "Not Required" at bounding box center [1020, 389] width 72 height 16
click at [990, 409] on button "Not Required" at bounding box center [1020, 413] width 72 height 16
click at [952, 432] on button "Yes / OK" at bounding box center [946, 437] width 72 height 16
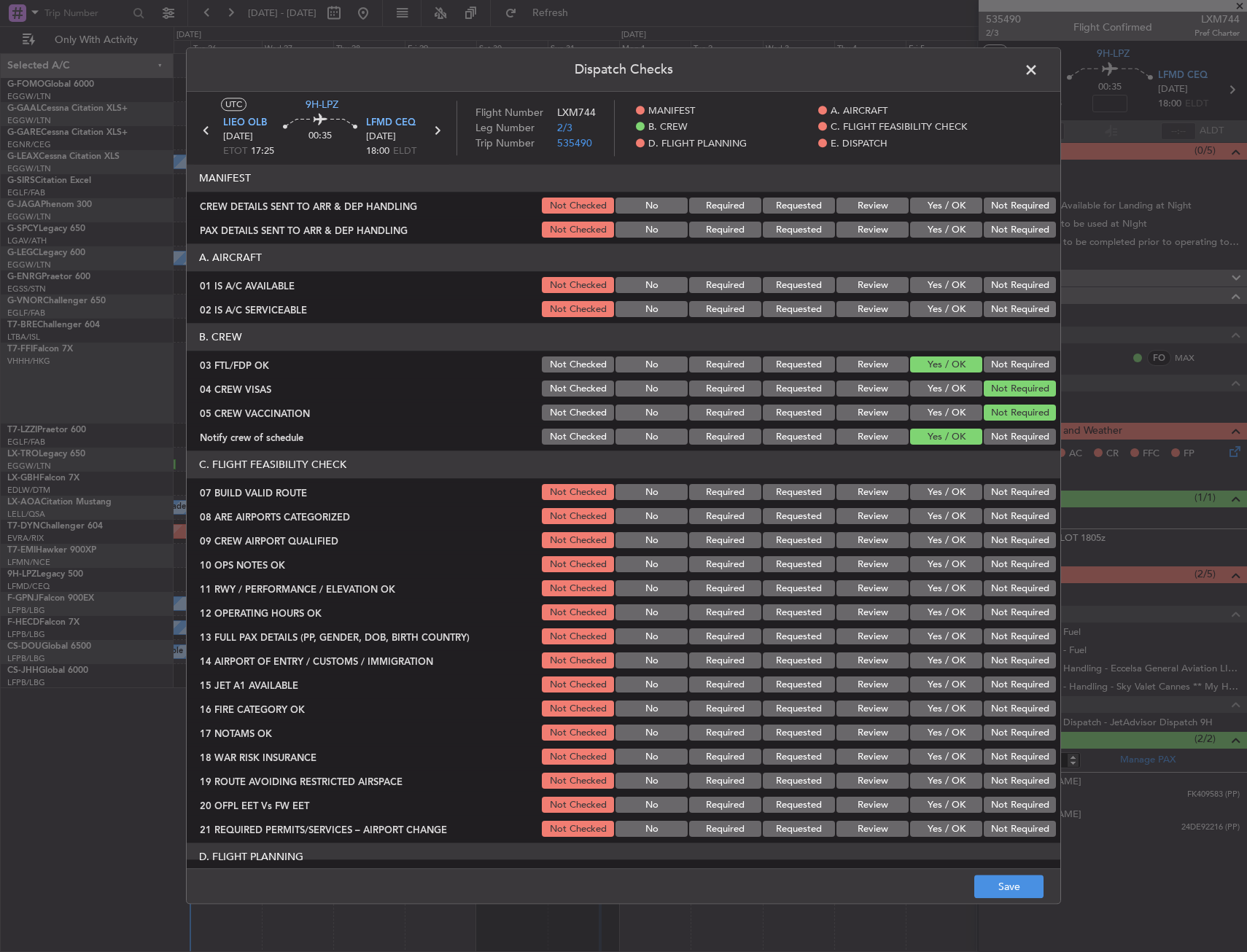
click at [930, 498] on button "Yes / OK" at bounding box center [946, 493] width 72 height 16
click at [574, 489] on button "Not Checked" at bounding box center [578, 493] width 72 height 16
click at [919, 522] on button "Yes / OK" at bounding box center [946, 516] width 72 height 16
click at [919, 537] on button "Yes / OK" at bounding box center [946, 541] width 72 height 16
click at [993, 884] on button "Save" at bounding box center [1009, 887] width 69 height 23
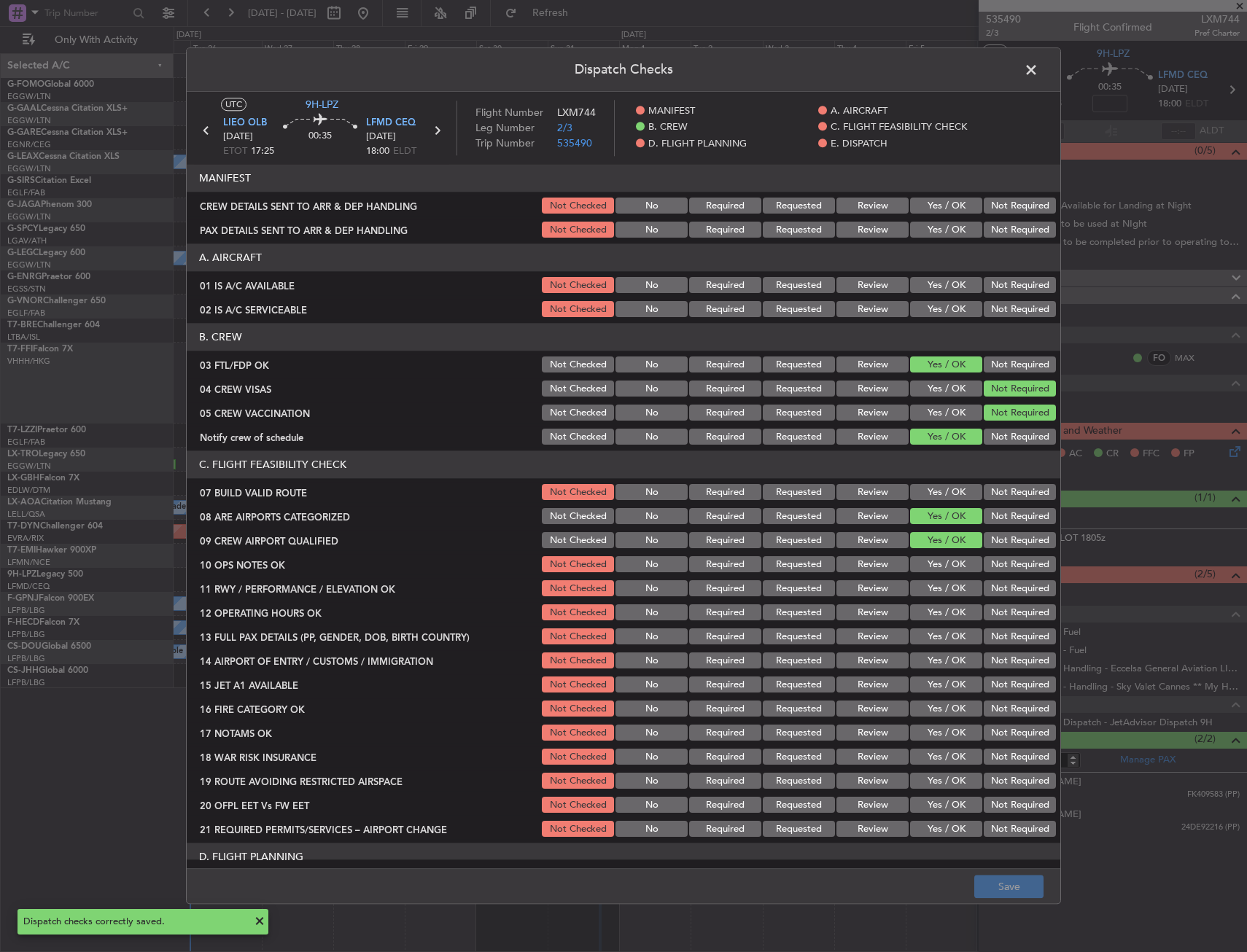
click at [1038, 74] on span at bounding box center [1038, 74] width 0 height 29
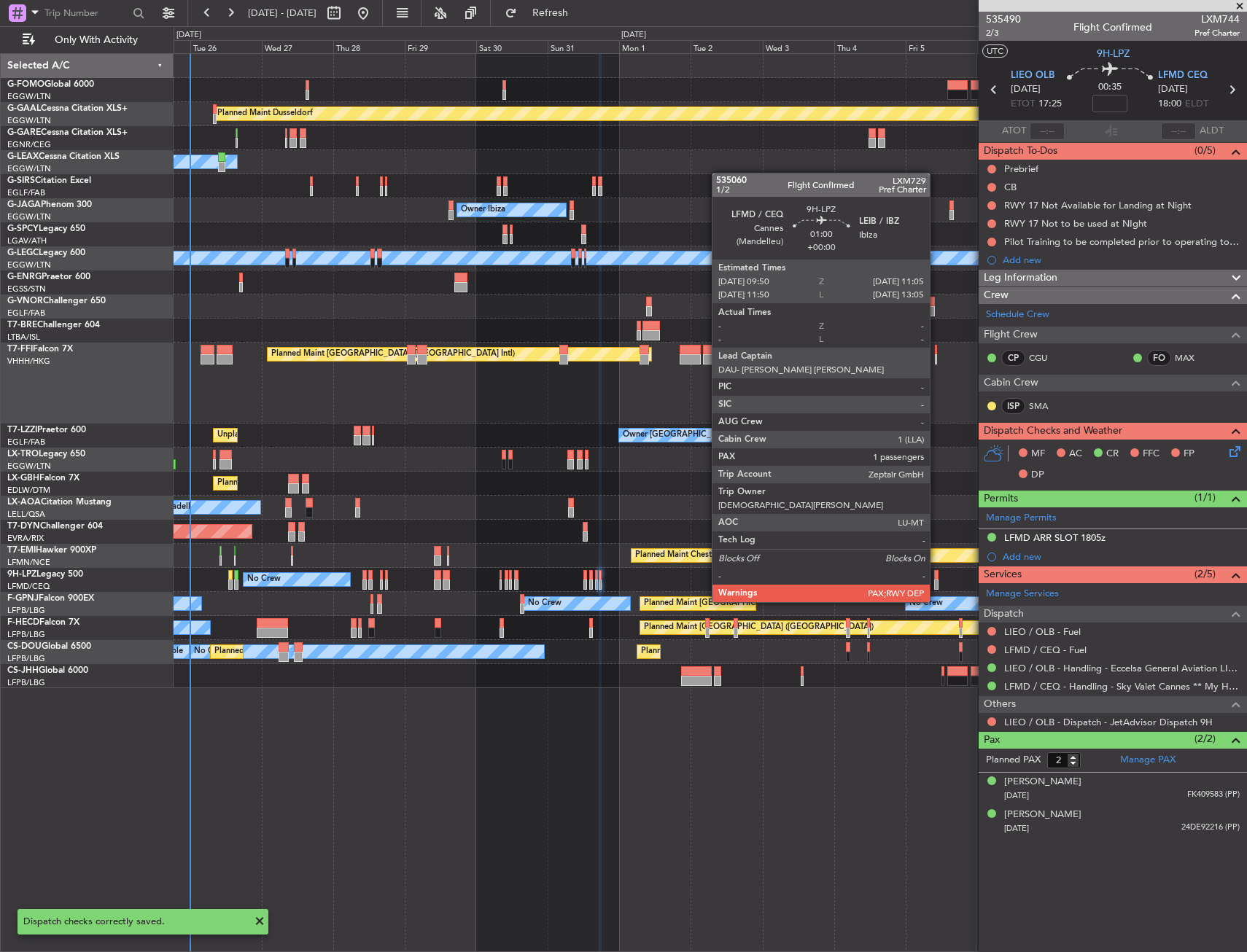
click at [936, 574] on div at bounding box center [936, 575] width 5 height 10
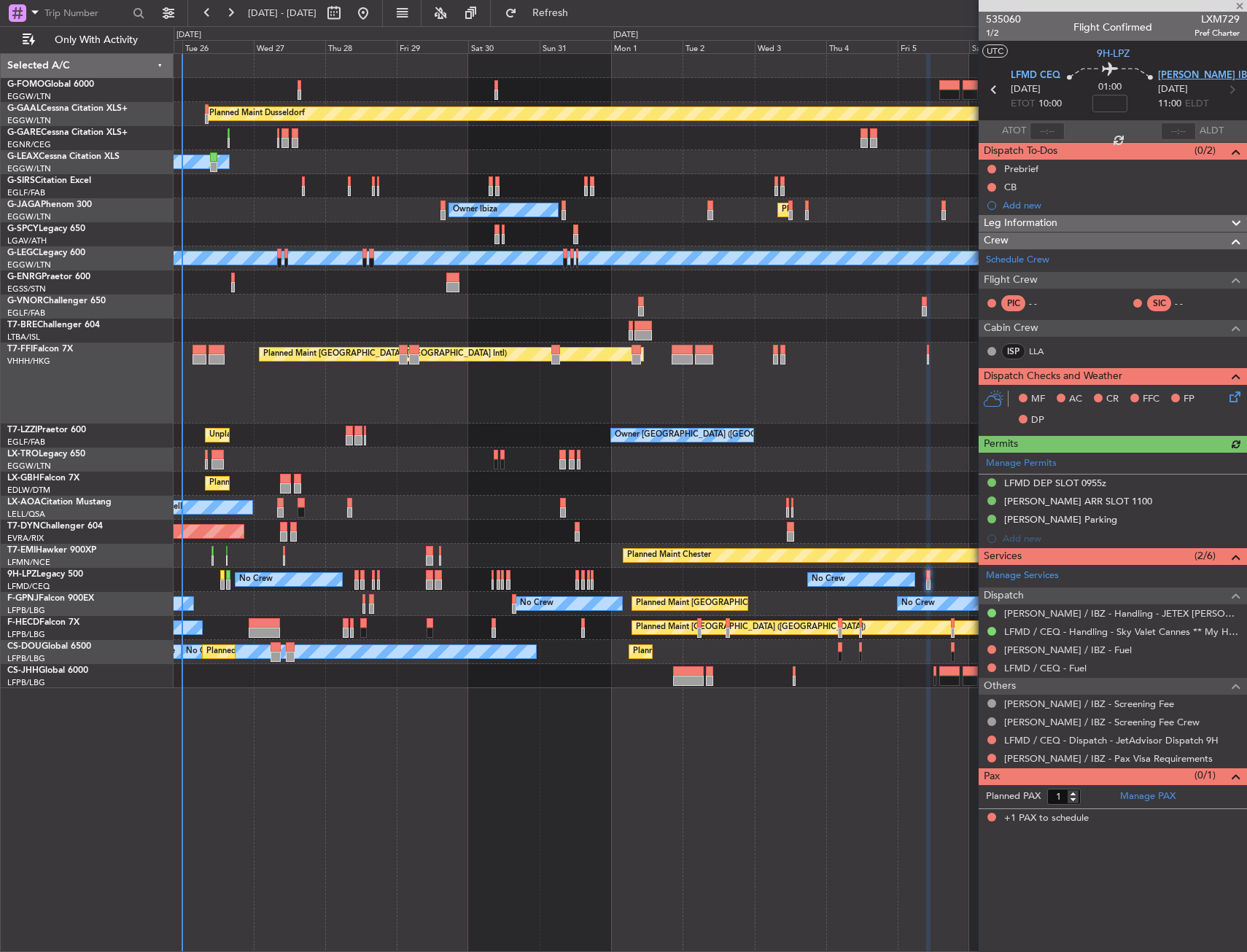
click at [1169, 77] on span "[PERSON_NAME] IBZ" at bounding box center [1205, 76] width 95 height 15
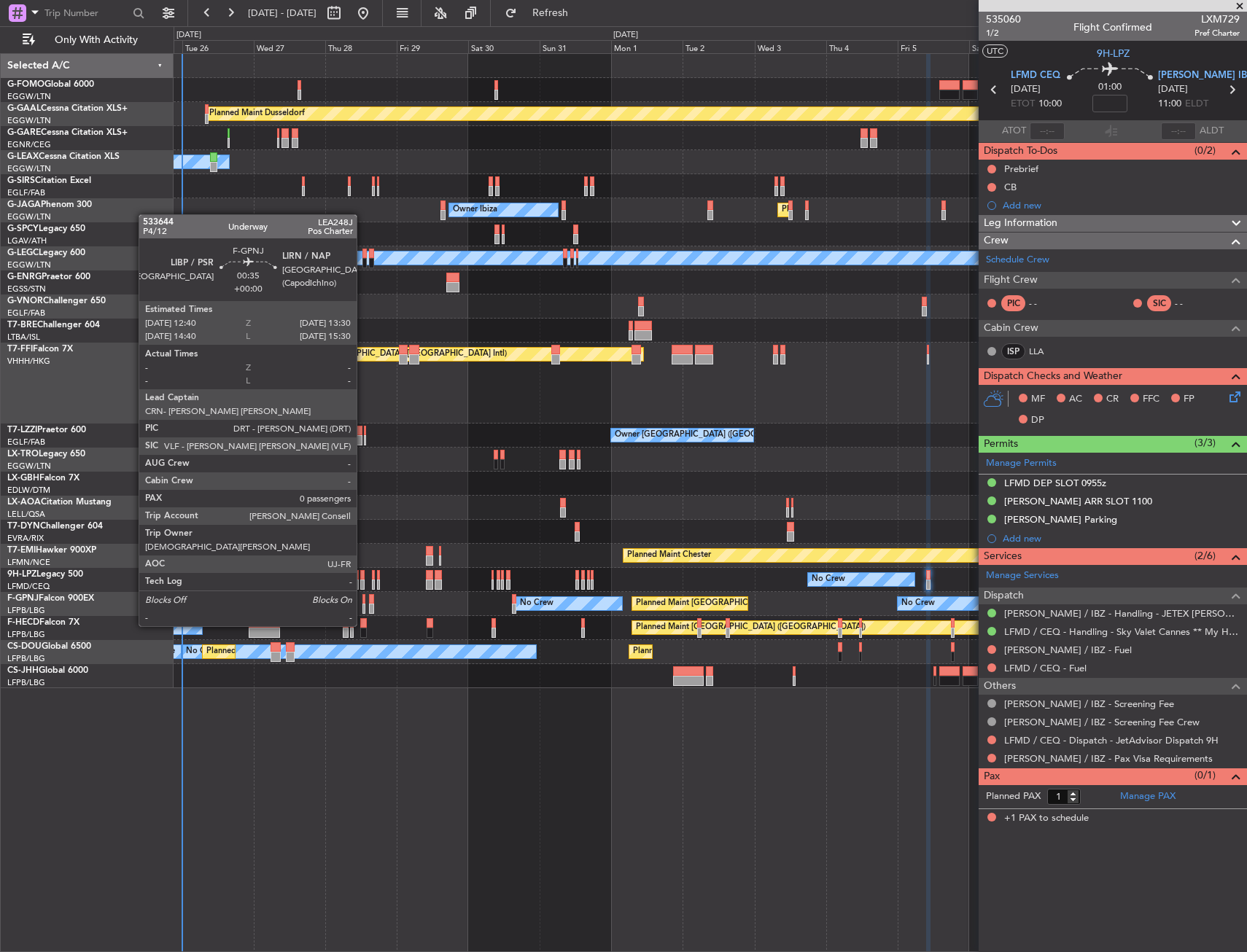
click at [363, 599] on div at bounding box center [364, 599] width 3 height 10
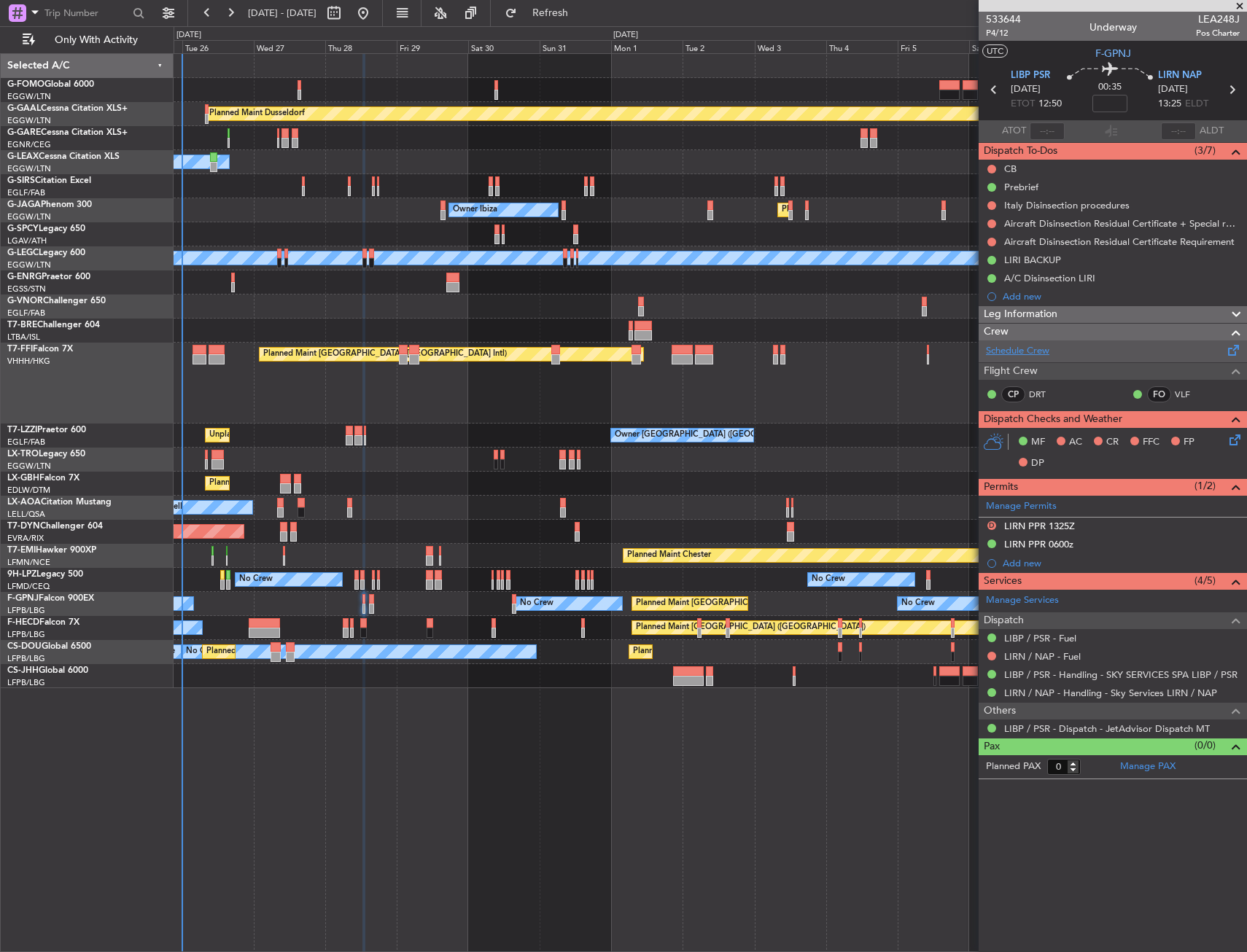
click at [1032, 350] on link "Schedule Crew" at bounding box center [1017, 352] width 63 height 15
click at [1033, 75] on span "LIBP PSR" at bounding box center [1030, 76] width 39 height 15
click at [1176, 72] on span "LIRN NAP" at bounding box center [1179, 76] width 44 height 15
click at [1232, 432] on icon at bounding box center [1232, 437] width 12 height 12
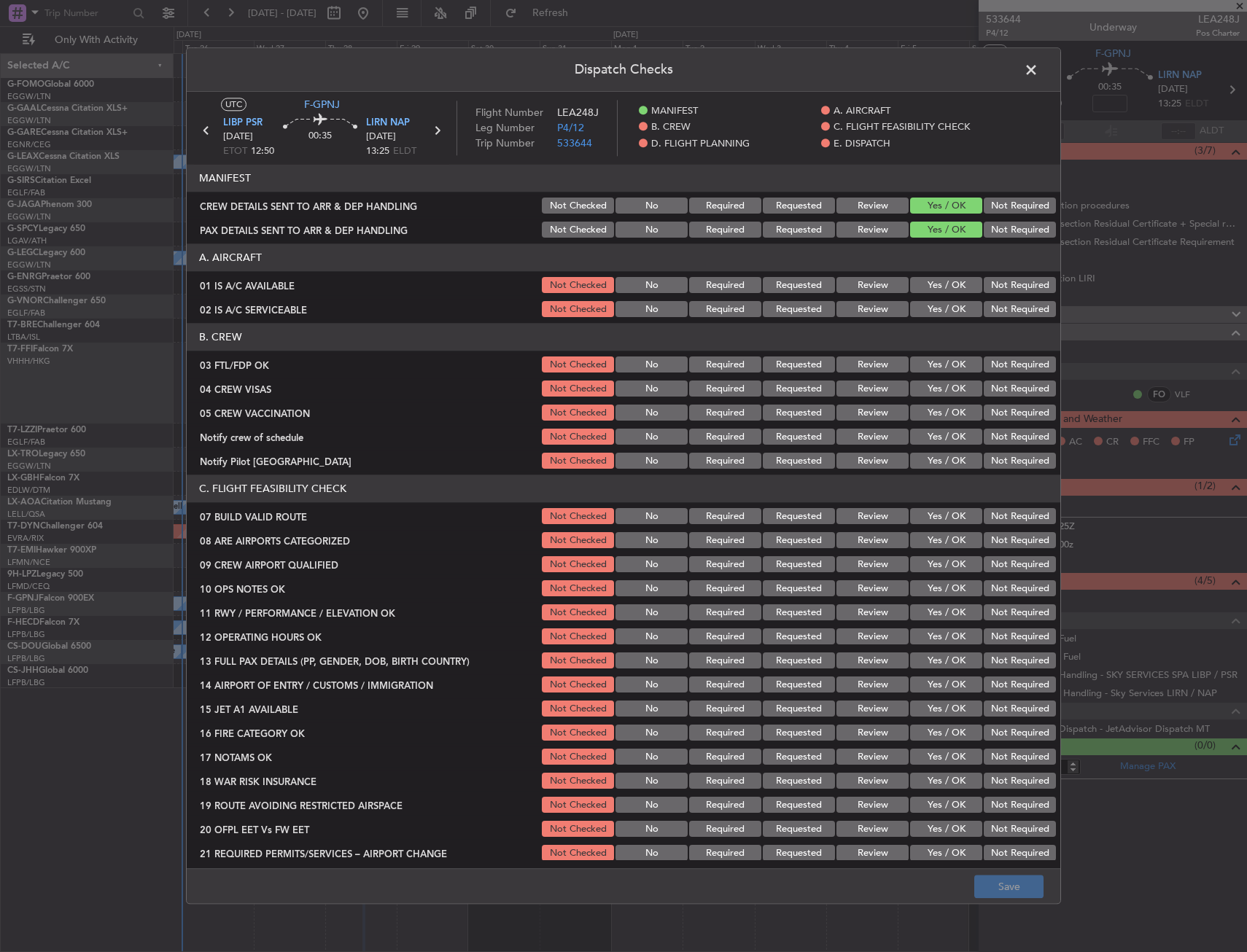
click at [938, 364] on button "Yes / OK" at bounding box center [946, 365] width 72 height 16
click at [1007, 392] on button "Not Required" at bounding box center [1020, 389] width 72 height 16
click at [1005, 412] on button "Not Required" at bounding box center [1020, 413] width 72 height 16
click at [997, 427] on div "Not Required" at bounding box center [1018, 437] width 74 height 20
click at [990, 436] on button "Not Required" at bounding box center [1020, 437] width 72 height 16
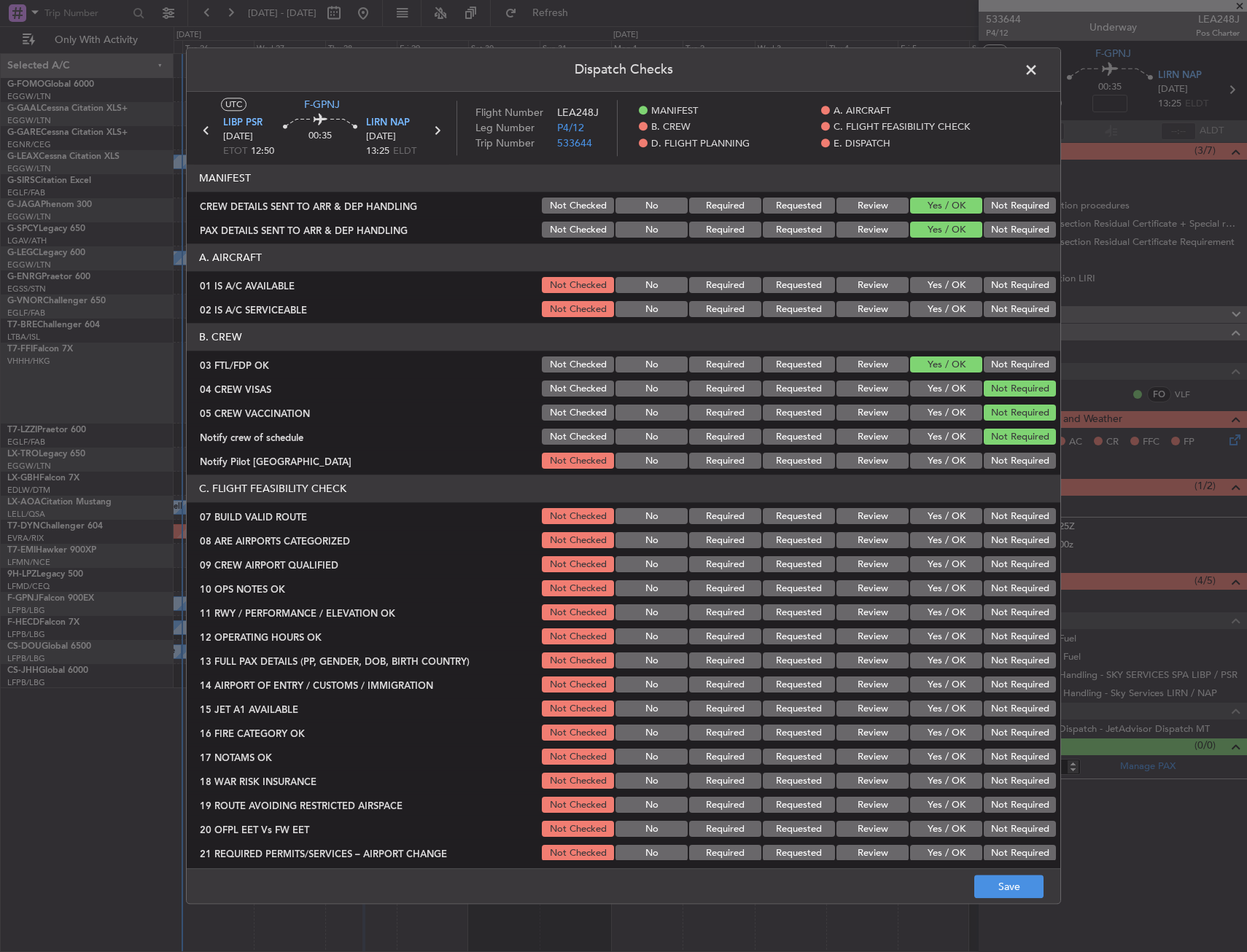
click at [945, 466] on button "Yes / OK" at bounding box center [946, 461] width 72 height 16
drag, startPoint x: 936, startPoint y: 542, endPoint x: 936, endPoint y: 555, distance: 13.0
click at [936, 543] on button "Yes / OK" at bounding box center [946, 541] width 72 height 16
click at [938, 561] on button "Yes / OK" at bounding box center [946, 565] width 72 height 16
click at [992, 891] on button "Save" at bounding box center [1009, 887] width 69 height 23
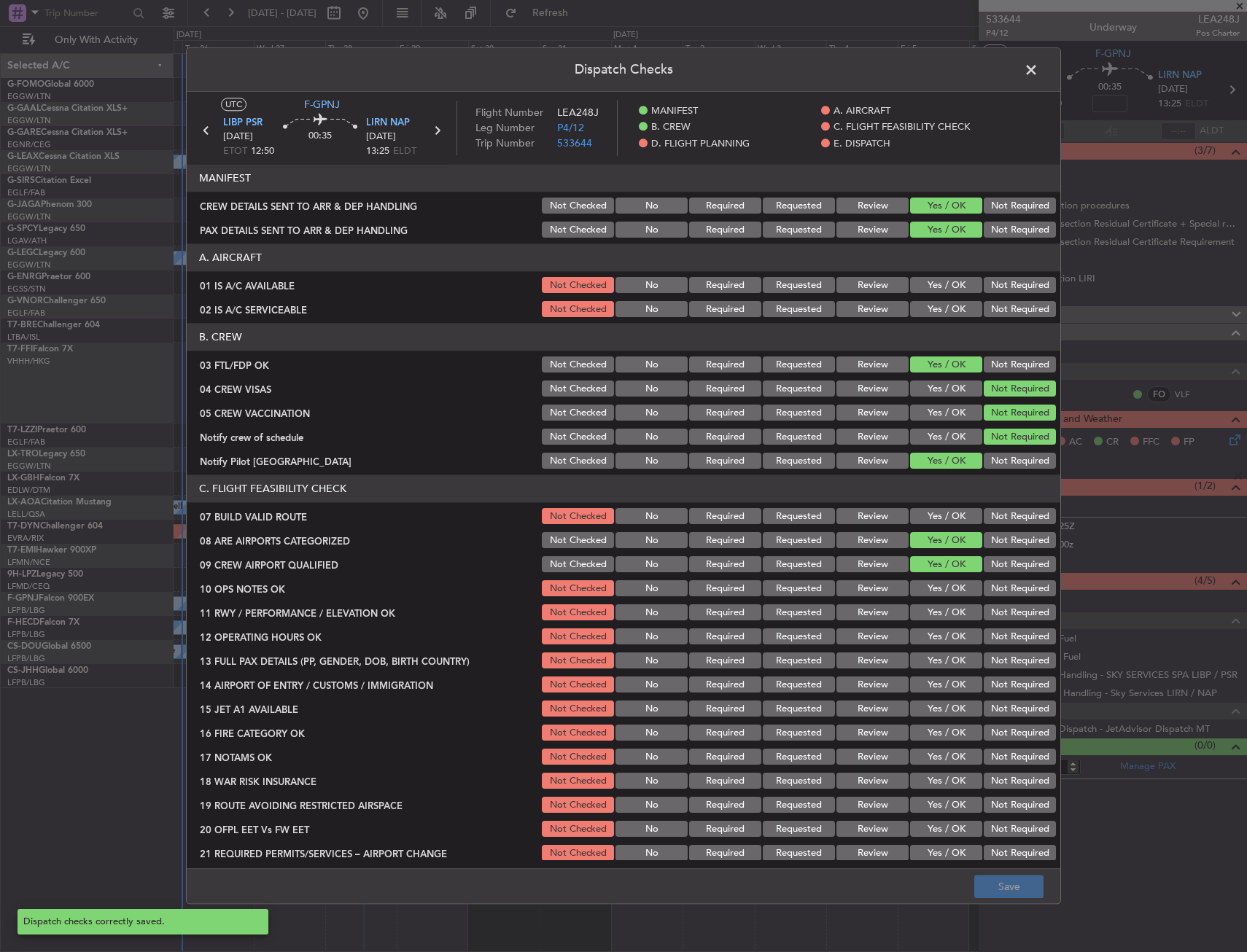
click at [1038, 70] on span at bounding box center [1038, 74] width 0 height 29
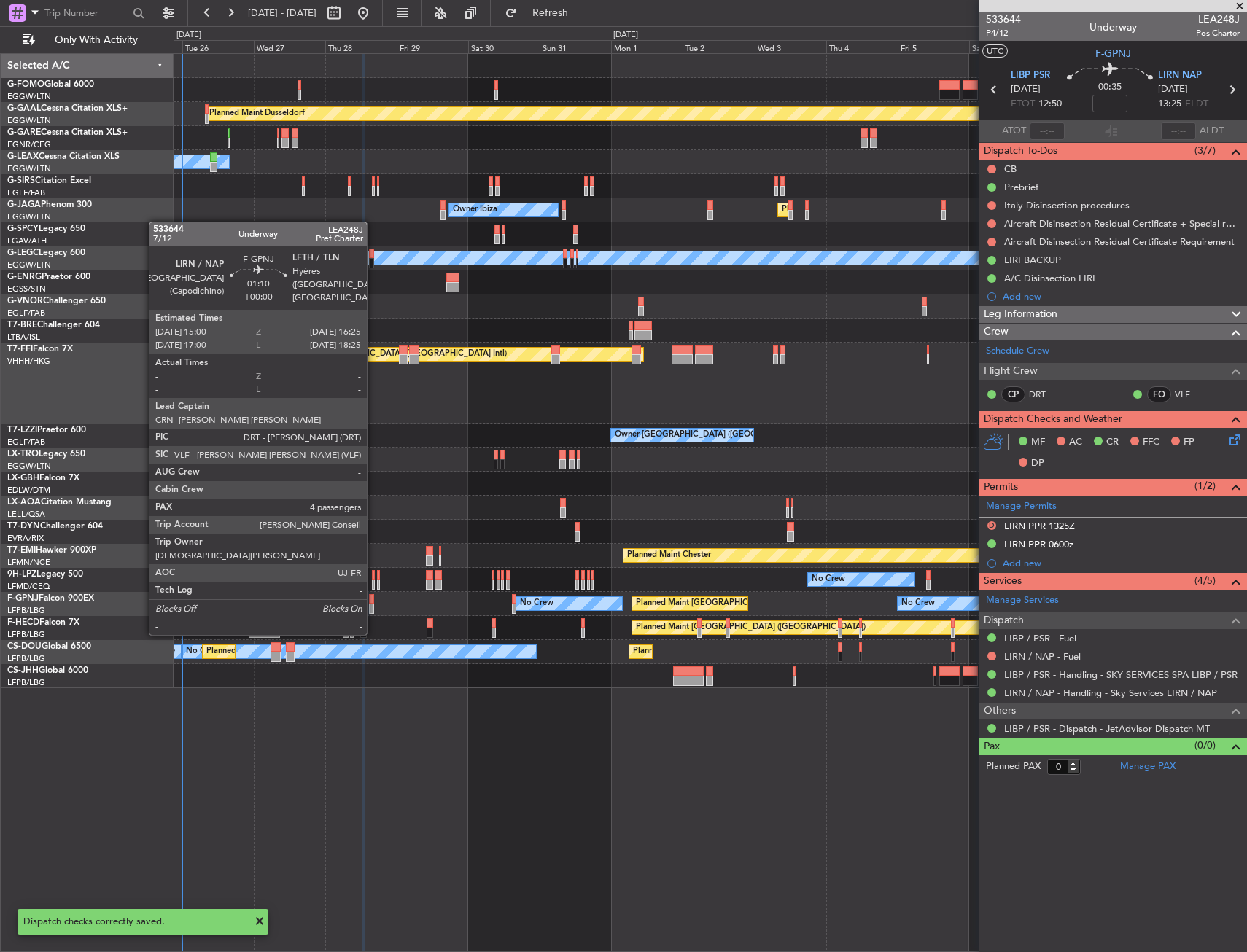
click at [373, 606] on div at bounding box center [371, 608] width 5 height 10
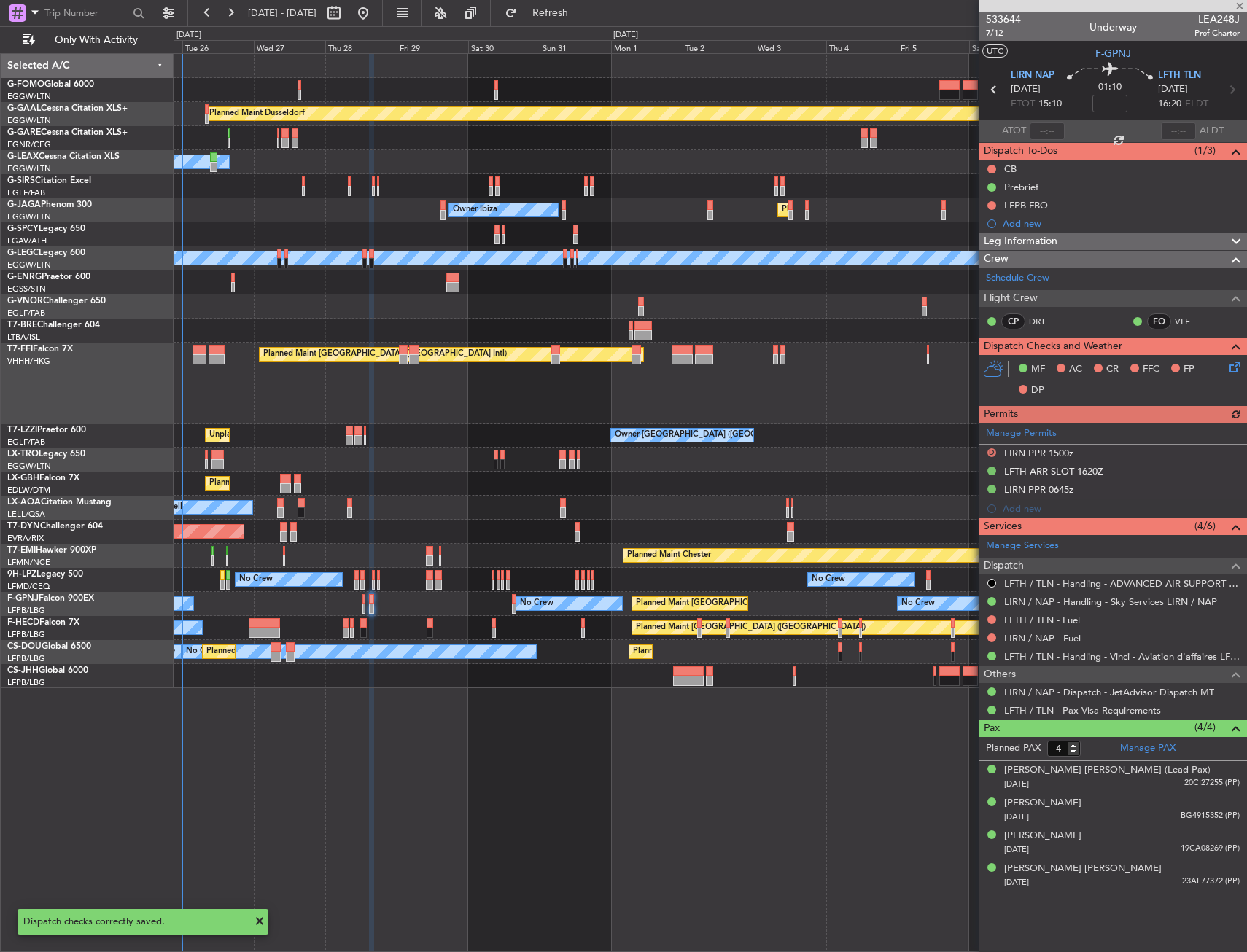
click at [1166, 66] on section "LIRN NAP 28/08/2025 ETOT 15:10 01:10 LFTH TLN 28/08/2025 16:20 ELDT" at bounding box center [1113, 91] width 268 height 58
click at [1168, 72] on span "LFTH TLN" at bounding box center [1179, 76] width 43 height 15
click at [1231, 364] on icon at bounding box center [1232, 364] width 12 height 12
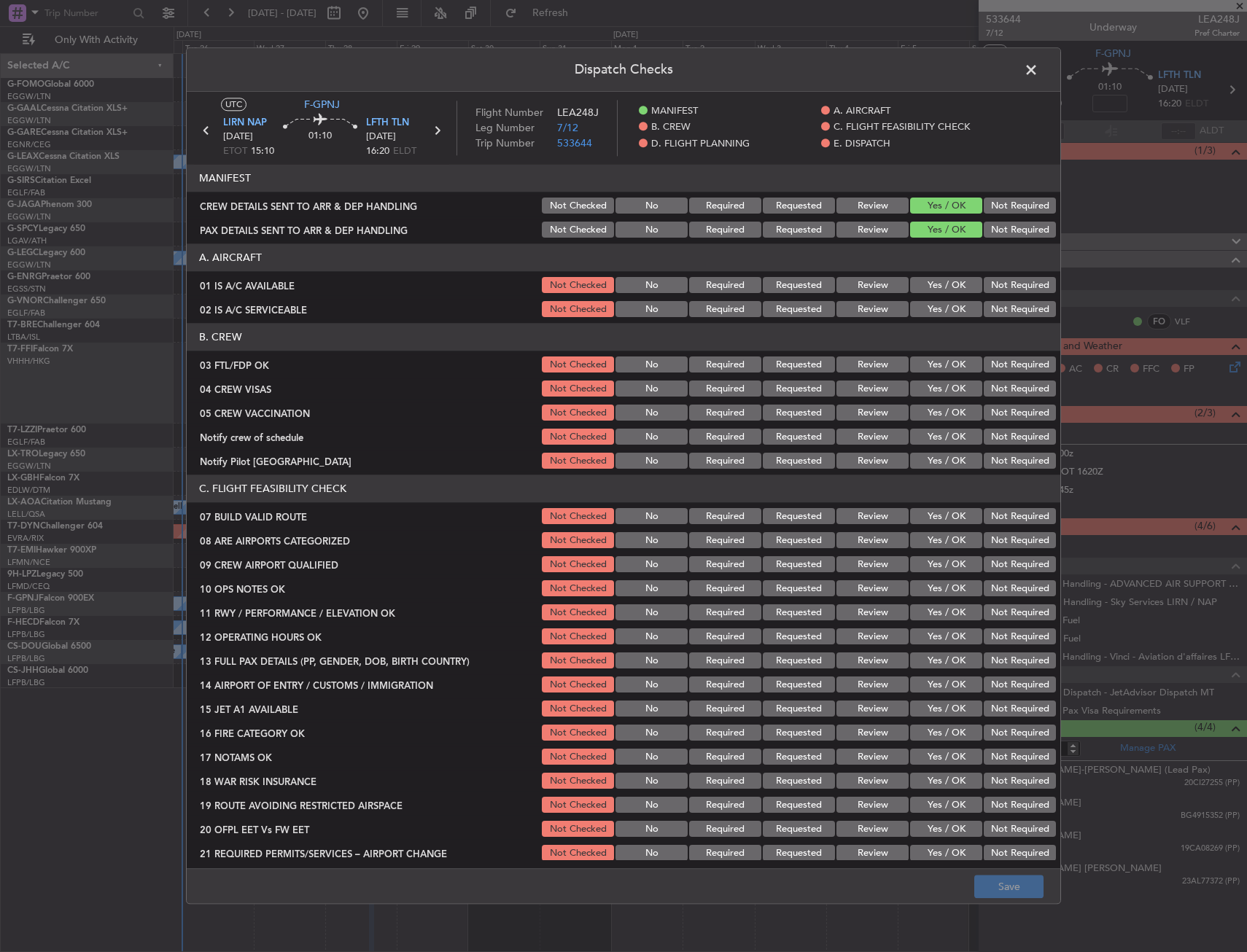
drag, startPoint x: 933, startPoint y: 368, endPoint x: 944, endPoint y: 369, distance: 11.0
click at [935, 368] on button "Yes / OK" at bounding box center [946, 365] width 72 height 16
click at [997, 395] on button "Not Required" at bounding box center [1020, 389] width 72 height 16
click at [997, 412] on button "Not Required" at bounding box center [1020, 413] width 72 height 16
click at [991, 439] on button "Not Required" at bounding box center [1020, 437] width 72 height 16
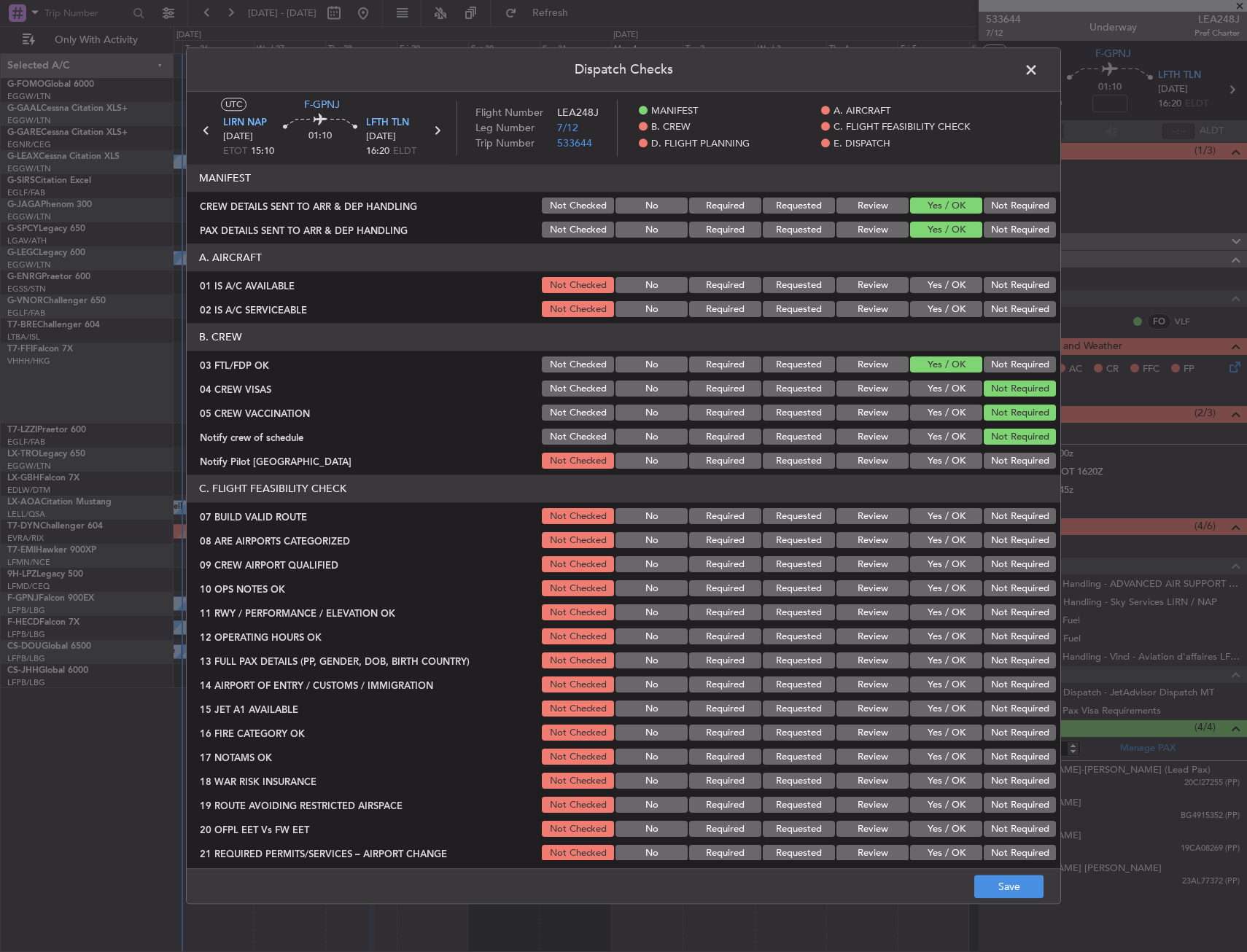
click at [943, 466] on button "Yes / OK" at bounding box center [946, 461] width 72 height 16
drag, startPoint x: 925, startPoint y: 539, endPoint x: 925, endPoint y: 547, distance: 8.0
click at [925, 541] on button "Yes / OK" at bounding box center [946, 541] width 72 height 16
drag, startPoint x: 925, startPoint y: 561, endPoint x: 923, endPoint y: 576, distance: 15.1
click at [925, 564] on button "Yes / OK" at bounding box center [946, 565] width 72 height 16
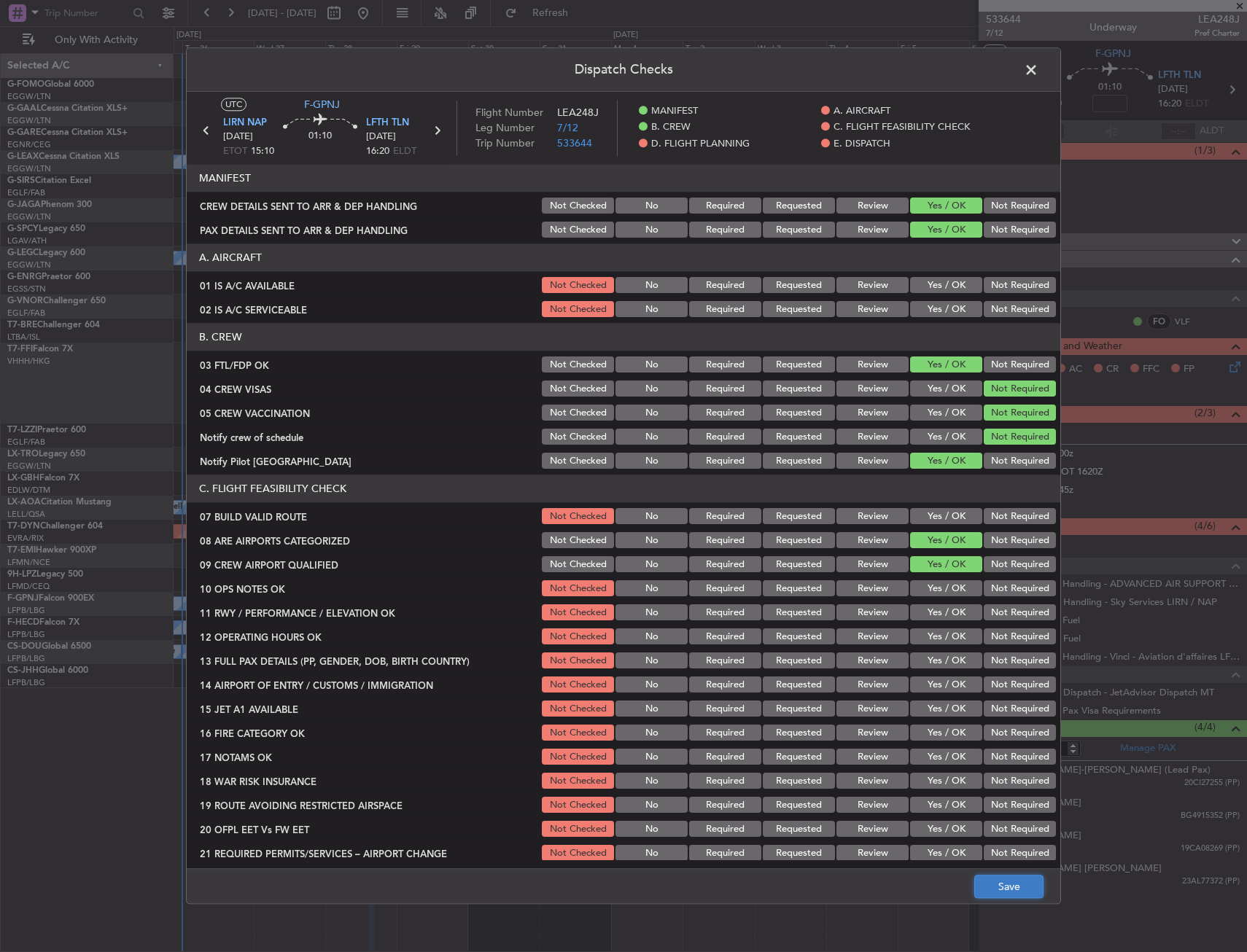
click at [1001, 883] on button "Save" at bounding box center [1009, 887] width 69 height 23
click at [1038, 69] on span at bounding box center [1038, 74] width 0 height 29
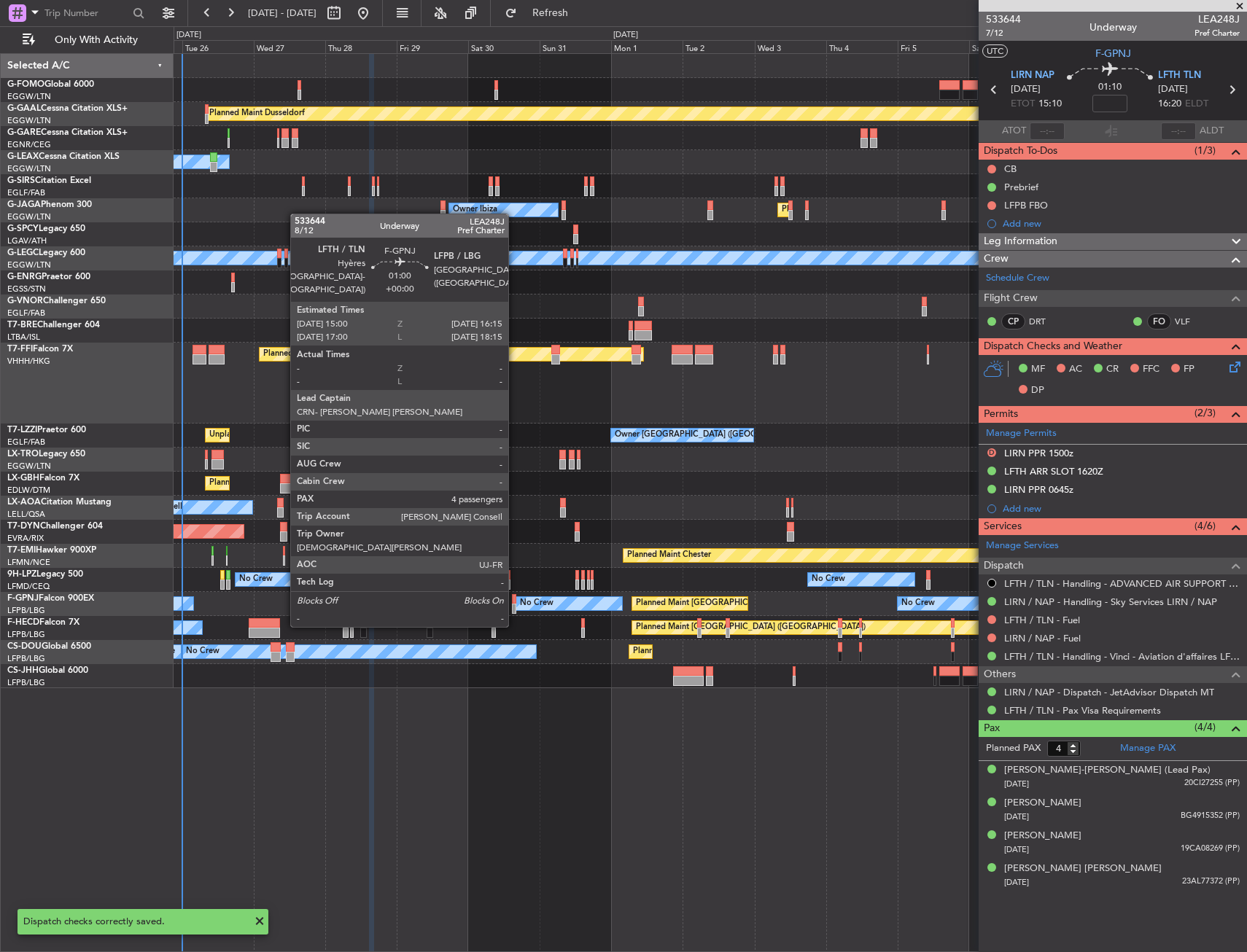
click at [515, 598] on div at bounding box center [514, 599] width 5 height 10
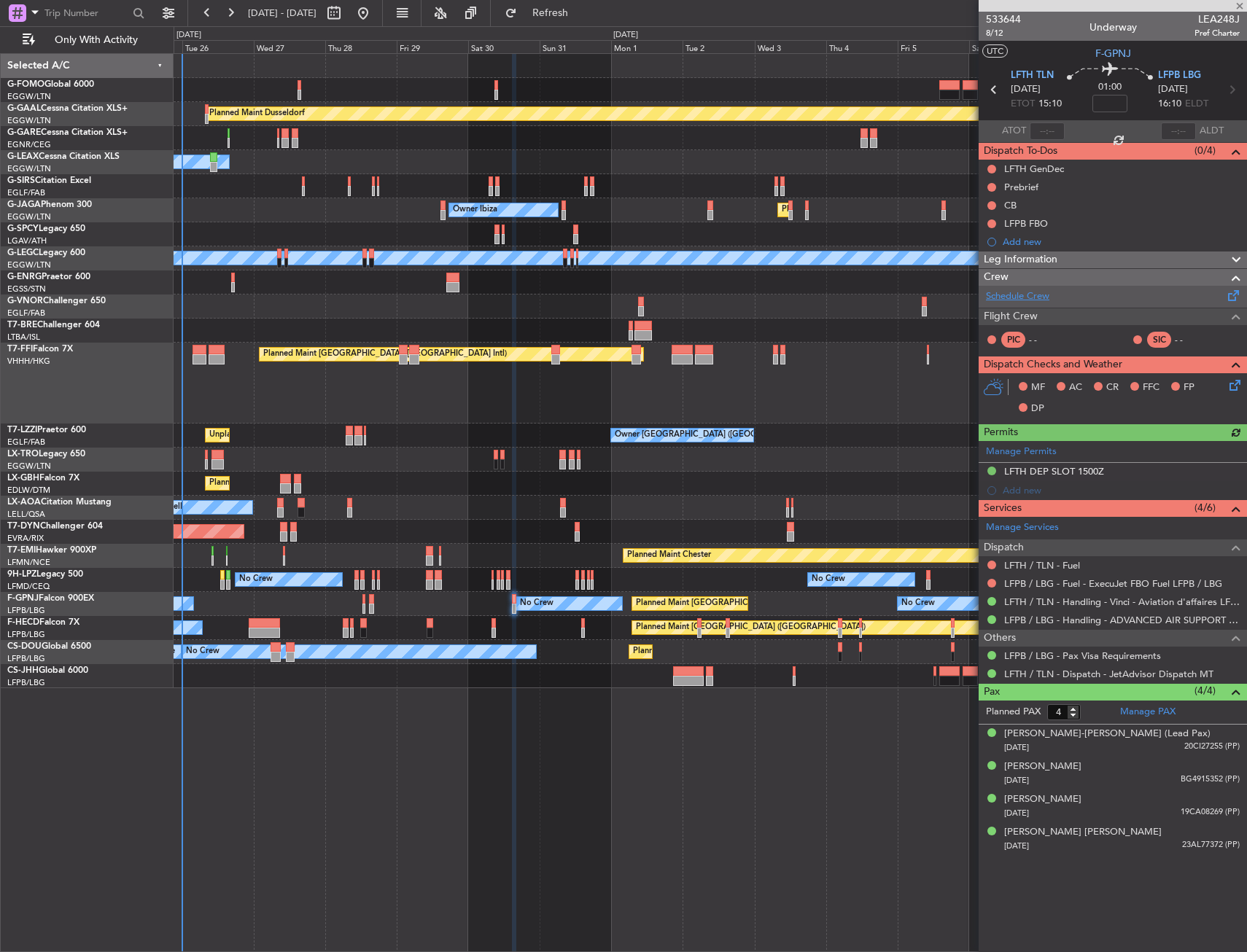
click at [1039, 298] on link "Schedule Crew" at bounding box center [1017, 297] width 63 height 15
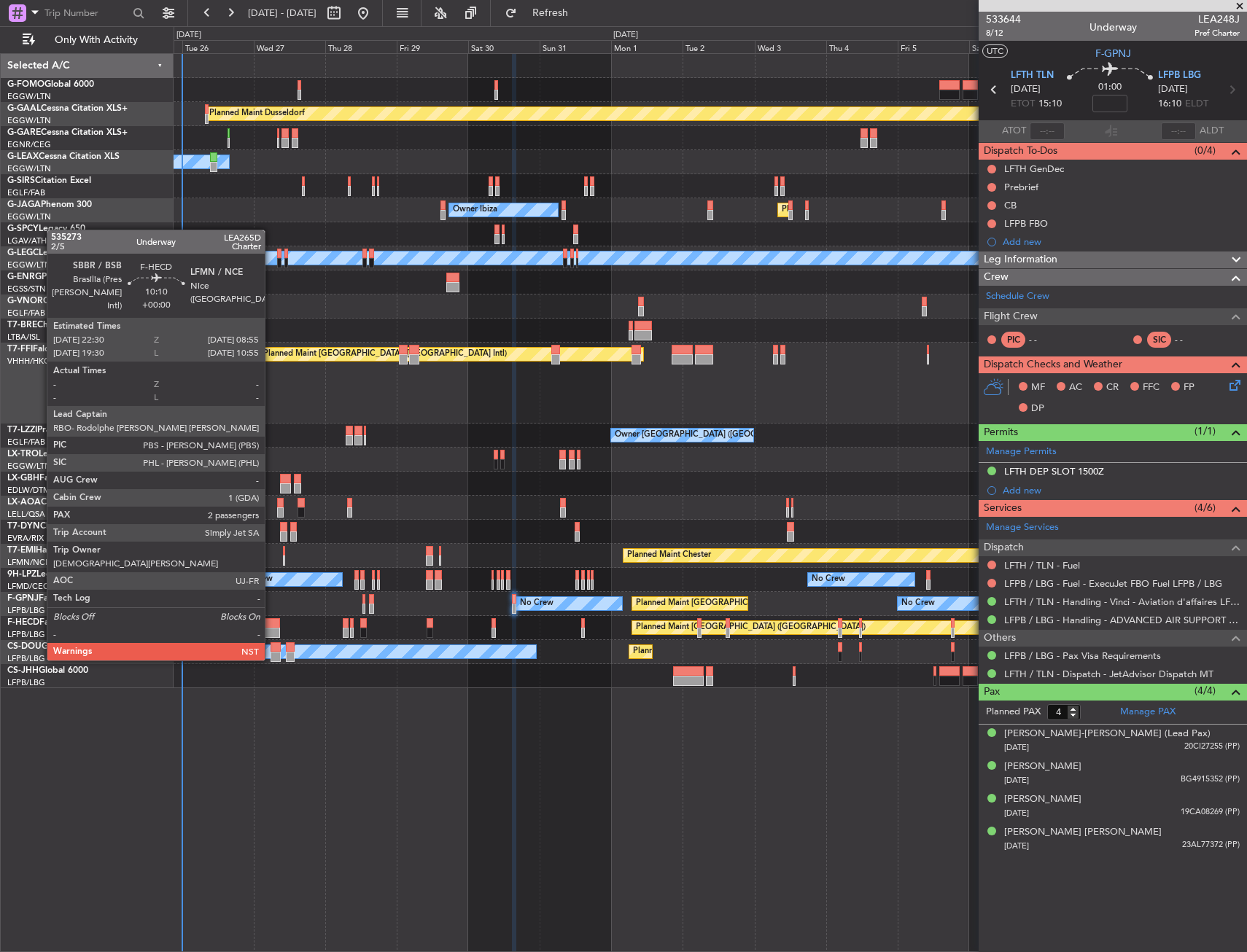
click at [271, 633] on div at bounding box center [264, 632] width 32 height 10
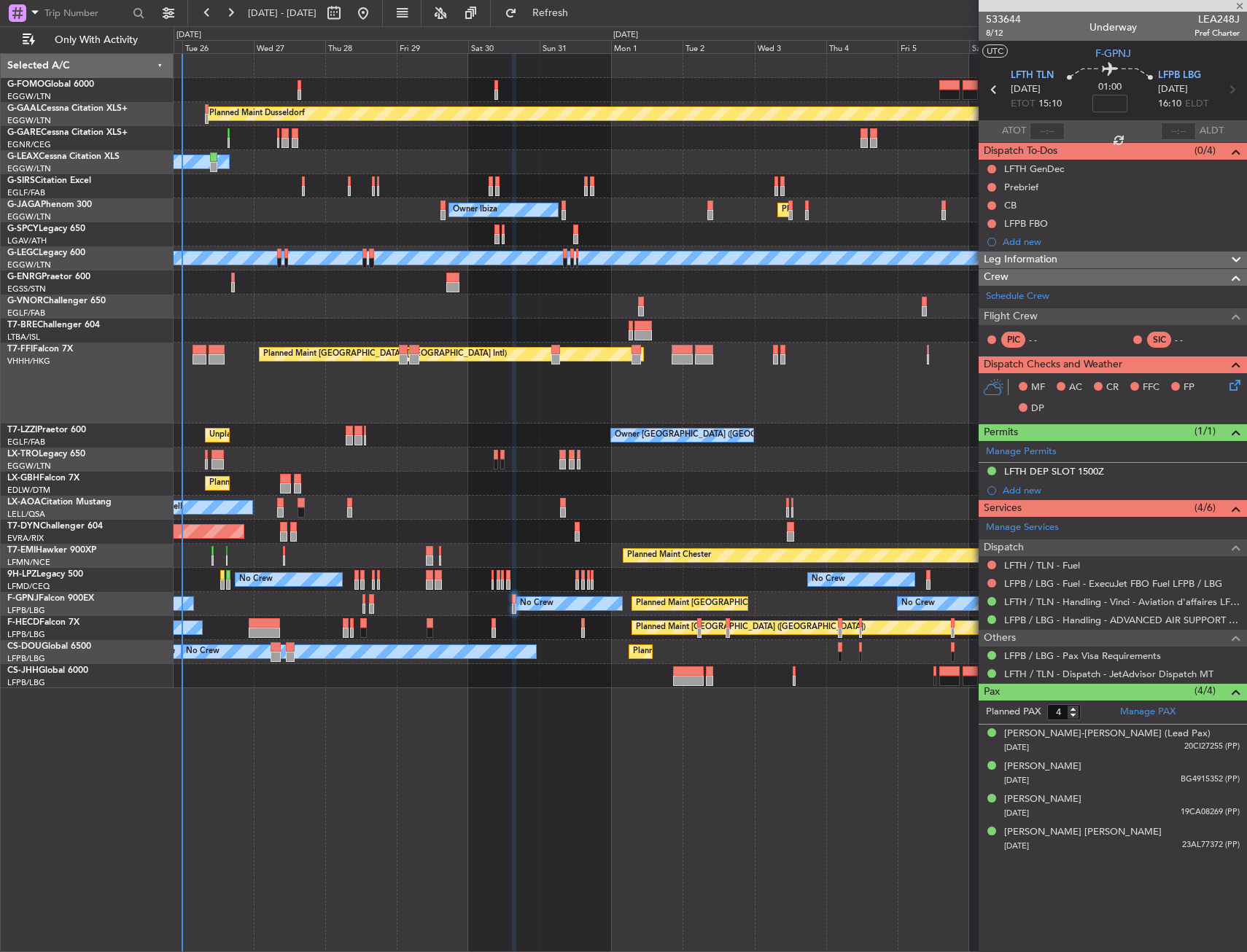
type input "2"
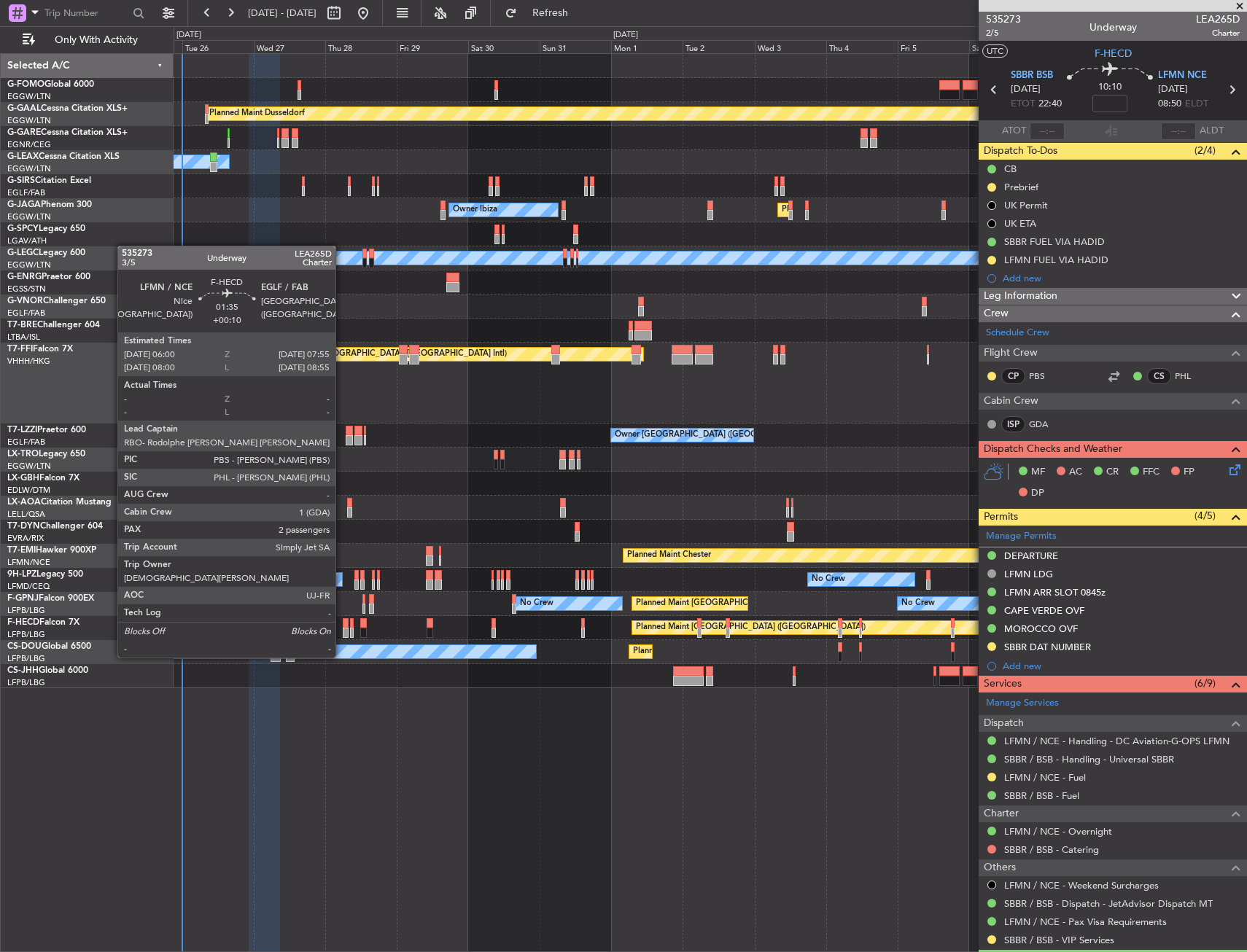
click at [343, 630] on div at bounding box center [346, 632] width 6 height 10
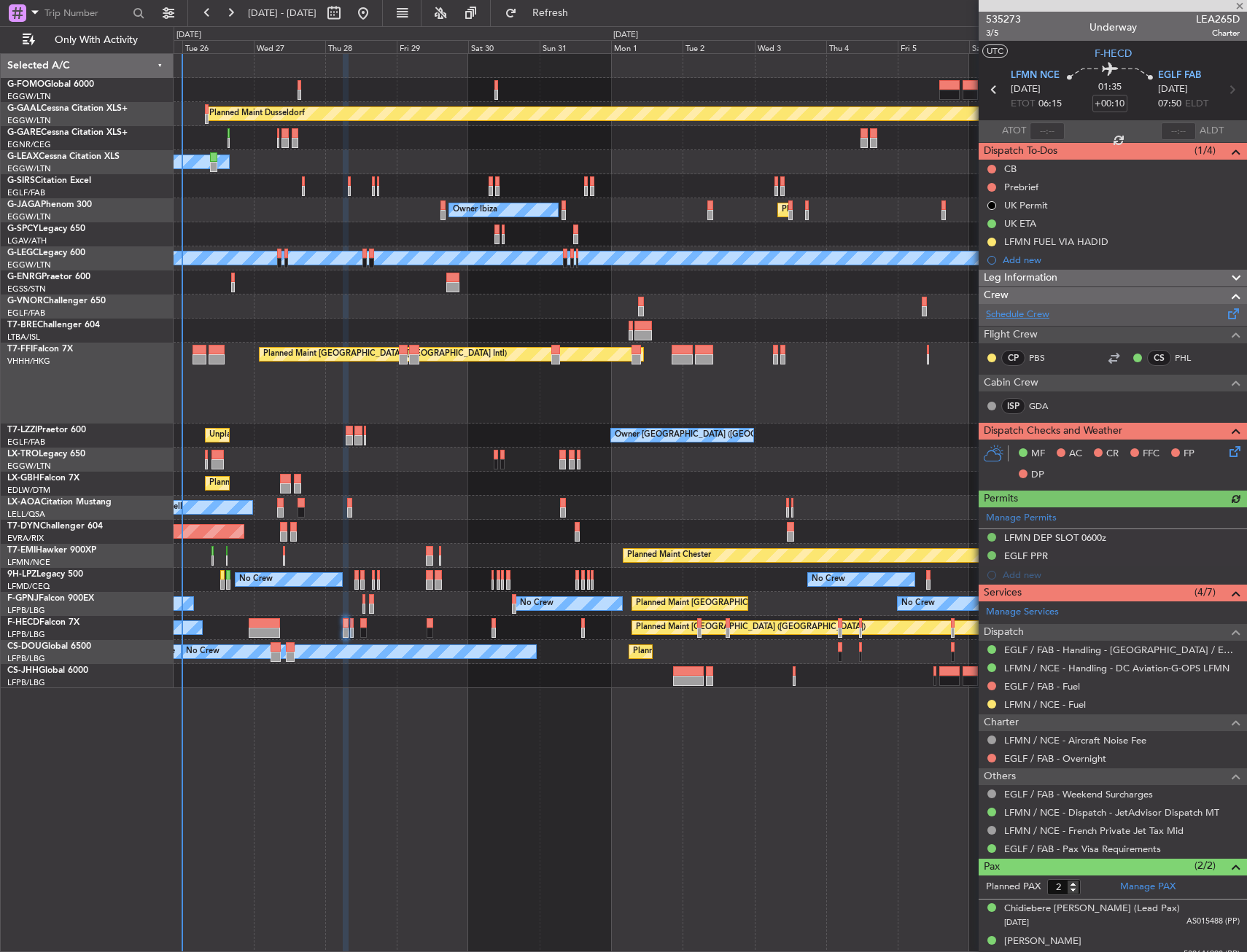
click at [1034, 320] on link "Schedule Crew" at bounding box center [1017, 315] width 63 height 15
click at [1158, 72] on span "EGLF FAB" at bounding box center [1179, 76] width 43 height 15
click at [1226, 447] on icon at bounding box center [1232, 449] width 12 height 12
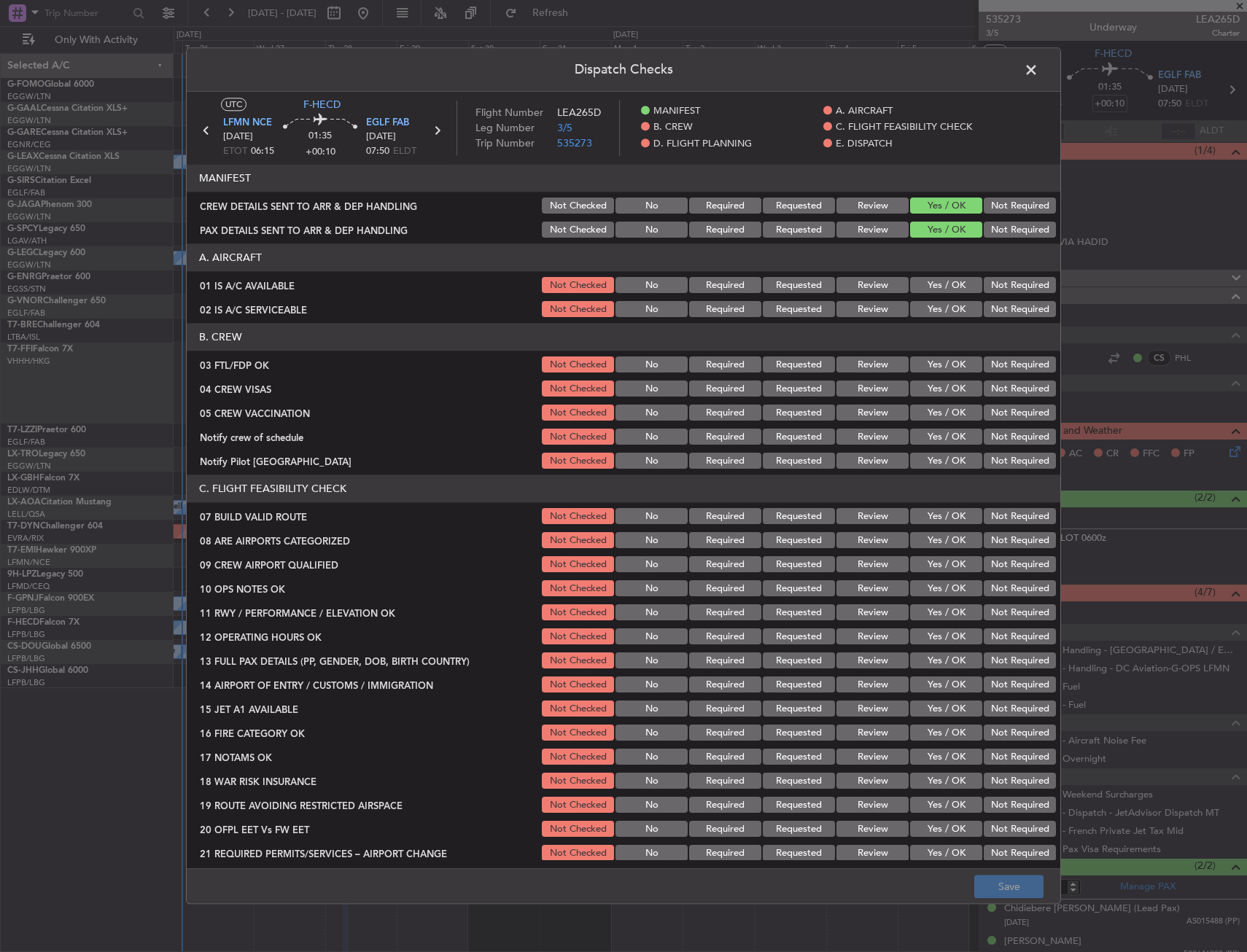
drag, startPoint x: 929, startPoint y: 363, endPoint x: 942, endPoint y: 372, distance: 15.8
click at [930, 363] on button "Yes / OK" at bounding box center [946, 365] width 72 height 16
click at [998, 391] on button "Not Required" at bounding box center [1020, 389] width 72 height 16
click at [997, 412] on button "Not Required" at bounding box center [1020, 413] width 72 height 16
drag, startPoint x: 994, startPoint y: 429, endPoint x: 958, endPoint y: 455, distance: 44.4
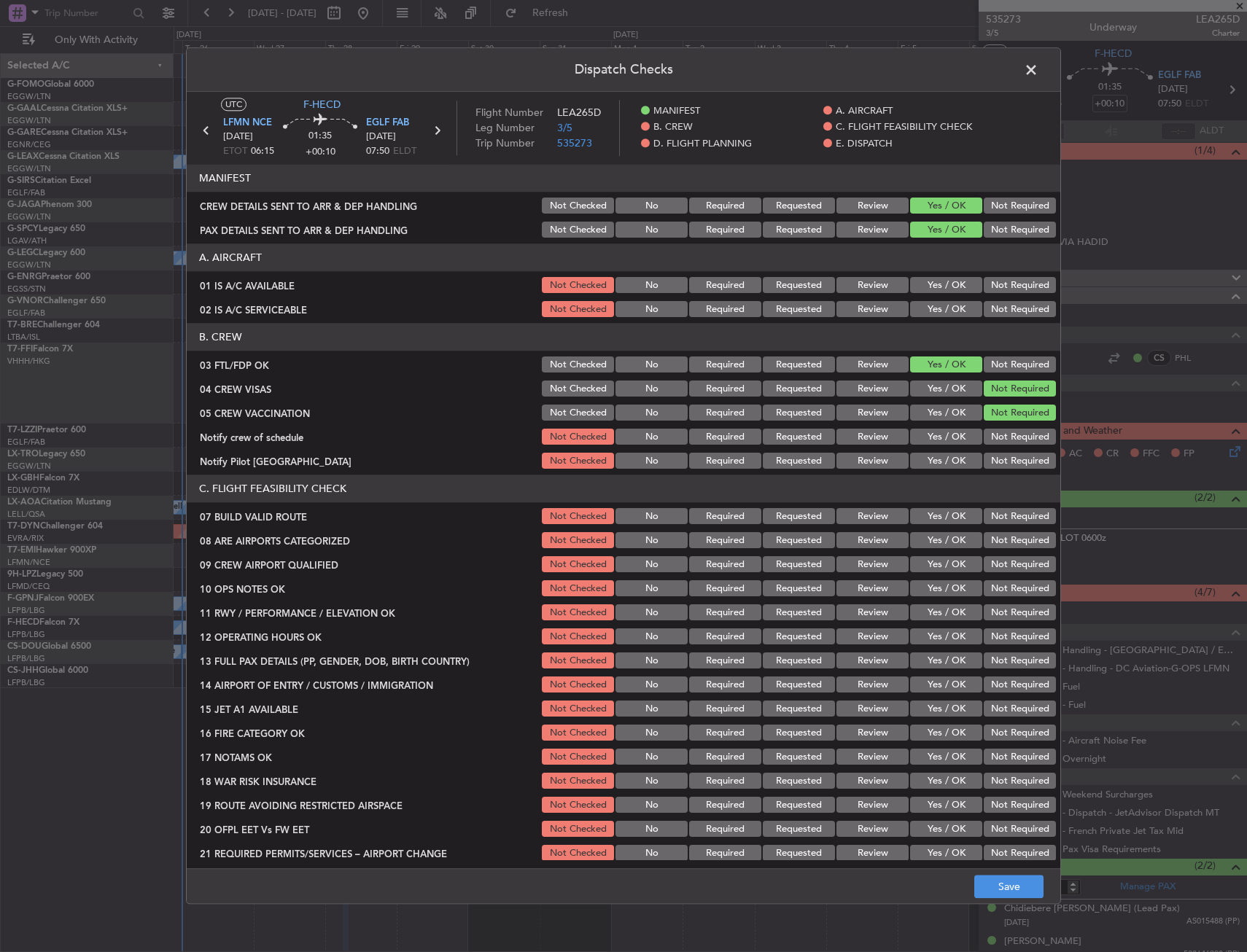
click at [993, 430] on button "Not Required" at bounding box center [1020, 437] width 72 height 16
click at [952, 457] on button "Yes / OK" at bounding box center [946, 461] width 72 height 16
click at [937, 535] on button "Yes / OK" at bounding box center [946, 541] width 72 height 16
click at [931, 569] on button "Yes / OK" at bounding box center [946, 565] width 72 height 16
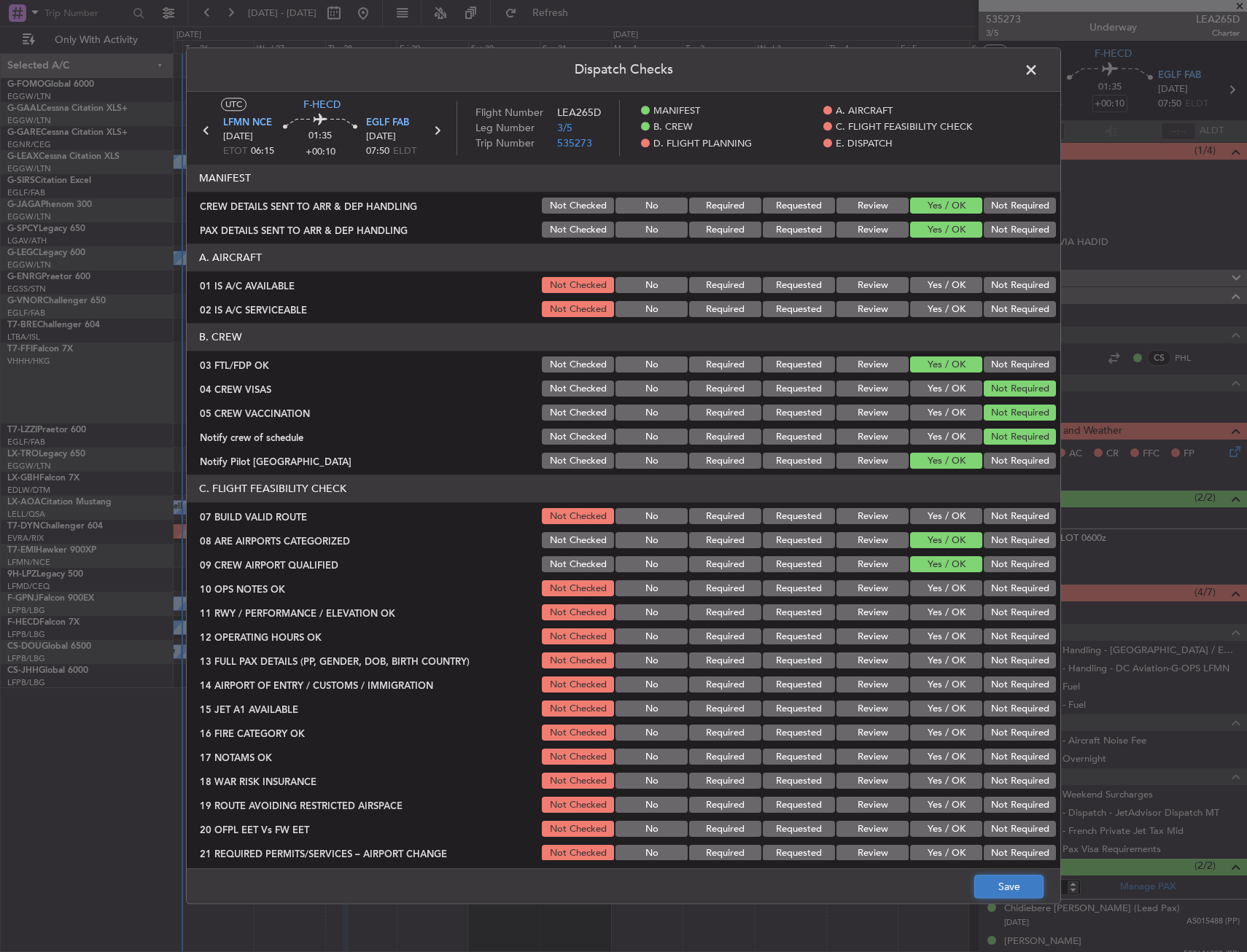
click at [1000, 886] on button "Save" at bounding box center [1009, 887] width 69 height 23
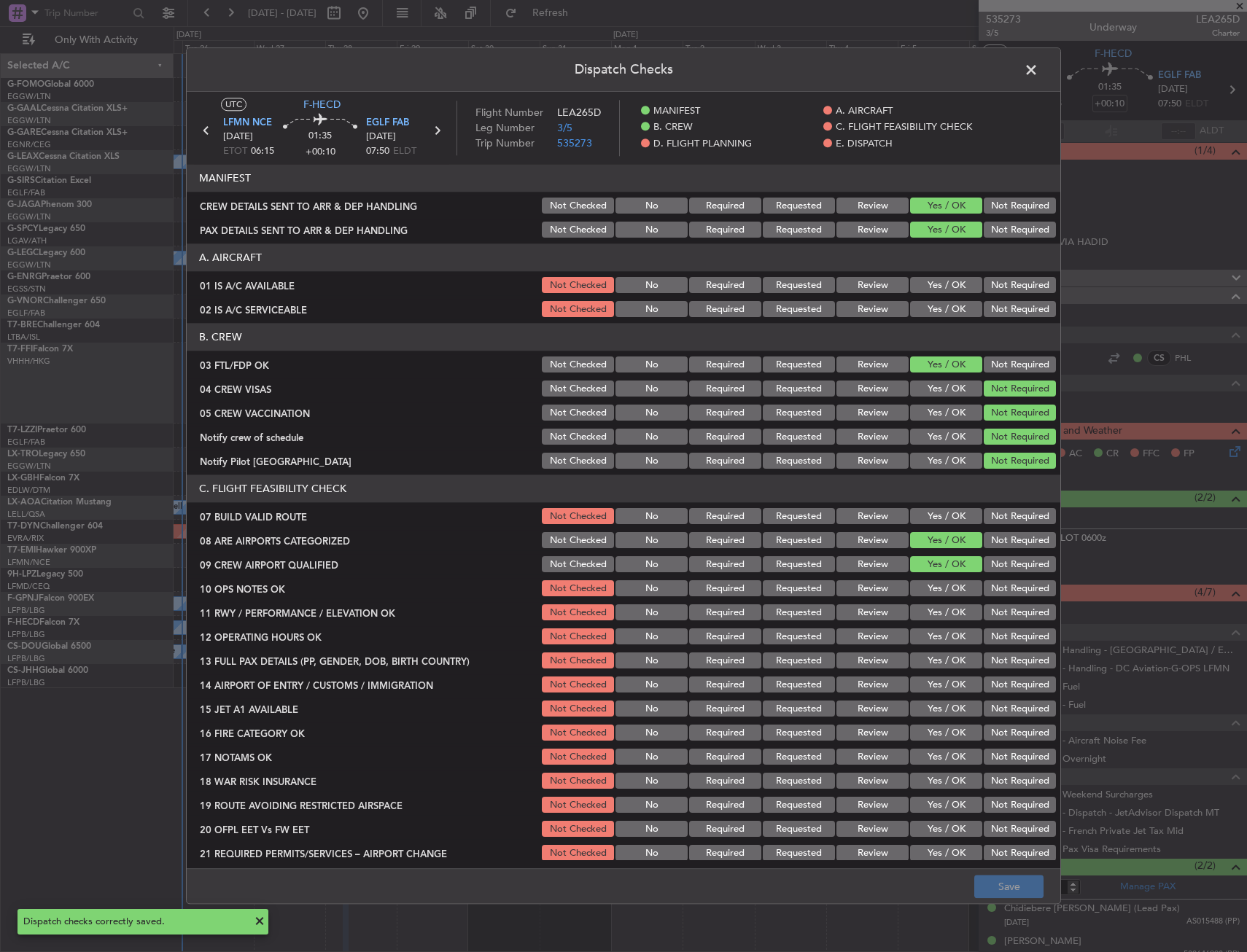
click at [1038, 71] on span at bounding box center [1038, 74] width 0 height 29
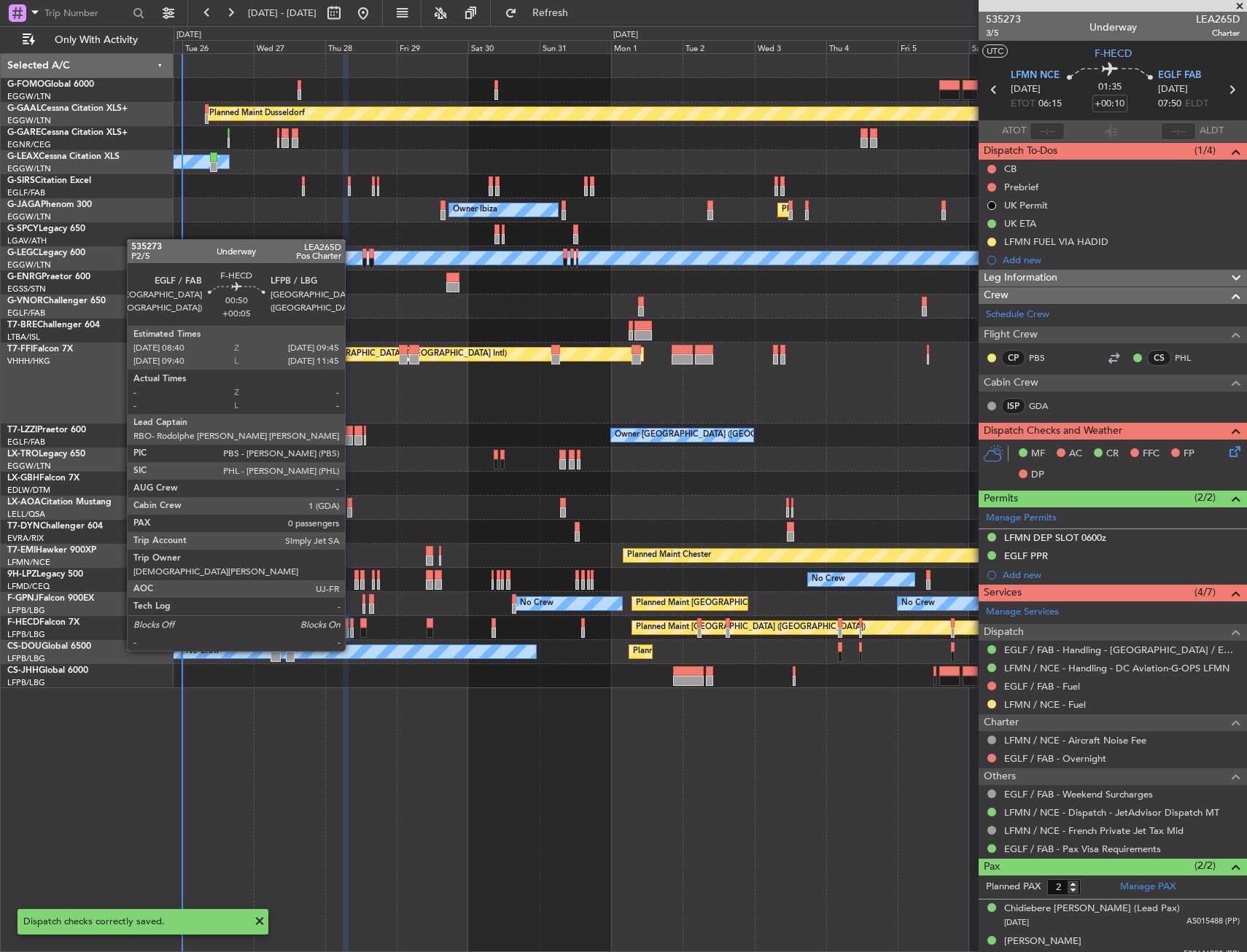
click at [351, 624] on div at bounding box center [351, 623] width 4 height 10
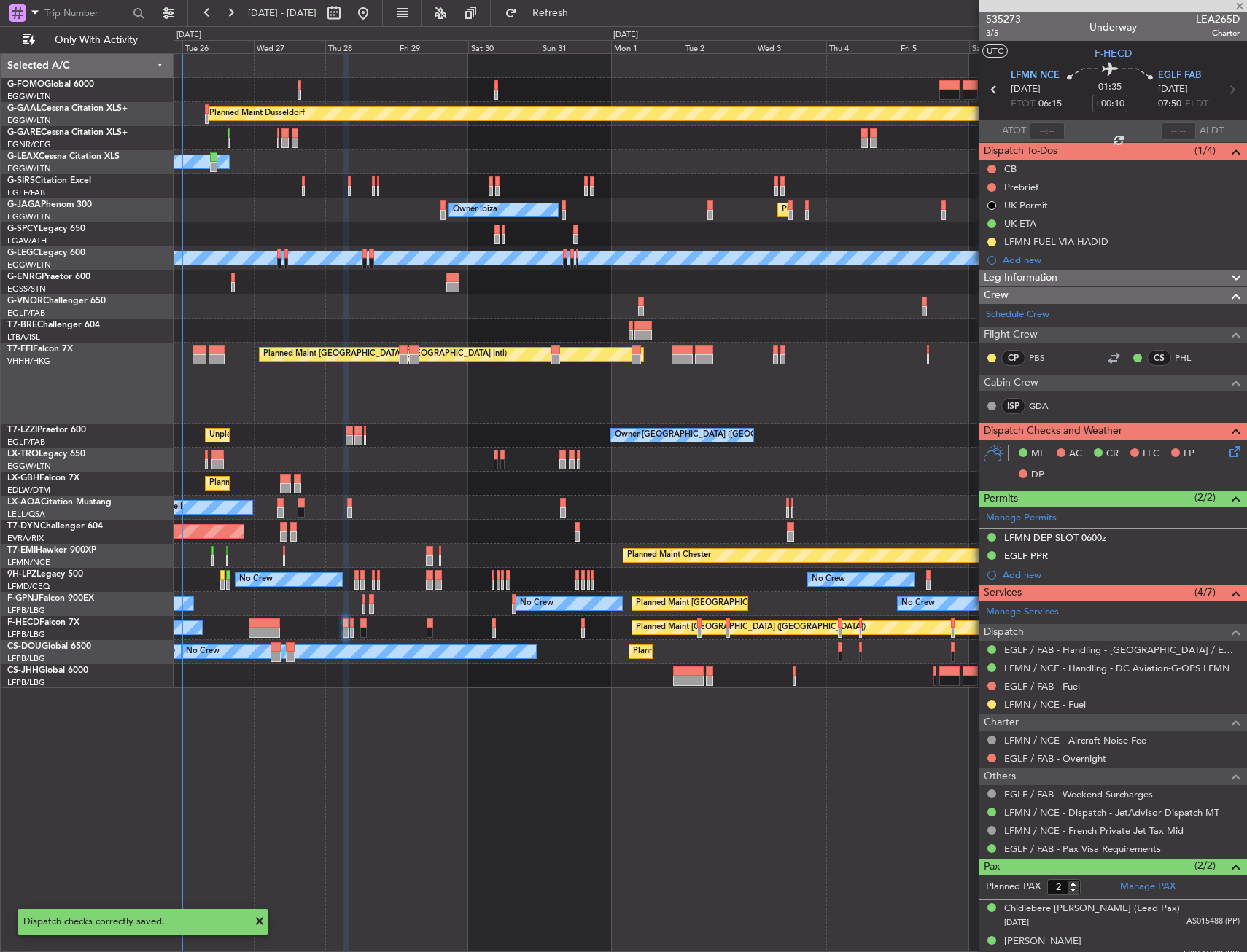
type input "+00:05"
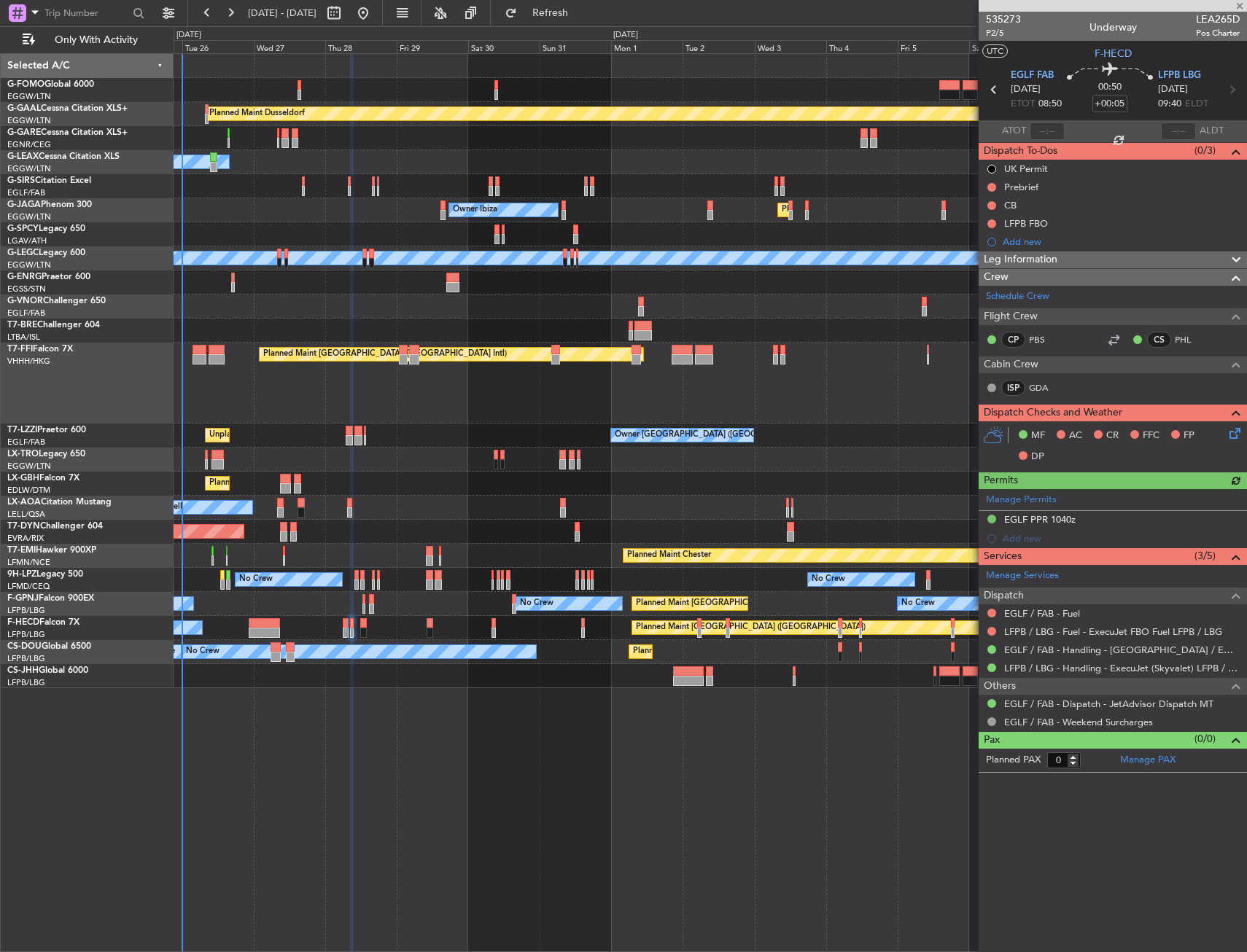
click at [1236, 431] on icon at bounding box center [1232, 431] width 12 height 12
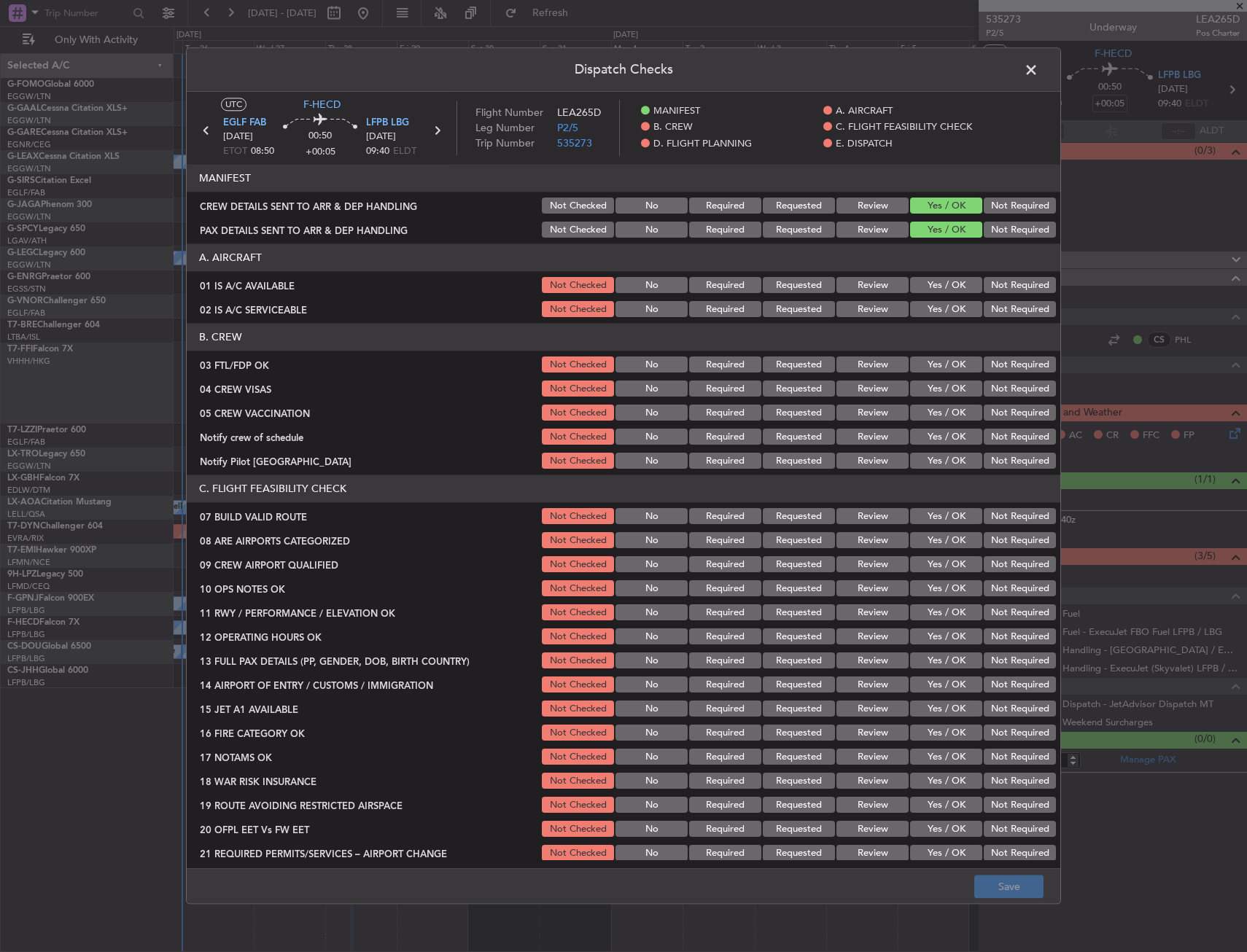
click at [944, 364] on button "Yes / OK" at bounding box center [946, 365] width 72 height 16
click at [999, 389] on button "Not Required" at bounding box center [1020, 389] width 72 height 16
click at [995, 413] on button "Not Required" at bounding box center [1020, 413] width 72 height 16
click at [985, 436] on button "Not Required" at bounding box center [1020, 437] width 72 height 16
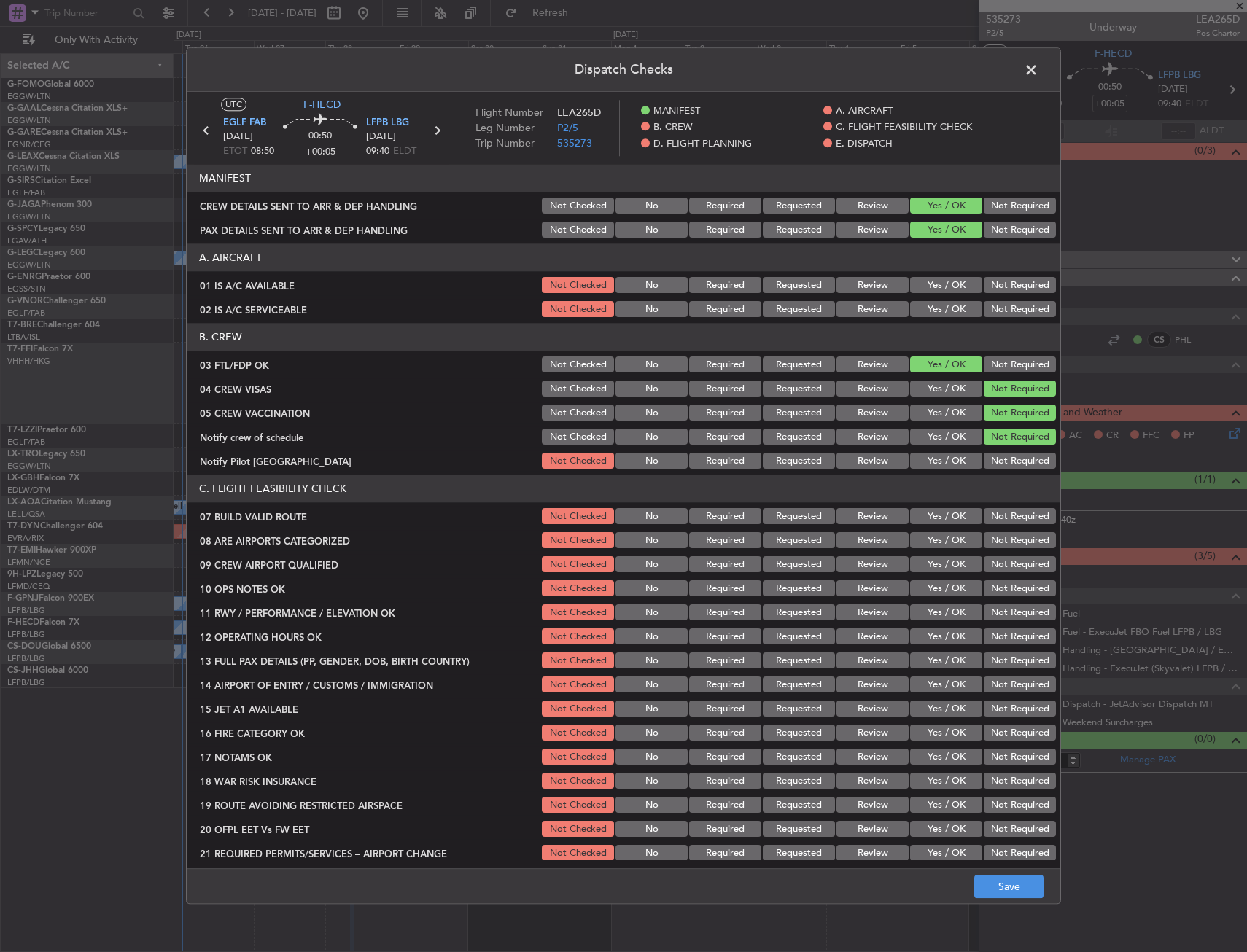
click at [941, 464] on button "Yes / OK" at bounding box center [946, 461] width 72 height 16
click at [920, 539] on button "Yes / OK" at bounding box center [946, 541] width 72 height 16
click at [922, 560] on button "Yes / OK" at bounding box center [946, 565] width 72 height 16
click at [992, 887] on button "Save" at bounding box center [1009, 887] width 69 height 23
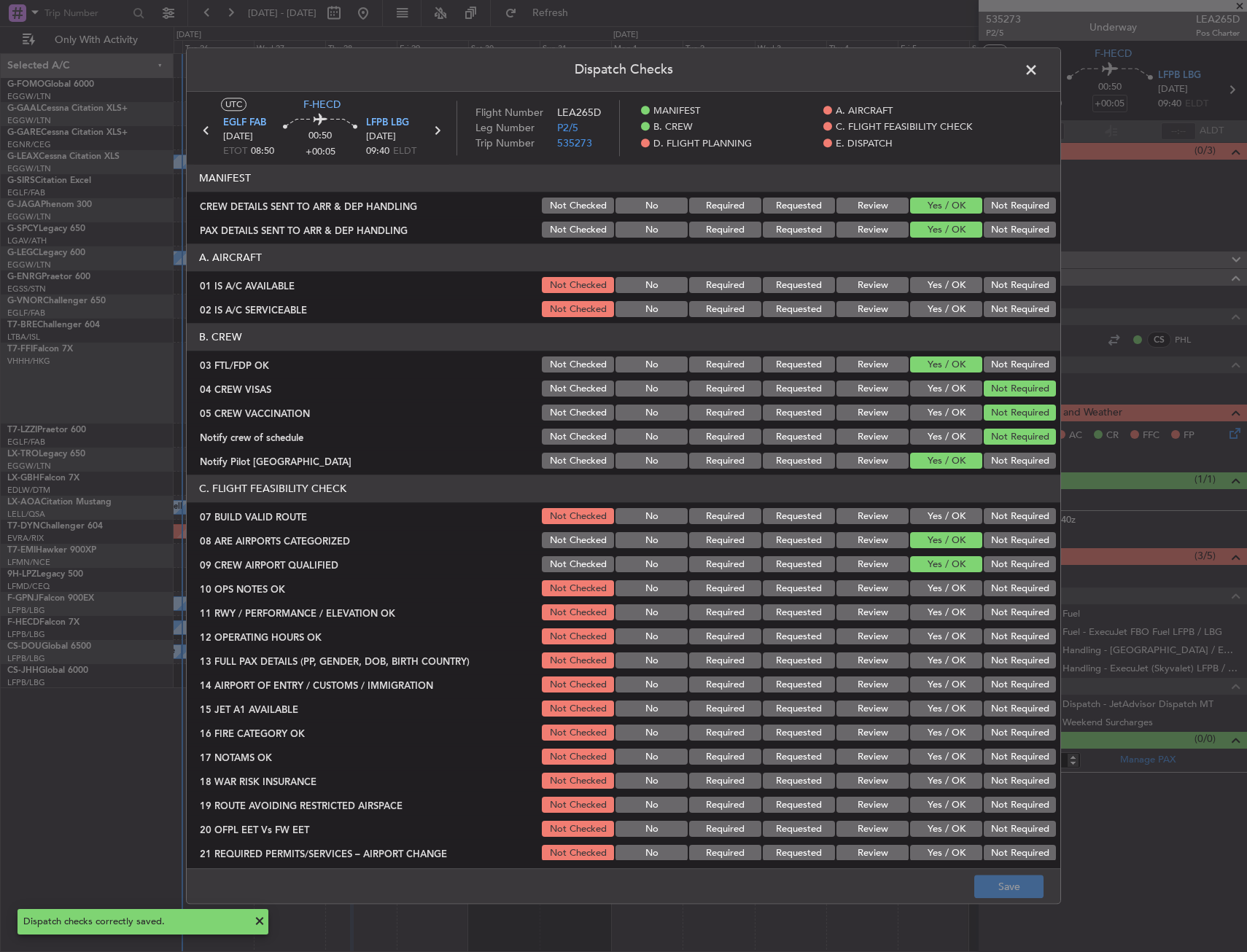
click at [1038, 62] on span at bounding box center [1038, 74] width 0 height 29
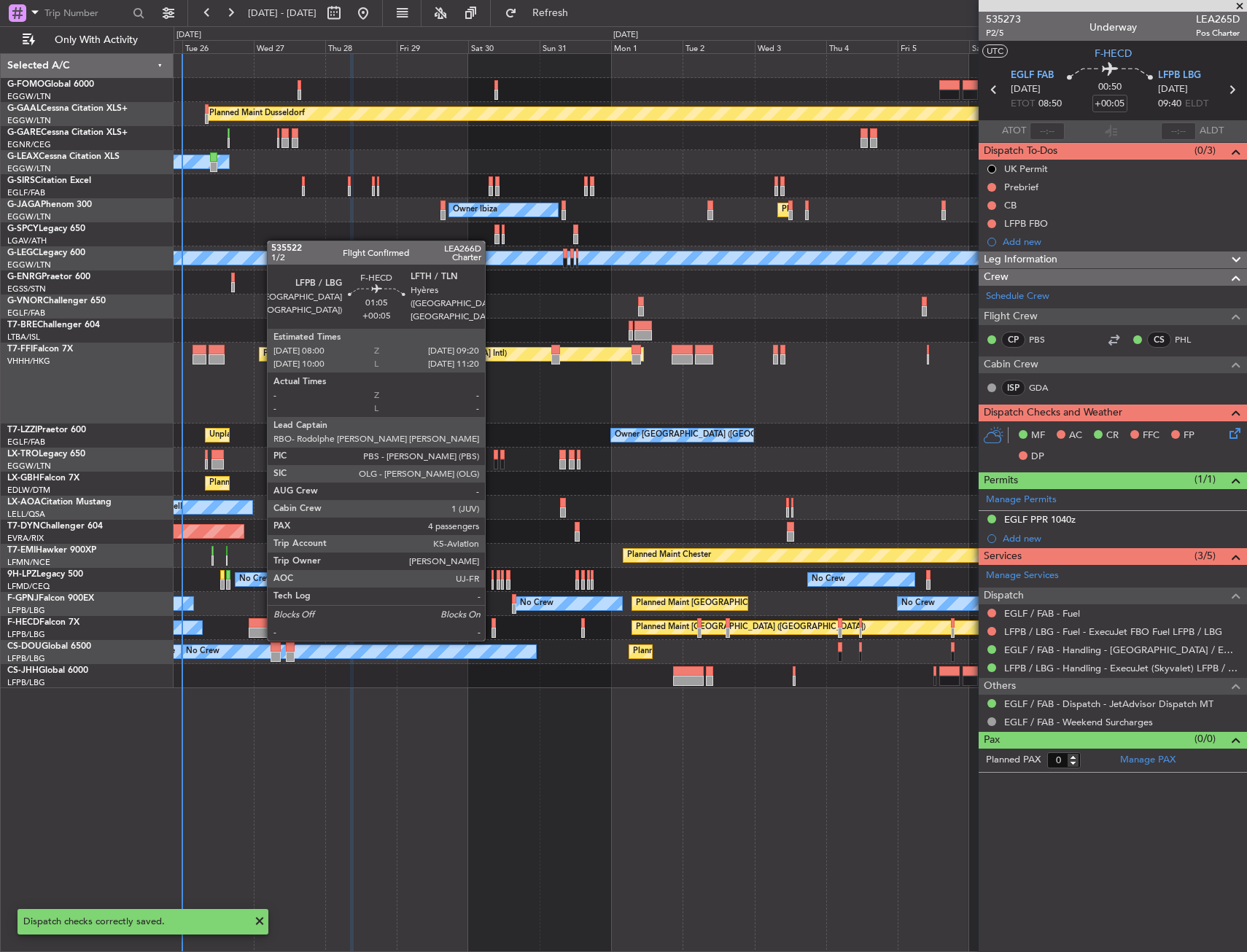
click at [492, 625] on div at bounding box center [494, 623] width 5 height 10
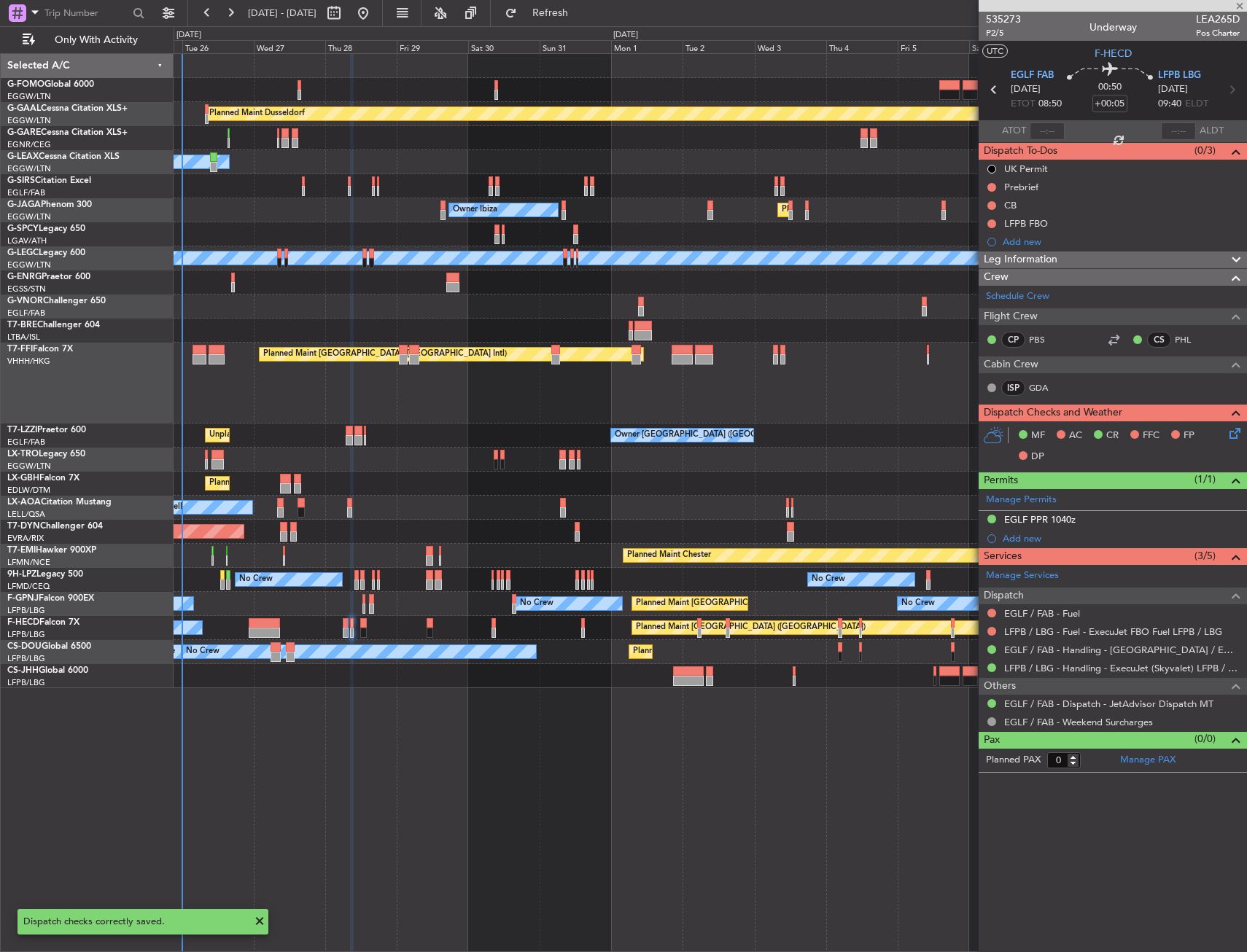
type input "4"
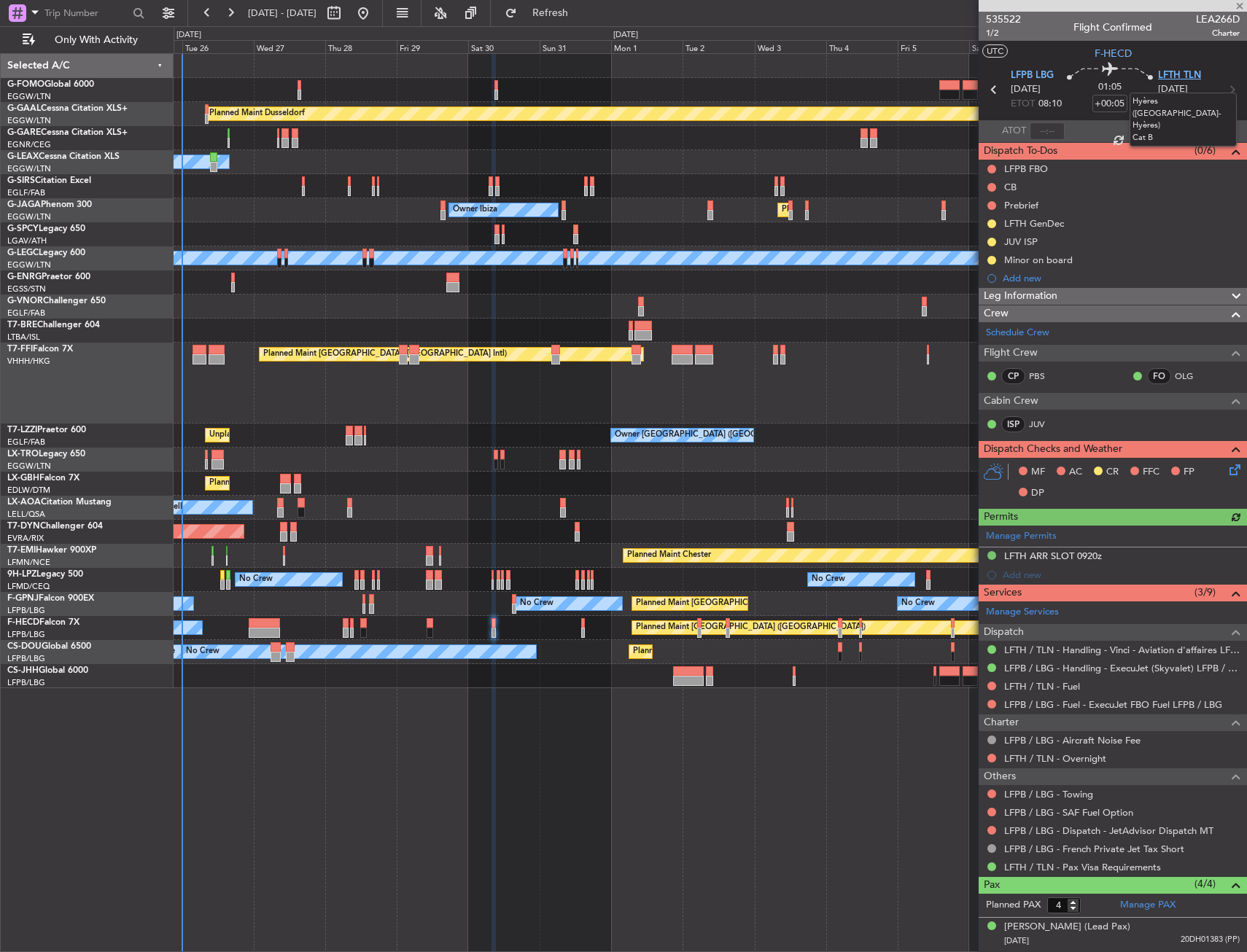
click at [1173, 71] on span "LFTH TLN" at bounding box center [1179, 76] width 43 height 15
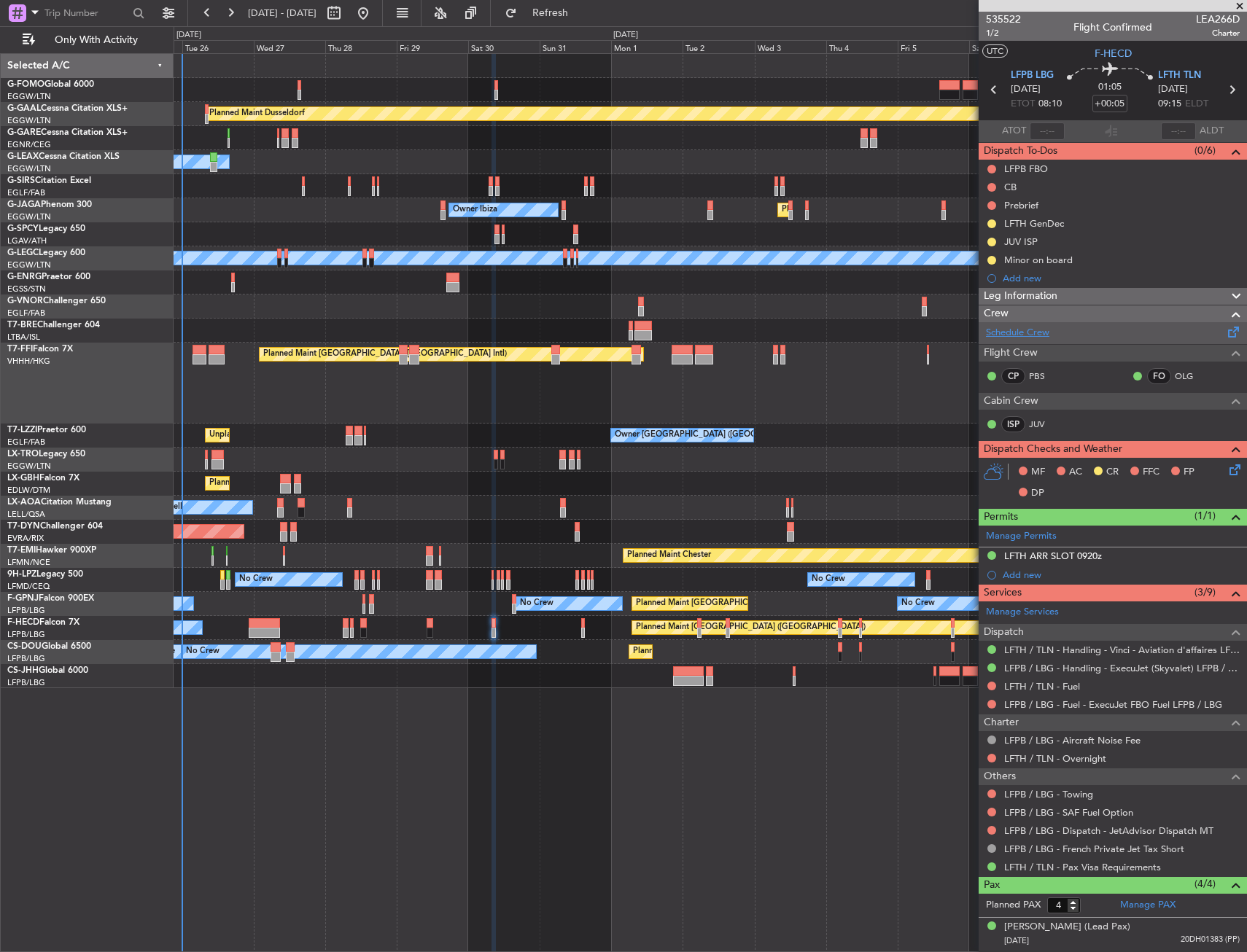
click at [1037, 336] on link "Schedule Crew" at bounding box center [1017, 333] width 63 height 15
click at [1226, 470] on icon at bounding box center [1232, 467] width 12 height 12
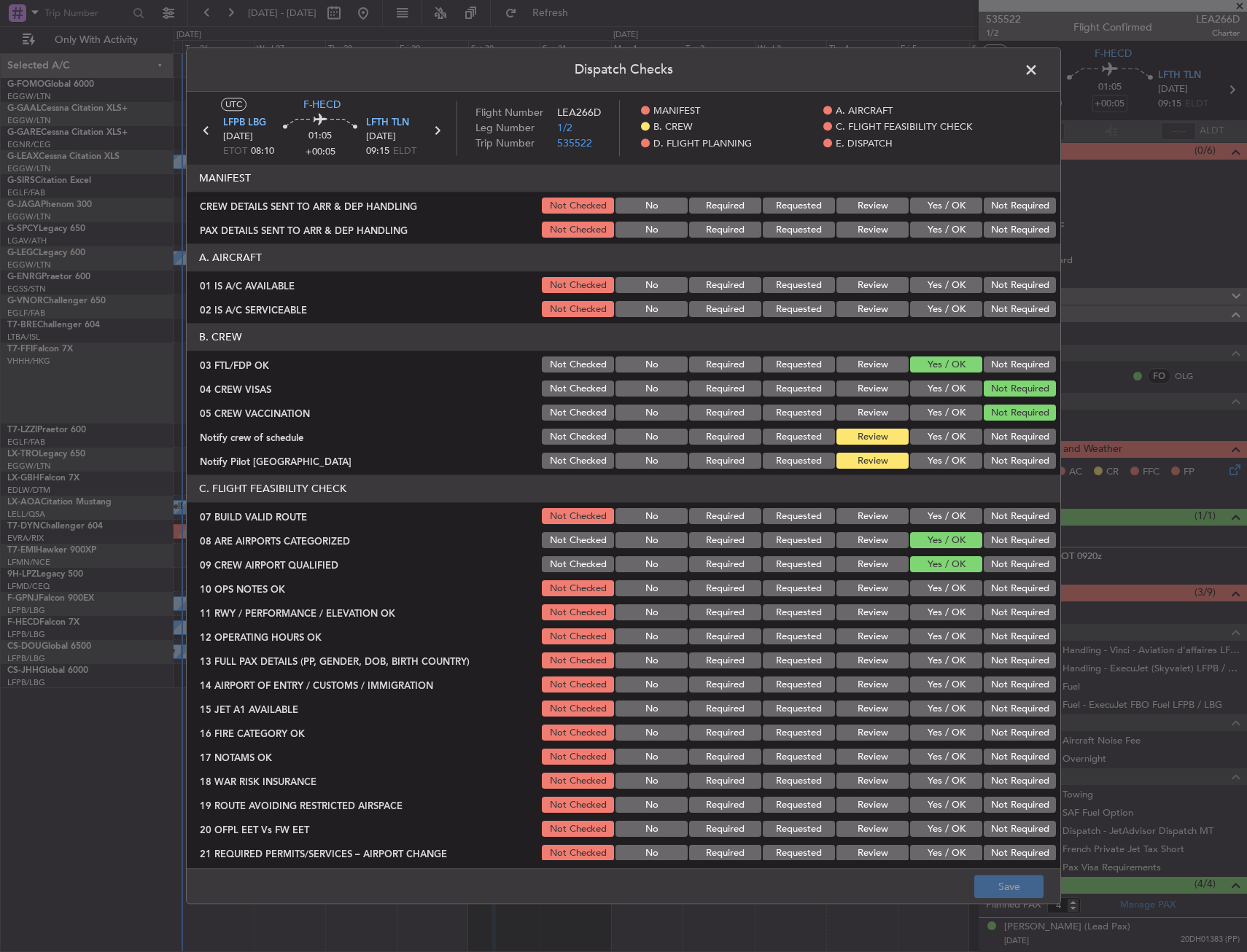
click at [937, 439] on button "Yes / OK" at bounding box center [946, 437] width 72 height 16
click at [941, 455] on button "Yes / OK" at bounding box center [946, 461] width 72 height 16
click at [997, 880] on button "Save" at bounding box center [1009, 887] width 69 height 23
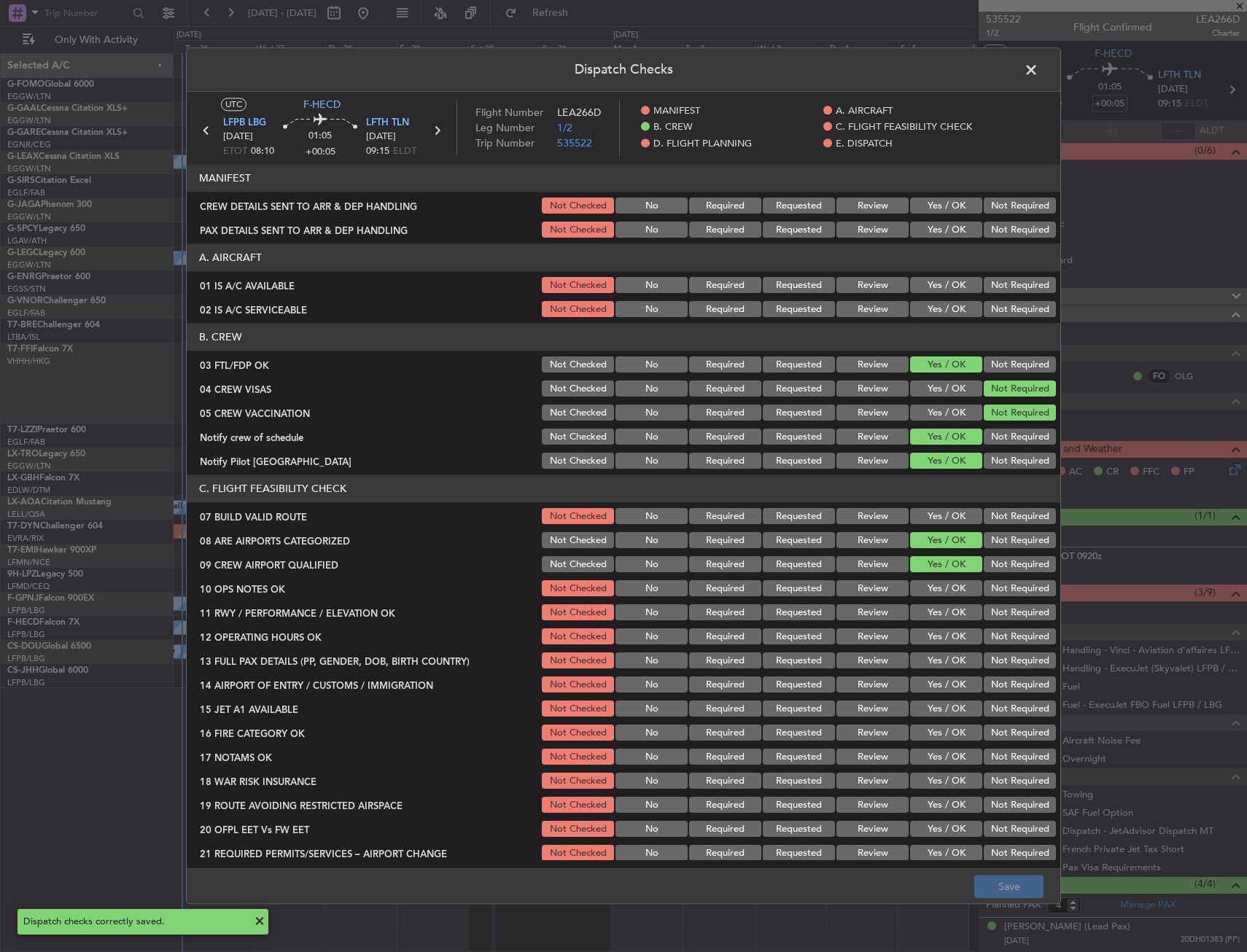
click at [1038, 72] on span at bounding box center [1038, 74] width 0 height 29
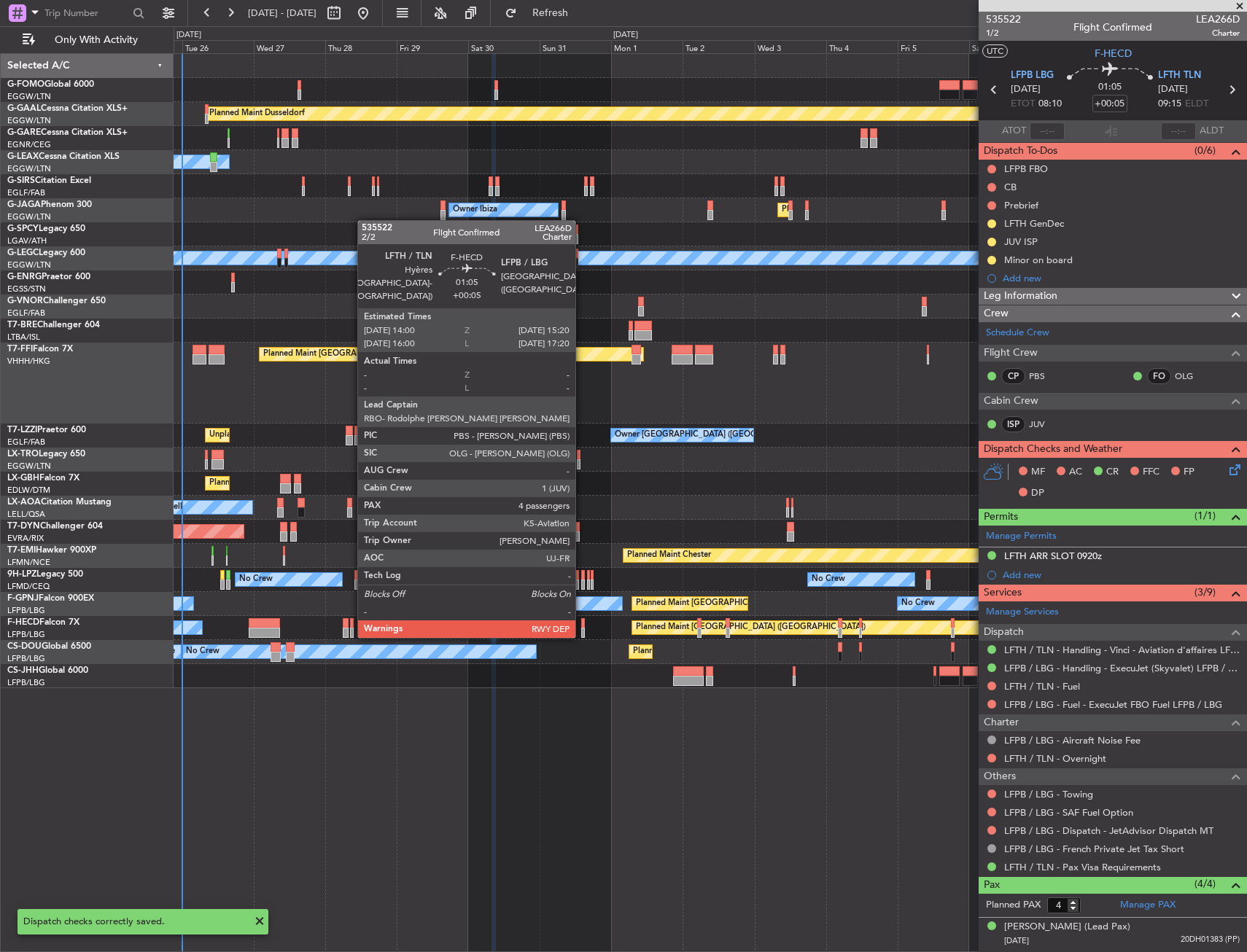
click at [582, 622] on div at bounding box center [583, 623] width 5 height 10
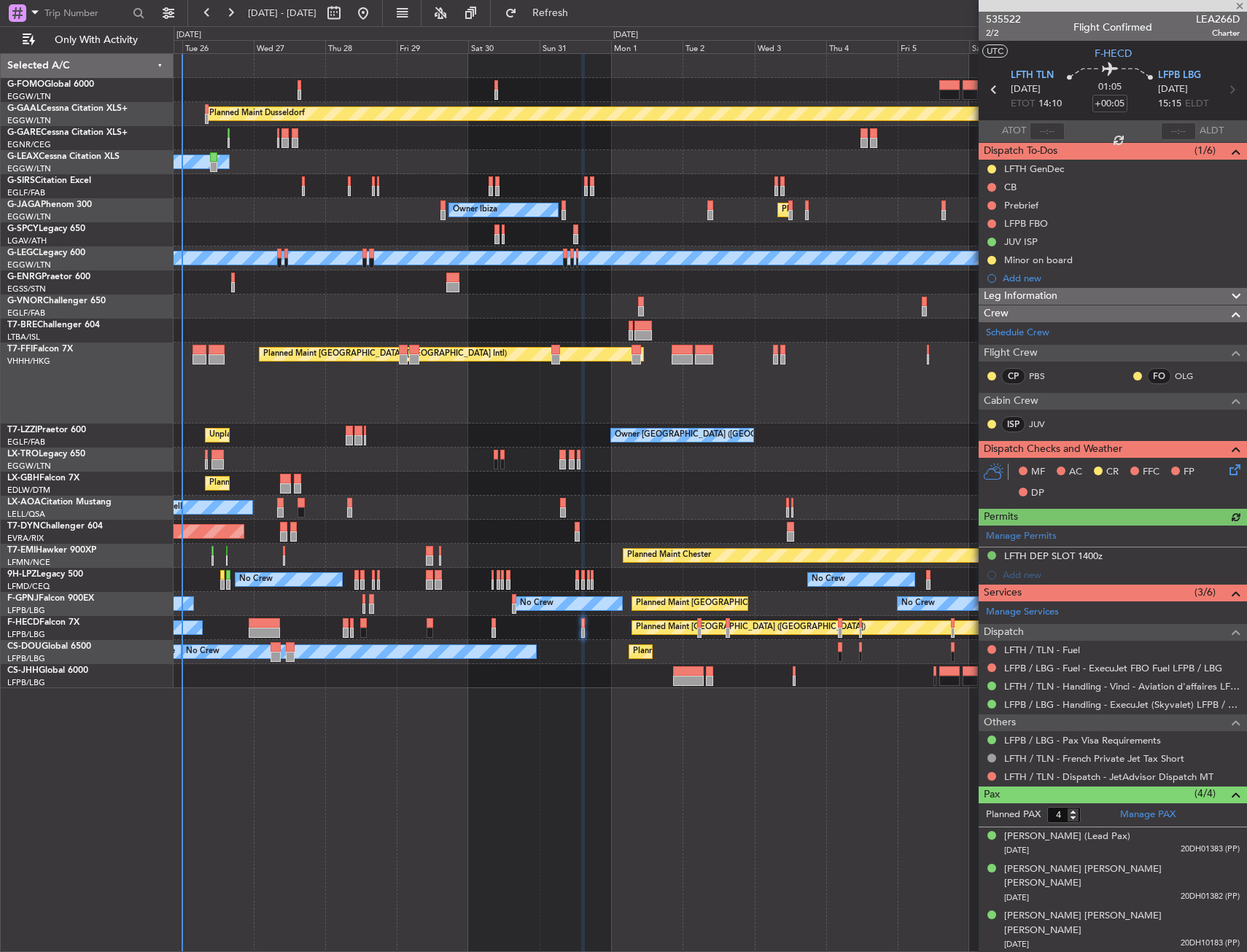
click at [1226, 465] on icon at bounding box center [1232, 467] width 12 height 12
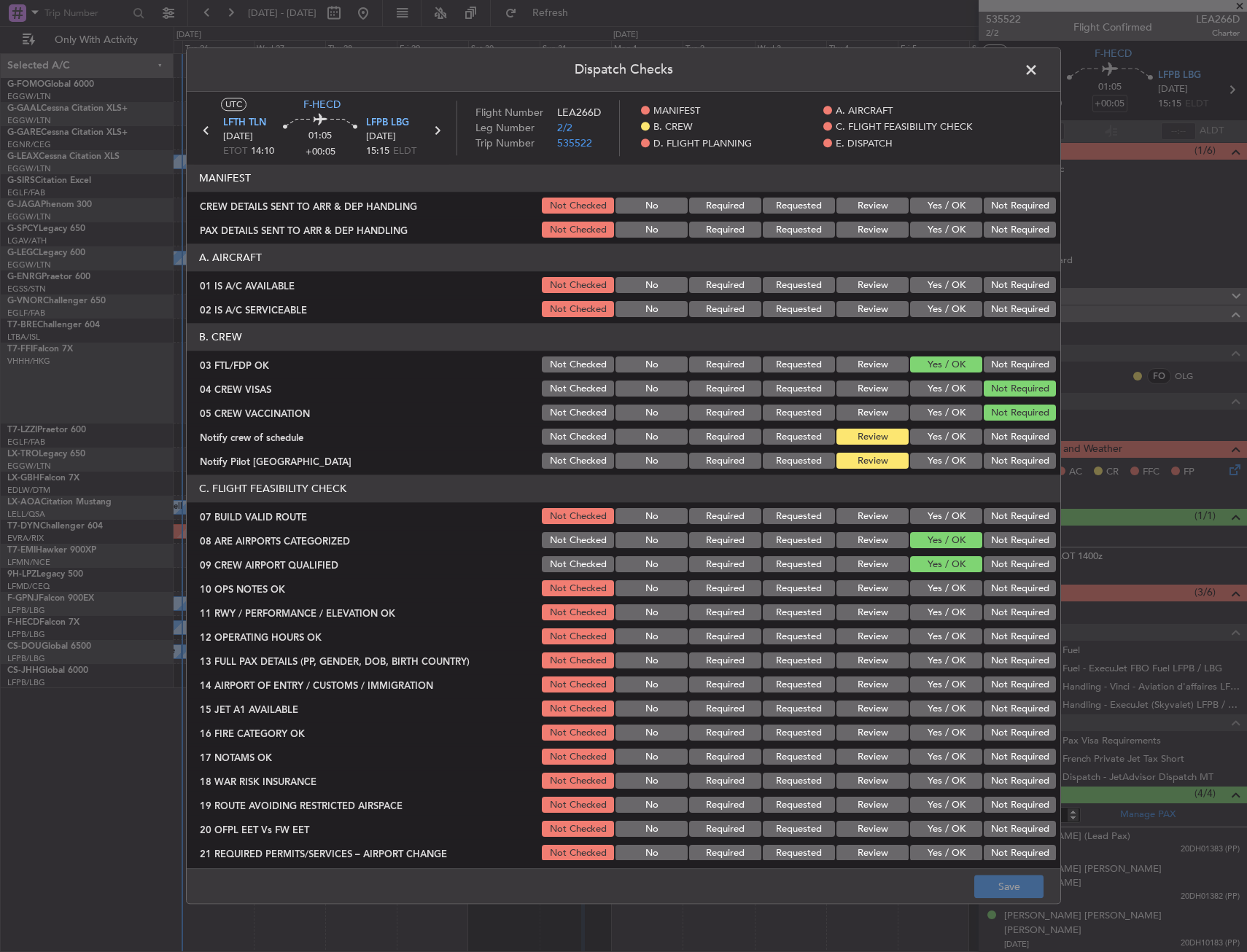
click at [949, 441] on button "Yes / OK" at bounding box center [946, 437] width 72 height 16
click at [948, 456] on button "Yes / OK" at bounding box center [946, 461] width 72 height 16
click at [990, 876] on button "Save" at bounding box center [1009, 887] width 69 height 23
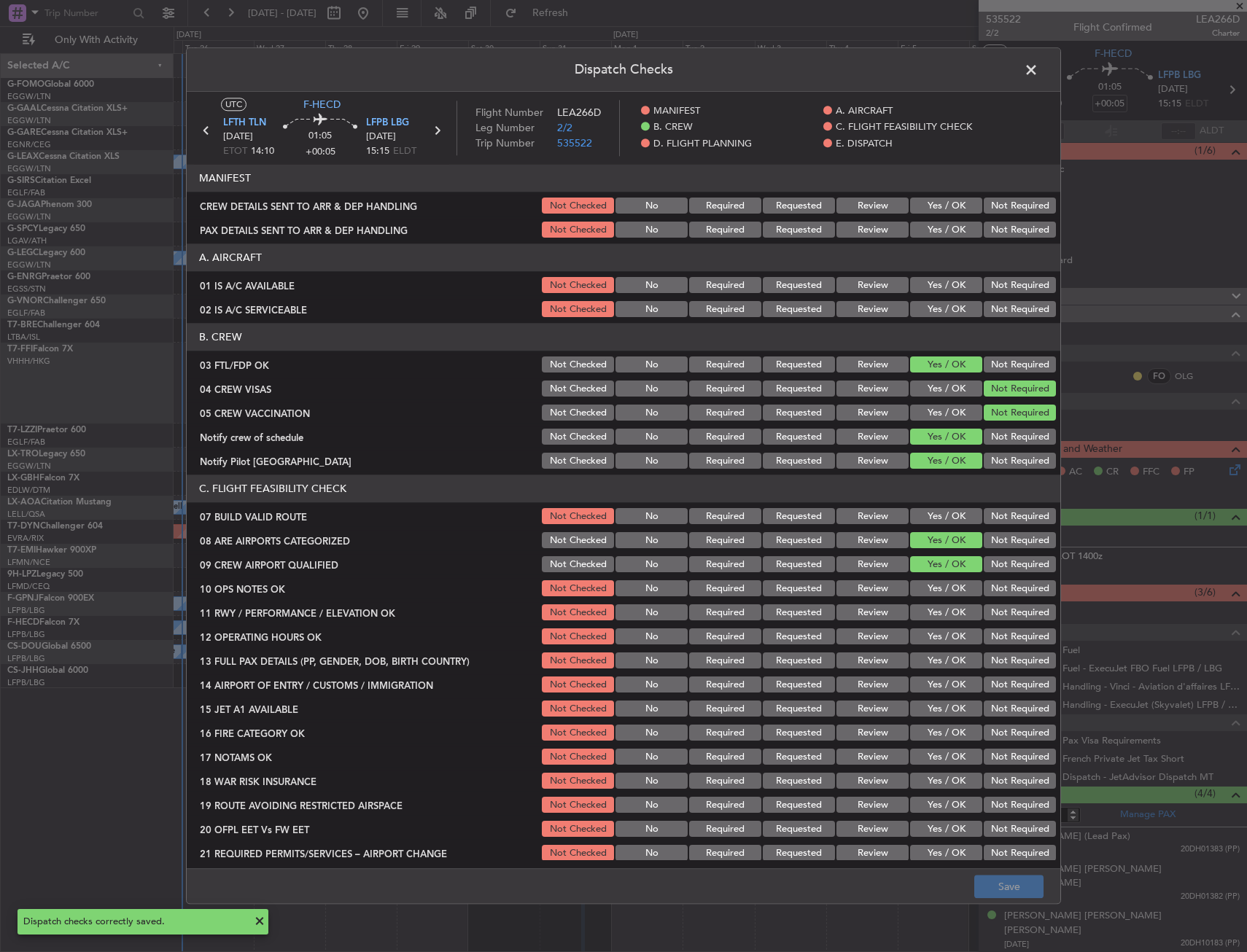
click at [1038, 69] on span at bounding box center [1038, 74] width 0 height 29
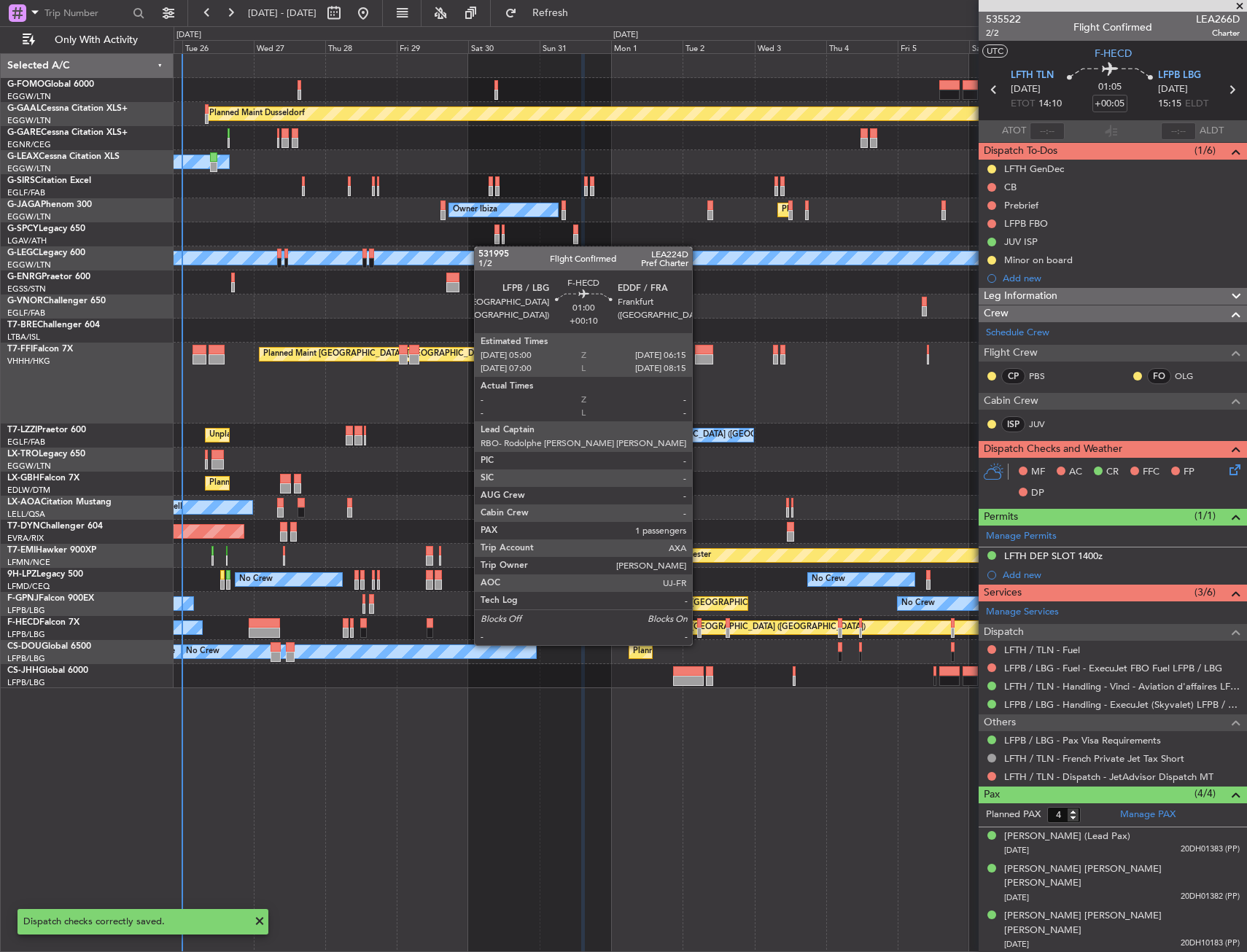
click at [698, 631] on div at bounding box center [699, 632] width 5 height 10
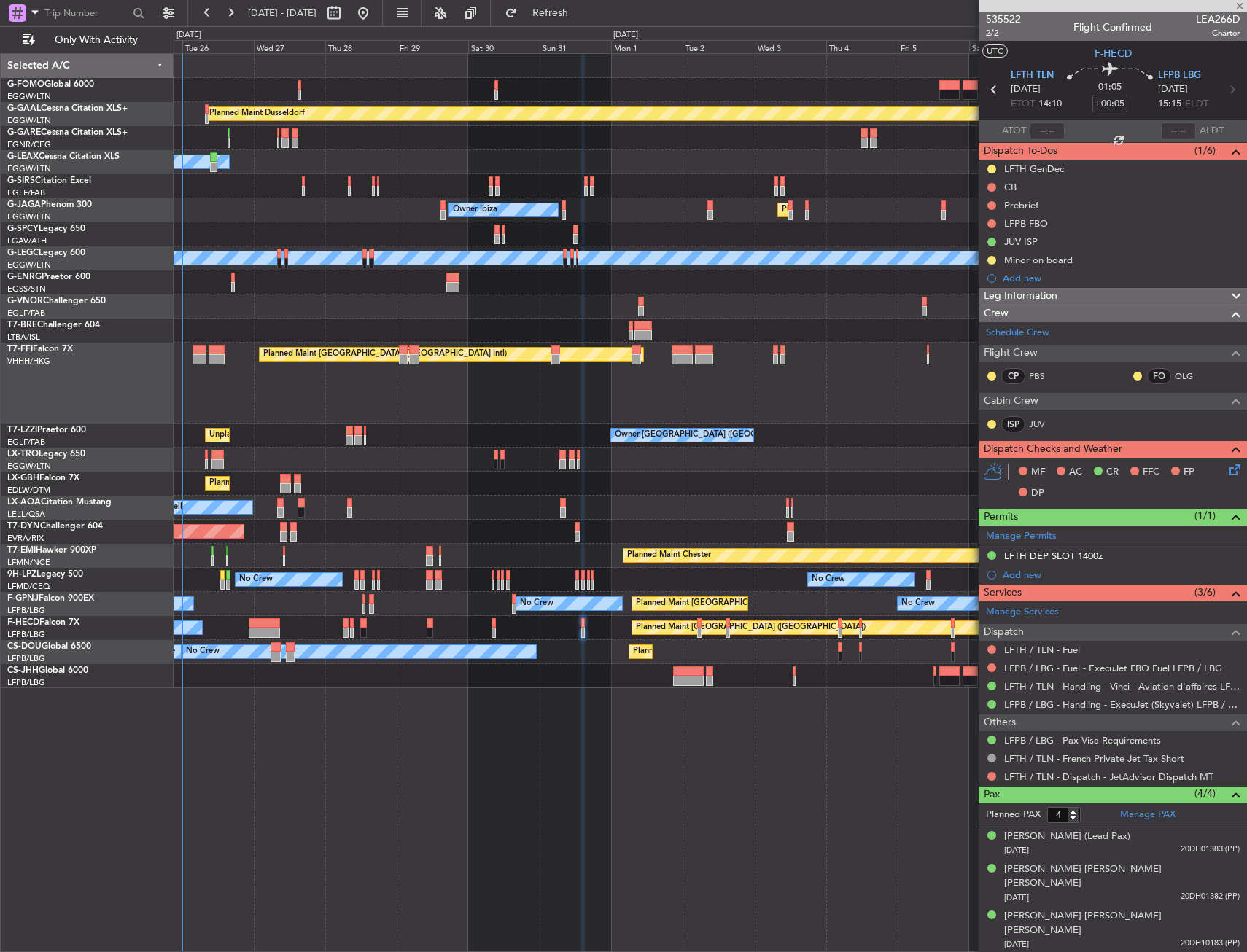
type input "+00:10"
type input "1"
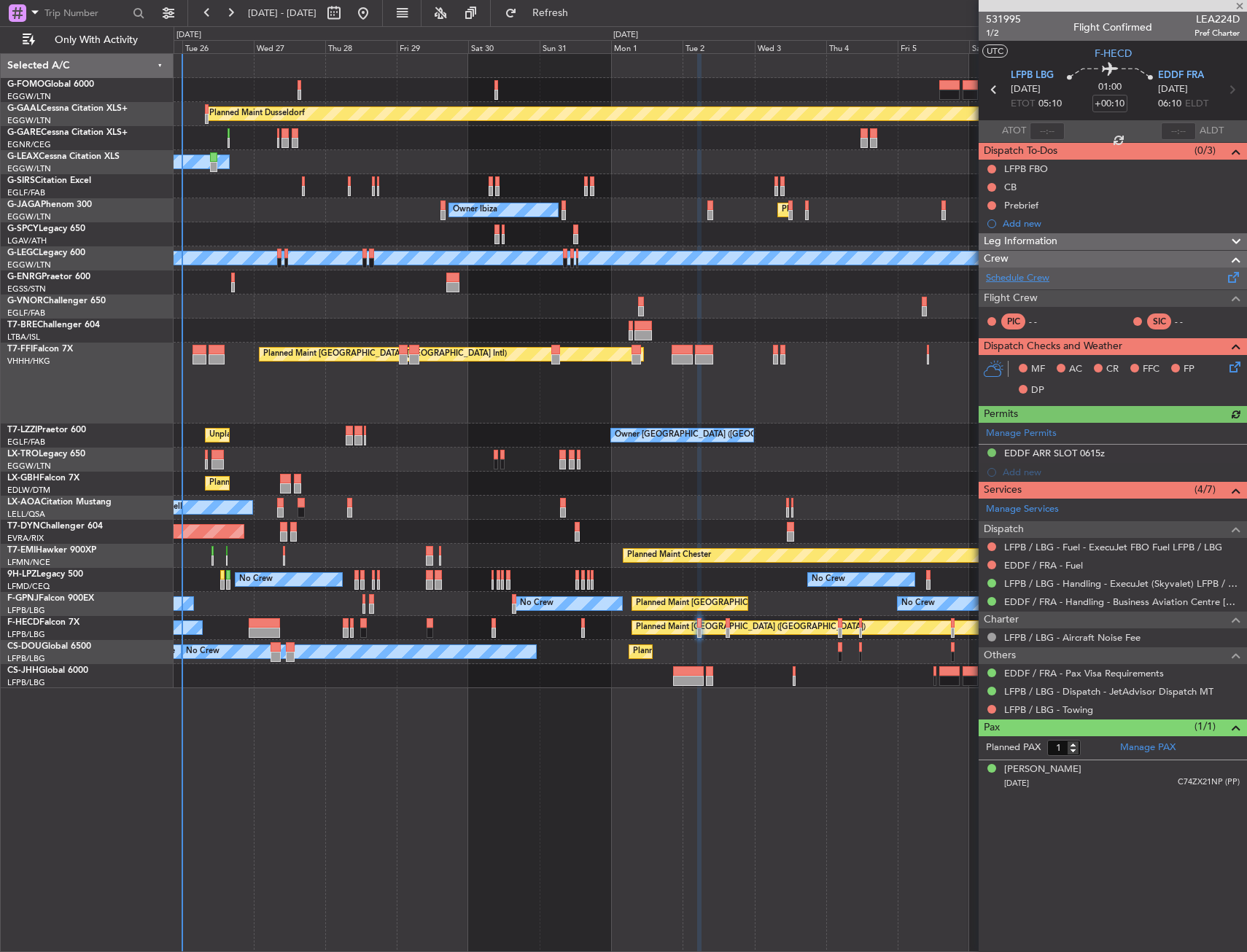
click at [1024, 279] on link "Schedule Crew" at bounding box center [1017, 278] width 63 height 15
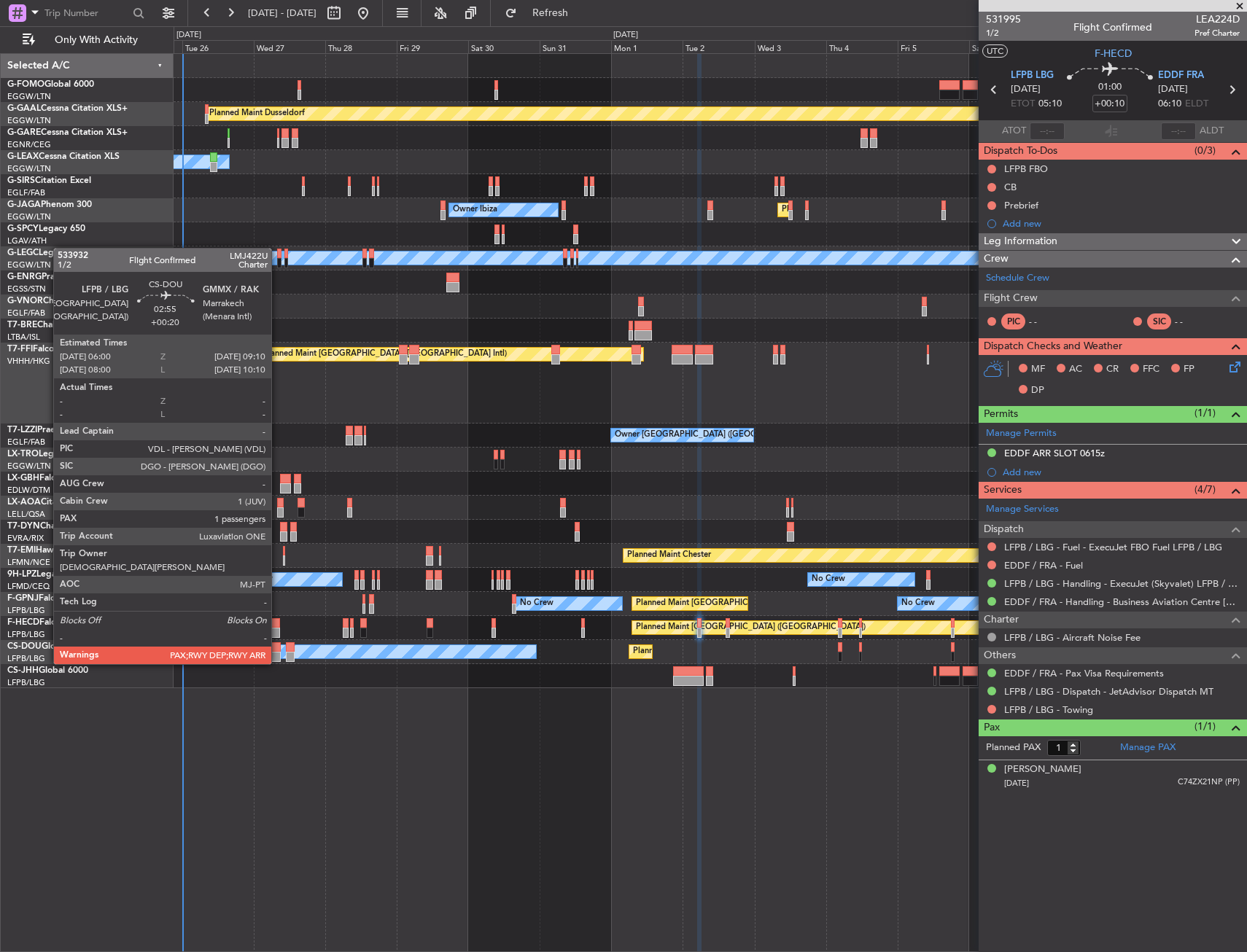
click at [277, 650] on div at bounding box center [275, 647] width 9 height 10
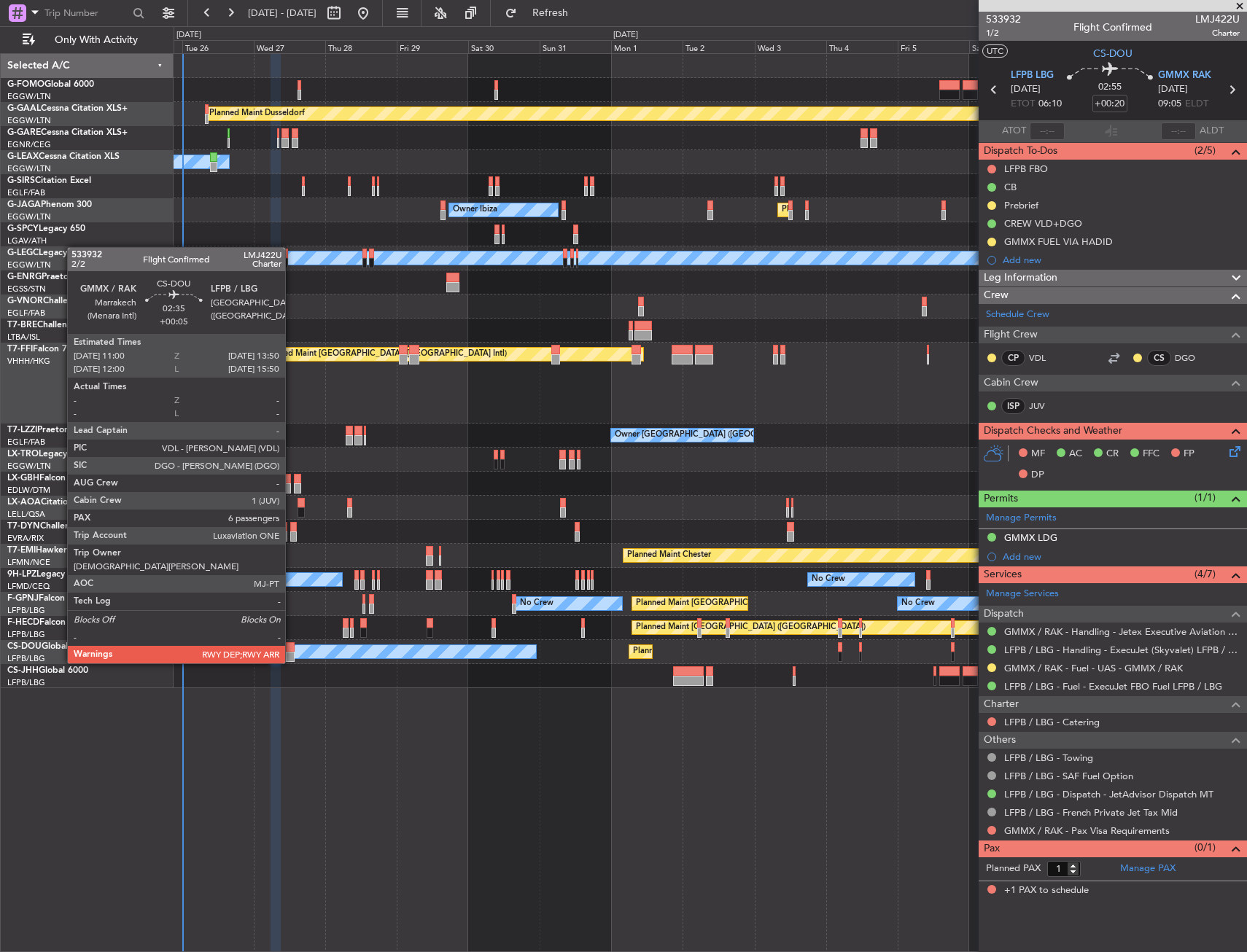
click at [291, 649] on div at bounding box center [290, 647] width 8 height 10
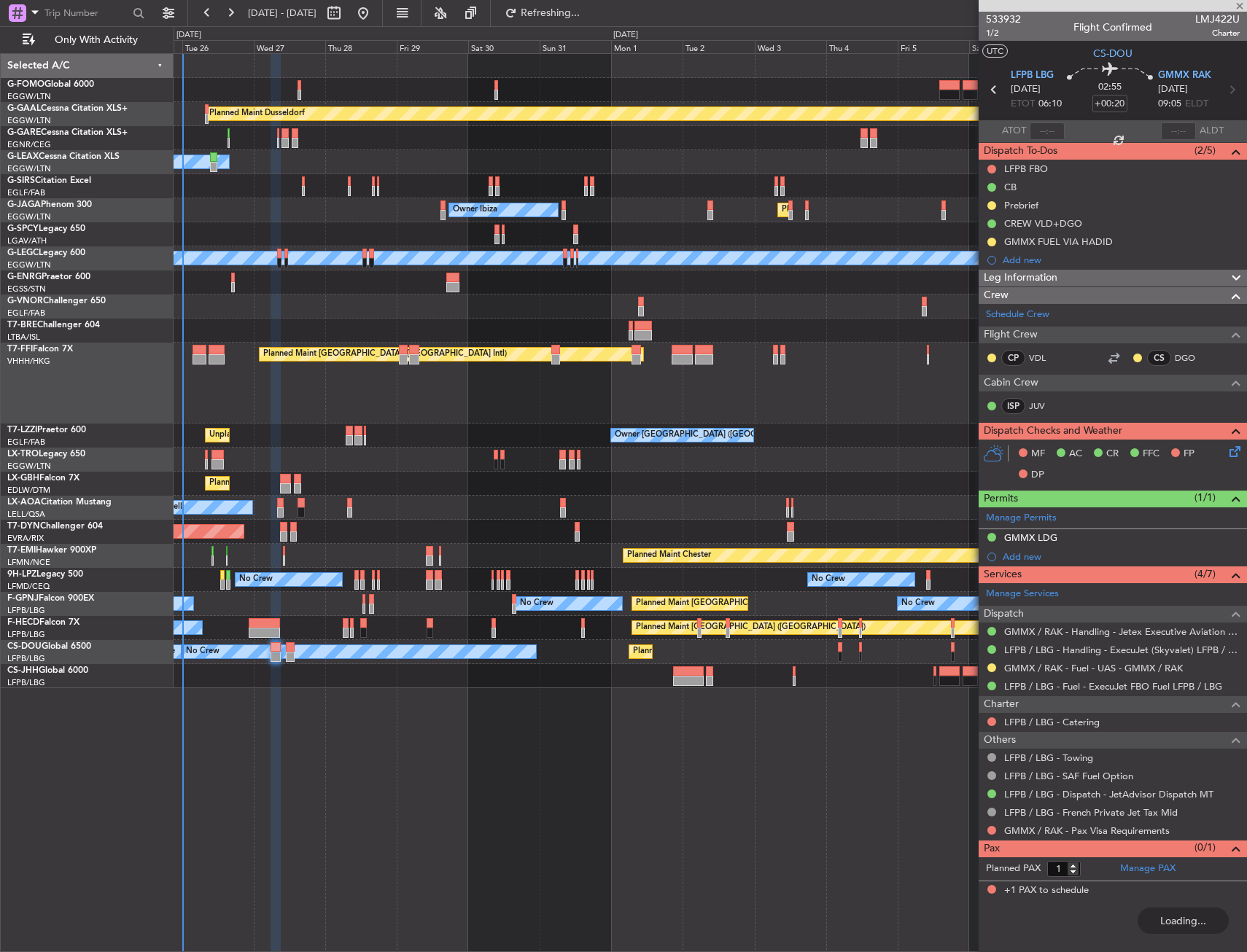
type input "+00:05"
type input "6"
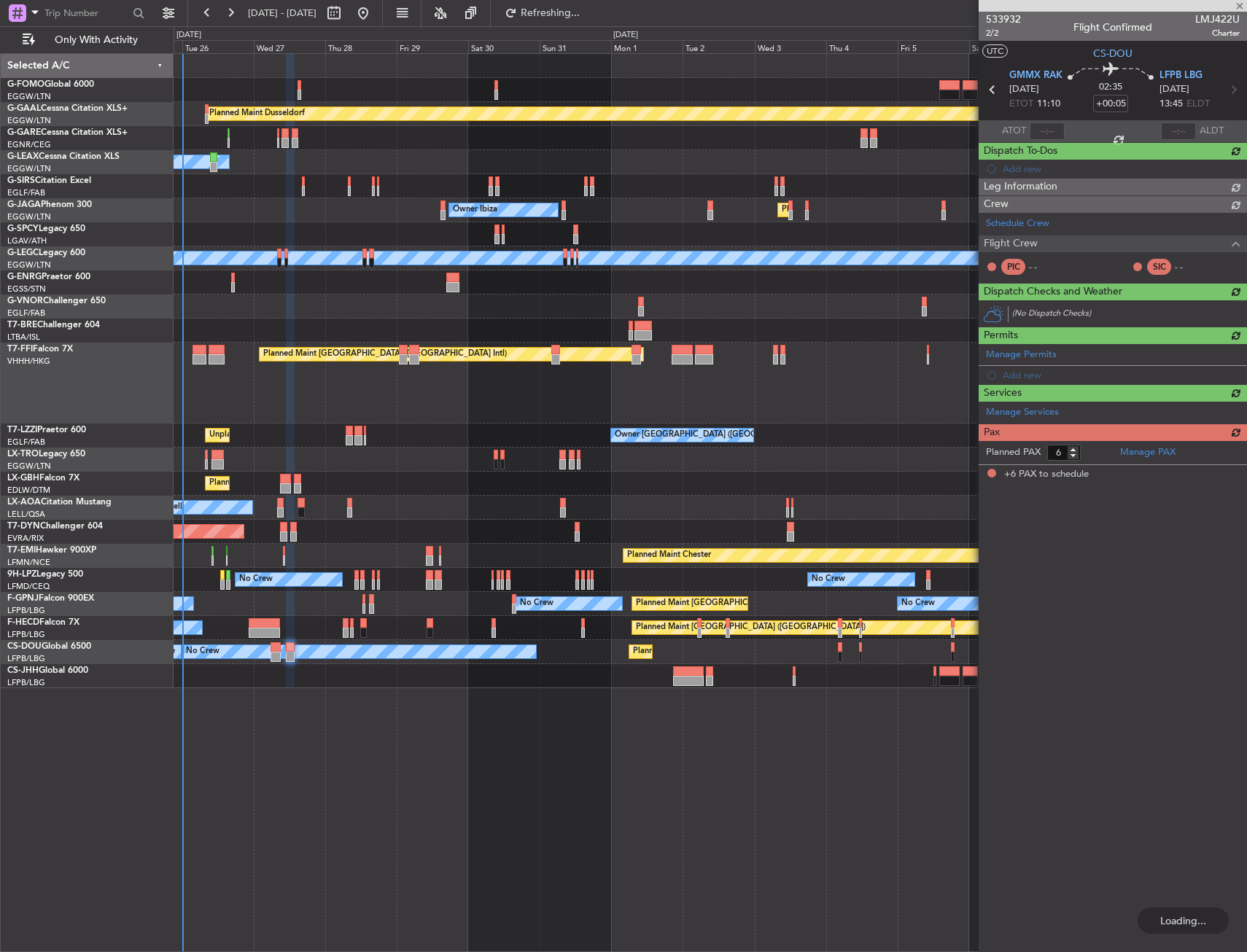
type input "+00:20"
type input "1"
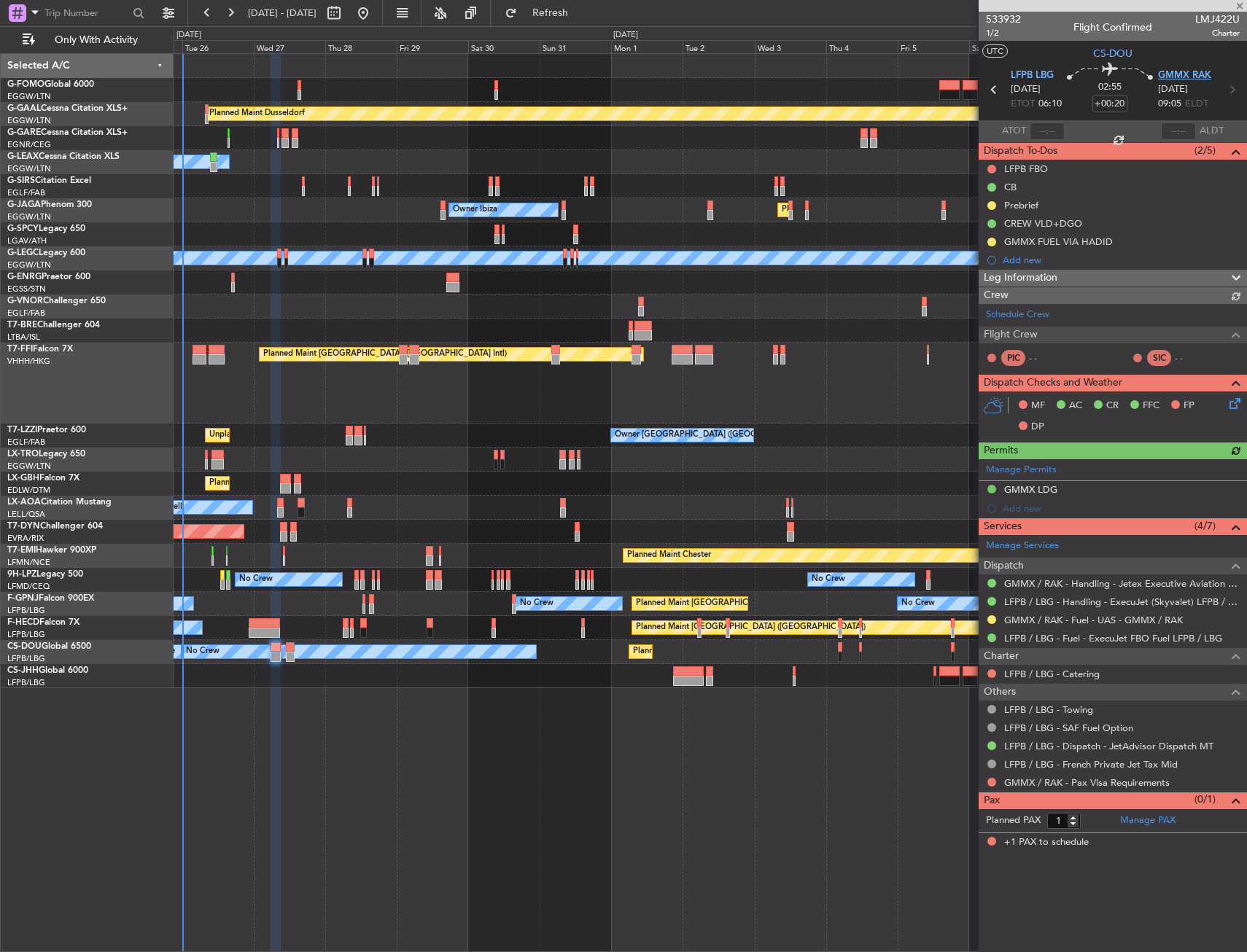
click at [1165, 73] on span "GMMX RAK" at bounding box center [1184, 76] width 53 height 15
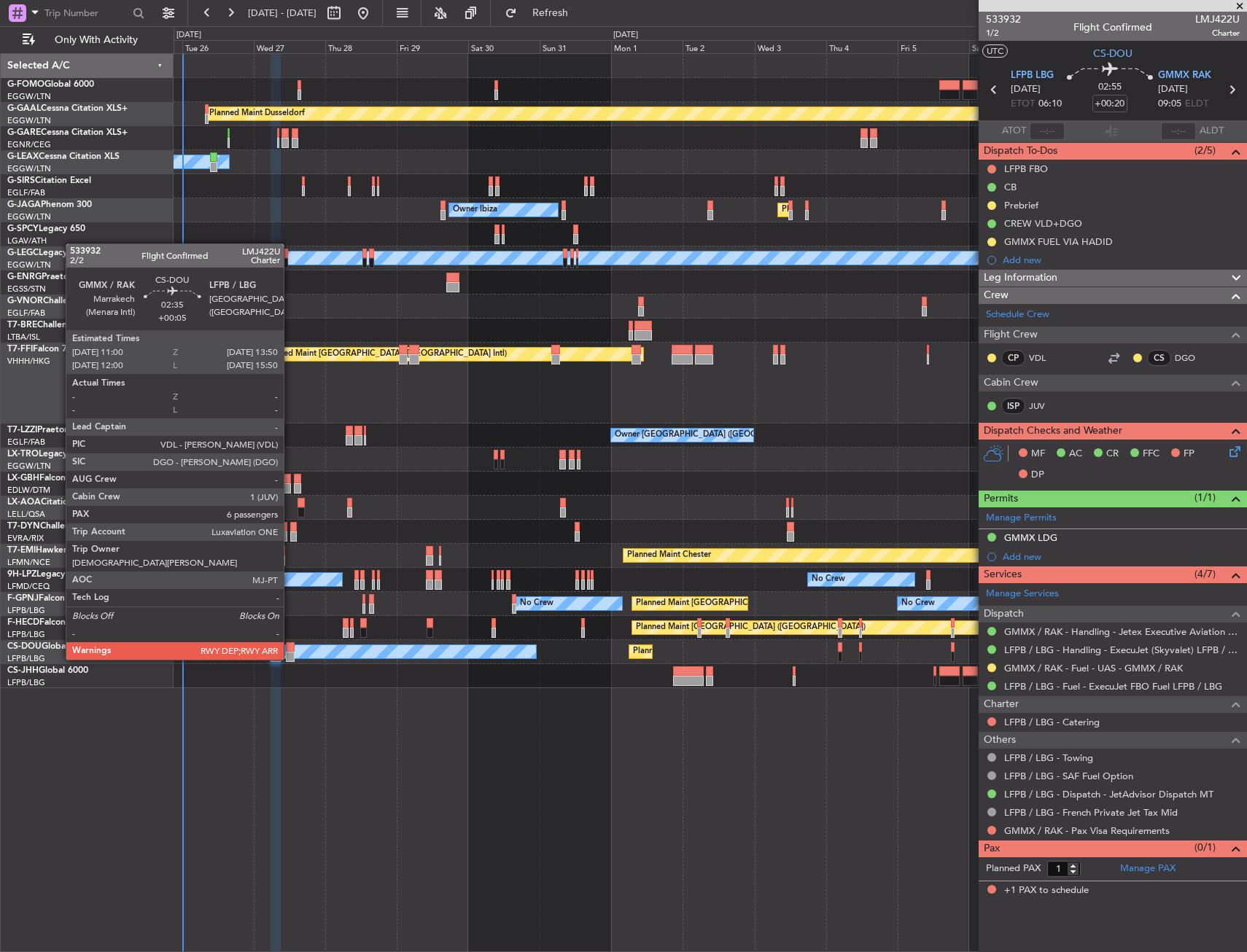
click at [291, 645] on div at bounding box center [290, 647] width 8 height 10
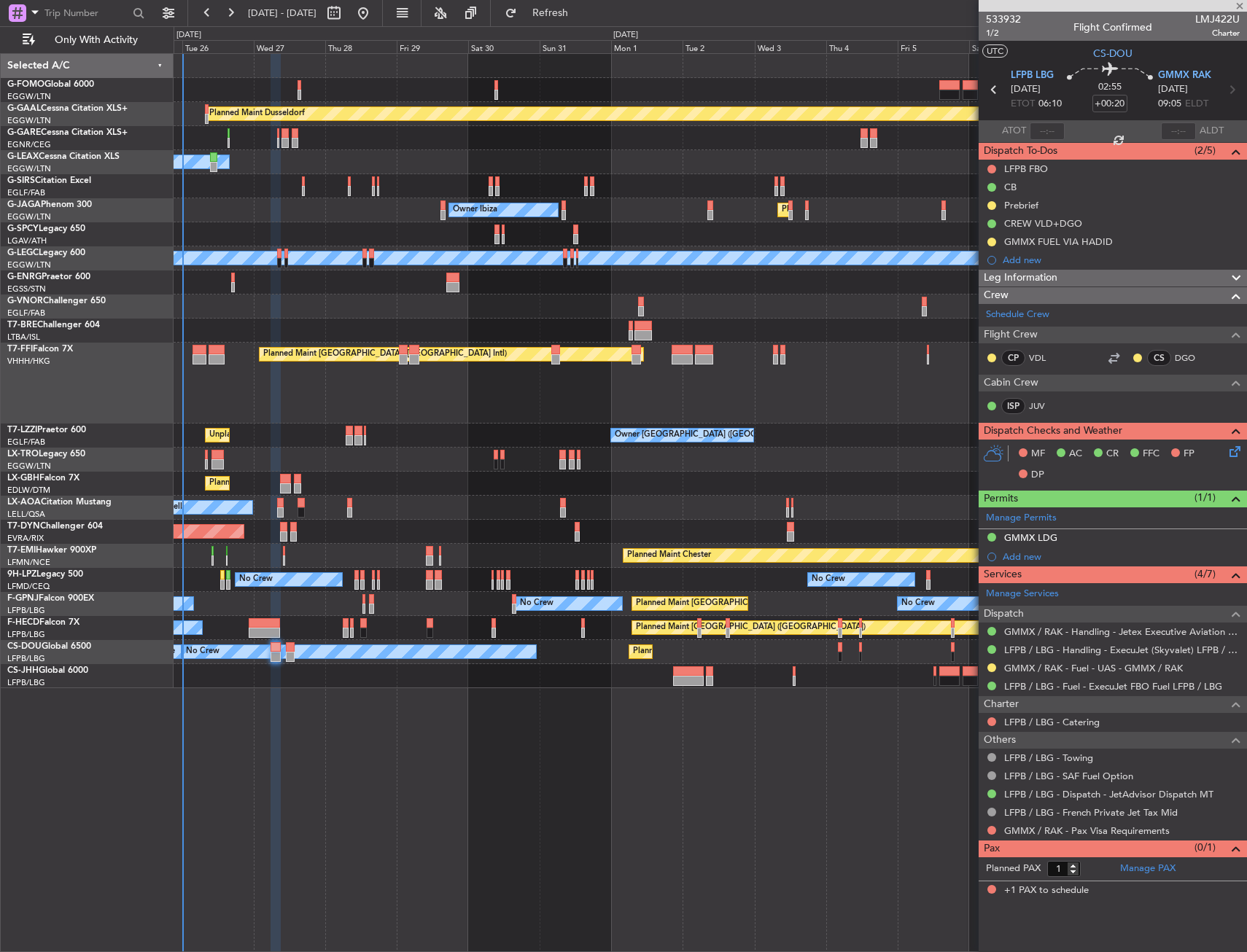
type input "+00:05"
type input "6"
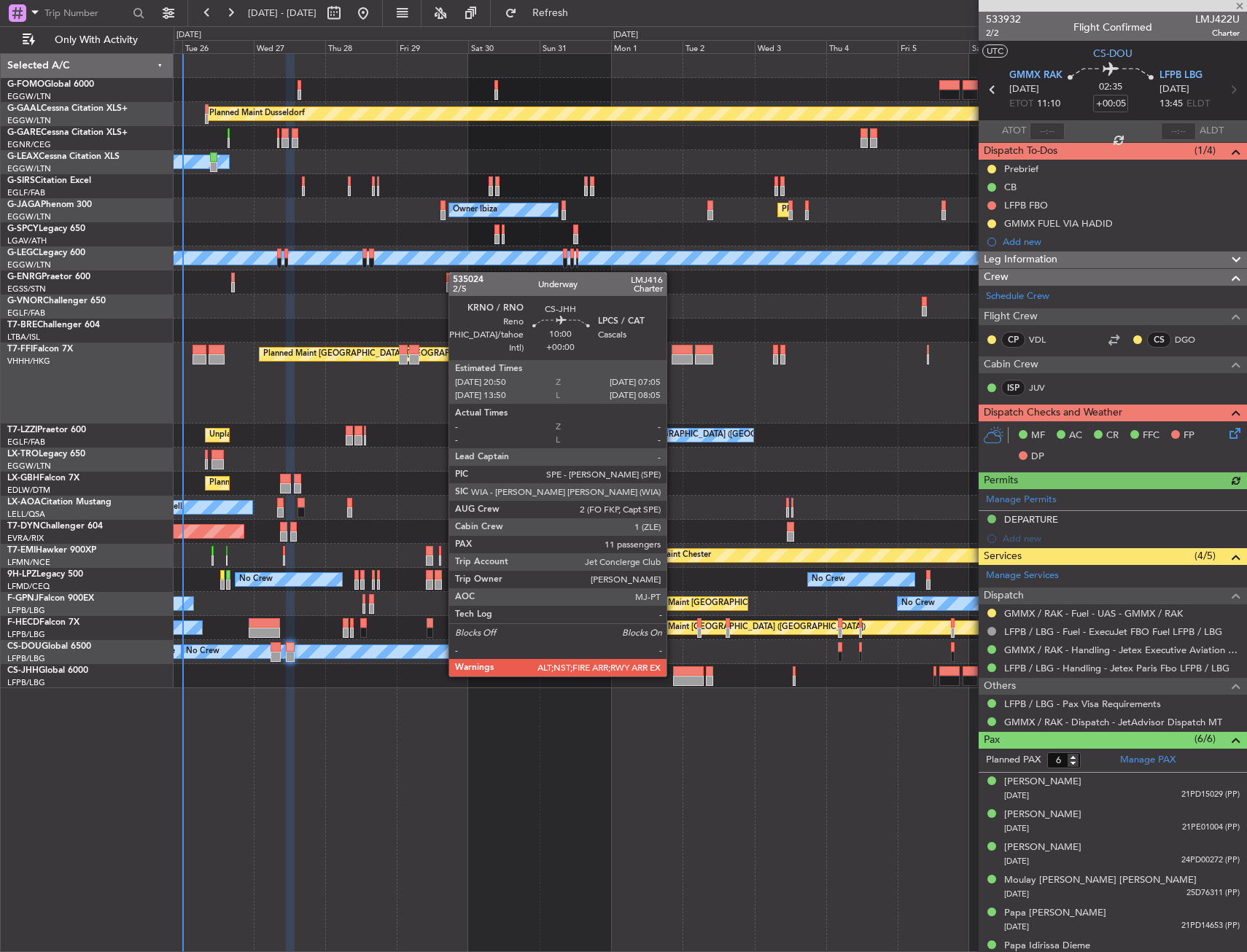
click at [673, 675] on div at bounding box center [688, 671] width 31 height 10
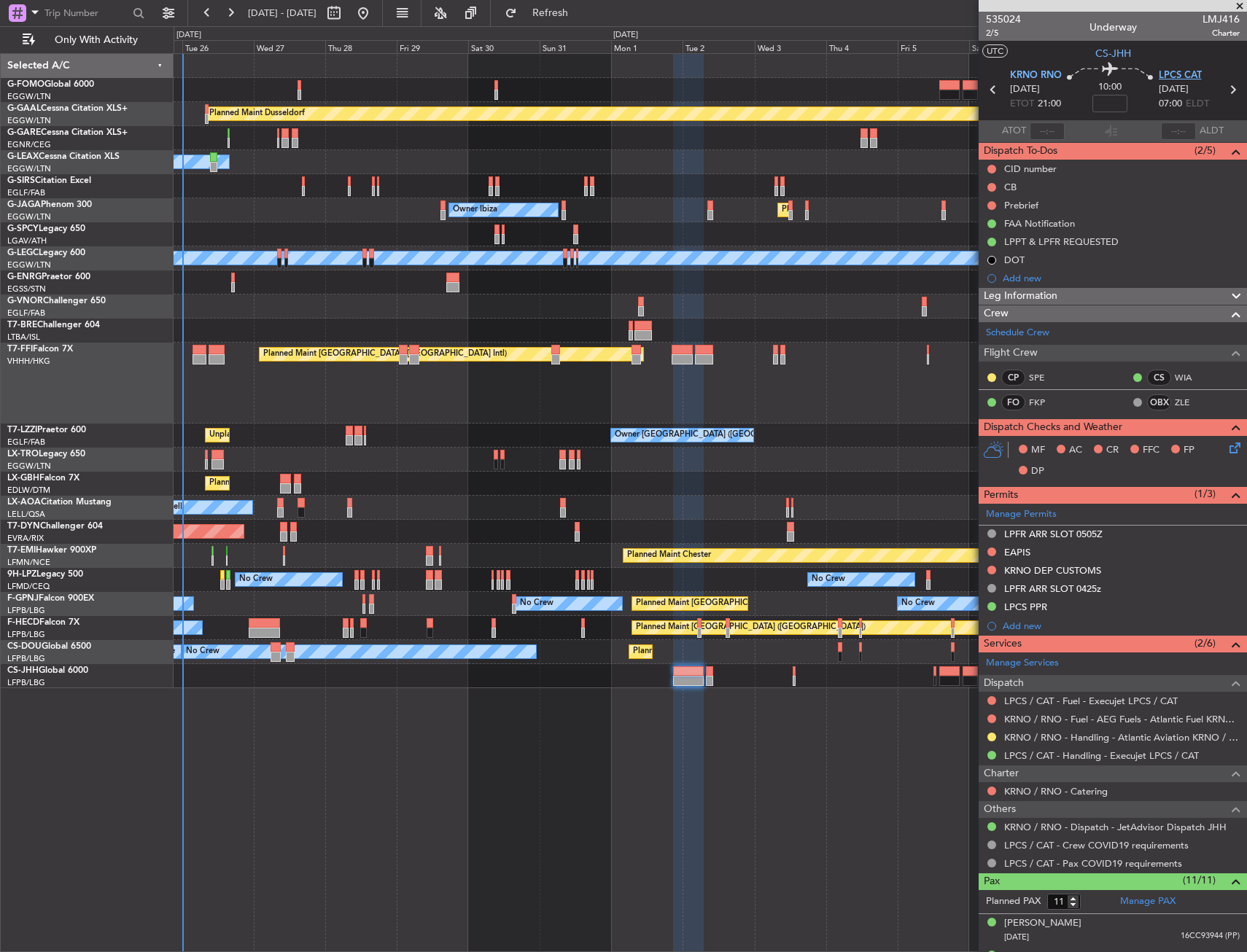
click at [1158, 74] on span "LPCS CAT" at bounding box center [1180, 76] width 43 height 15
click at [1040, 77] on span "KRNO RNO" at bounding box center [1035, 76] width 52 height 15
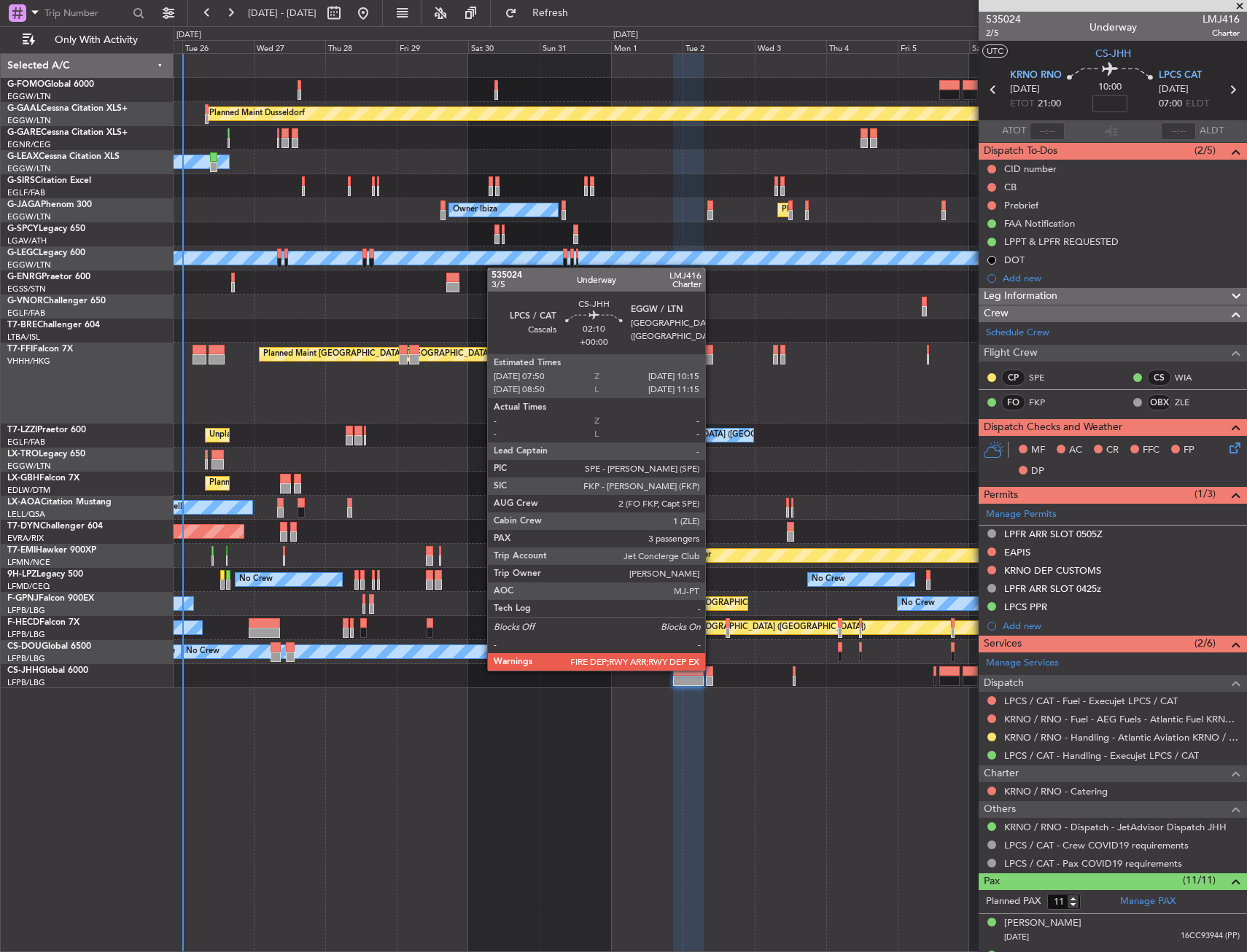
click at [711, 669] on div at bounding box center [709, 671] width 7 height 10
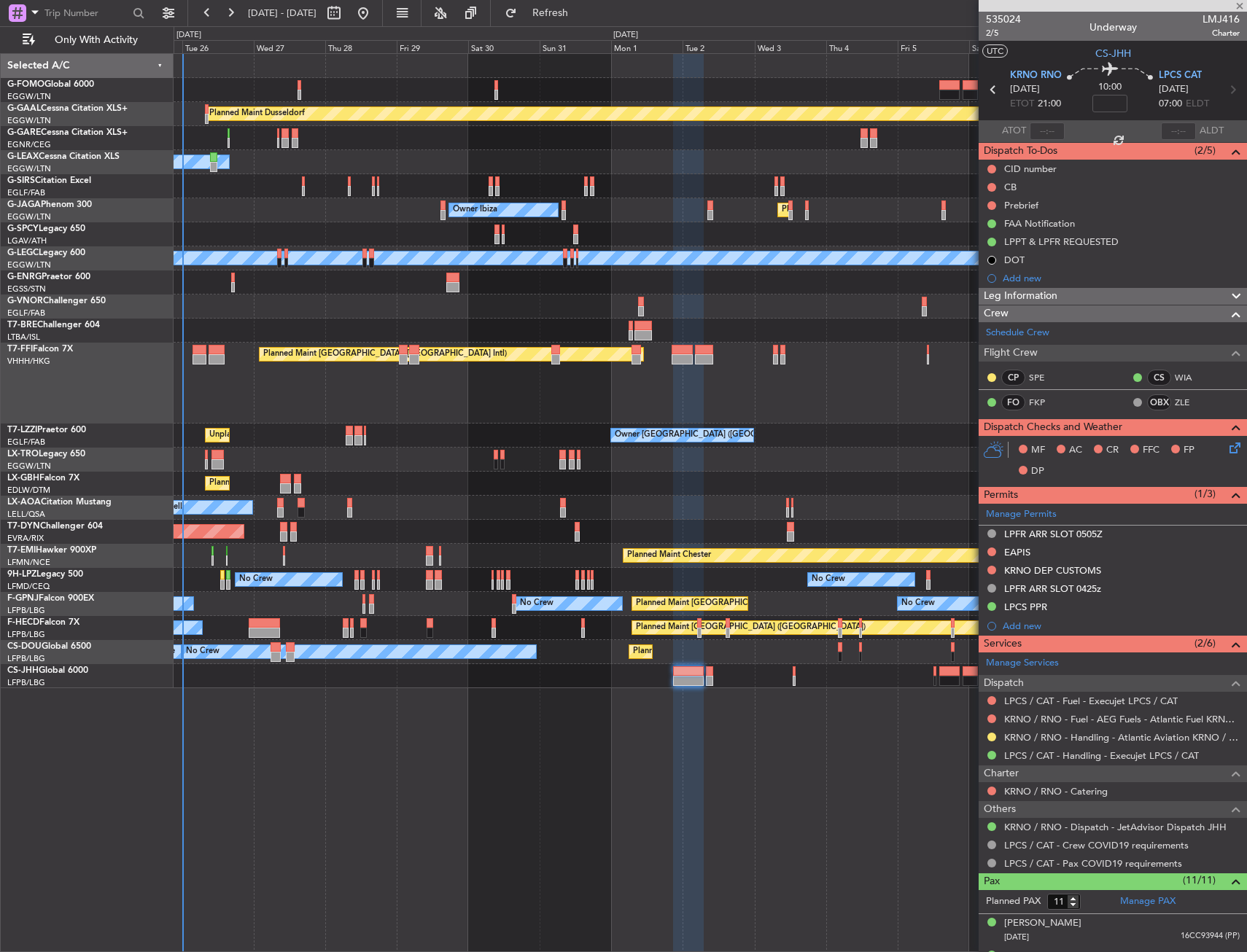
type input "3"
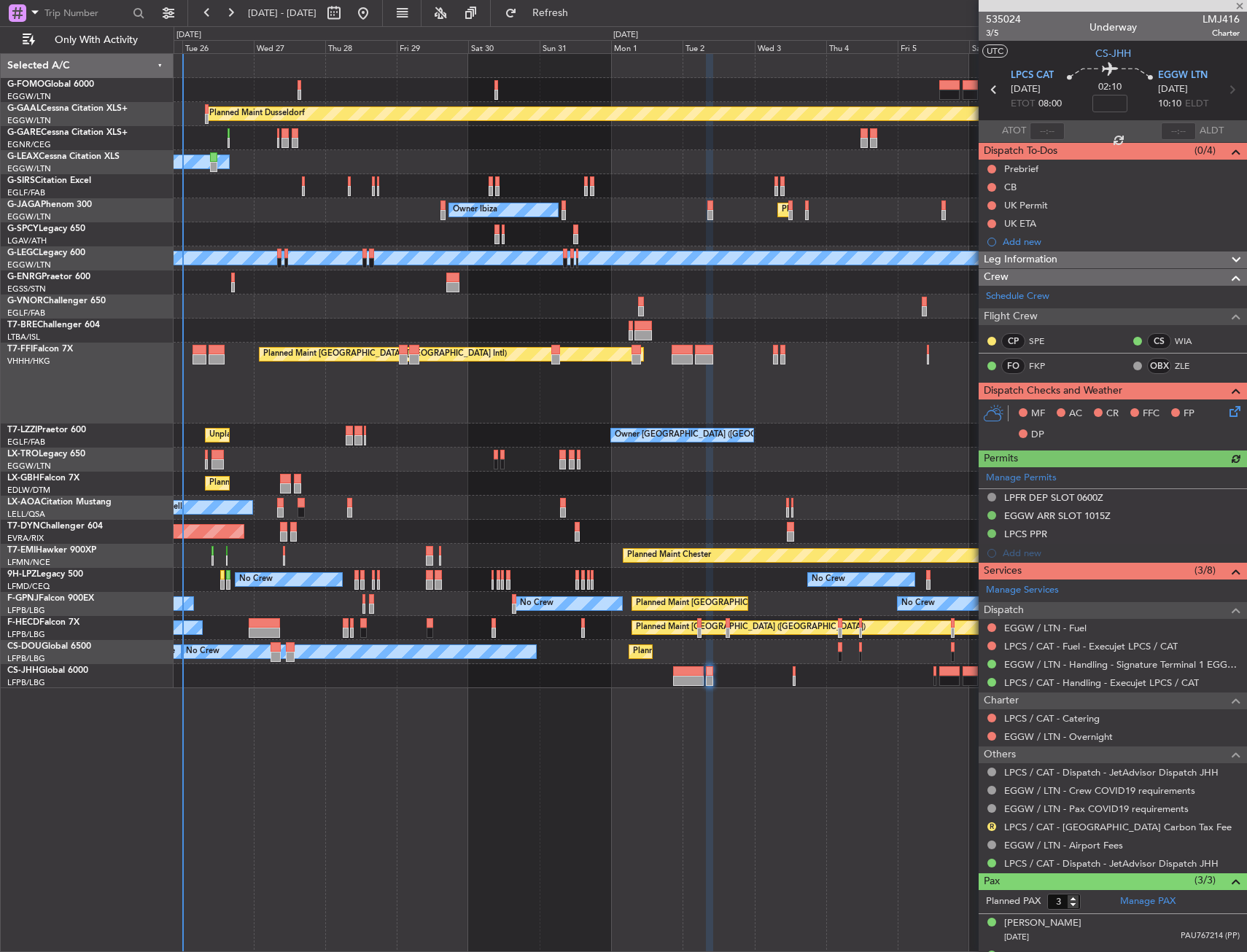
click at [795, 668] on div "Planned Maint [GEOGRAPHIC_DATA] ([GEOGRAPHIC_DATA])" at bounding box center [710, 676] width 1073 height 24
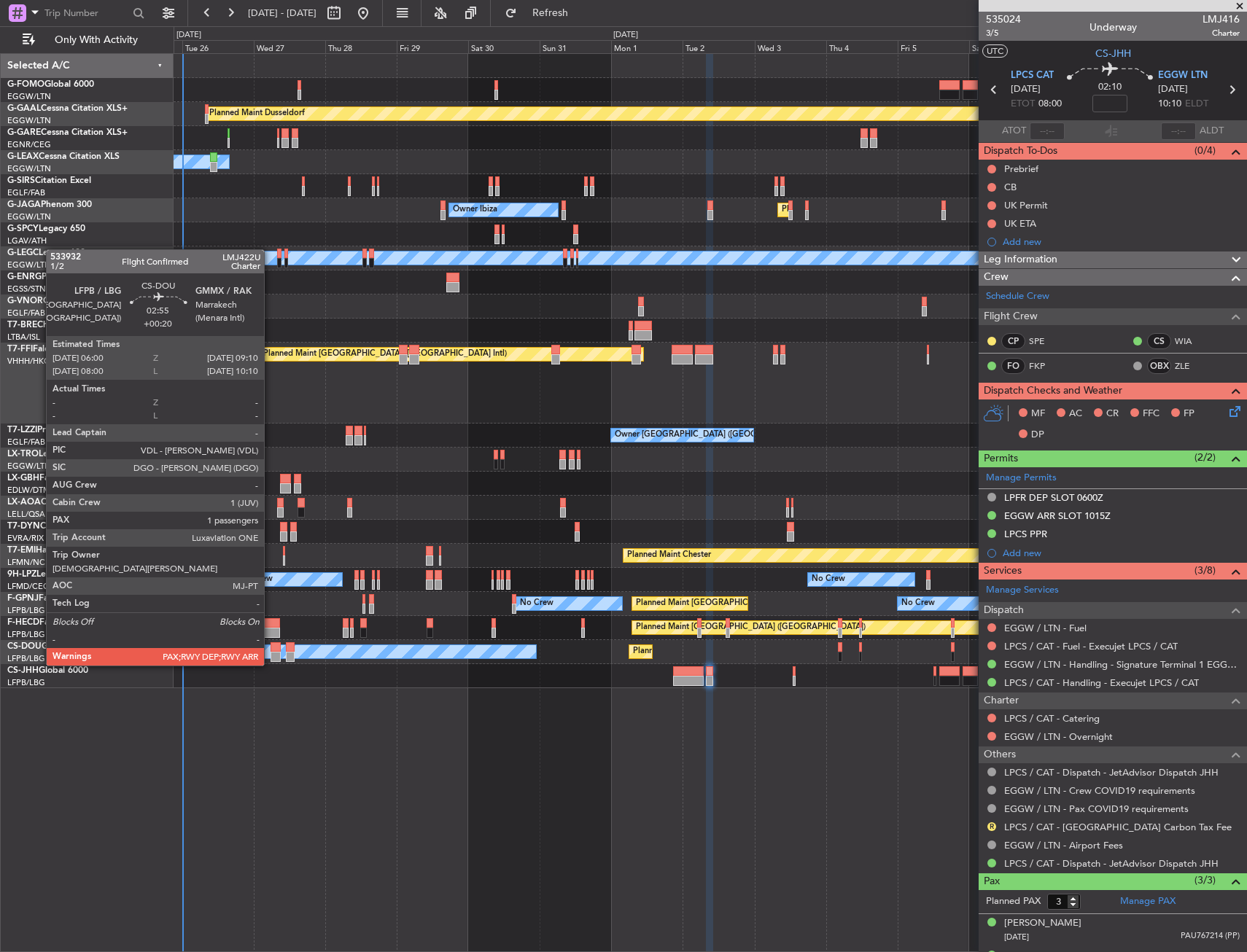
click at [271, 651] on div at bounding box center [275, 647] width 9 height 10
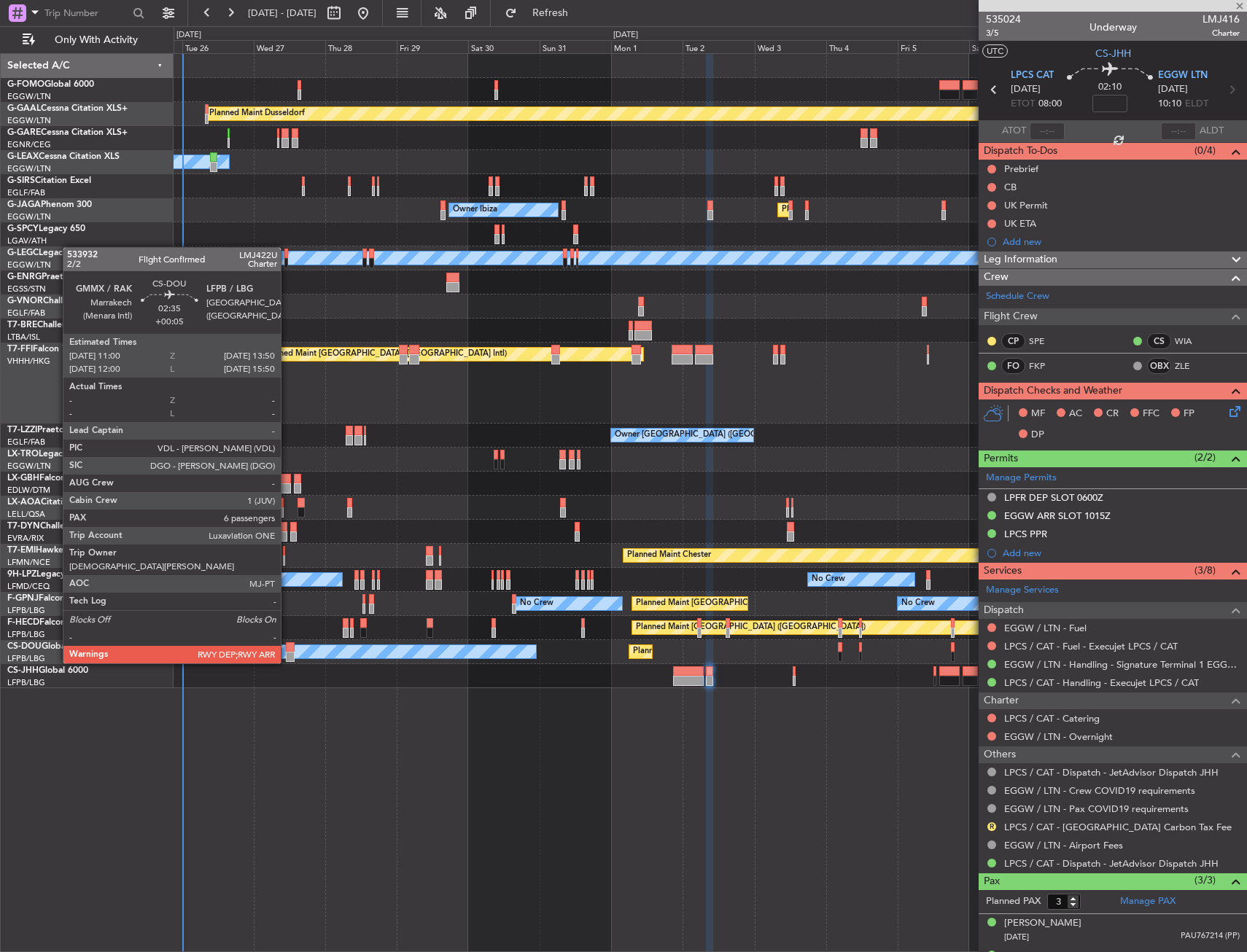
type input "+00:20"
type input "1"
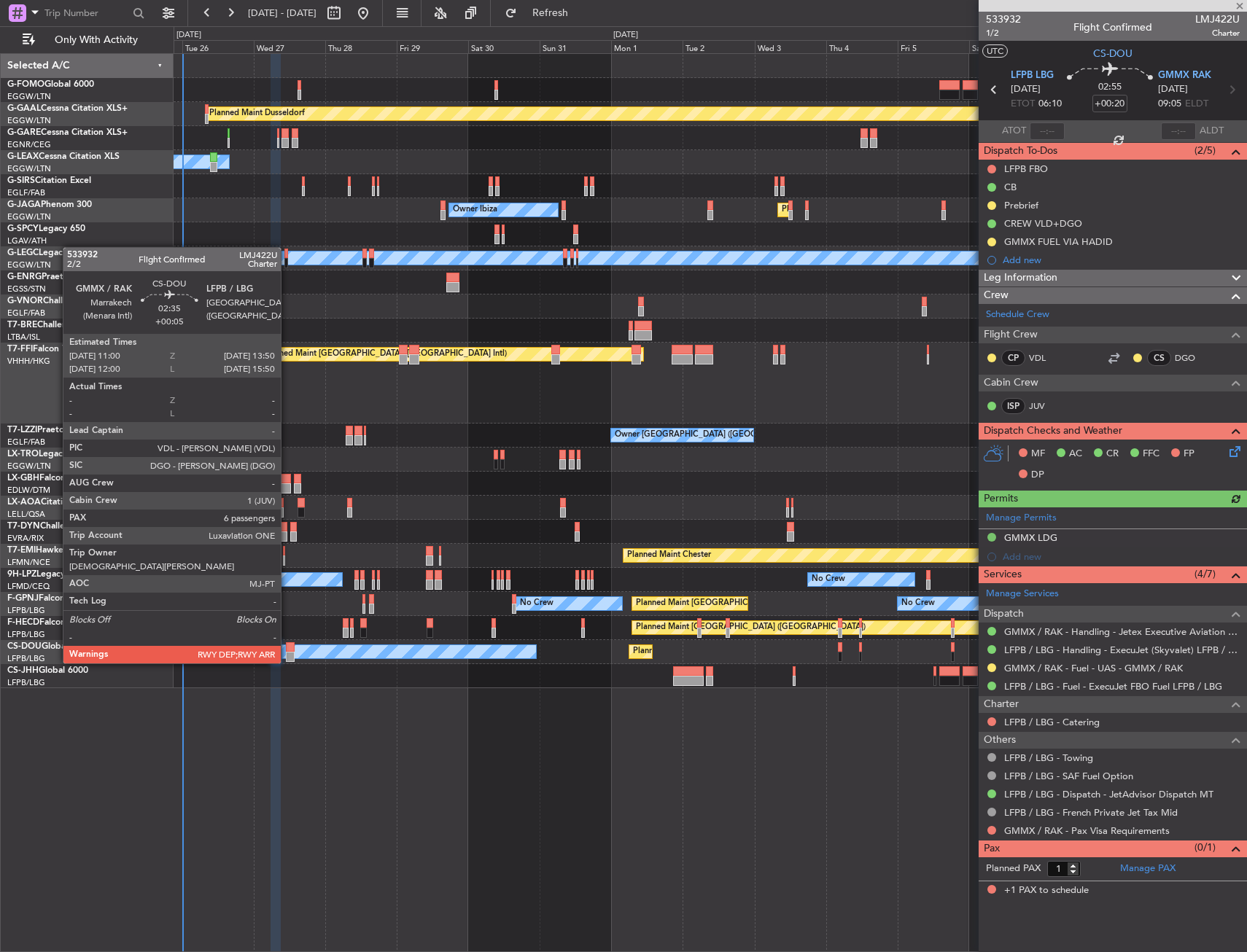
click at [287, 649] on div at bounding box center [290, 647] width 8 height 10
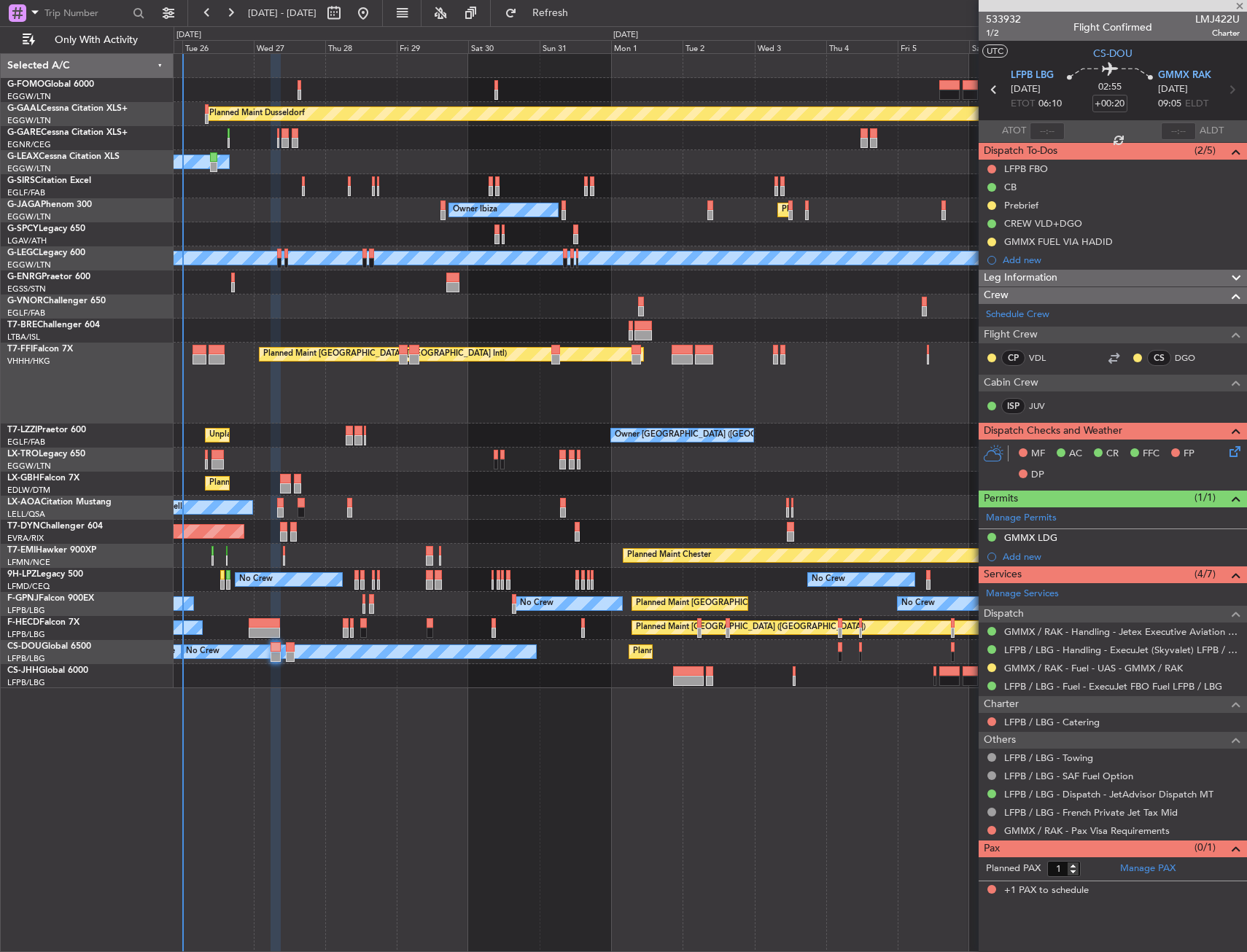
type input "+00:05"
type input "6"
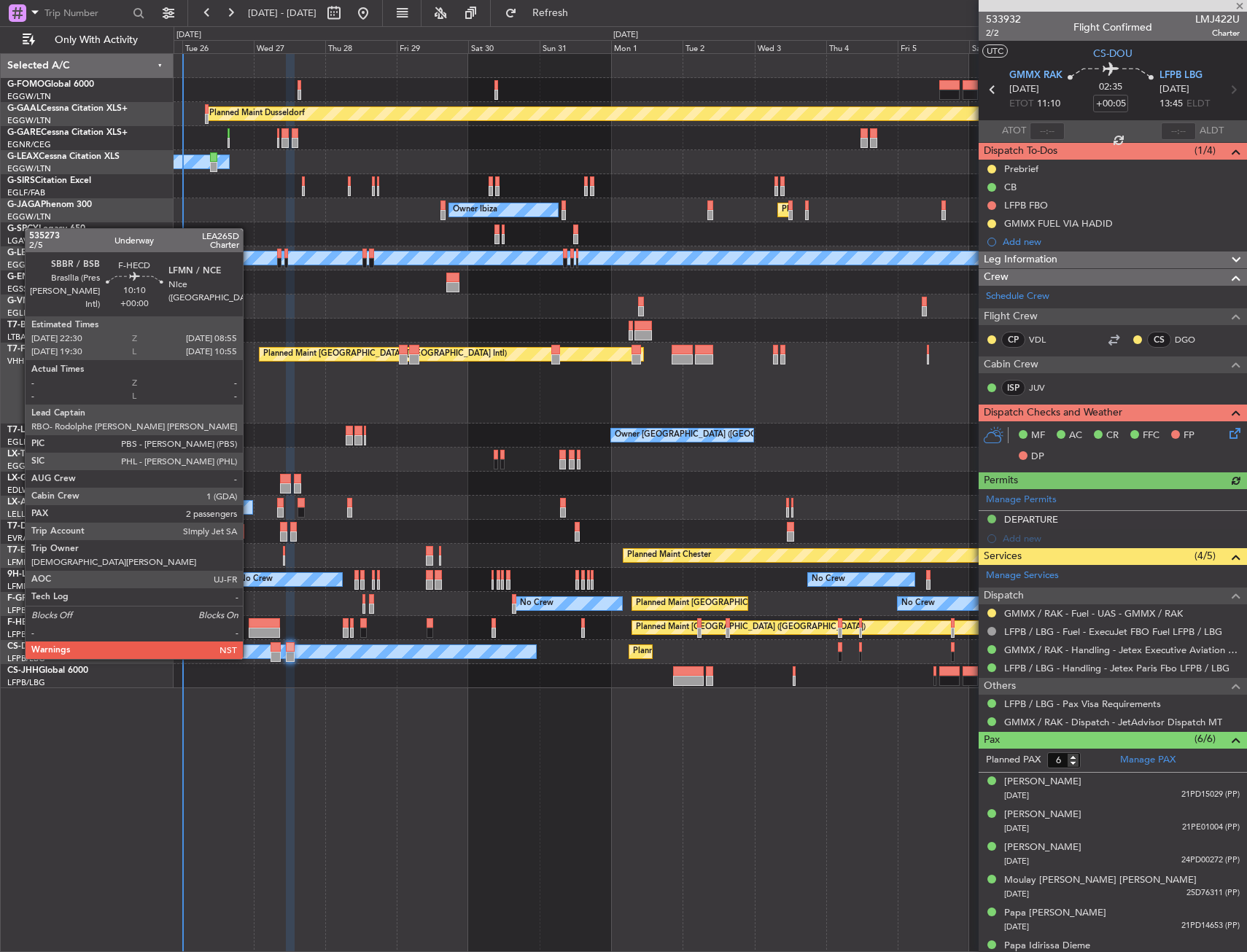
click at [250, 631] on div at bounding box center [264, 632] width 32 height 10
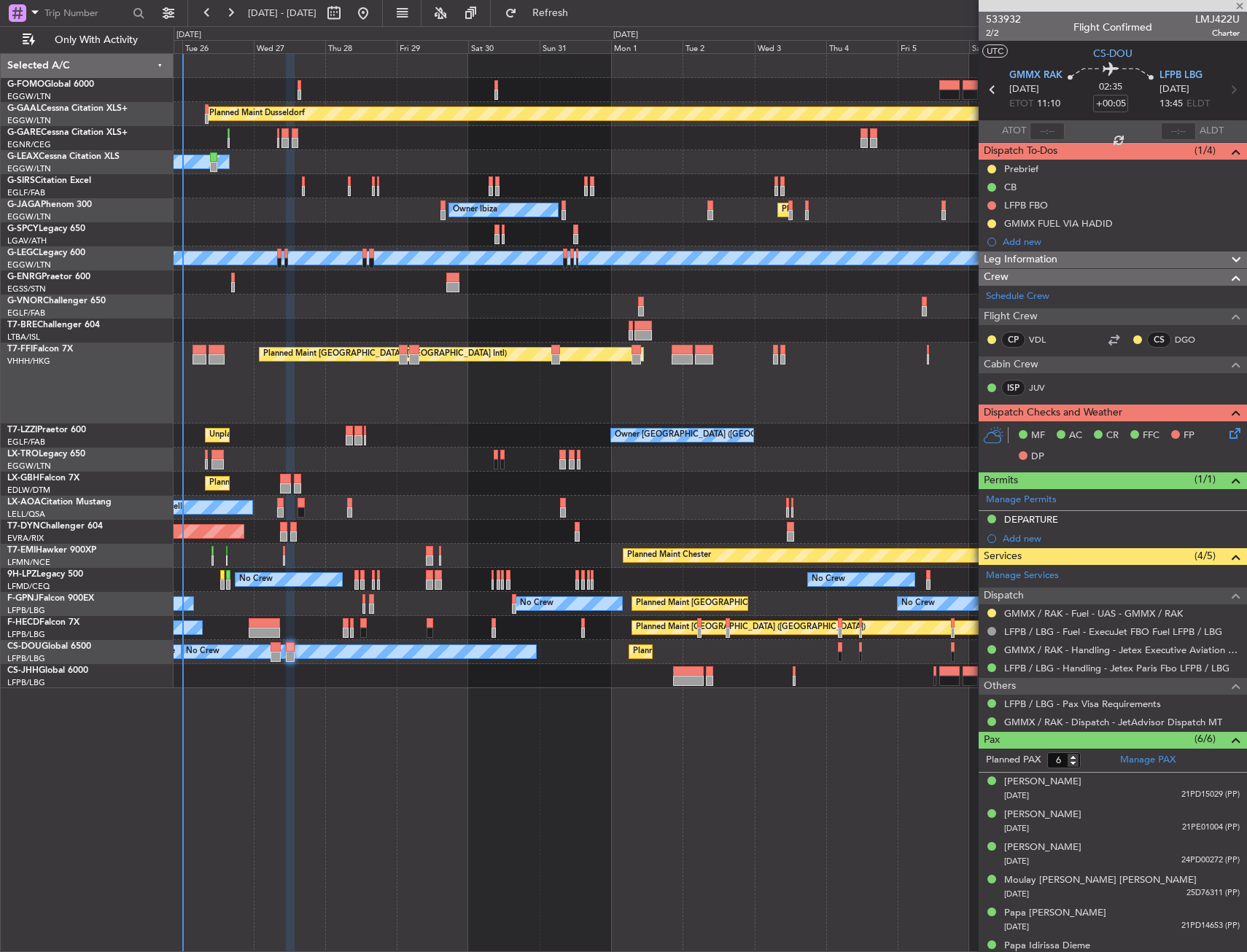
type input "2"
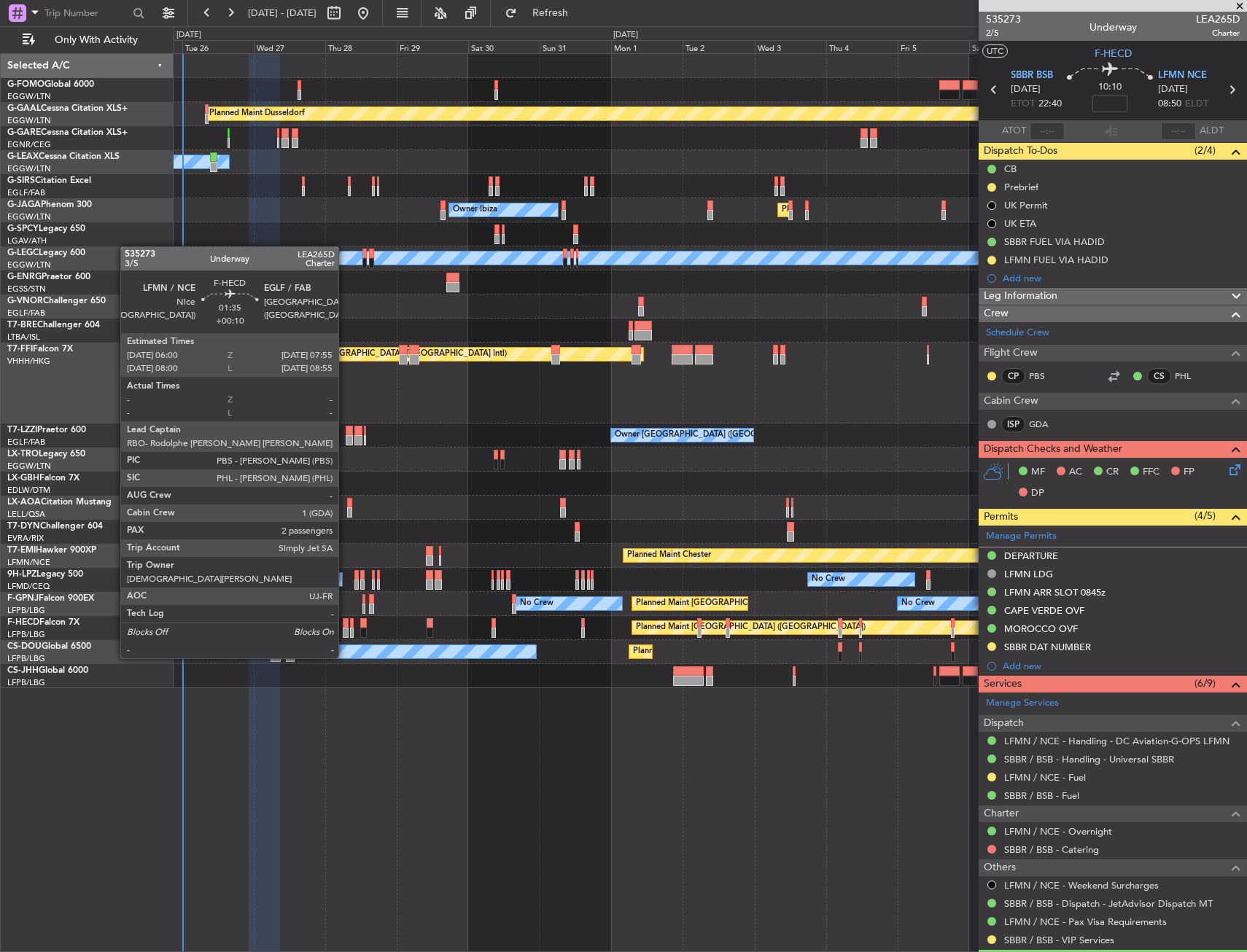
click at [345, 631] on div at bounding box center [346, 632] width 6 height 10
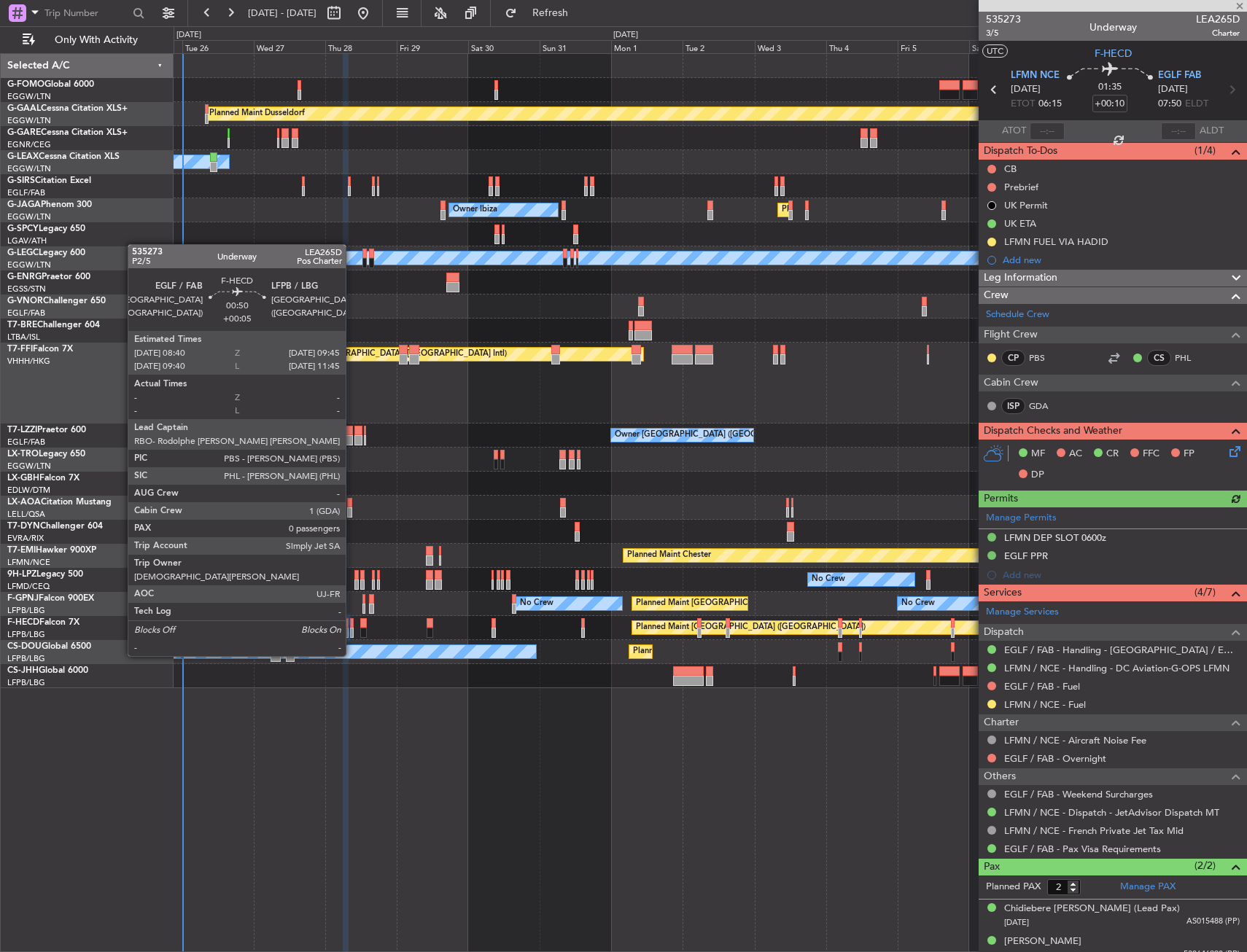
click at [352, 628] on div at bounding box center [351, 632] width 4 height 10
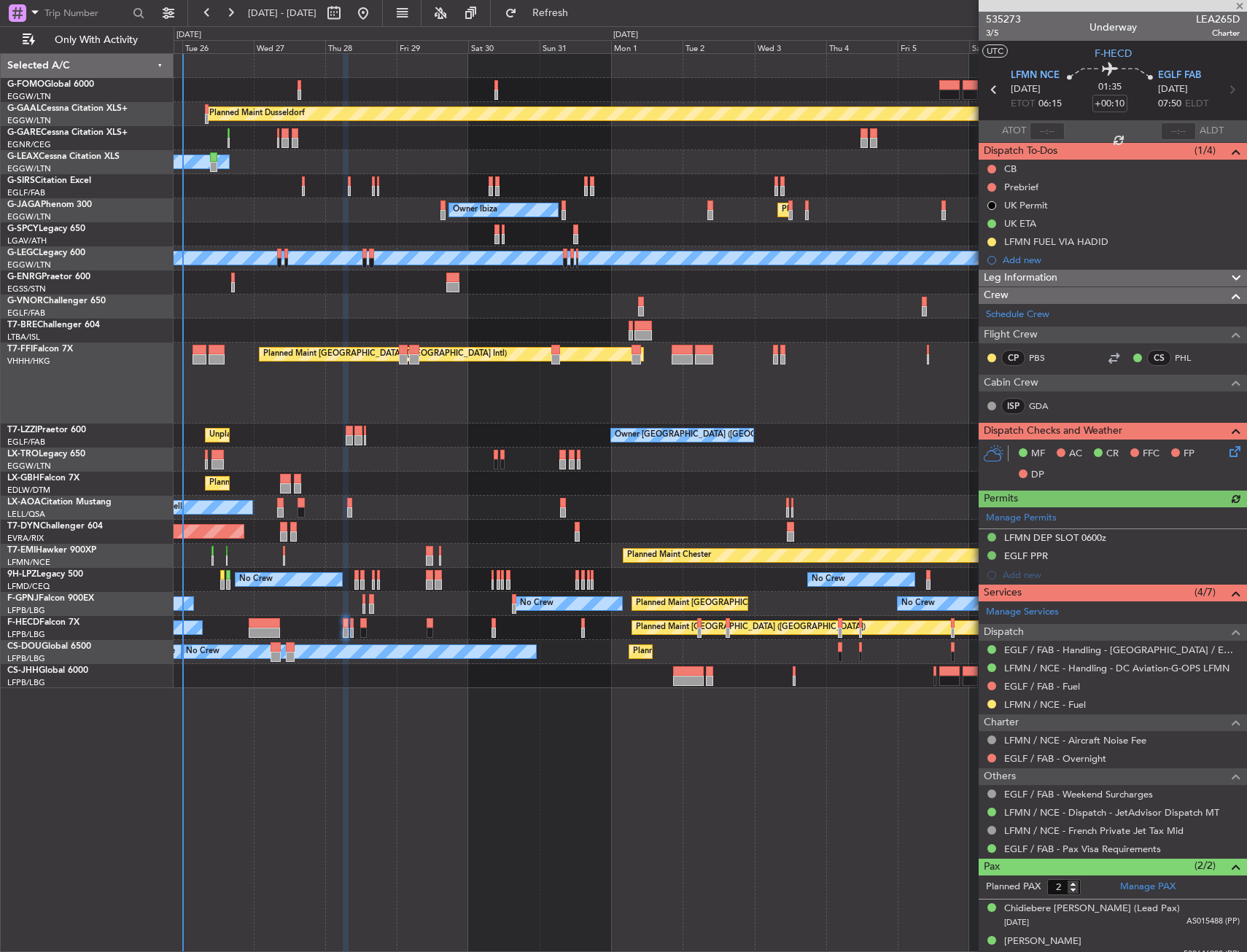
type input "+00:05"
type input "0"
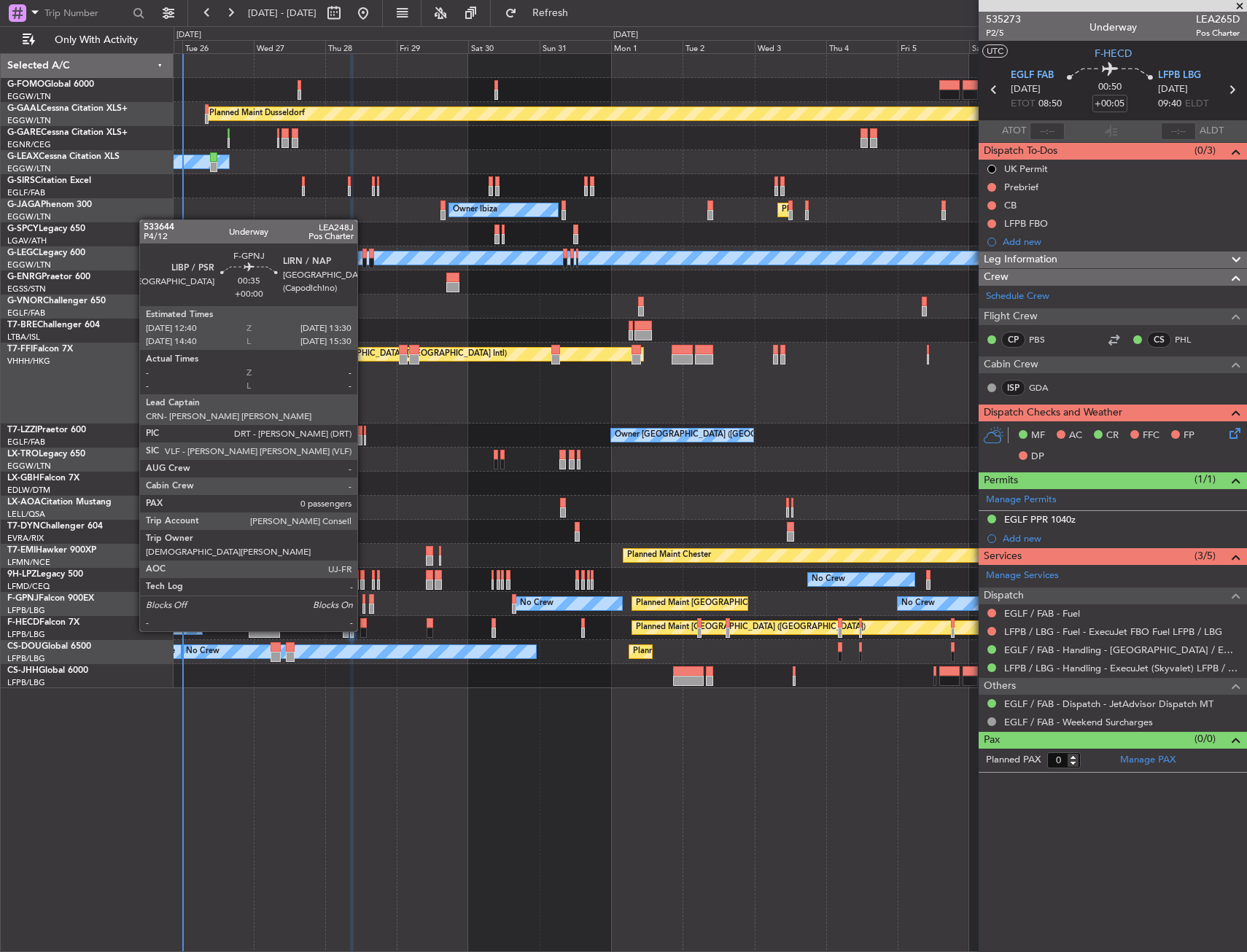
click at [364, 604] on div at bounding box center [364, 608] width 3 height 10
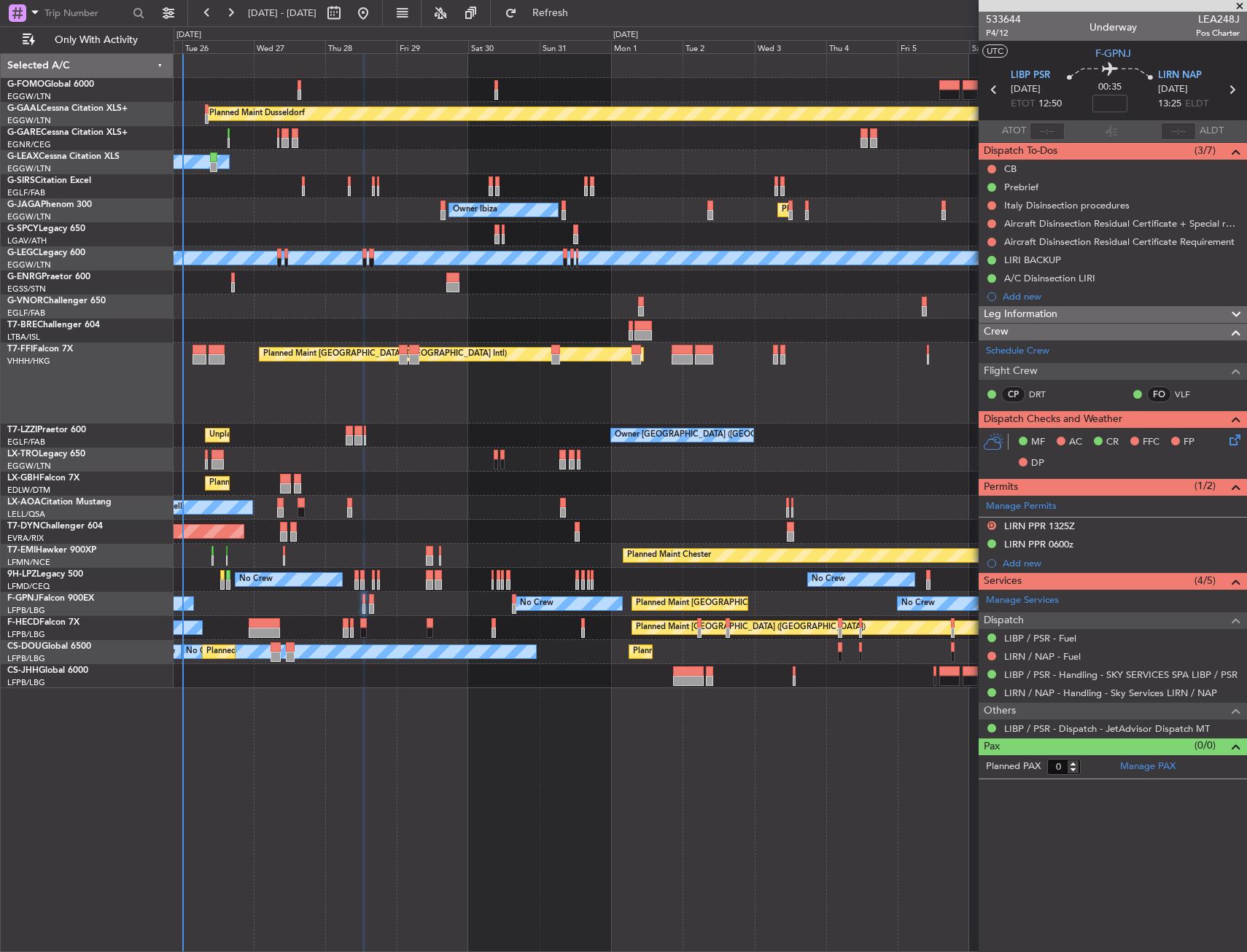
click at [533, 415] on div "Planned Maint [GEOGRAPHIC_DATA] ([GEOGRAPHIC_DATA] Intl) Planned Maint Geneva (…" at bounding box center [710, 383] width 1073 height 81
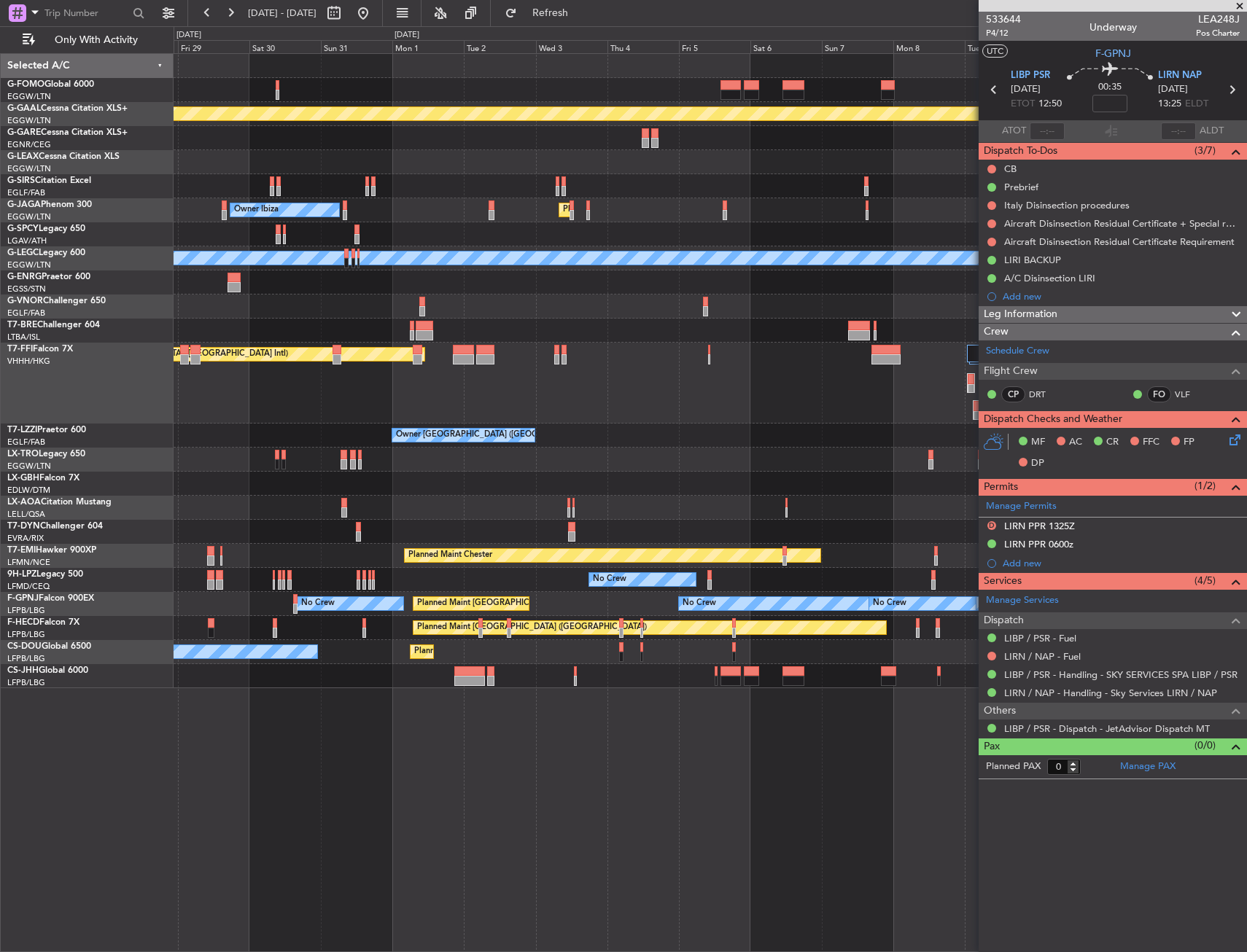
click at [417, 431] on div "Planned Maint Dusseldorf Owner Unplanned Maint [GEOGRAPHIC_DATA] ([GEOGRAPHIC_D…" at bounding box center [710, 371] width 1073 height 634
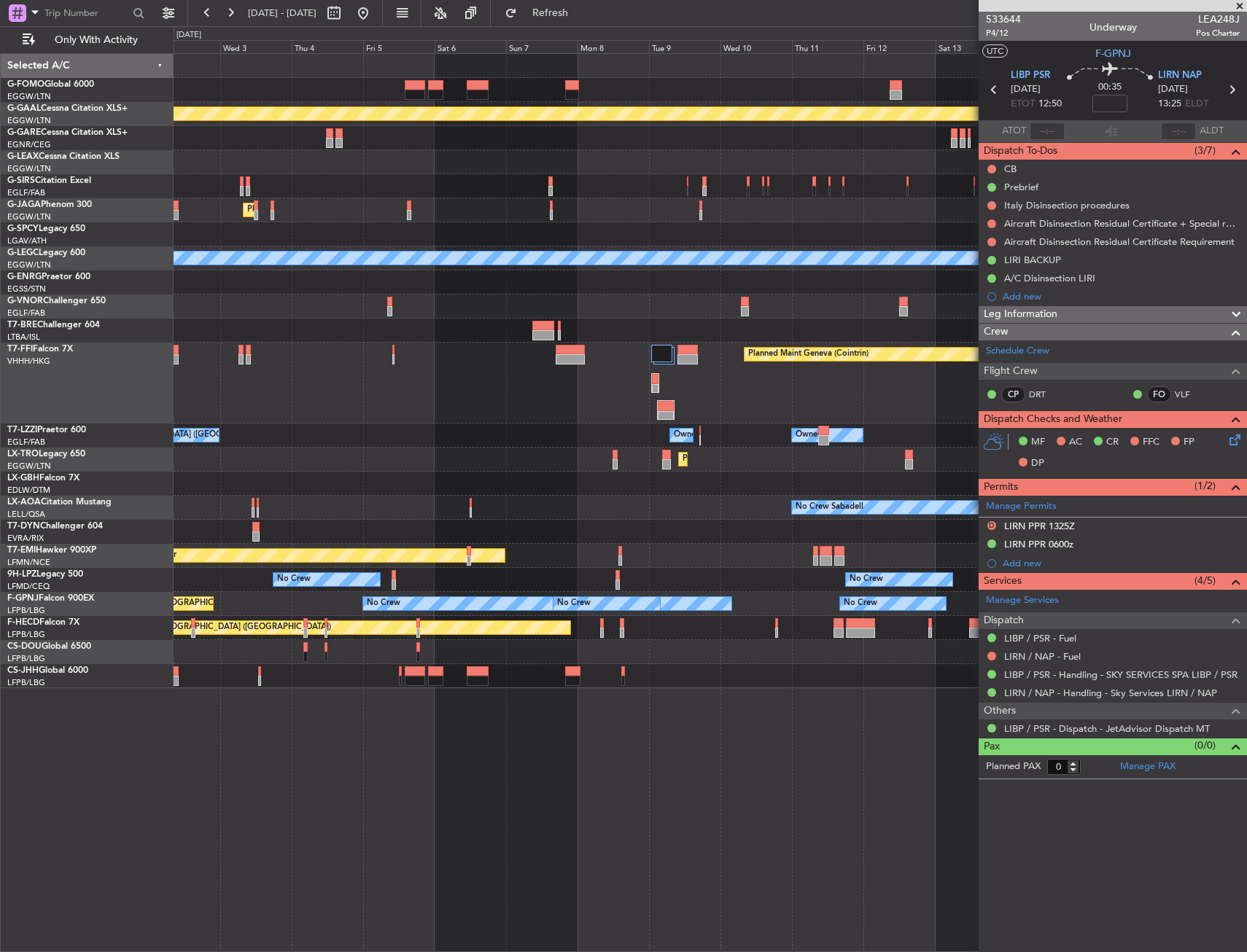
click at [379, 445] on div "Planned Maint Dusseldorf Planned Maint [GEOGRAPHIC_DATA] ([GEOGRAPHIC_DATA]) Ow…" at bounding box center [710, 371] width 1073 height 634
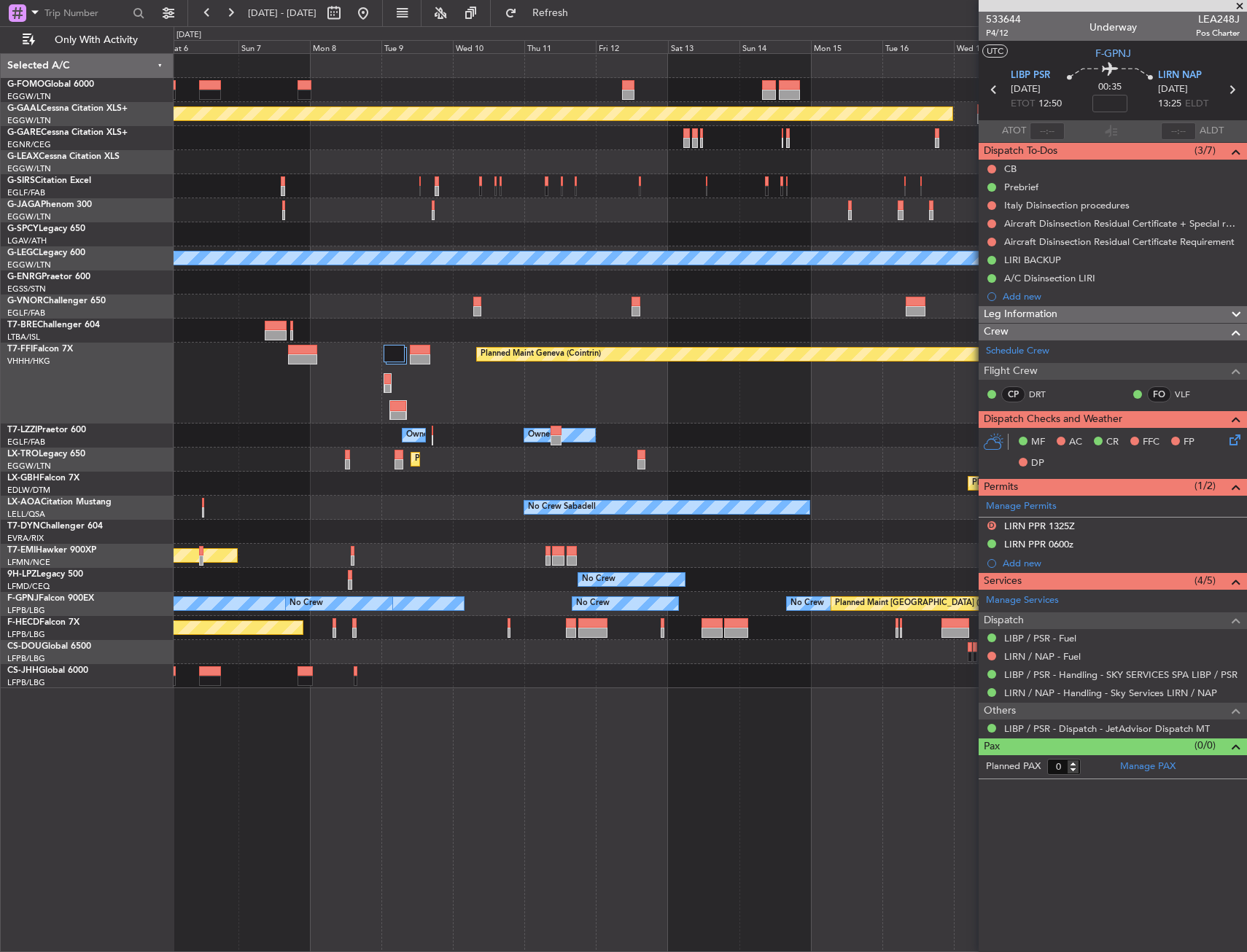
click at [389, 451] on div "Planned Maint Dusseldorf Planned Maint [GEOGRAPHIC_DATA] ([GEOGRAPHIC_DATA]) A/…" at bounding box center [710, 371] width 1073 height 634
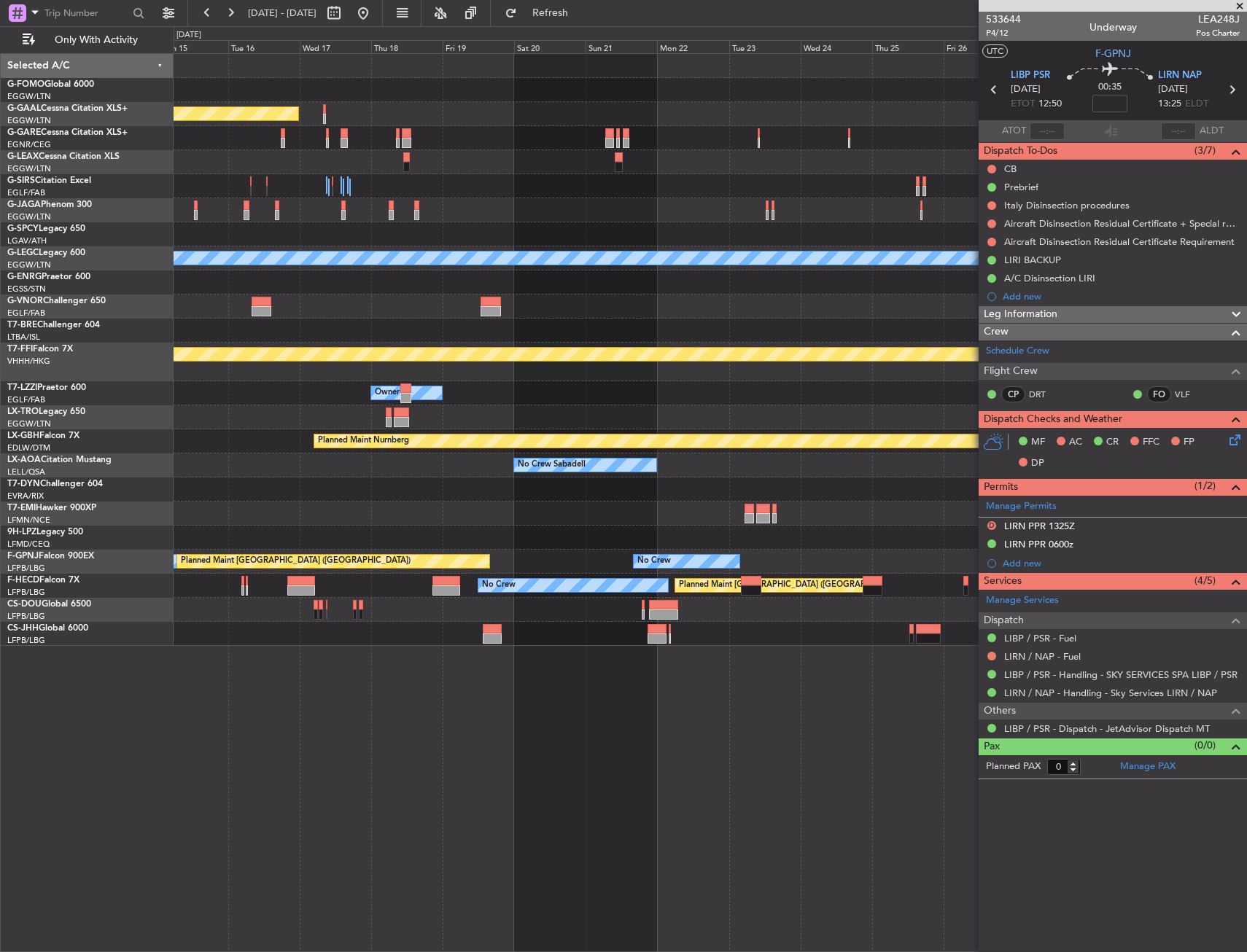
click at [433, 459] on div "Planned Maint Dusseldorf A/C Unavailable [GEOGRAPHIC_DATA] ([GEOGRAPHIC_DATA]) …" at bounding box center [710, 350] width 1073 height 592
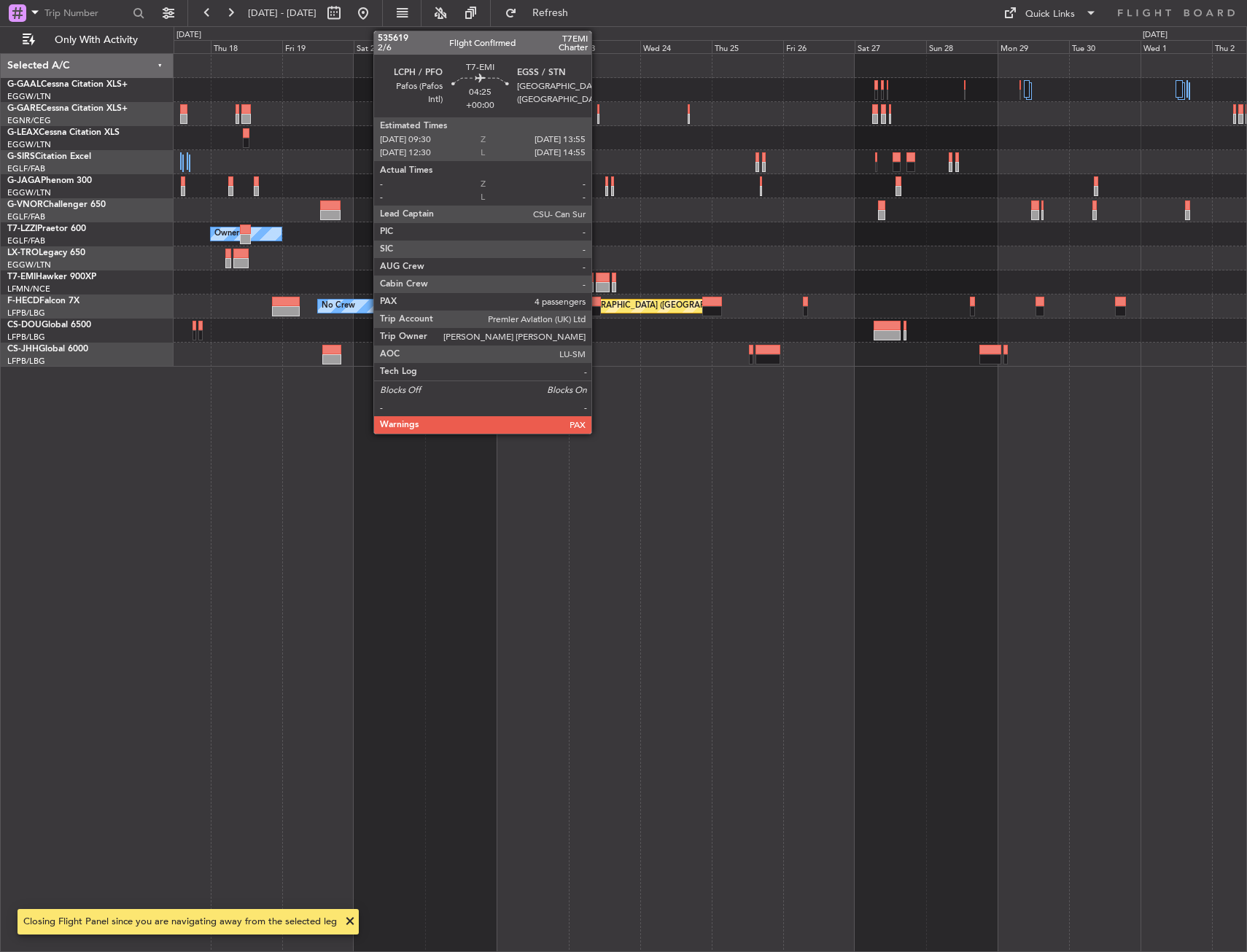
click at [598, 286] on div at bounding box center [603, 287] width 14 height 10
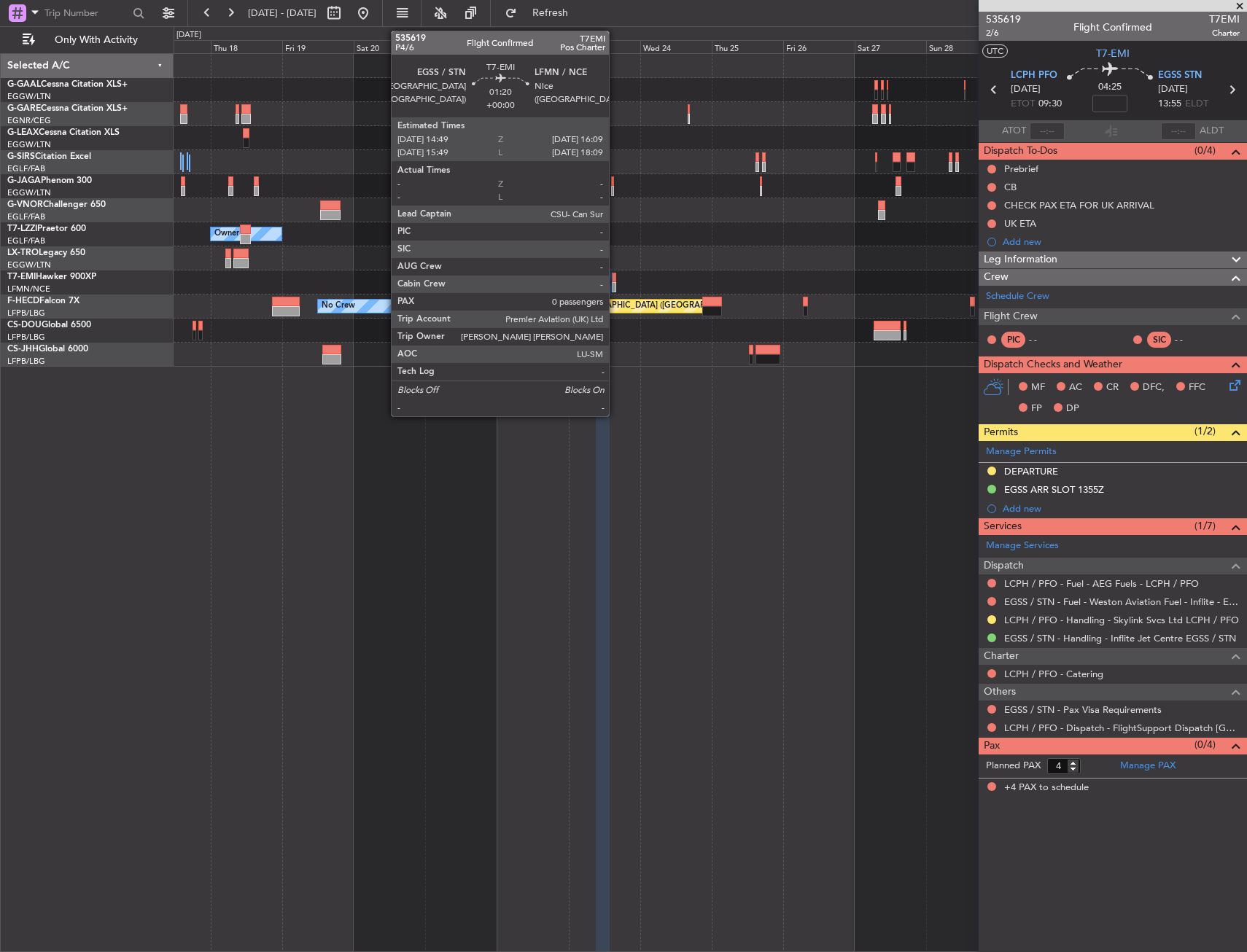
click at [615, 284] on div at bounding box center [614, 287] width 5 height 10
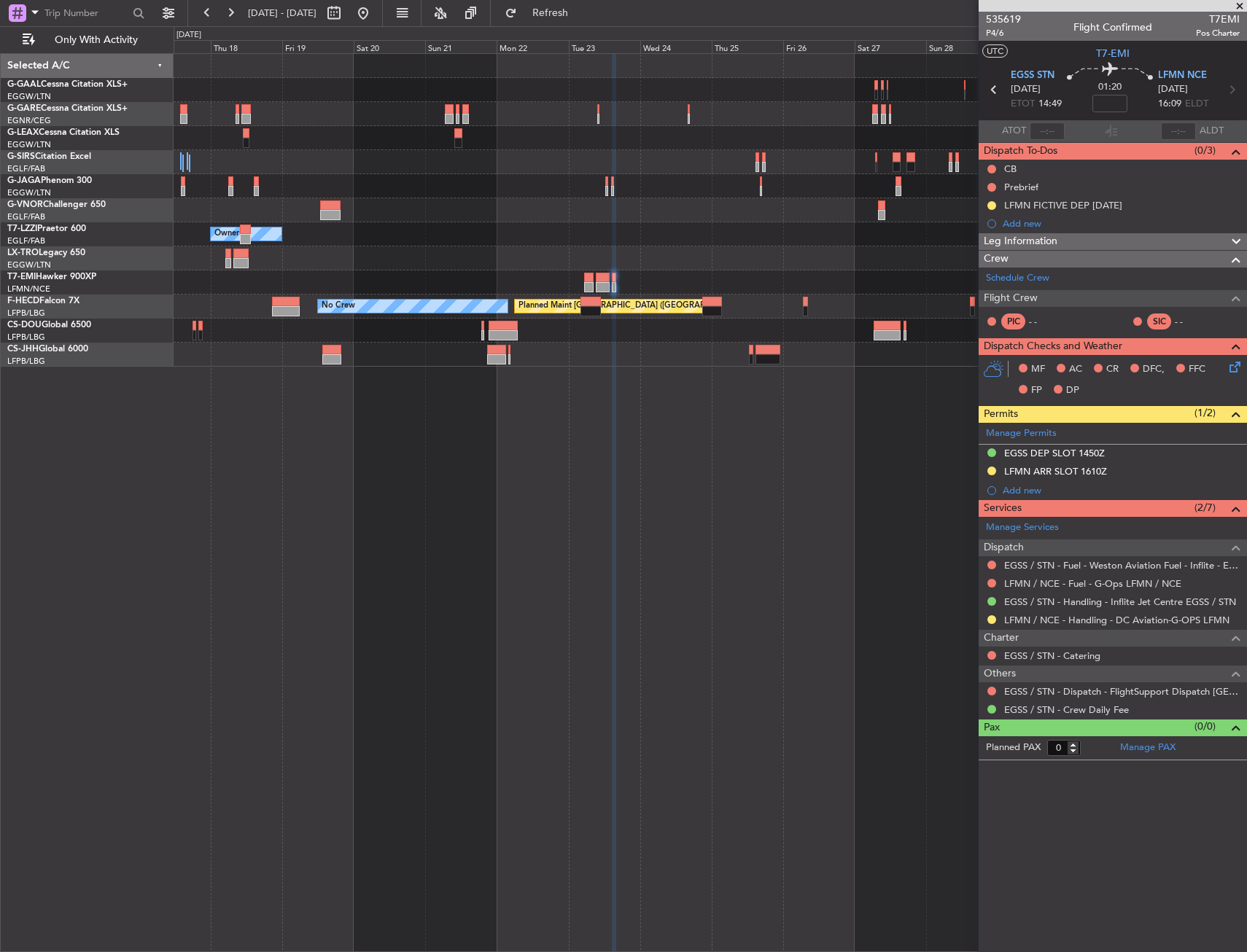
click at [790, 322] on div "Planned Maint Dusseldorf Owner Planned Maint [GEOGRAPHIC_DATA] ([GEOGRAPHIC_DAT…" at bounding box center [710, 210] width 1073 height 313
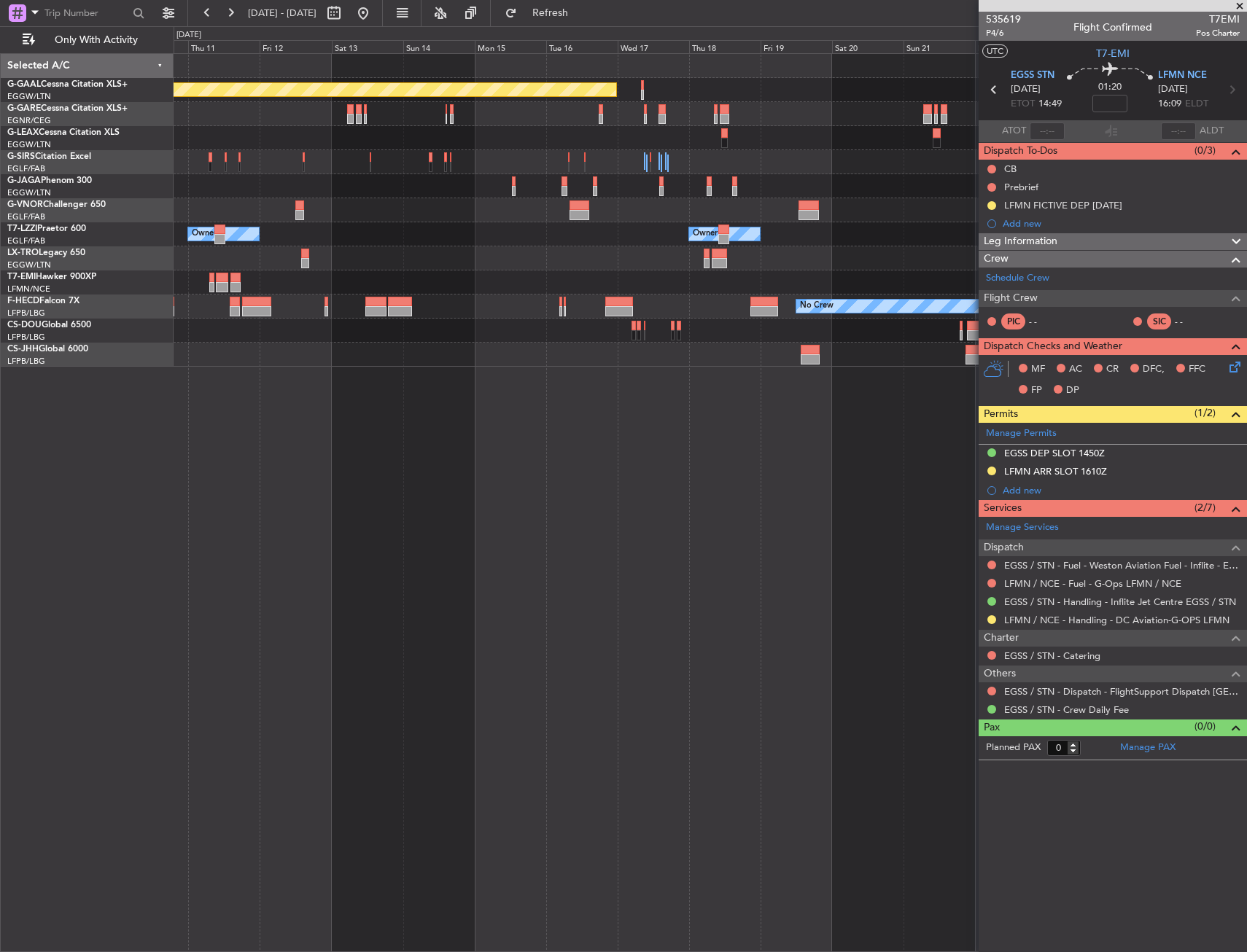
click at [655, 348] on div at bounding box center [710, 355] width 1073 height 24
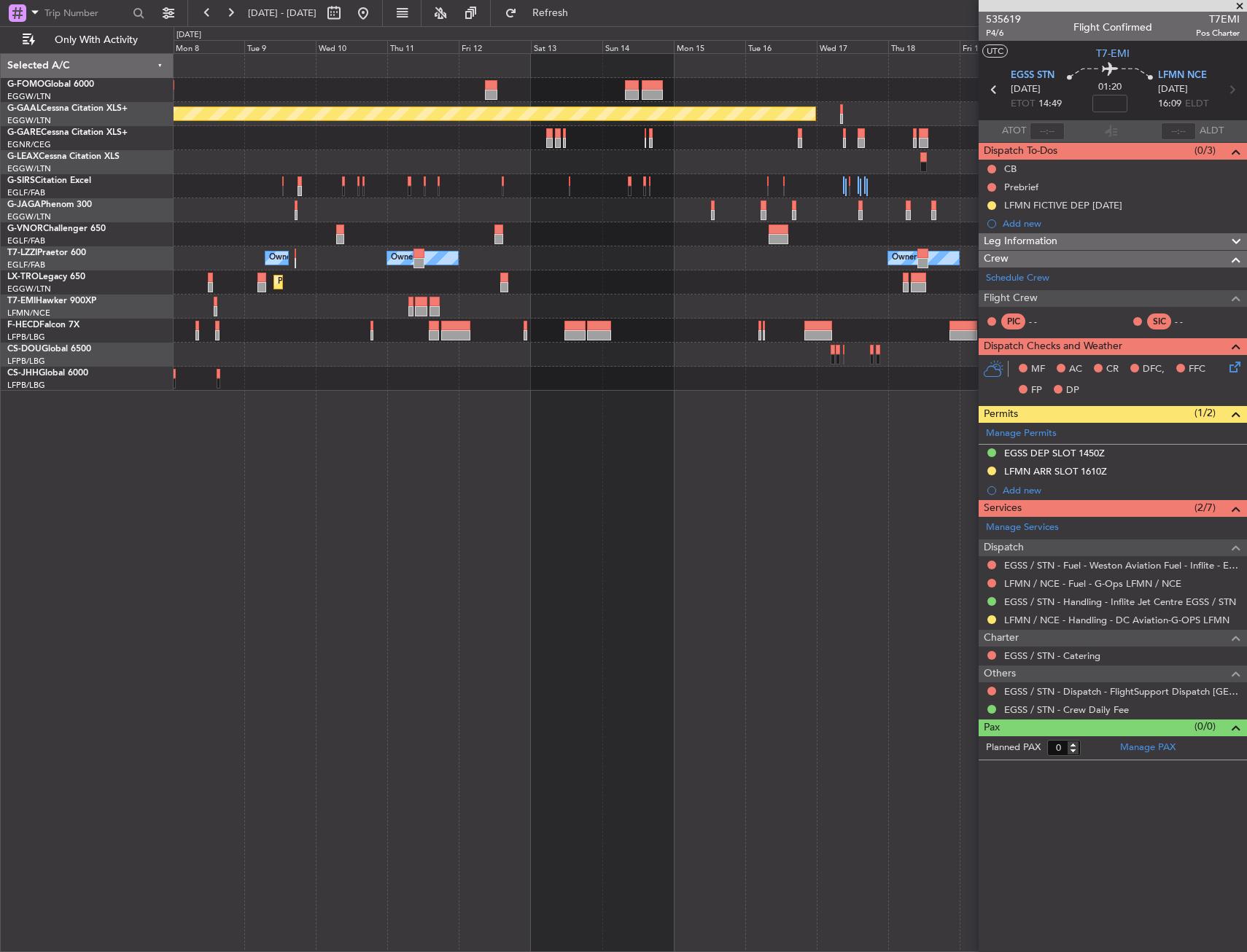
click at [610, 247] on div "Owner Owner Owner" at bounding box center [710, 258] width 1073 height 24
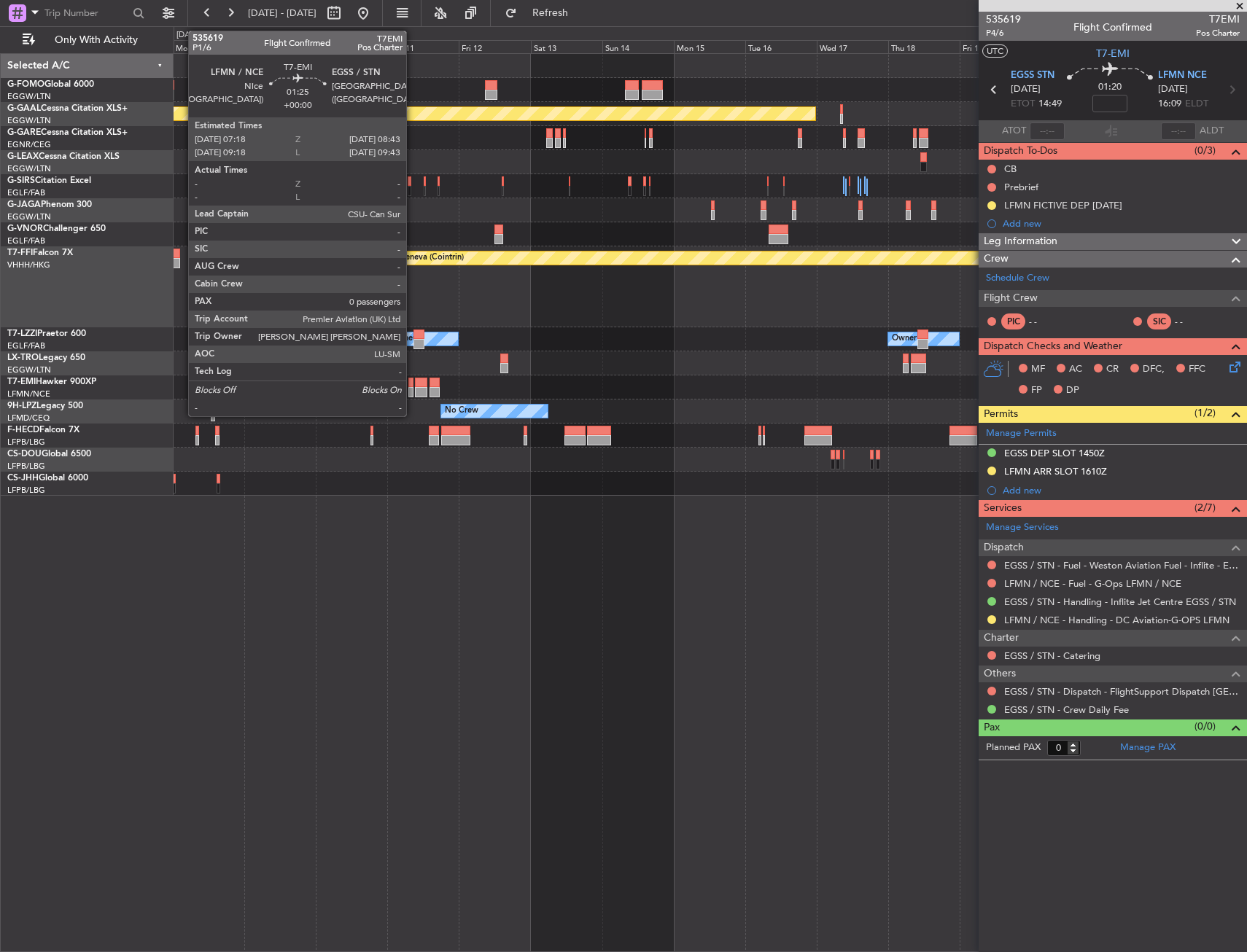
click at [412, 386] on div at bounding box center [411, 382] width 5 height 10
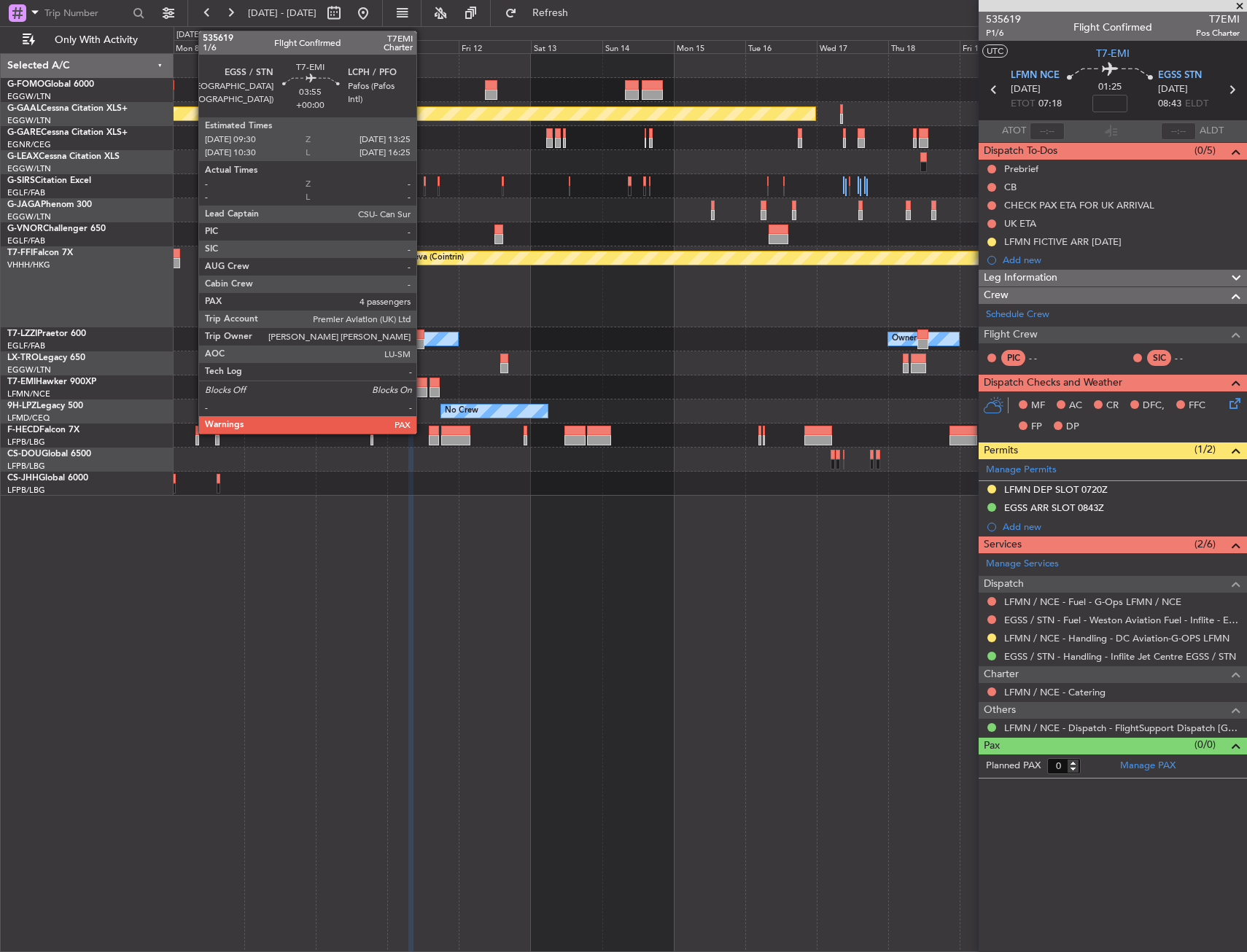
click at [423, 389] on div at bounding box center [421, 392] width 12 height 10
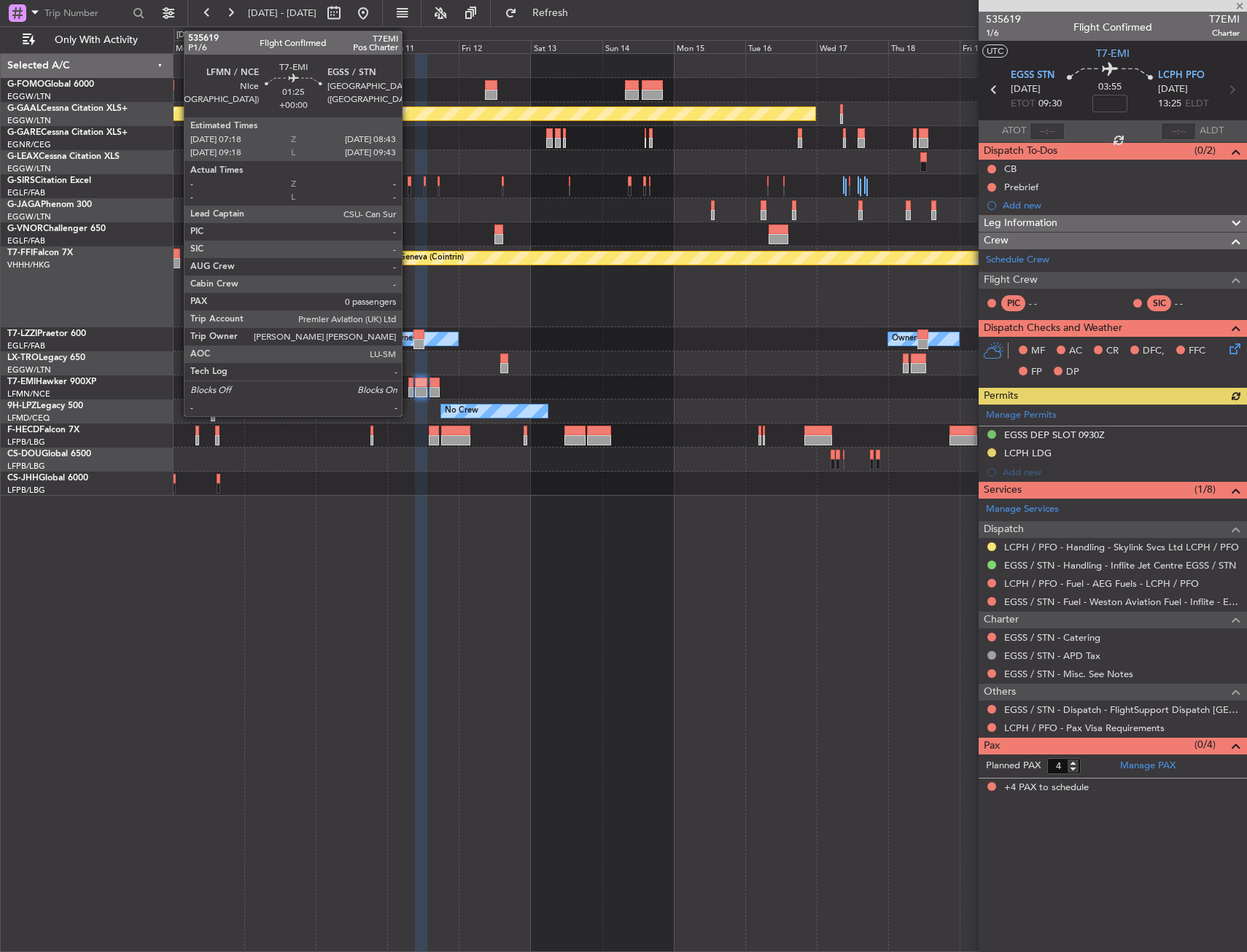
click at [408, 388] on div at bounding box center [411, 392] width 5 height 10
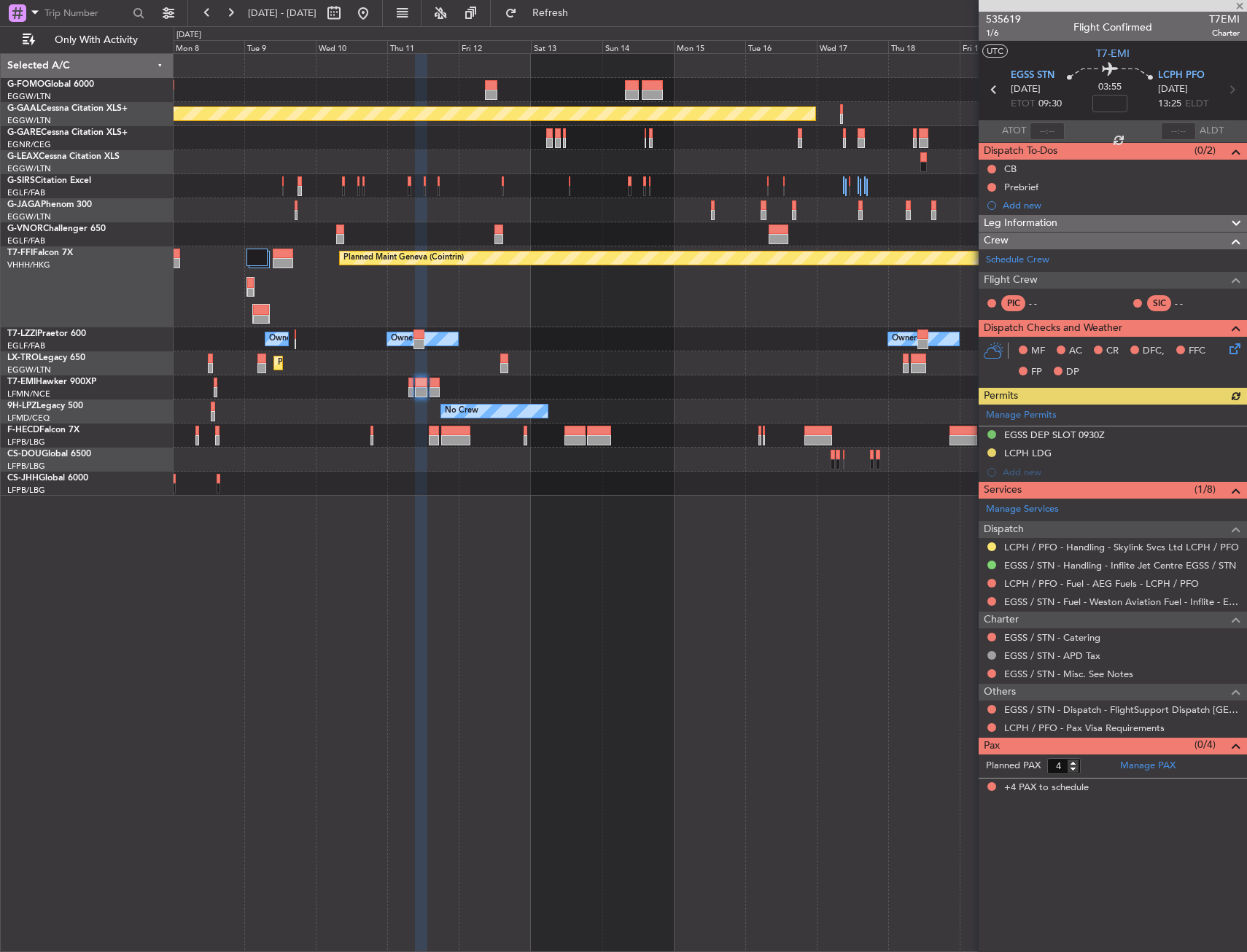
type input "0"
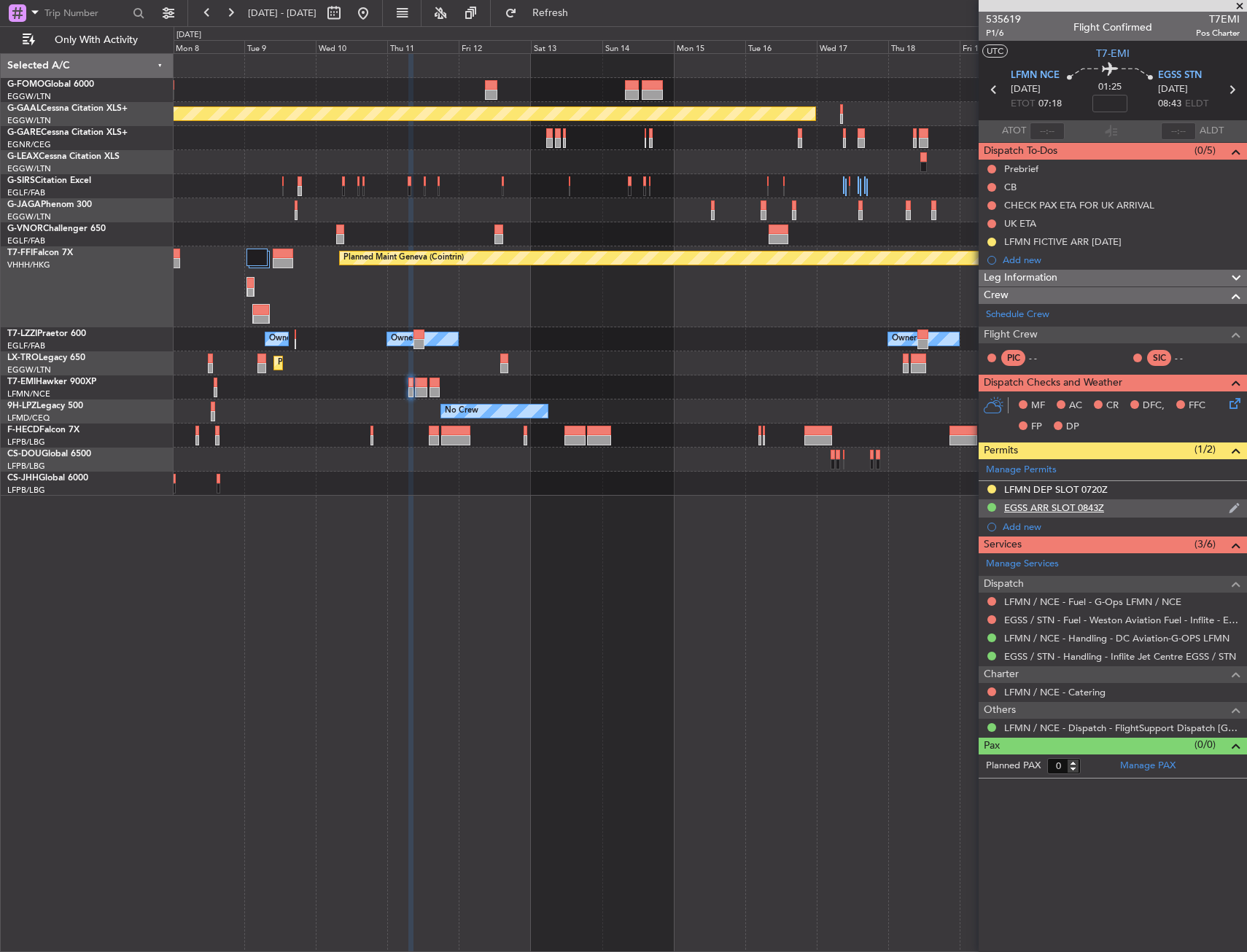
click at [1126, 503] on div "EGSS ARR SLOT 0843Z" at bounding box center [1113, 509] width 268 height 19
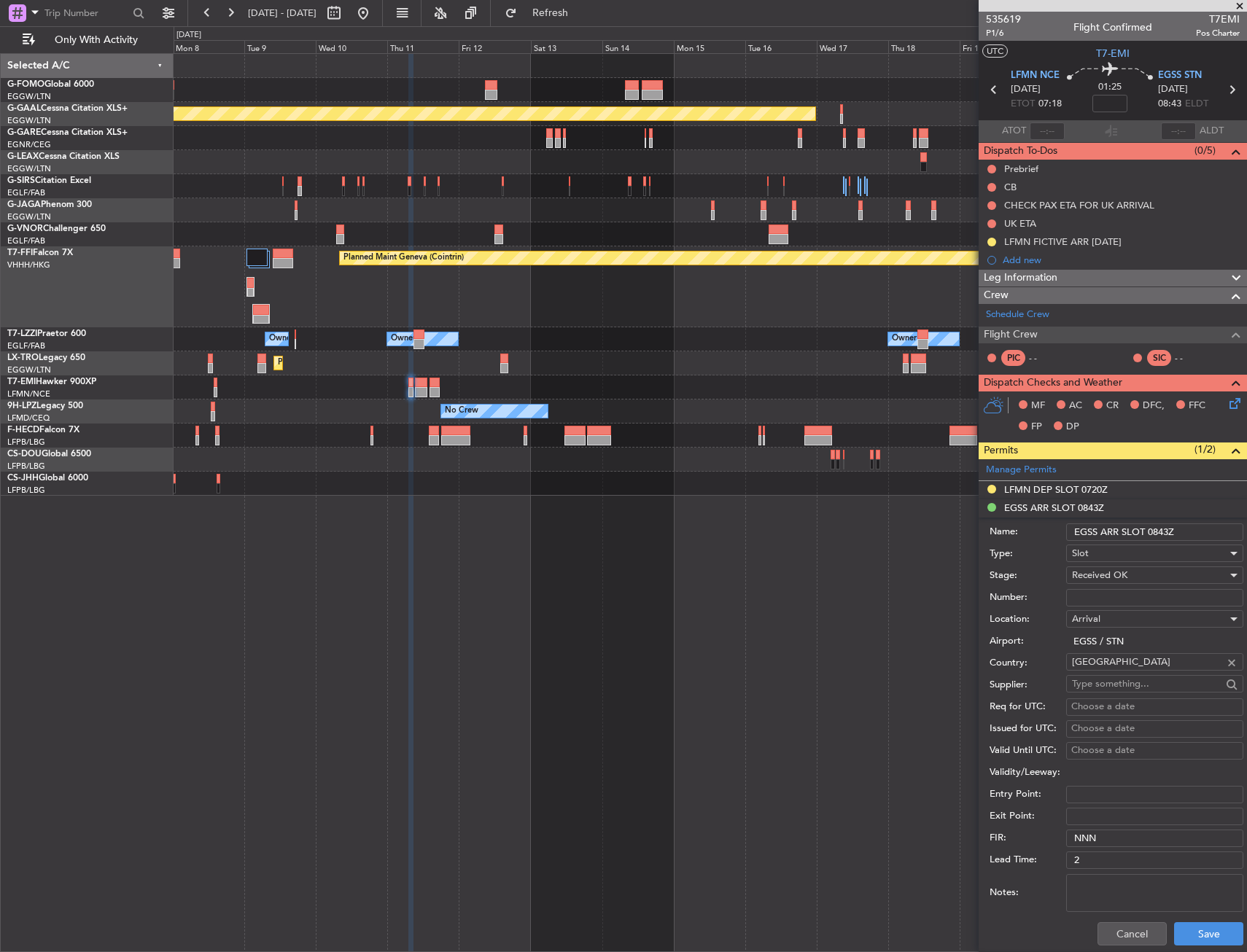
click at [1168, 533] on input "EGSS ARR SLOT 0843Z" at bounding box center [1155, 532] width 177 height 18
type input "EGSS ARR SLOT 0845Z"
click at [1181, 923] on button "Save" at bounding box center [1208, 934] width 69 height 23
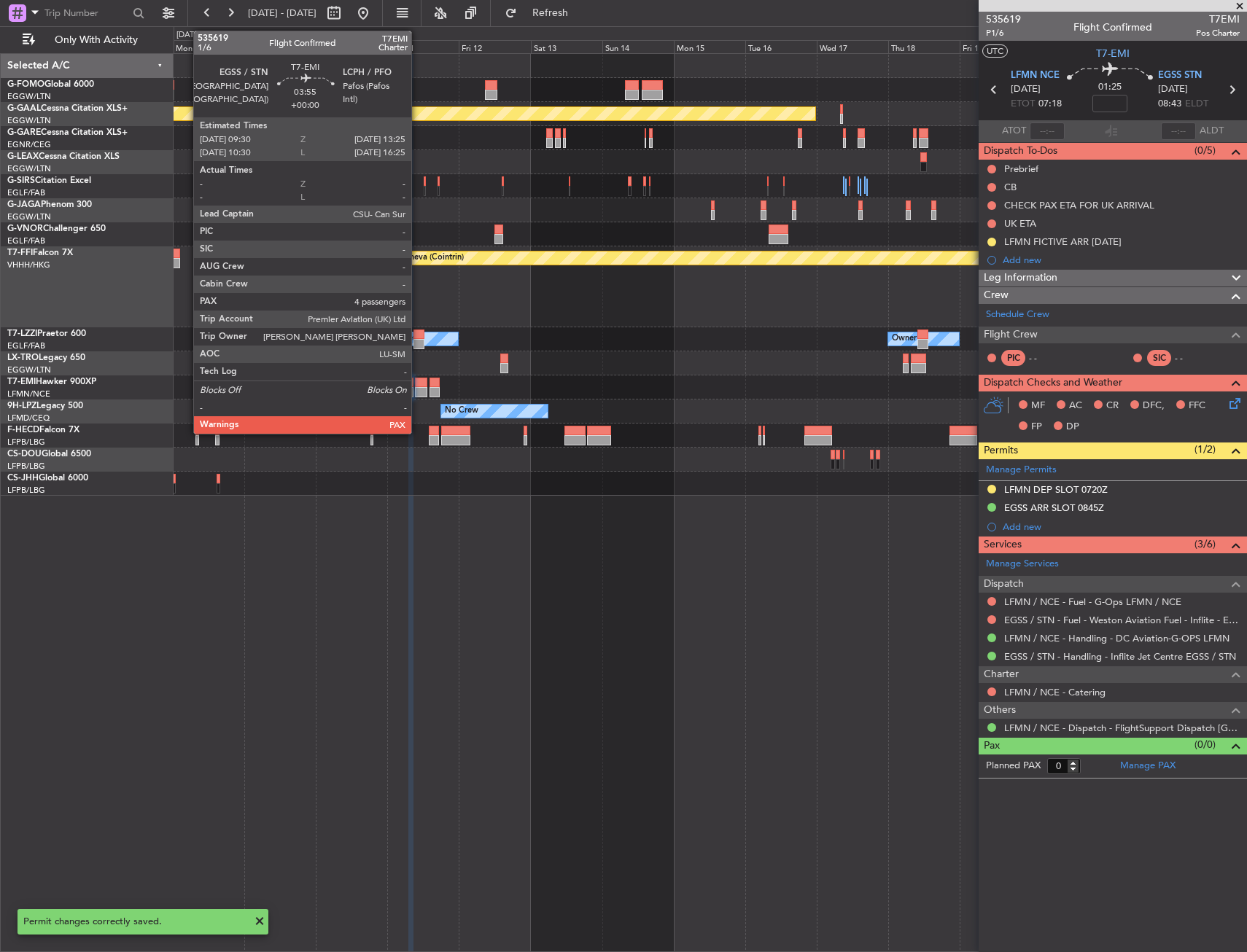
click at [418, 384] on div at bounding box center [421, 382] width 12 height 10
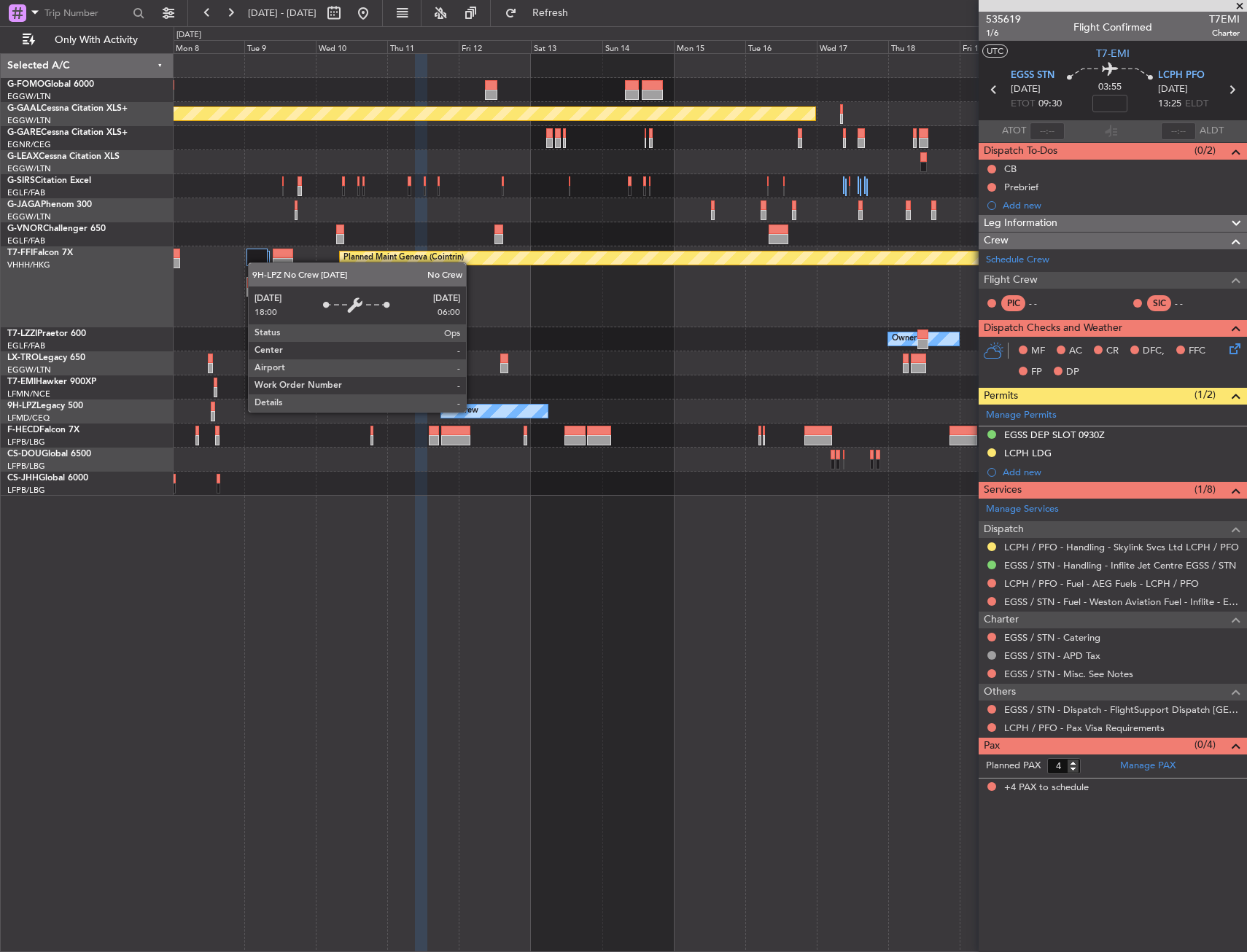
click at [660, 323] on div "Planned Maint Dusseldorf Planned Maint Geneva ([GEOGRAPHIC_DATA]) Owner Owner O…" at bounding box center [710, 274] width 1073 height 442
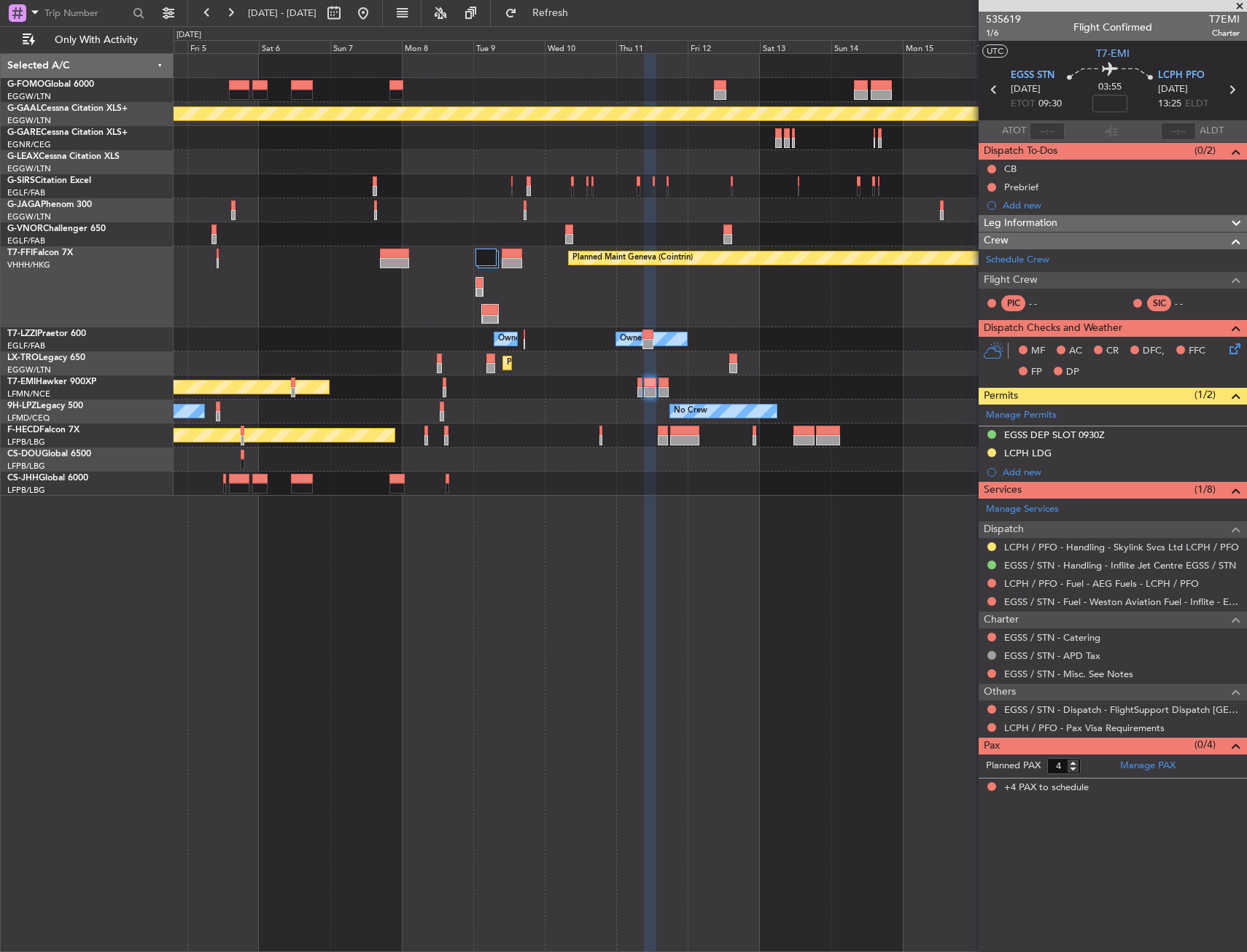
click at [732, 313] on div "Planned Maint Dusseldorf Planned Maint [GEOGRAPHIC_DATA] ([GEOGRAPHIC_DATA]) Pl…" at bounding box center [710, 274] width 1073 height 442
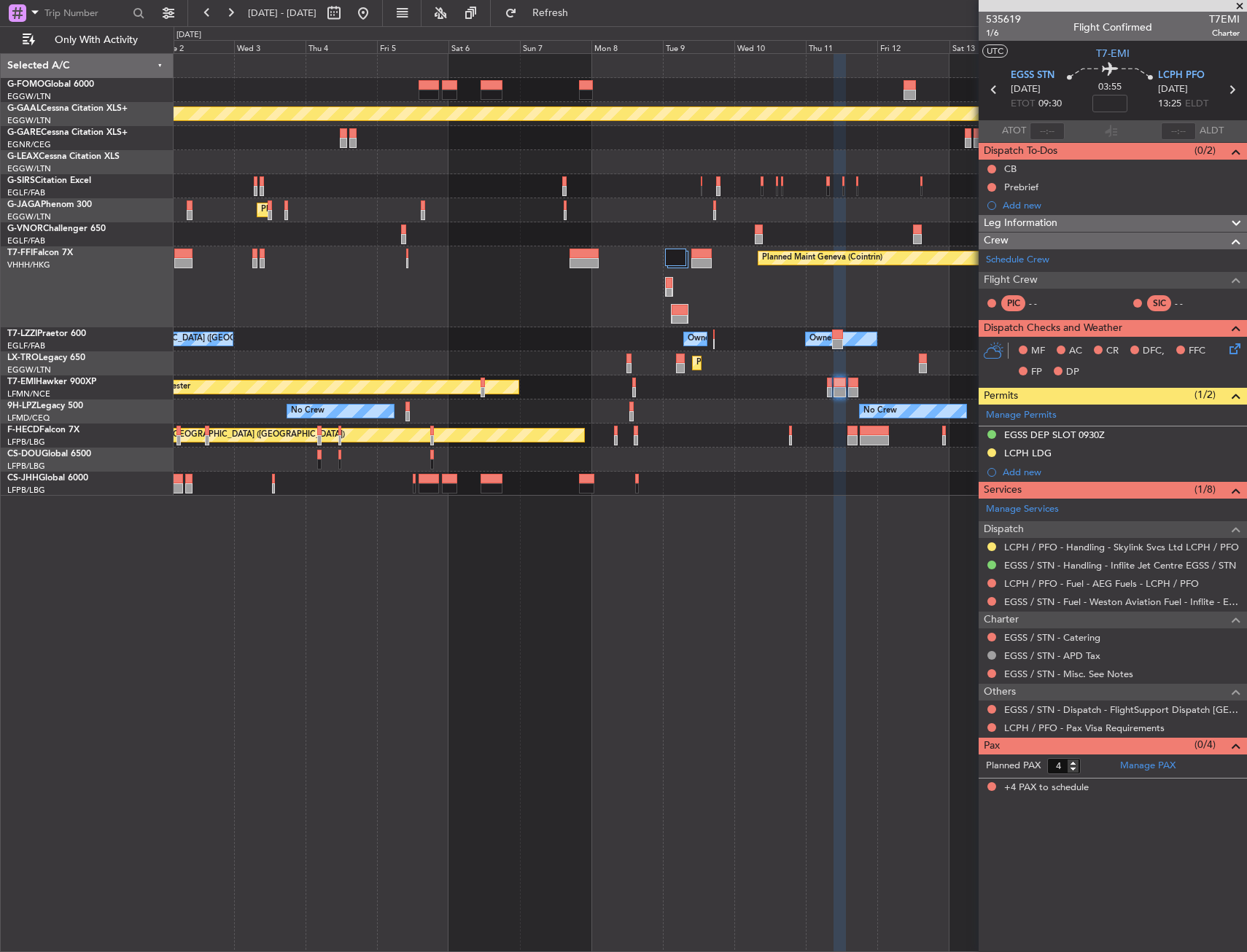
click at [748, 320] on div "Planned Maint Dusseldorf Planned Maint [GEOGRAPHIC_DATA] ([GEOGRAPHIC_DATA]) Pl…" at bounding box center [710, 274] width 1073 height 442
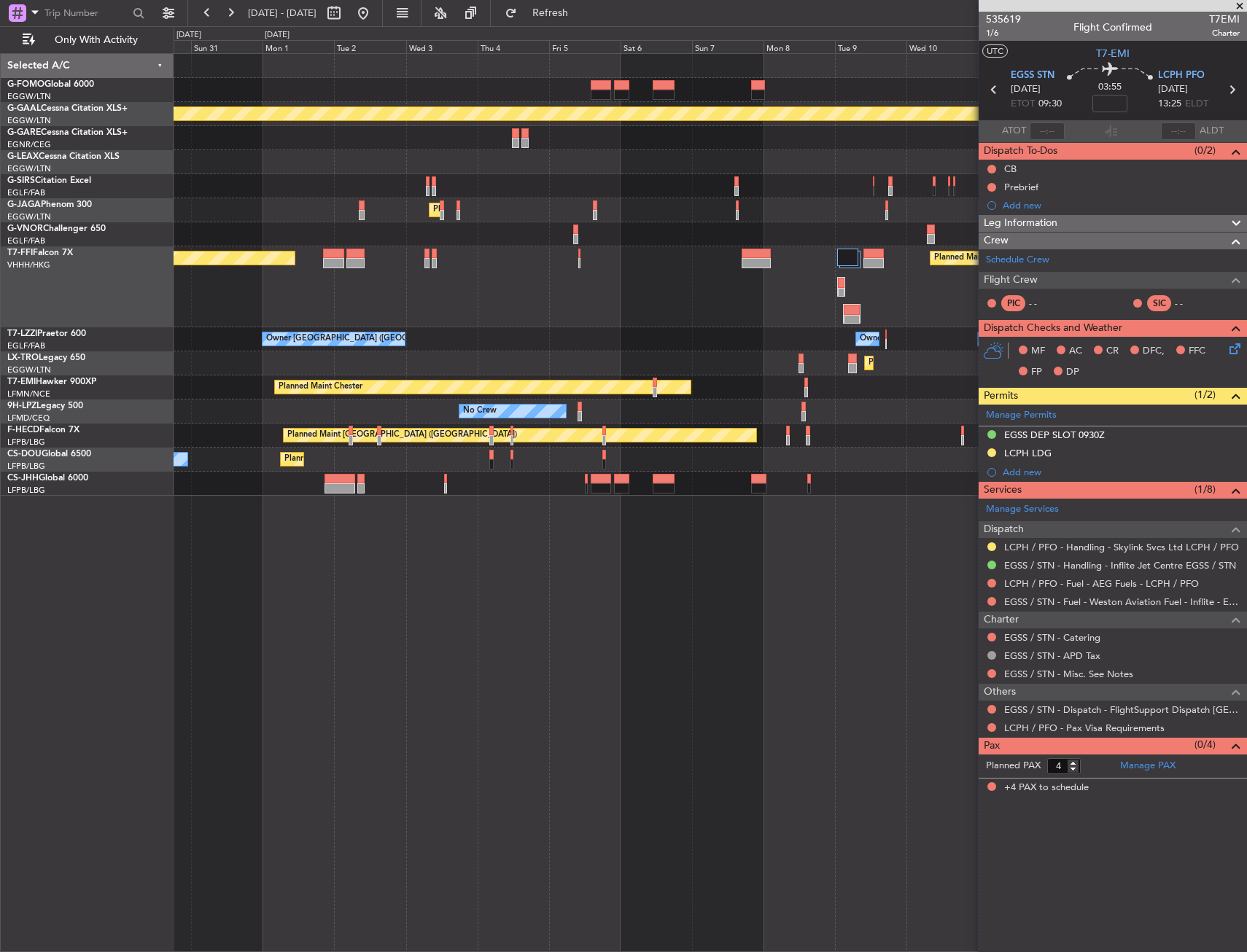
click at [703, 337] on div "Owner Owner Owner London ([GEOGRAPHIC_DATA]) Owner" at bounding box center [710, 339] width 1073 height 24
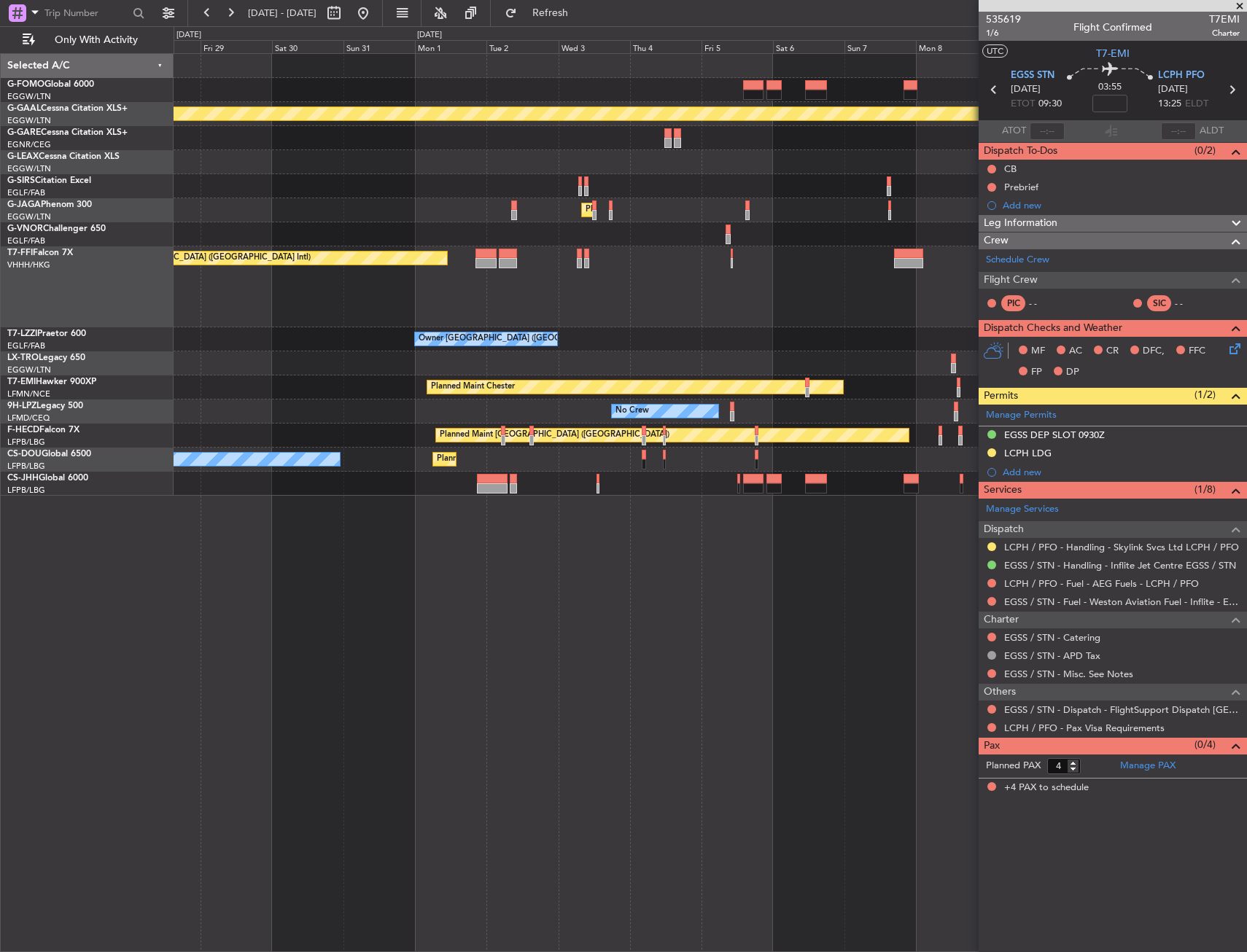
click at [739, 342] on div "Planned Maint Dusseldorf Unplanned Maint [GEOGRAPHIC_DATA] ([GEOGRAPHIC_DATA]) …" at bounding box center [710, 274] width 1073 height 442
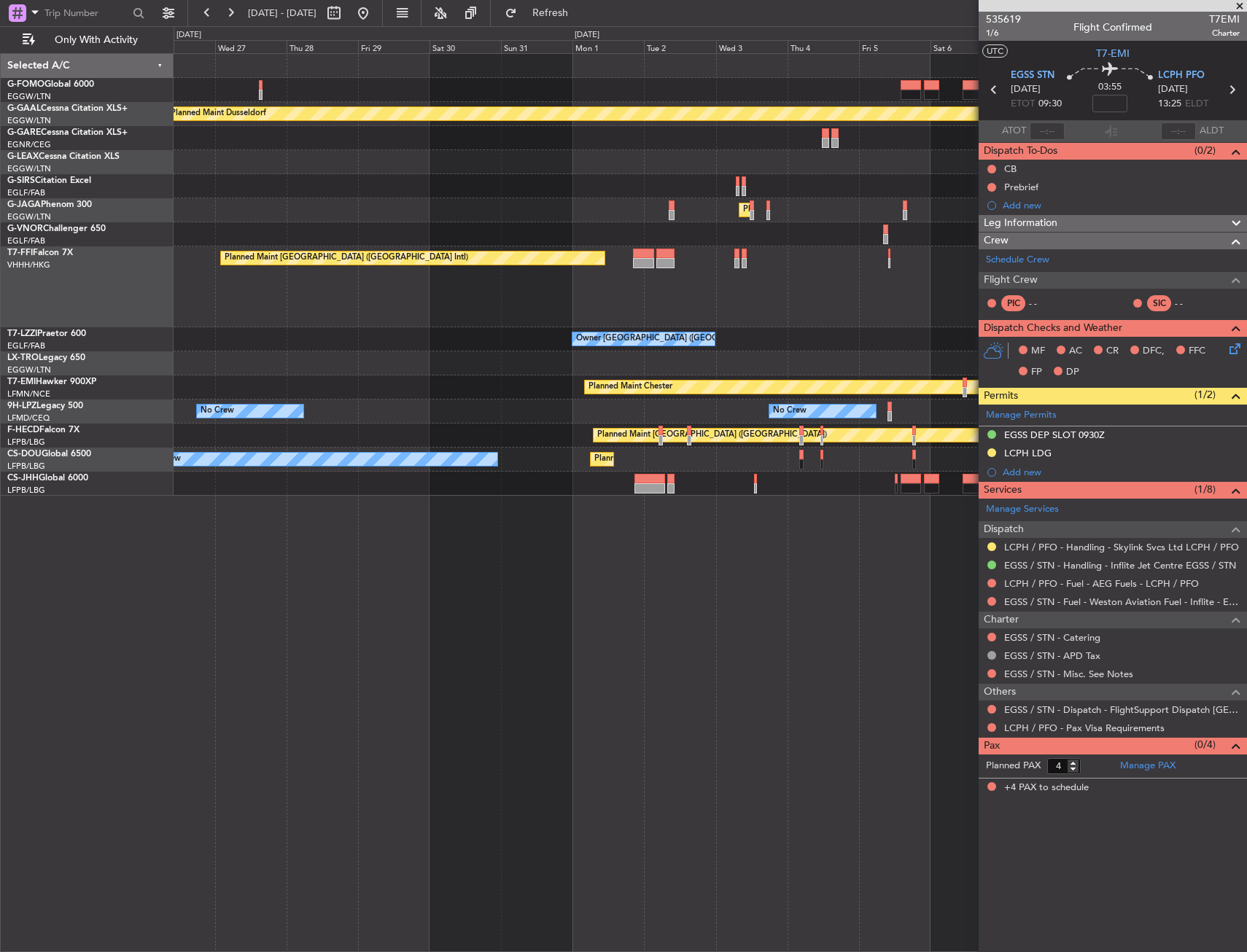
click at [718, 341] on div "Planned Maint Dusseldorf Unplanned Maint [GEOGRAPHIC_DATA] ([GEOGRAPHIC_DATA]) …" at bounding box center [710, 274] width 1073 height 442
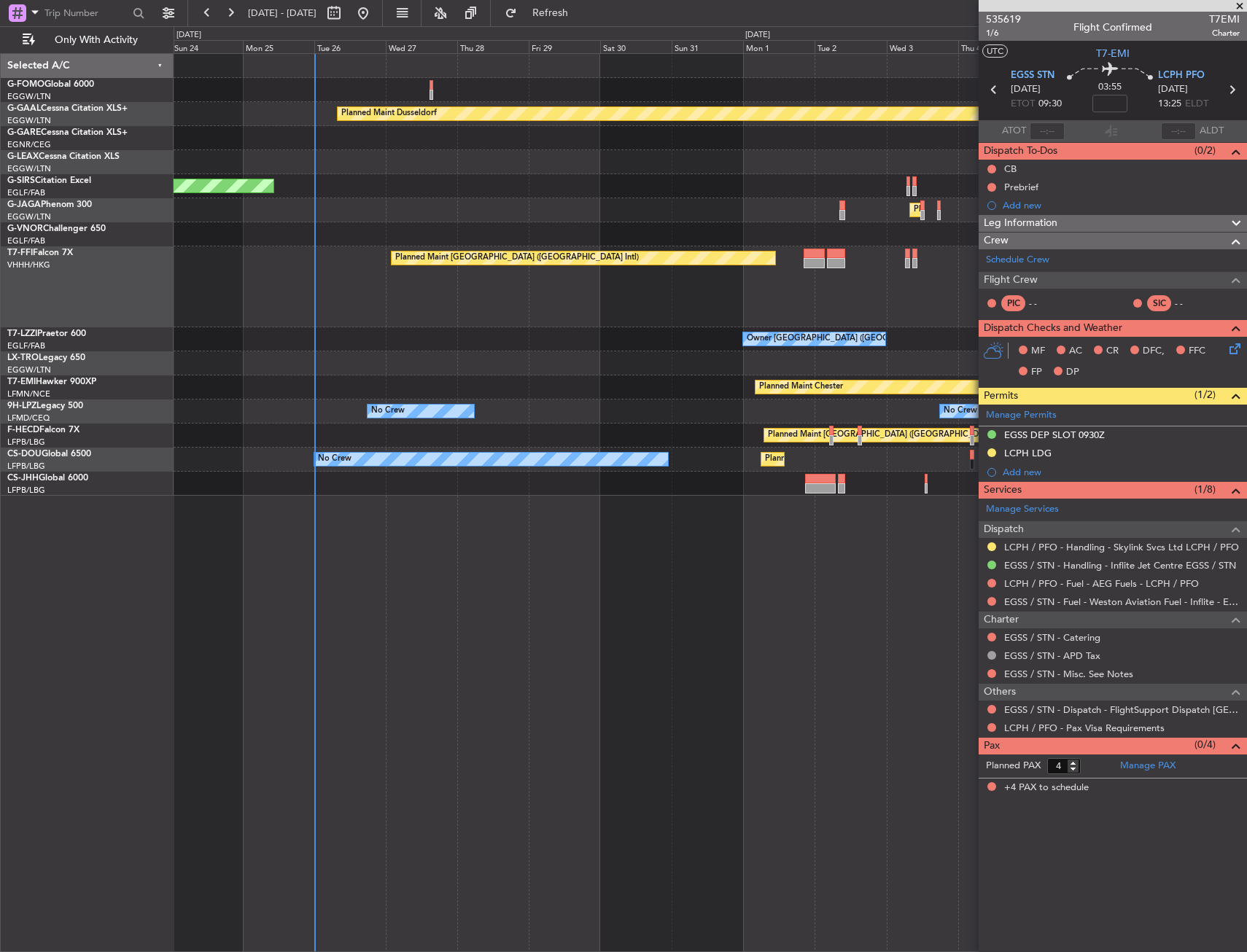
click at [650, 355] on div "Planned Maint Dusseldorf" at bounding box center [710, 363] width 1073 height 24
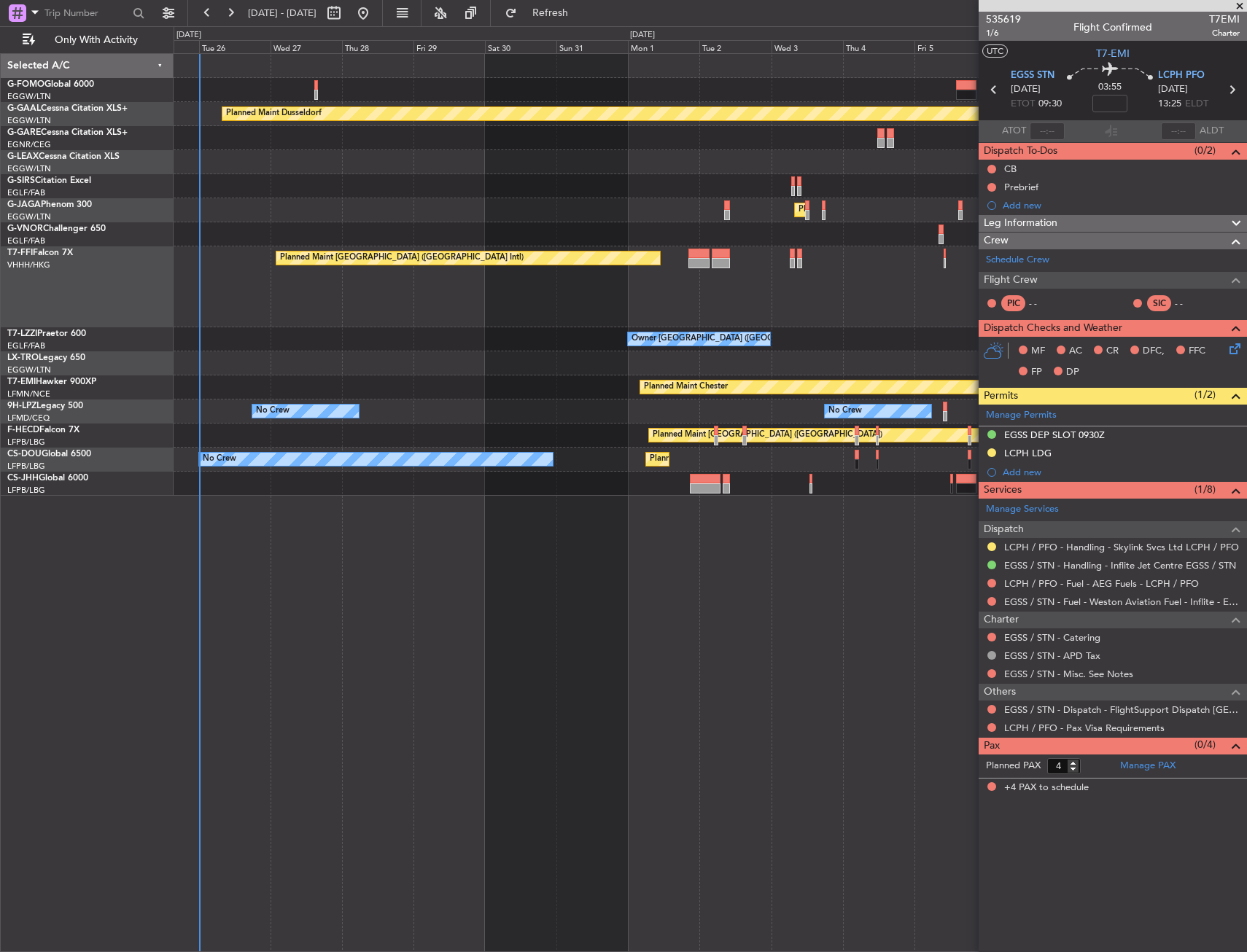
click at [371, 422] on div "Planned Maint Dusseldorf Unplanned Maint [GEOGRAPHIC_DATA] ([GEOGRAPHIC_DATA]) …" at bounding box center [710, 274] width 1073 height 442
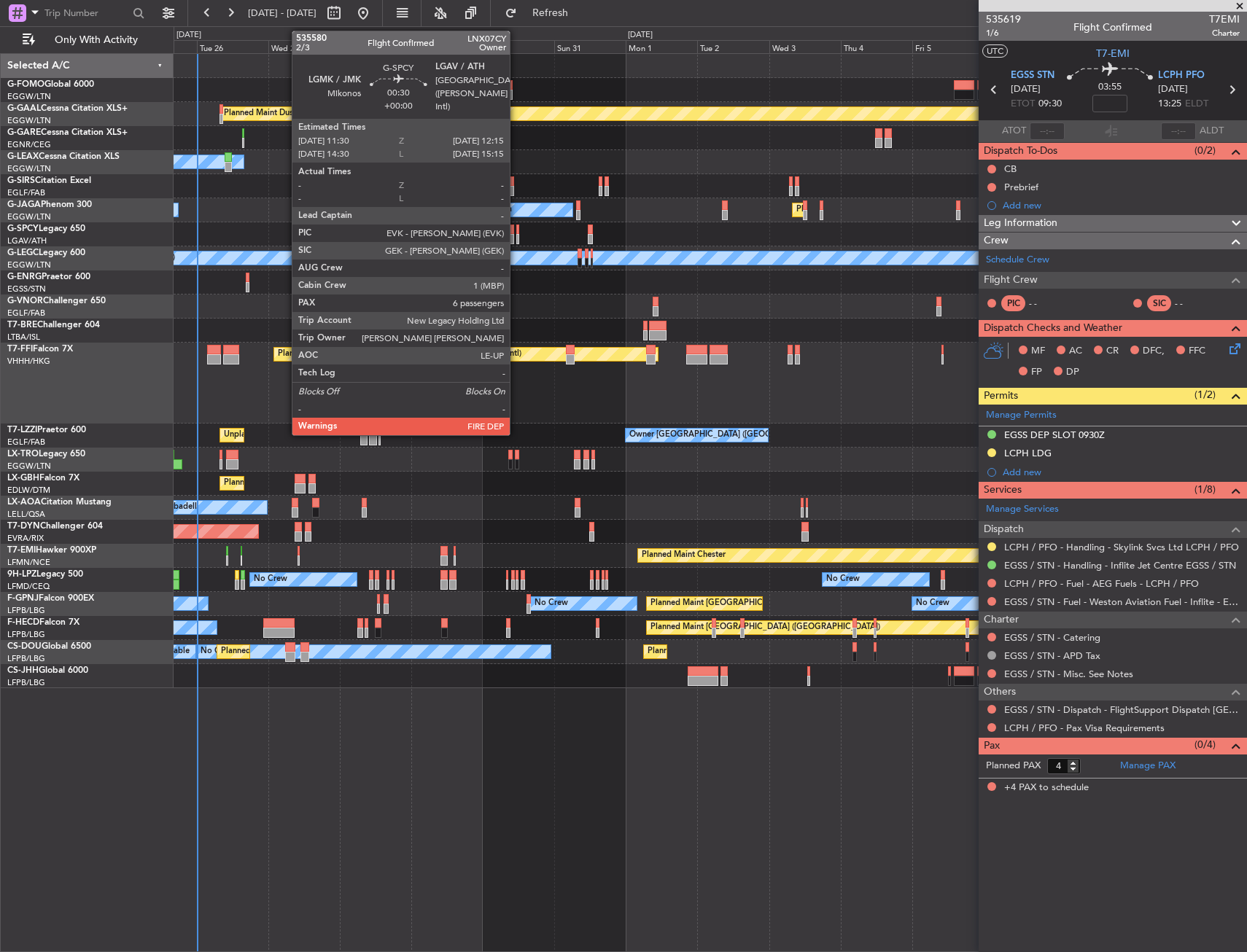
click at [516, 236] on div at bounding box center [518, 239] width 3 height 10
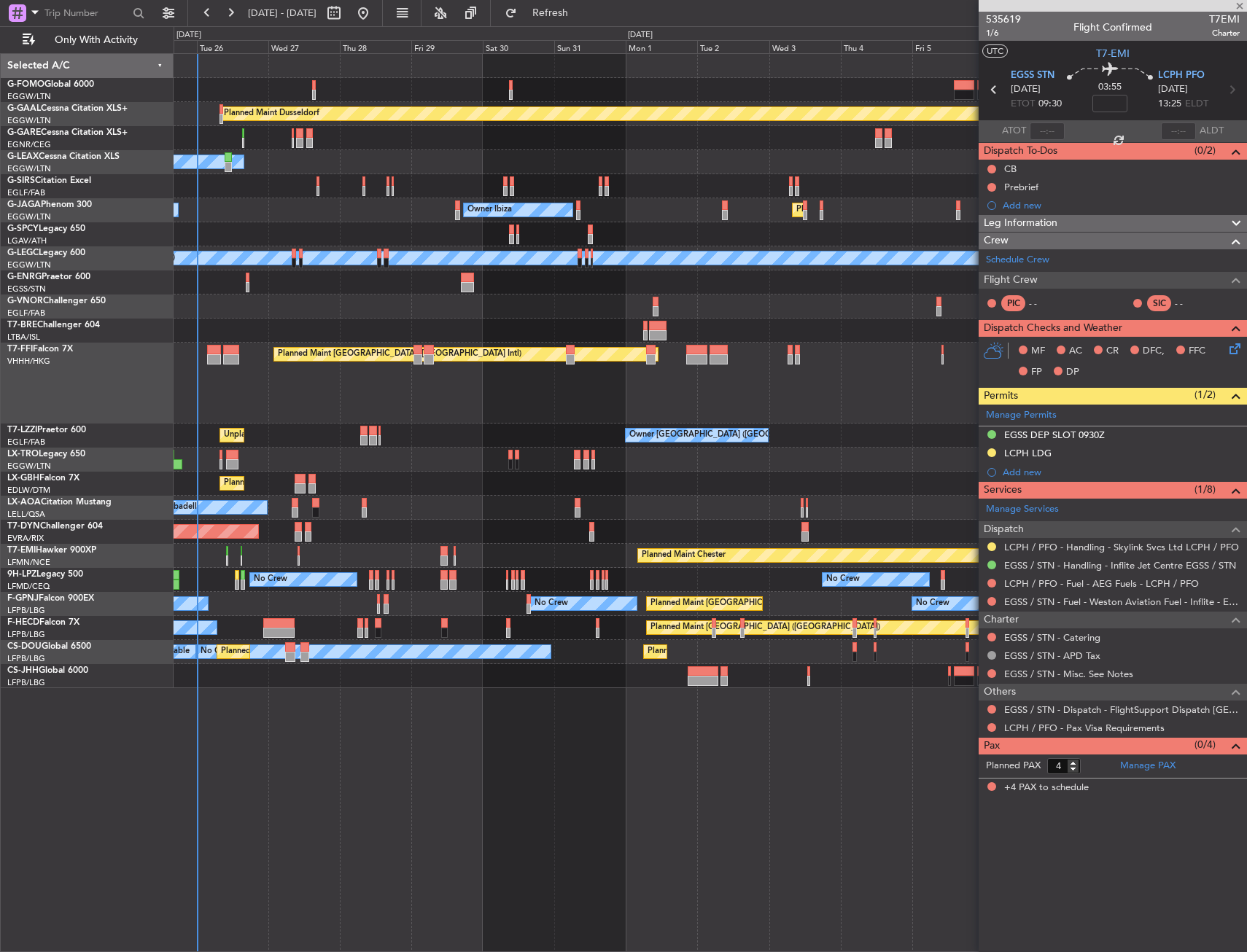
type input "6"
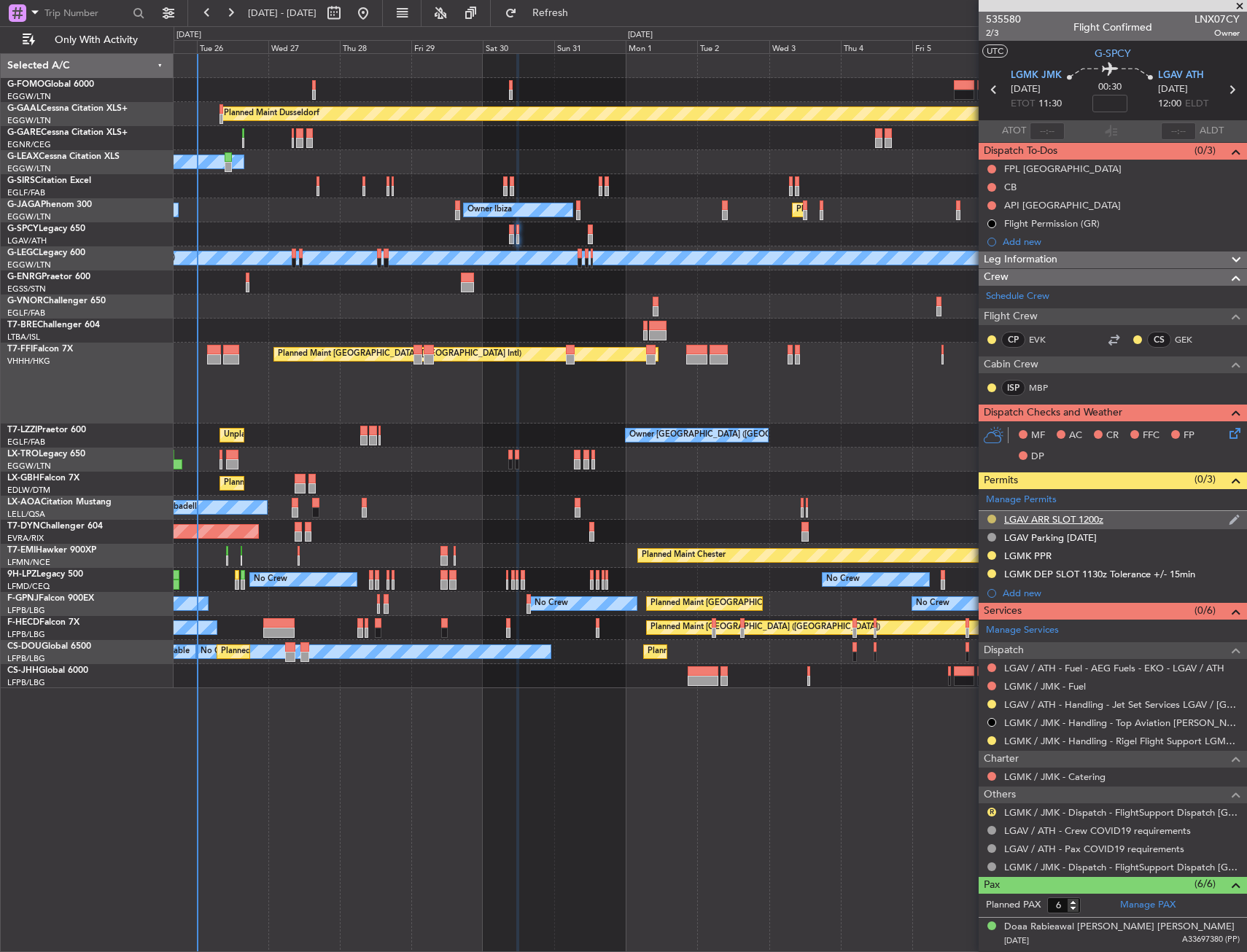
click at [992, 517] on button at bounding box center [991, 519] width 8 height 8
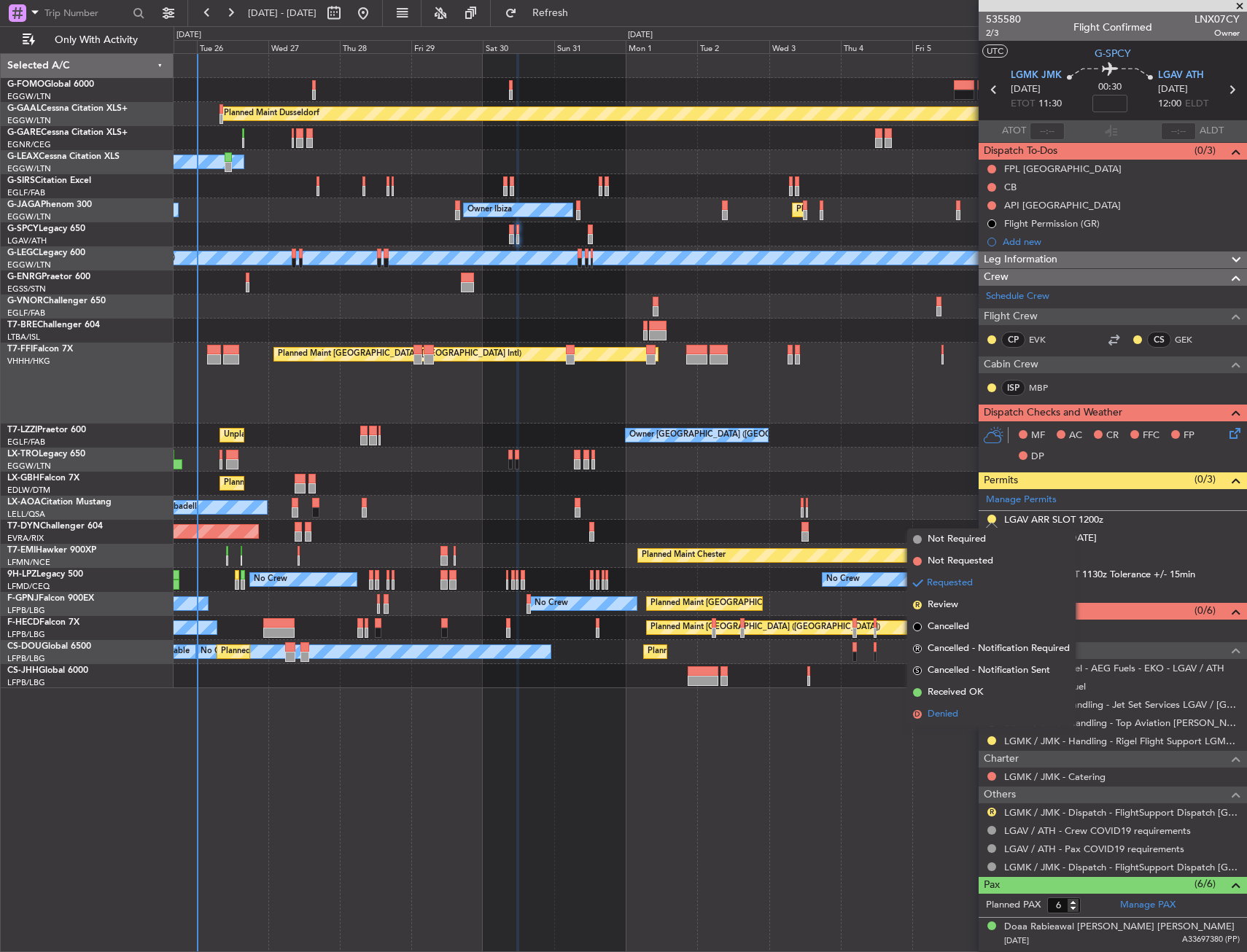
click at [940, 708] on span "Denied" at bounding box center [943, 715] width 31 height 15
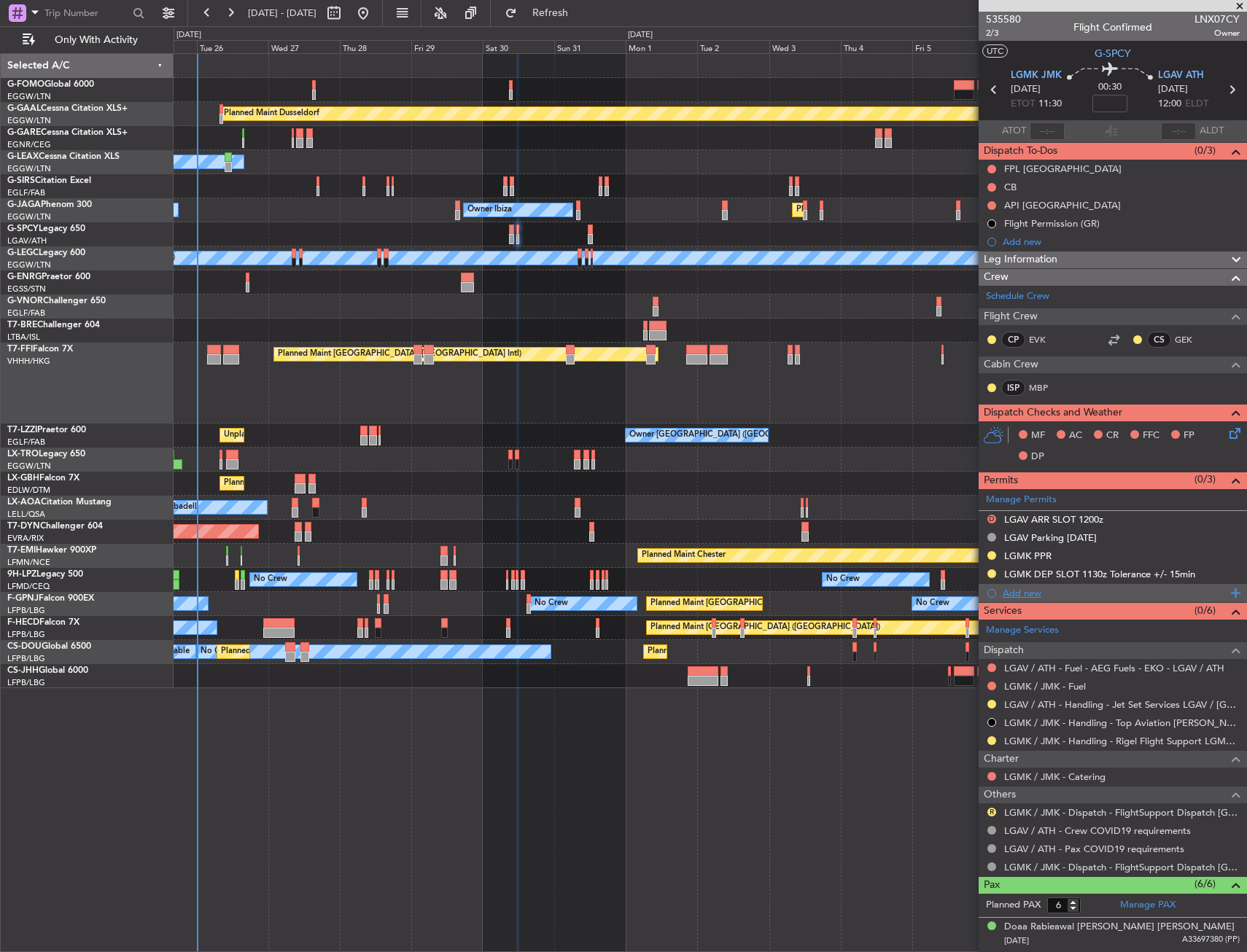
click at [1003, 590] on div "Add new" at bounding box center [1114, 594] width 224 height 12
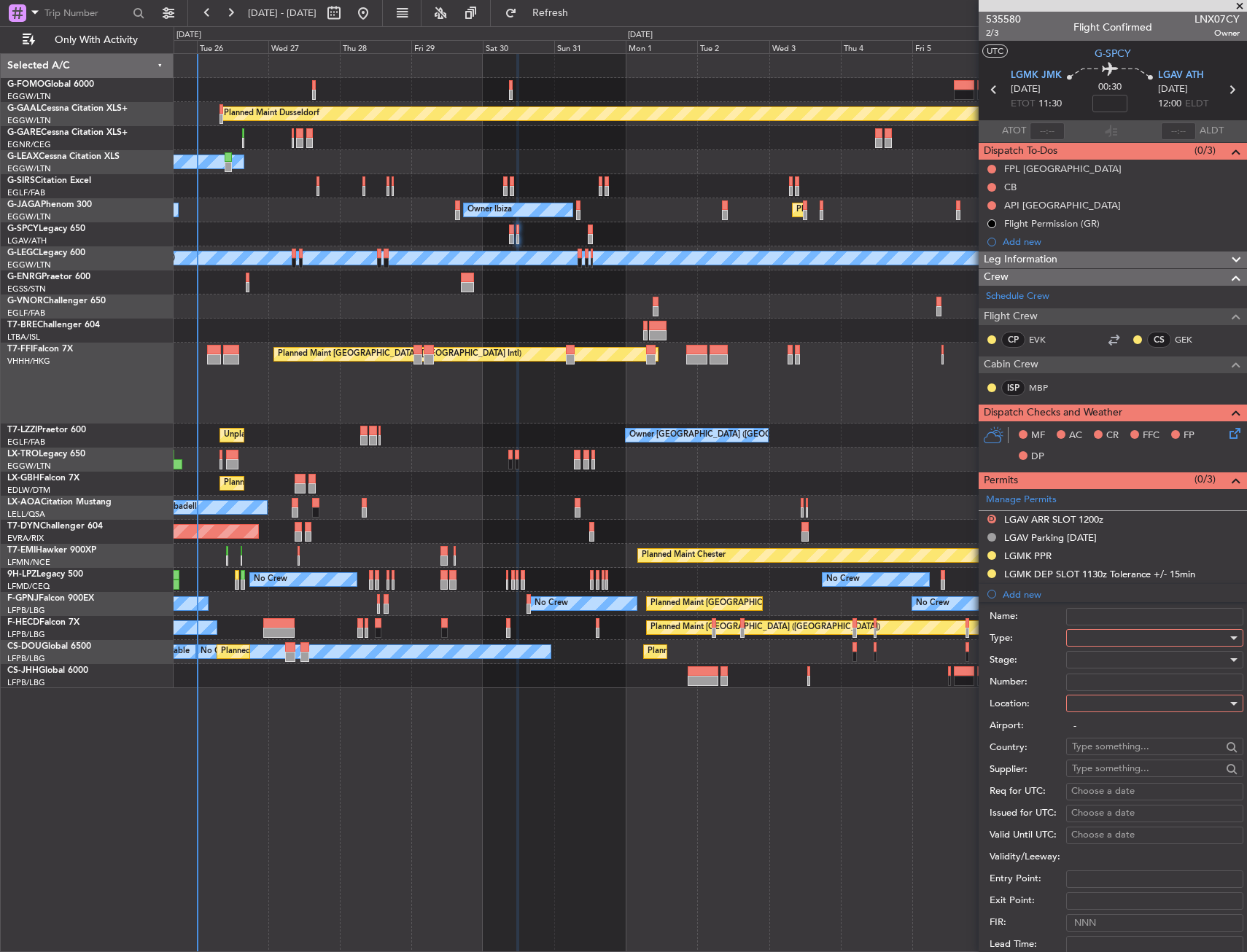
click at [1080, 631] on div at bounding box center [1149, 638] width 155 height 22
click at [1098, 765] on span "Slot" at bounding box center [1149, 775] width 153 height 22
click at [1096, 699] on div at bounding box center [1149, 704] width 155 height 22
click at [1089, 769] on span "Arrival" at bounding box center [1149, 777] width 153 height 22
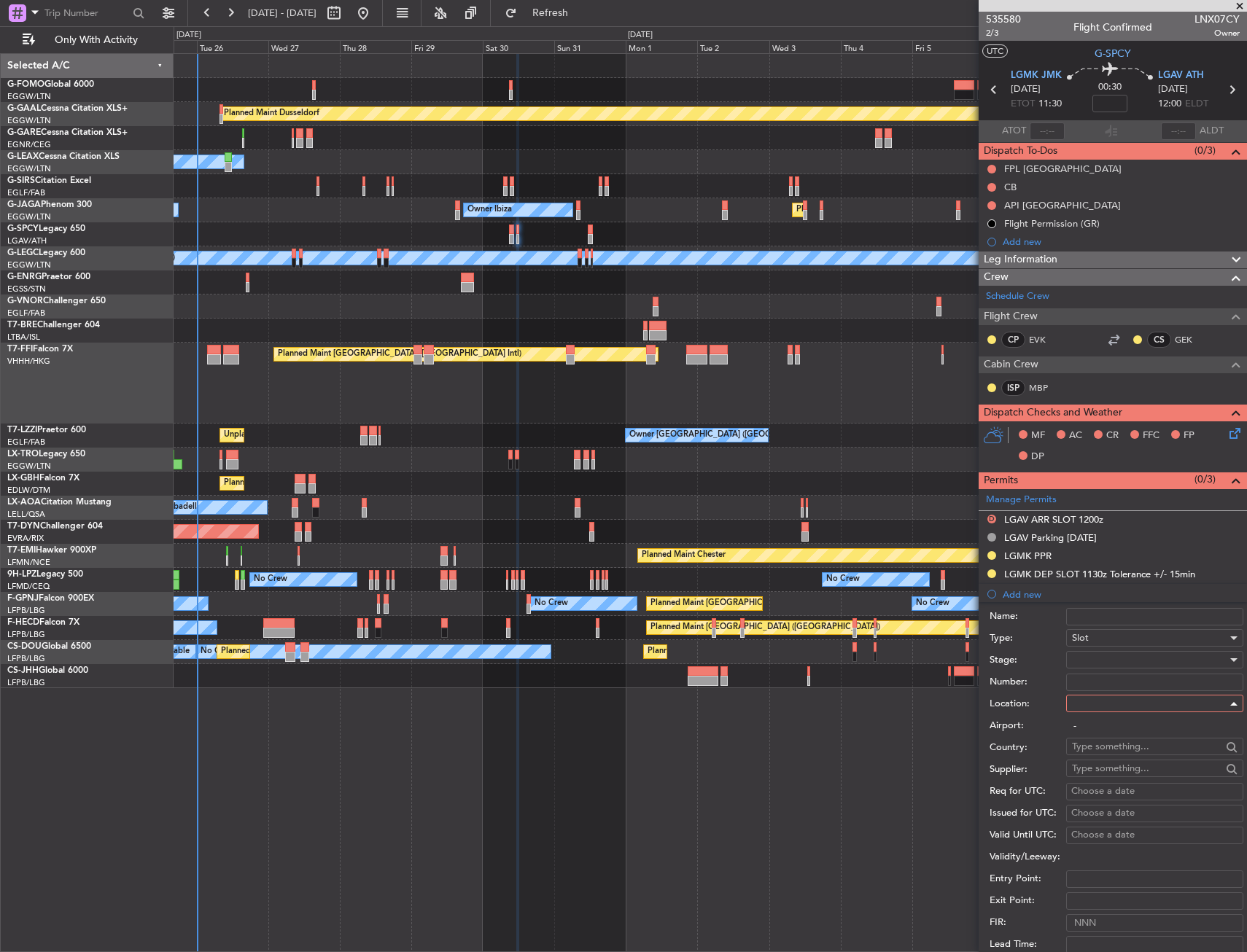
type input "LGAV / ATH"
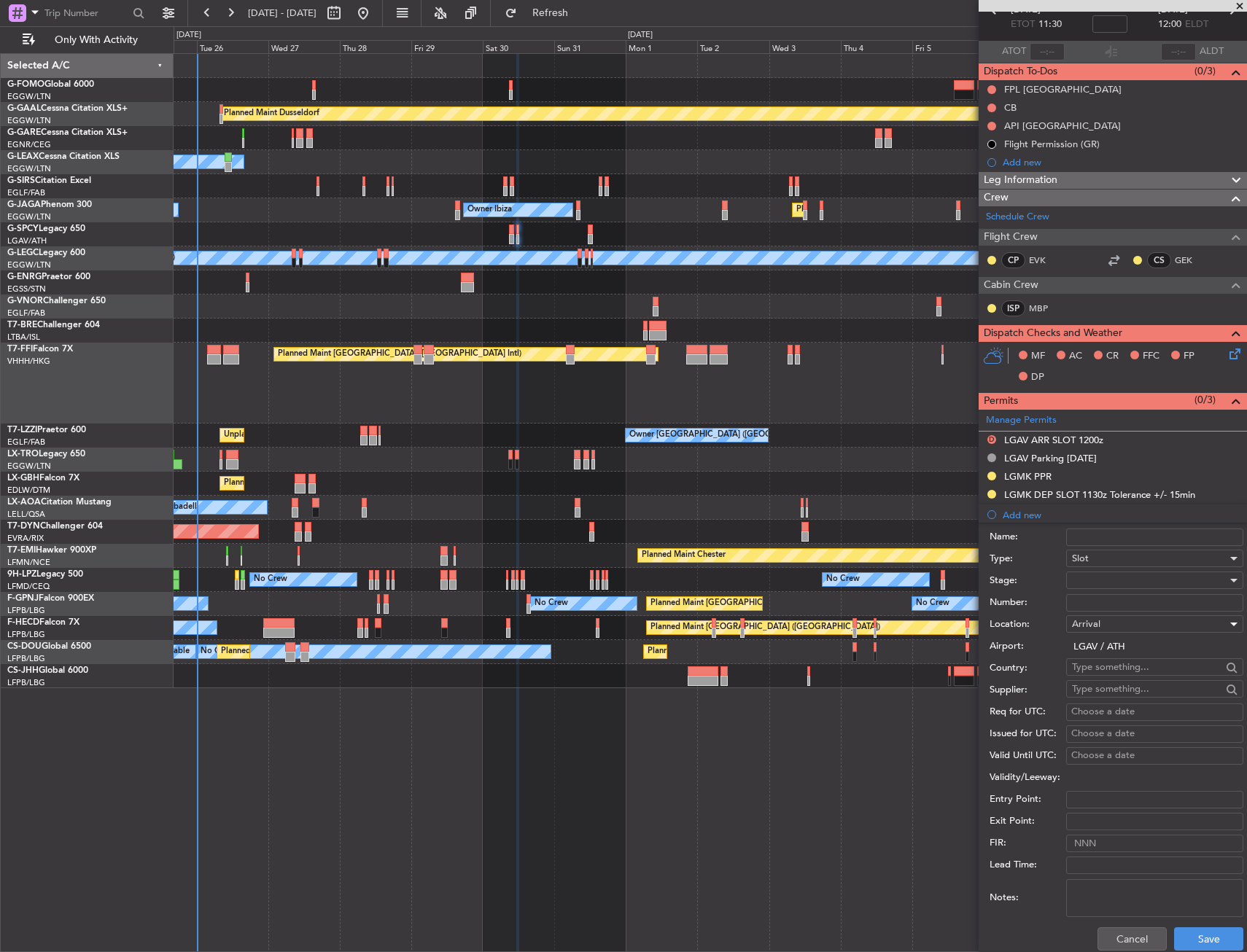
scroll to position [219, 0]
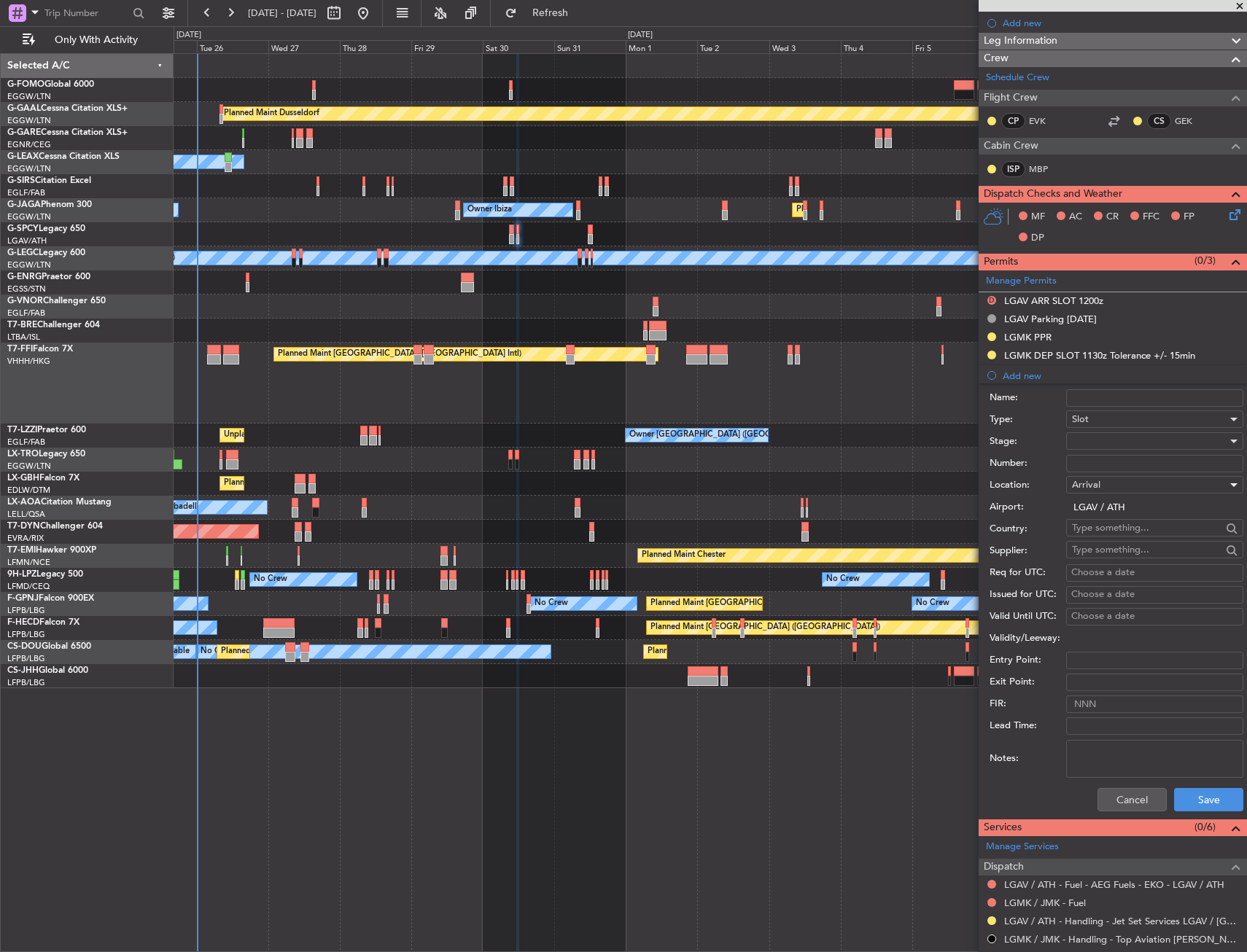
click at [1080, 574] on div "Choose a date" at bounding box center [1155, 573] width 167 height 15
select select "8"
select select "2025"
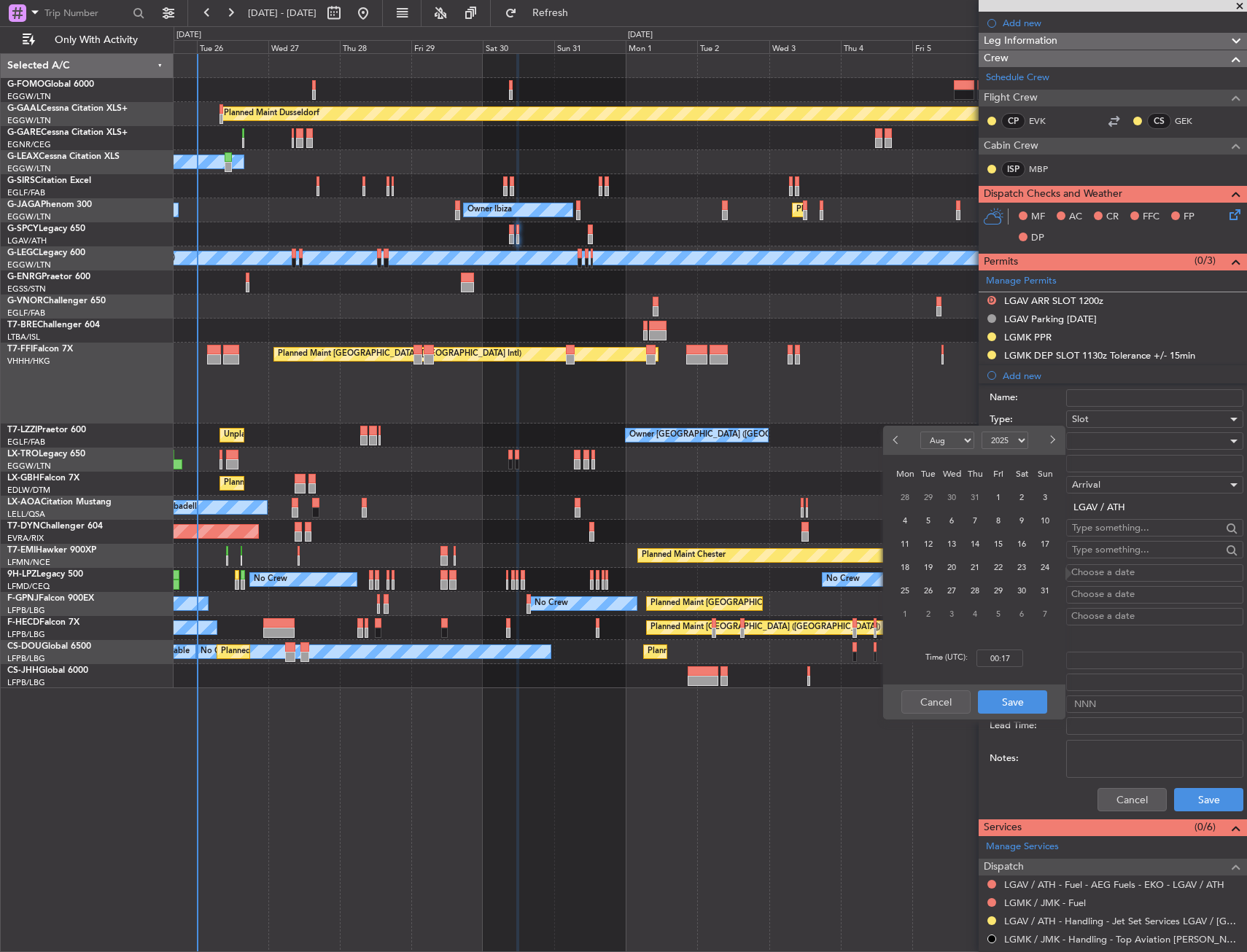
click at [1017, 594] on span "30" at bounding box center [1022, 591] width 18 height 19
click at [998, 655] on input "00:00" at bounding box center [1000, 658] width 47 height 18
type input "12:00"
click at [1022, 702] on button "Save" at bounding box center [1013, 702] width 69 height 23
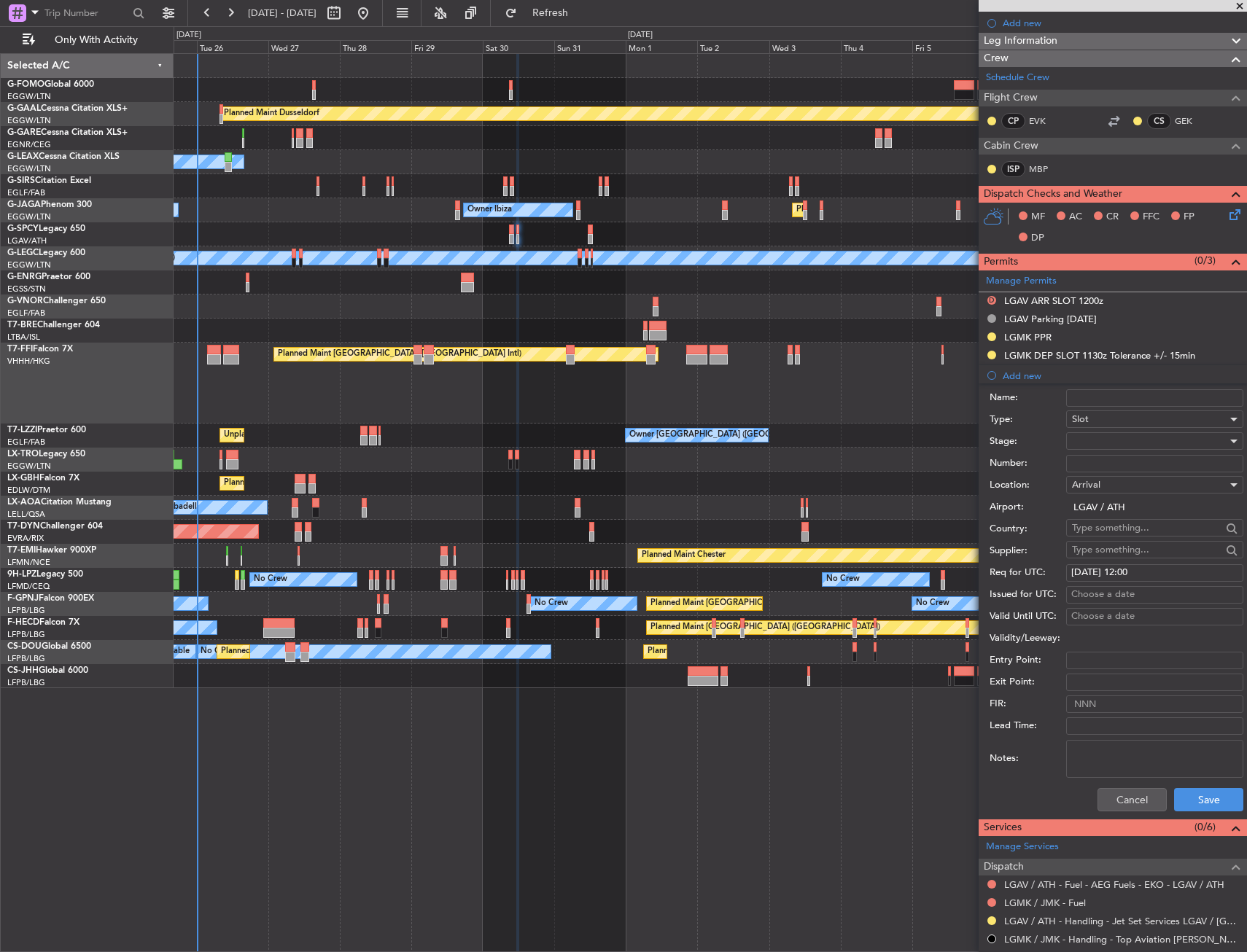
click at [1077, 596] on div "Choose a date" at bounding box center [1155, 594] width 167 height 15
select select "8"
select select "2025"
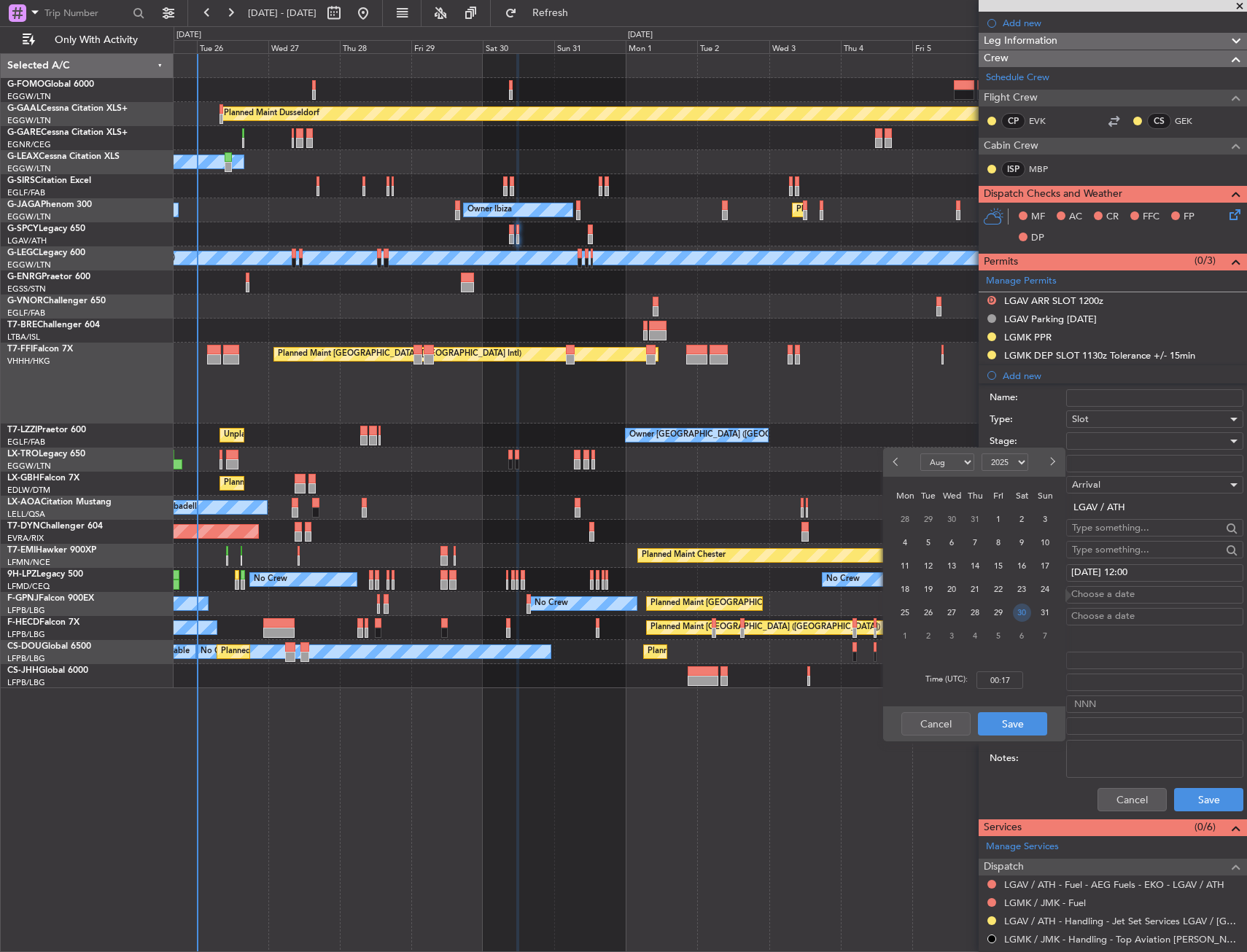
click at [1024, 616] on span "30" at bounding box center [1022, 613] width 18 height 19
click at [999, 681] on input "00:00" at bounding box center [1000, 680] width 47 height 18
type input "13:00"
click at [1028, 721] on button "Save" at bounding box center [1013, 724] width 69 height 23
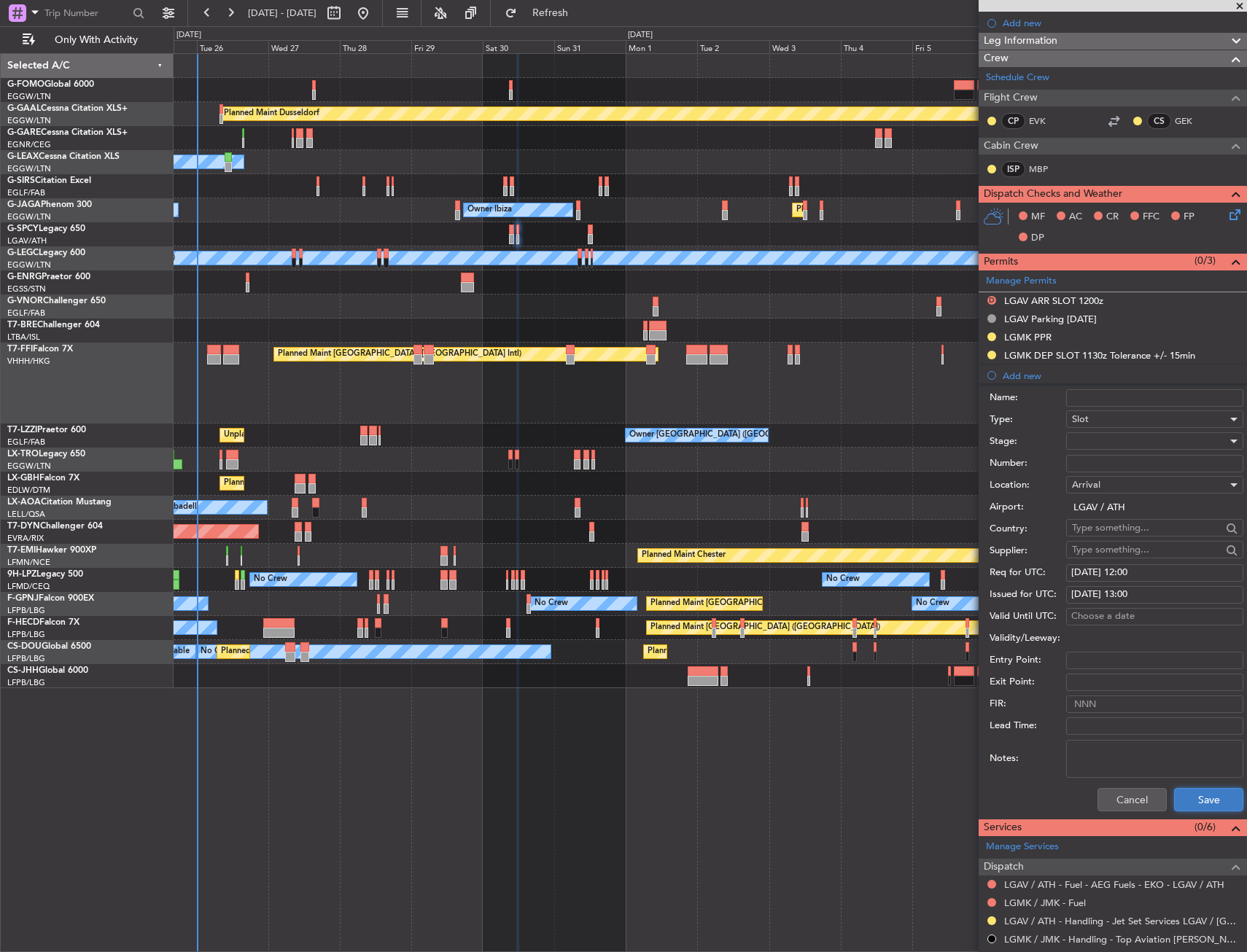
click at [1189, 800] on button "Save" at bounding box center [1208, 800] width 69 height 23
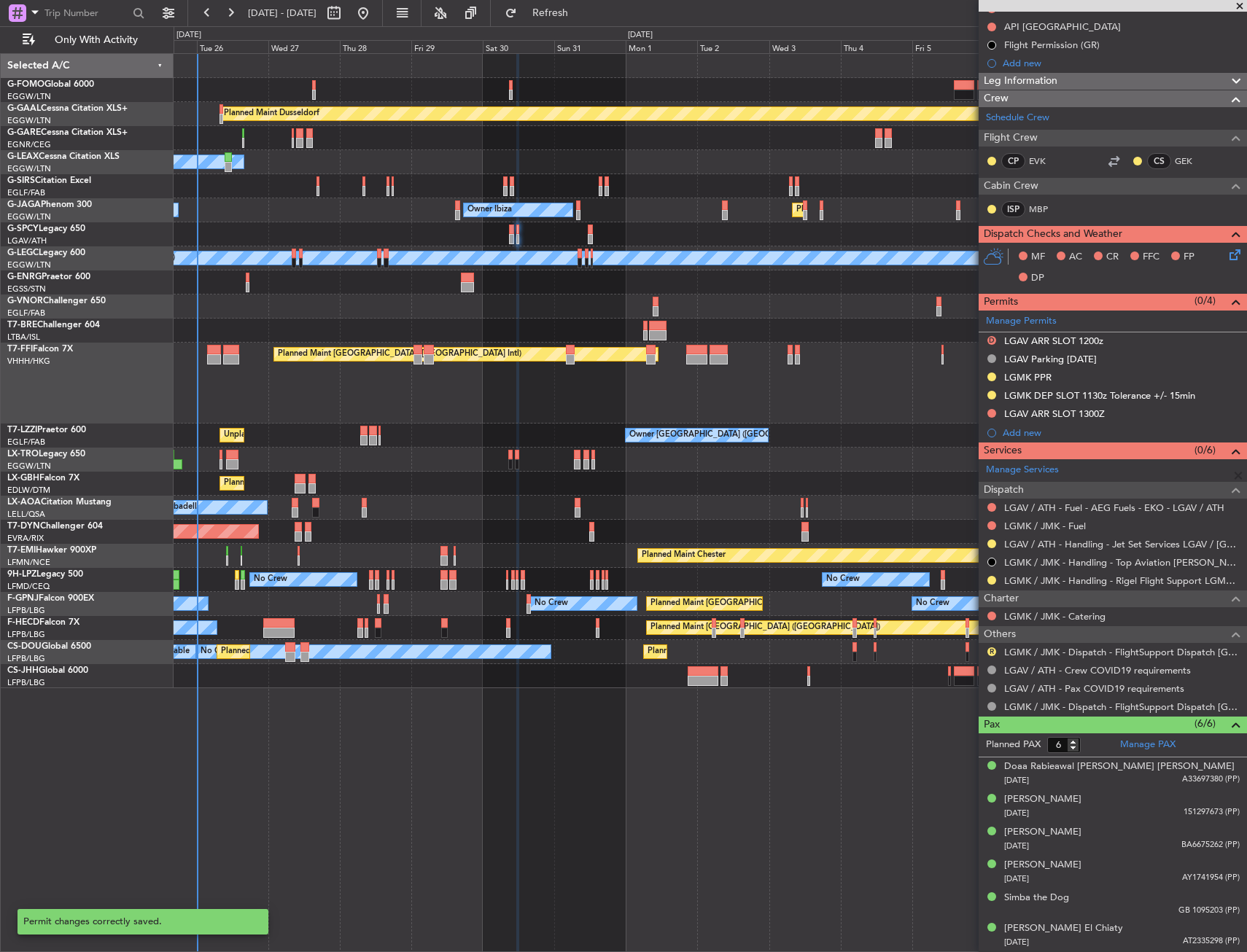
scroll to position [178, 0]
click at [990, 415] on button at bounding box center [991, 414] width 8 height 8
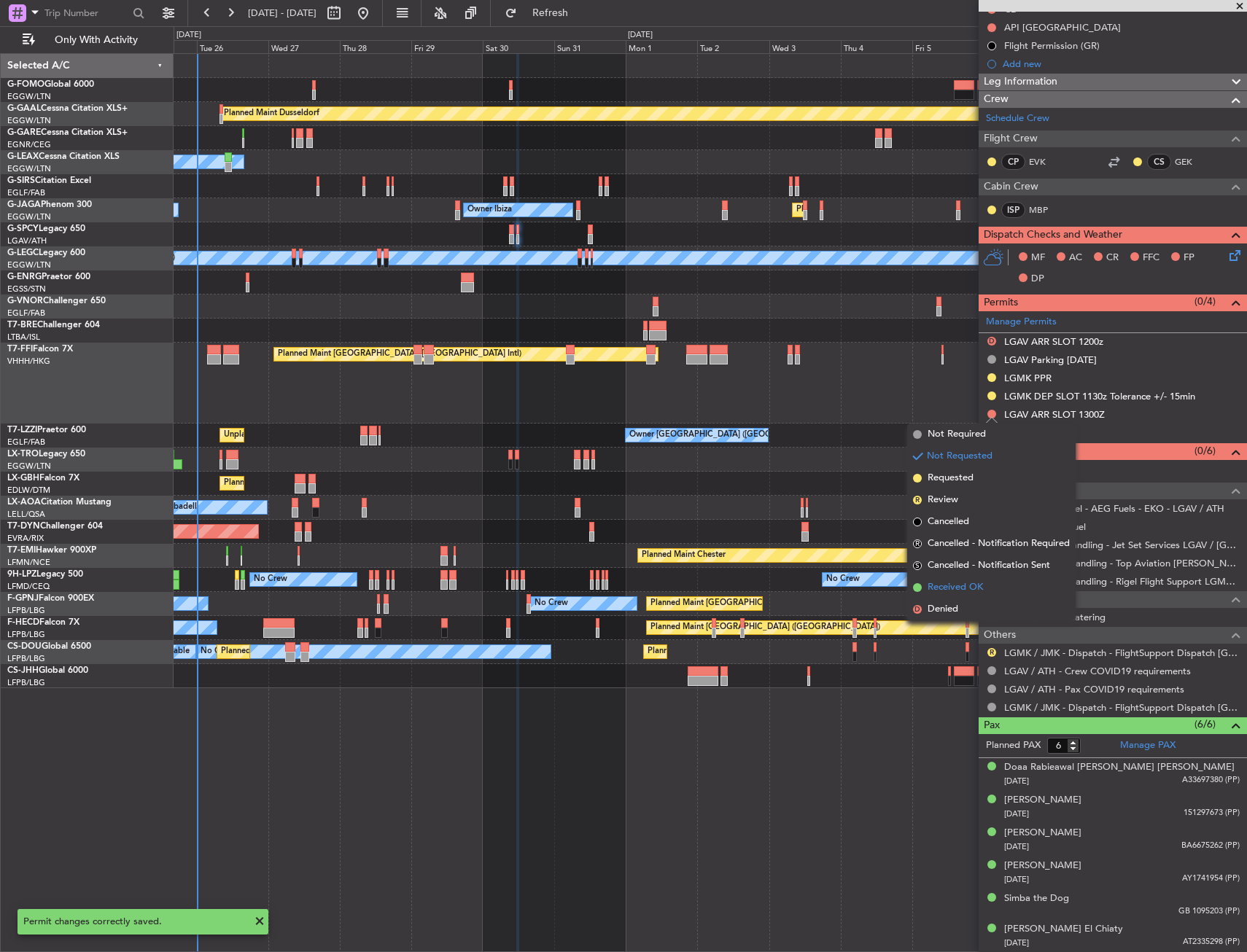
click at [969, 588] on span "Received OK" at bounding box center [955, 587] width 55 height 15
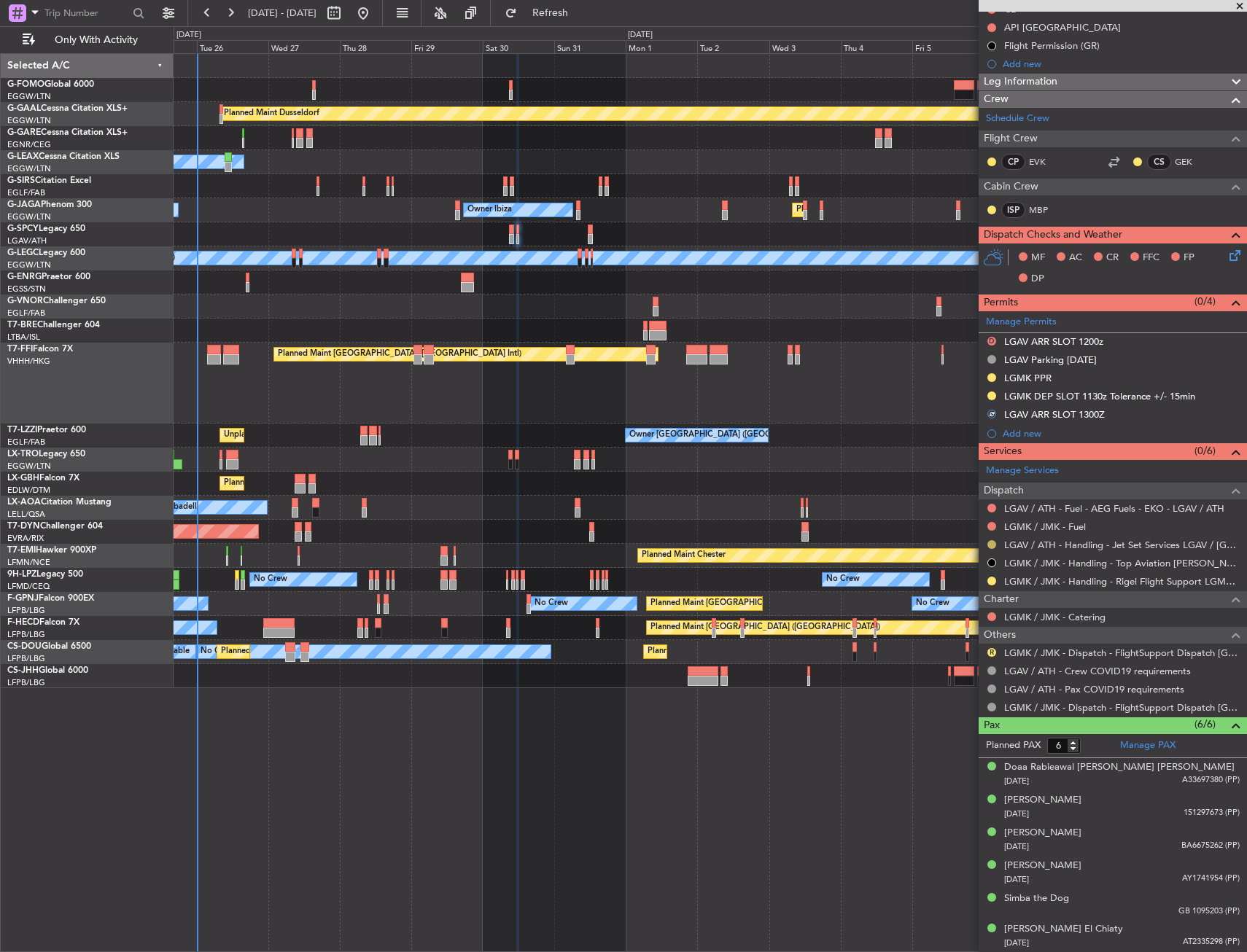
click at [990, 543] on button at bounding box center [991, 544] width 8 height 8
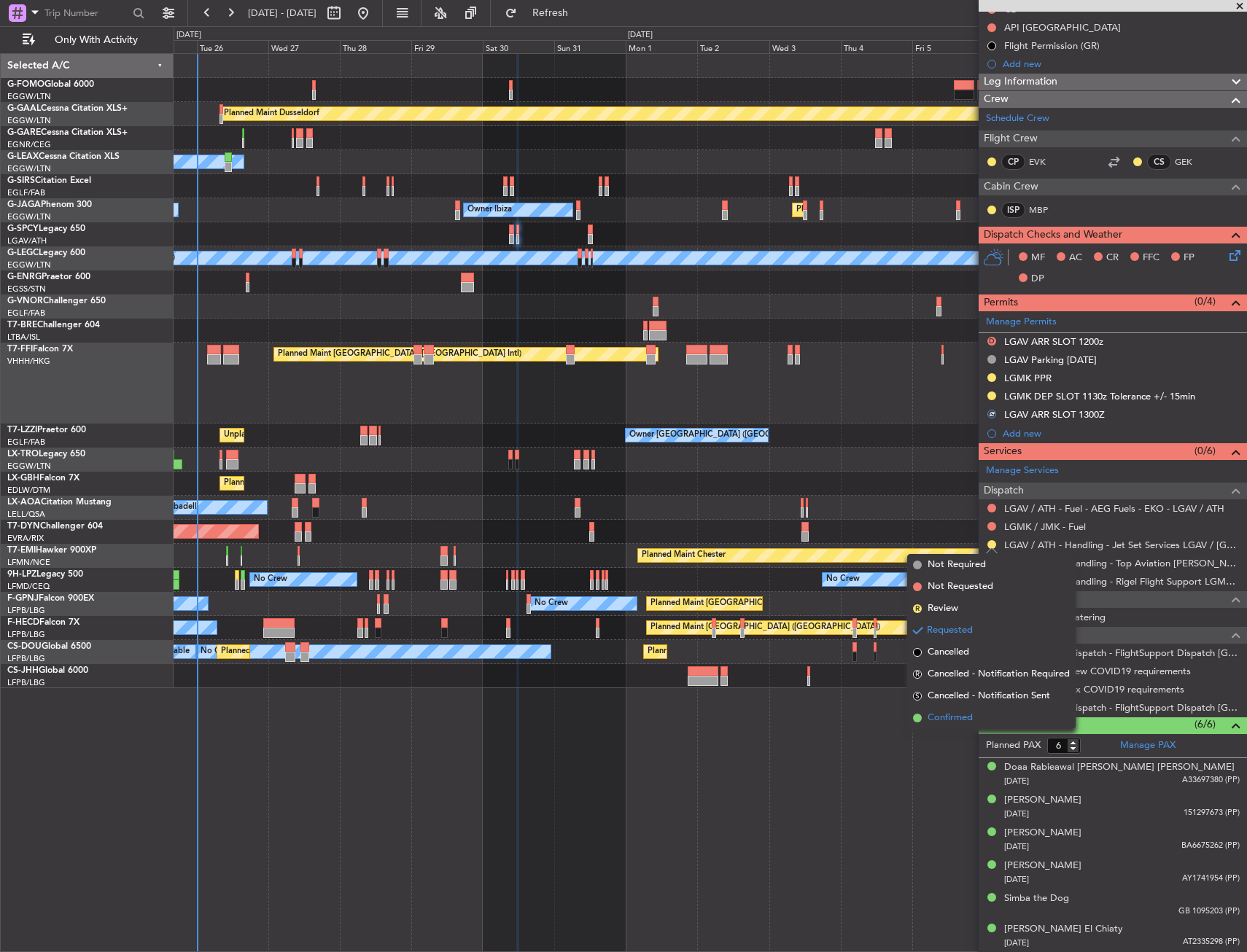
click at [944, 711] on span "Confirmed" at bounding box center [950, 718] width 45 height 15
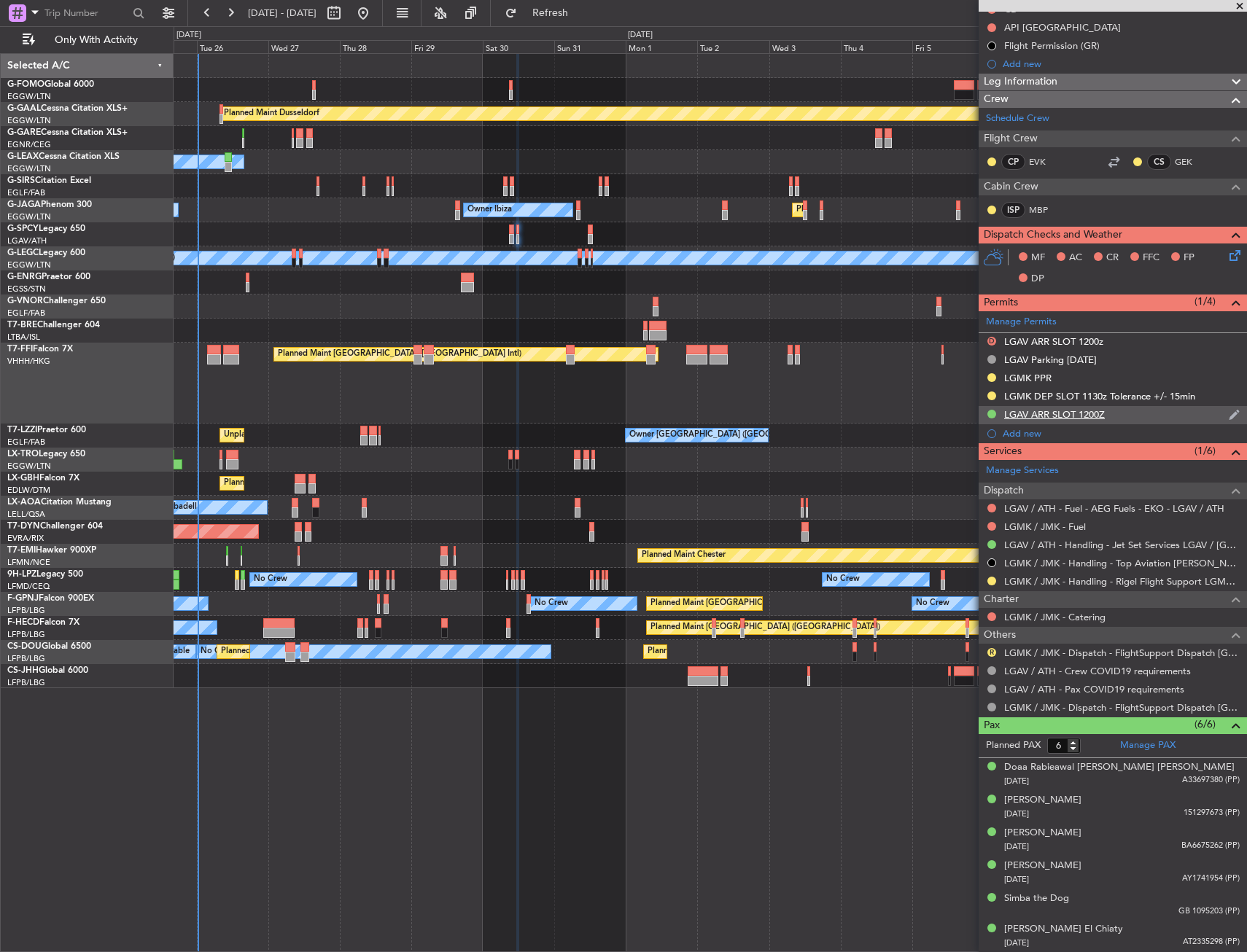
click at [1161, 414] on div "LGAV ARR SLOT 1200Z" at bounding box center [1113, 415] width 268 height 19
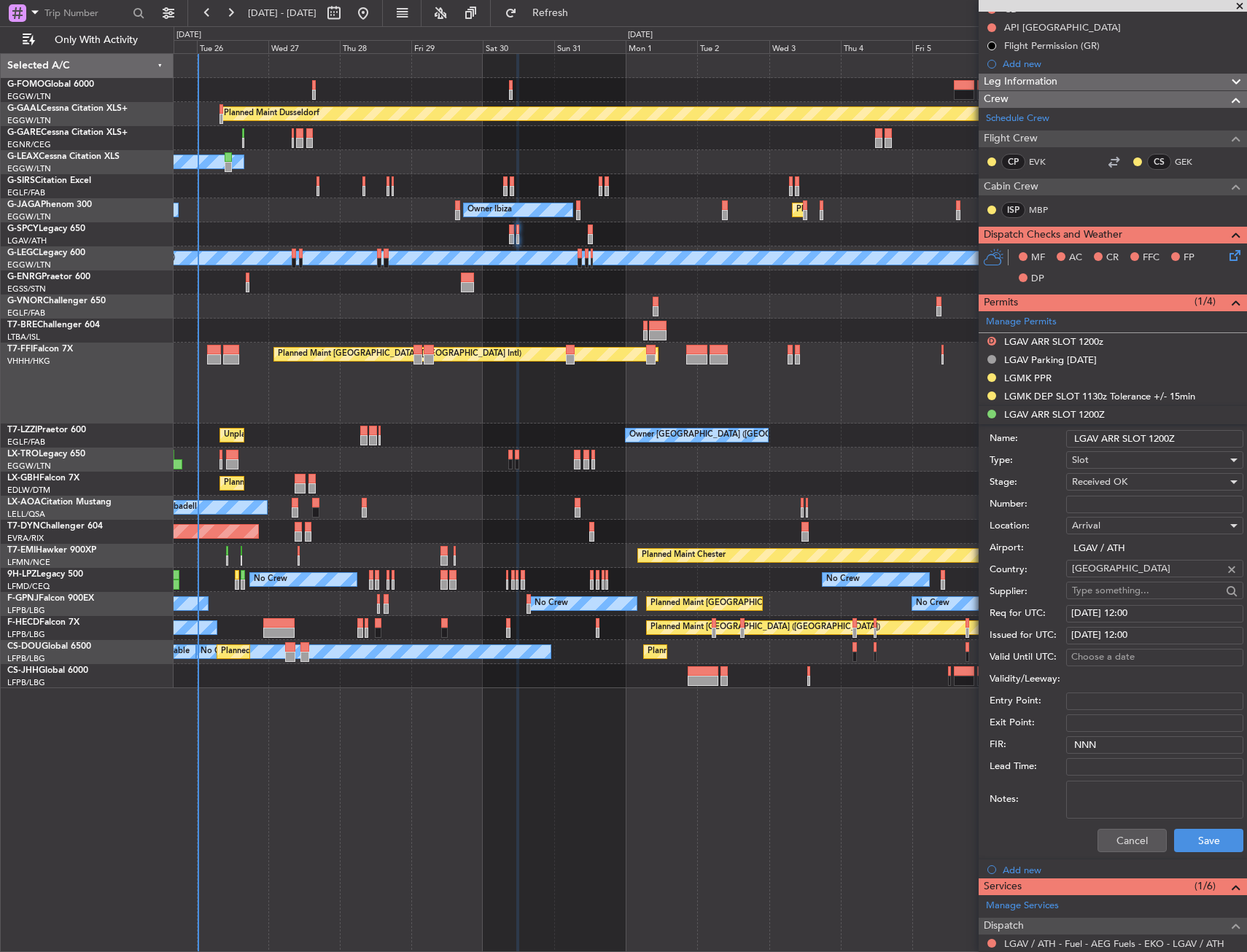
click at [1152, 623] on div "Req for UTC: [DATE] 12:00" at bounding box center [1116, 614] width 254 height 22
click at [1147, 630] on div "[DATE] 12:00" at bounding box center [1155, 635] width 167 height 15
select select "8"
select select "2025"
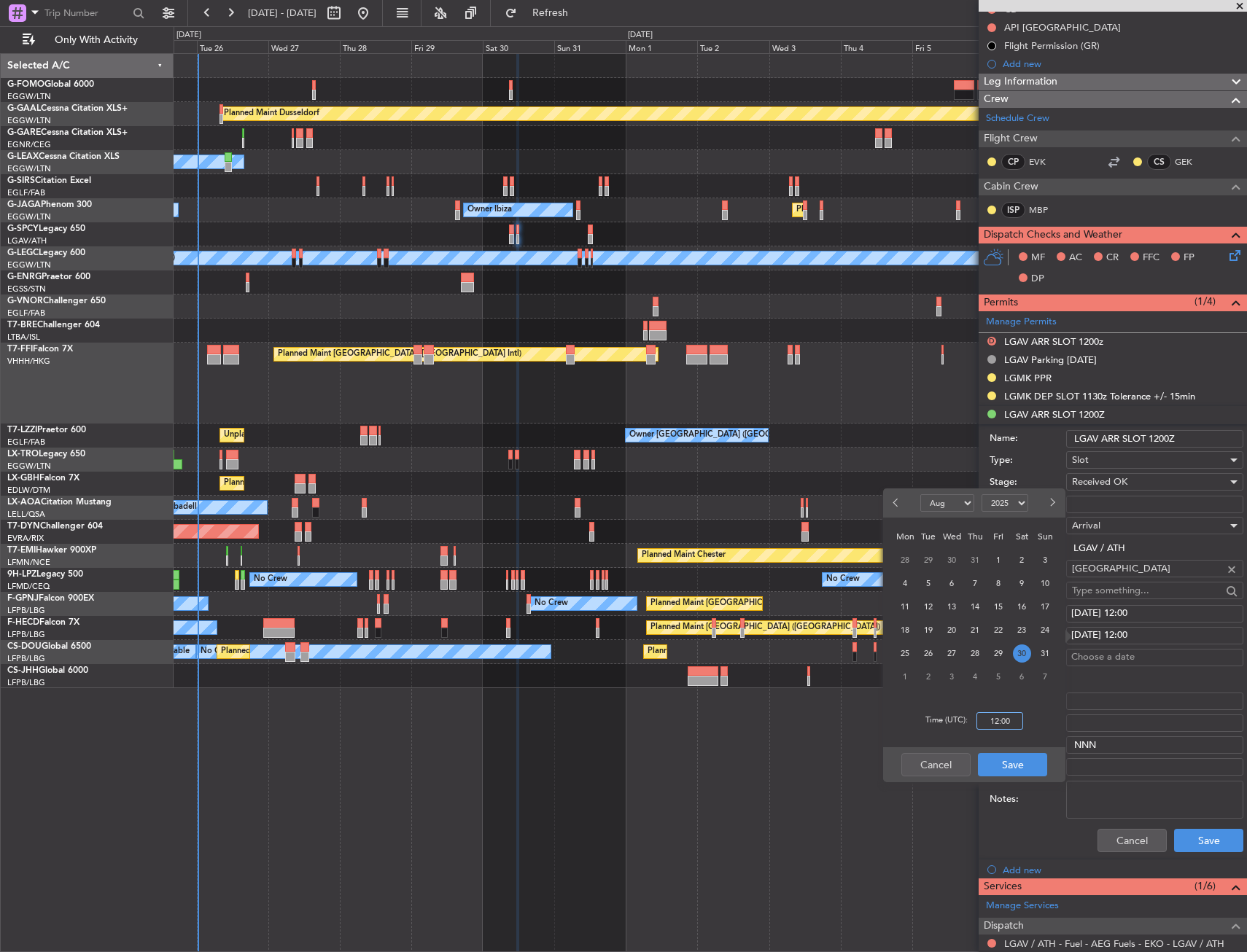
click at [1001, 721] on input "12:00" at bounding box center [1000, 721] width 47 height 18
type input "13:00"
click at [1010, 759] on button "Save" at bounding box center [1013, 765] width 69 height 23
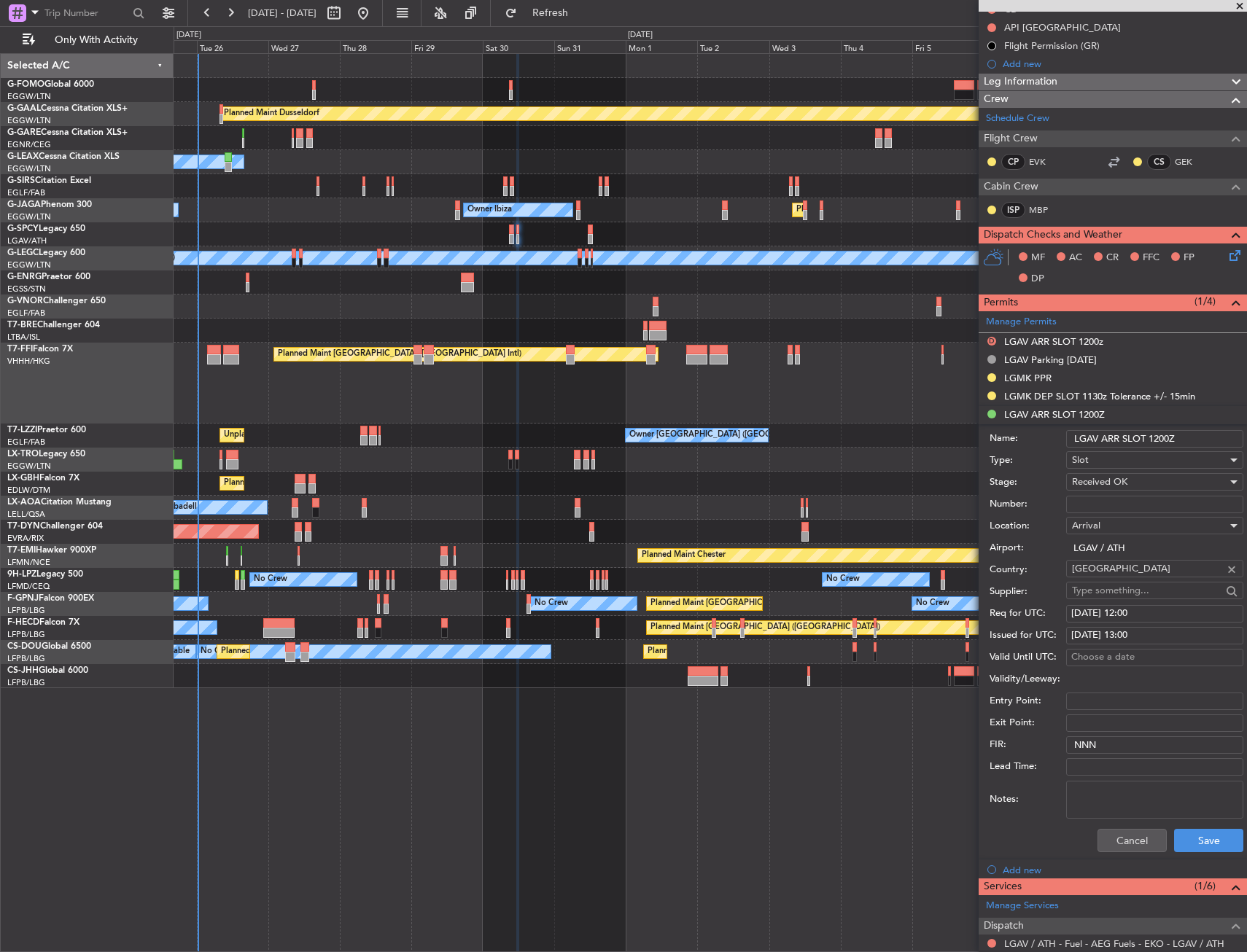
click at [1104, 478] on span "Received OK" at bounding box center [1100, 482] width 55 height 13
click at [1095, 563] on span "Requested" at bounding box center [1149, 554] width 153 height 22
click at [1185, 833] on button "Save" at bounding box center [1208, 841] width 69 height 23
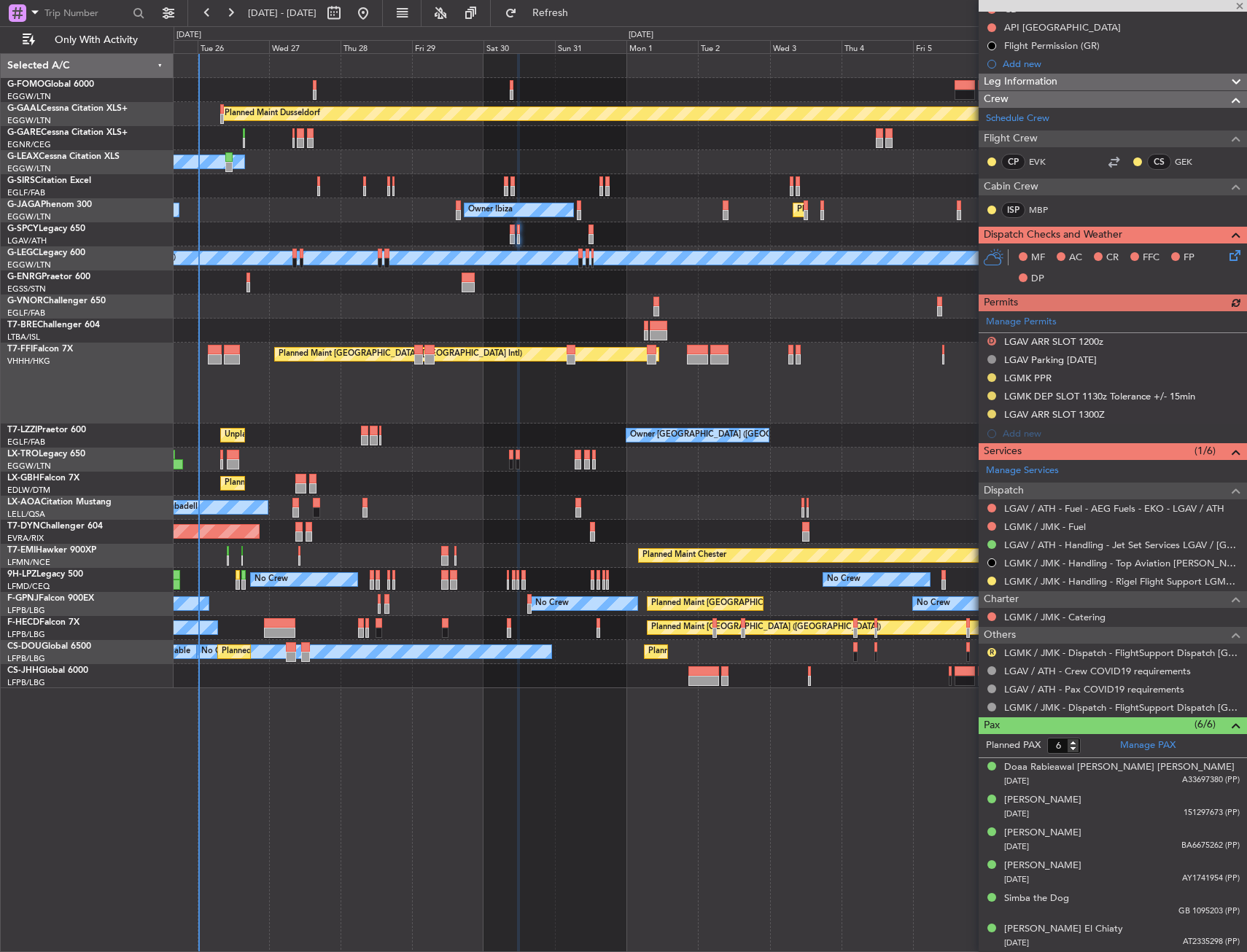
click at [506, 325] on div "Planned Maint Warsaw ([GEOGRAPHIC_DATA])" at bounding box center [710, 330] width 1073 height 24
